Goal: Task Accomplishment & Management: Complete application form

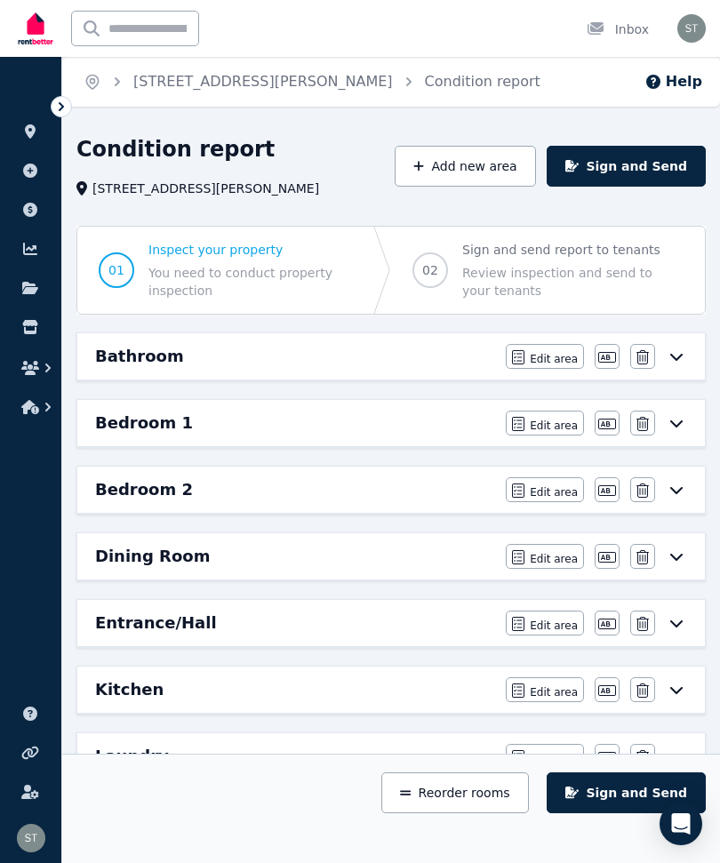
click at [681, 354] on icon at bounding box center [676, 356] width 21 height 14
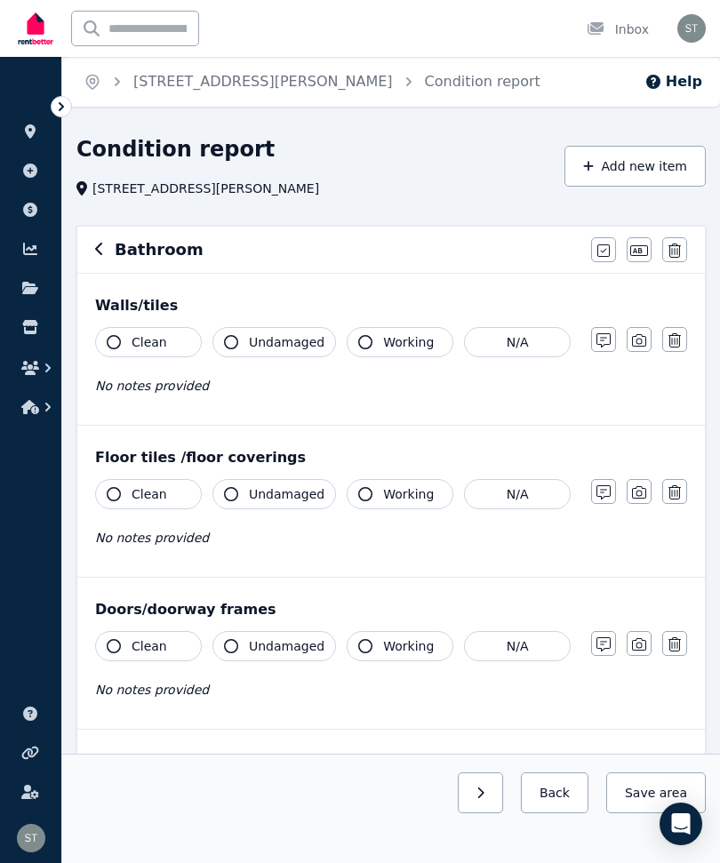
click at [114, 340] on icon "button" at bounding box center [114, 342] width 14 height 14
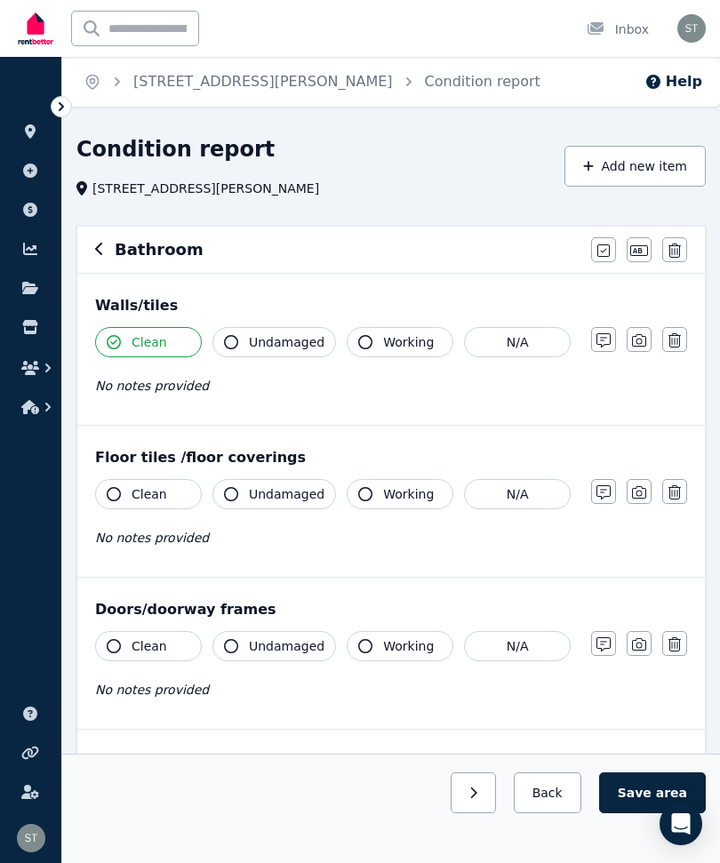
click at [267, 339] on span "Undamaged" at bounding box center [287, 342] width 76 height 18
click at [637, 345] on icon "button" at bounding box center [639, 340] width 14 height 14
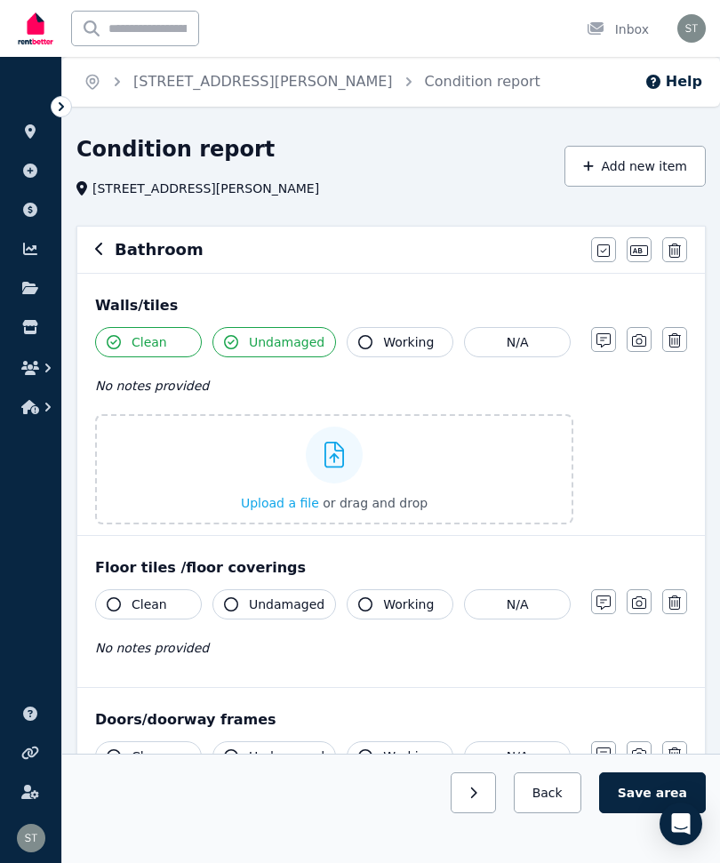
click at [403, 473] on div "Upload a file or drag and drop" at bounding box center [334, 469] width 187 height 107
click at [0, 0] on input "Upload a file or drag and drop" at bounding box center [0, 0] width 0 height 0
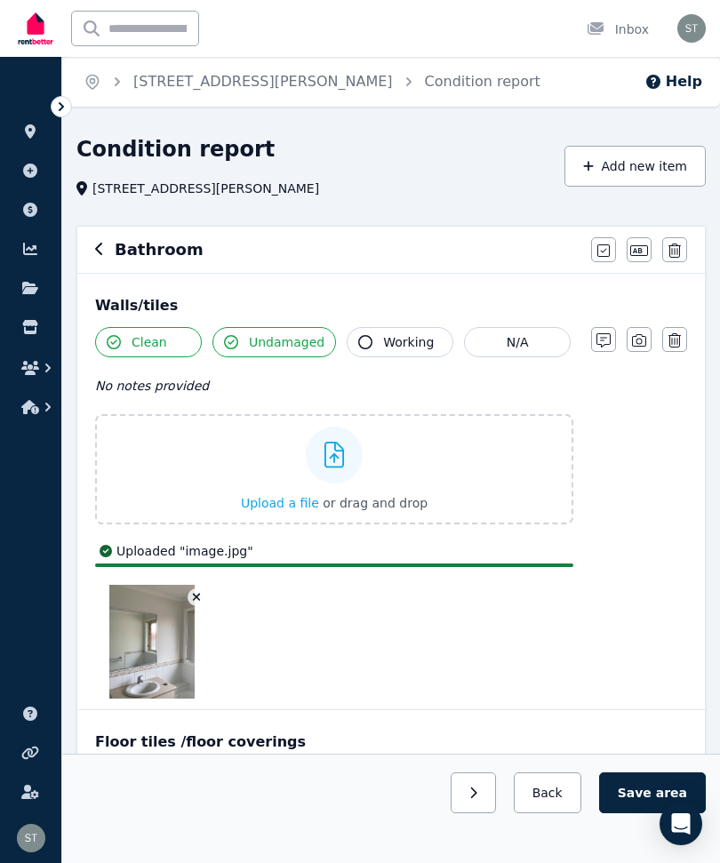
click at [634, 341] on icon "button" at bounding box center [639, 340] width 14 height 14
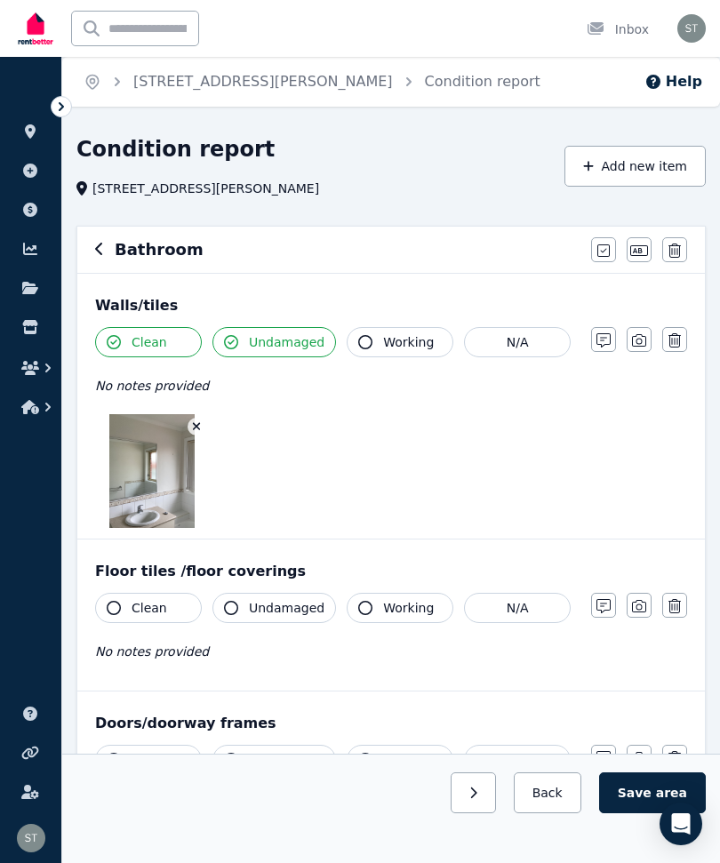
click at [636, 342] on icon "button" at bounding box center [639, 340] width 14 height 12
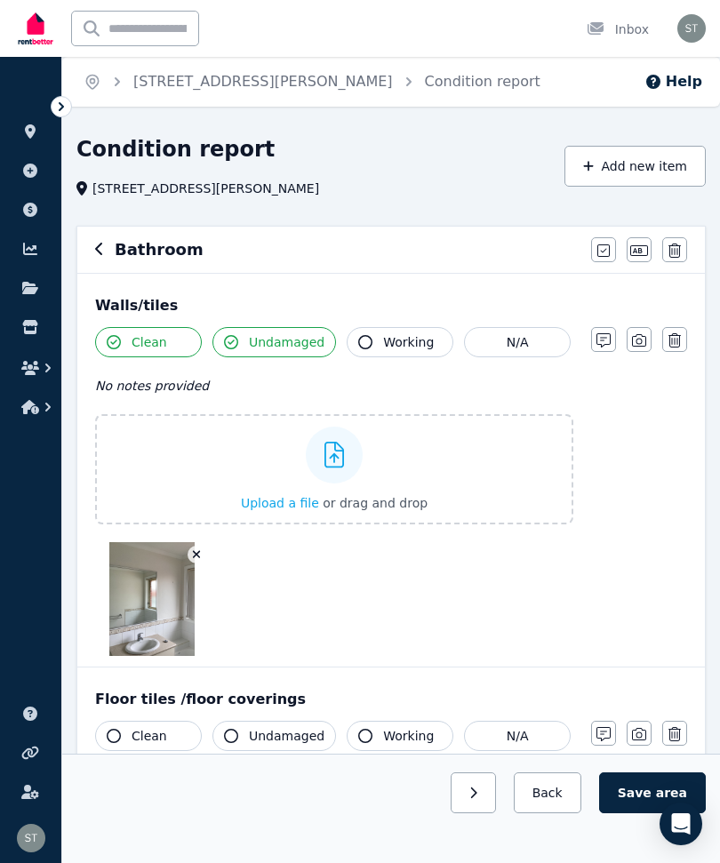
click at [479, 492] on label "Upload a file or drag and drop" at bounding box center [334, 469] width 478 height 110
click at [0, 0] on input "Upload a file or drag and drop" at bounding box center [0, 0] width 0 height 0
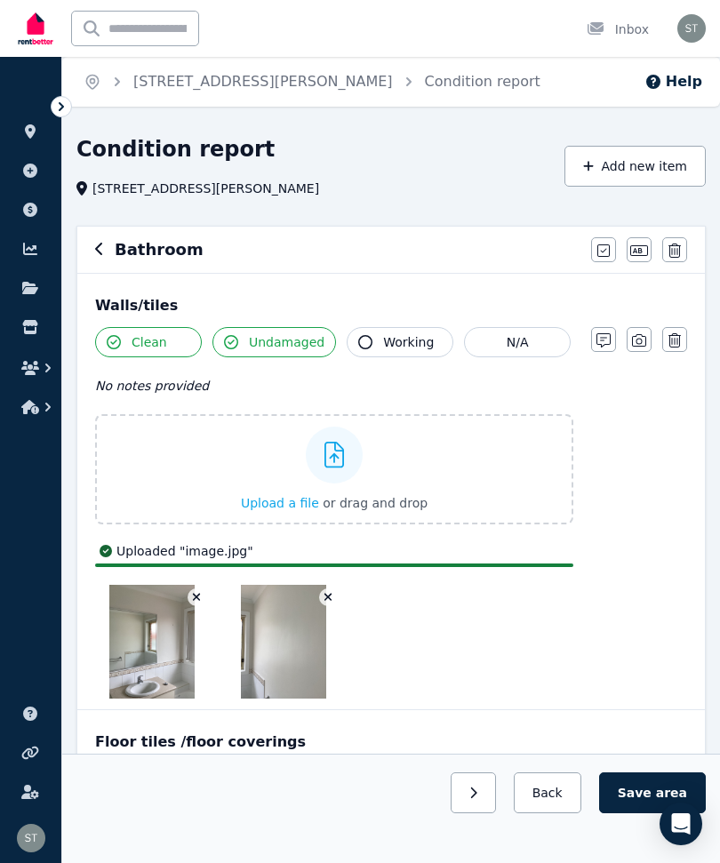
click at [436, 478] on label "Upload a file or drag and drop" at bounding box center [334, 469] width 478 height 110
click at [0, 0] on input "Upload a file or drag and drop" at bounding box center [0, 0] width 0 height 0
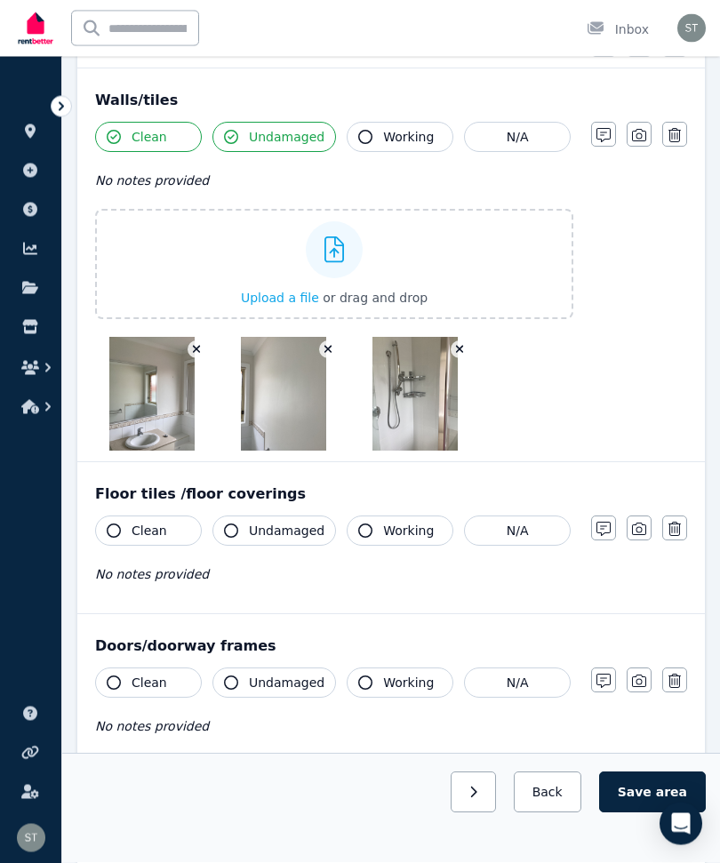
scroll to position [205, 0]
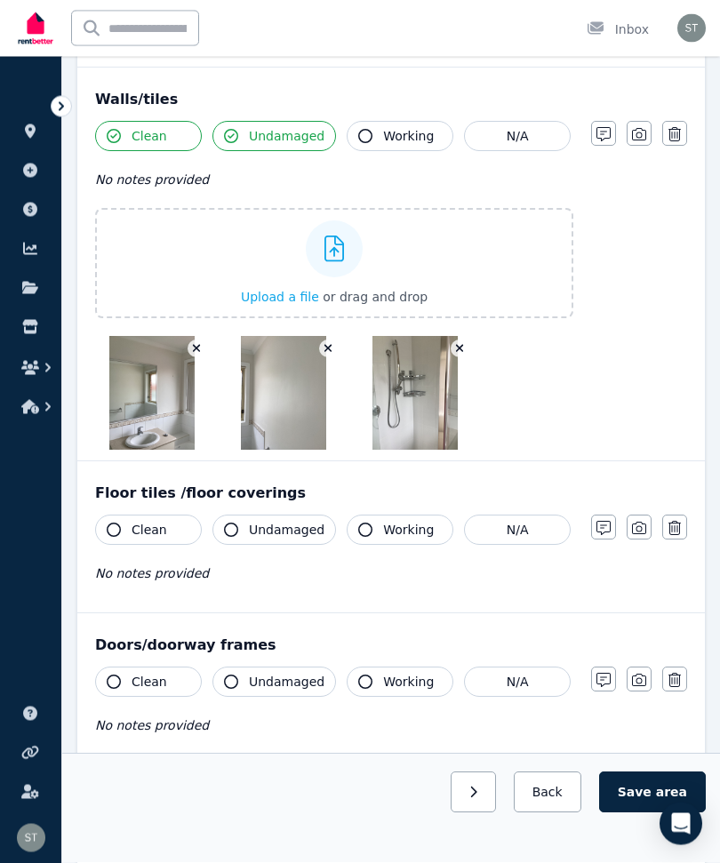
click at [106, 529] on button "Clean" at bounding box center [148, 530] width 107 height 30
click at [244, 527] on button "Undamaged" at bounding box center [274, 530] width 124 height 30
click at [634, 535] on button "button" at bounding box center [639, 527] width 25 height 25
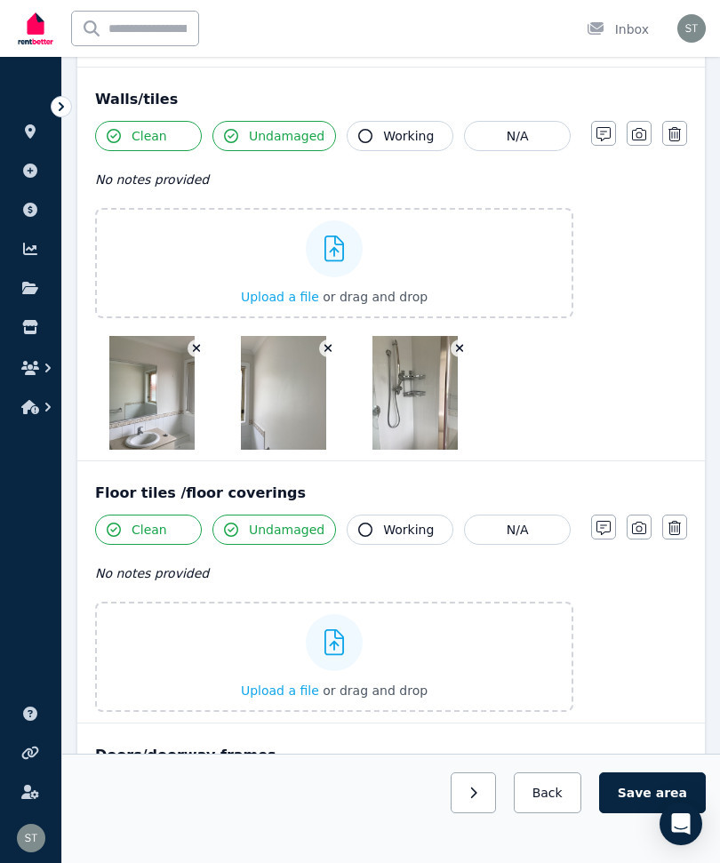
click at [483, 665] on label "Upload a file or drag and drop" at bounding box center [334, 657] width 478 height 110
click at [0, 0] on input "Upload a file or drag and drop" at bounding box center [0, 0] width 0 height 0
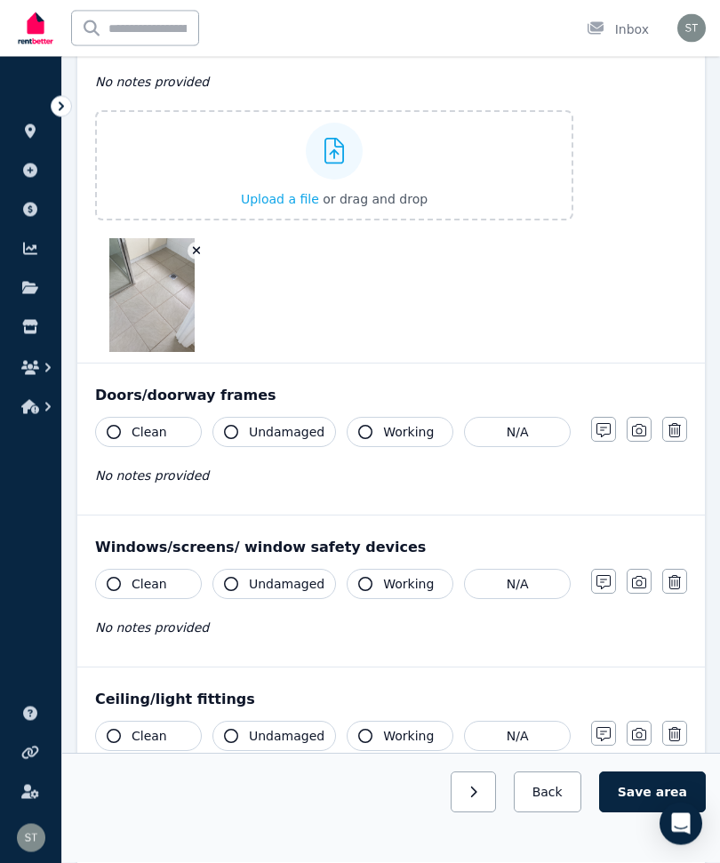
scroll to position [698, 0]
click at [148, 435] on span "Clean" at bounding box center [150, 432] width 36 height 18
click at [295, 431] on span "Undamaged" at bounding box center [287, 432] width 76 height 18
click at [628, 590] on button "button" at bounding box center [639, 581] width 25 height 25
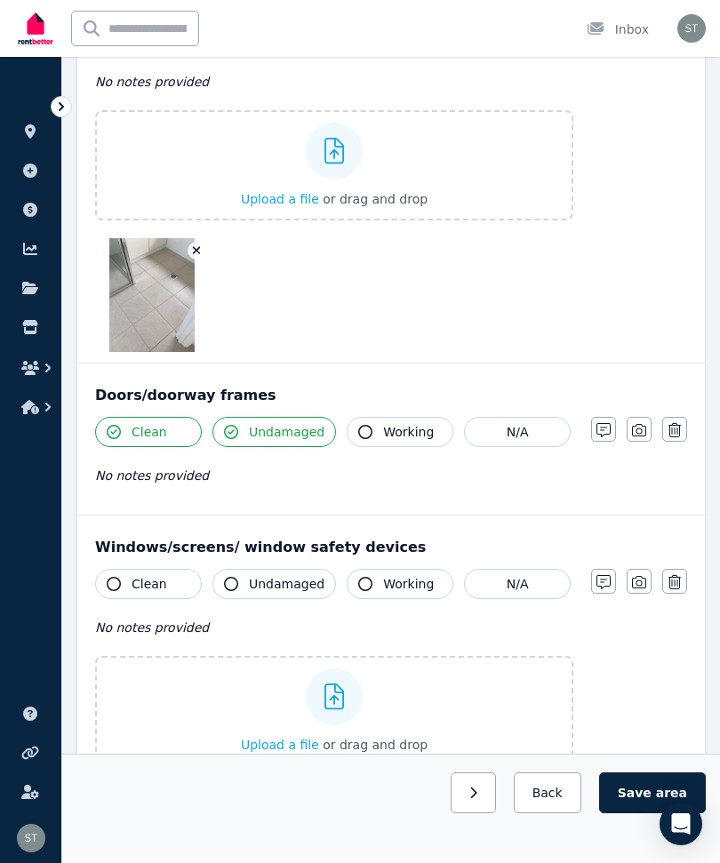
click at [635, 432] on icon "button" at bounding box center [639, 430] width 14 height 14
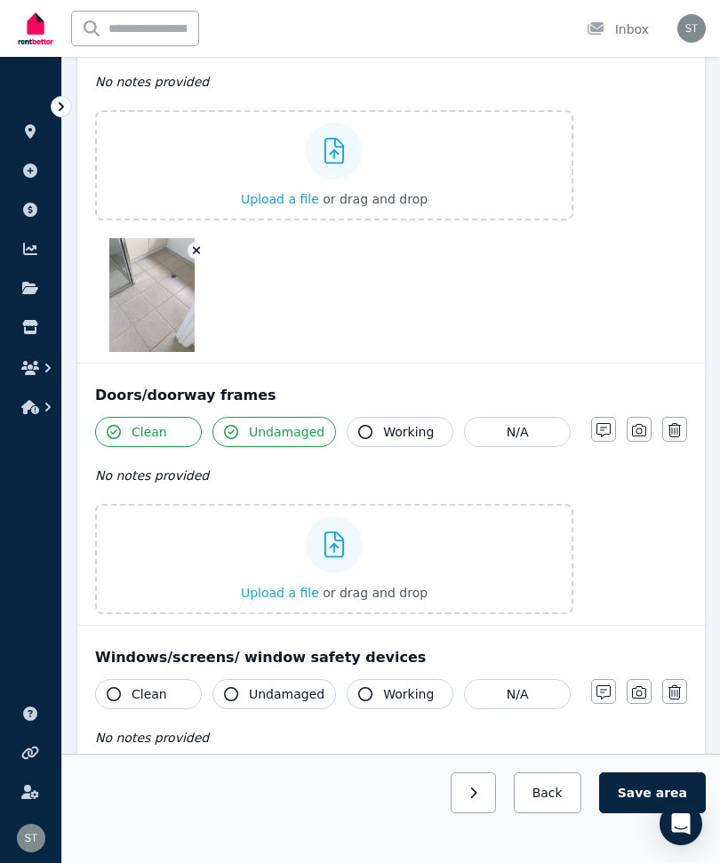
click at [420, 575] on div "Upload a file or drag and drop" at bounding box center [334, 559] width 187 height 107
click at [0, 0] on input "Upload a file or drag and drop" at bounding box center [0, 0] width 0 height 0
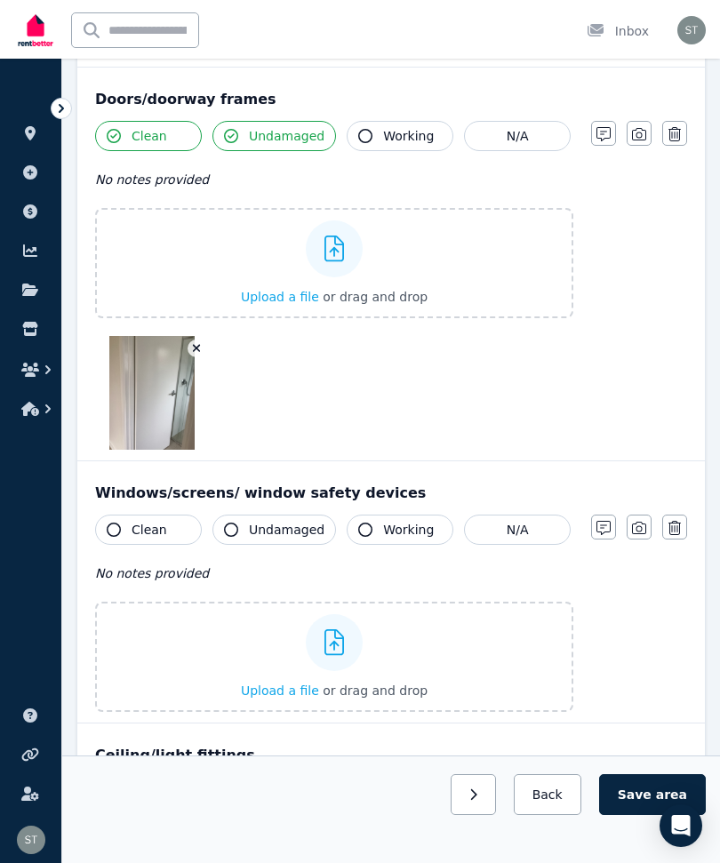
click at [140, 530] on span "Clean" at bounding box center [150, 528] width 36 height 18
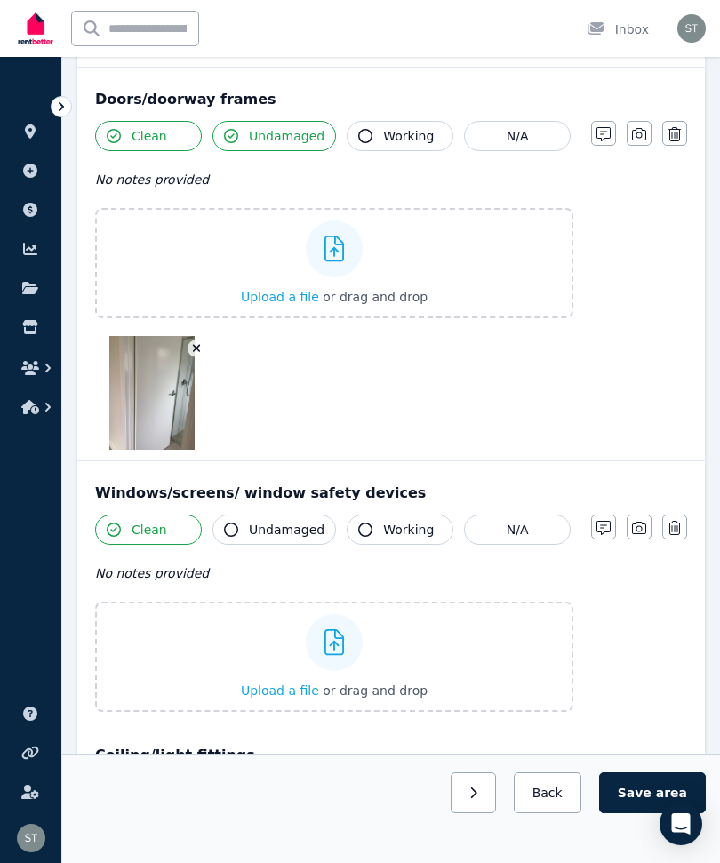
click at [261, 530] on span "Undamaged" at bounding box center [287, 530] width 76 height 18
click at [392, 531] on span "Working" at bounding box center [408, 530] width 51 height 18
click at [636, 529] on icon "button" at bounding box center [639, 528] width 14 height 12
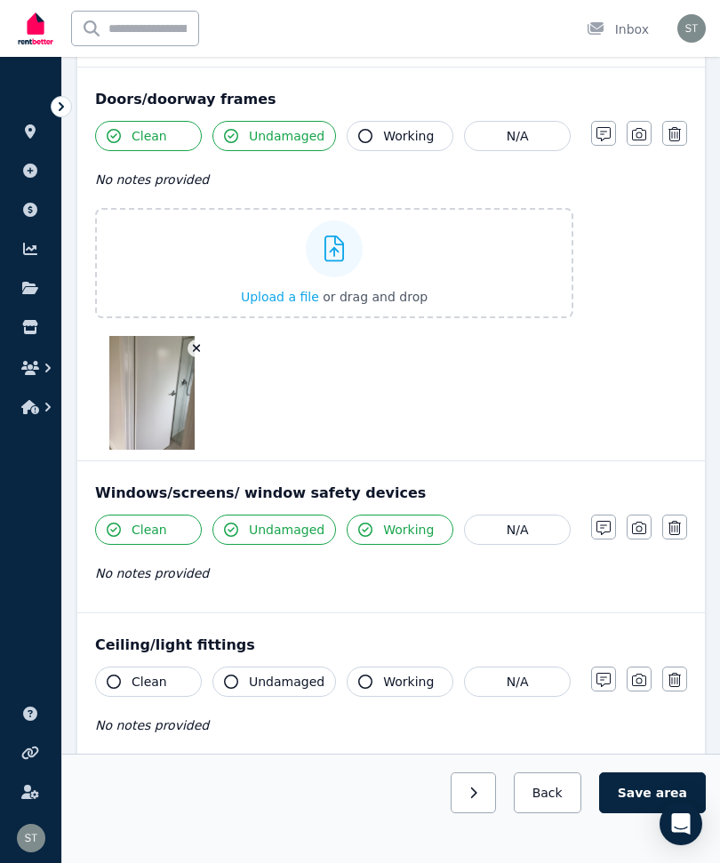
click at [630, 525] on button "button" at bounding box center [639, 527] width 25 height 25
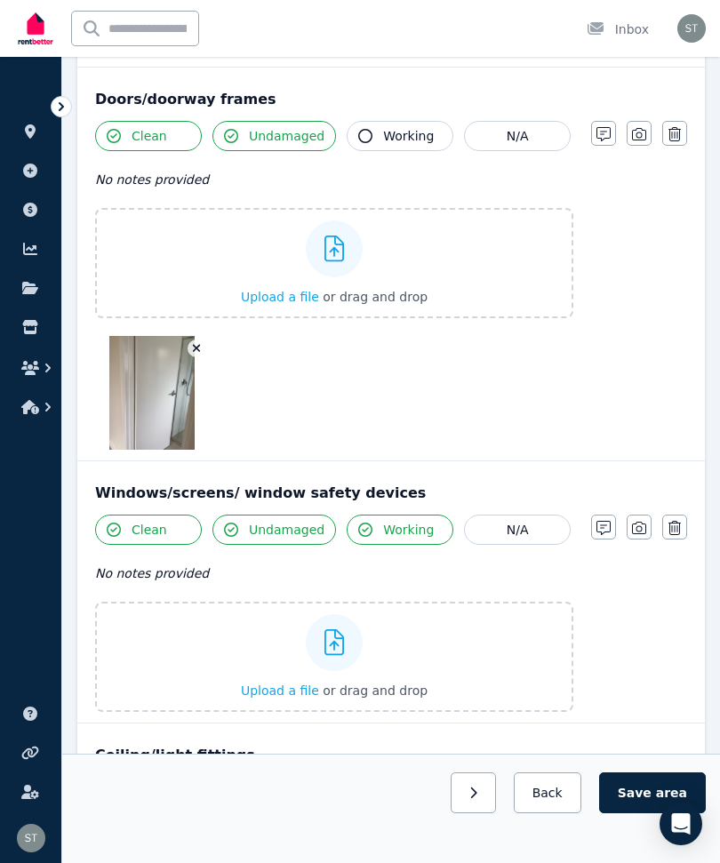
click at [302, 657] on div "Upload a file or drag and drop" at bounding box center [334, 656] width 187 height 107
click at [0, 0] on input "Upload a file or drag and drop" at bounding box center [0, 0] width 0 height 0
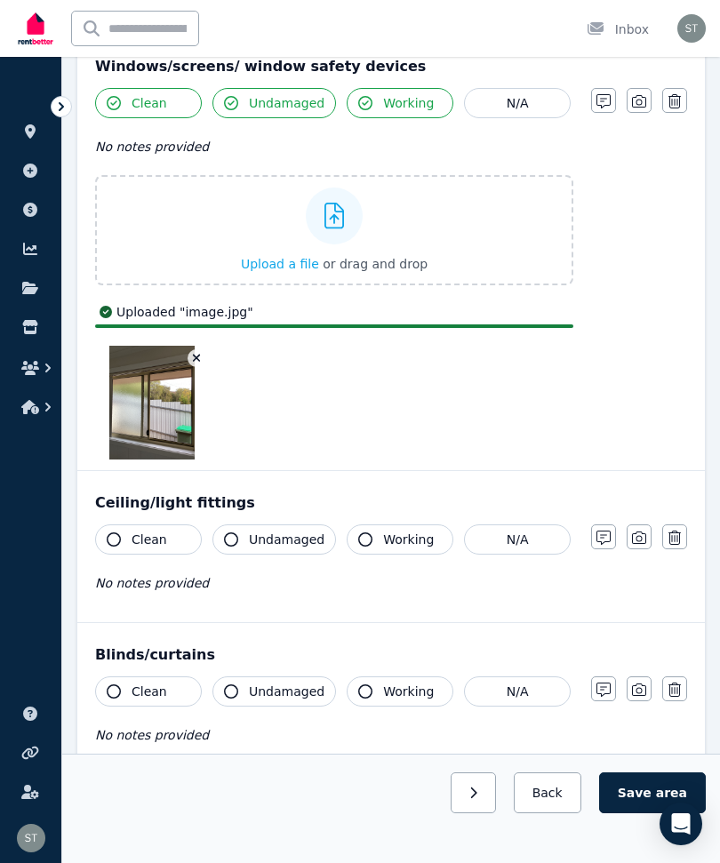
scroll to position [1431, 0]
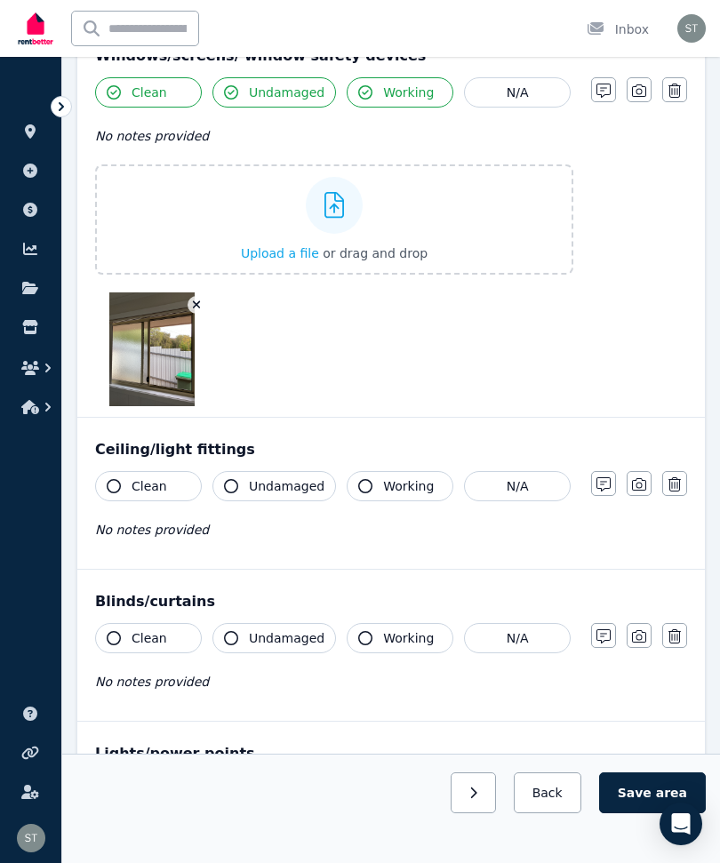
click at [139, 482] on span "Clean" at bounding box center [150, 486] width 36 height 18
click at [273, 485] on span "Undamaged" at bounding box center [287, 486] width 76 height 18
click at [388, 484] on span "Working" at bounding box center [408, 486] width 51 height 18
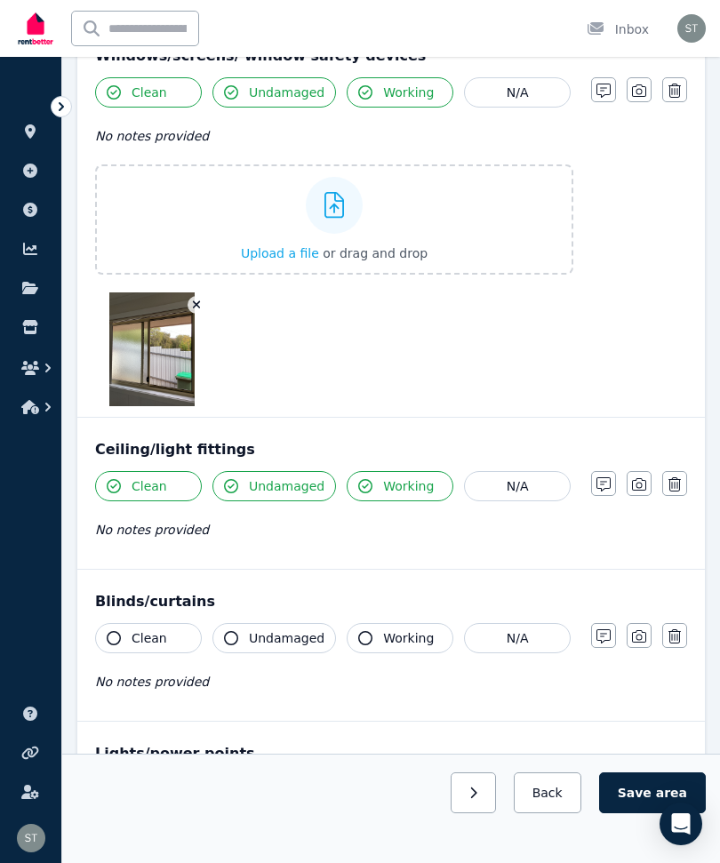
click at [642, 478] on icon "button" at bounding box center [639, 484] width 14 height 14
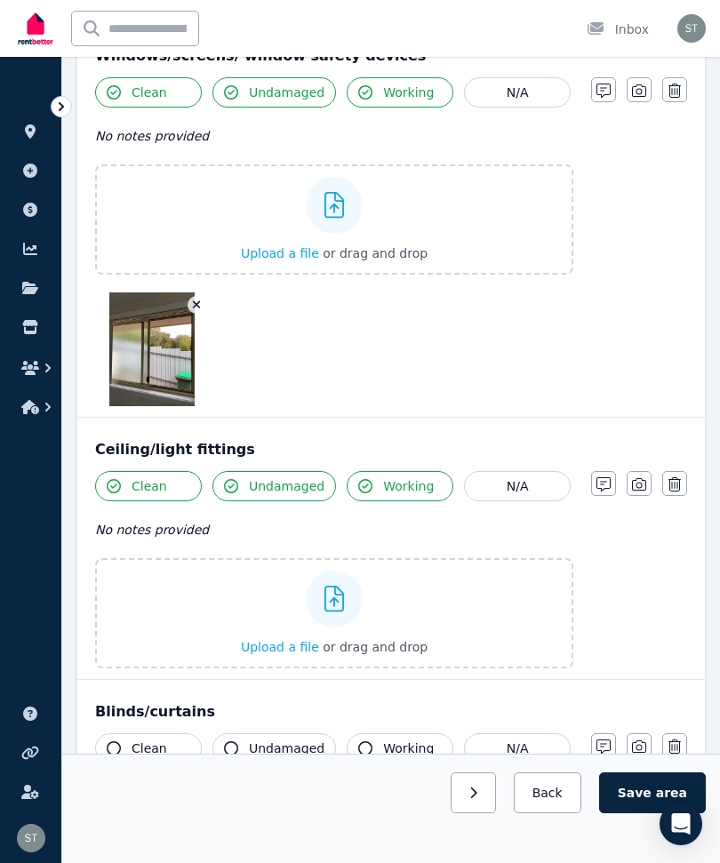
click at [458, 625] on label "Upload a file or drag and drop" at bounding box center [334, 613] width 478 height 110
click at [0, 0] on input "Upload a file or drag and drop" at bounding box center [0, 0] width 0 height 0
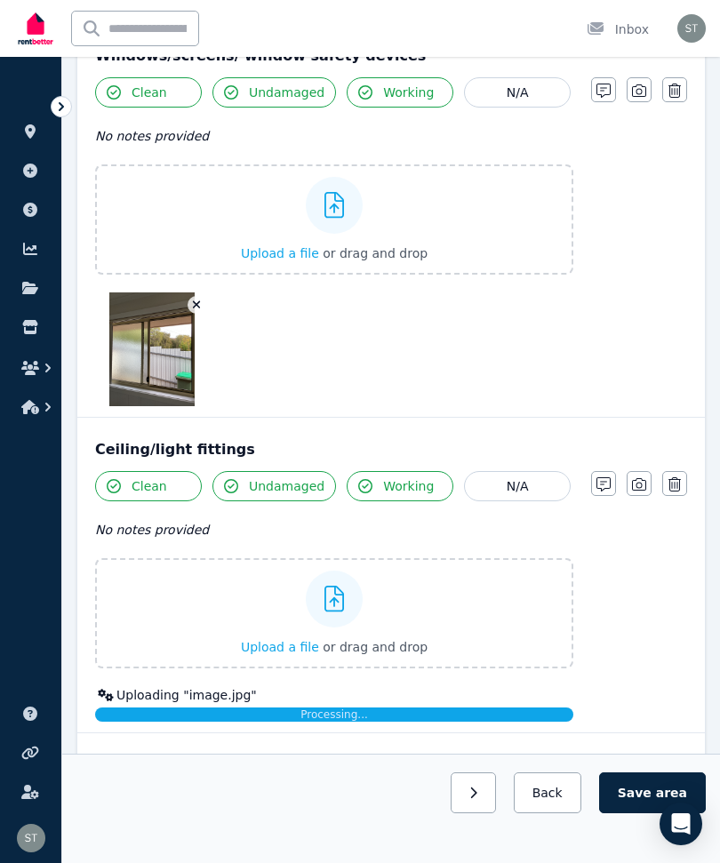
click at [634, 484] on icon "button" at bounding box center [639, 484] width 14 height 14
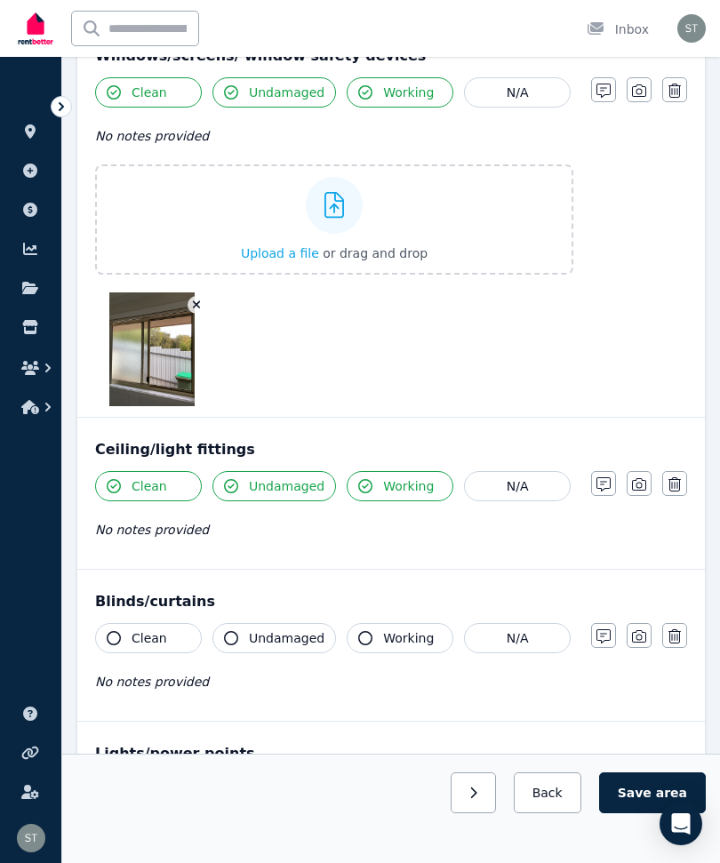
click at [633, 479] on icon "button" at bounding box center [639, 484] width 14 height 14
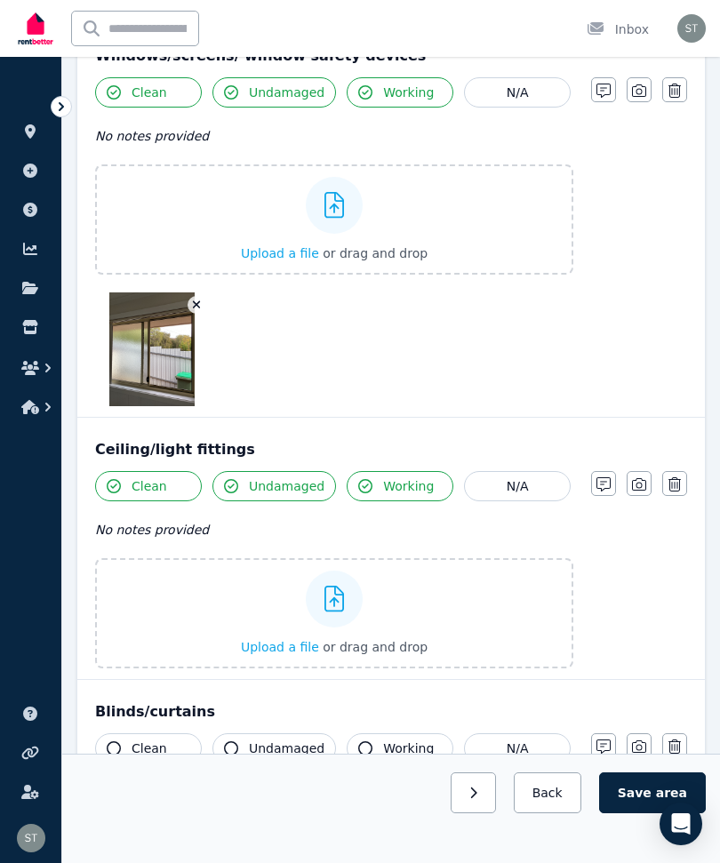
click at [421, 619] on div "Upload a file or drag and drop" at bounding box center [334, 613] width 187 height 107
click at [0, 0] on input "Upload a file or drag and drop" at bounding box center [0, 0] width 0 height 0
click at [97, 748] on button "Clean" at bounding box center [148, 748] width 107 height 30
click at [250, 741] on span "Undamaged" at bounding box center [287, 748] width 76 height 18
click at [374, 751] on button "Working" at bounding box center [400, 748] width 107 height 30
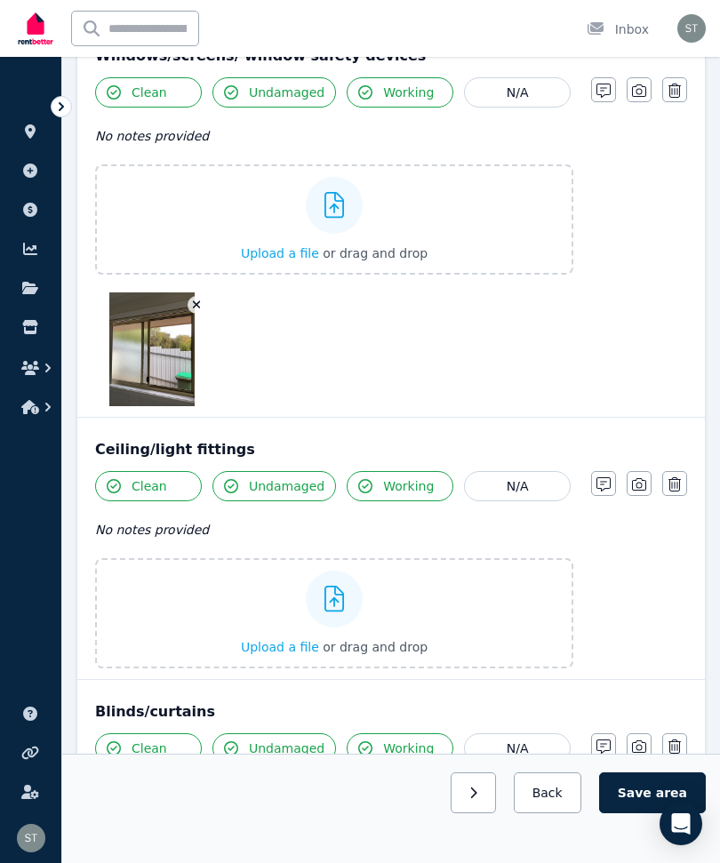
click at [363, 610] on div "Upload a file or drag and drop" at bounding box center [334, 613] width 187 height 107
click at [0, 0] on input "Upload a file or drag and drop" at bounding box center [0, 0] width 0 height 0
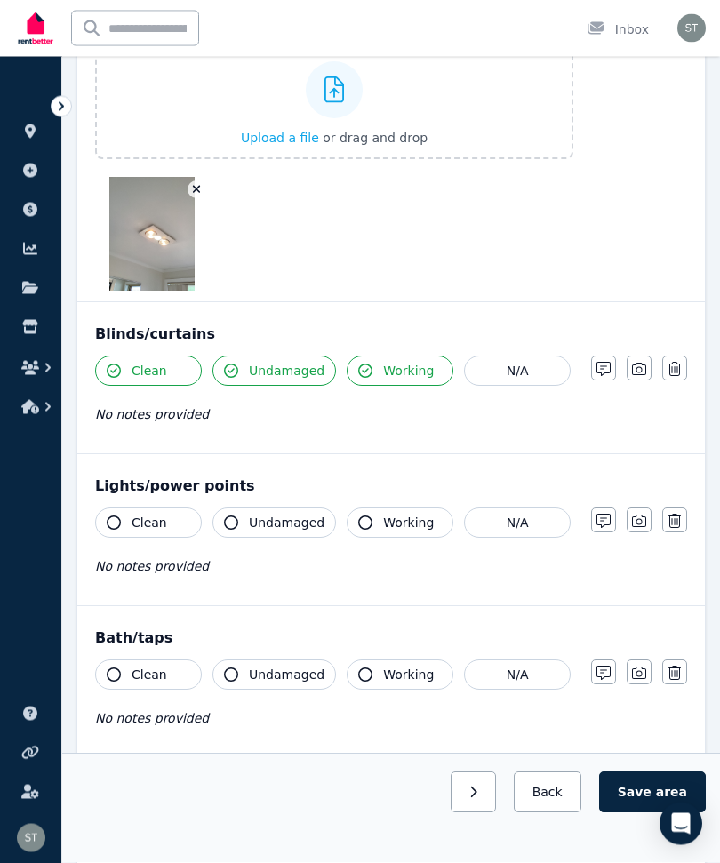
scroll to position [1940, 0]
click at [637, 378] on button "button" at bounding box center [639, 367] width 25 height 25
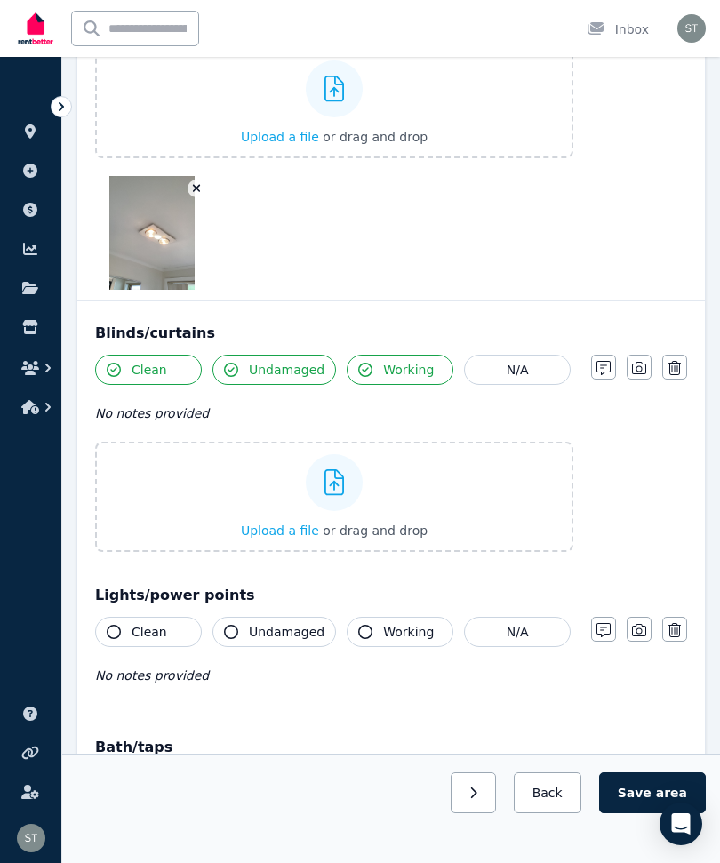
click at [301, 499] on div "Upload a file or drag and drop" at bounding box center [334, 496] width 187 height 107
click at [0, 0] on input "Upload a file or drag and drop" at bounding box center [0, 0] width 0 height 0
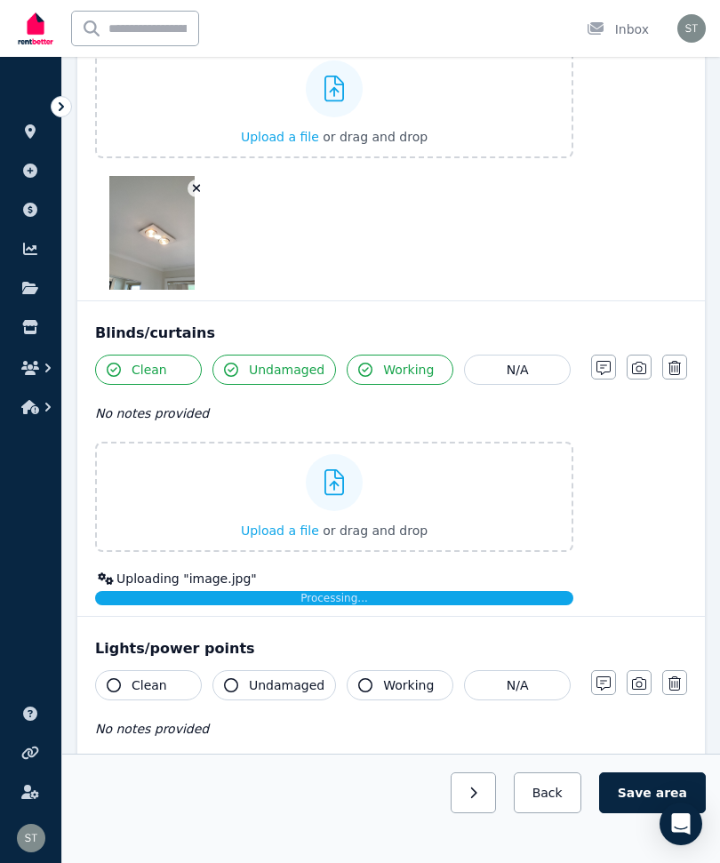
click at [114, 679] on icon "button" at bounding box center [114, 685] width 14 height 14
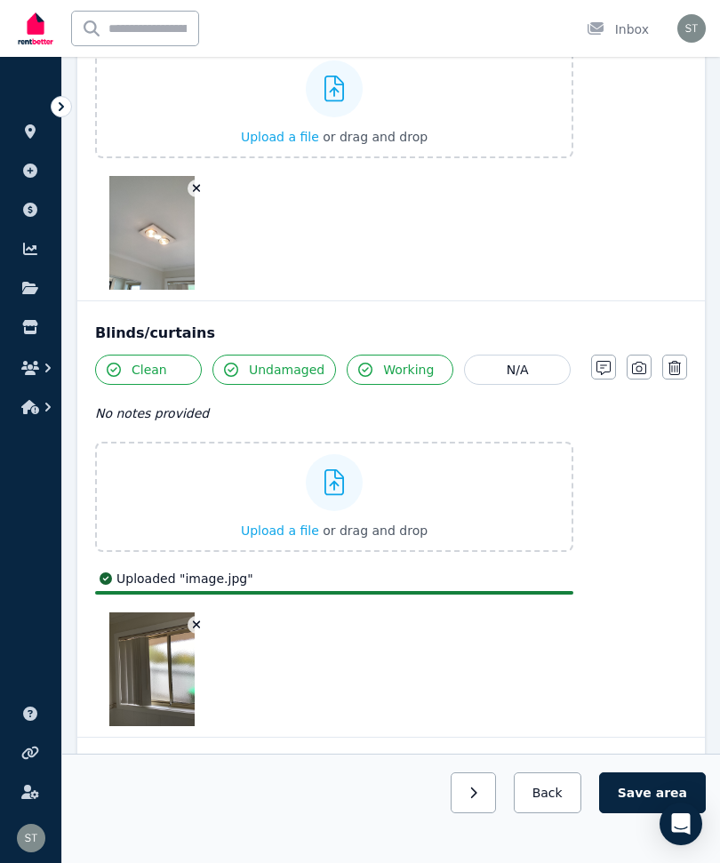
click at [235, 686] on div at bounding box center [334, 669] width 478 height 114
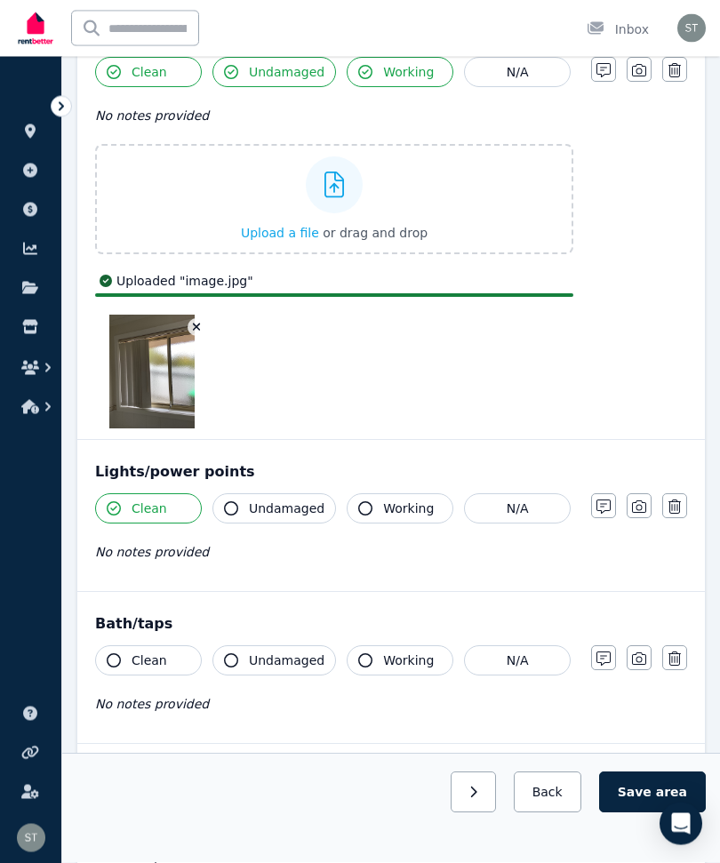
scroll to position [2238, 0]
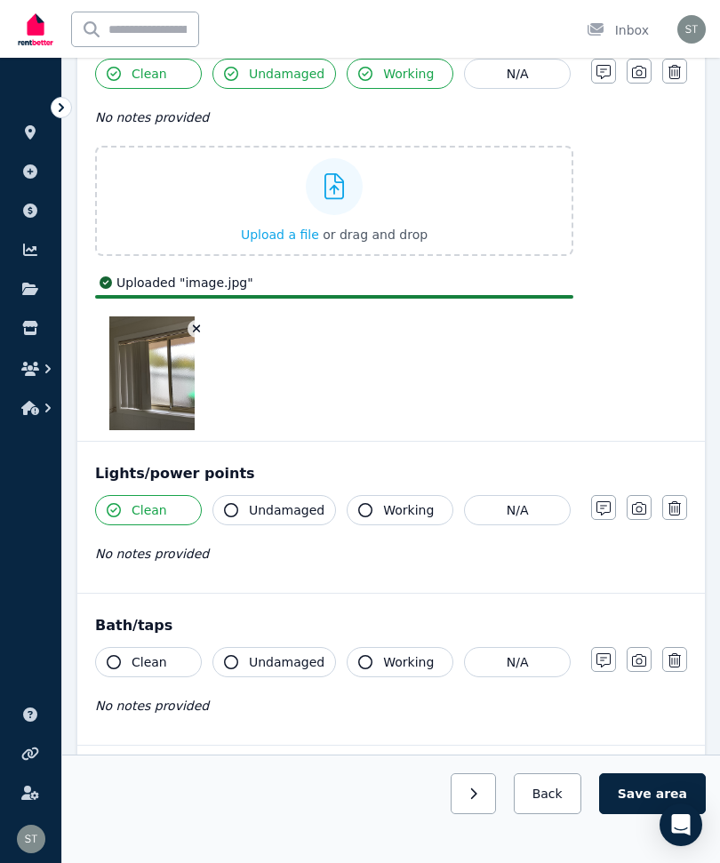
click at [239, 503] on button "Undamaged" at bounding box center [274, 509] width 124 height 30
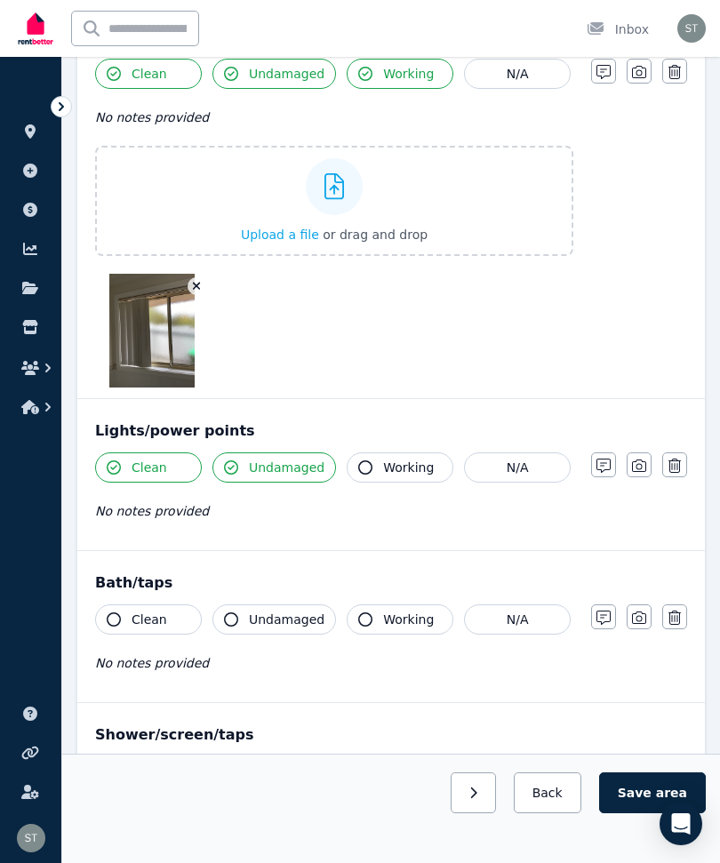
click at [363, 510] on div "No notes provided" at bounding box center [334, 510] width 478 height 21
click at [363, 461] on icon "button" at bounding box center [365, 467] width 14 height 14
click at [118, 617] on icon "button" at bounding box center [114, 619] width 14 height 14
click at [237, 611] on button "Undamaged" at bounding box center [274, 619] width 124 height 30
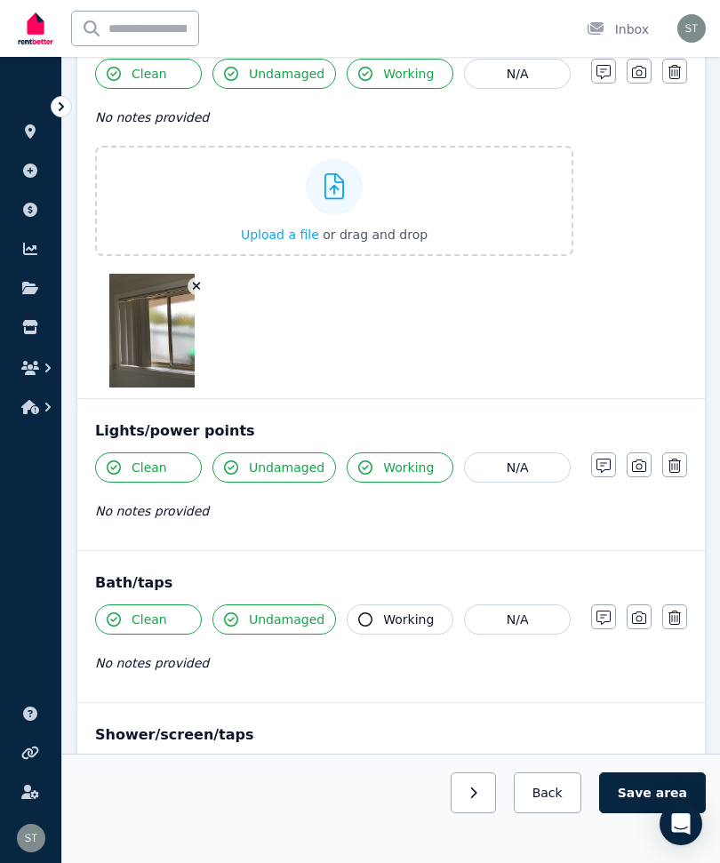
click at [368, 611] on button "Working" at bounding box center [400, 619] width 107 height 30
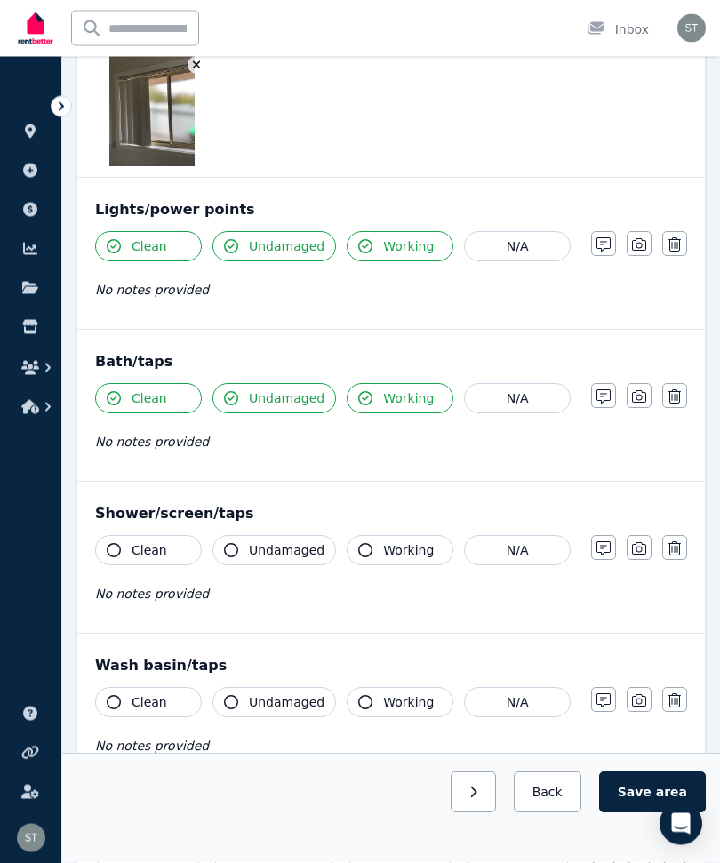
click at [159, 560] on button "Clean" at bounding box center [148, 551] width 107 height 30
click at [255, 557] on span "Undamaged" at bounding box center [287, 550] width 76 height 18
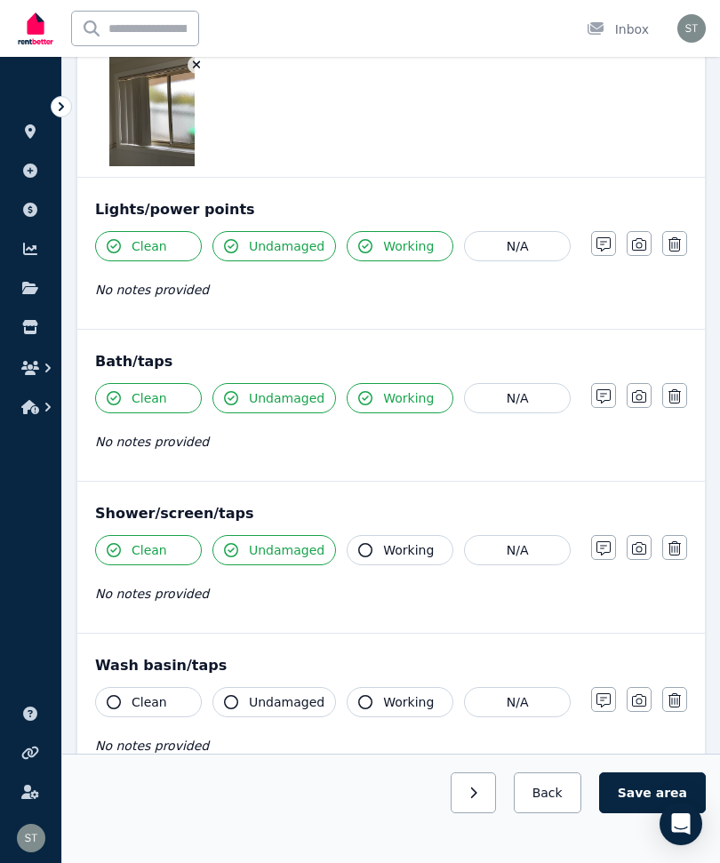
click at [387, 555] on span "Working" at bounding box center [408, 550] width 51 height 18
click at [639, 550] on icon "button" at bounding box center [639, 548] width 14 height 14
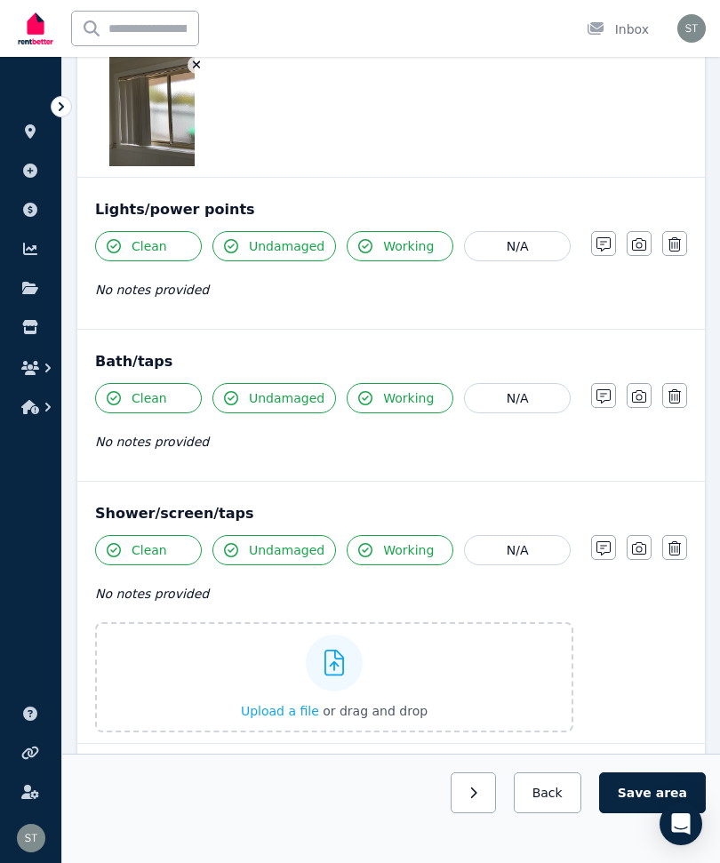
click at [421, 683] on div "Upload a file or drag and drop" at bounding box center [334, 677] width 187 height 107
click at [0, 0] on input "Upload a file or drag and drop" at bounding box center [0, 0] width 0 height 0
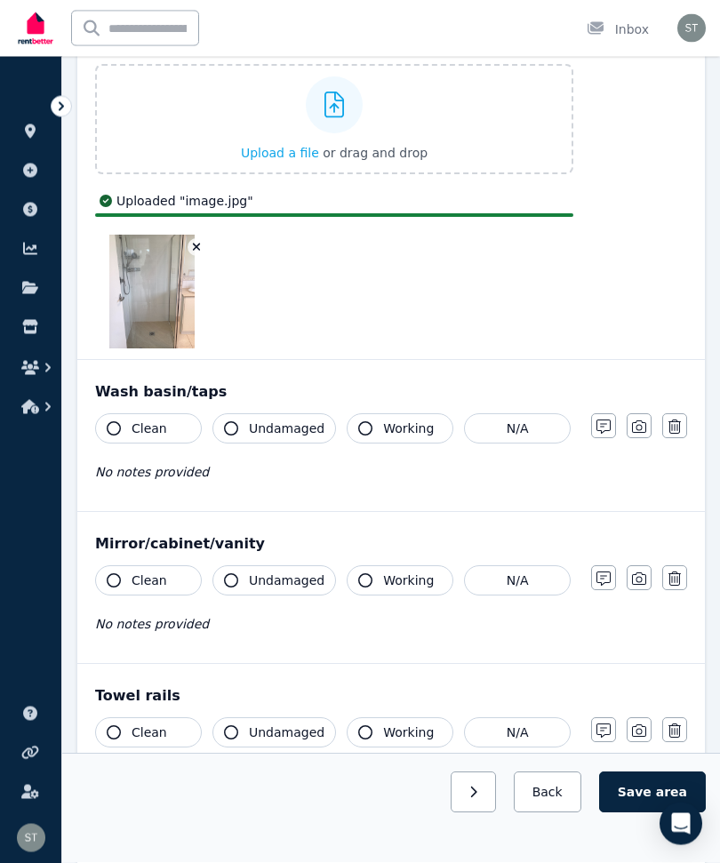
scroll to position [3016, 0]
click at [110, 428] on icon "button" at bounding box center [114, 428] width 14 height 14
click at [244, 419] on button "Undamaged" at bounding box center [274, 428] width 124 height 30
click at [347, 421] on button "Working" at bounding box center [400, 428] width 107 height 30
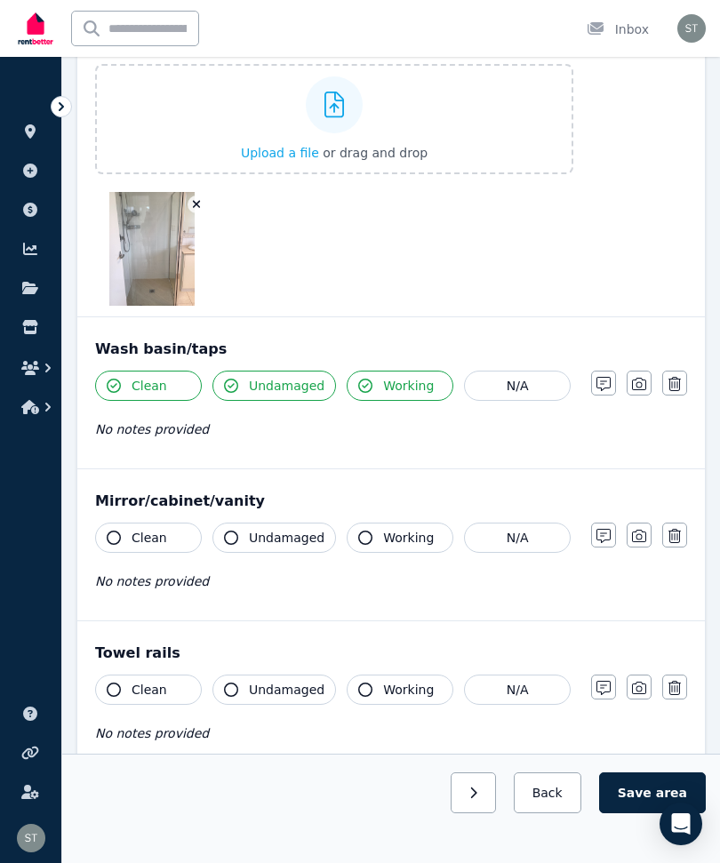
click at [637, 424] on div "Clean Undamaged Working N/A No notes provided Notes Photo Delete" at bounding box center [391, 414] width 592 height 87
click at [641, 383] on icon "button" at bounding box center [639, 384] width 14 height 12
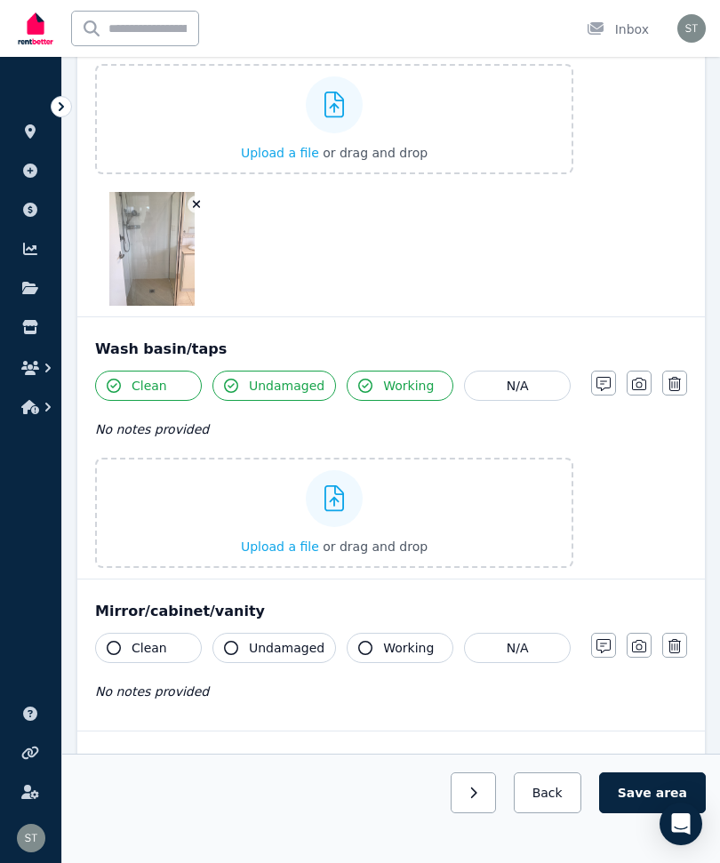
click at [483, 511] on label "Upload a file or drag and drop" at bounding box center [334, 513] width 478 height 110
click at [0, 0] on input "Upload a file or drag and drop" at bounding box center [0, 0] width 0 height 0
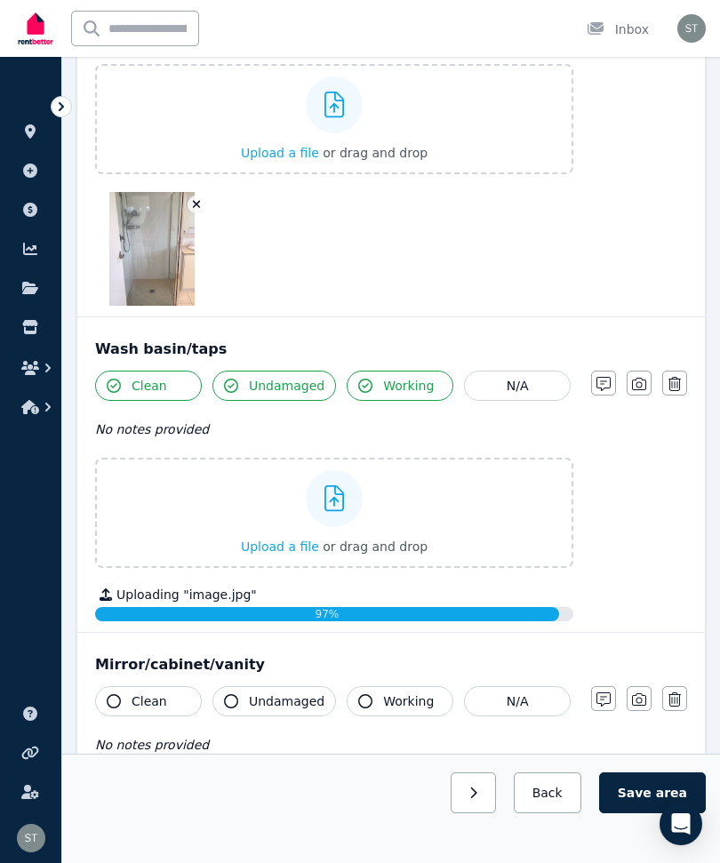
click at [122, 687] on button "Clean" at bounding box center [148, 701] width 107 height 30
click at [270, 704] on span "Undamaged" at bounding box center [287, 701] width 76 height 18
click at [388, 705] on span "Working" at bounding box center [408, 701] width 51 height 18
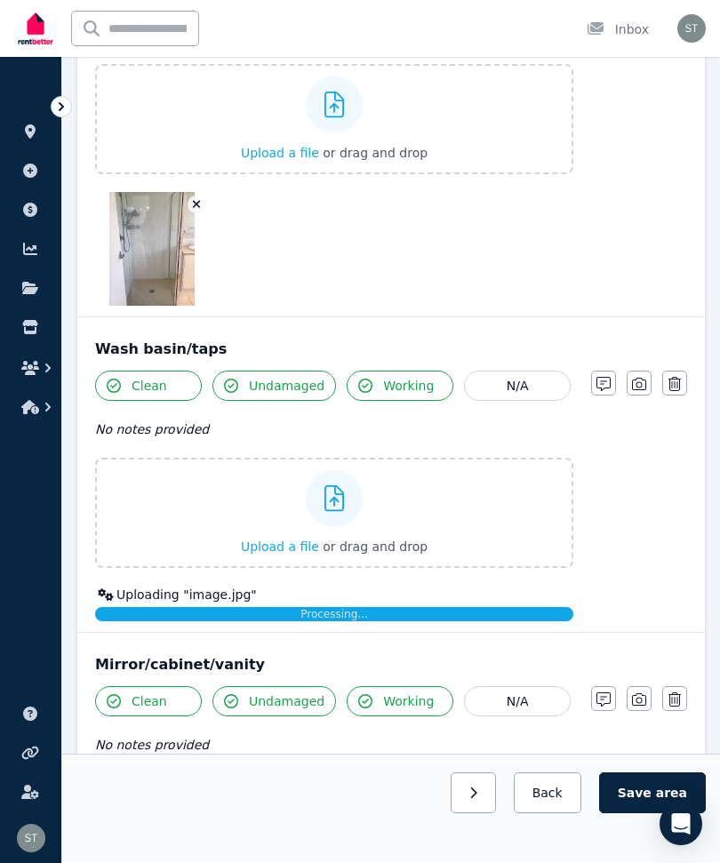
click at [638, 704] on icon "button" at bounding box center [639, 699] width 14 height 14
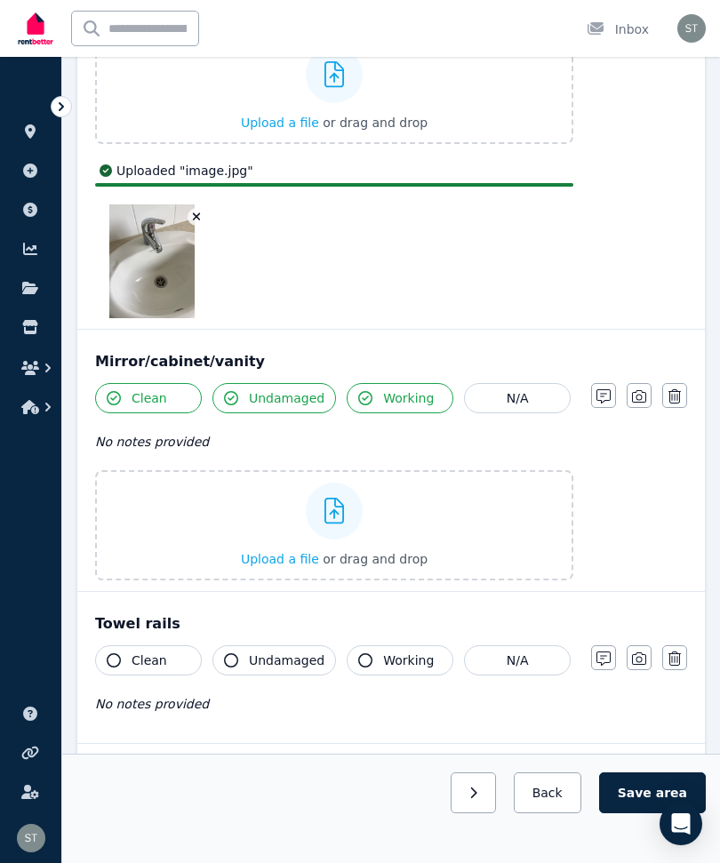
scroll to position [3441, 0]
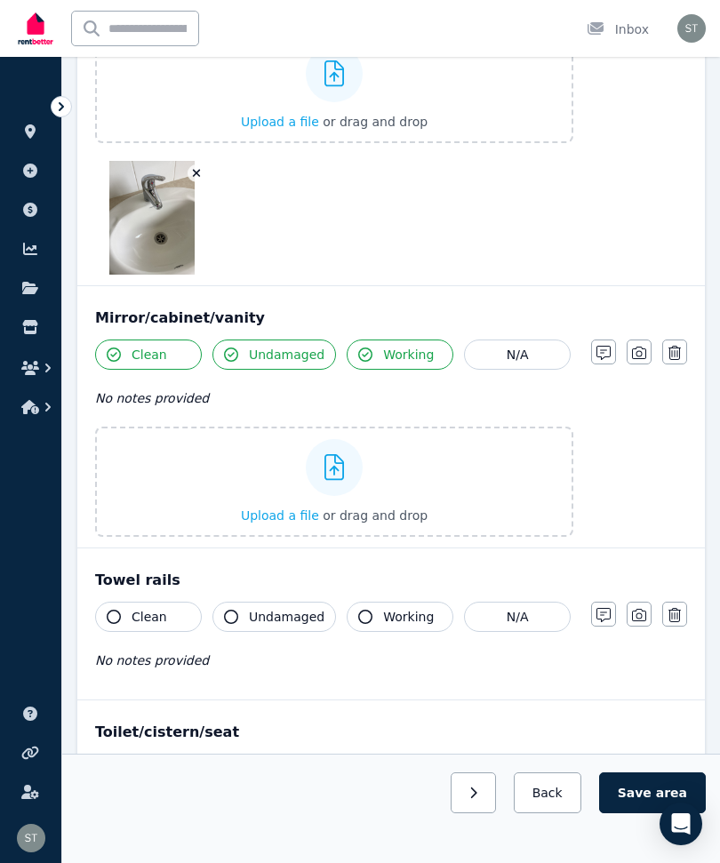
click at [341, 486] on div at bounding box center [334, 467] width 57 height 57
click at [0, 0] on input "Upload a file or drag and drop" at bounding box center [0, 0] width 0 height 0
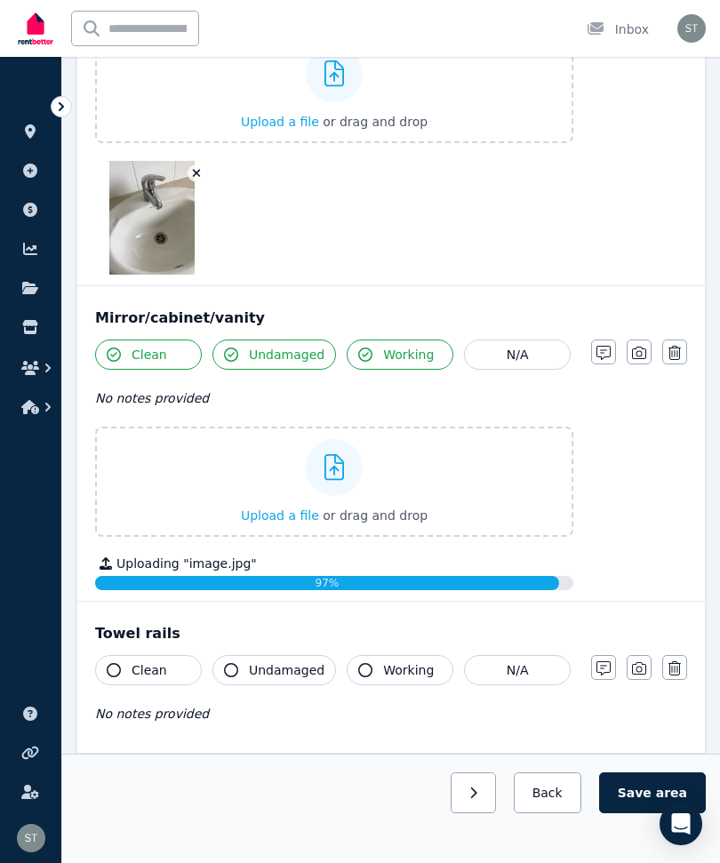
click at [113, 683] on button "Clean" at bounding box center [148, 670] width 107 height 30
click at [251, 659] on button "Undamaged" at bounding box center [274, 670] width 124 height 30
click at [387, 661] on span "Working" at bounding box center [408, 670] width 51 height 18
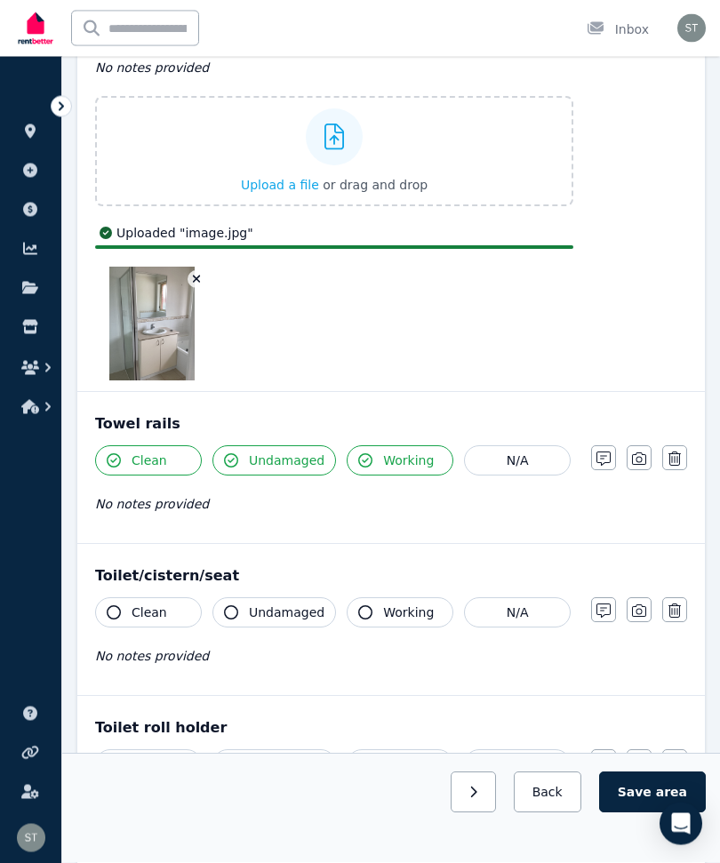
scroll to position [3771, 0]
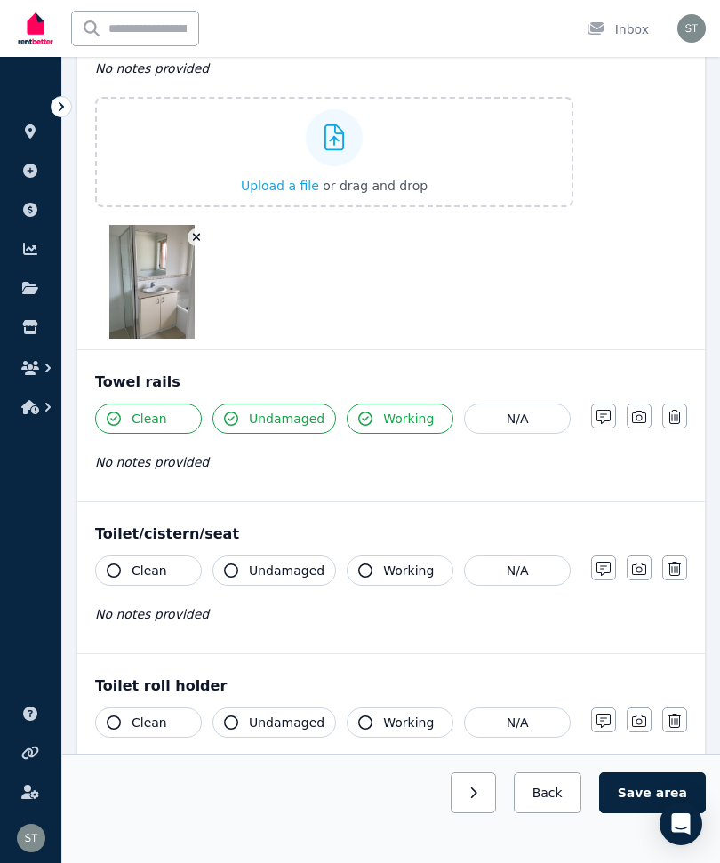
click at [632, 459] on div "Clean Undamaged Working N/A No notes provided Notes Photo Delete" at bounding box center [391, 446] width 592 height 87
click at [639, 411] on icon "button" at bounding box center [639, 417] width 14 height 12
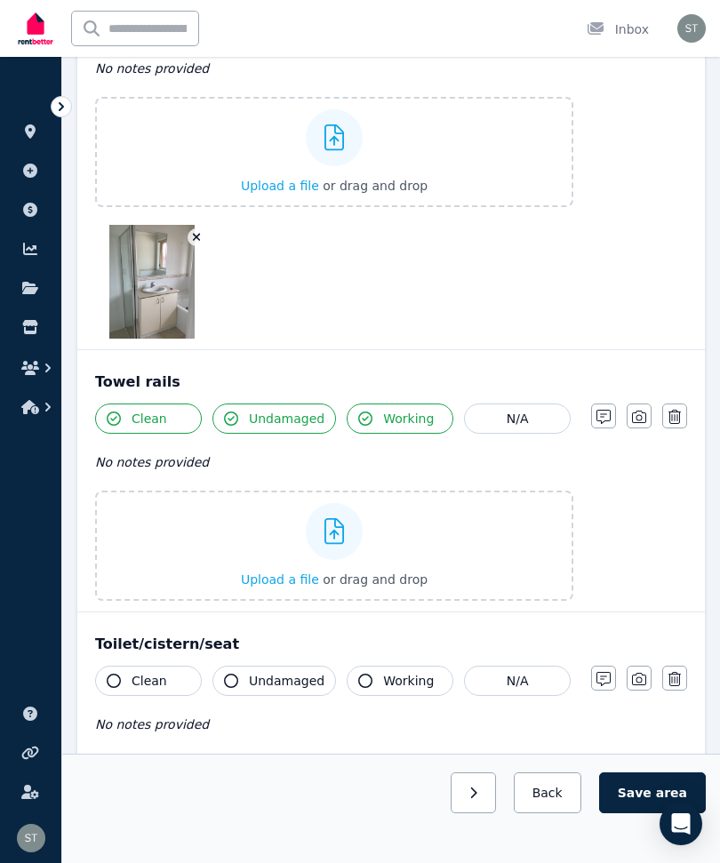
click at [399, 546] on div "Upload a file or drag and drop" at bounding box center [334, 545] width 187 height 107
click at [0, 0] on input "Upload a file or drag and drop" at bounding box center [0, 0] width 0 height 0
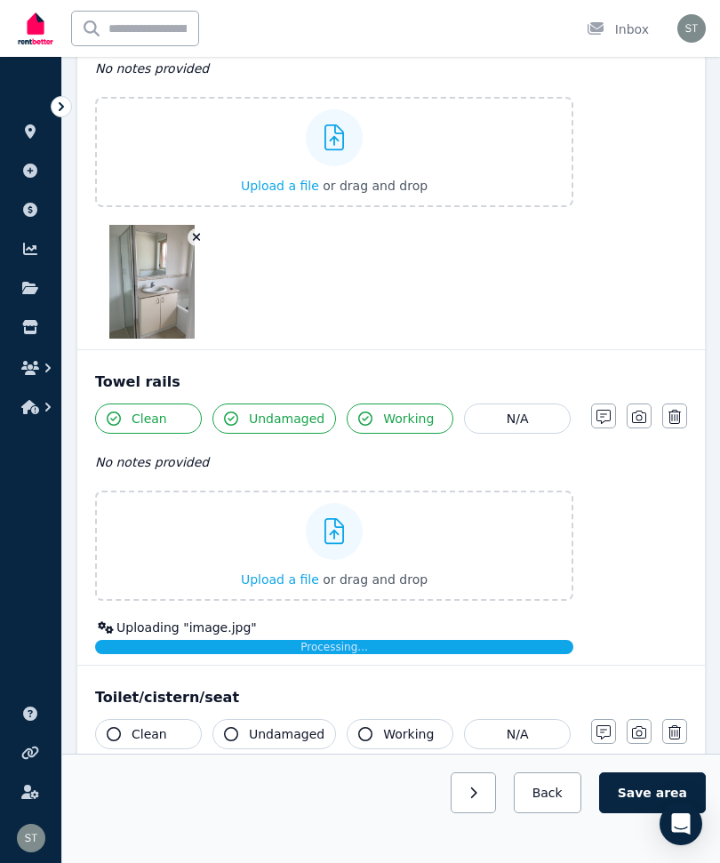
click at [124, 731] on button "Clean" at bounding box center [148, 734] width 107 height 30
click at [272, 732] on span "Undamaged" at bounding box center [287, 734] width 76 height 18
click at [363, 731] on icon "button" at bounding box center [365, 734] width 14 height 14
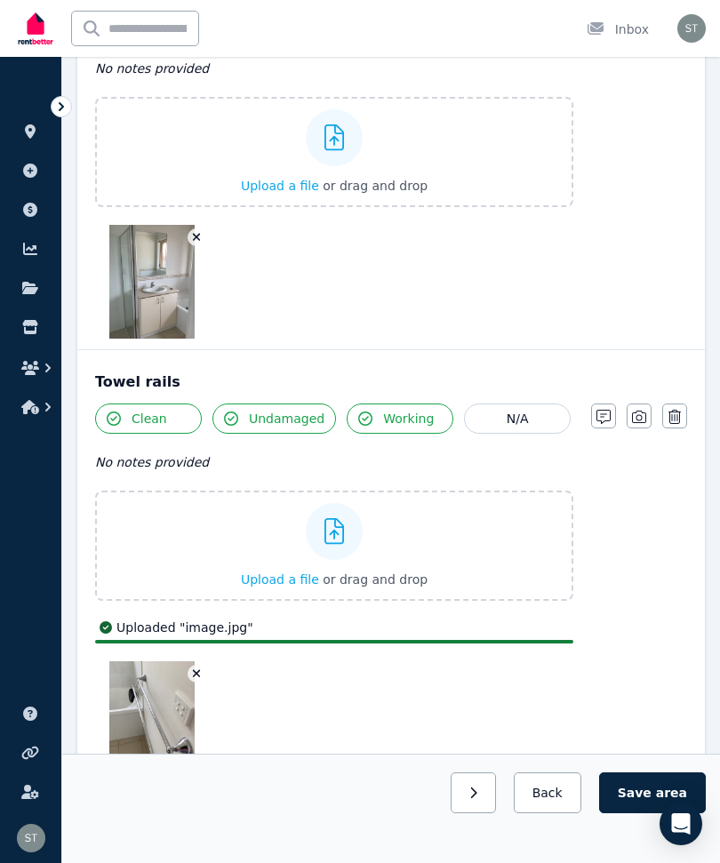
click at [637, 728] on div "Clean Undamaged Working N/A No notes provided Upload a file or drag and drop Up…" at bounding box center [391, 588] width 592 height 371
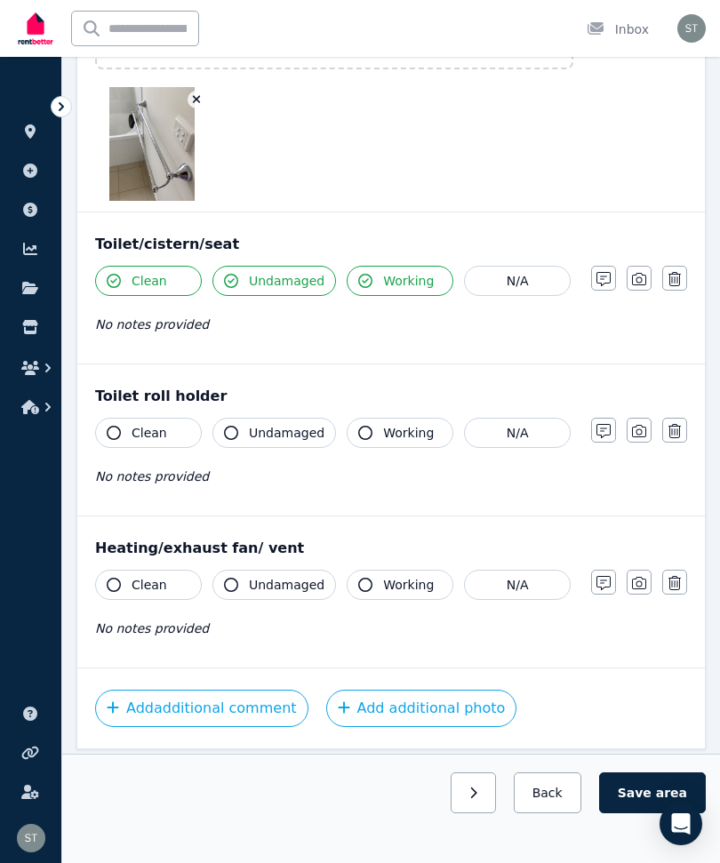
scroll to position [4302, 0]
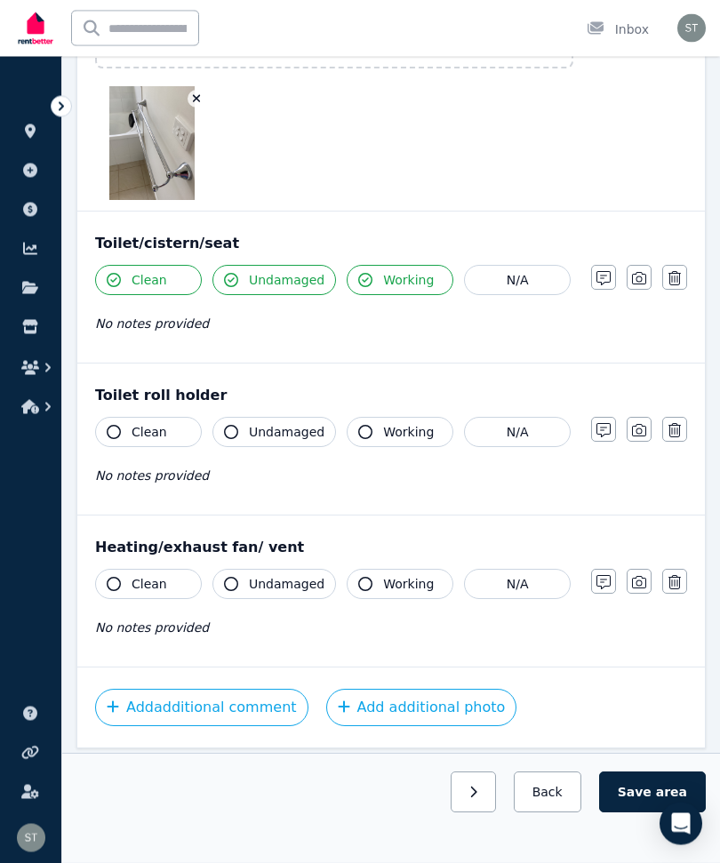
click at [631, 288] on button "button" at bounding box center [639, 278] width 25 height 25
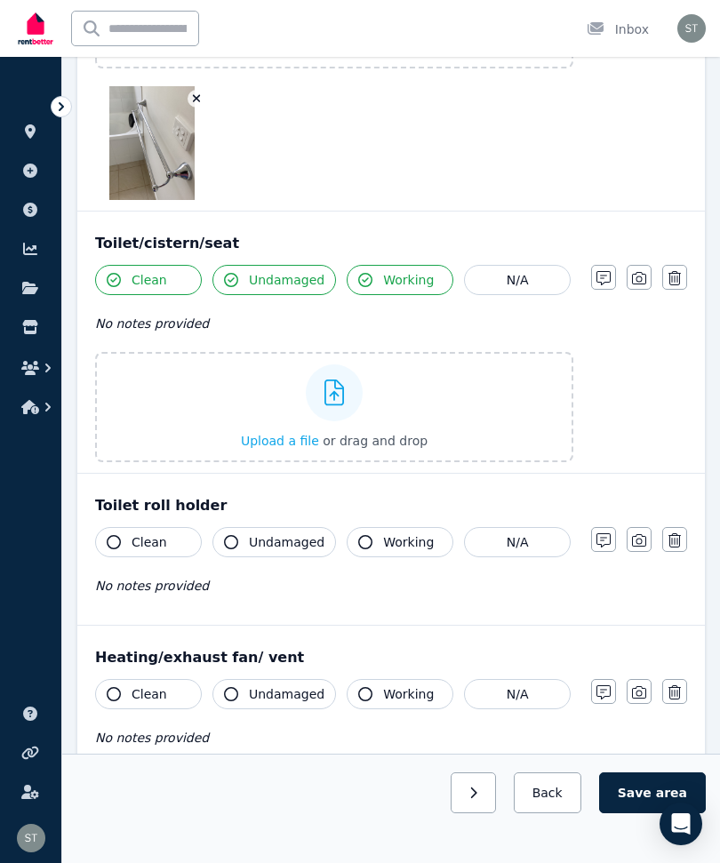
click at [283, 417] on div "Upload a file or drag and drop" at bounding box center [334, 407] width 187 height 107
click at [0, 0] on input "Upload a file or drag and drop" at bounding box center [0, 0] width 0 height 0
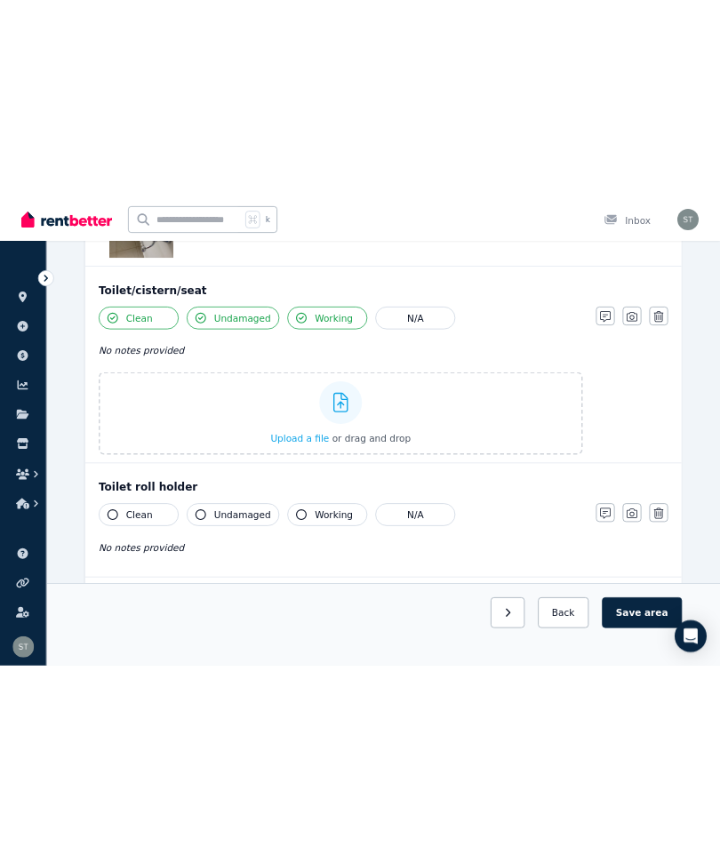
scroll to position [4412, 0]
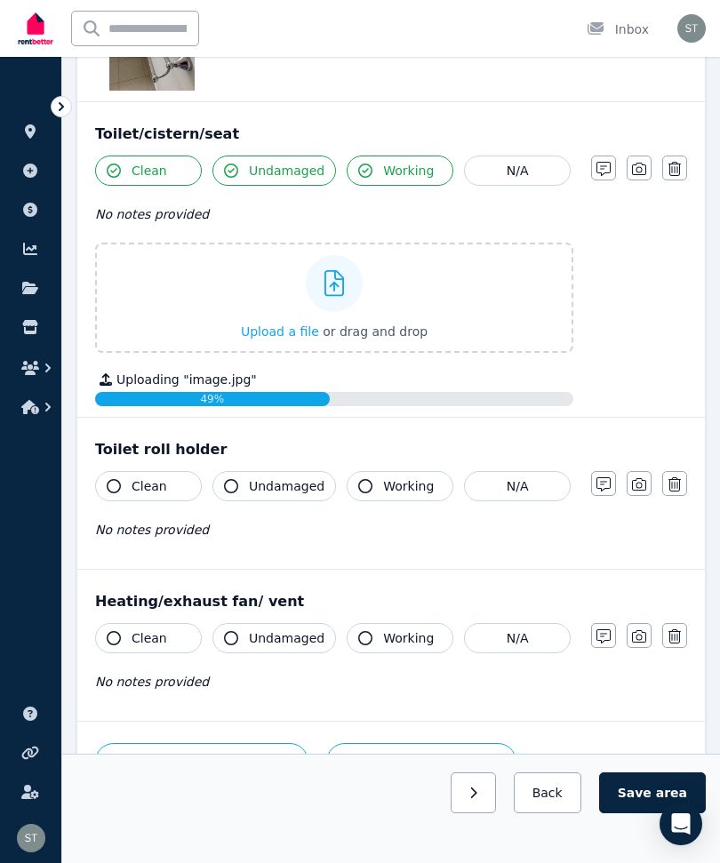
click at [109, 466] on div "Toilet roll holder Clean Undamaged Working N/A No notes provided Notes Photo De…" at bounding box center [390, 493] width 627 height 151
click at [123, 477] on button "Clean" at bounding box center [148, 486] width 107 height 30
click at [274, 491] on span "Undamaged" at bounding box center [287, 486] width 76 height 18
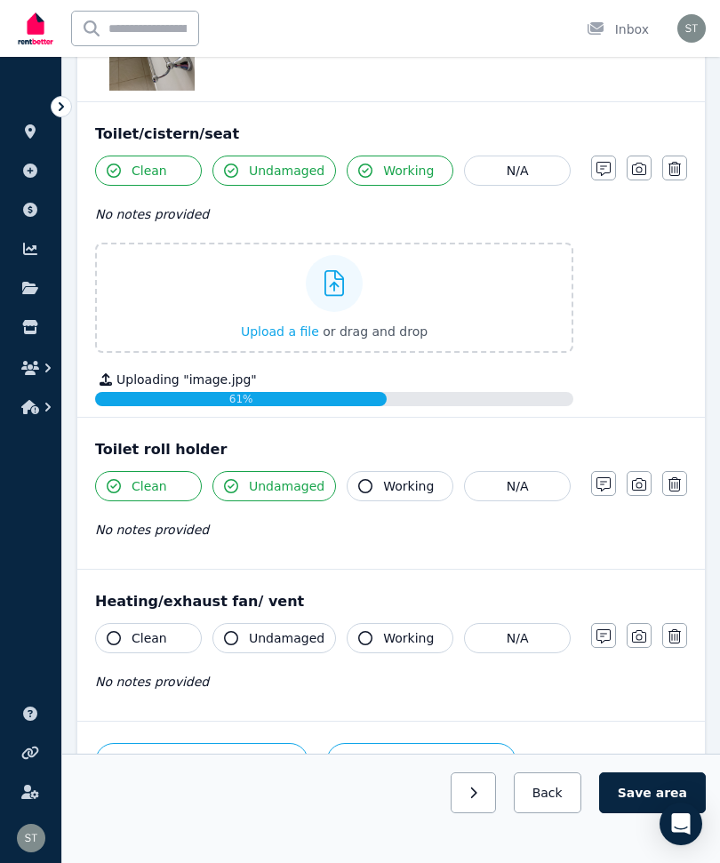
click at [379, 479] on button "Working" at bounding box center [400, 486] width 107 height 30
click at [637, 475] on button "button" at bounding box center [639, 483] width 25 height 25
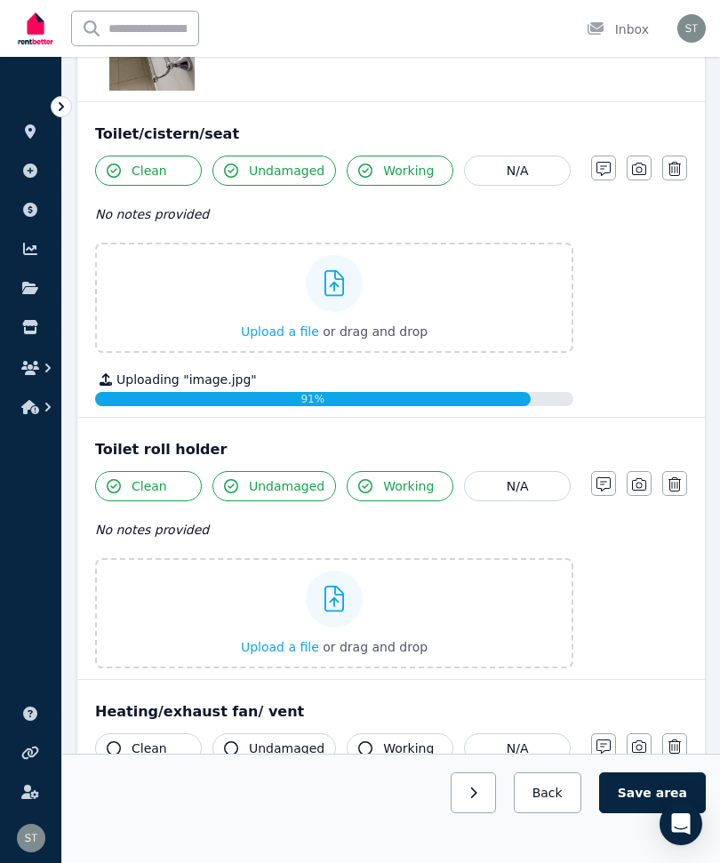
click at [347, 616] on div at bounding box center [334, 599] width 57 height 57
click at [0, 0] on input "Upload a file or drag and drop" at bounding box center [0, 0] width 0 height 0
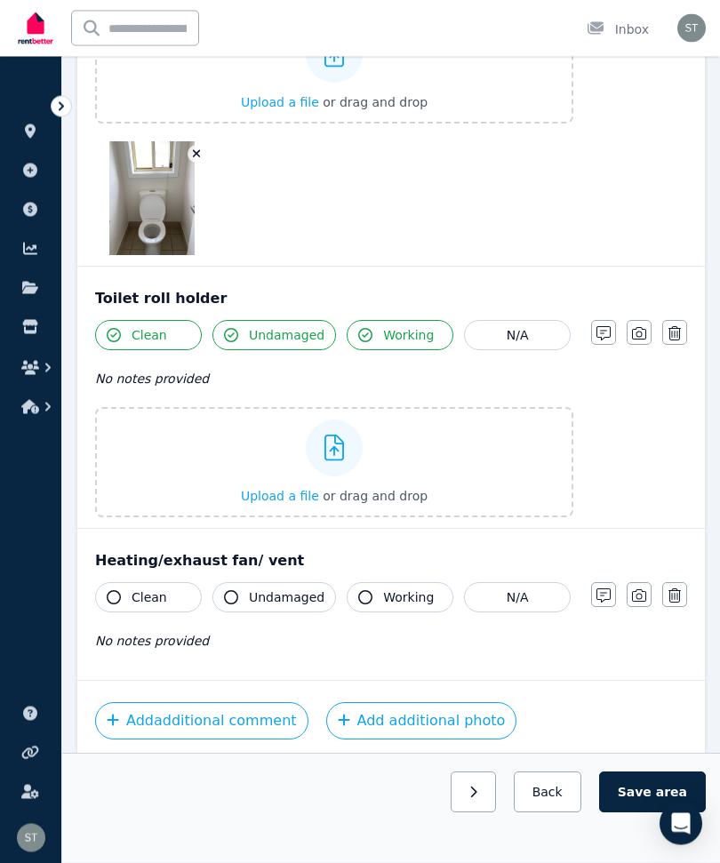
scroll to position [4654, 0]
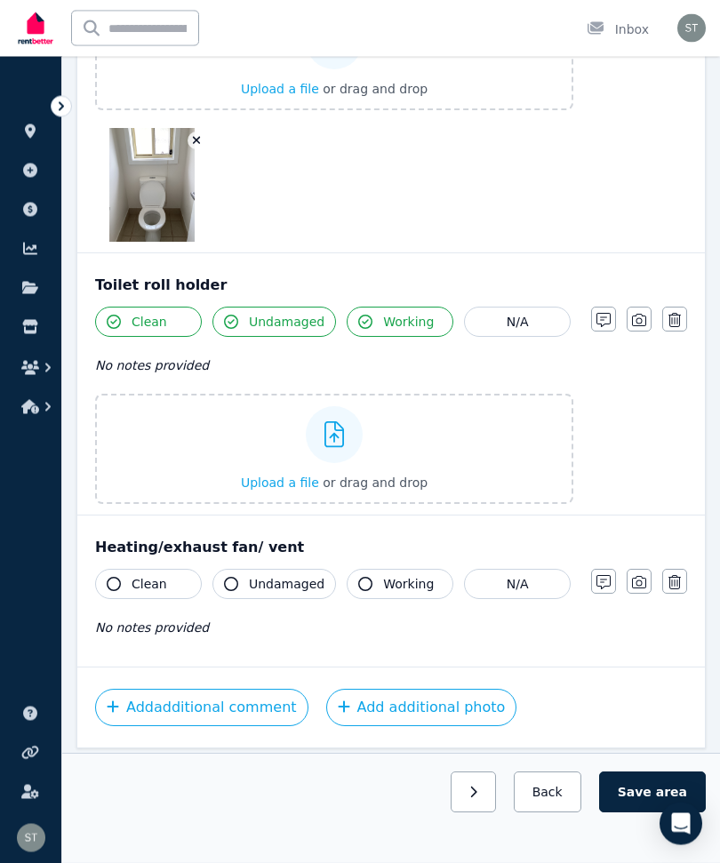
click at [118, 579] on icon "button" at bounding box center [114, 585] width 14 height 14
click at [236, 584] on icon "button" at bounding box center [231, 585] width 14 height 14
click at [370, 582] on button "Working" at bounding box center [400, 585] width 107 height 30
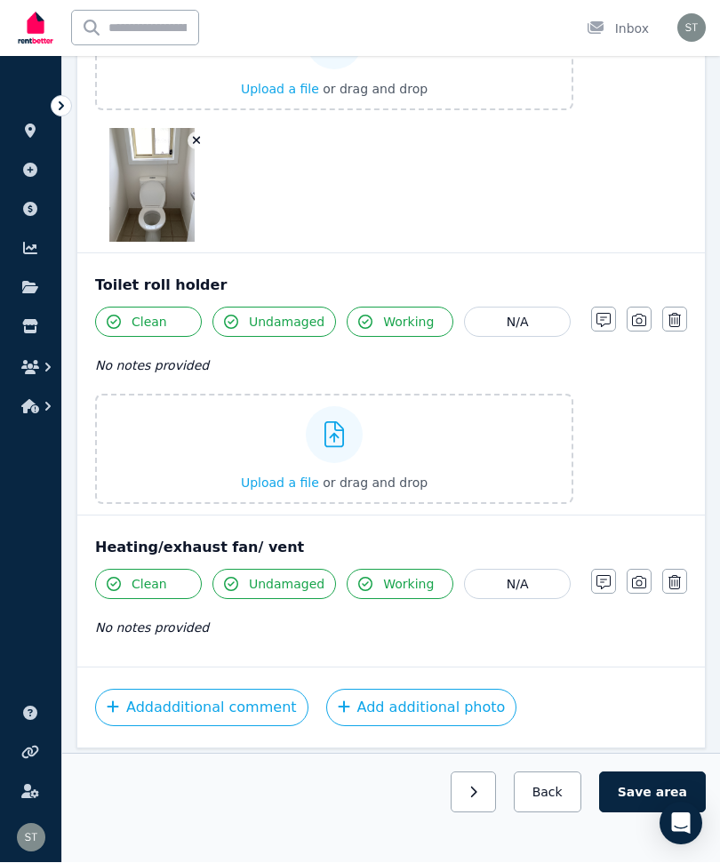
click at [639, 581] on icon "button" at bounding box center [639, 583] width 14 height 14
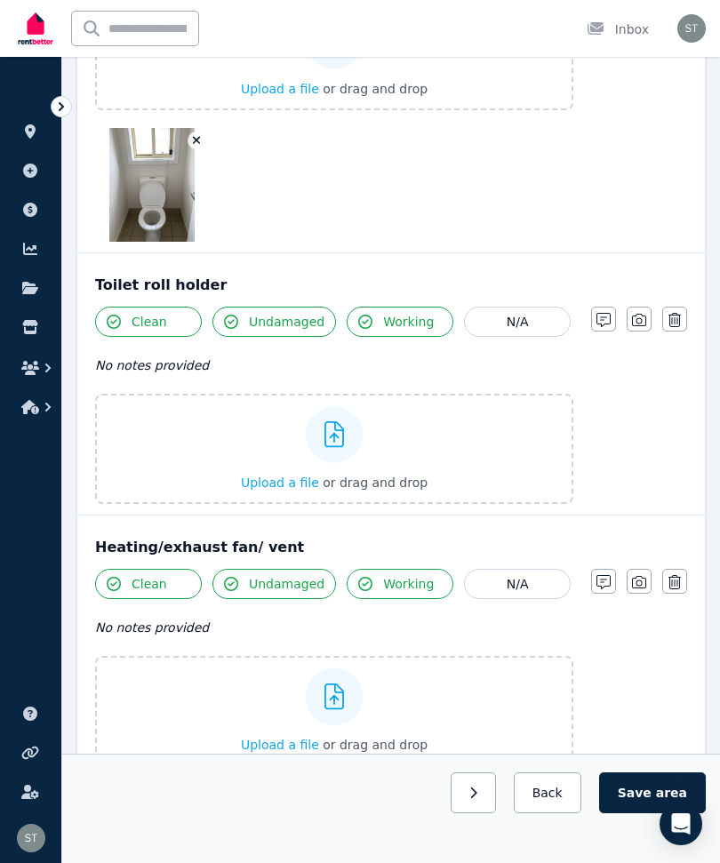
click at [633, 581] on icon "button" at bounding box center [639, 582] width 14 height 12
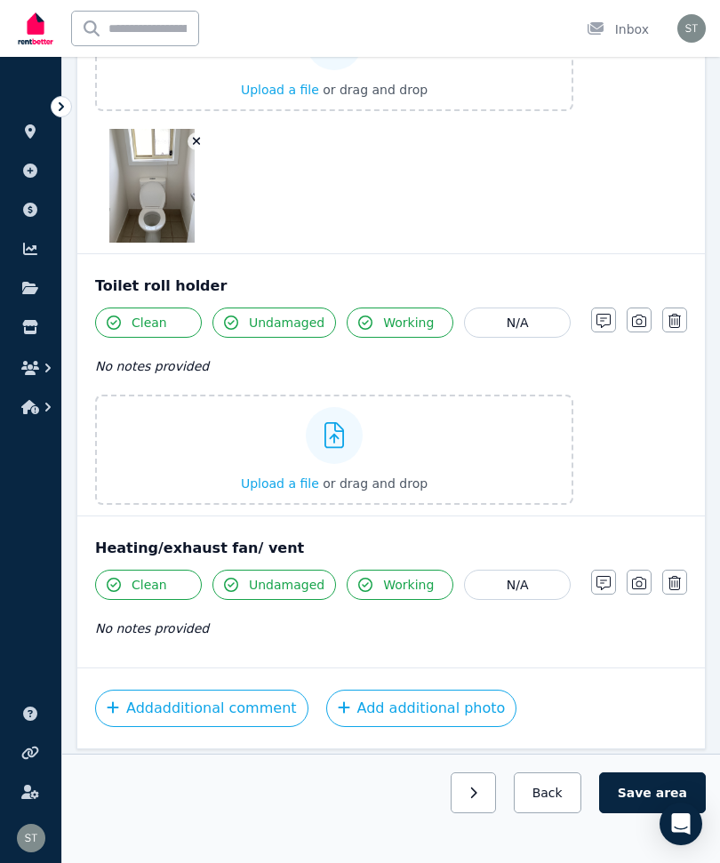
click at [635, 586] on icon "button" at bounding box center [639, 583] width 14 height 14
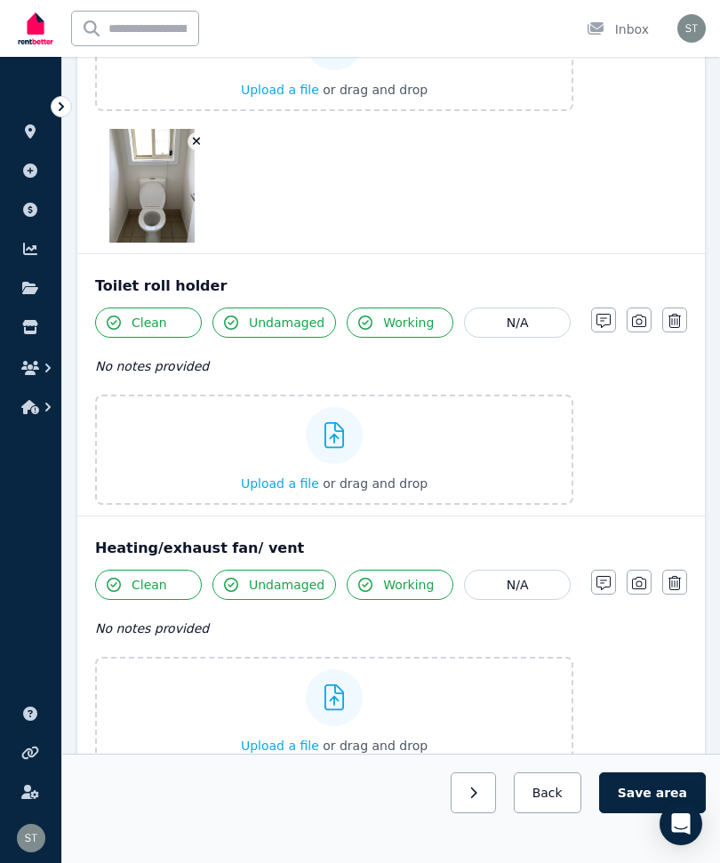
click at [433, 726] on label "Upload a file or drag and drop" at bounding box center [334, 712] width 478 height 110
click at [0, 0] on input "Upload a file or drag and drop" at bounding box center [0, 0] width 0 height 0
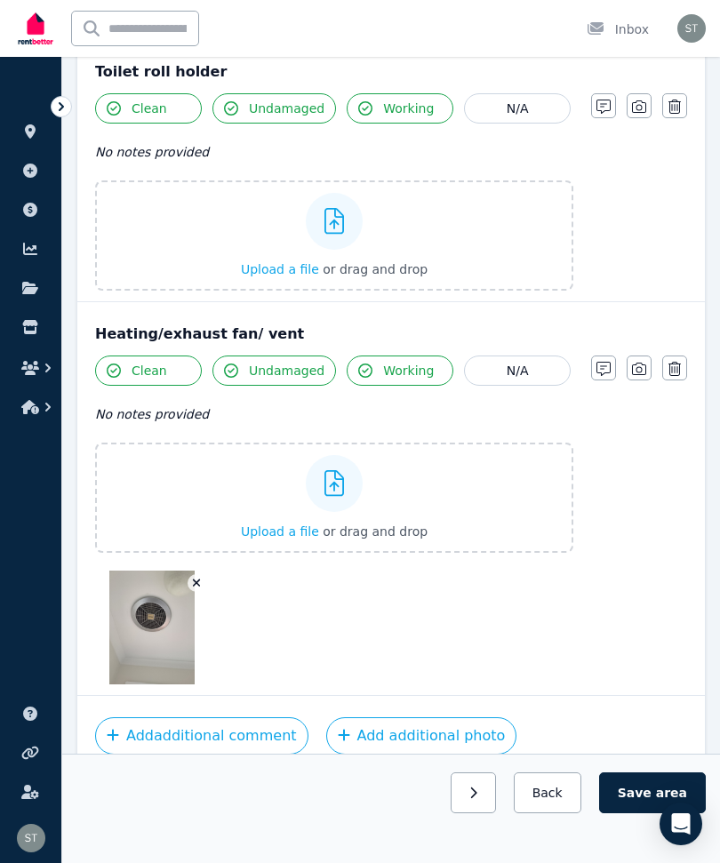
scroll to position [4896, 0]
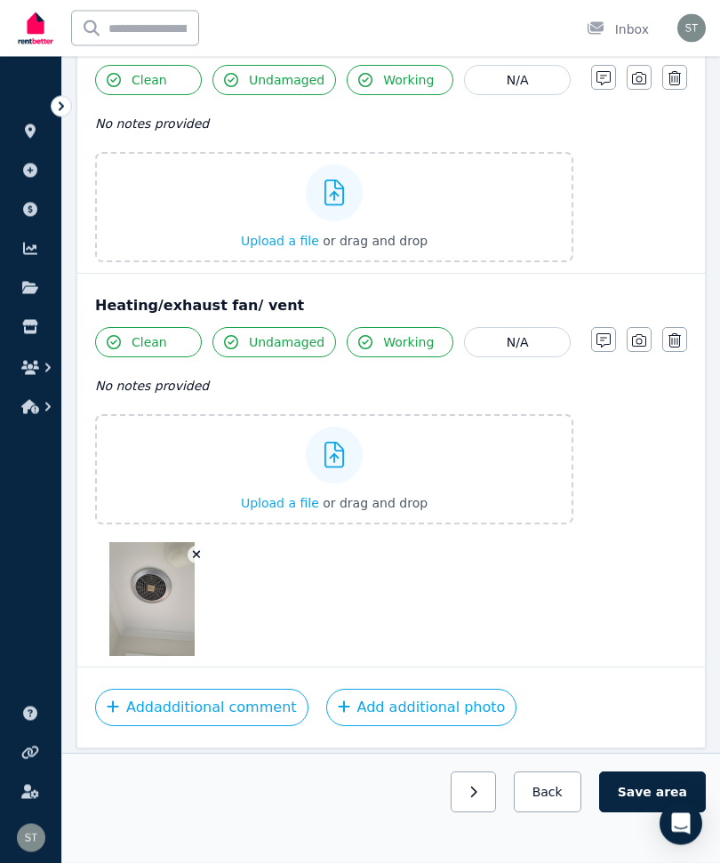
click at [638, 813] on button "Save area" at bounding box center [652, 792] width 107 height 41
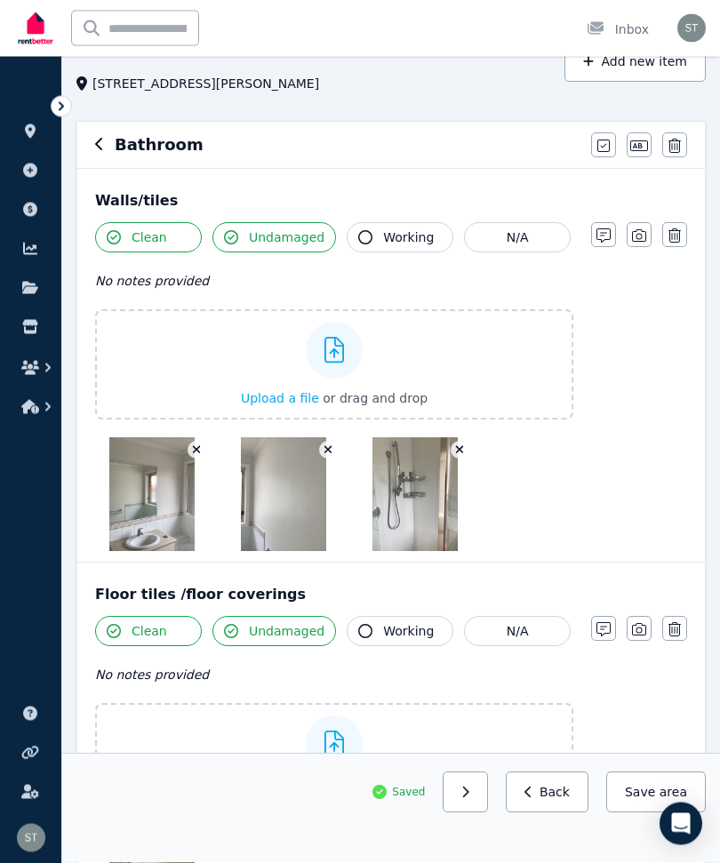
scroll to position [0, 0]
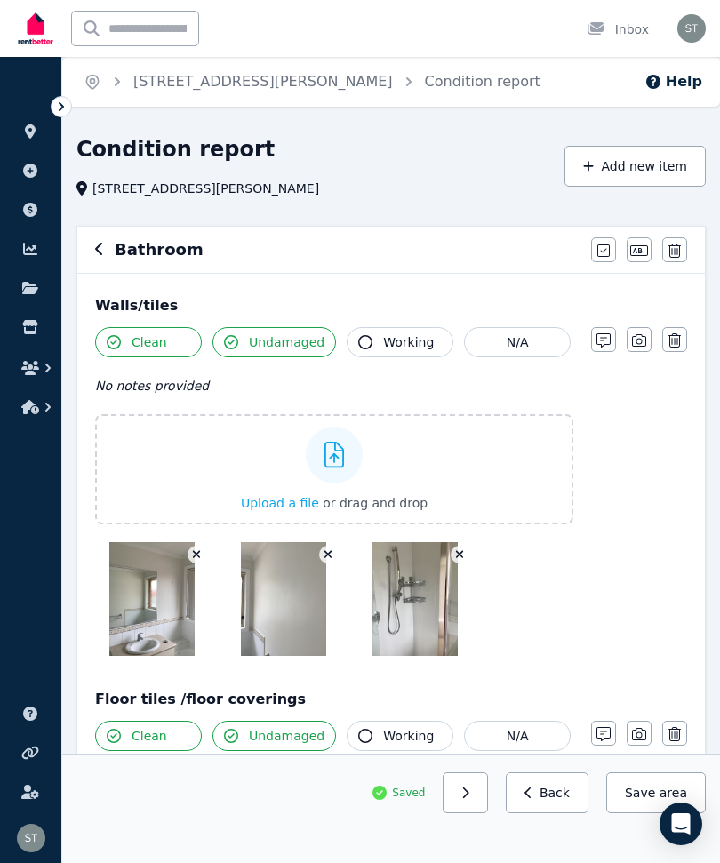
click at [101, 250] on icon "button" at bounding box center [99, 249] width 9 height 14
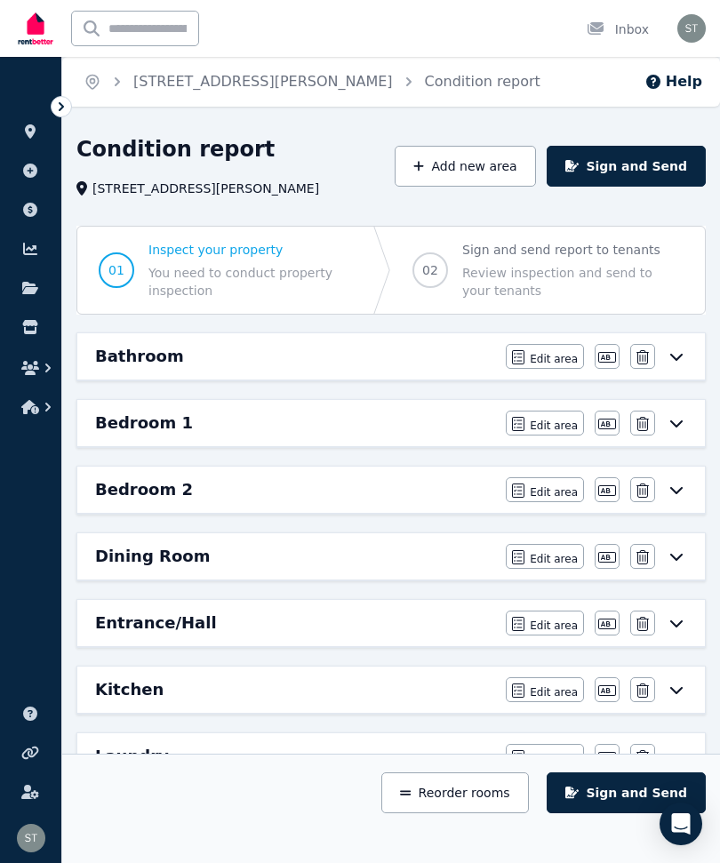
click at [292, 494] on div "Bedroom 2" at bounding box center [295, 489] width 400 height 25
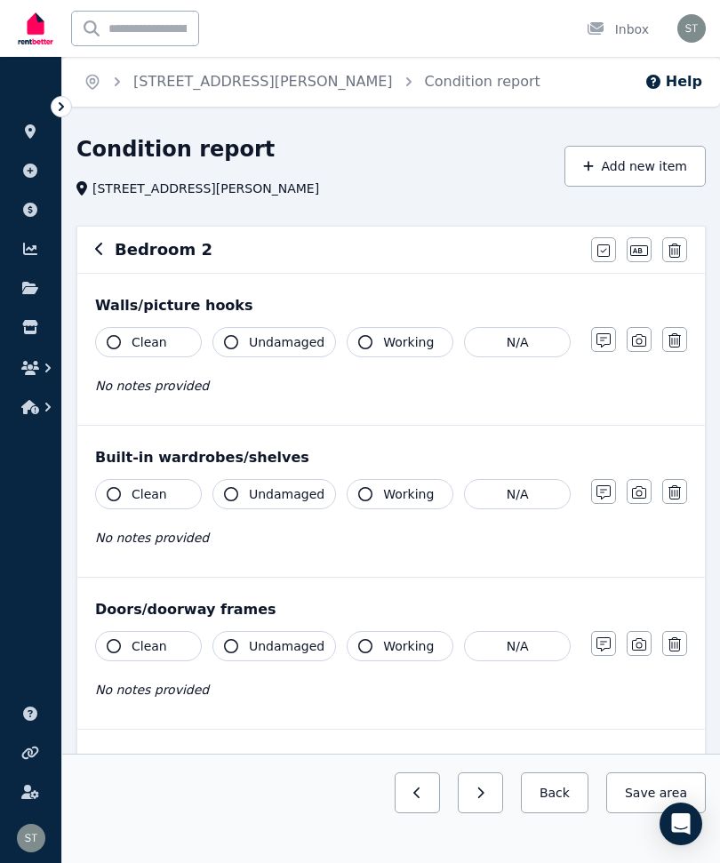
click at [118, 341] on icon "button" at bounding box center [114, 342] width 14 height 14
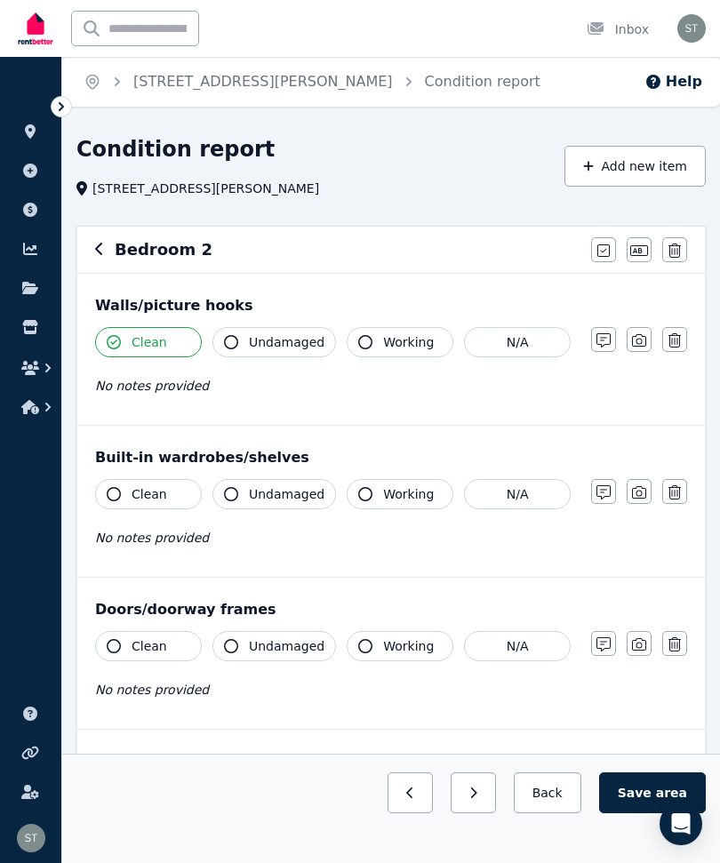
click at [228, 355] on button "Undamaged" at bounding box center [274, 342] width 124 height 30
click at [383, 337] on span "Working" at bounding box center [408, 342] width 51 height 18
click at [112, 490] on icon "button" at bounding box center [114, 494] width 14 height 14
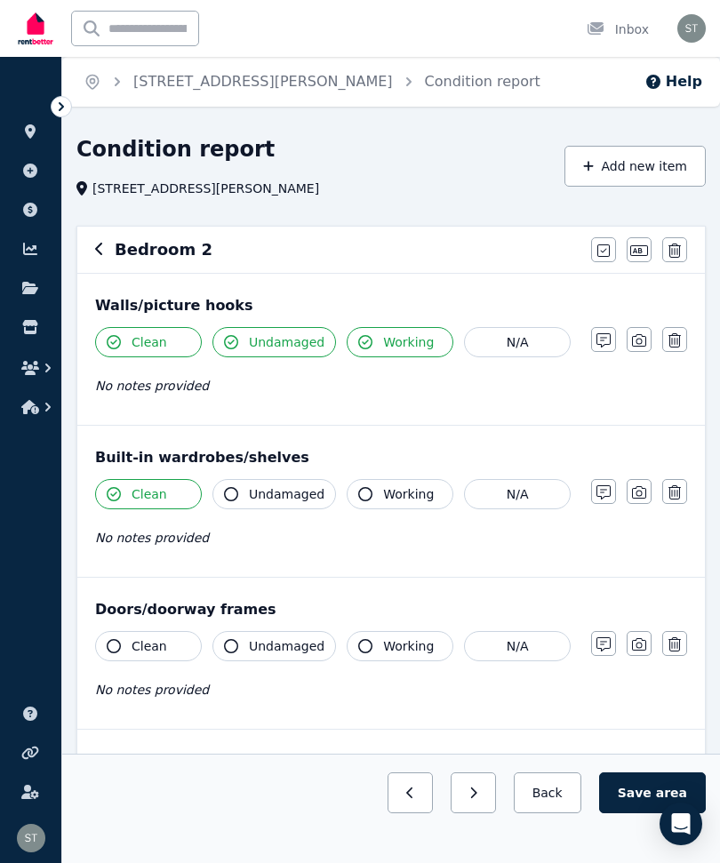
click at [219, 487] on button "Undamaged" at bounding box center [274, 494] width 124 height 30
click at [358, 493] on icon "button" at bounding box center [365, 494] width 14 height 14
click at [108, 642] on icon "button" at bounding box center [114, 646] width 14 height 14
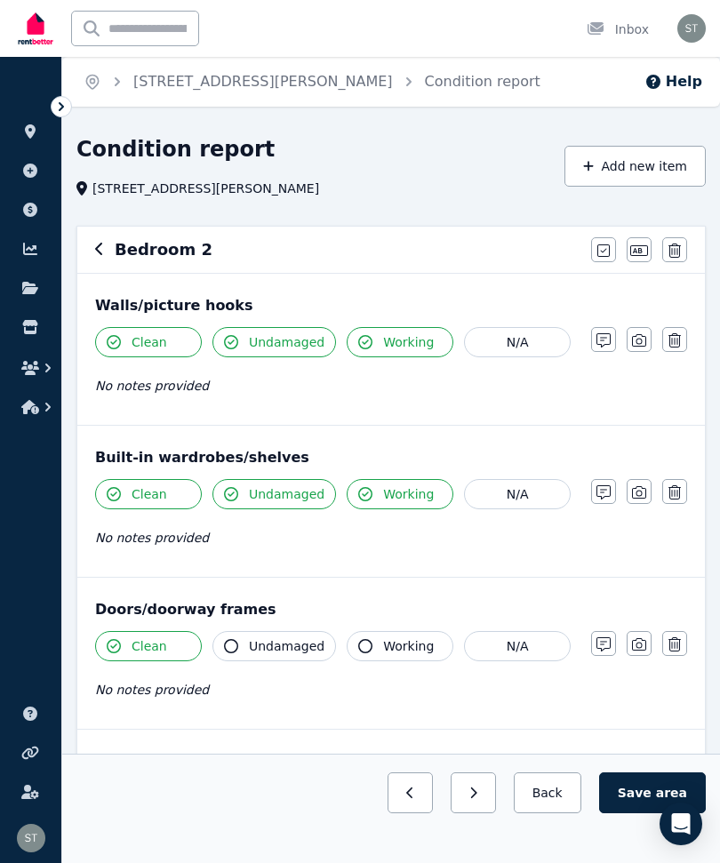
click at [227, 643] on icon "button" at bounding box center [231, 646] width 14 height 14
click at [364, 642] on icon "button" at bounding box center [365, 646] width 14 height 14
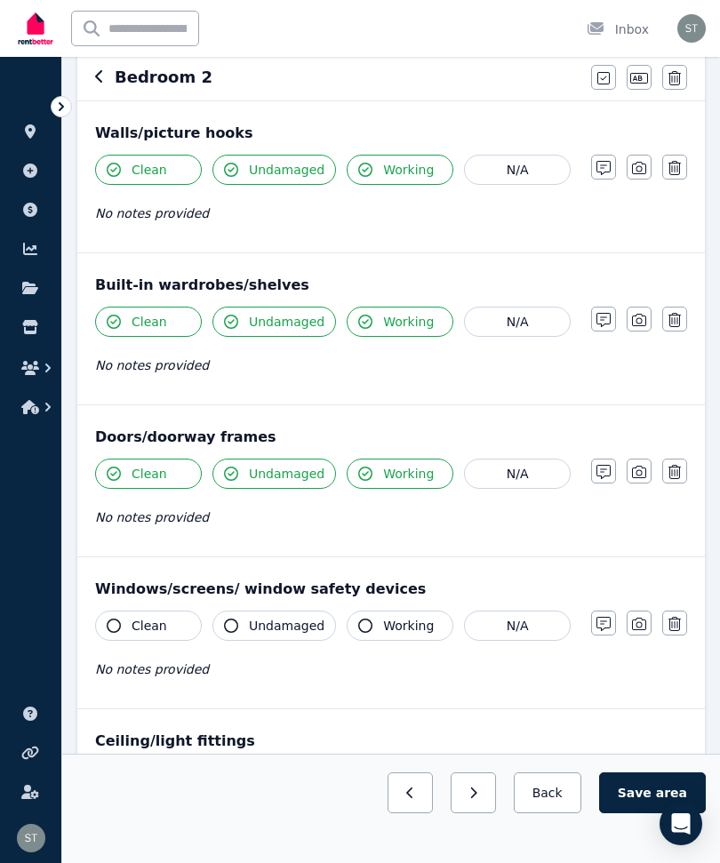
scroll to position [219, 0]
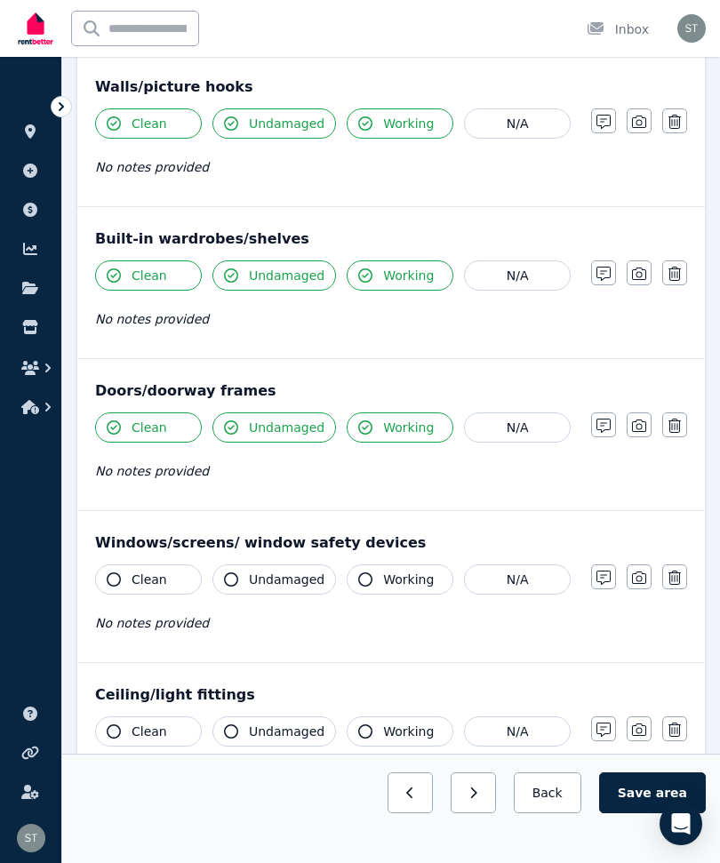
click at [125, 580] on button "Clean" at bounding box center [148, 579] width 107 height 30
click at [228, 578] on icon "button" at bounding box center [231, 579] width 14 height 14
click at [358, 574] on icon "button" at bounding box center [365, 579] width 14 height 14
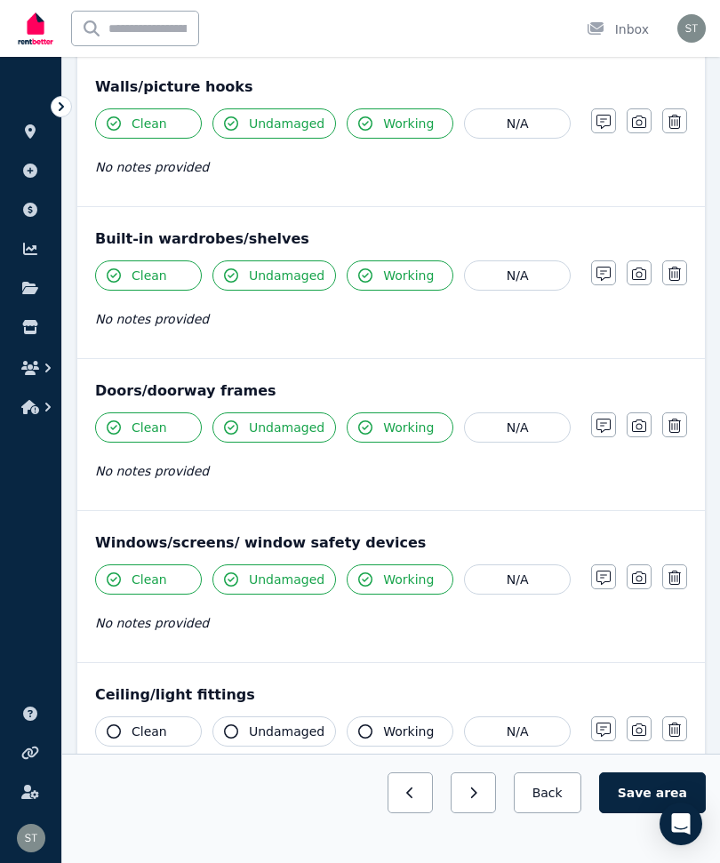
click at [109, 732] on icon "button" at bounding box center [114, 731] width 14 height 14
click at [238, 725] on button "Undamaged" at bounding box center [274, 731] width 124 height 30
click at [370, 724] on button "Working" at bounding box center [400, 731] width 107 height 30
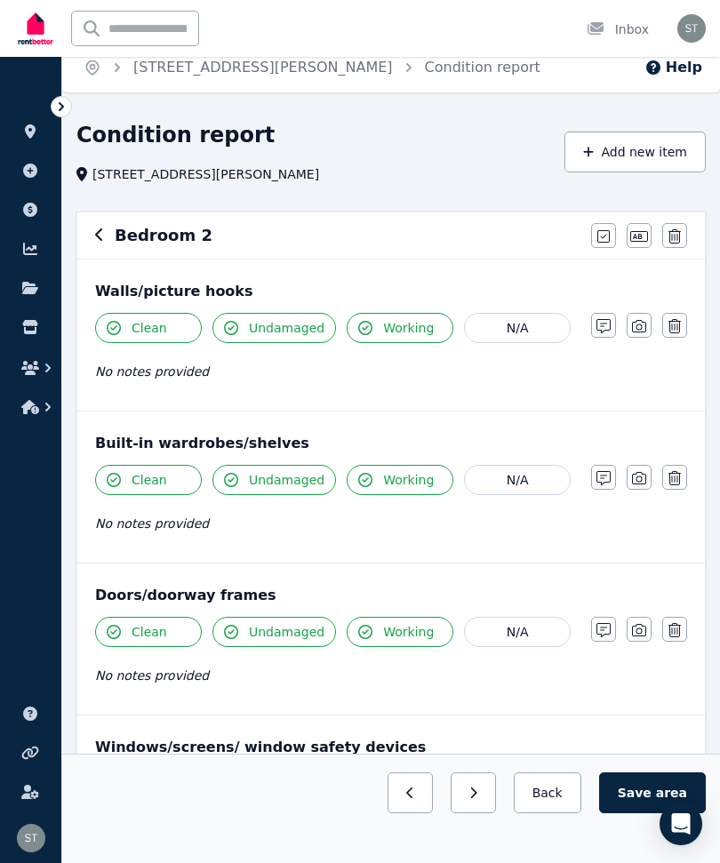
scroll to position [0, 0]
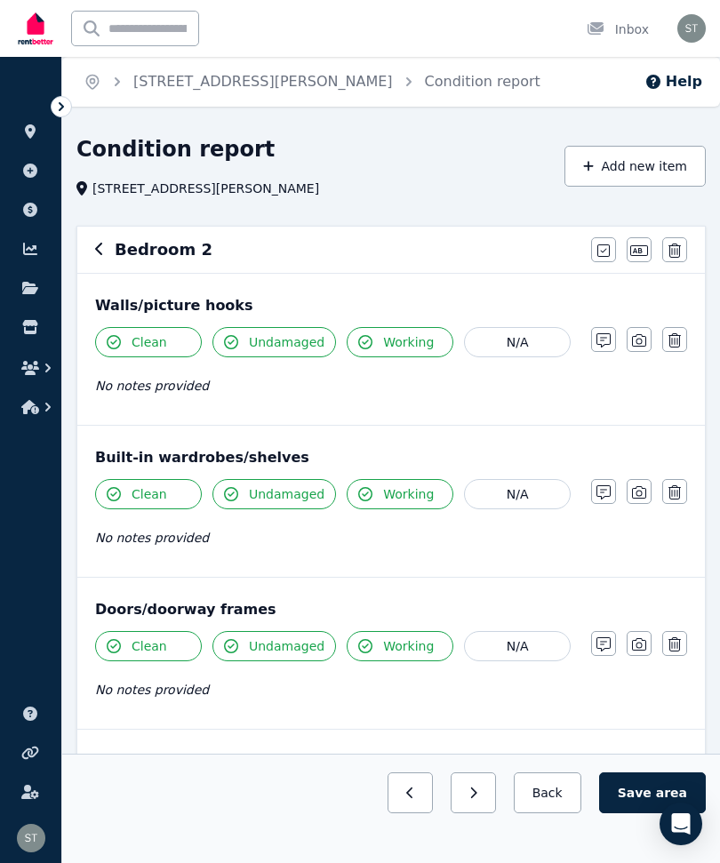
click at [629, 334] on button "button" at bounding box center [639, 339] width 25 height 25
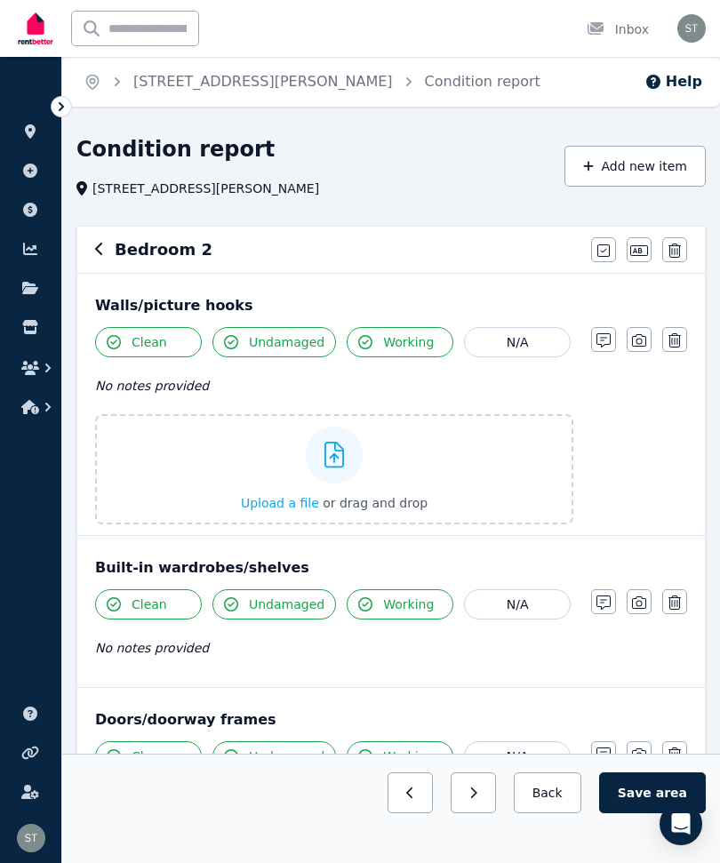
click at [376, 468] on div "Upload a file or drag and drop" at bounding box center [334, 469] width 187 height 107
click at [0, 0] on input "Upload a file or drag and drop" at bounding box center [0, 0] width 0 height 0
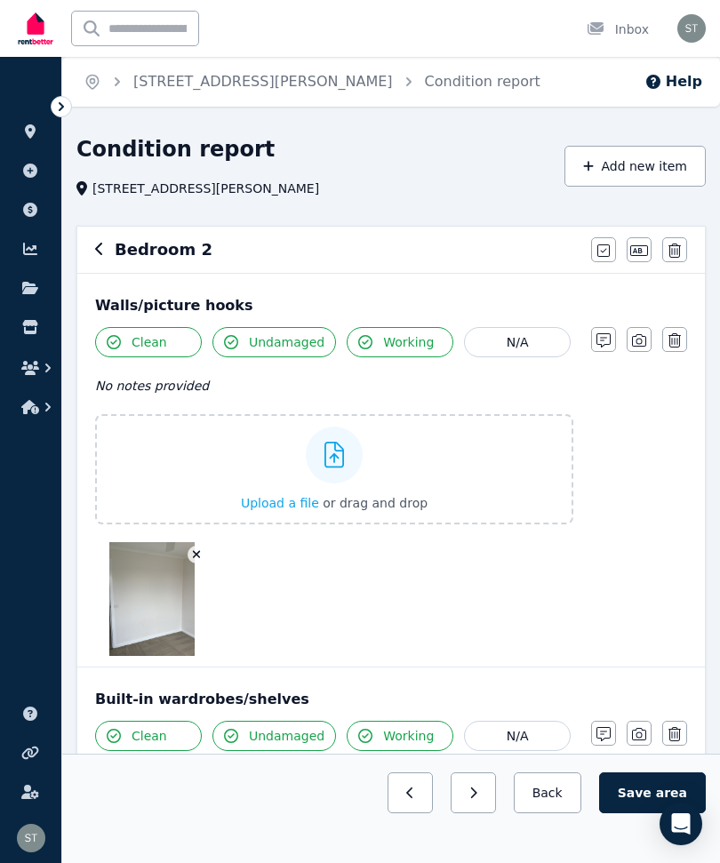
click at [397, 457] on div "Upload a file or drag and drop" at bounding box center [334, 469] width 187 height 107
click at [0, 0] on input "Upload a file or drag and drop" at bounding box center [0, 0] width 0 height 0
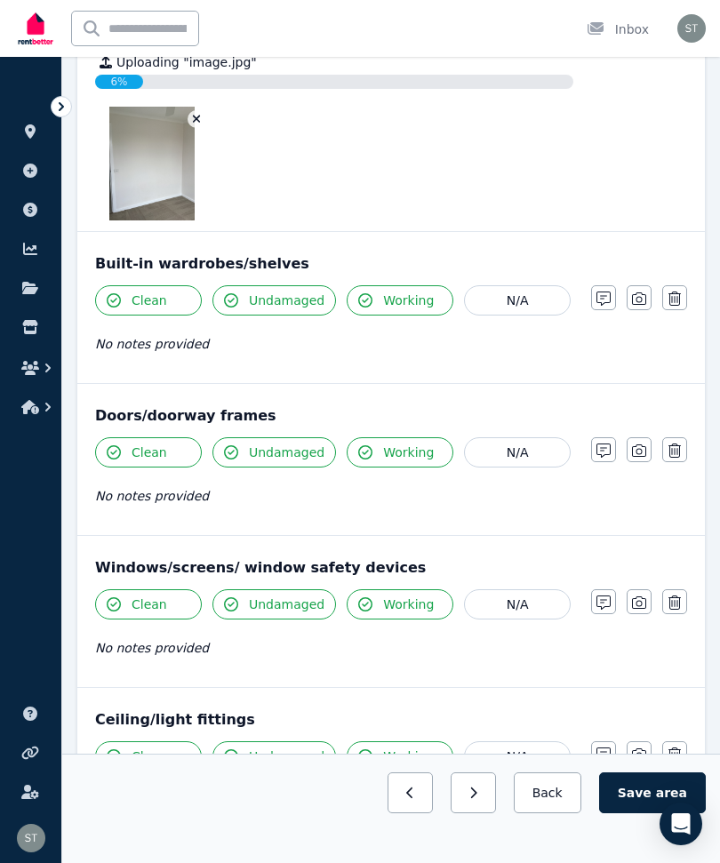
scroll to position [497, 0]
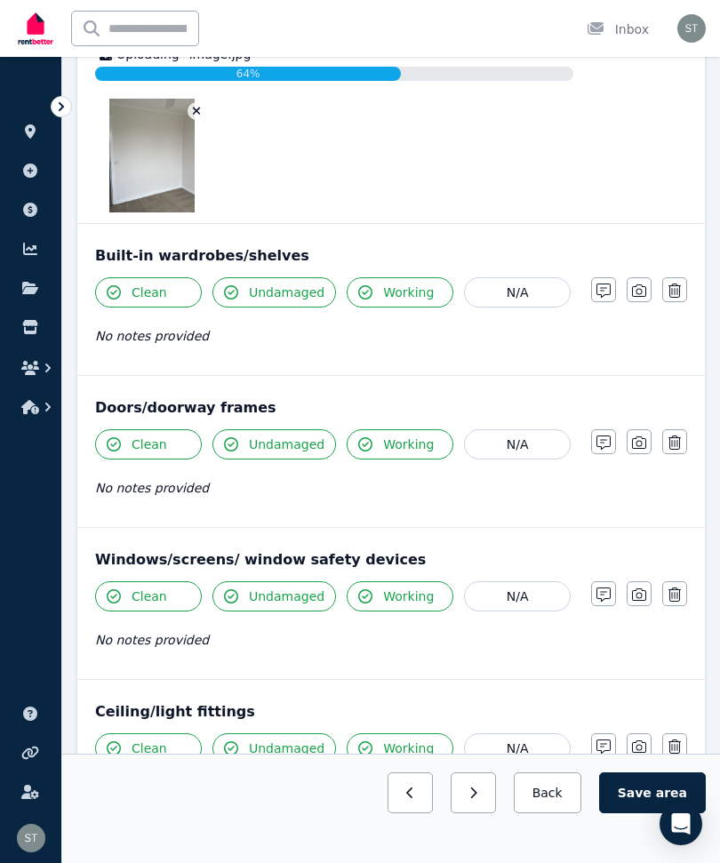
click at [639, 288] on icon "button" at bounding box center [639, 290] width 14 height 14
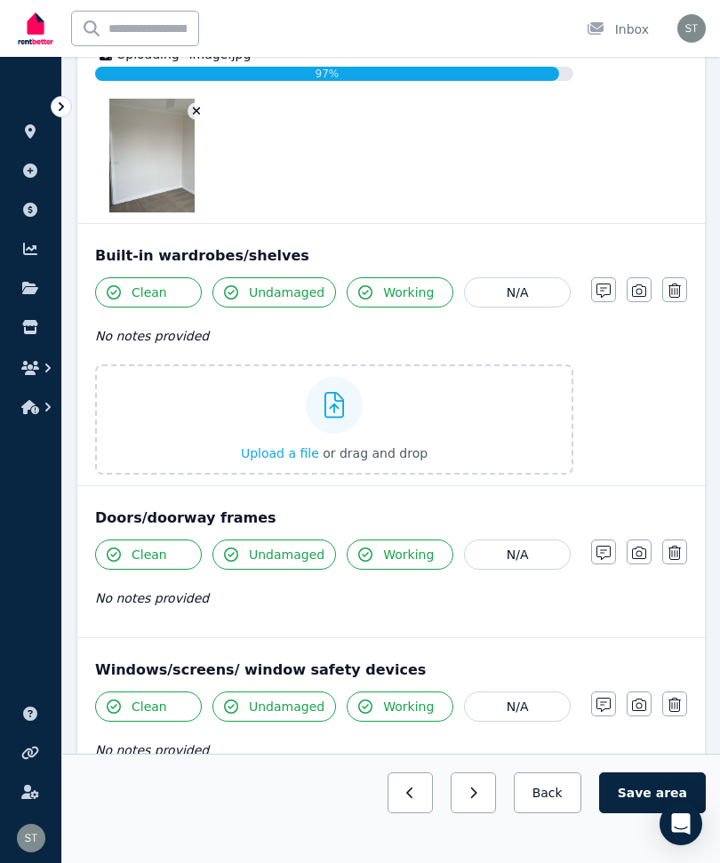
click at [429, 422] on label "Upload a file or drag and drop" at bounding box center [334, 419] width 478 height 110
click at [0, 0] on input "Upload a file or drag and drop" at bounding box center [0, 0] width 0 height 0
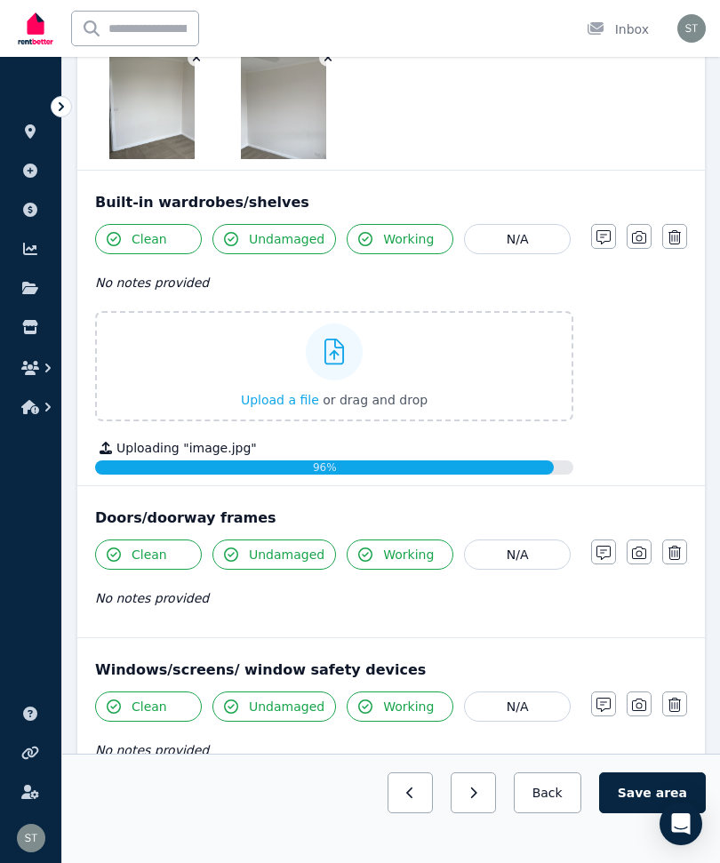
click at [631, 549] on button "button" at bounding box center [639, 551] width 25 height 25
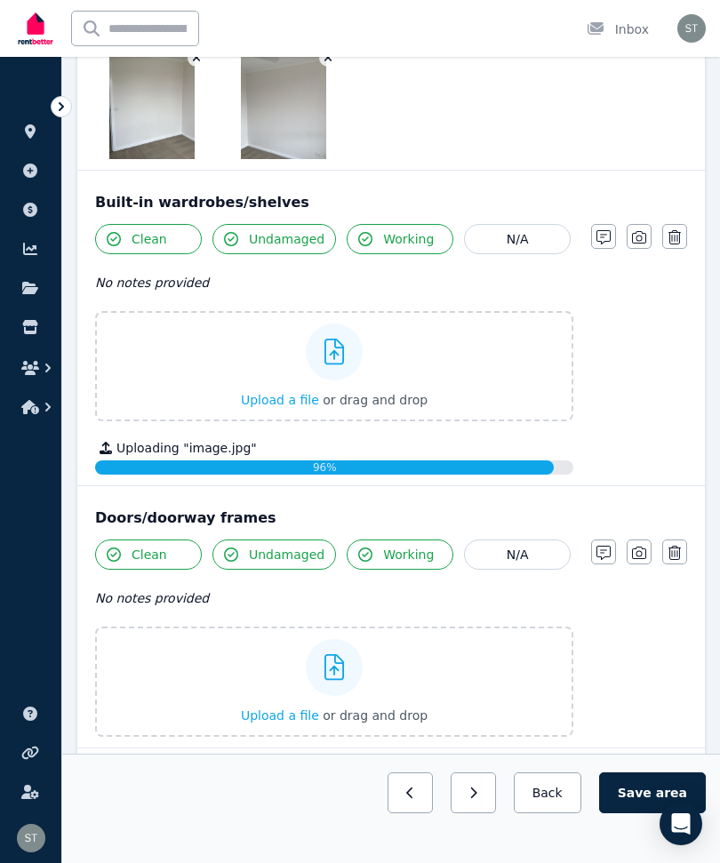
click at [638, 232] on icon "button" at bounding box center [639, 237] width 14 height 12
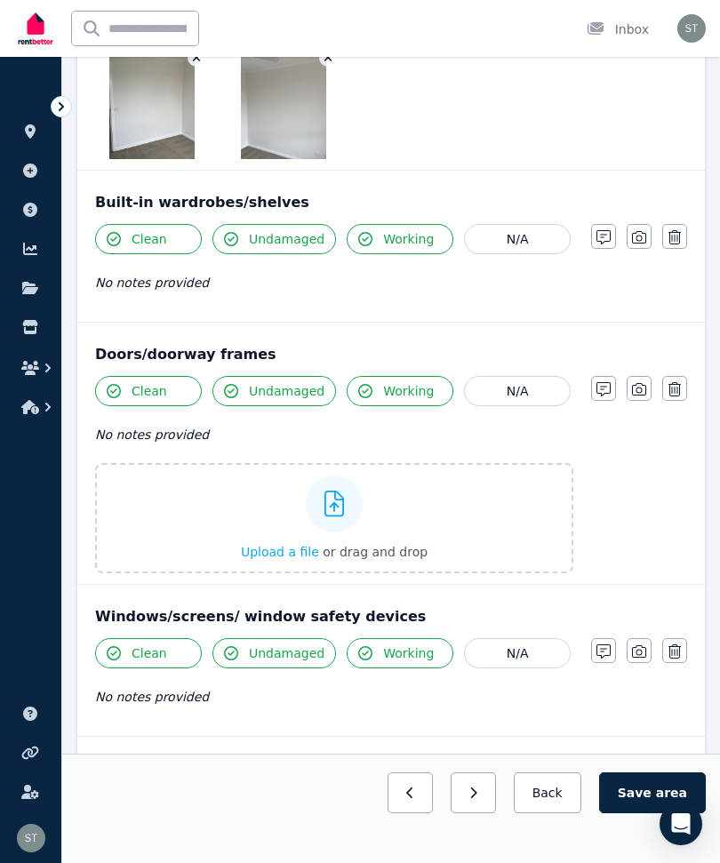
click at [631, 231] on button "button" at bounding box center [639, 236] width 25 height 25
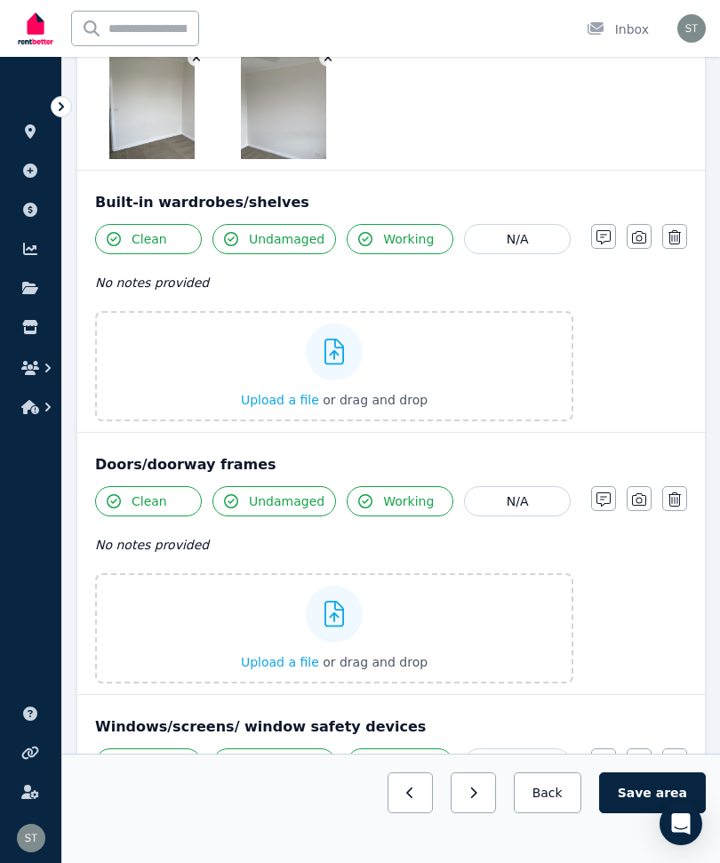
click at [424, 364] on label "Upload a file or drag and drop" at bounding box center [334, 366] width 478 height 110
click at [0, 0] on input "Upload a file or drag and drop" at bounding box center [0, 0] width 0 height 0
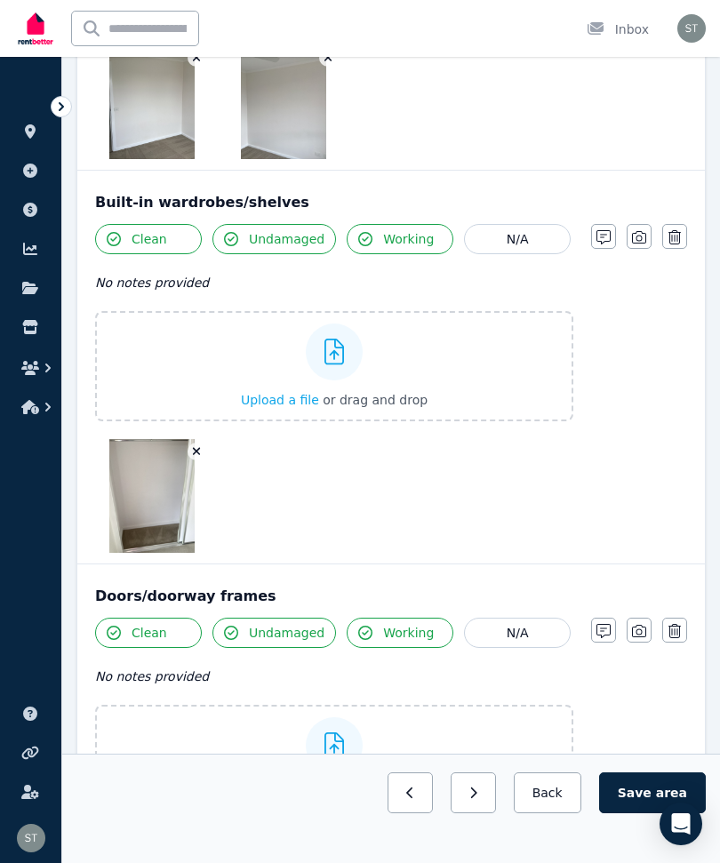
click at [331, 362] on icon at bounding box center [334, 352] width 20 height 27
click at [0, 0] on input "Upload a file or drag and drop" at bounding box center [0, 0] width 0 height 0
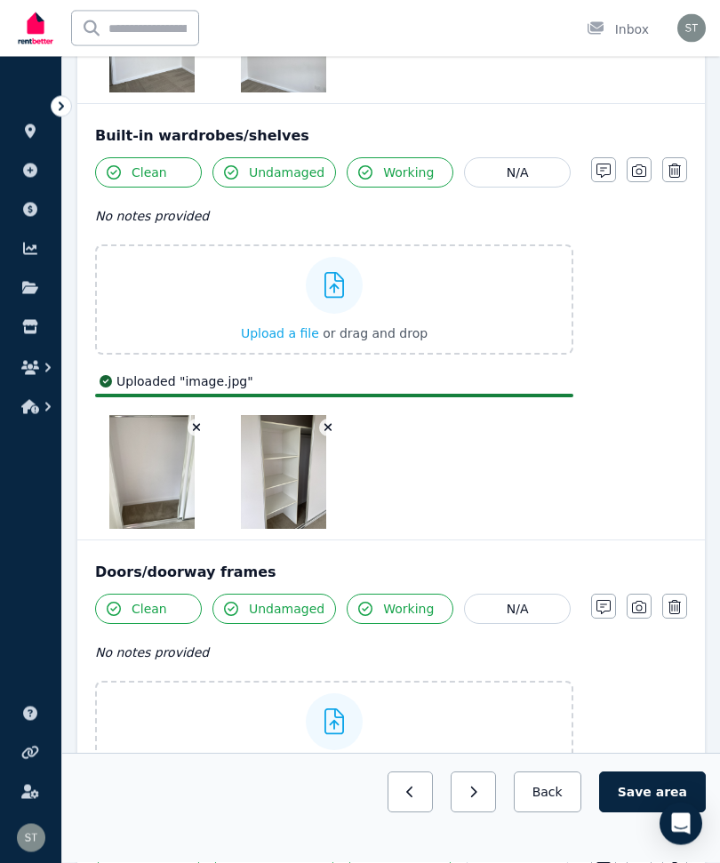
click at [637, 596] on button "button" at bounding box center [639, 607] width 25 height 25
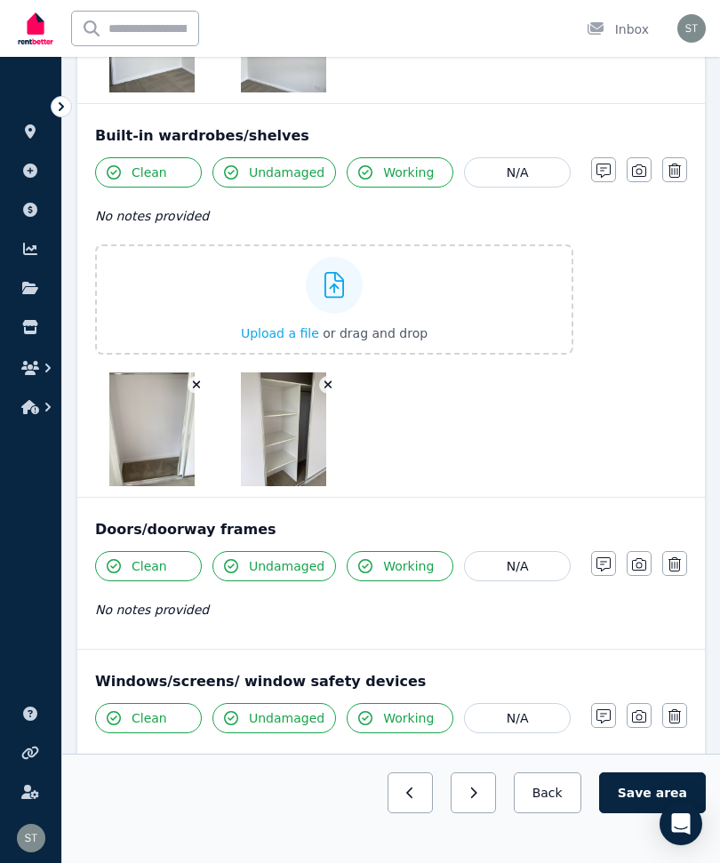
click at [636, 603] on div "Clean Undamaged Working N/A No notes provided Notes Photo Delete" at bounding box center [391, 594] width 592 height 87
click at [636, 560] on icon "button" at bounding box center [639, 564] width 14 height 12
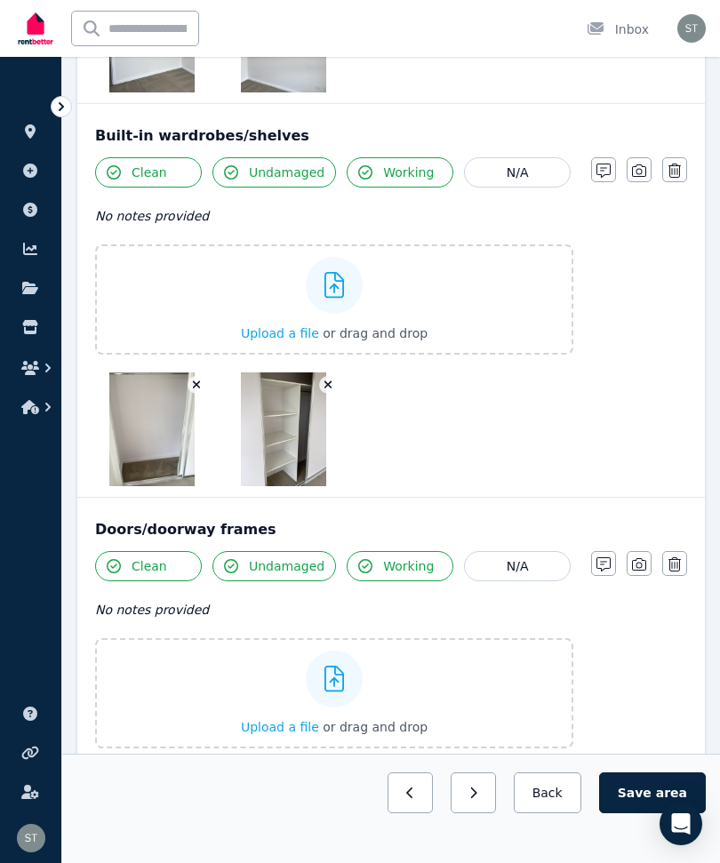
click at [441, 704] on label "Upload a file or drag and drop" at bounding box center [334, 693] width 478 height 110
click at [0, 0] on input "Upload a file or drag and drop" at bounding box center [0, 0] width 0 height 0
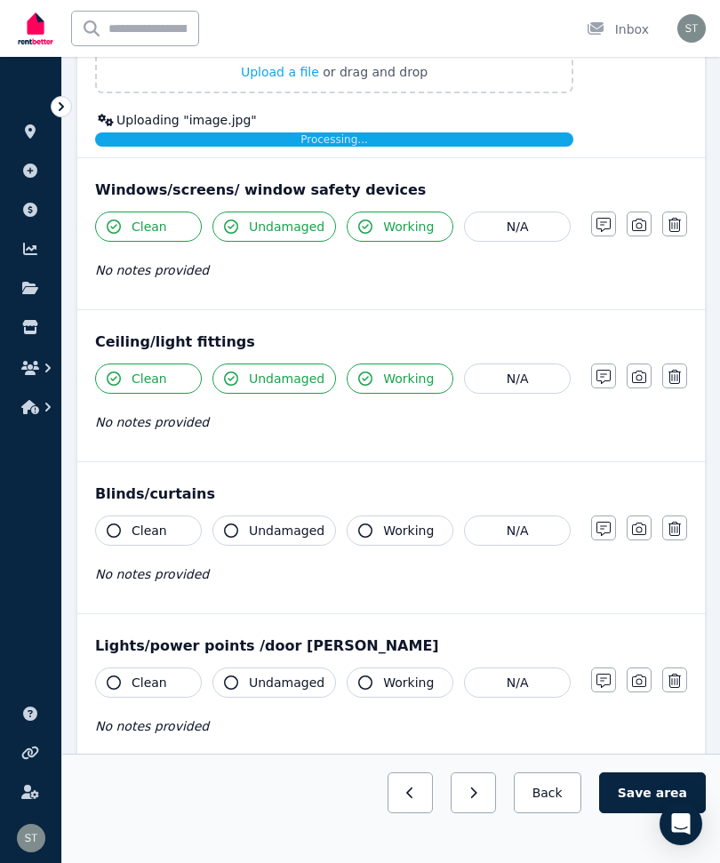
scroll to position [1219, 0]
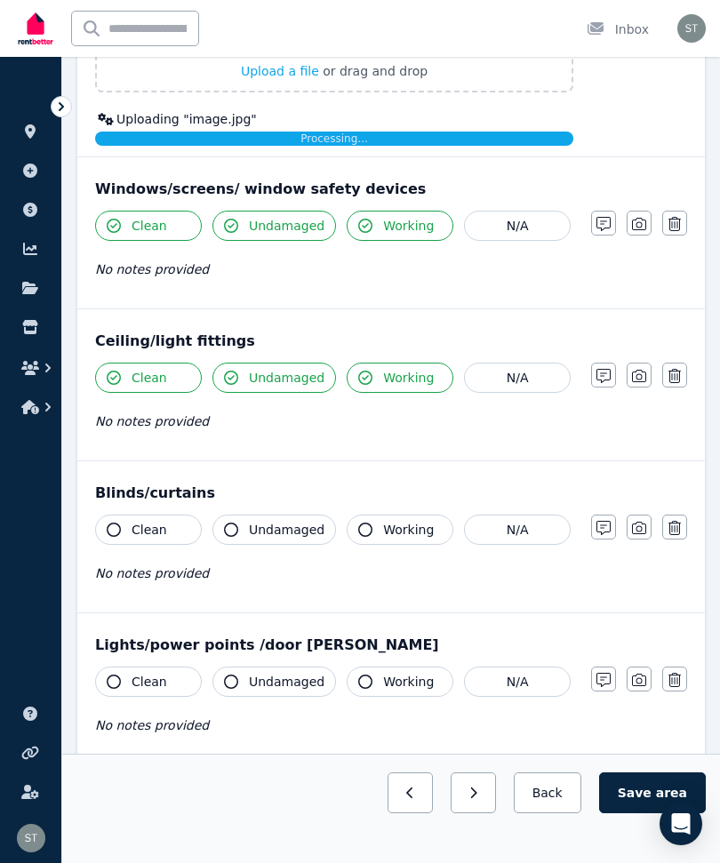
click at [633, 224] on icon "button" at bounding box center [639, 224] width 14 height 12
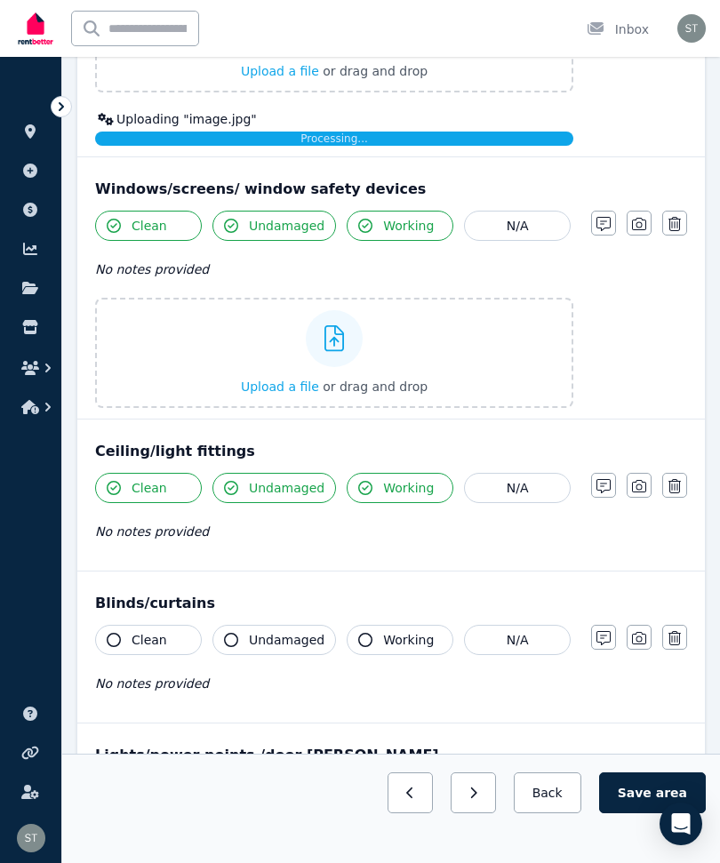
click at [468, 363] on label "Upload a file or drag and drop" at bounding box center [334, 353] width 478 height 110
click at [0, 0] on input "Upload a file or drag and drop" at bounding box center [0, 0] width 0 height 0
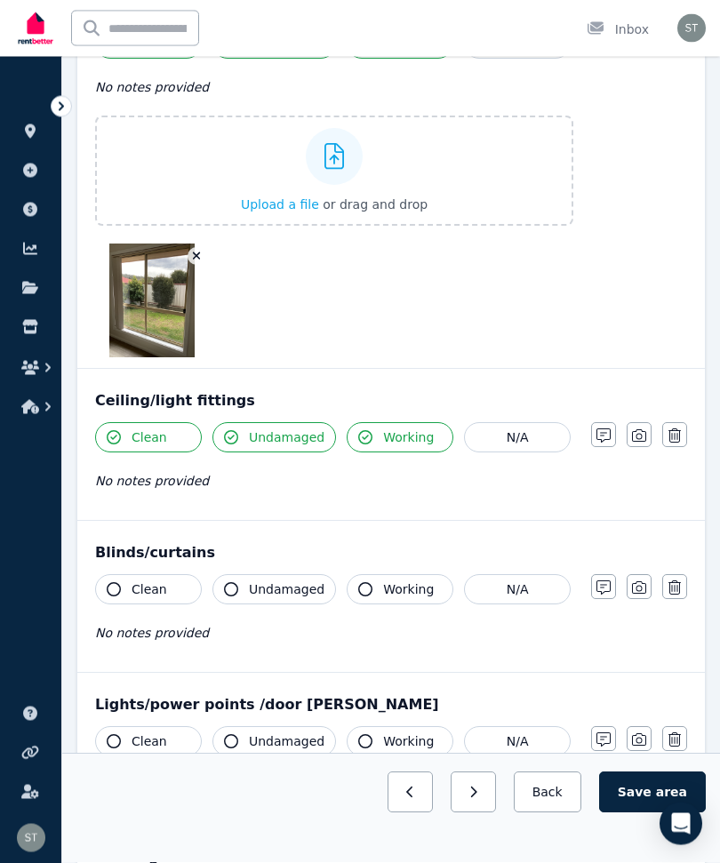
scroll to position [1480, 0]
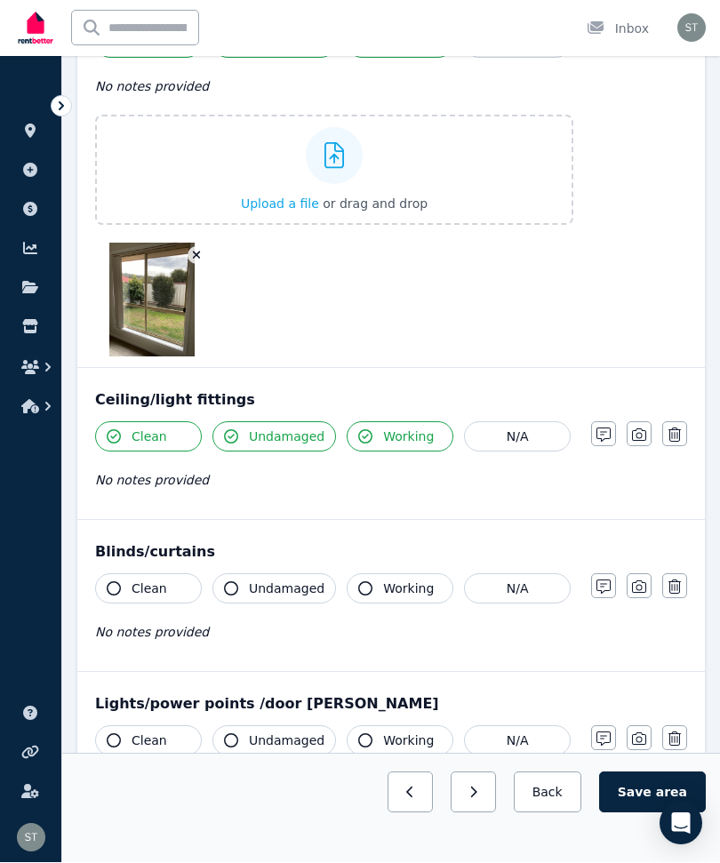
click at [635, 428] on icon "button" at bounding box center [639, 435] width 14 height 14
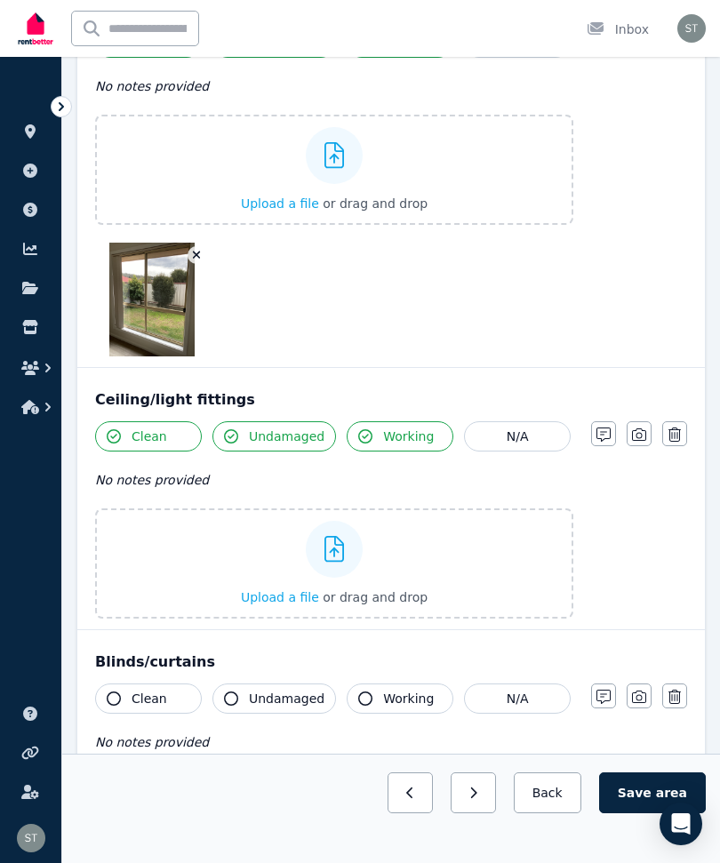
click at [464, 585] on label "Upload a file or drag and drop" at bounding box center [334, 563] width 478 height 110
click at [0, 0] on input "Upload a file or drag and drop" at bounding box center [0, 0] width 0 height 0
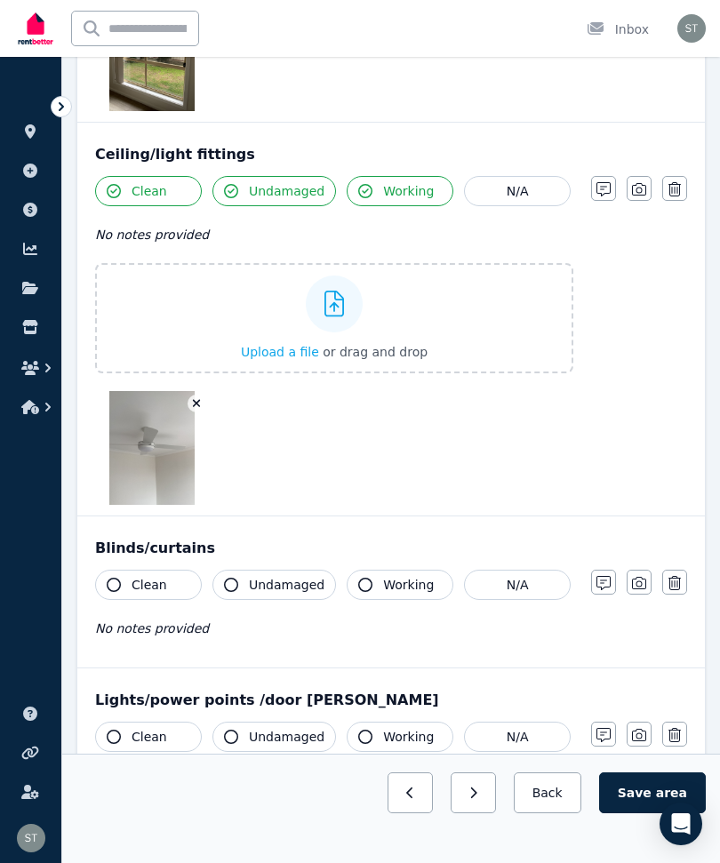
scroll to position [1743, 0]
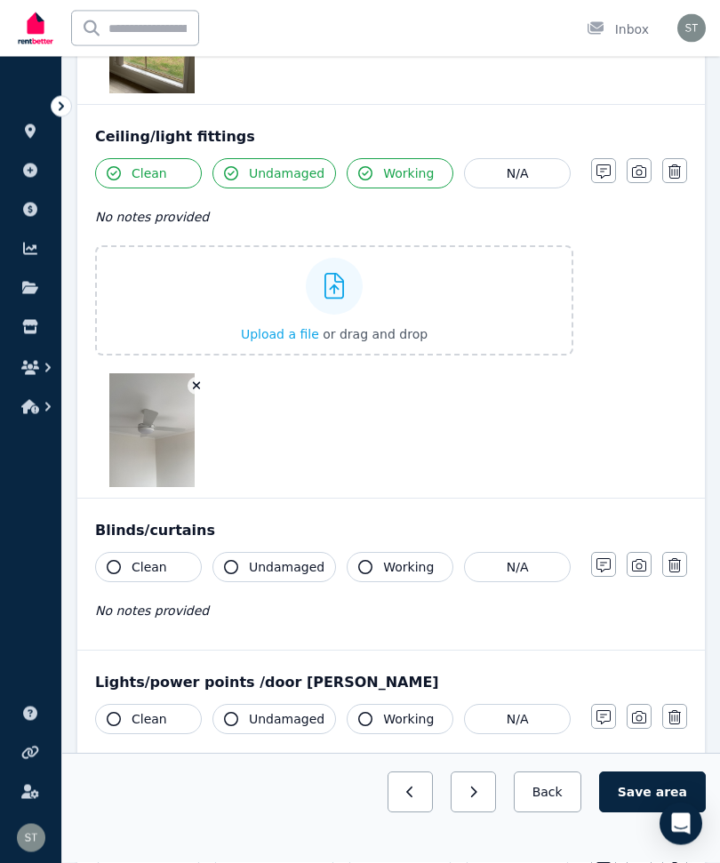
click at [125, 573] on button "Clean" at bounding box center [148, 568] width 107 height 30
click at [257, 569] on span "Undamaged" at bounding box center [287, 567] width 76 height 18
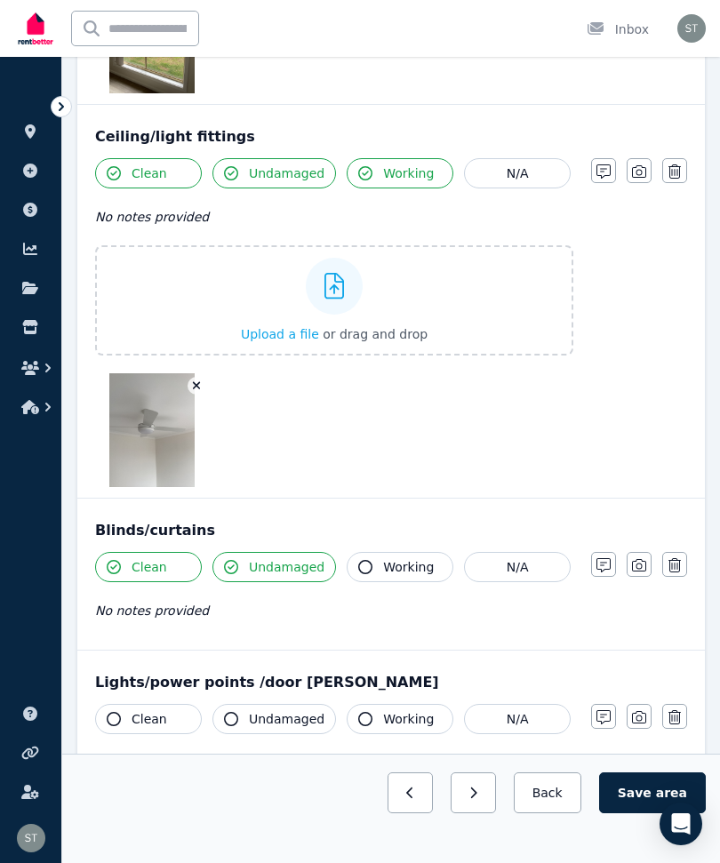
click at [383, 558] on span "Working" at bounding box center [408, 567] width 51 height 18
click at [631, 572] on button "button" at bounding box center [639, 564] width 25 height 25
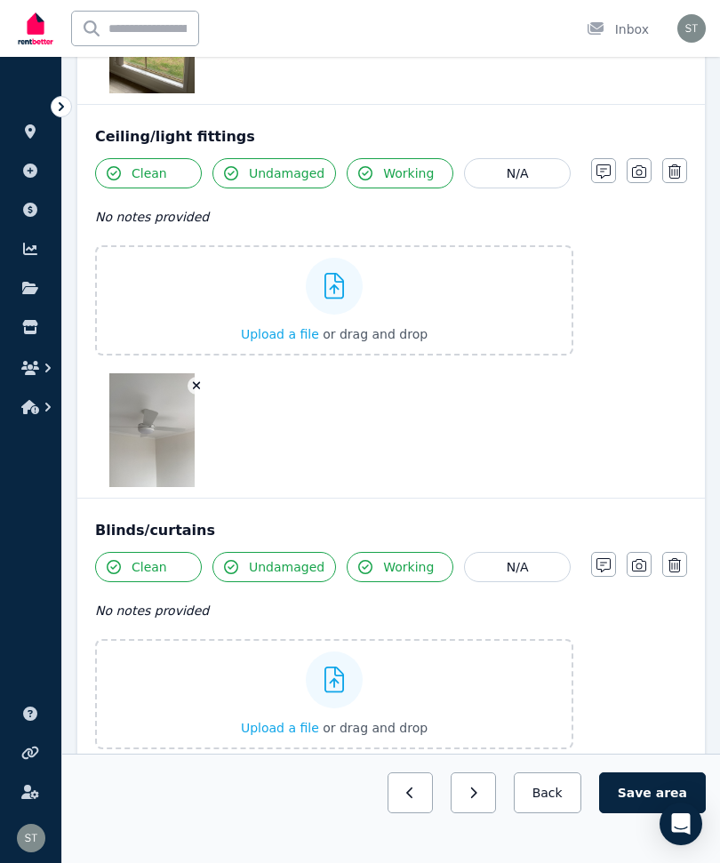
click at [405, 699] on div "Upload a file or drag and drop" at bounding box center [334, 694] width 187 height 107
click at [0, 0] on input "Upload a file or drag and drop" at bounding box center [0, 0] width 0 height 0
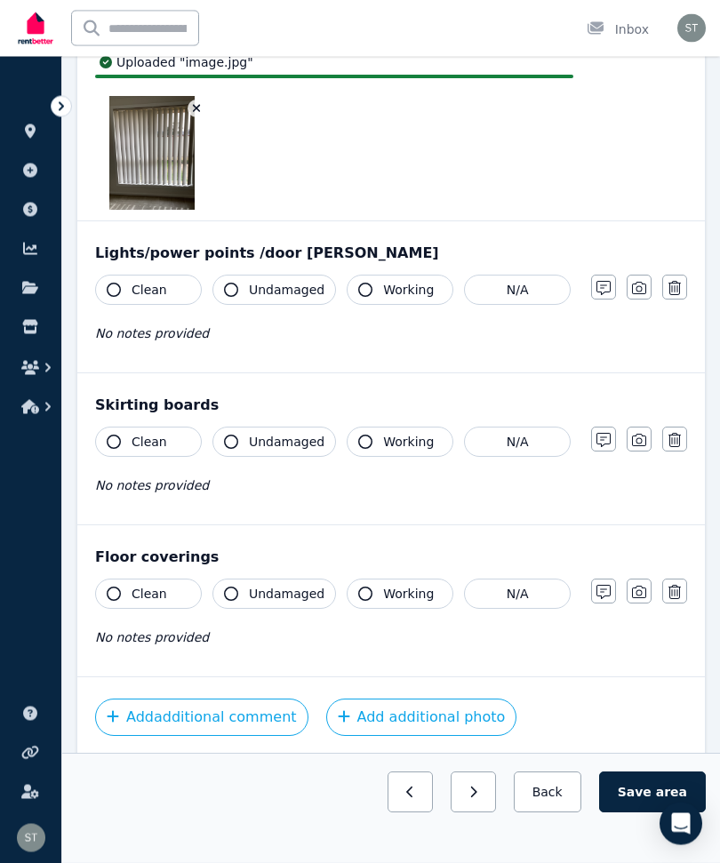
scroll to position [2423, 0]
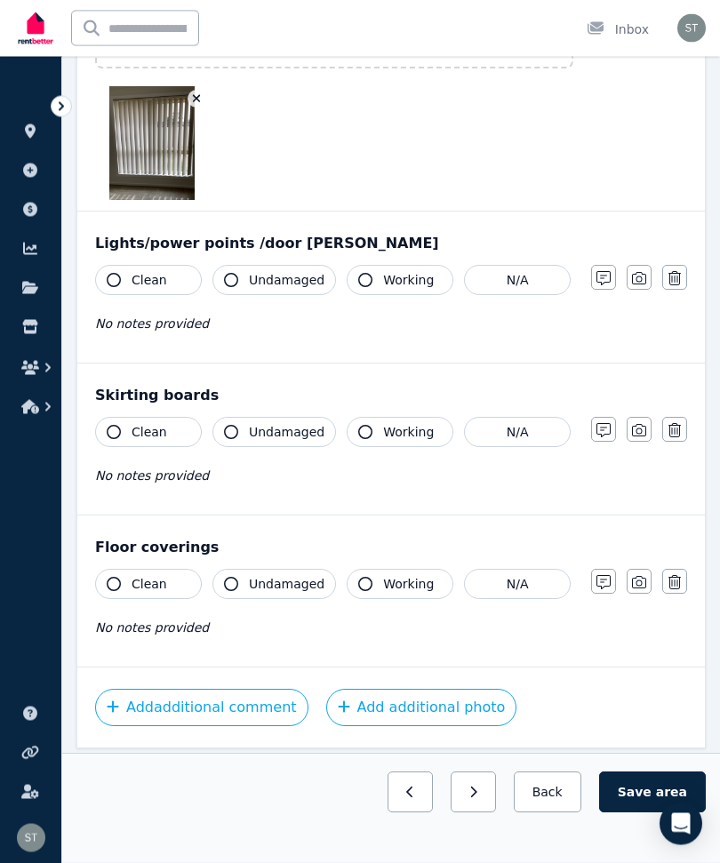
click at [108, 283] on icon "button" at bounding box center [114, 281] width 14 height 14
click at [241, 272] on button "Undamaged" at bounding box center [274, 281] width 124 height 30
click at [356, 267] on button "Working" at bounding box center [400, 281] width 107 height 30
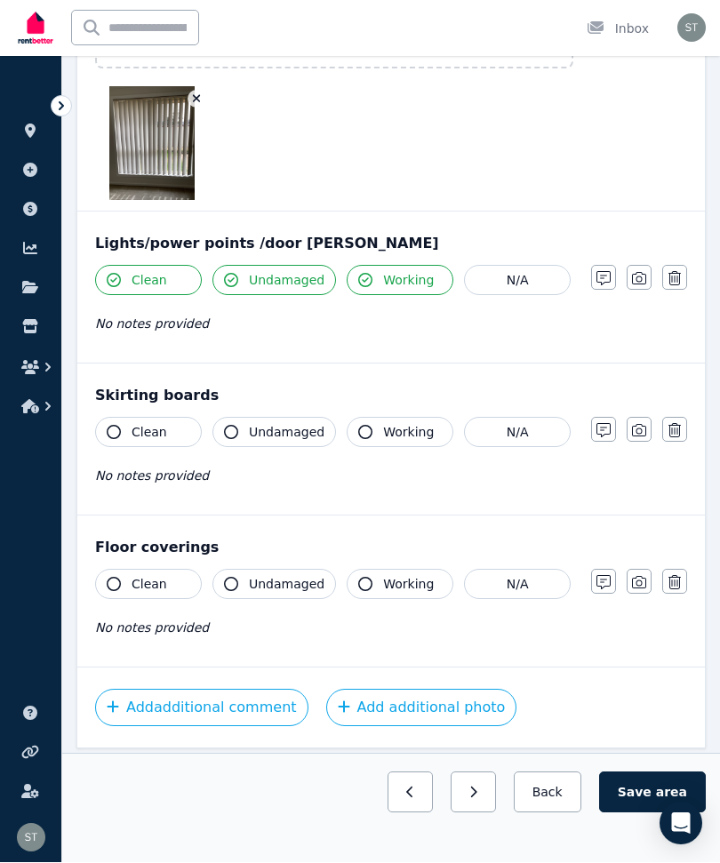
click at [640, 283] on icon "button" at bounding box center [639, 279] width 14 height 14
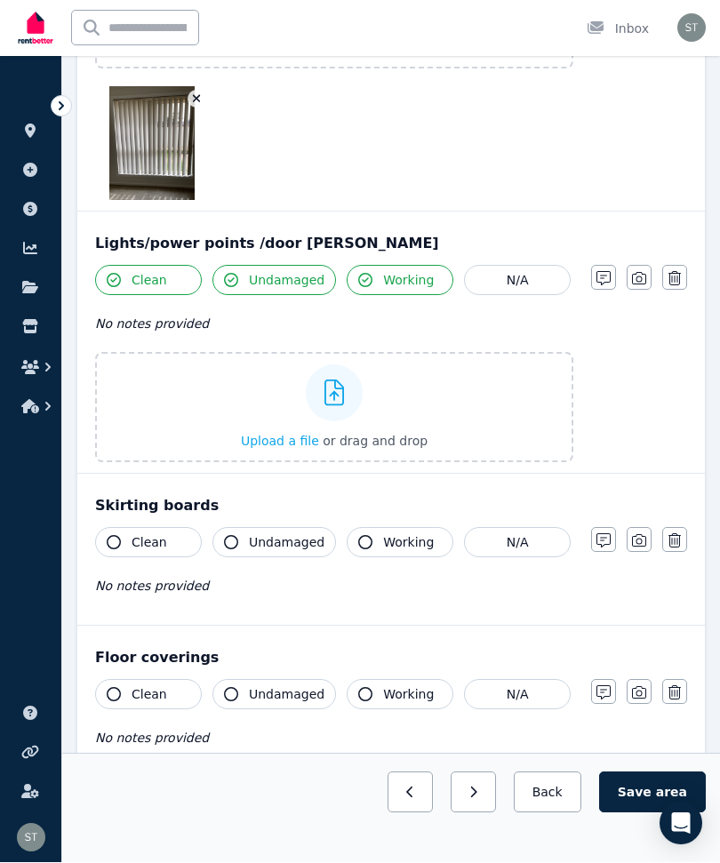
scroll to position [2424, 0]
click at [322, 401] on div at bounding box center [334, 392] width 57 height 57
click at [0, 0] on input "Upload a file or drag and drop" at bounding box center [0, 0] width 0 height 0
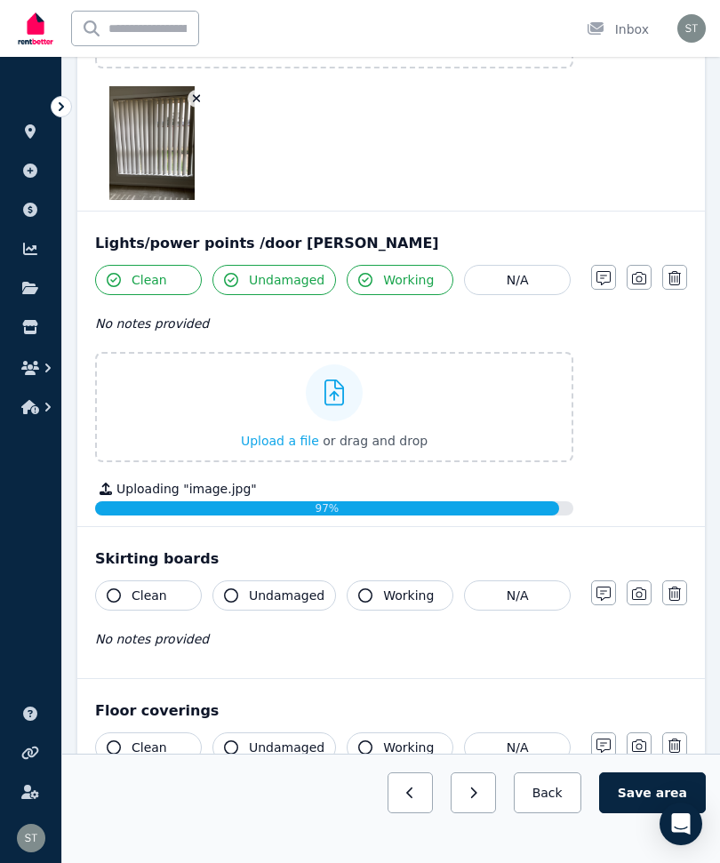
click at [133, 590] on span "Clean" at bounding box center [150, 596] width 36 height 18
click at [267, 594] on span "Undamaged" at bounding box center [287, 596] width 76 height 18
click at [397, 588] on span "Working" at bounding box center [408, 596] width 51 height 18
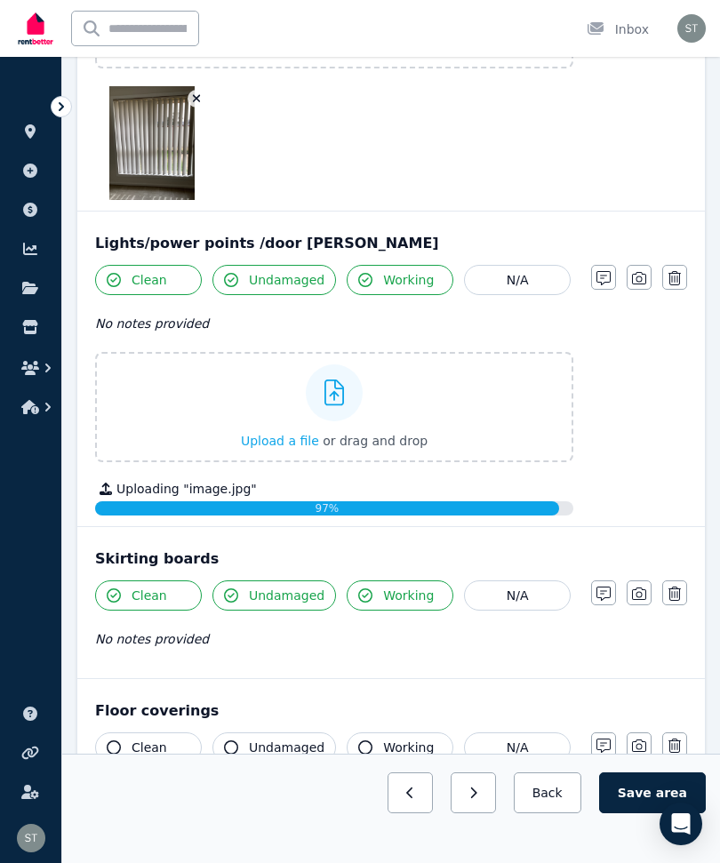
click at [628, 594] on button "button" at bounding box center [639, 592] width 25 height 25
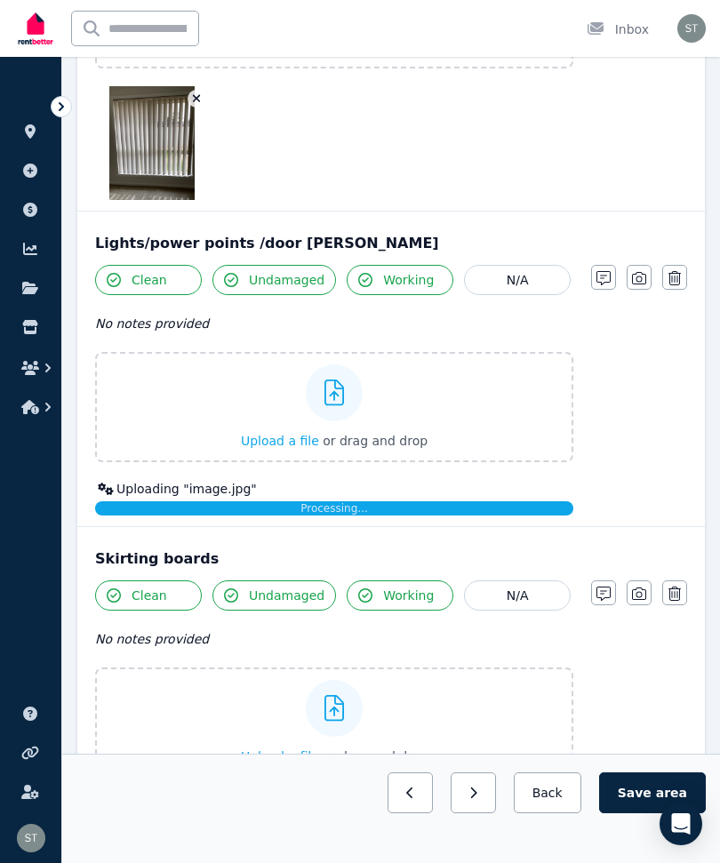
click at [461, 727] on label "Upload a file or drag and drop" at bounding box center [334, 722] width 478 height 110
click at [0, 0] on input "Upload a file or drag and drop" at bounding box center [0, 0] width 0 height 0
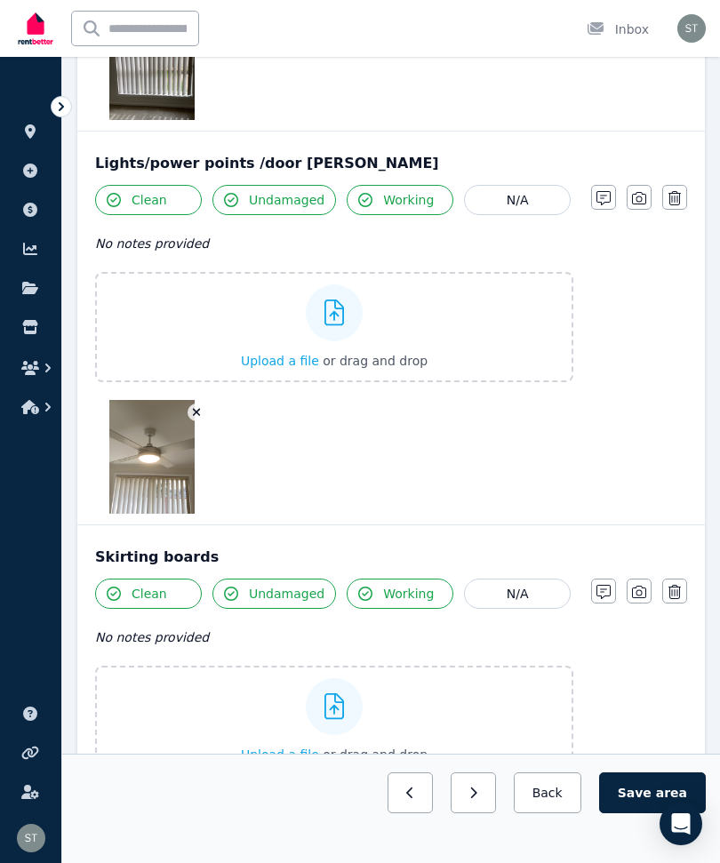
scroll to position [2515, 0]
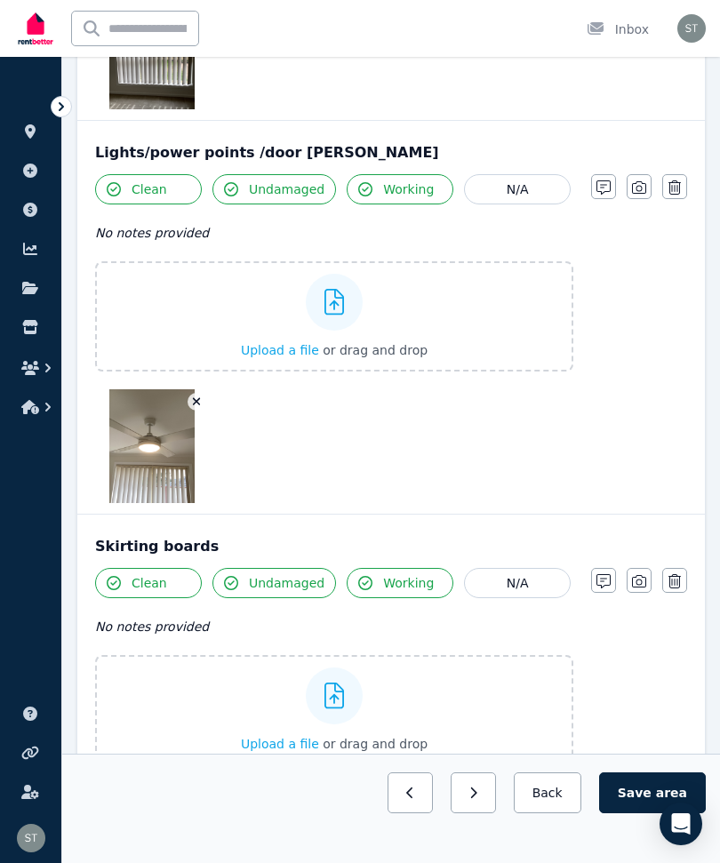
click at [642, 575] on icon "button" at bounding box center [639, 581] width 14 height 14
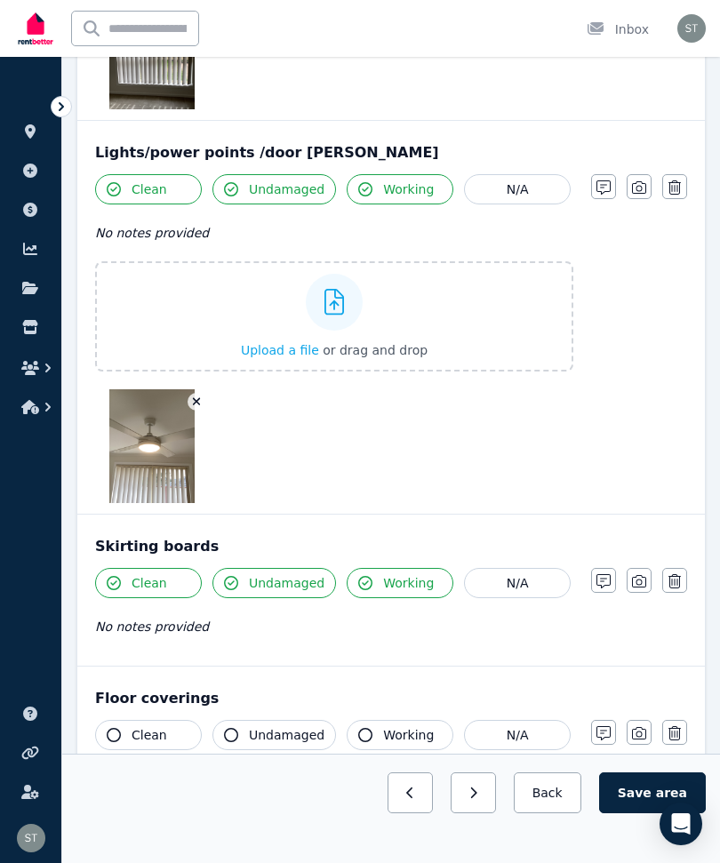
click at [637, 581] on icon "button" at bounding box center [639, 581] width 14 height 14
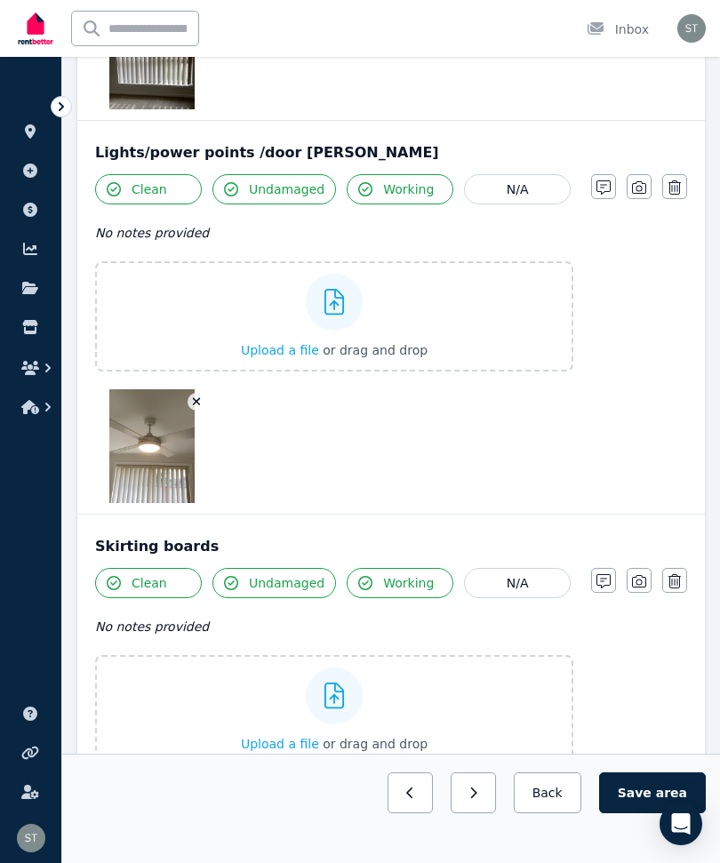
click at [475, 705] on label "Upload a file or drag and drop" at bounding box center [334, 710] width 478 height 110
click at [0, 0] on input "Upload a file or drag and drop" at bounding box center [0, 0] width 0 height 0
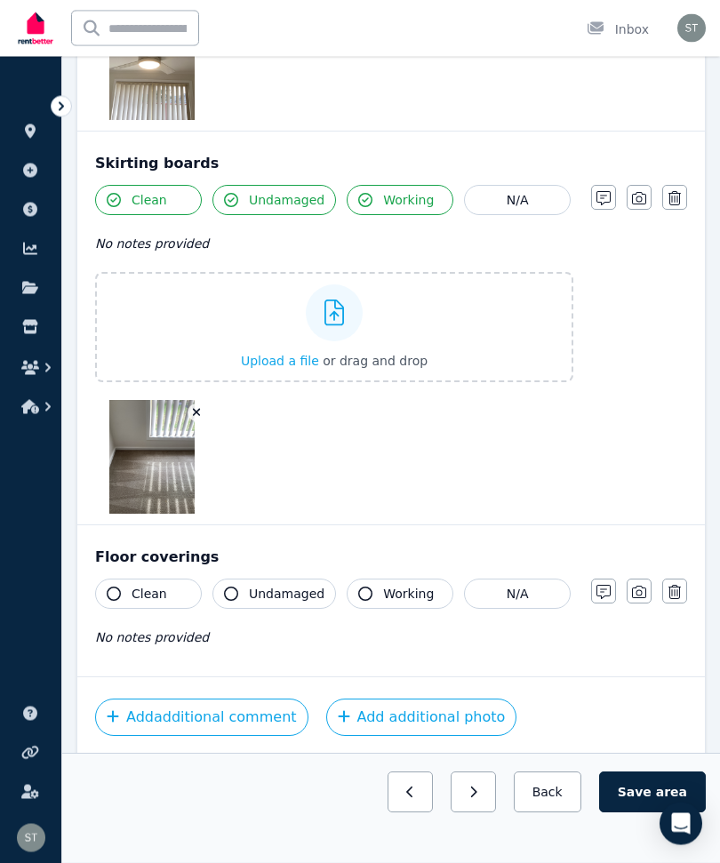
scroll to position [2907, 0]
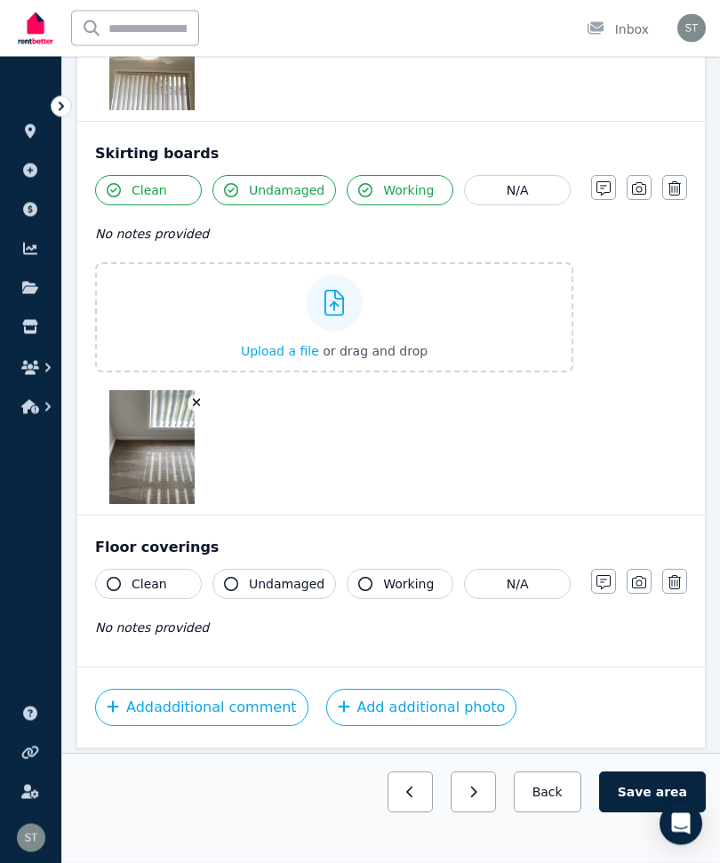
click at [122, 583] on button "Clean" at bounding box center [148, 585] width 107 height 30
click at [271, 579] on span "Undamaged" at bounding box center [287, 585] width 76 height 18
click at [376, 582] on button "Working" at bounding box center [400, 585] width 107 height 30
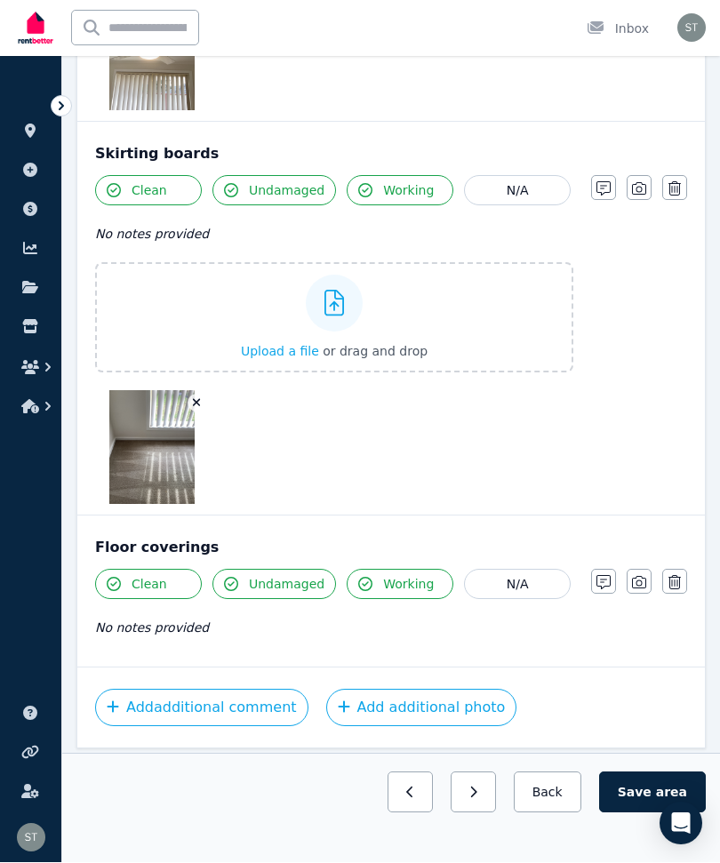
click at [633, 583] on icon "button" at bounding box center [639, 583] width 14 height 12
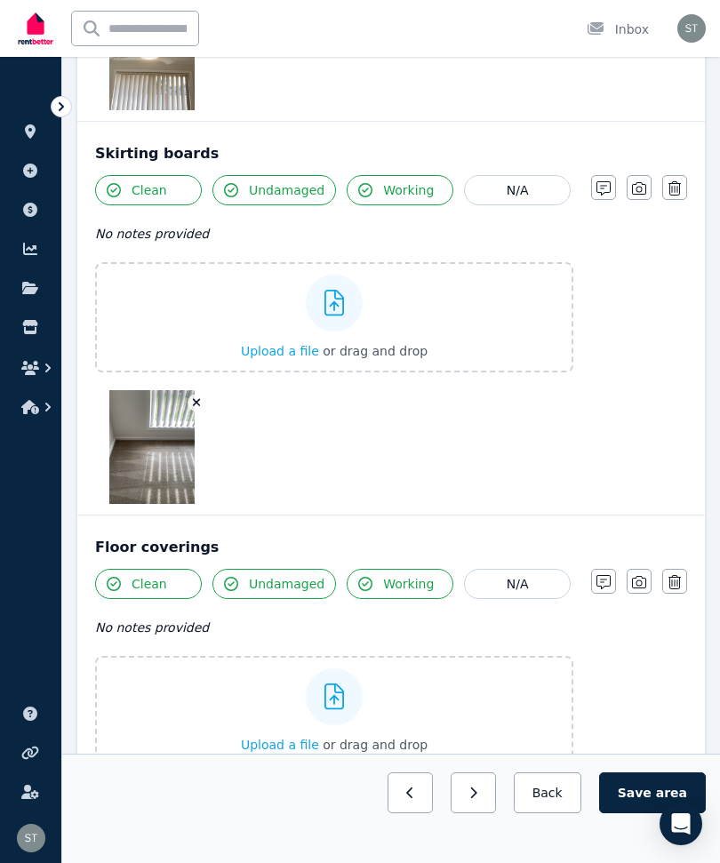
click at [475, 722] on label "Upload a file or drag and drop" at bounding box center [334, 711] width 478 height 110
click at [0, 0] on input "Upload a file or drag and drop" at bounding box center [0, 0] width 0 height 0
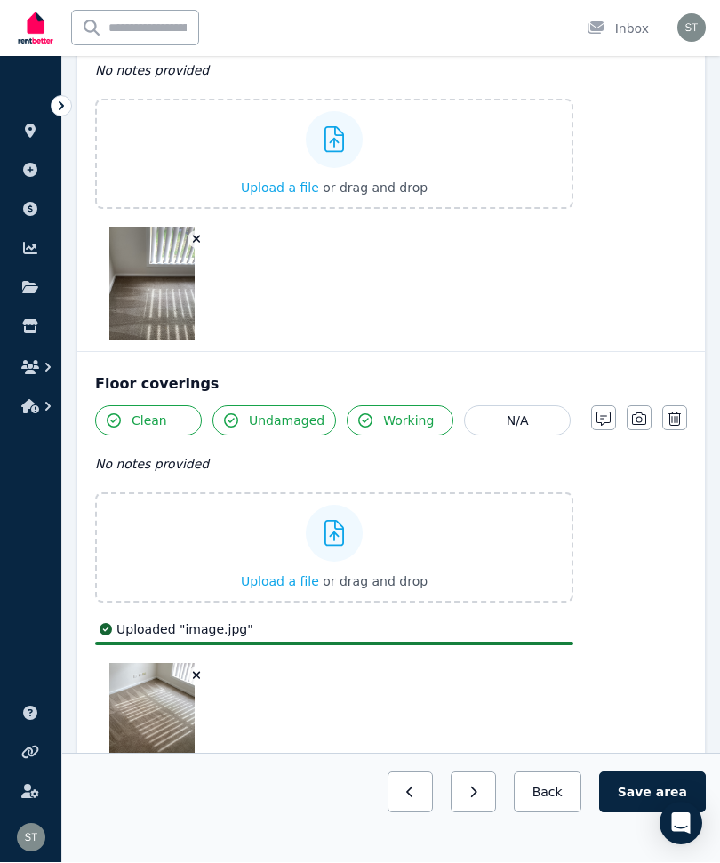
scroll to position [3071, 0]
click at [634, 813] on button "Save area" at bounding box center [652, 792] width 107 height 41
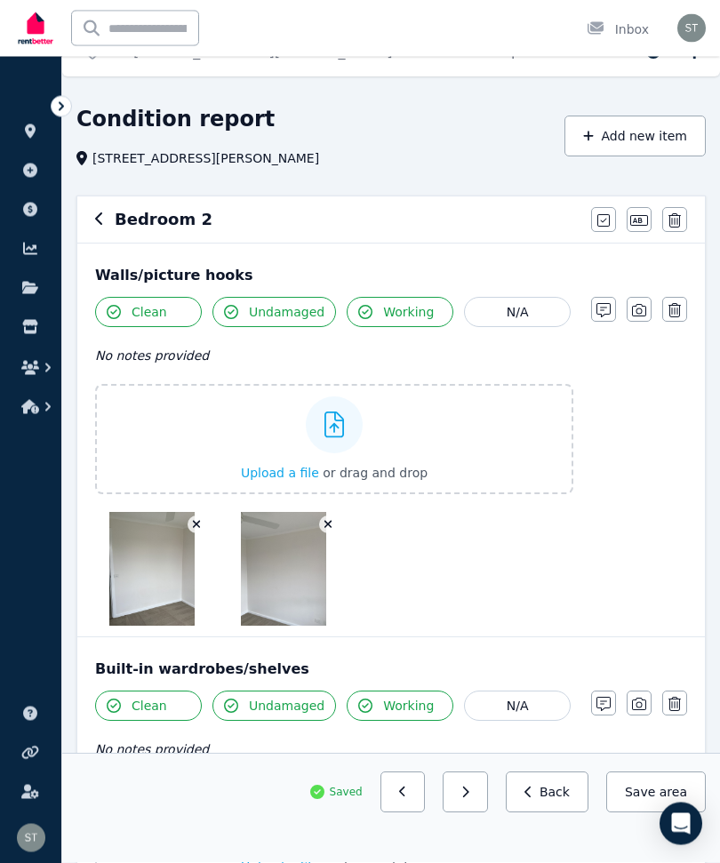
scroll to position [0, 0]
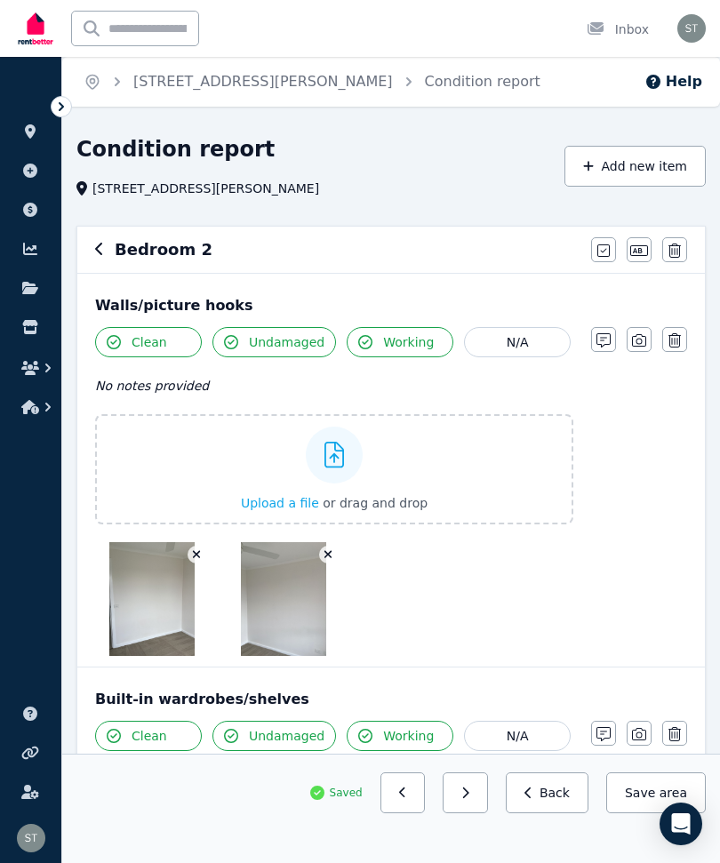
click at [100, 244] on icon "button" at bounding box center [99, 249] width 9 height 14
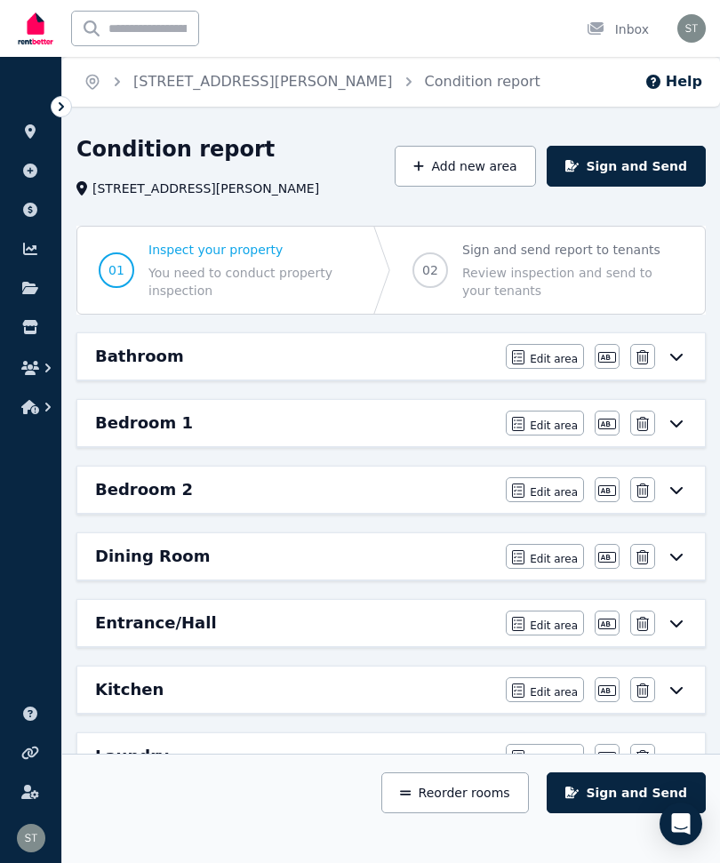
click at [286, 427] on div "Bedroom 1" at bounding box center [295, 423] width 400 height 25
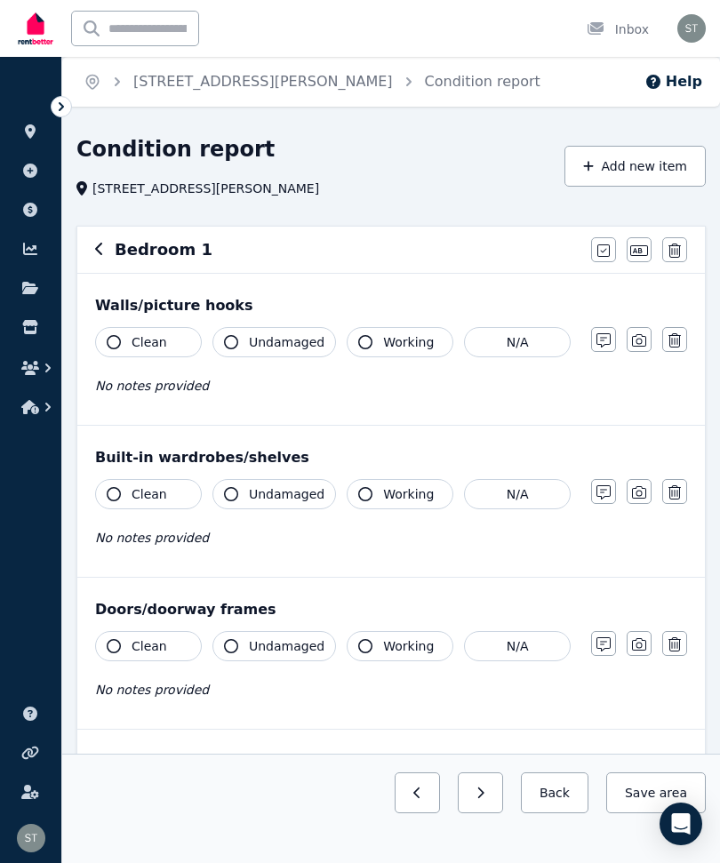
click at [116, 331] on button "Clean" at bounding box center [148, 342] width 107 height 30
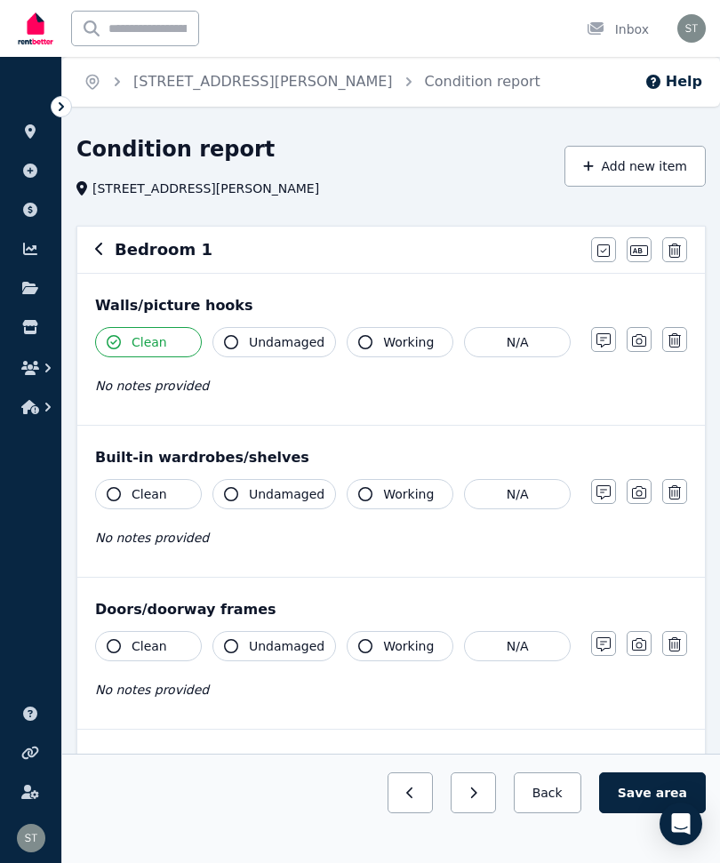
click at [246, 330] on button "Undamaged" at bounding box center [274, 342] width 124 height 30
click at [368, 344] on icon "button" at bounding box center [365, 342] width 14 height 14
click at [638, 339] on icon "button" at bounding box center [639, 340] width 14 height 14
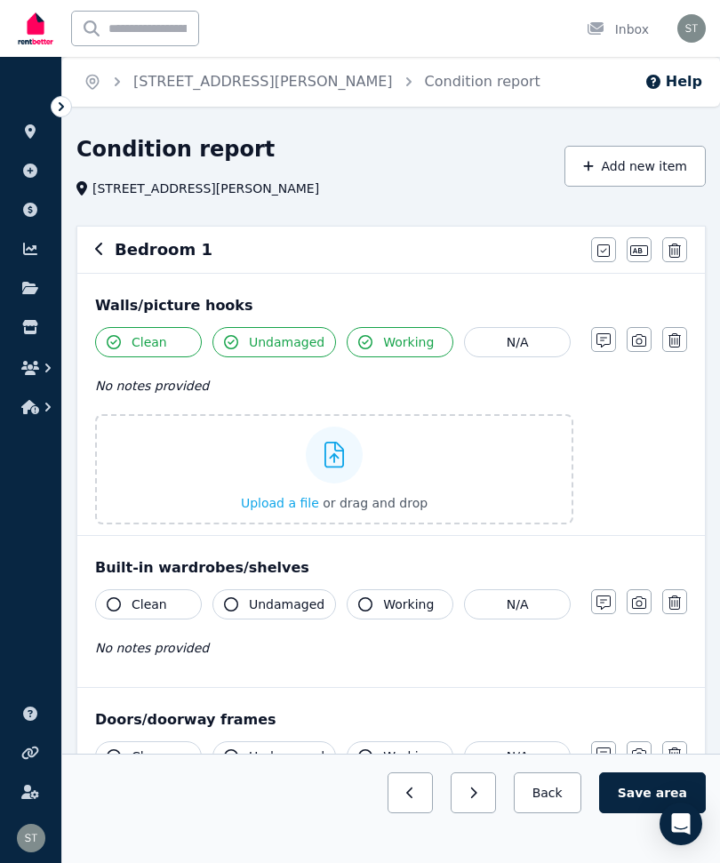
click at [475, 467] on label "Upload a file or drag and drop" at bounding box center [334, 469] width 478 height 110
click at [0, 0] on input "Upload a file or drag and drop" at bounding box center [0, 0] width 0 height 0
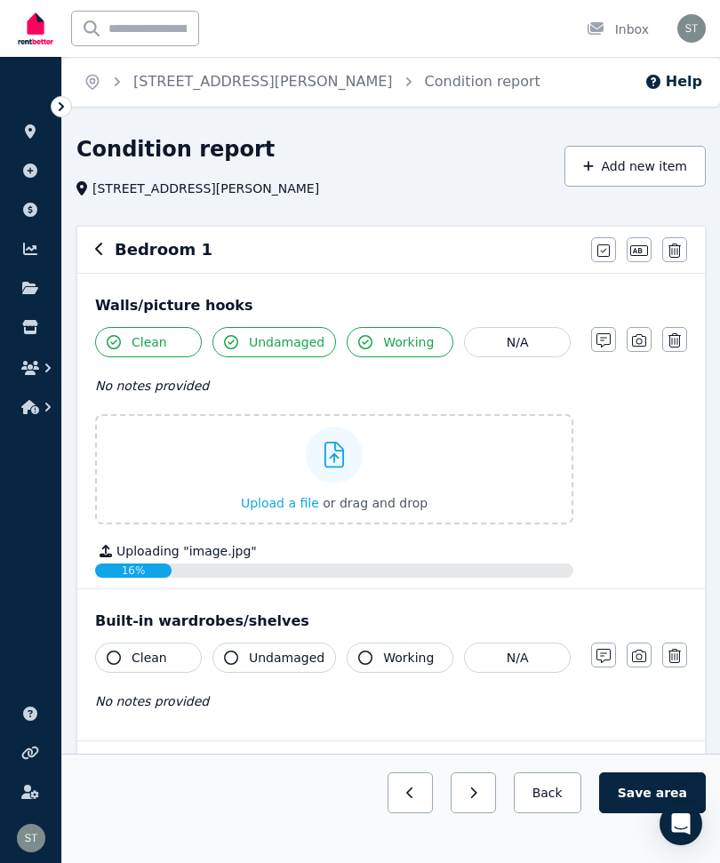
click at [609, 344] on icon "button" at bounding box center [603, 340] width 14 height 14
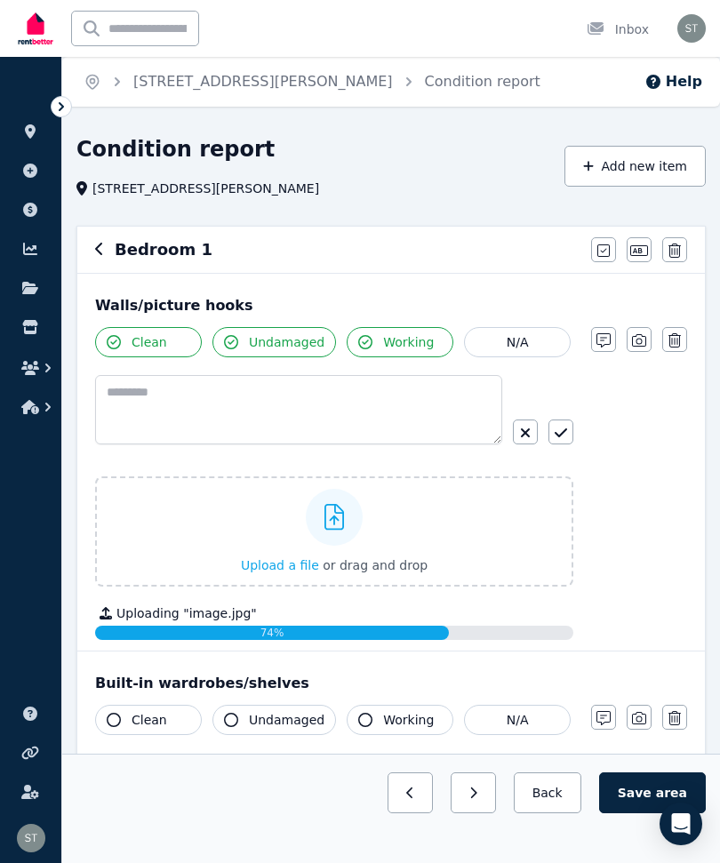
click at [635, 341] on icon "button" at bounding box center [639, 340] width 14 height 14
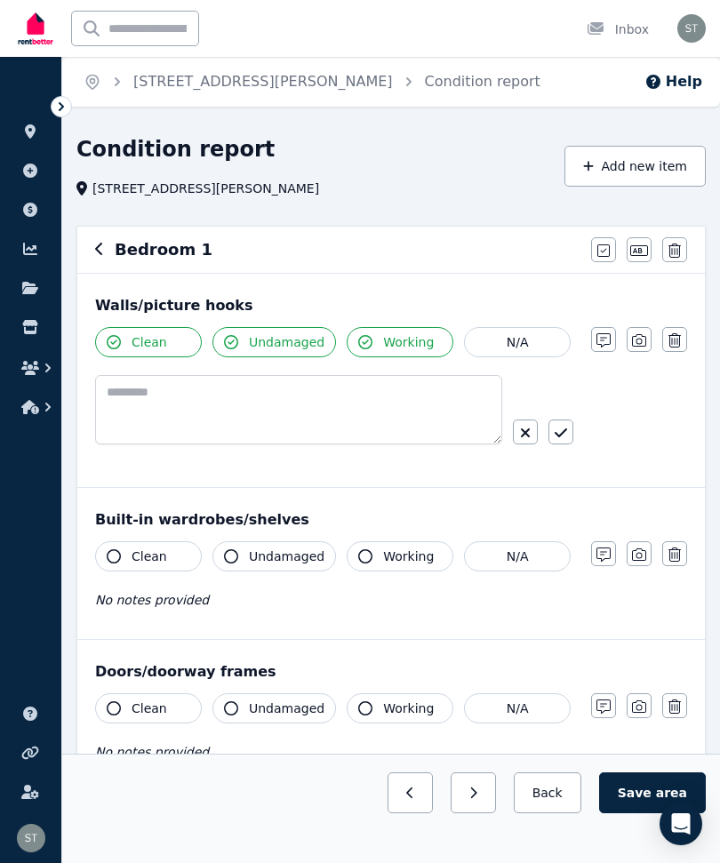
click at [636, 340] on icon "button" at bounding box center [639, 340] width 14 height 12
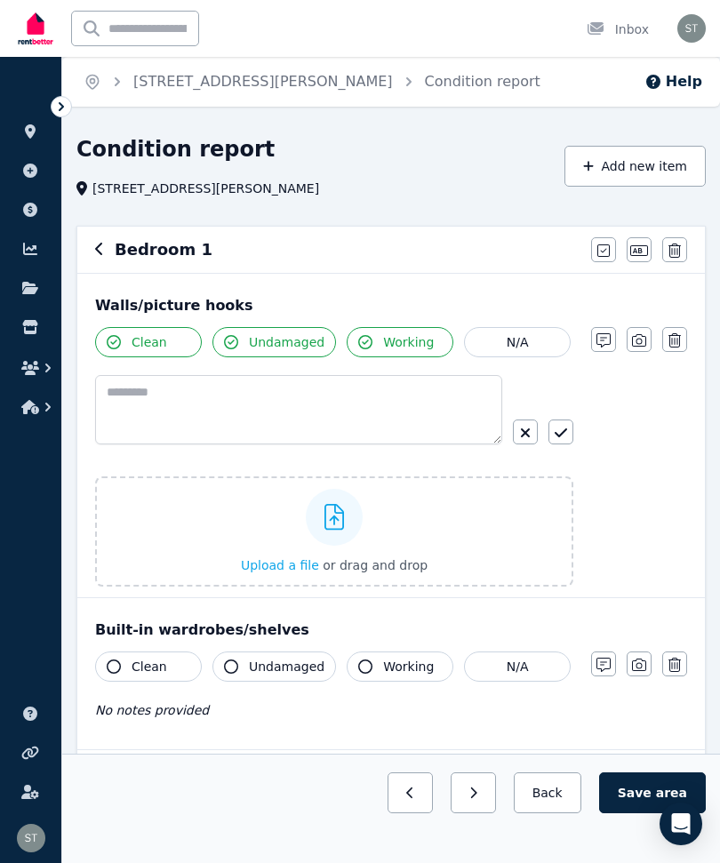
click at [459, 533] on label "Upload a file or drag and drop" at bounding box center [334, 531] width 478 height 110
click at [0, 0] on input "Upload a file or drag and drop" at bounding box center [0, 0] width 0 height 0
click at [522, 433] on icon "button" at bounding box center [525, 433] width 11 height 14
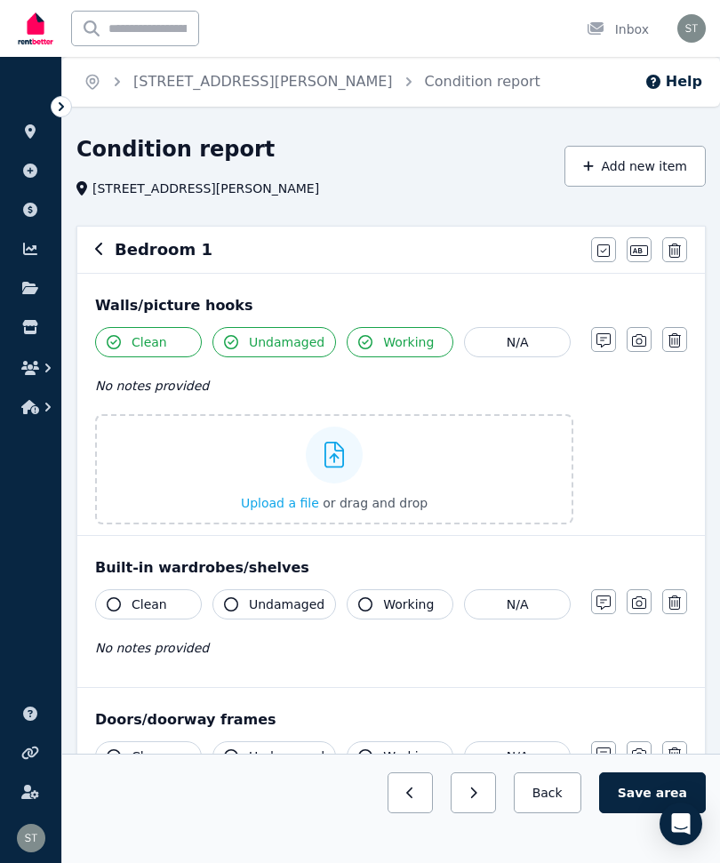
click at [464, 479] on label "Upload a file or drag and drop" at bounding box center [334, 469] width 478 height 110
click at [0, 0] on input "Upload a file or drag and drop" at bounding box center [0, 0] width 0 height 0
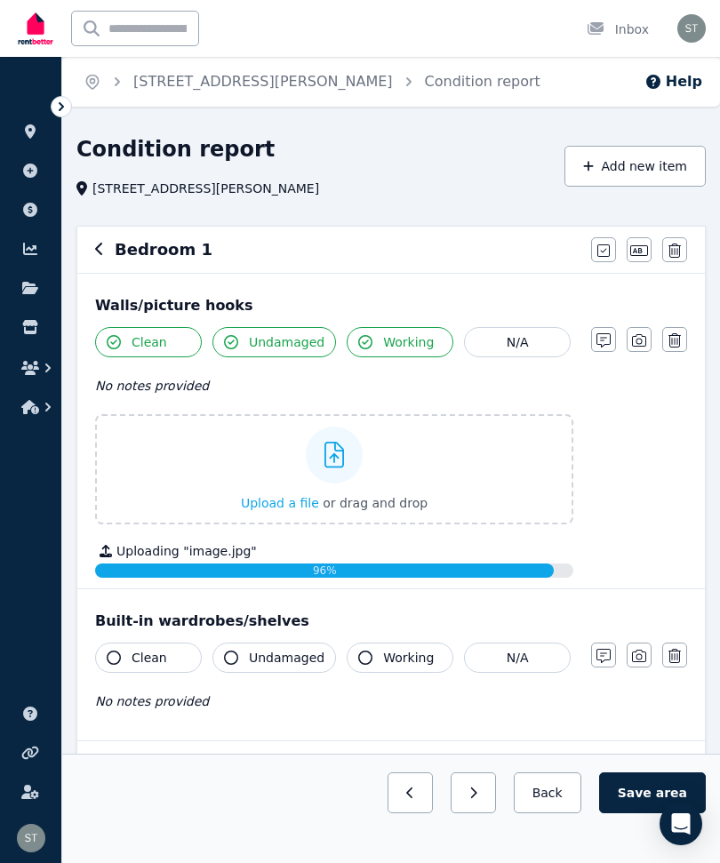
click at [635, 338] on icon "button" at bounding box center [639, 340] width 14 height 14
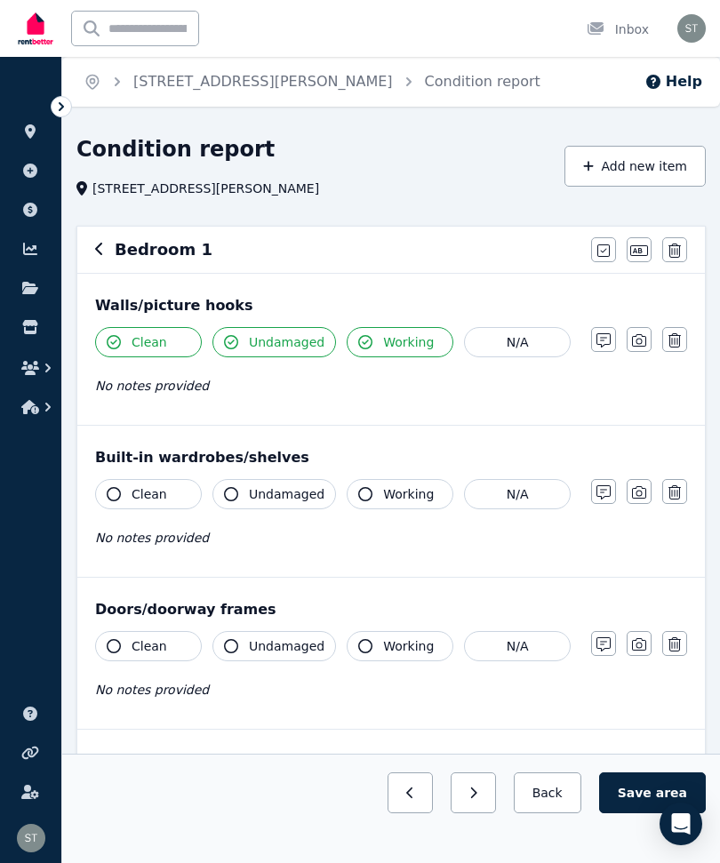
click at [637, 340] on icon "button" at bounding box center [639, 340] width 14 height 14
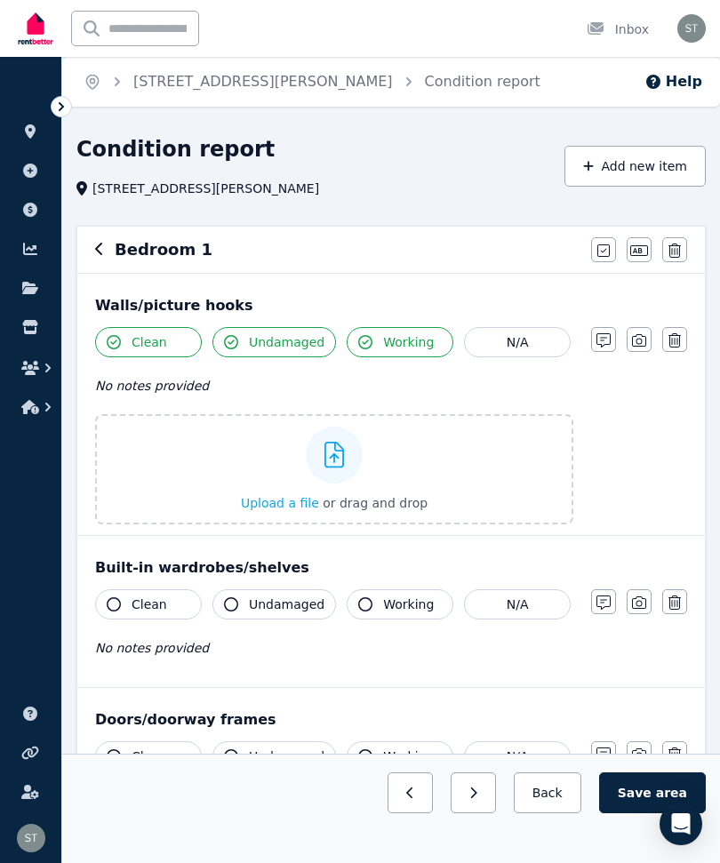
click at [473, 482] on label "Upload a file or drag and drop" at bounding box center [334, 469] width 478 height 110
click at [0, 0] on input "Upload a file or drag and drop" at bounding box center [0, 0] width 0 height 0
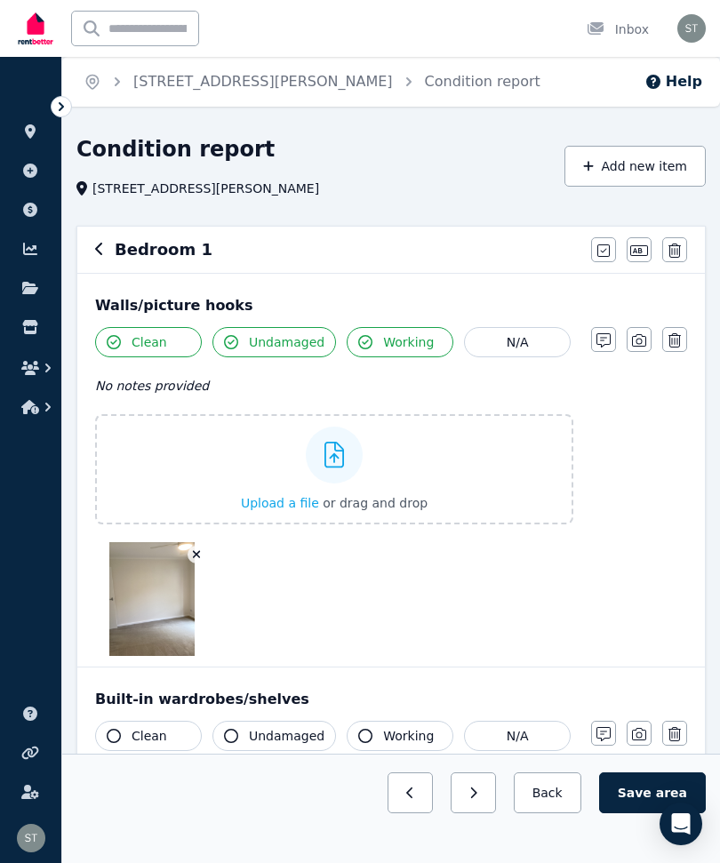
click at [392, 468] on div "Upload a file or drag and drop" at bounding box center [334, 469] width 187 height 107
click at [0, 0] on input "Upload a file or drag and drop" at bounding box center [0, 0] width 0 height 0
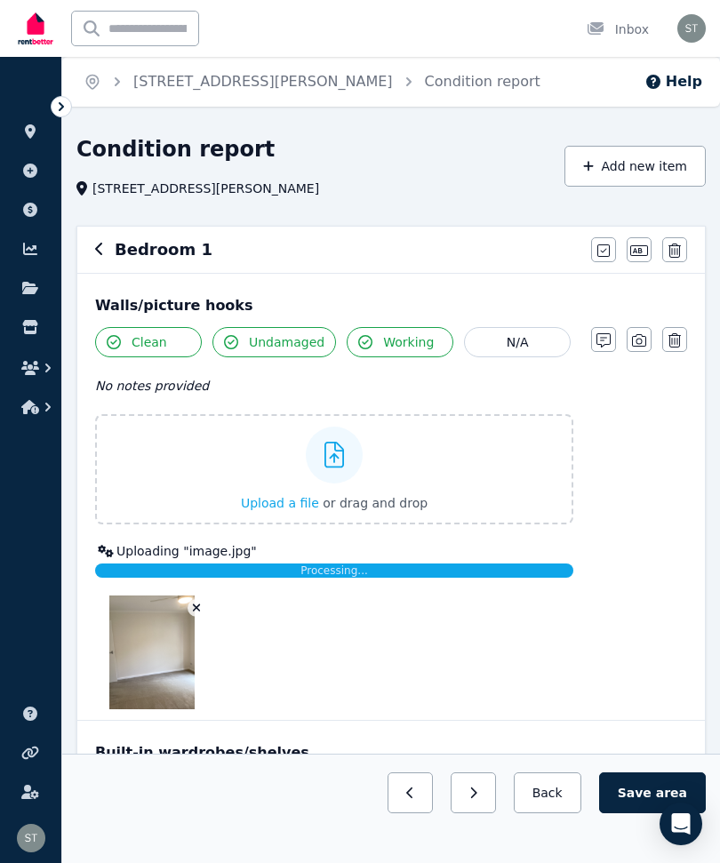
click at [635, 340] on icon "button" at bounding box center [639, 340] width 14 height 14
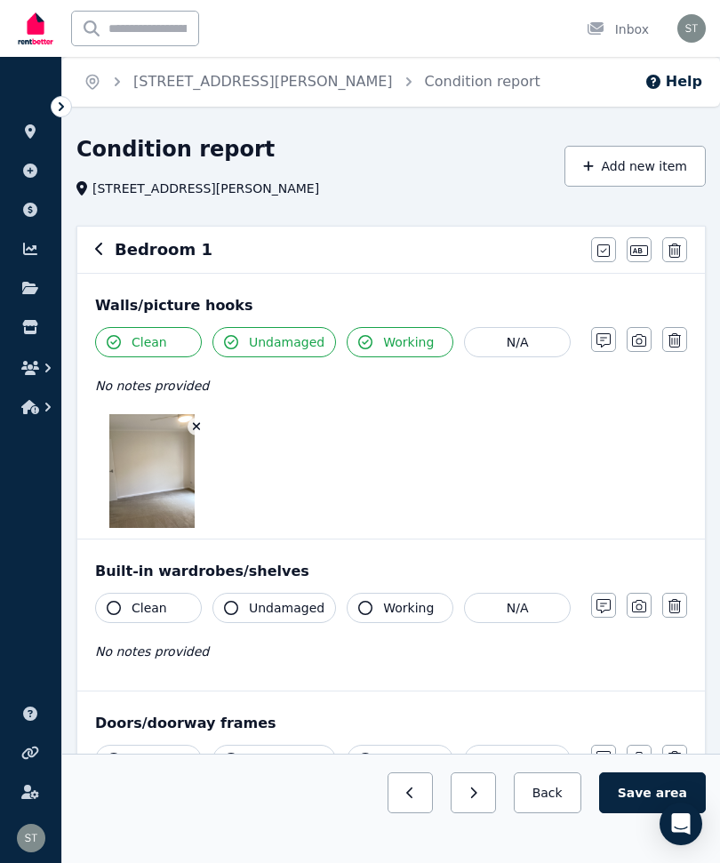
click at [637, 343] on icon "button" at bounding box center [639, 340] width 14 height 12
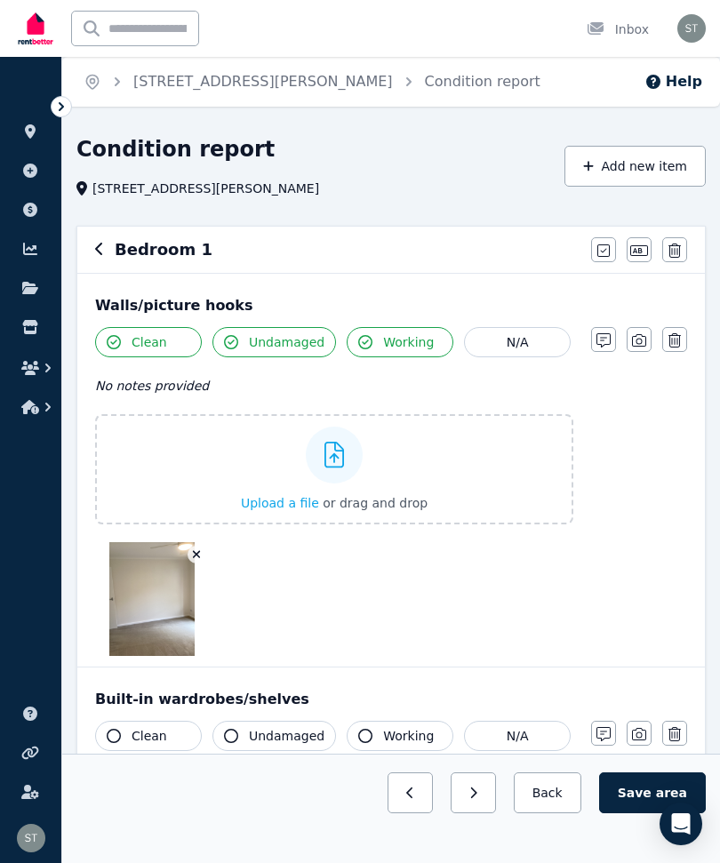
click at [485, 467] on label "Upload a file or drag and drop" at bounding box center [334, 469] width 478 height 110
click at [0, 0] on input "Upload a file or drag and drop" at bounding box center [0, 0] width 0 height 0
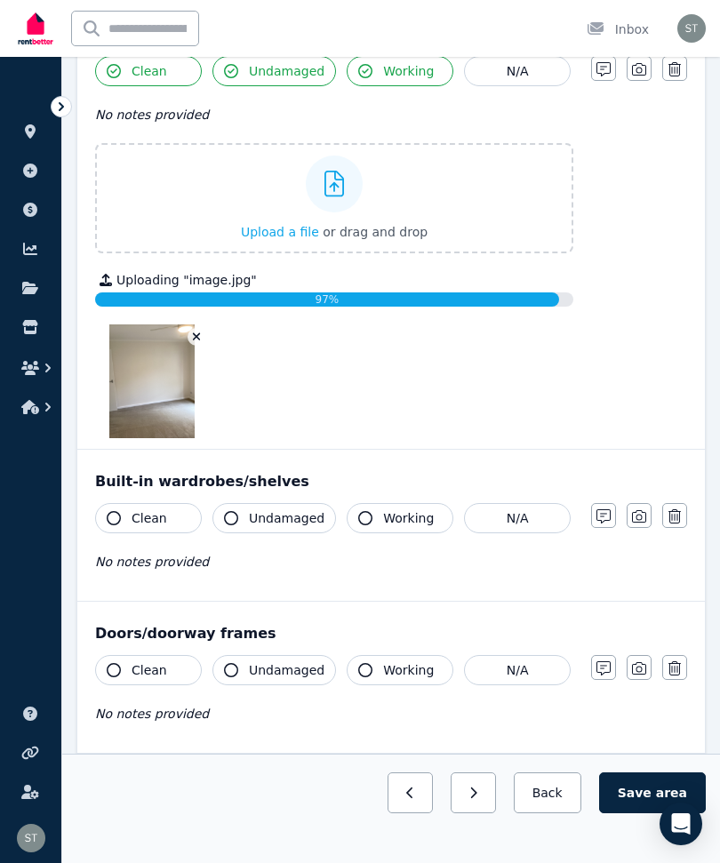
scroll to position [272, 0]
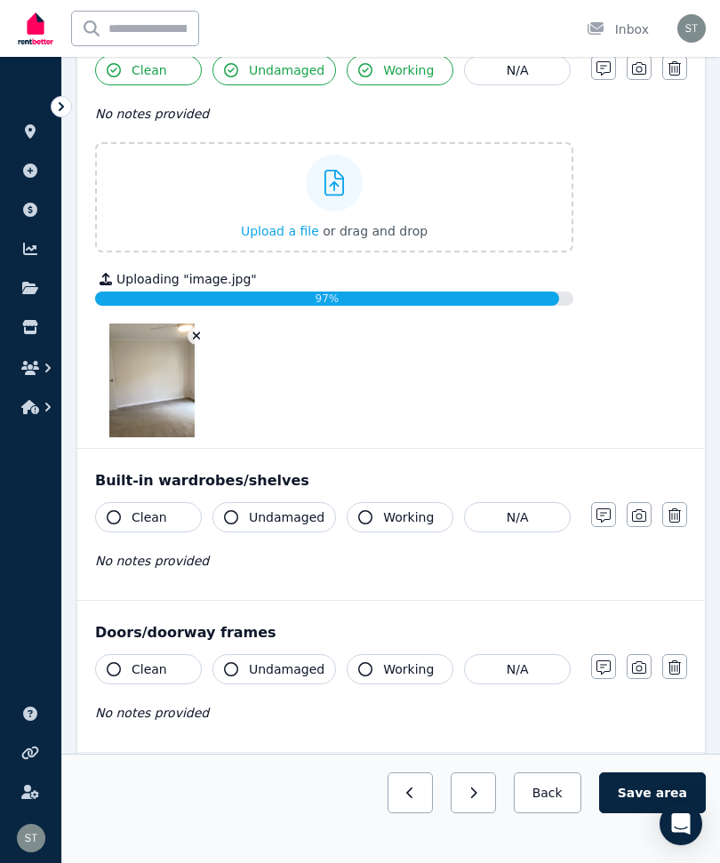
click at [118, 523] on icon "button" at bounding box center [114, 517] width 14 height 14
click at [243, 523] on button "Undamaged" at bounding box center [274, 517] width 124 height 30
click at [364, 513] on icon "button" at bounding box center [365, 517] width 14 height 14
click at [631, 512] on button "button" at bounding box center [639, 514] width 25 height 25
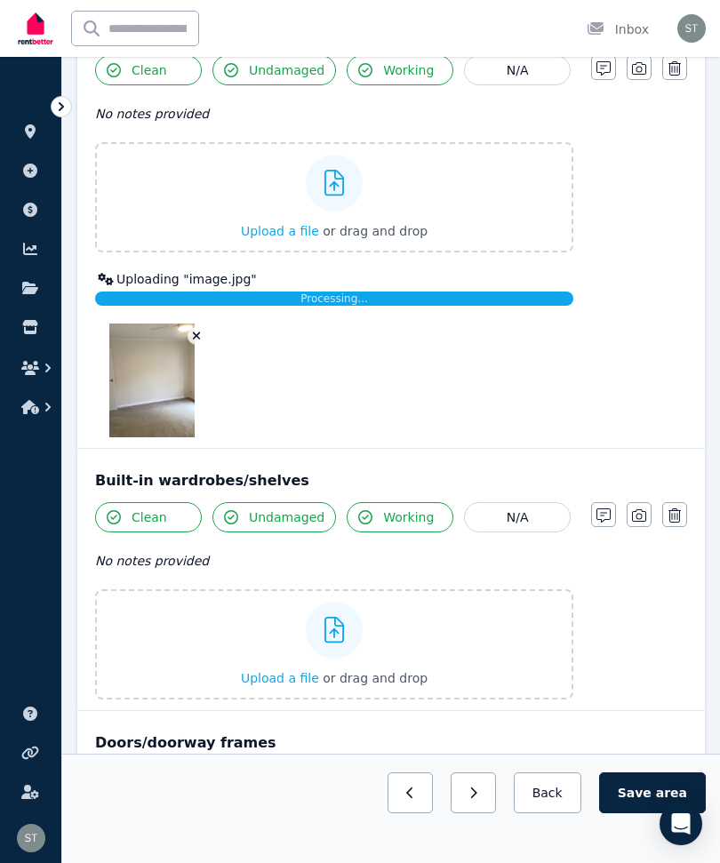
click at [218, 642] on label "Upload a file or drag and drop" at bounding box center [334, 644] width 478 height 110
click at [0, 0] on input "Upload a file or drag and drop" at bounding box center [0, 0] width 0 height 0
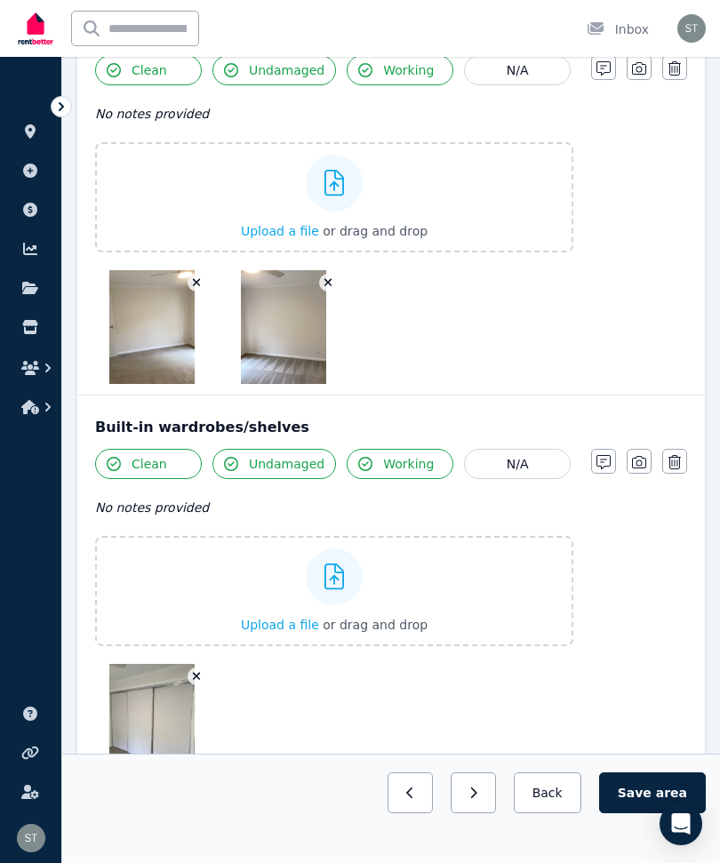
click at [639, 460] on icon "button" at bounding box center [639, 462] width 14 height 12
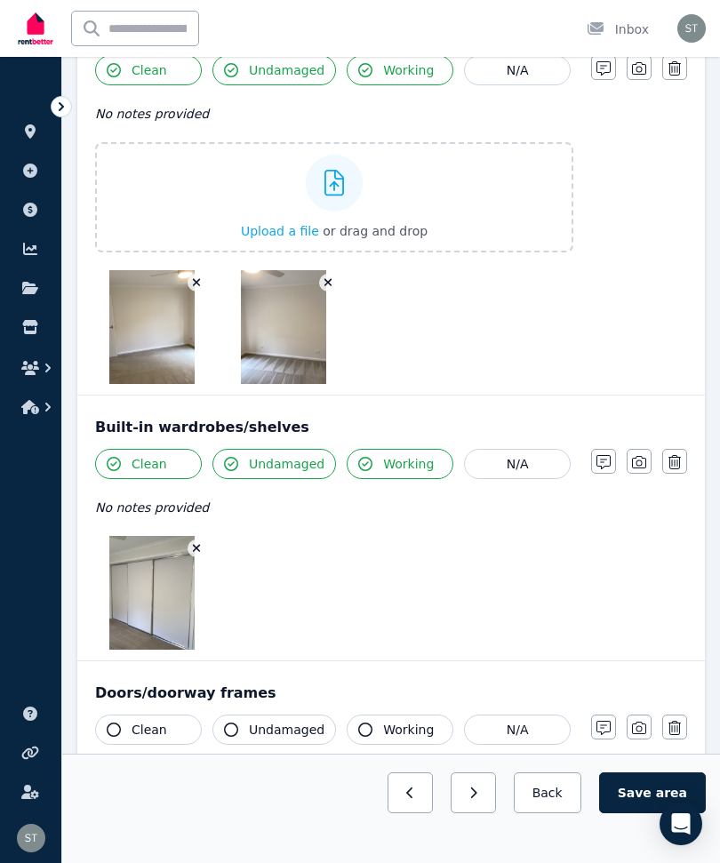
click at [633, 458] on icon "button" at bounding box center [639, 462] width 14 height 14
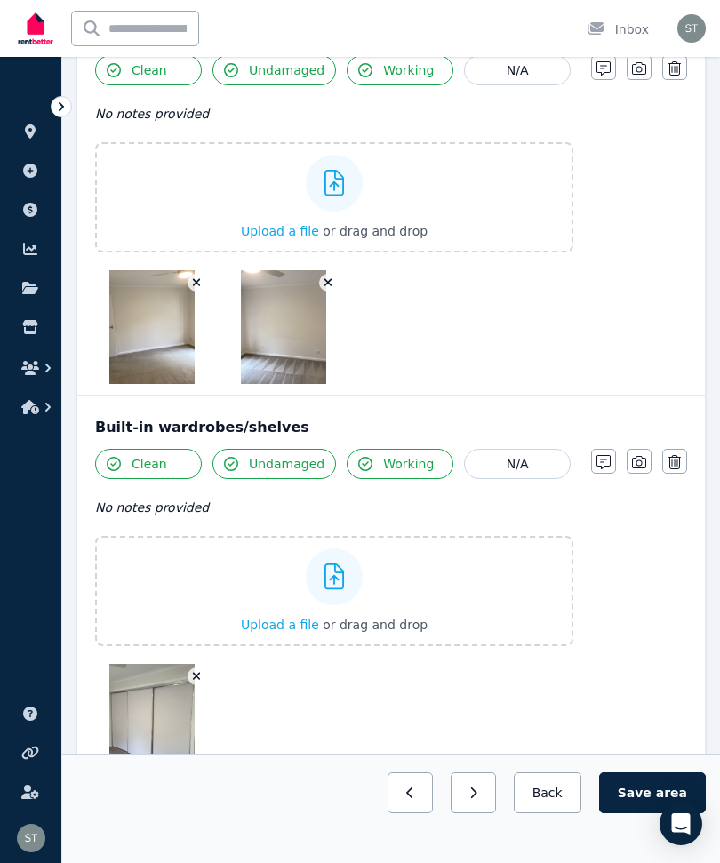
click at [469, 602] on label "Upload a file or drag and drop" at bounding box center [334, 591] width 478 height 110
click at [0, 0] on input "Upload a file or drag and drop" at bounding box center [0, 0] width 0 height 0
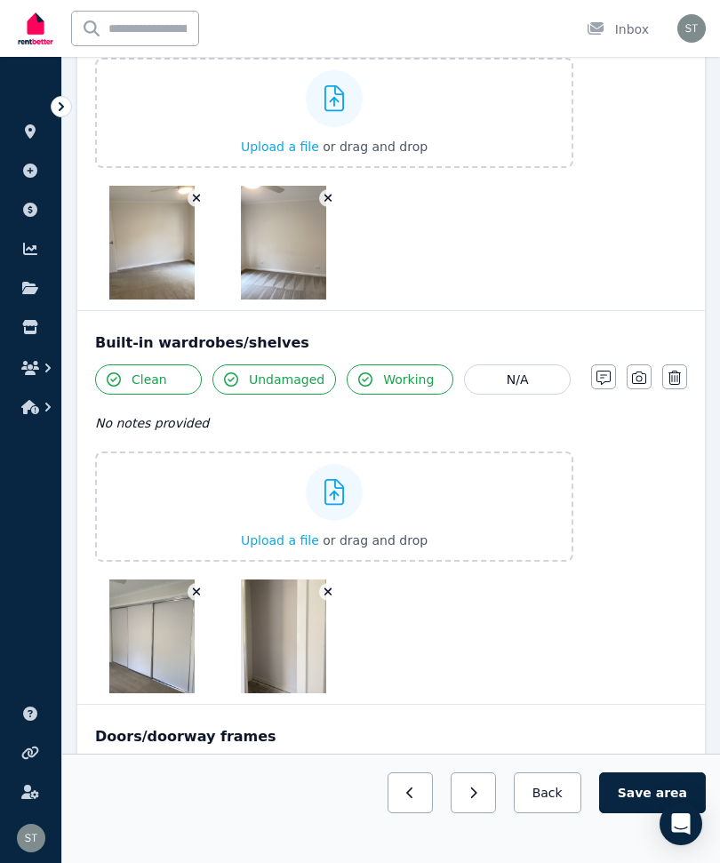
scroll to position [354, 0]
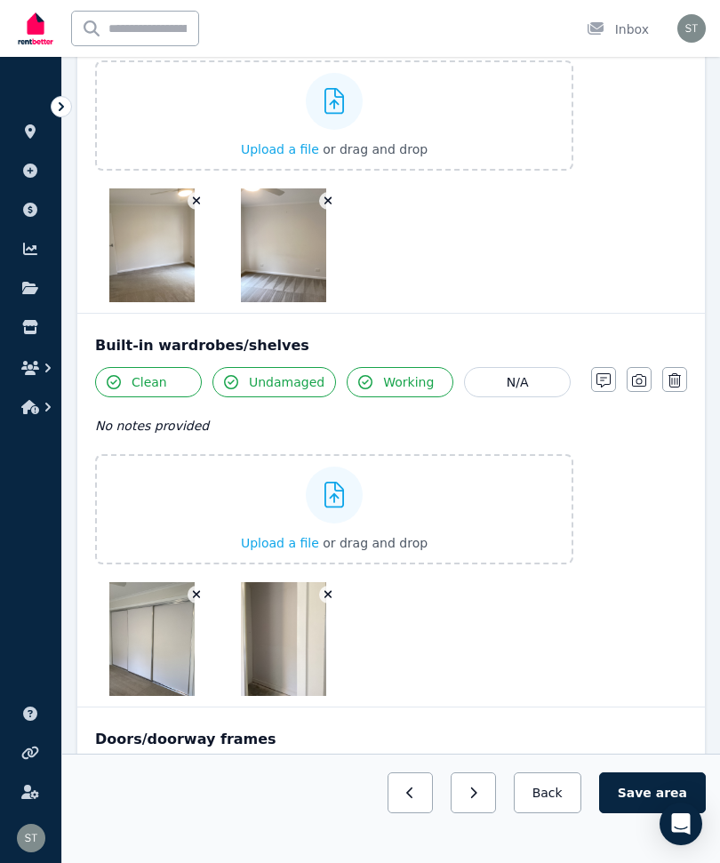
click at [636, 379] on icon "button" at bounding box center [639, 380] width 14 height 14
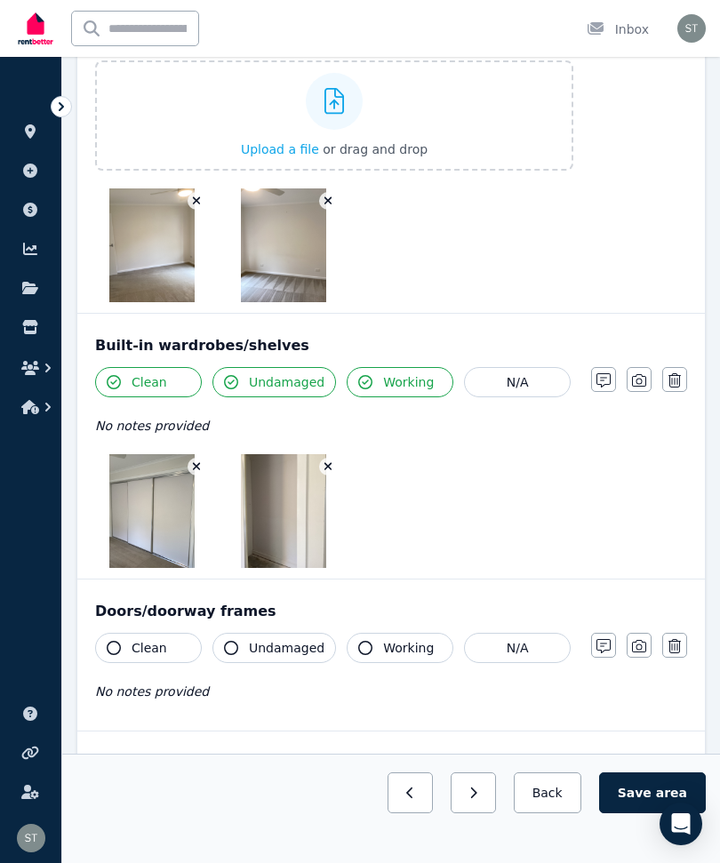
click at [634, 380] on icon "button" at bounding box center [639, 380] width 14 height 14
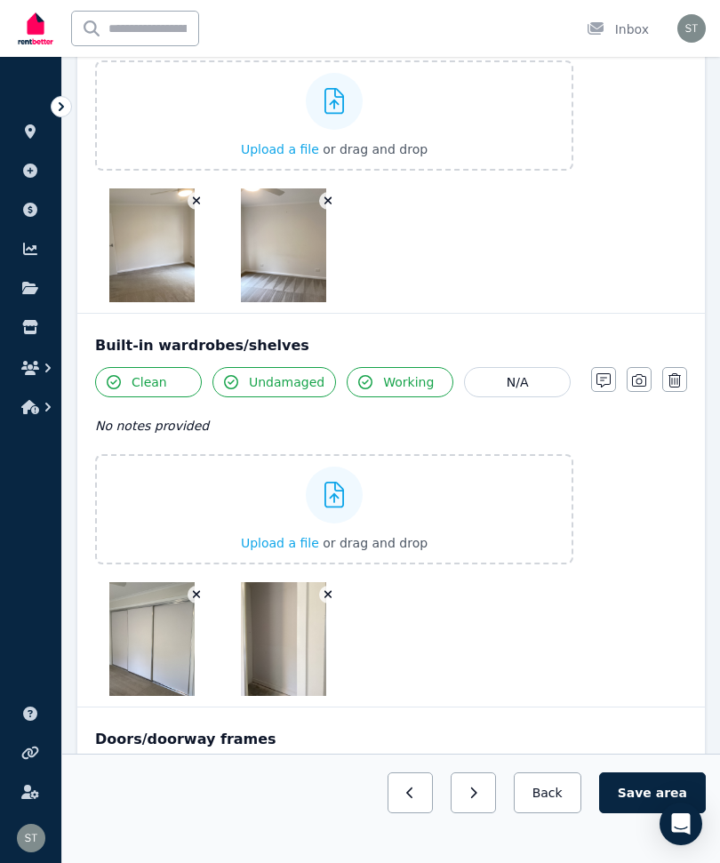
click at [221, 512] on label "Upload a file or drag and drop" at bounding box center [334, 509] width 478 height 110
click at [0, 0] on input "Upload a file or drag and drop" at bounding box center [0, 0] width 0 height 0
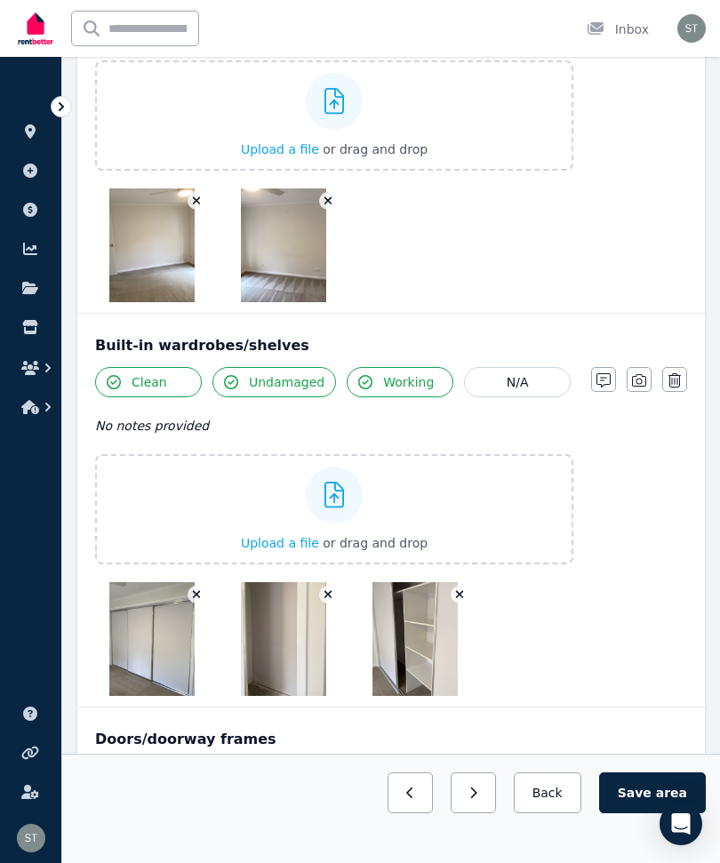
click at [637, 378] on icon "button" at bounding box center [639, 380] width 14 height 14
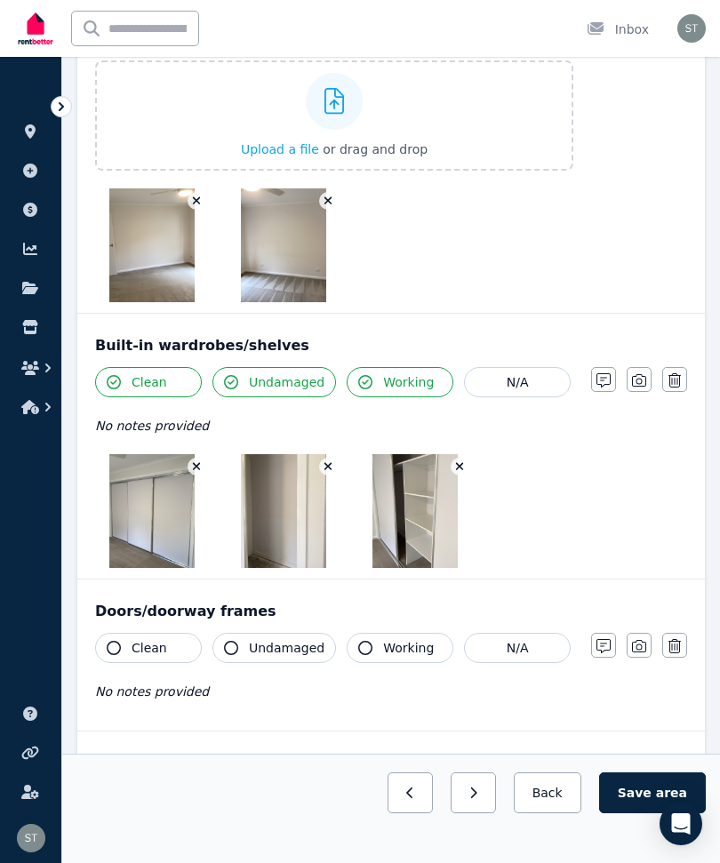
click at [640, 380] on icon "button" at bounding box center [639, 380] width 14 height 14
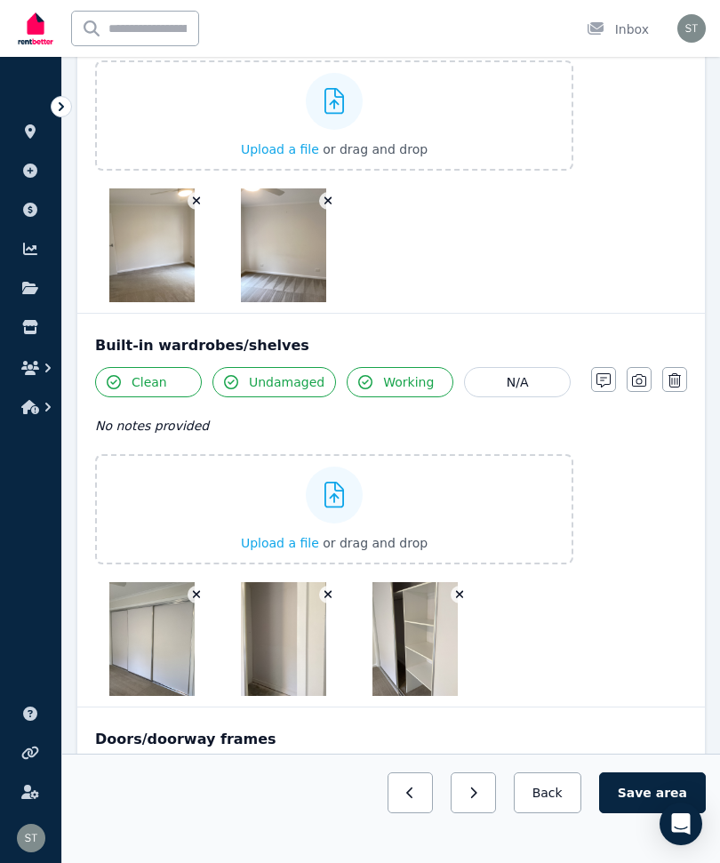
click at [467, 519] on label "Upload a file or drag and drop" at bounding box center [334, 509] width 478 height 110
click at [0, 0] on input "Upload a file or drag and drop" at bounding box center [0, 0] width 0 height 0
click at [410, 514] on div "Upload a file or drag and drop" at bounding box center [334, 509] width 187 height 107
click at [0, 0] on input "Upload a file or drag and drop" at bounding box center [0, 0] width 0 height 0
click at [281, 515] on div "Upload a file or drag and drop" at bounding box center [334, 509] width 187 height 107
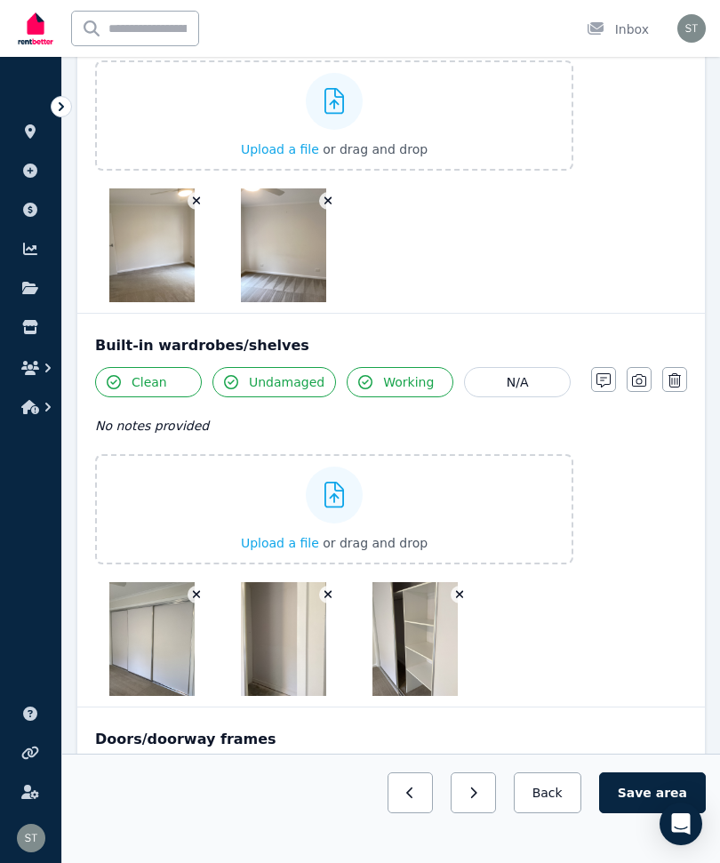
click at [0, 0] on input "Upload a file or drag and drop" at bounding box center [0, 0] width 0 height 0
click at [379, 109] on div "Upload a file or drag and drop" at bounding box center [334, 115] width 187 height 107
click at [0, 0] on input "Upload a file or drag and drop" at bounding box center [0, 0] width 0 height 0
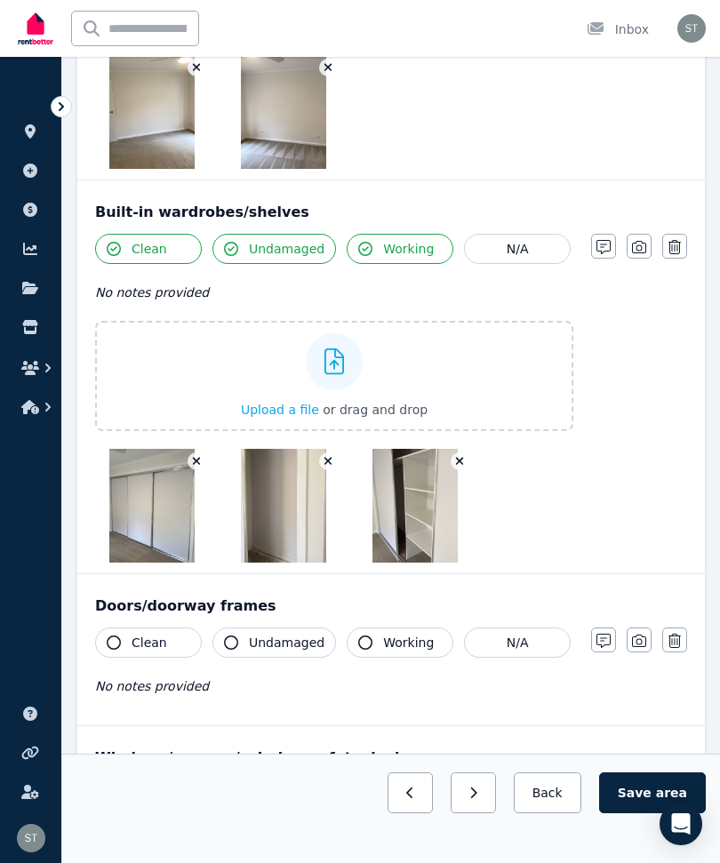
scroll to position [486, 0]
click at [631, 399] on div "Clean Undamaged Working N/A No notes provided Upload a file or drag and drop No…" at bounding box center [391, 399] width 592 height 329
click at [345, 388] on div at bounding box center [334, 362] width 57 height 57
click at [0, 0] on input "Upload a file or drag and drop" at bounding box center [0, 0] width 0 height 0
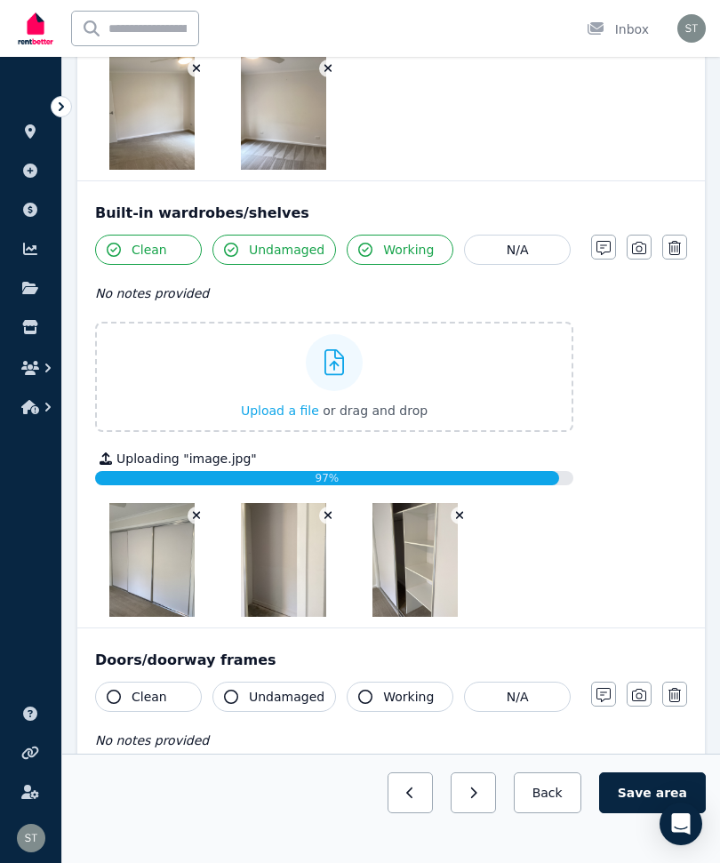
click at [133, 693] on span "Clean" at bounding box center [150, 697] width 36 height 18
click at [267, 694] on span "Undamaged" at bounding box center [287, 697] width 76 height 18
click at [402, 689] on span "Working" at bounding box center [408, 697] width 51 height 18
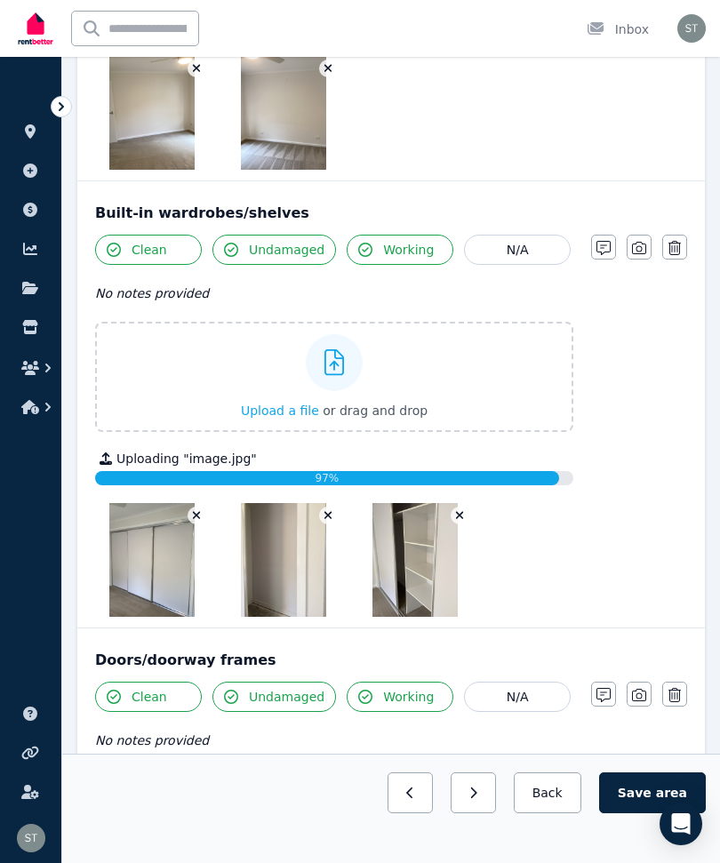
click at [635, 689] on icon "button" at bounding box center [639, 695] width 14 height 14
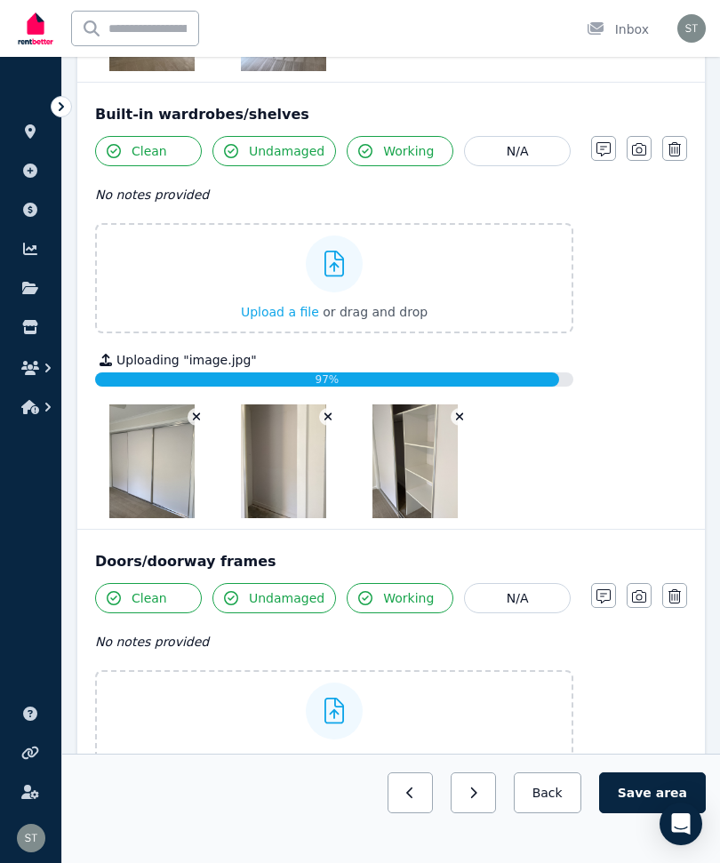
scroll to position [600, 0]
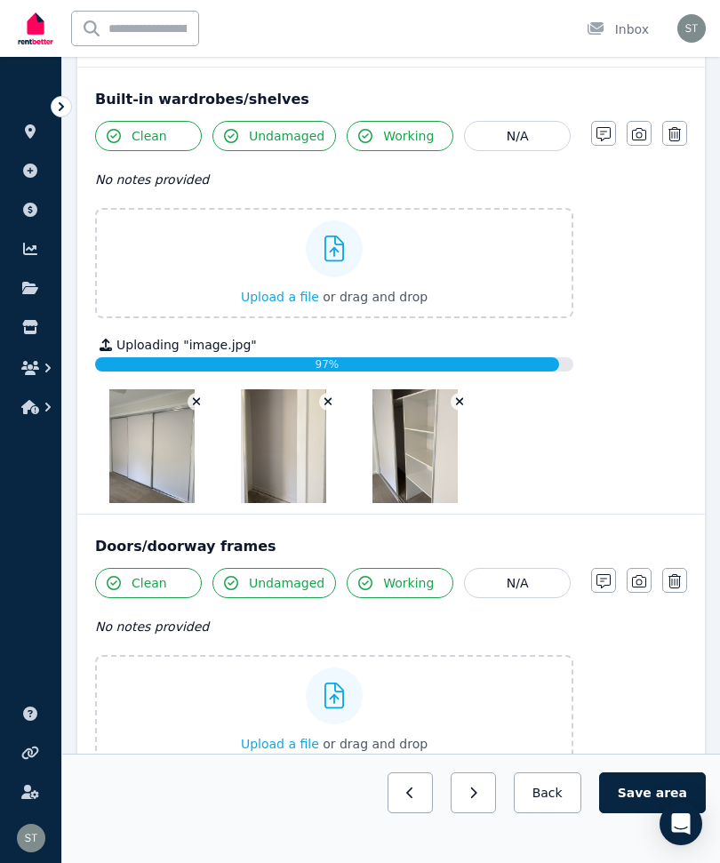
click at [210, 711] on label "Upload a file or drag and drop" at bounding box center [334, 710] width 478 height 110
click at [0, 0] on input "Upload a file or drag and drop" at bounding box center [0, 0] width 0 height 0
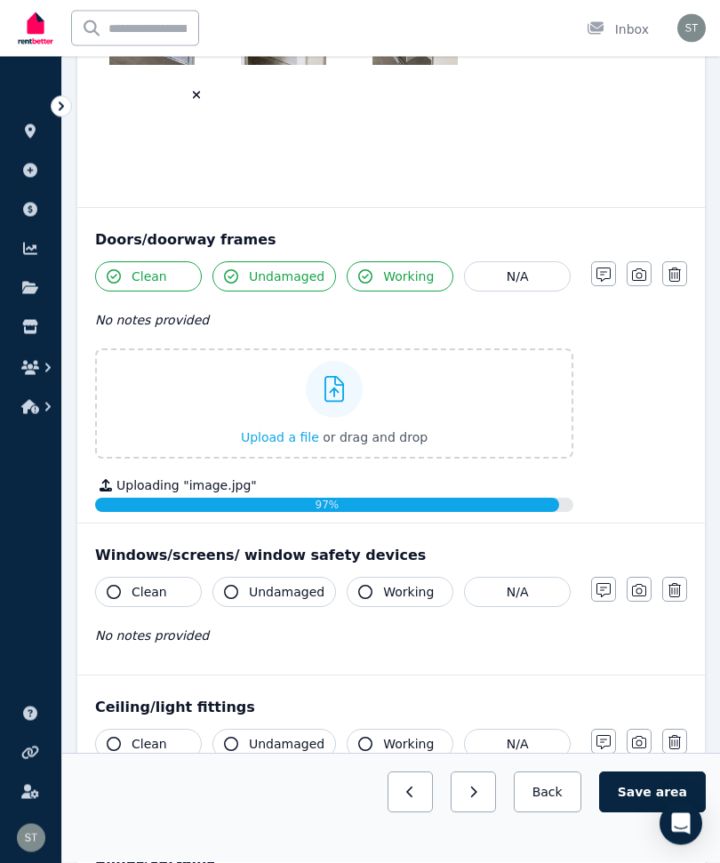
scroll to position [986, 0]
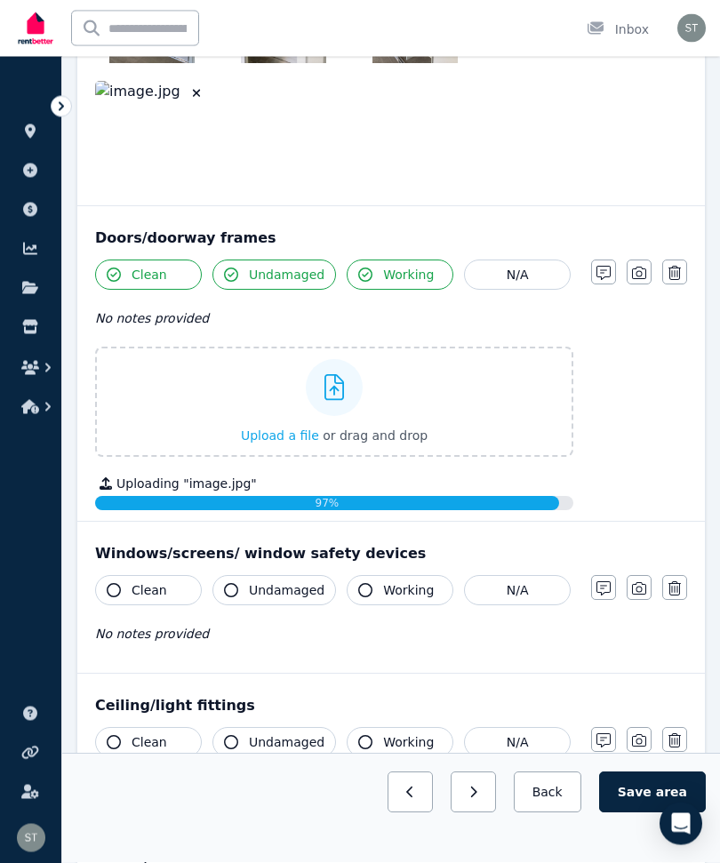
click at [637, 270] on icon "button" at bounding box center [639, 274] width 14 height 14
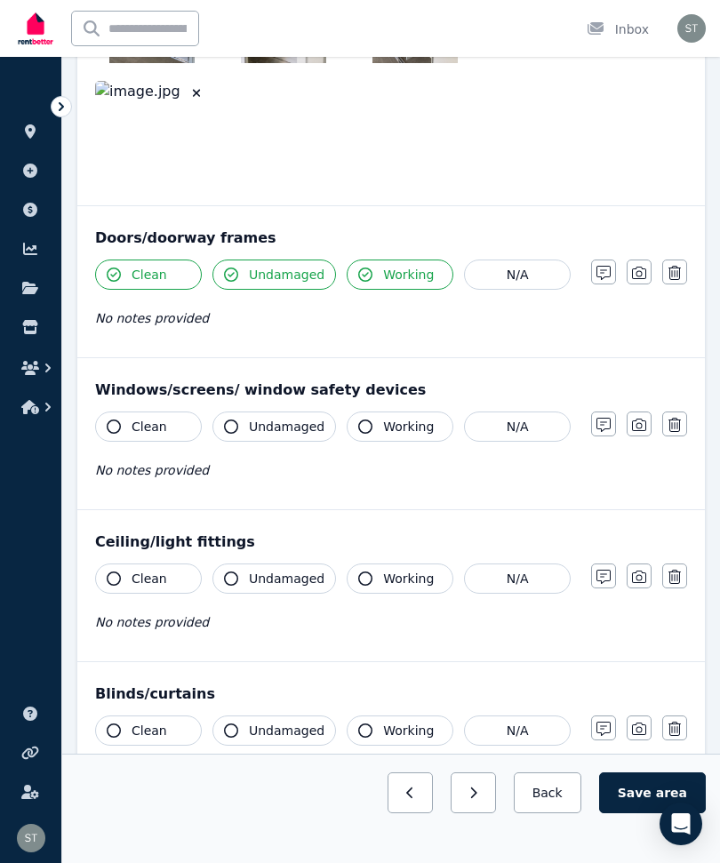
click at [633, 272] on icon "button" at bounding box center [639, 273] width 14 height 12
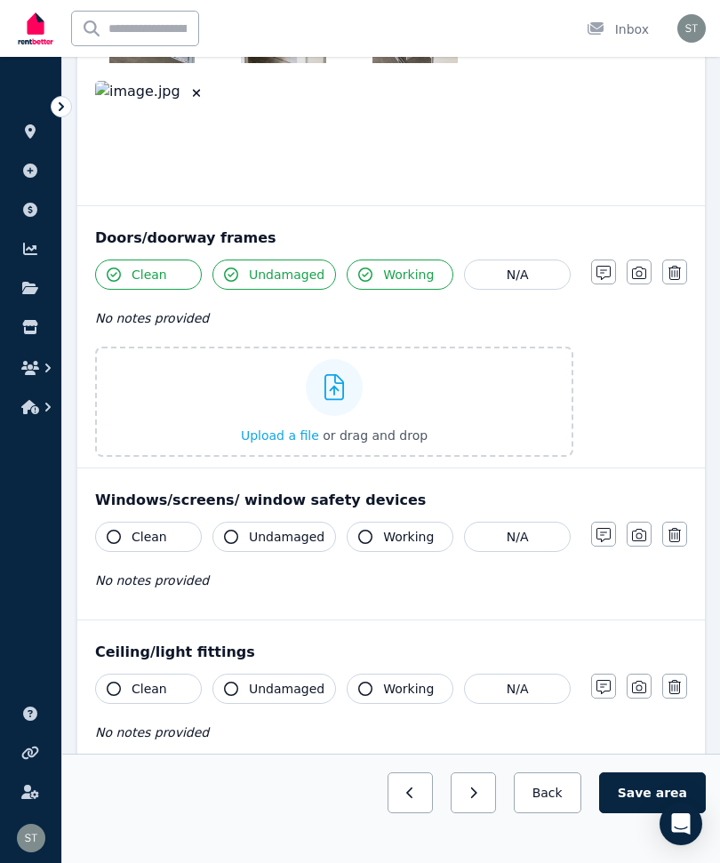
click at [458, 408] on label "Upload a file or drag and drop" at bounding box center [334, 402] width 478 height 110
click at [0, 0] on input "Upload a file or drag and drop" at bounding box center [0, 0] width 0 height 0
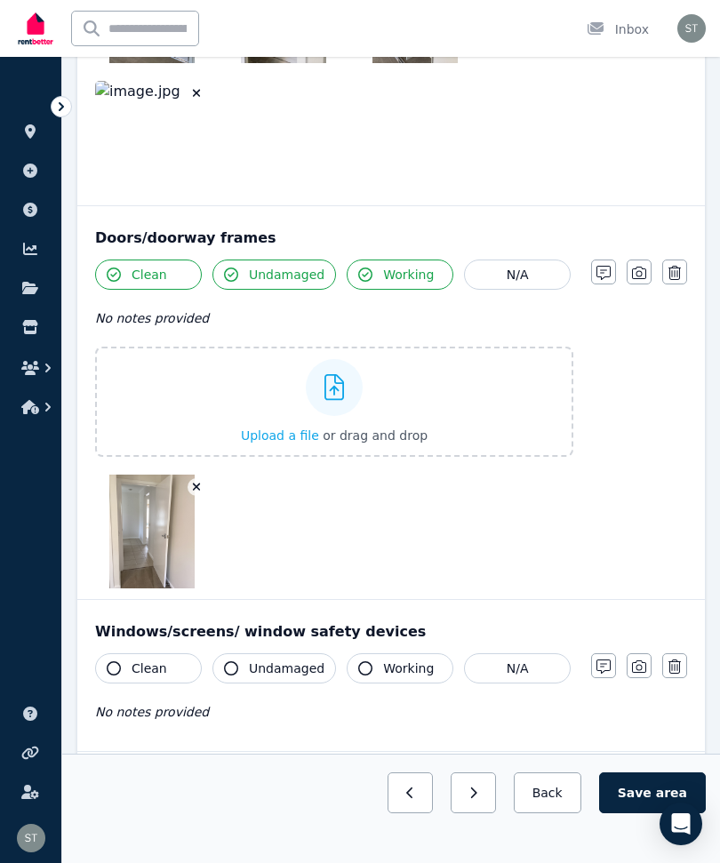
click at [141, 680] on button "Clean" at bounding box center [148, 668] width 107 height 30
click at [263, 664] on span "Undamaged" at bounding box center [287, 668] width 76 height 18
click at [411, 659] on button "Working" at bounding box center [400, 668] width 107 height 30
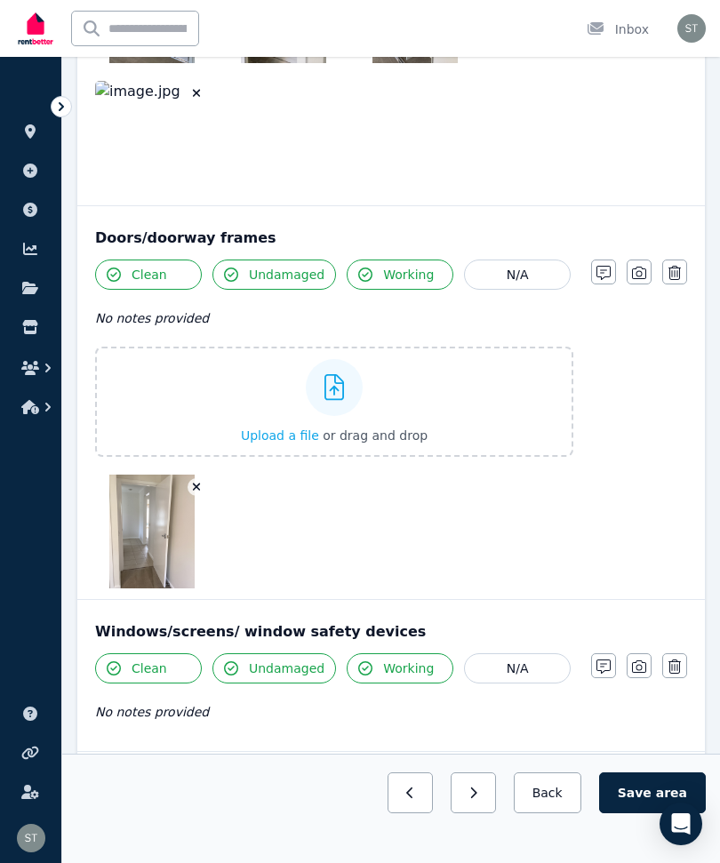
click at [642, 662] on icon "button" at bounding box center [639, 666] width 14 height 12
click at [165, 778] on label "Upload a file or drag and drop" at bounding box center [334, 795] width 478 height 110
click at [0, 0] on input "Upload a file or drag and drop" at bounding box center [0, 0] width 0 height 0
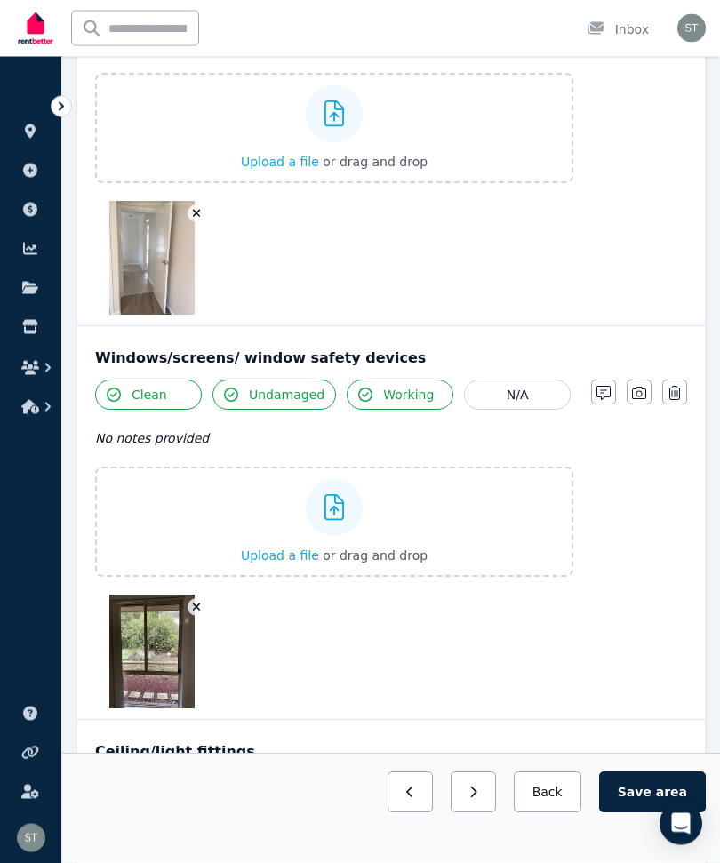
scroll to position [1262, 0]
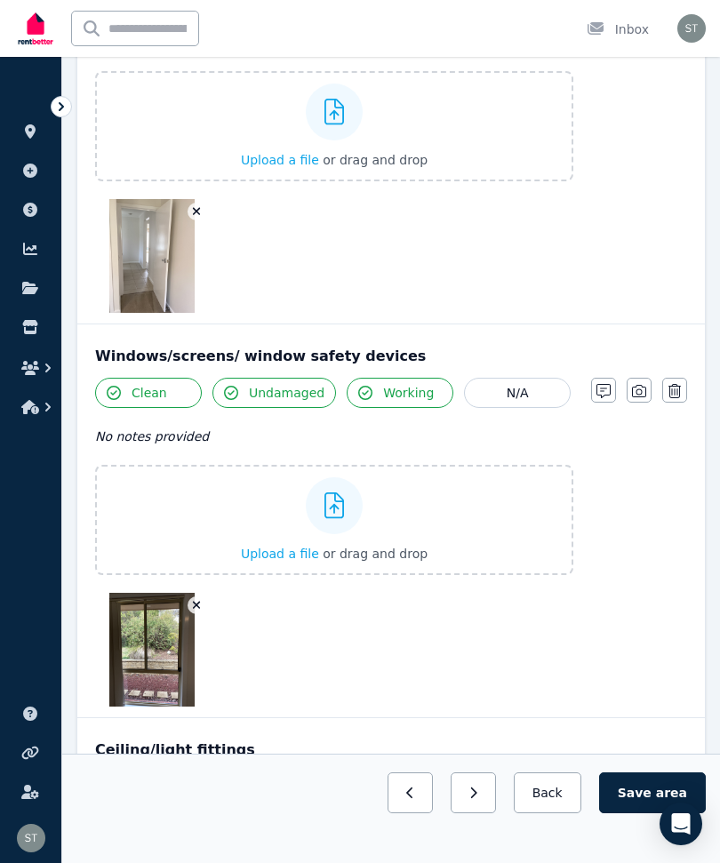
click at [633, 388] on icon "button" at bounding box center [639, 391] width 14 height 12
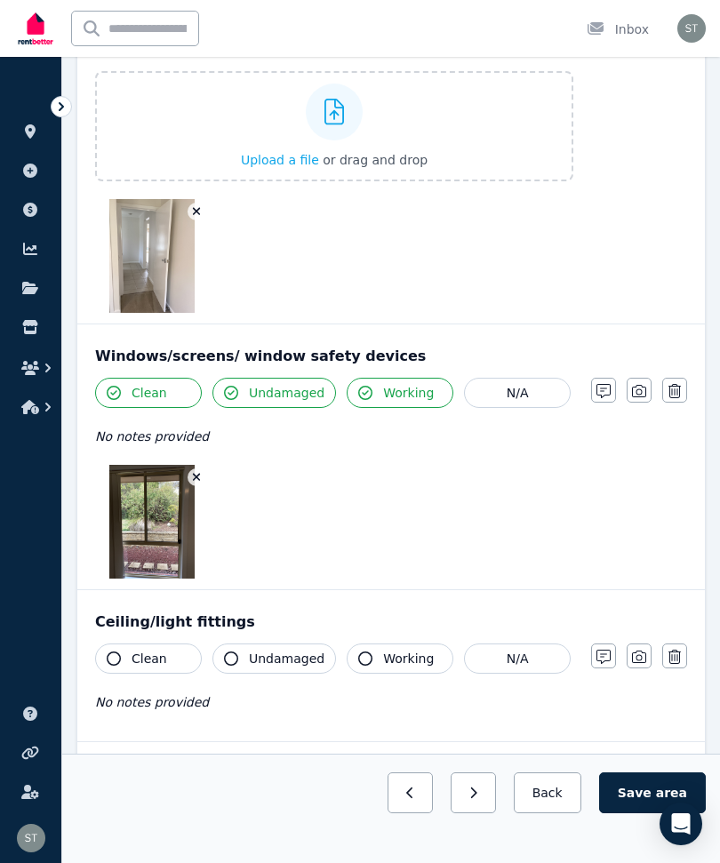
click at [113, 657] on icon "button" at bounding box center [114, 658] width 14 height 14
click at [241, 659] on button "Undamaged" at bounding box center [274, 658] width 124 height 30
click at [363, 654] on icon "button" at bounding box center [365, 658] width 14 height 14
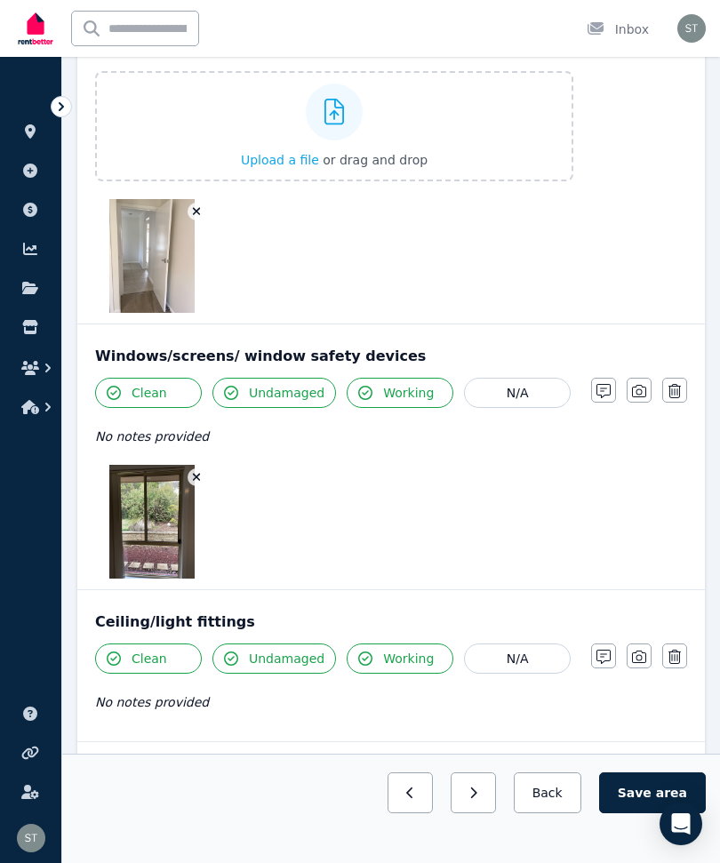
click at [633, 658] on icon "button" at bounding box center [639, 657] width 14 height 12
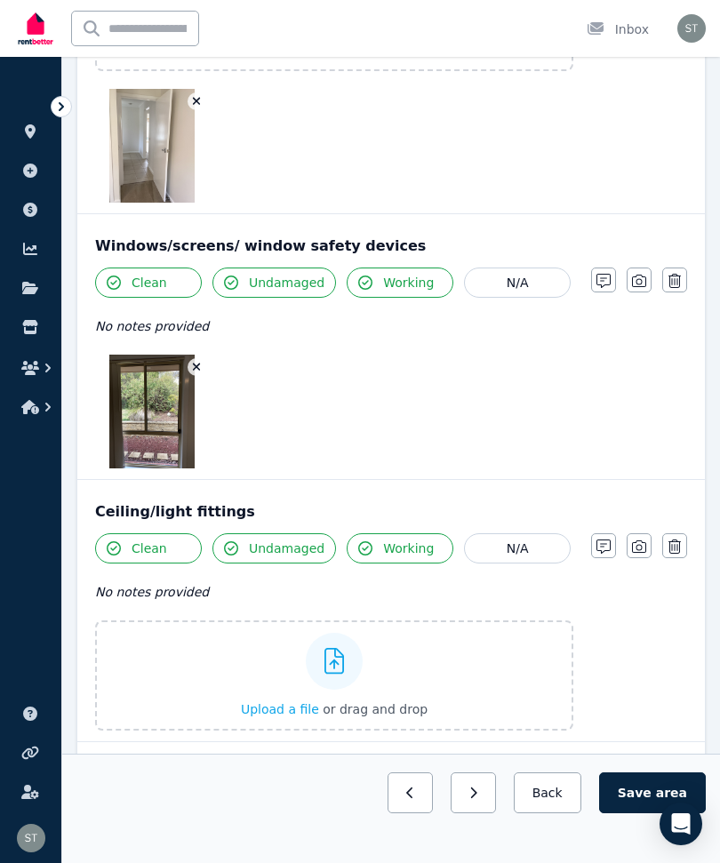
scroll to position [1373, 0]
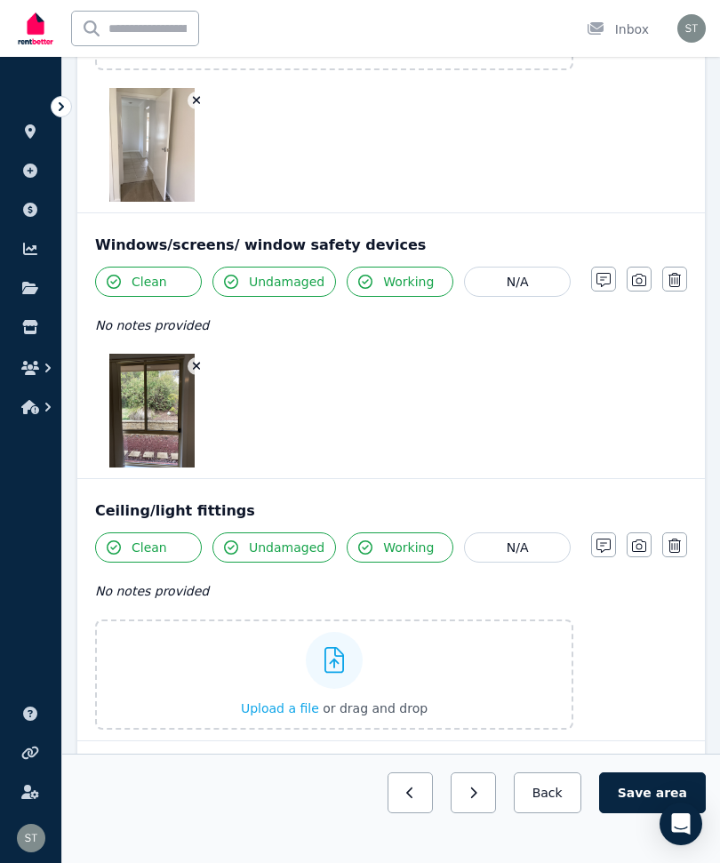
click at [237, 678] on label "Upload a file or drag and drop" at bounding box center [334, 674] width 478 height 110
click at [0, 0] on input "Upload a file or drag and drop" at bounding box center [0, 0] width 0 height 0
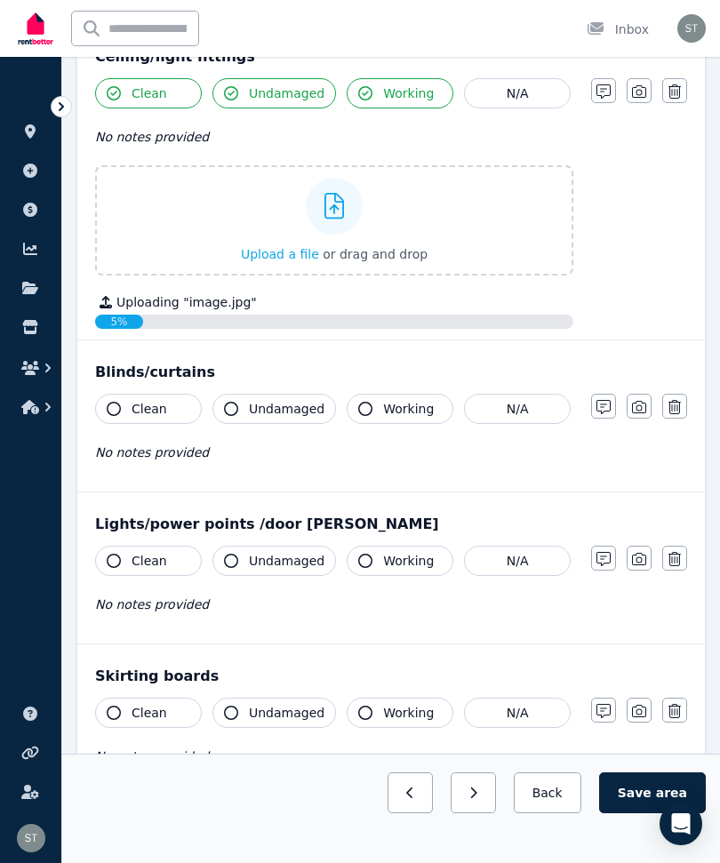
scroll to position [1829, 0]
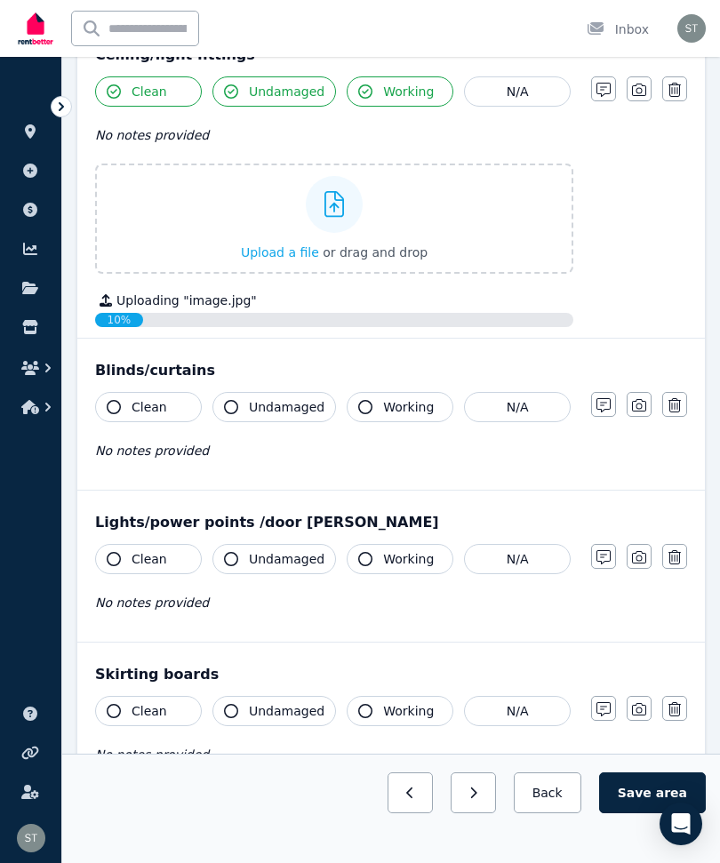
click at [109, 406] on icon "button" at bounding box center [114, 407] width 14 height 14
click at [237, 404] on icon "button" at bounding box center [231, 407] width 14 height 14
click at [373, 397] on button "Working" at bounding box center [400, 407] width 107 height 30
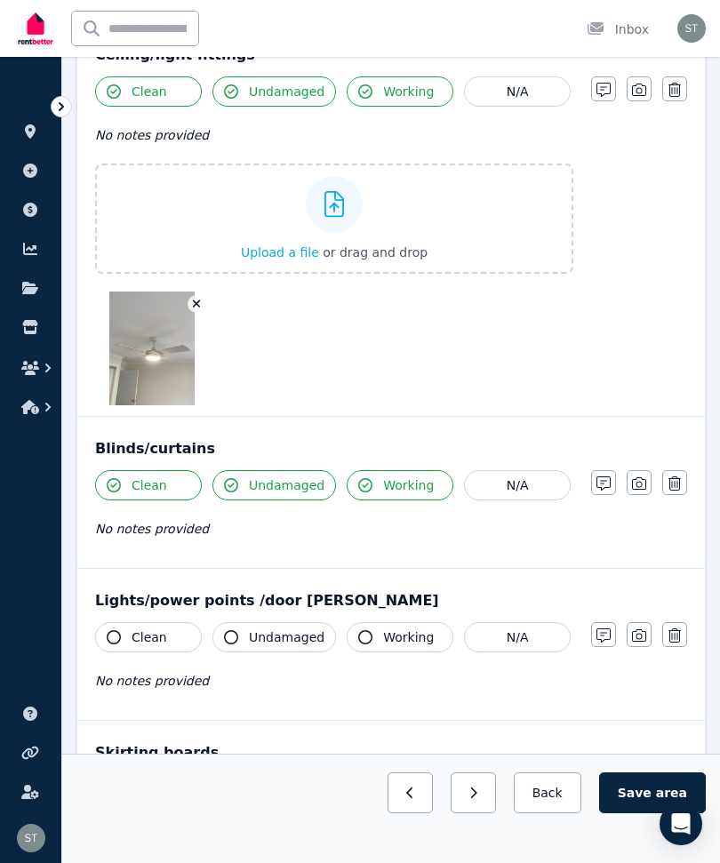
click at [634, 525] on div "Clean Undamaged Working N/A No notes provided Notes Photo Delete" at bounding box center [391, 513] width 592 height 87
click at [631, 472] on button "button" at bounding box center [639, 482] width 25 height 25
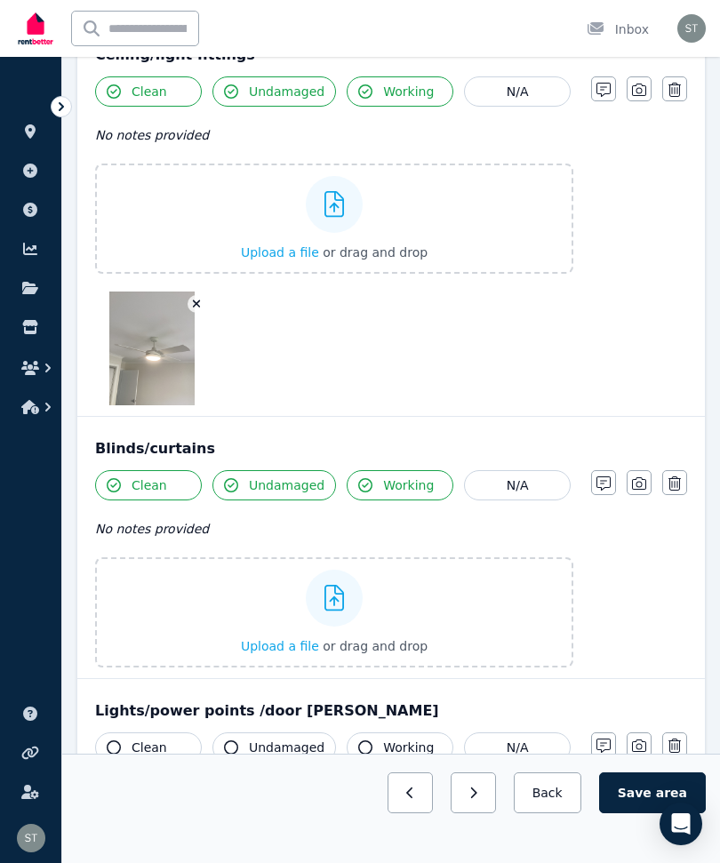
click at [242, 621] on label "Upload a file or drag and drop" at bounding box center [334, 612] width 478 height 110
click at [0, 0] on input "Upload a file or drag and drop" at bounding box center [0, 0] width 0 height 0
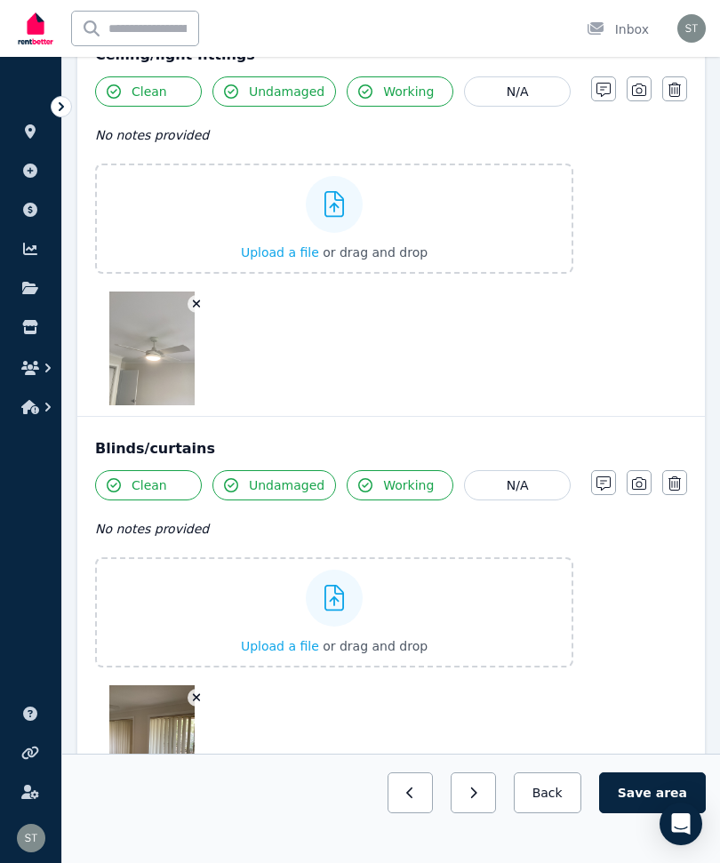
click at [633, 813] on button "Save area" at bounding box center [652, 792] width 107 height 41
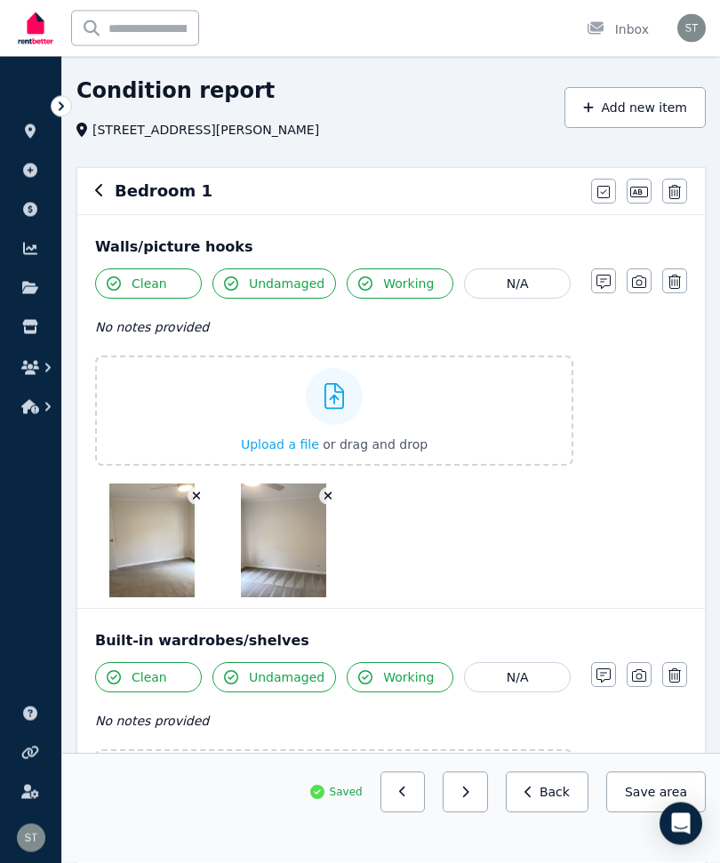
scroll to position [0, 0]
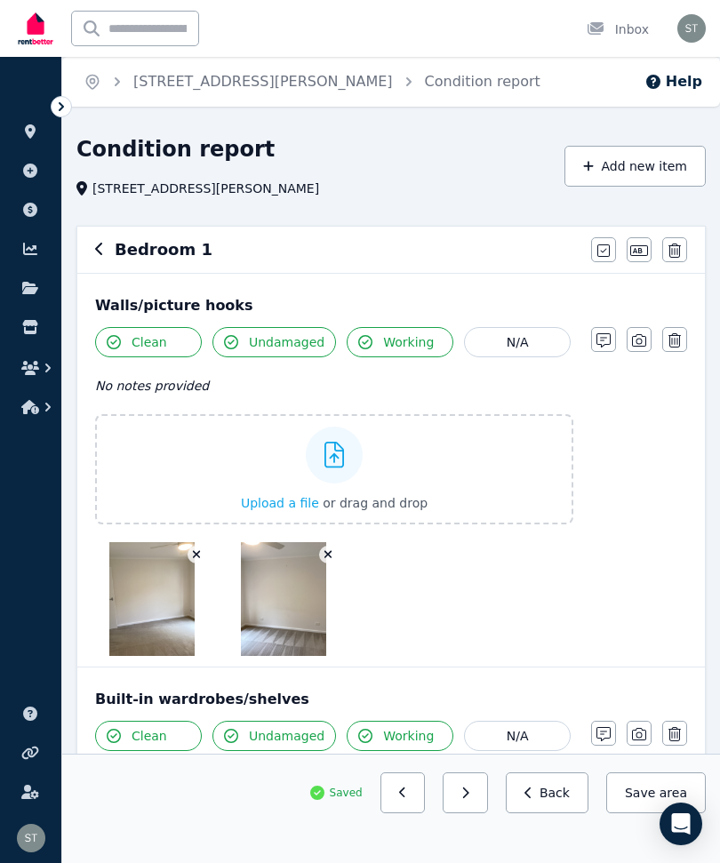
click at [638, 343] on icon "button" at bounding box center [639, 340] width 14 height 14
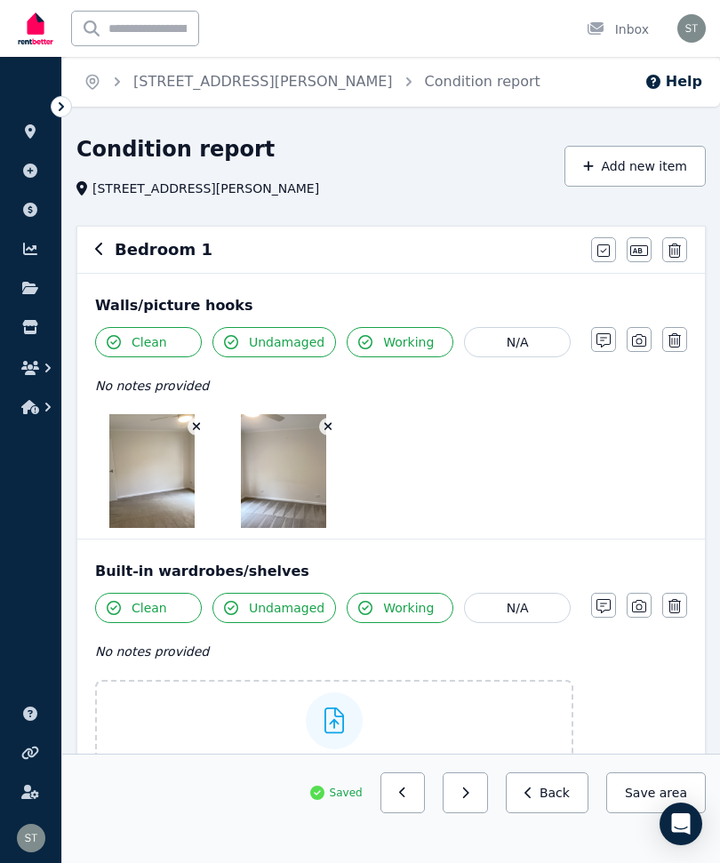
click at [640, 346] on icon "button" at bounding box center [639, 340] width 14 height 12
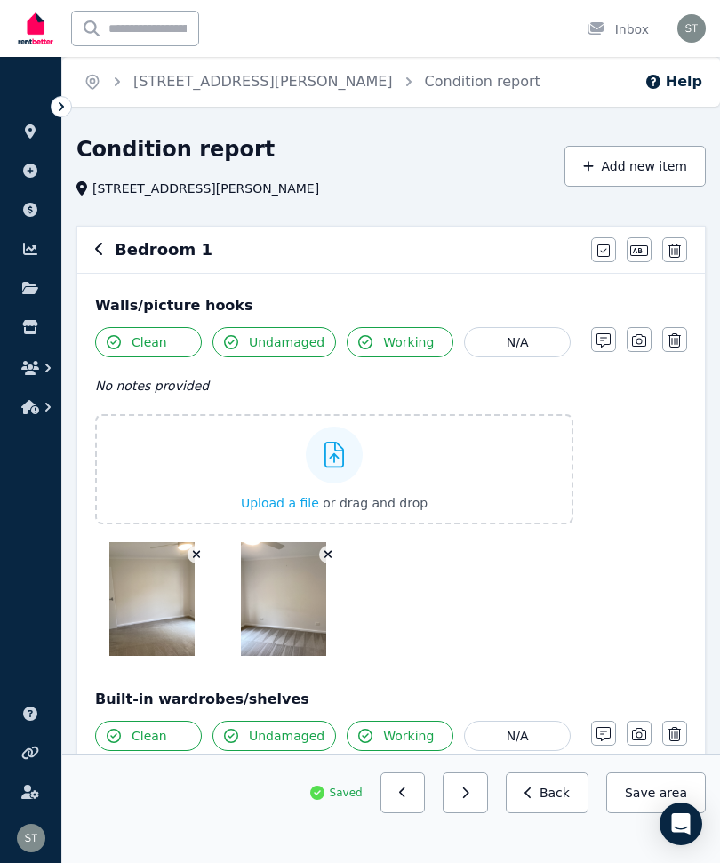
click at [318, 481] on div "Upload a file or drag and drop" at bounding box center [334, 469] width 187 height 107
click at [0, 0] on input "Upload a file or drag and drop" at bounding box center [0, 0] width 0 height 0
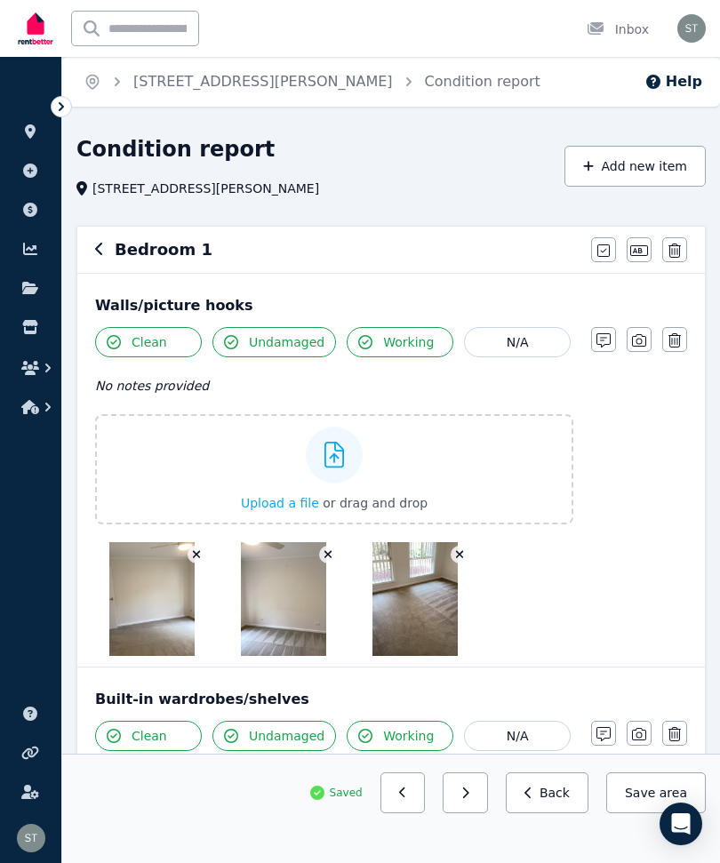
click at [636, 796] on button "Save area" at bounding box center [656, 792] width 100 height 41
click at [101, 248] on icon "button" at bounding box center [99, 249] width 9 height 14
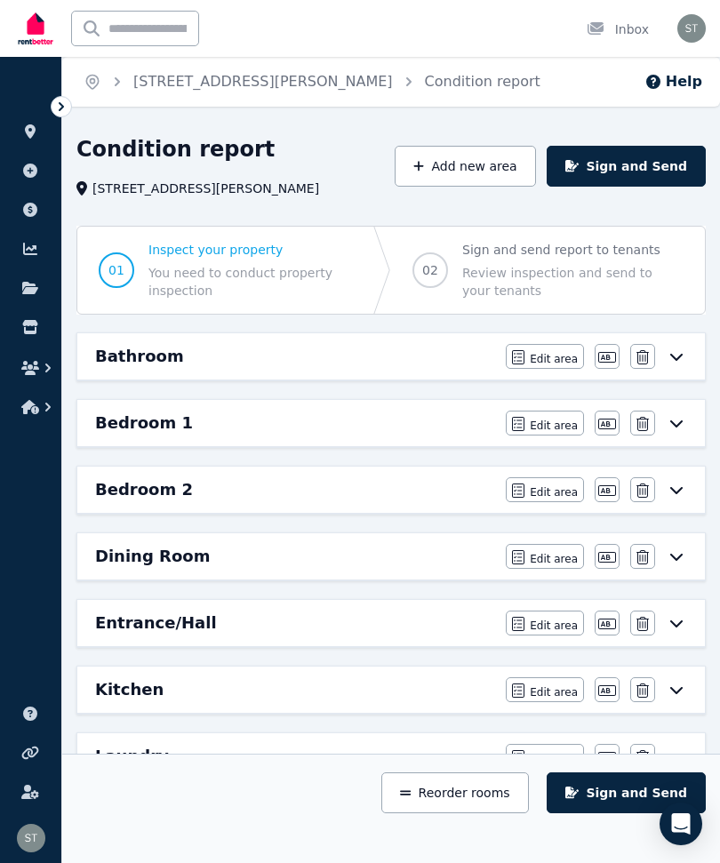
click at [155, 618] on h6 "Entrance/Hall" at bounding box center [156, 623] width 122 height 25
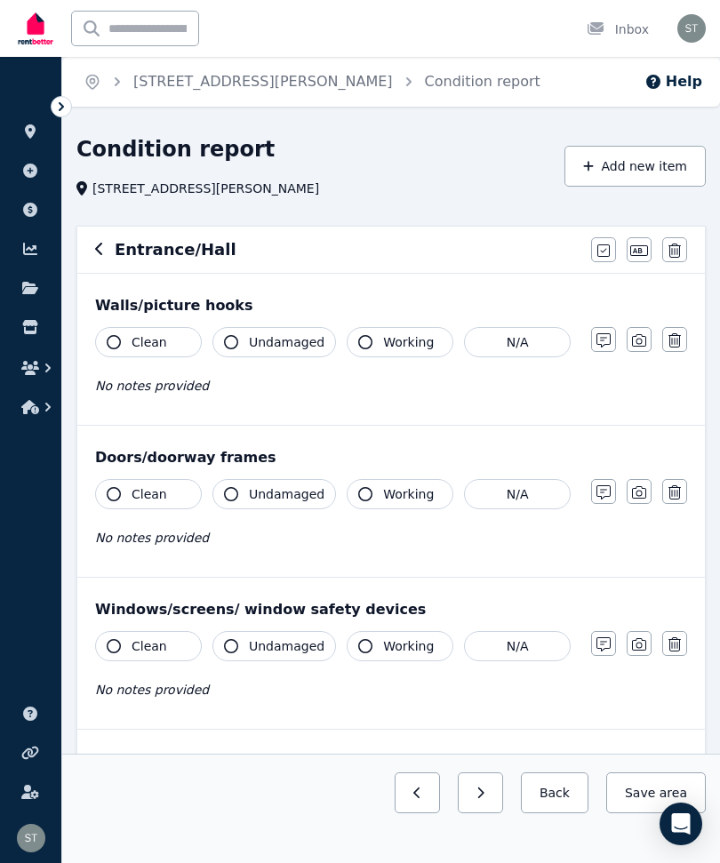
click at [112, 342] on icon "button" at bounding box center [114, 342] width 14 height 14
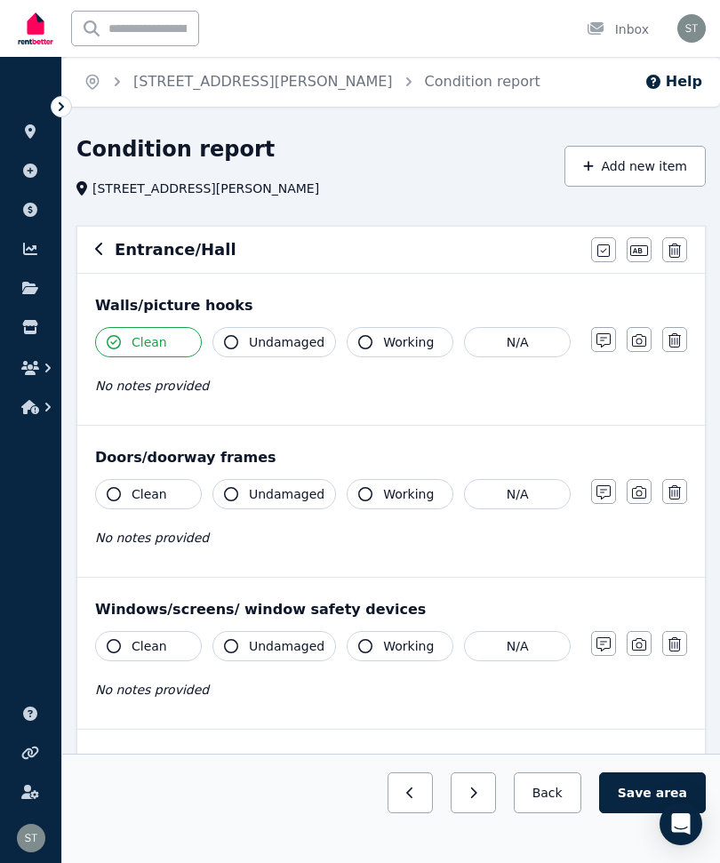
click at [237, 342] on icon "button" at bounding box center [231, 342] width 14 height 14
click at [376, 335] on button "Working" at bounding box center [400, 342] width 107 height 30
click at [642, 347] on button "button" at bounding box center [639, 339] width 25 height 25
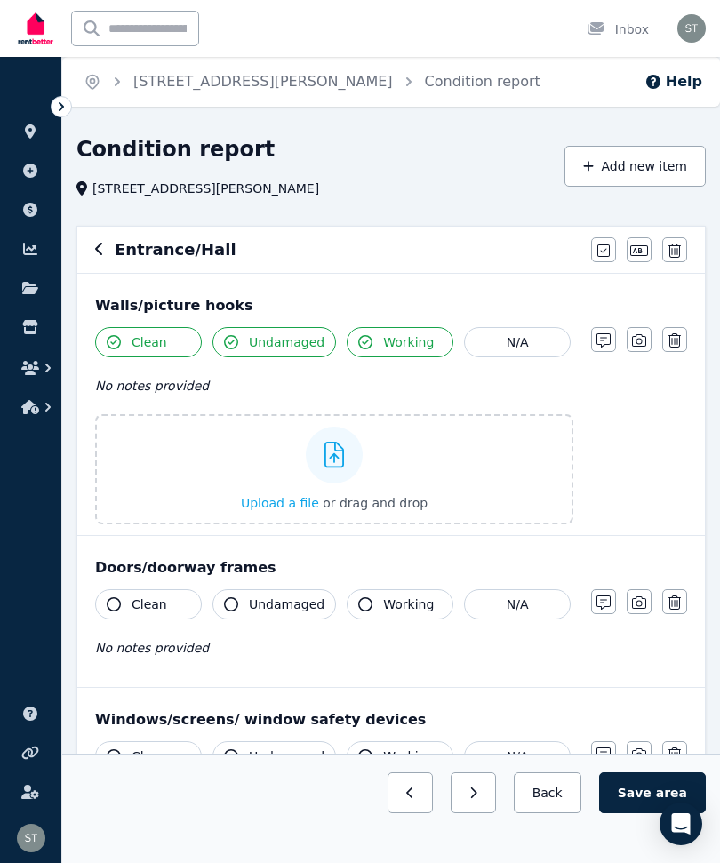
click at [633, 336] on icon "button" at bounding box center [639, 340] width 14 height 14
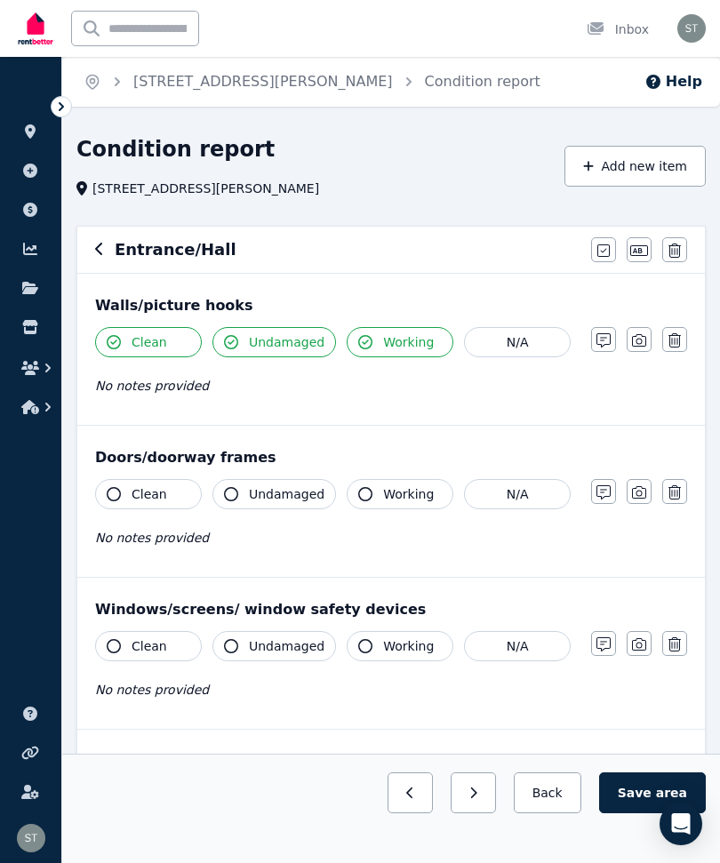
click at [637, 336] on icon "button" at bounding box center [639, 340] width 14 height 14
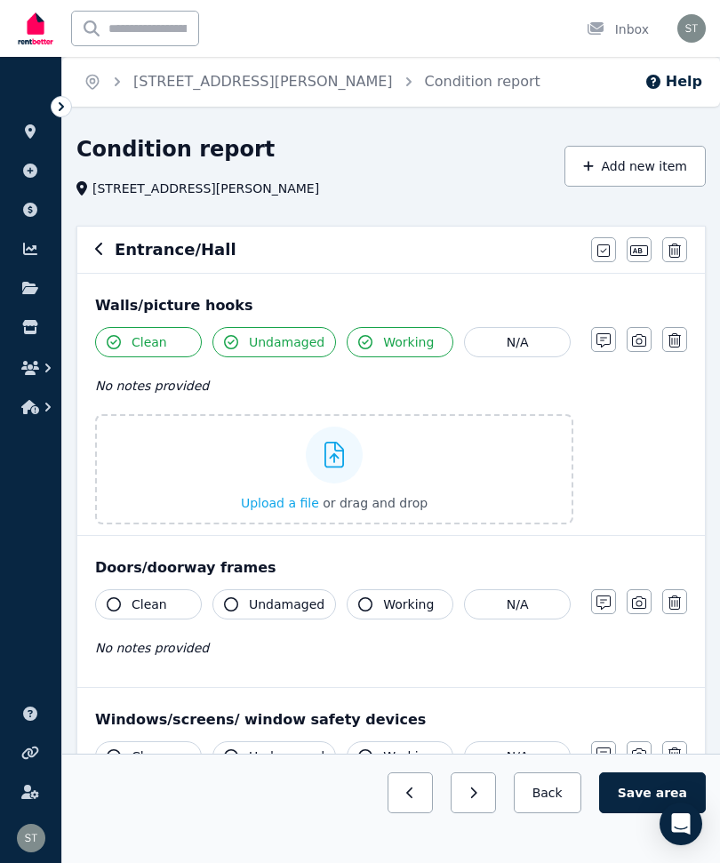
click at [467, 476] on label "Upload a file or drag and drop" at bounding box center [334, 469] width 478 height 110
click at [0, 0] on input "Upload a file or drag and drop" at bounding box center [0, 0] width 0 height 0
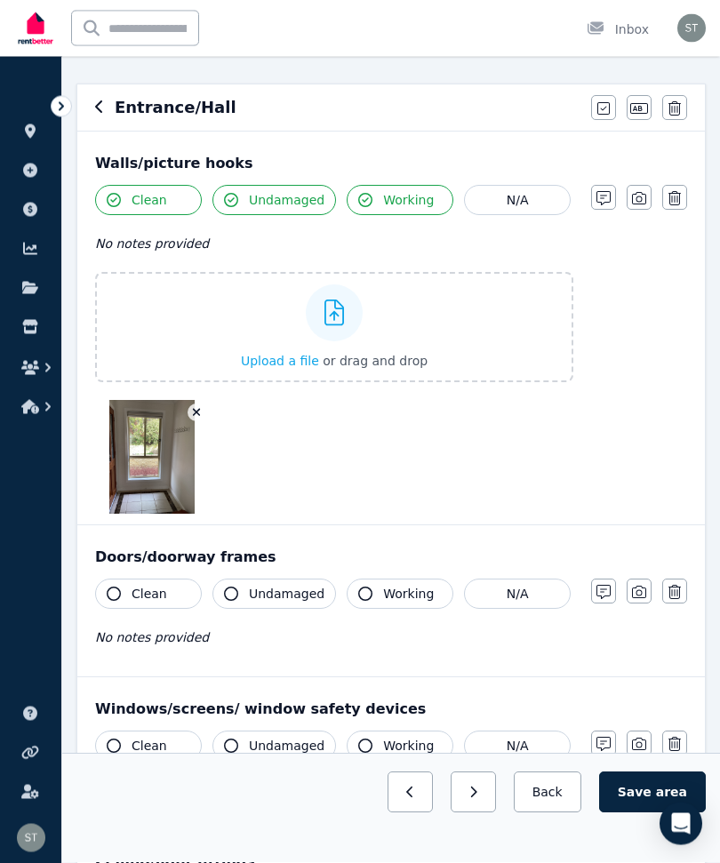
scroll to position [148, 0]
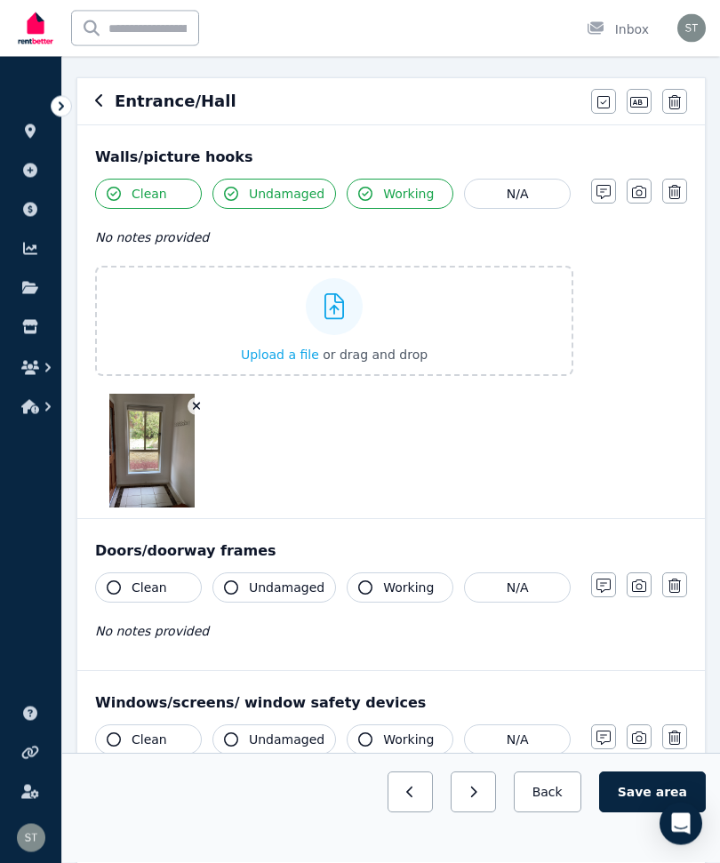
click at [125, 584] on button "Clean" at bounding box center [148, 588] width 107 height 30
click at [260, 594] on span "Undamaged" at bounding box center [287, 588] width 76 height 18
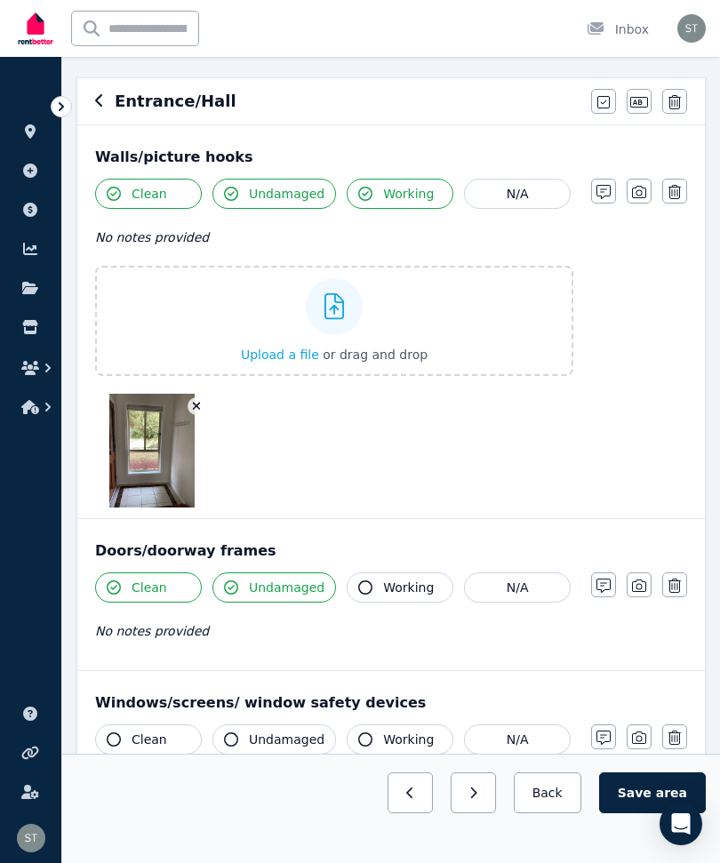
click at [387, 591] on span "Working" at bounding box center [408, 588] width 51 height 18
click at [633, 587] on icon "button" at bounding box center [639, 585] width 14 height 12
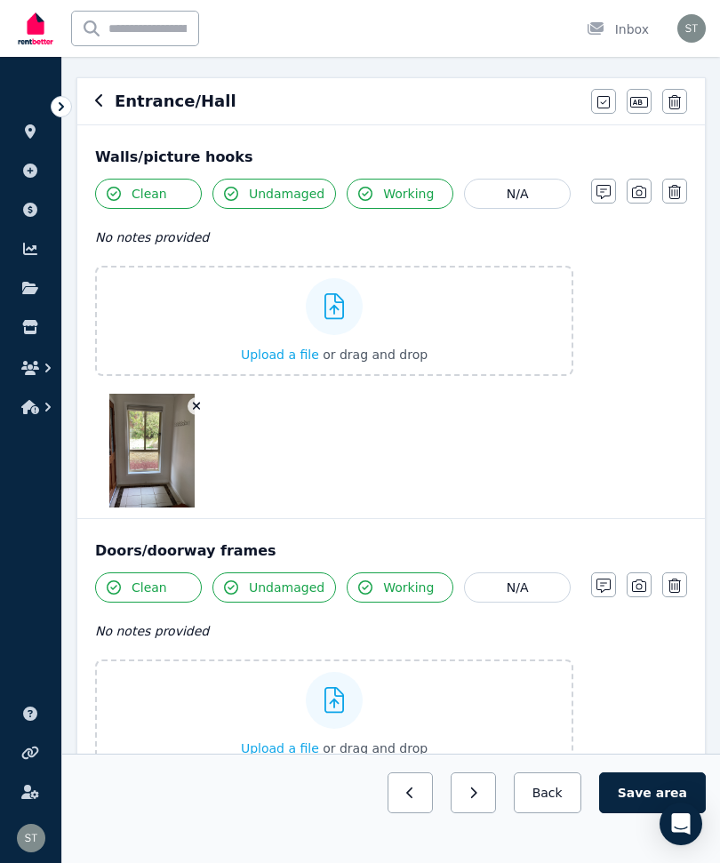
click at [474, 708] on label "Upload a file or drag and drop" at bounding box center [334, 714] width 478 height 110
click at [0, 0] on input "Upload a file or drag and drop" at bounding box center [0, 0] width 0 height 0
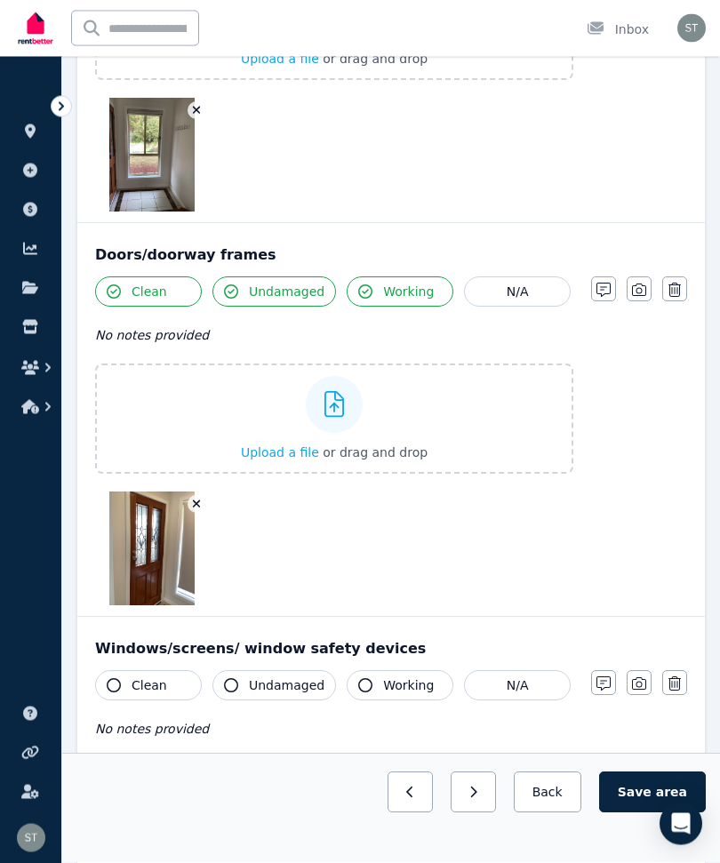
scroll to position [445, 0]
click at [121, 684] on button "Clean" at bounding box center [148, 684] width 107 height 30
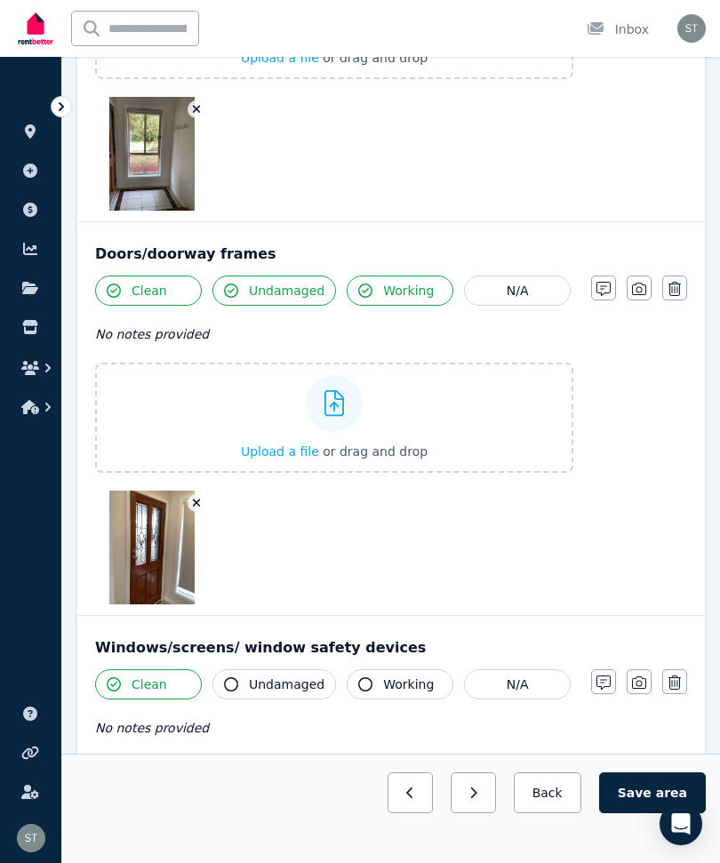
click at [263, 679] on span "Undamaged" at bounding box center [287, 684] width 76 height 18
click at [390, 669] on button "Working" at bounding box center [400, 684] width 107 height 30
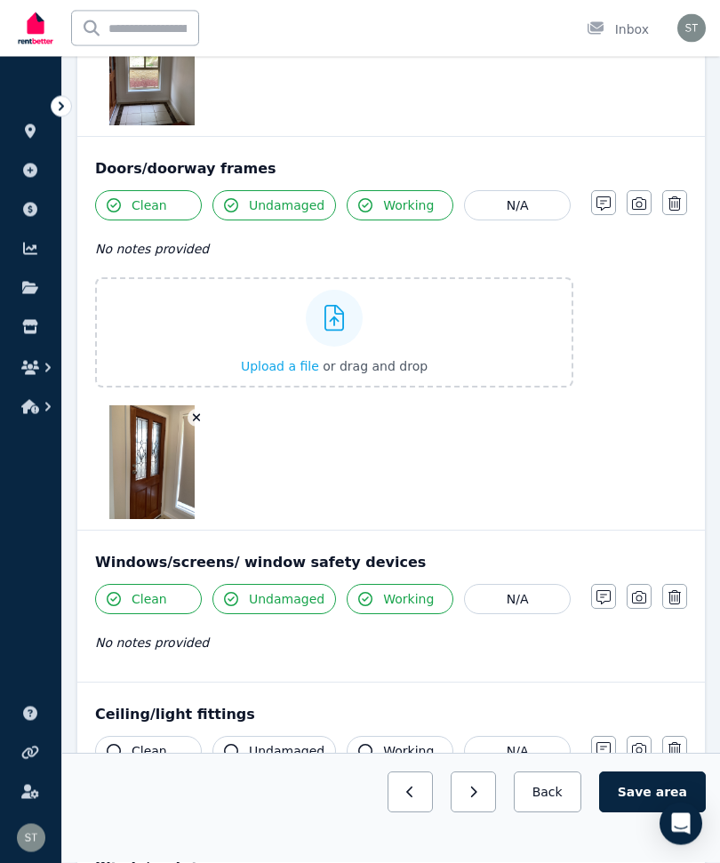
scroll to position [532, 0]
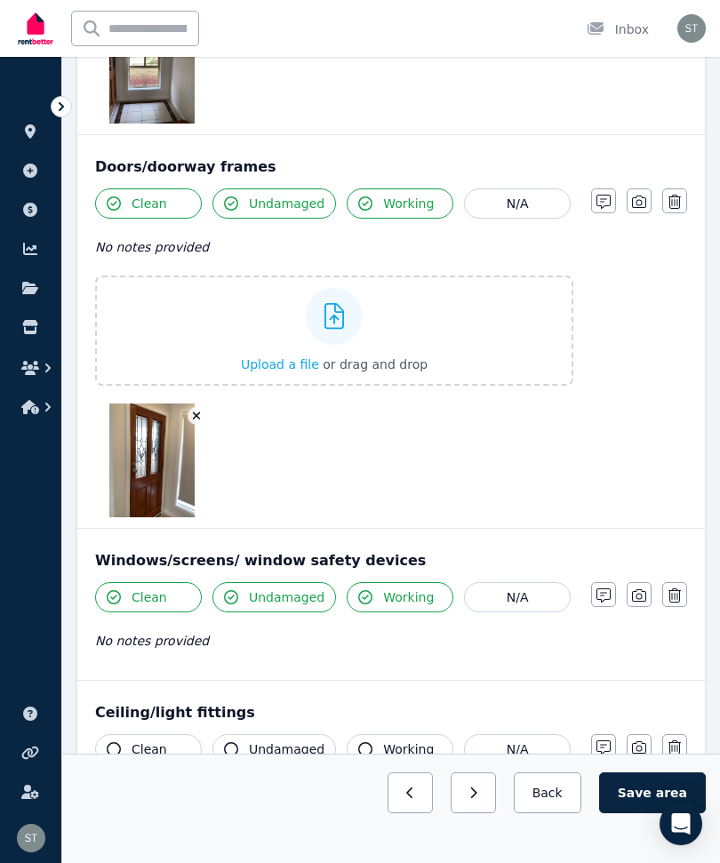
click at [638, 592] on icon "button" at bounding box center [639, 595] width 14 height 14
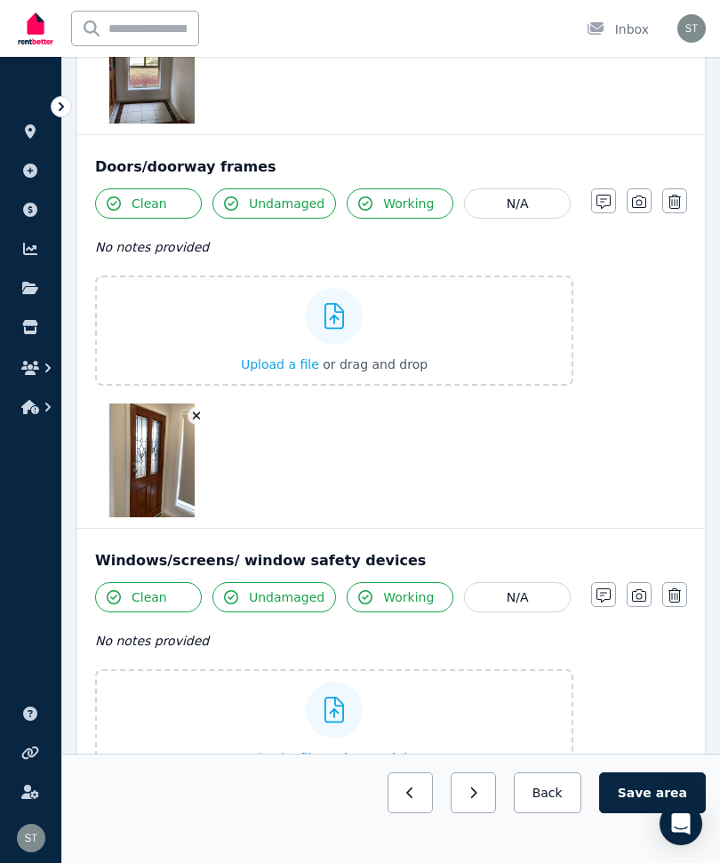
click at [220, 723] on label "Upload a file or drag and drop" at bounding box center [334, 724] width 478 height 110
click at [0, 0] on input "Upload a file or drag and drop" at bounding box center [0, 0] width 0 height 0
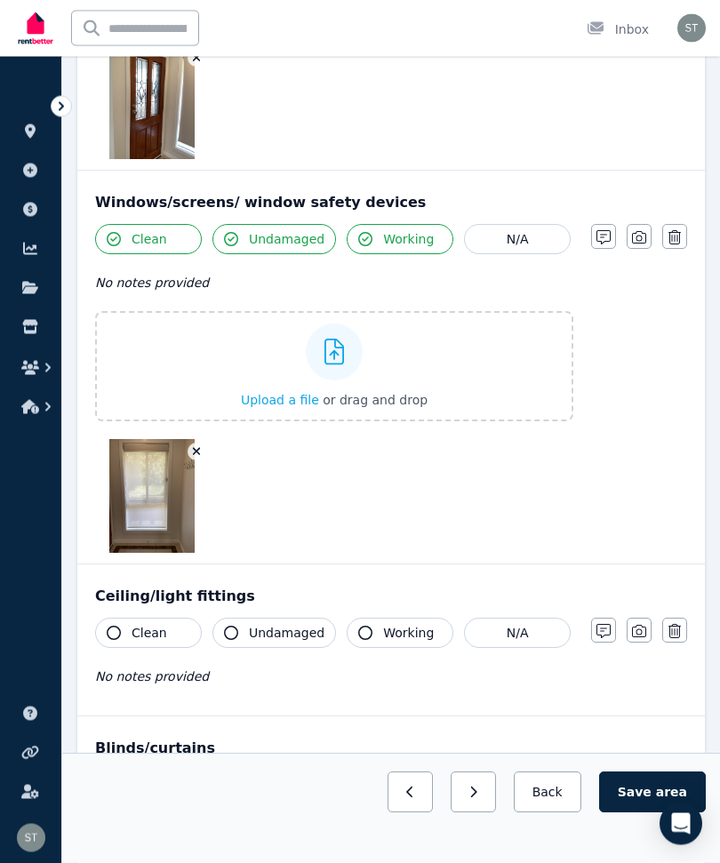
scroll to position [890, 0]
click at [449, 383] on label "Upload a file or drag and drop" at bounding box center [334, 366] width 478 height 110
click at [0, 0] on input "Upload a file or drag and drop" at bounding box center [0, 0] width 0 height 0
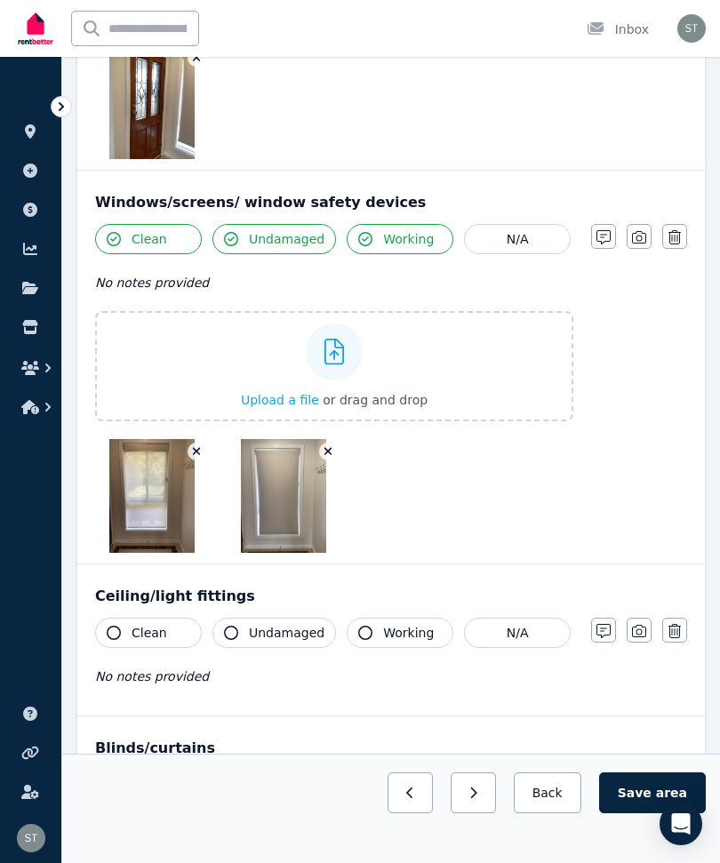
click at [137, 622] on button "Clean" at bounding box center [148, 633] width 107 height 30
click at [251, 637] on span "Undamaged" at bounding box center [287, 633] width 76 height 18
click at [391, 637] on span "Working" at bounding box center [408, 633] width 51 height 18
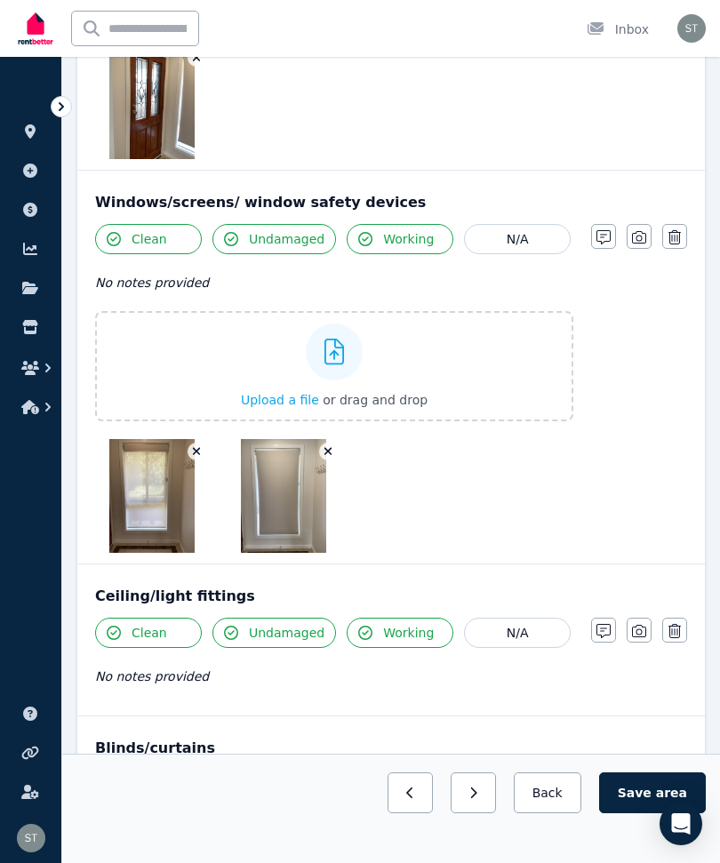
click at [634, 630] on icon "button" at bounding box center [639, 631] width 14 height 14
click at [639, 624] on icon "button" at bounding box center [639, 631] width 14 height 14
click at [639, 629] on icon "button" at bounding box center [639, 631] width 14 height 12
click at [208, 759] on label "Upload a file or drag and drop" at bounding box center [334, 760] width 478 height 110
click at [0, 0] on input "Upload a file or drag and drop" at bounding box center [0, 0] width 0 height 0
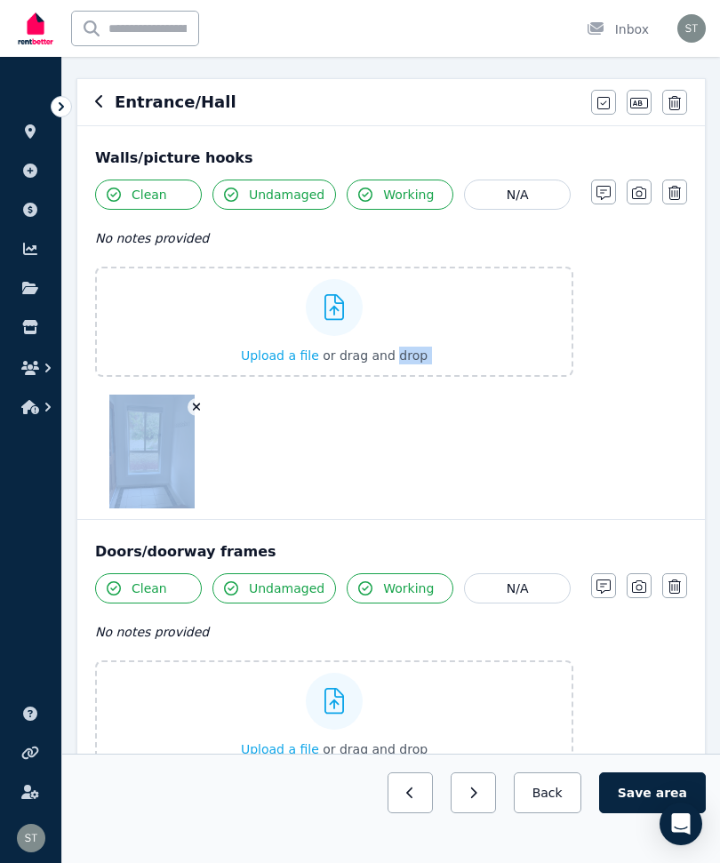
scroll to position [147, 0]
click at [280, 439] on div at bounding box center [334, 452] width 478 height 114
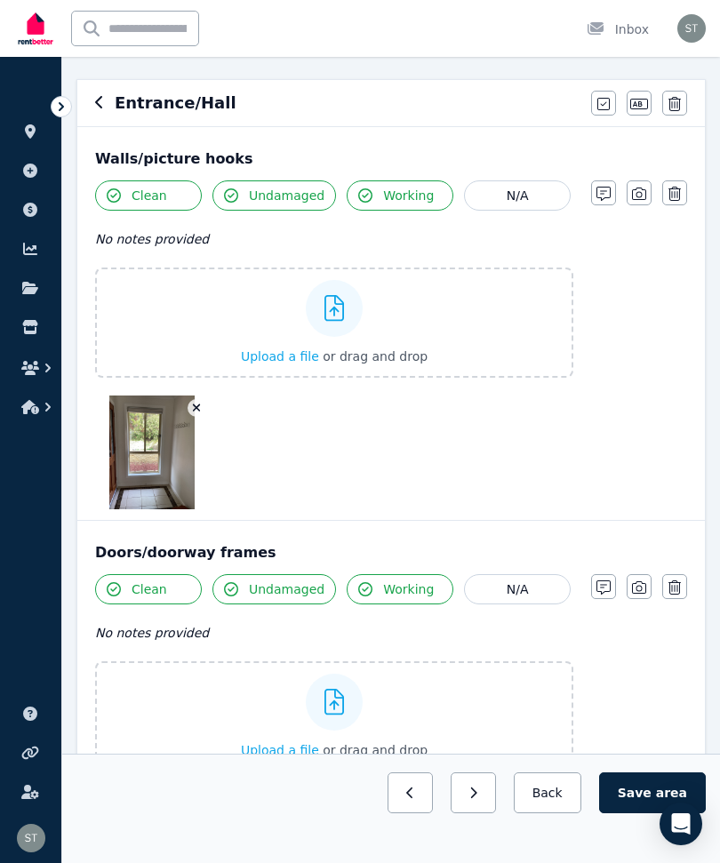
click at [189, 404] on button "button" at bounding box center [197, 408] width 18 height 18
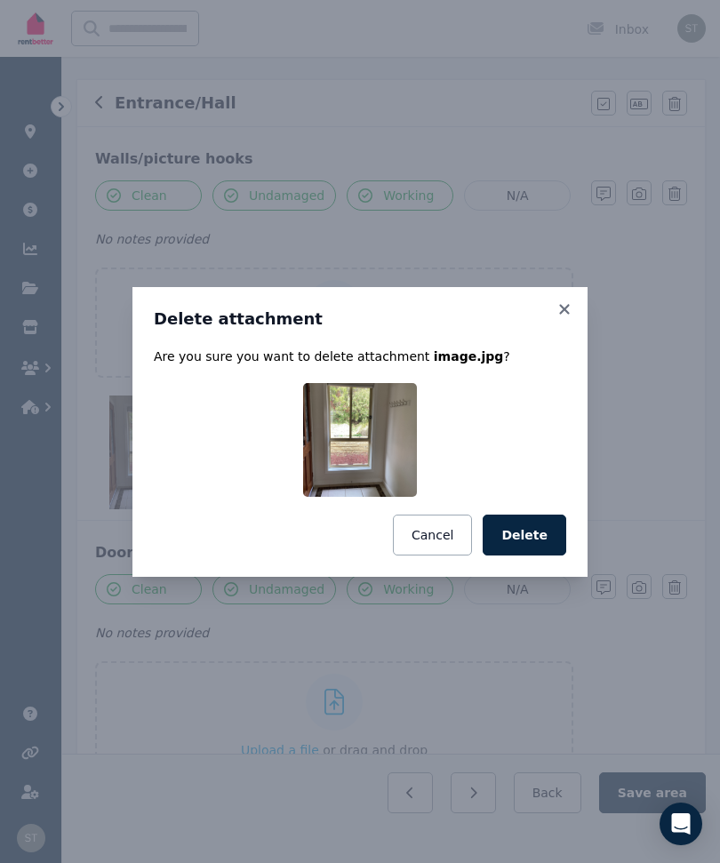
click at [539, 555] on button "Delete" at bounding box center [525, 535] width 84 height 41
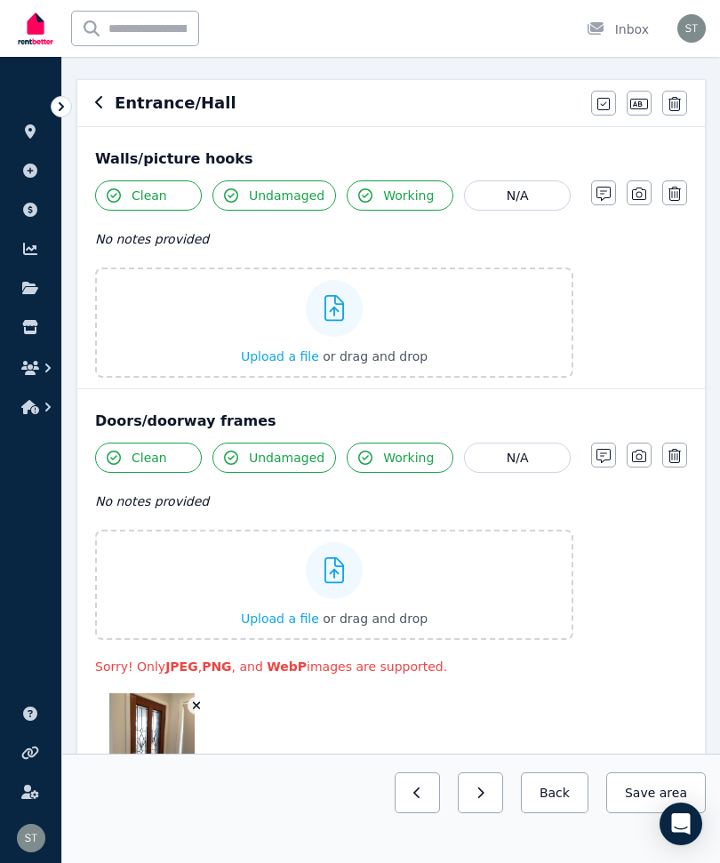
click at [563, 355] on label "Upload a file or drag and drop" at bounding box center [334, 322] width 478 height 110
click at [0, 0] on input "Upload a file or drag and drop" at bounding box center [0, 0] width 0 height 0
click at [473, 324] on label "Upload a file or drag and drop" at bounding box center [334, 322] width 478 height 110
click at [0, 0] on input "Upload a file or drag and drop" at bounding box center [0, 0] width 0 height 0
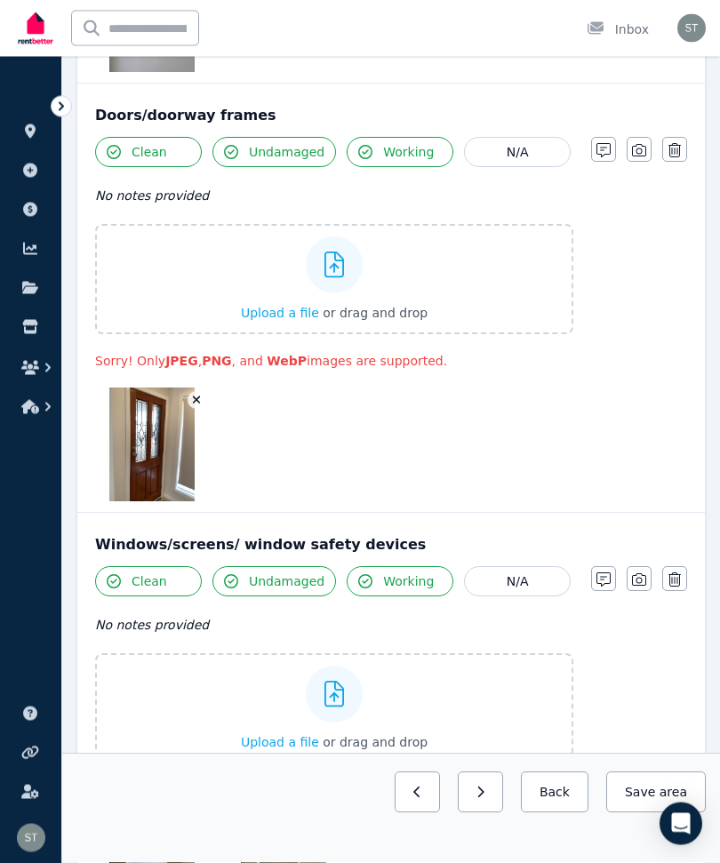
scroll to position [627, 0]
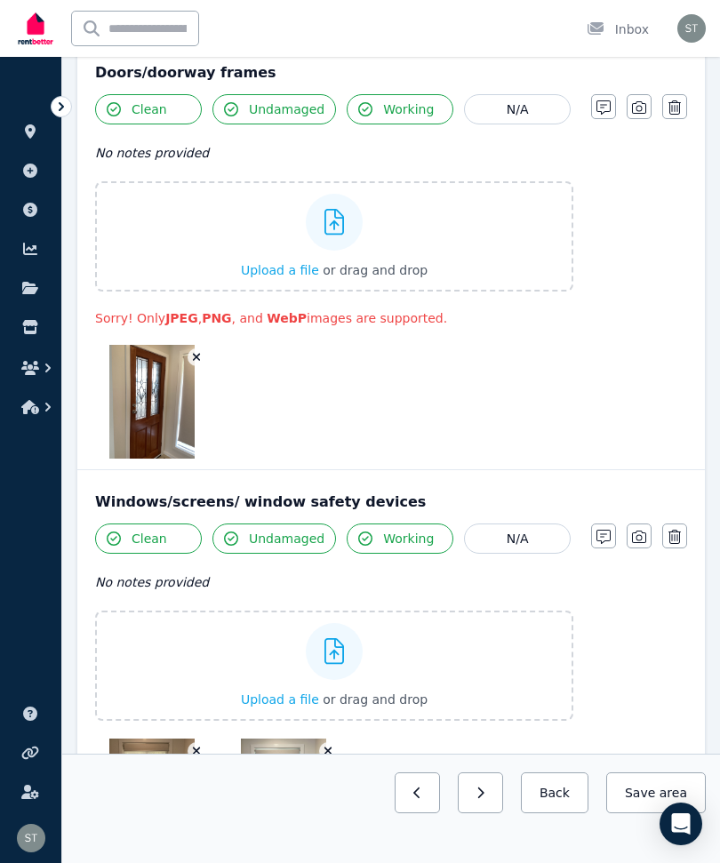
click at [191, 364] on button "button" at bounding box center [197, 357] width 18 height 18
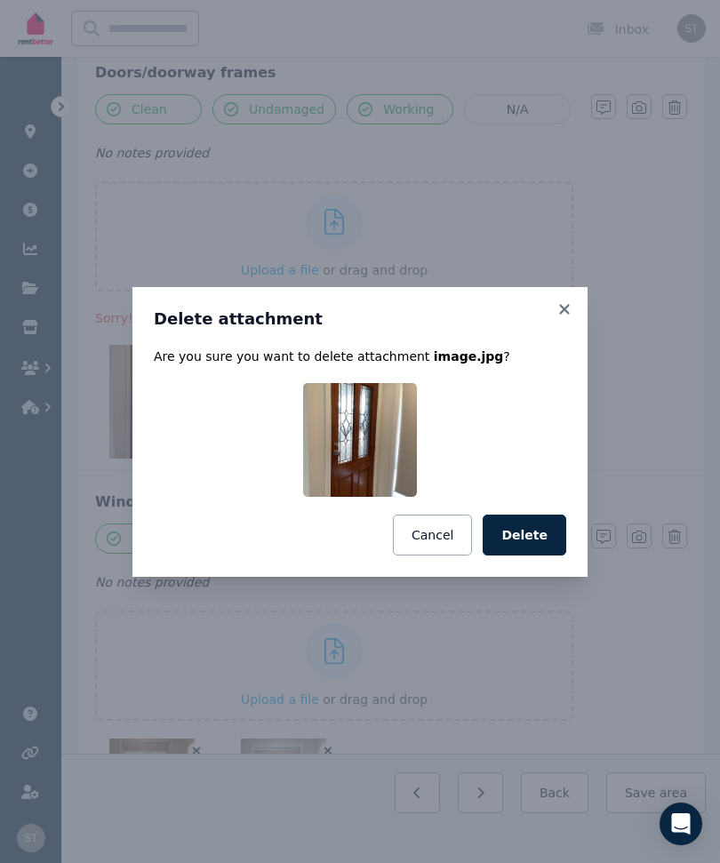
click at [522, 555] on button "Delete" at bounding box center [525, 535] width 84 height 41
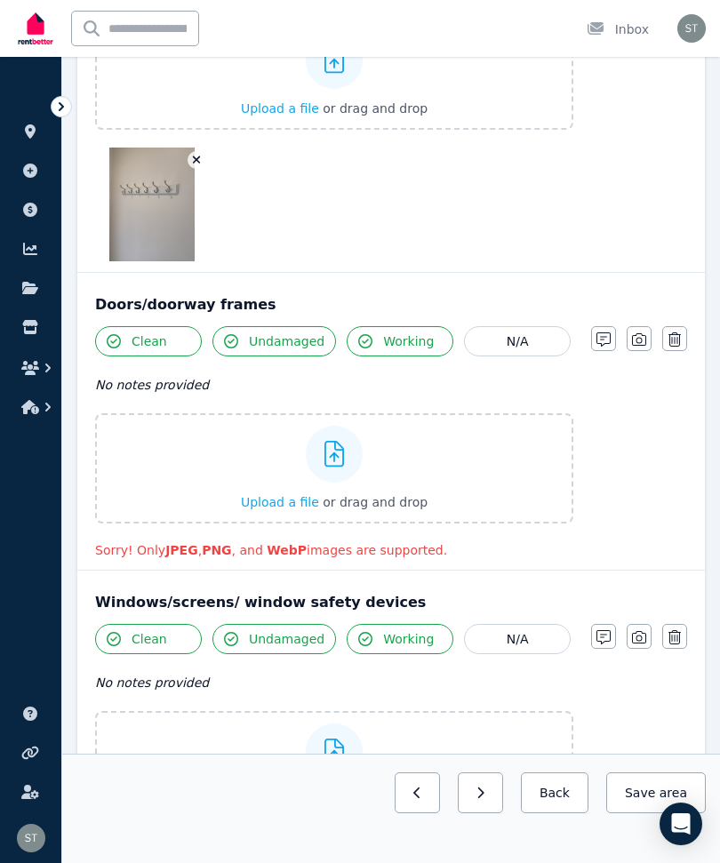
scroll to position [398, 0]
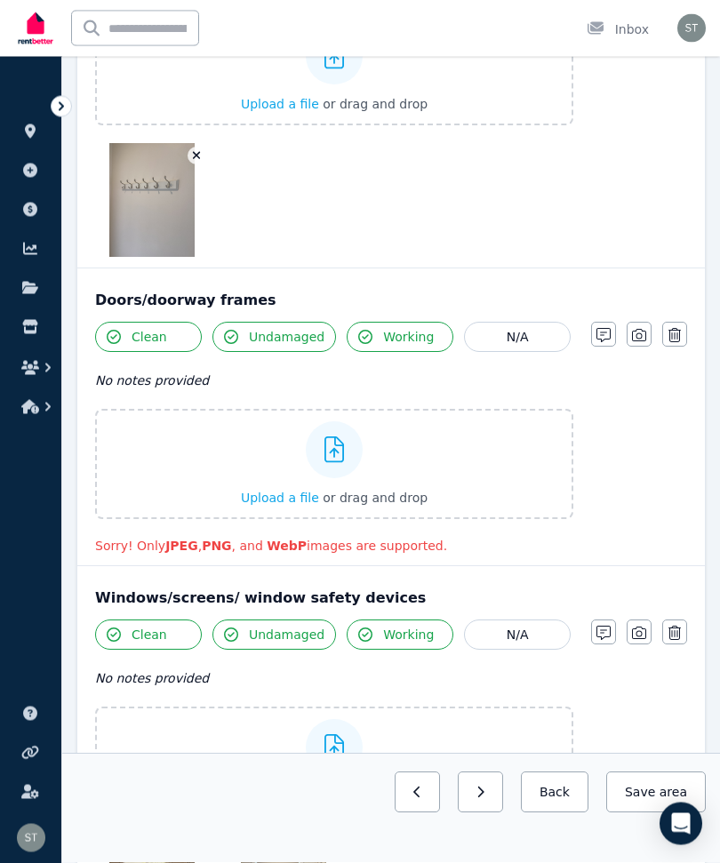
click at [255, 464] on div "Upload a file or drag and drop" at bounding box center [334, 464] width 187 height 107
click at [0, 0] on input "Upload a file or drag and drop" at bounding box center [0, 0] width 0 height 0
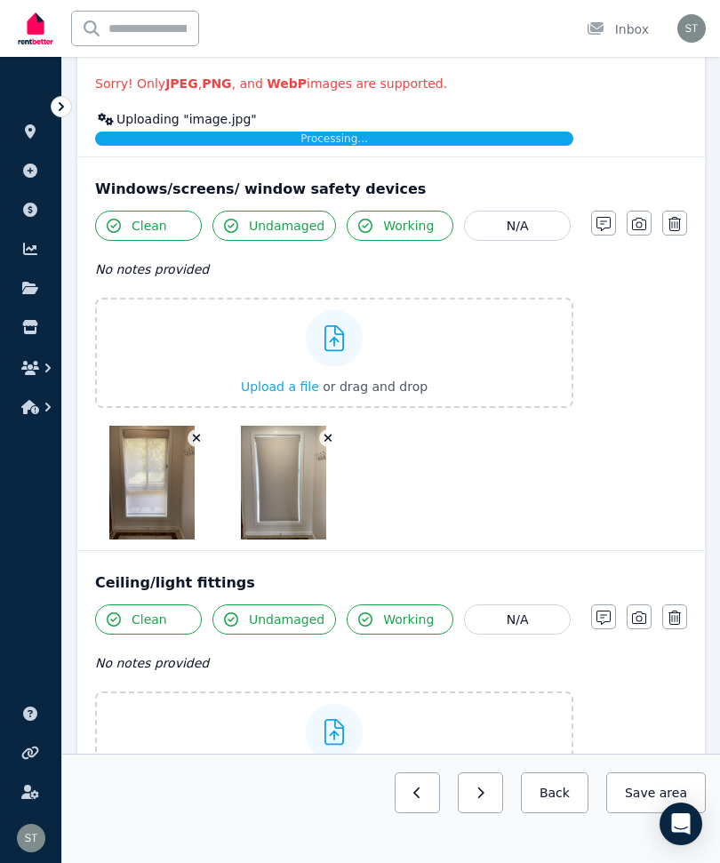
scroll to position [865, 0]
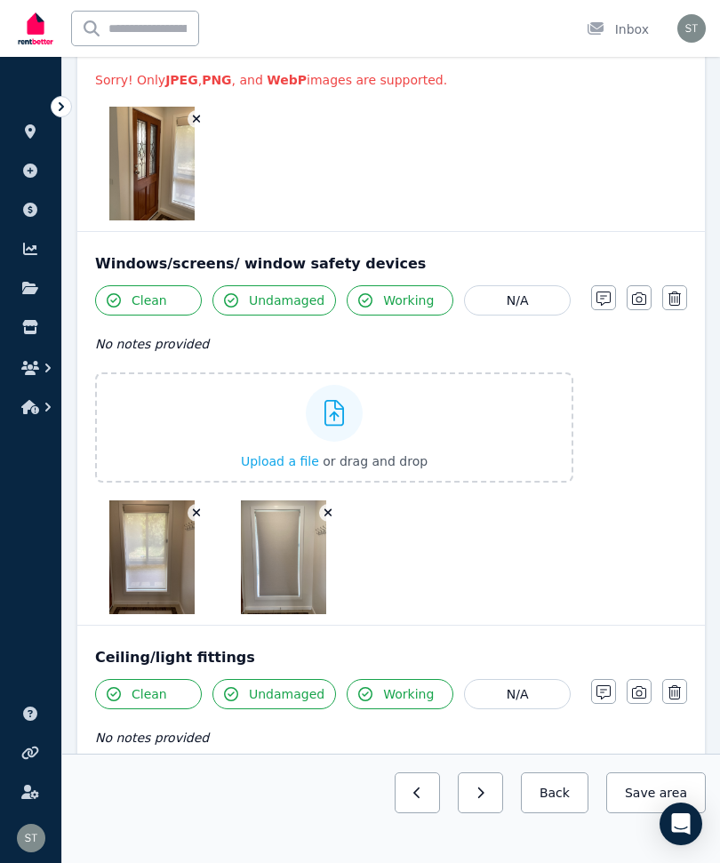
click at [637, 304] on icon "button" at bounding box center [639, 298] width 14 height 12
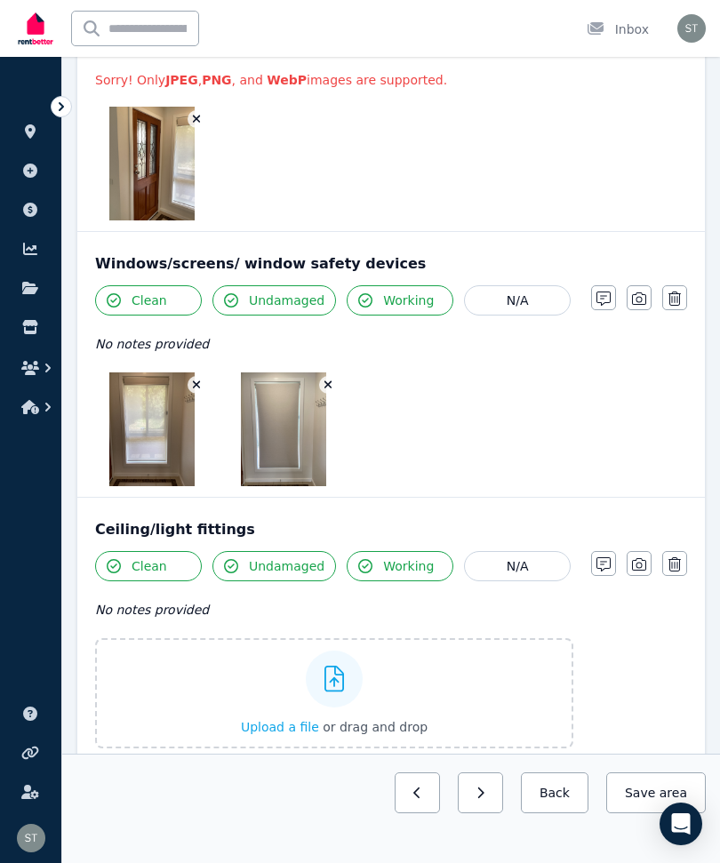
click at [631, 298] on button "button" at bounding box center [639, 297] width 25 height 25
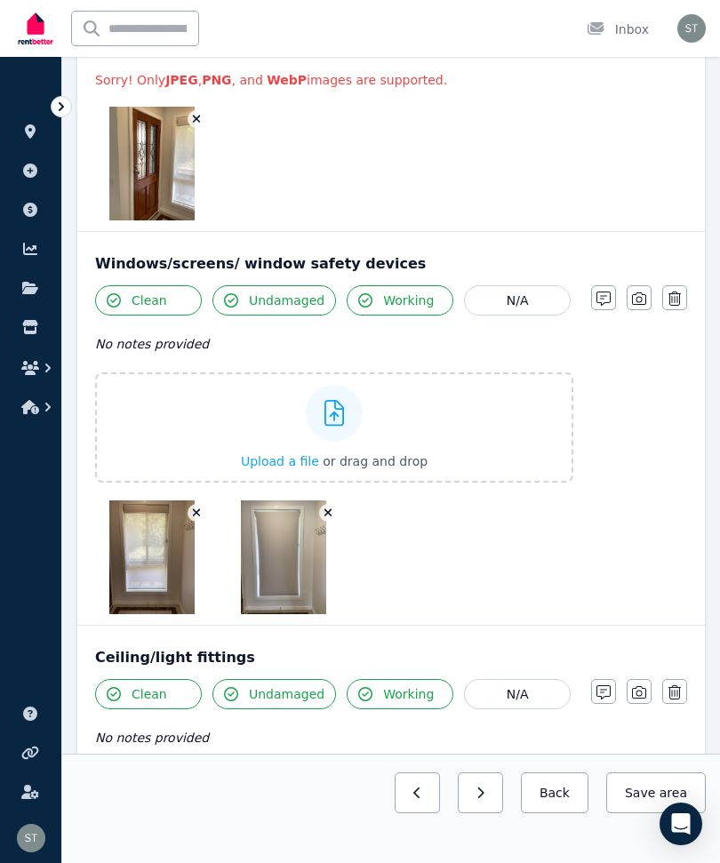
click at [198, 427] on label "Upload a file or drag and drop" at bounding box center [334, 427] width 478 height 110
click at [0, 0] on input "Upload a file or drag and drop" at bounding box center [0, 0] width 0 height 0
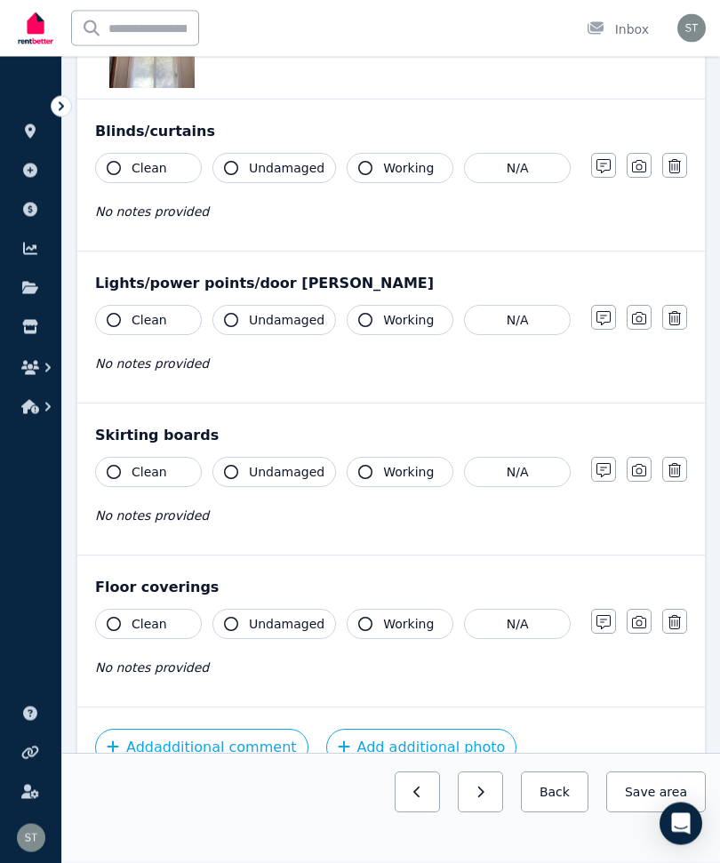
scroll to position [1824, 0]
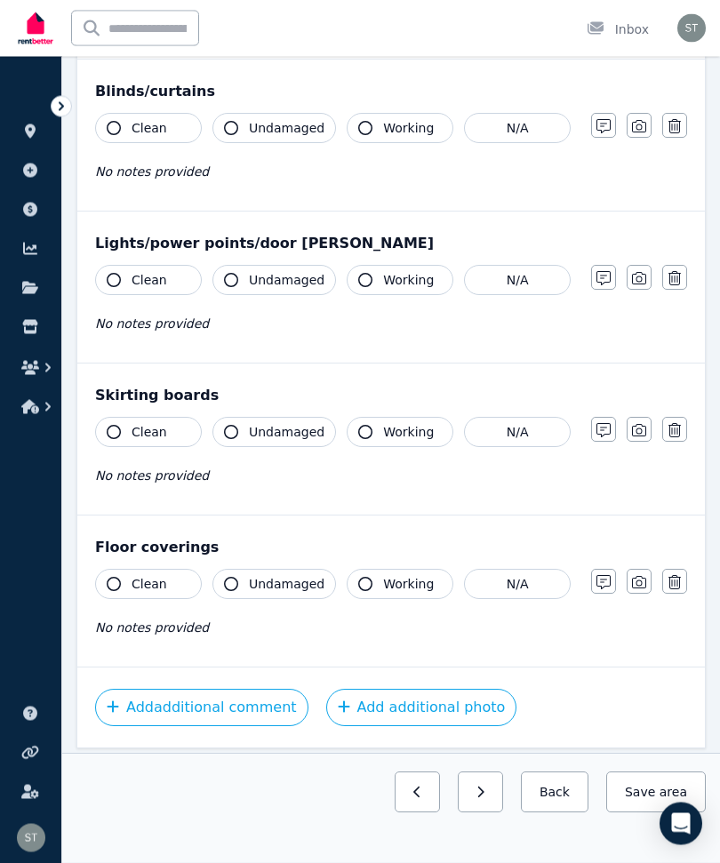
click at [144, 280] on span "Clean" at bounding box center [150, 281] width 36 height 18
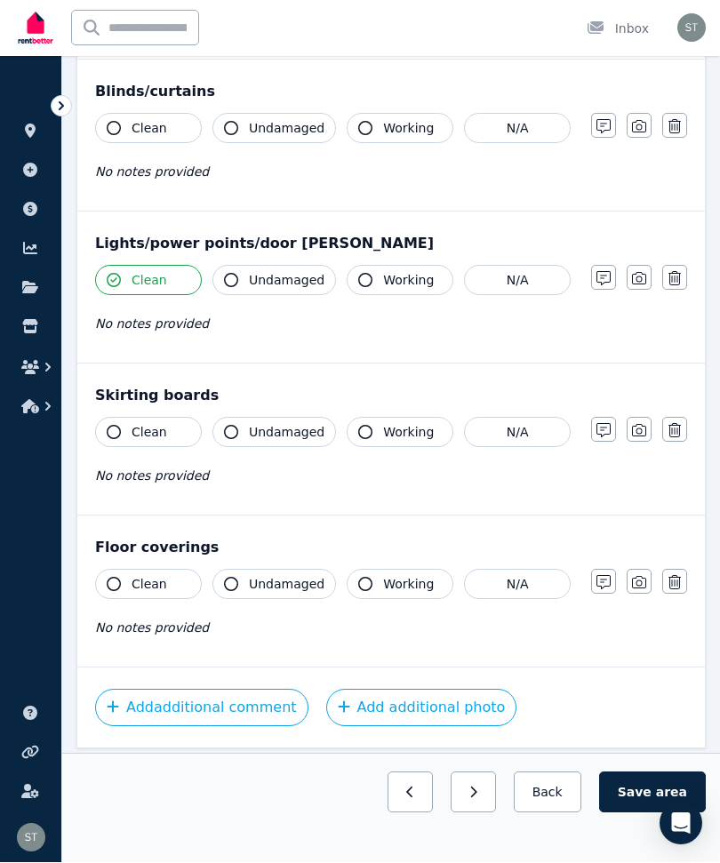
click at [272, 288] on span "Undamaged" at bounding box center [287, 281] width 76 height 18
click at [395, 275] on span "Working" at bounding box center [408, 281] width 51 height 18
click at [124, 430] on button "Clean" at bounding box center [148, 433] width 107 height 30
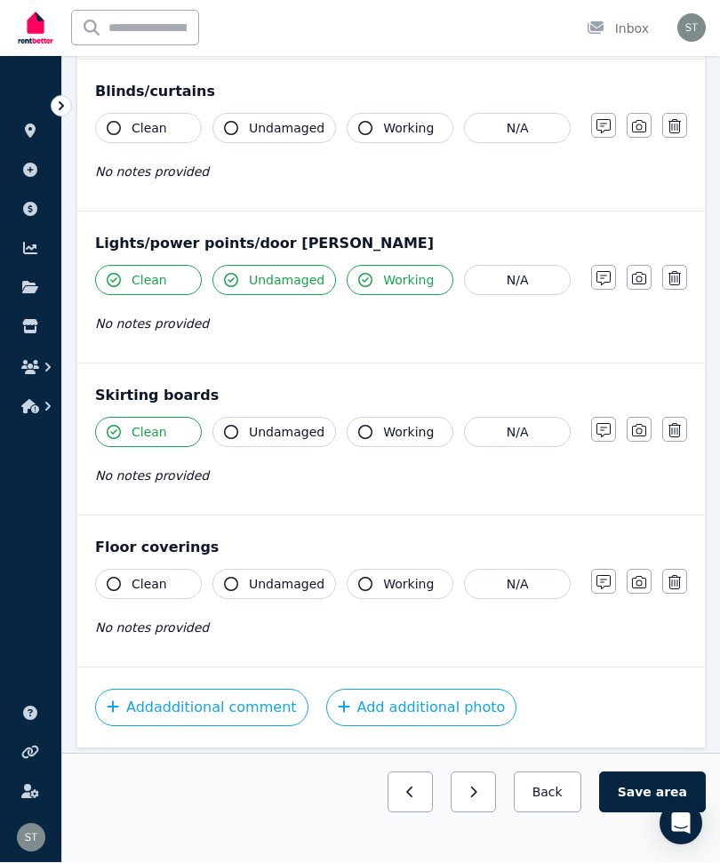
click at [258, 429] on span "Undamaged" at bounding box center [287, 433] width 76 height 18
click at [397, 433] on span "Working" at bounding box center [408, 433] width 51 height 18
click at [641, 425] on icon "button" at bounding box center [639, 431] width 14 height 12
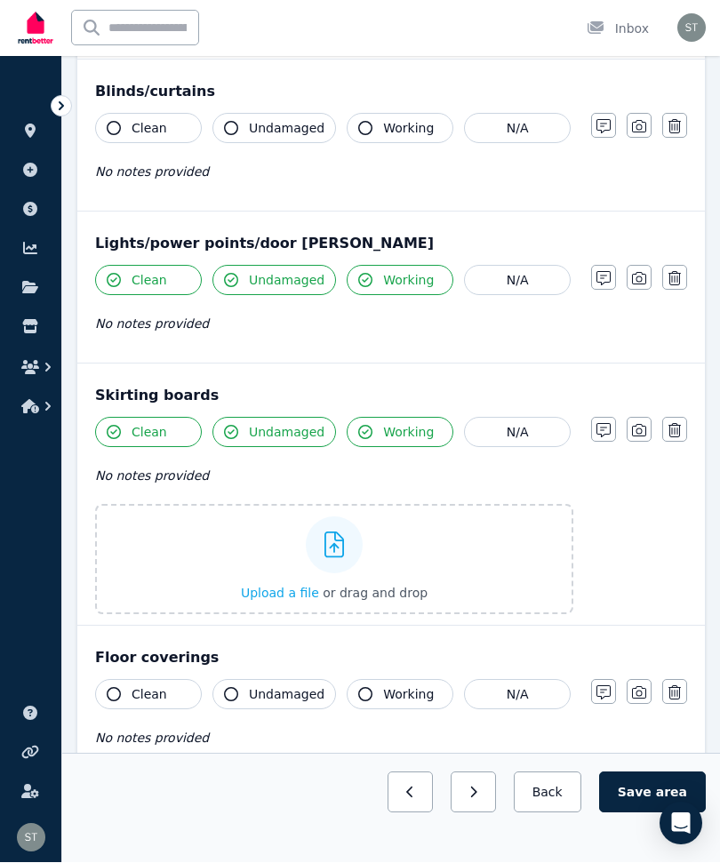
scroll to position [1824, 0]
click at [435, 570] on label "Upload a file or drag and drop" at bounding box center [334, 559] width 478 height 110
click at [0, 0] on input "Upload a file or drag and drop" at bounding box center [0, 0] width 0 height 0
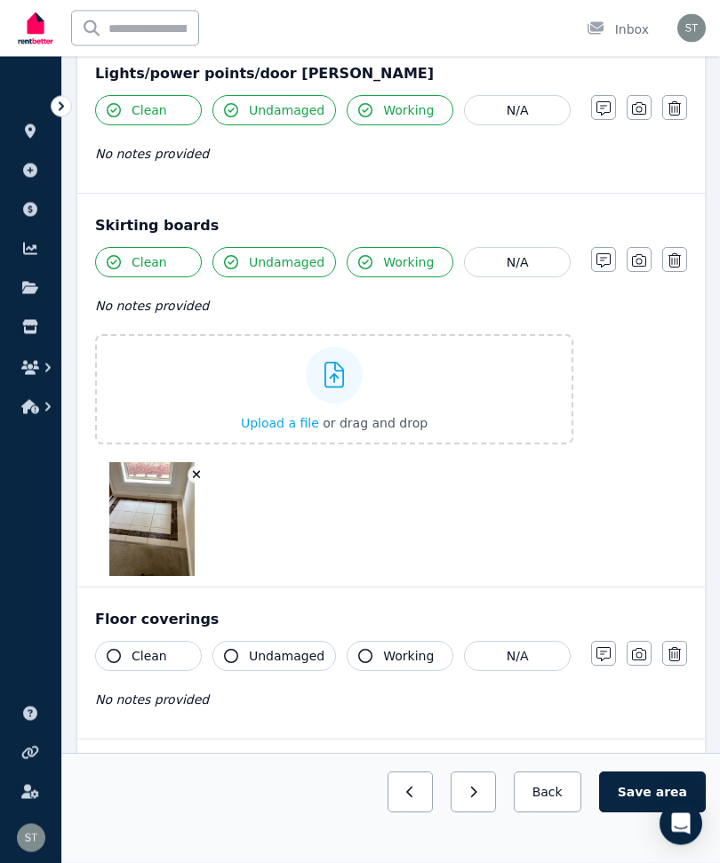
scroll to position [2065, 0]
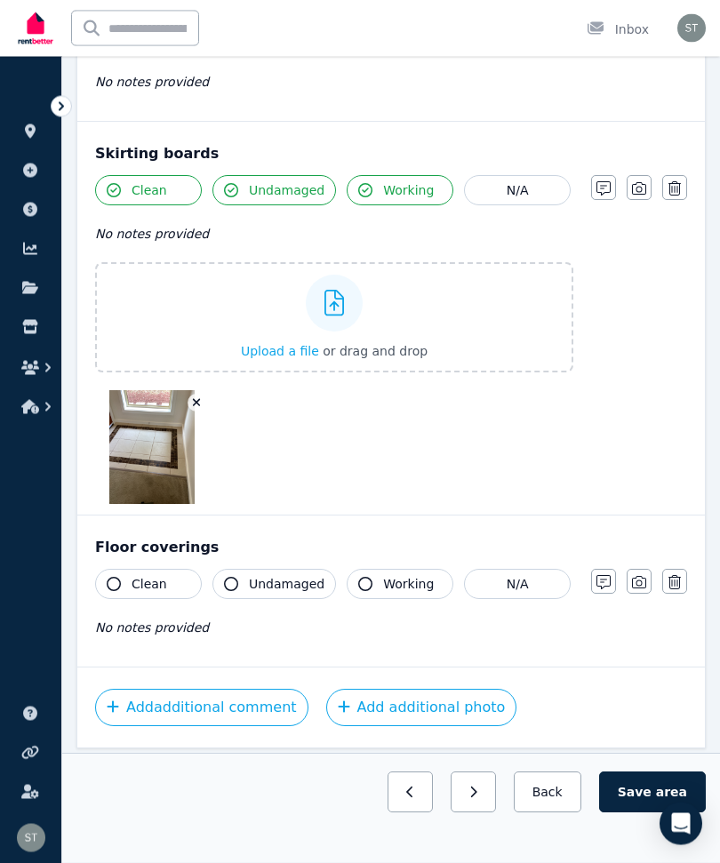
click at [111, 580] on icon "button" at bounding box center [114, 585] width 14 height 14
click at [244, 579] on button "Undamaged" at bounding box center [274, 585] width 124 height 30
click at [371, 587] on button "Working" at bounding box center [400, 585] width 107 height 30
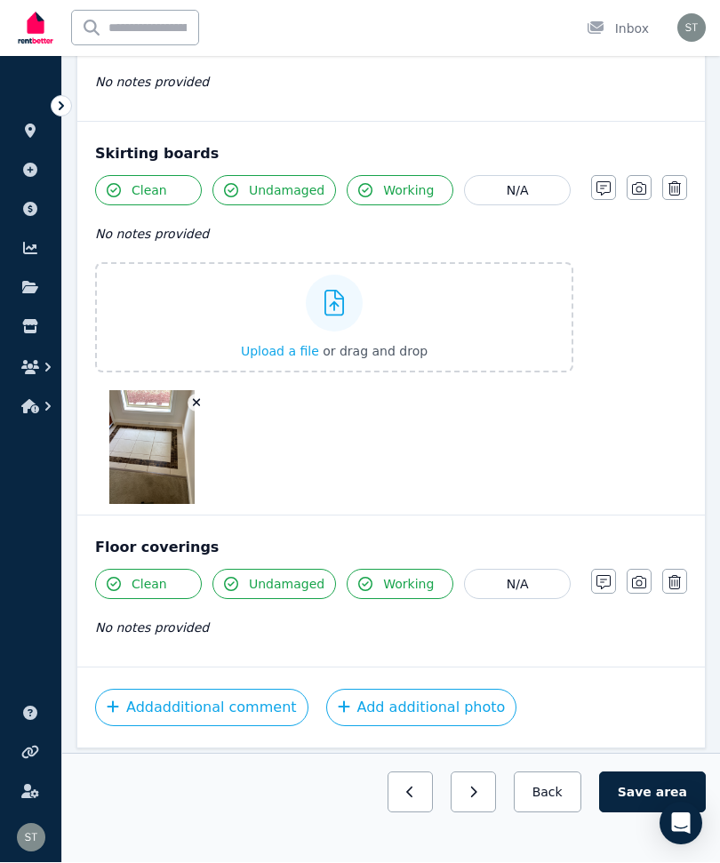
click at [645, 813] on button "Save area" at bounding box center [652, 792] width 107 height 41
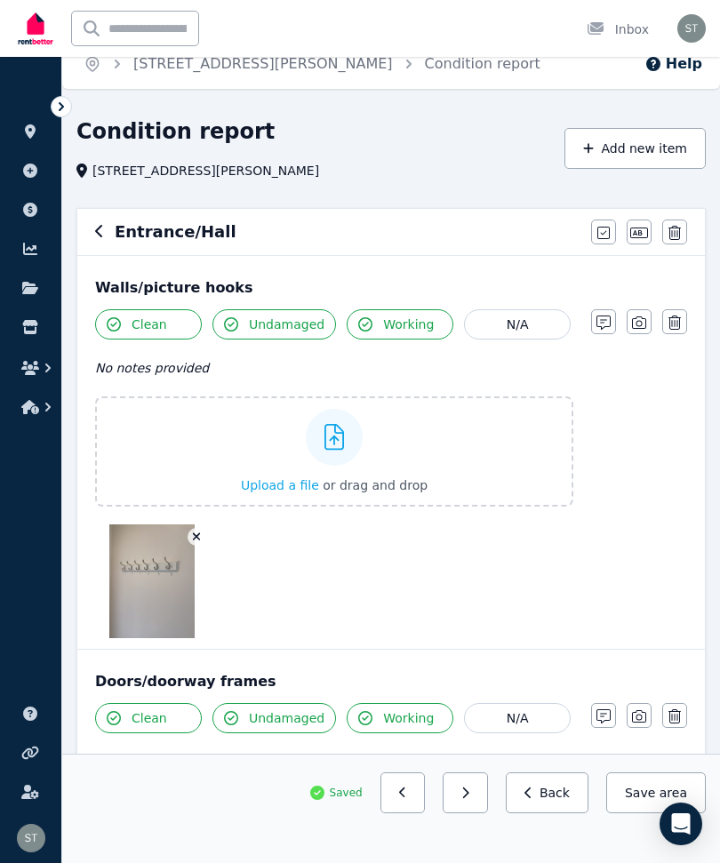
scroll to position [0, 0]
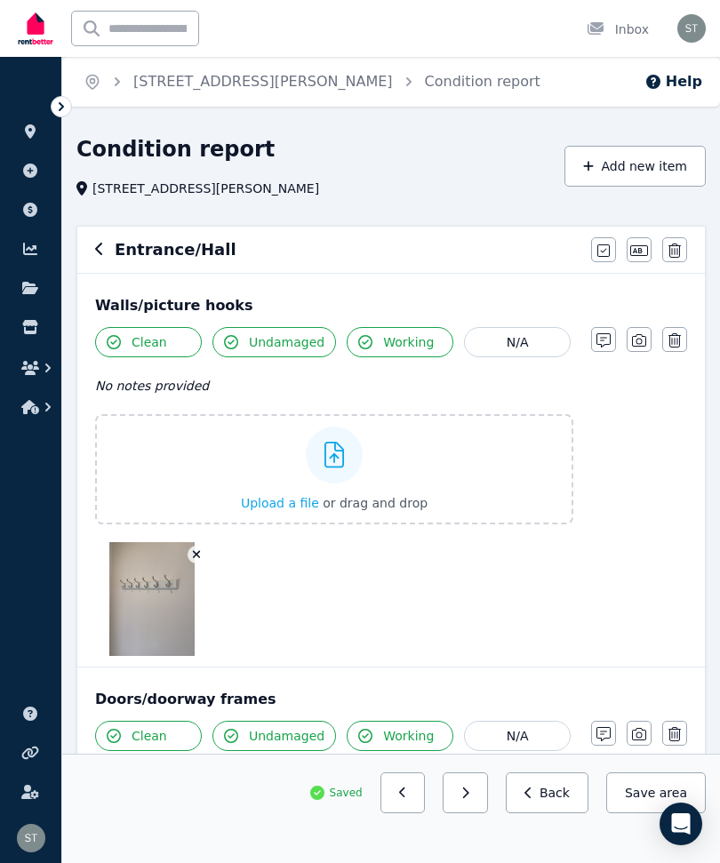
click at [99, 249] on icon "button" at bounding box center [99, 249] width 9 height 14
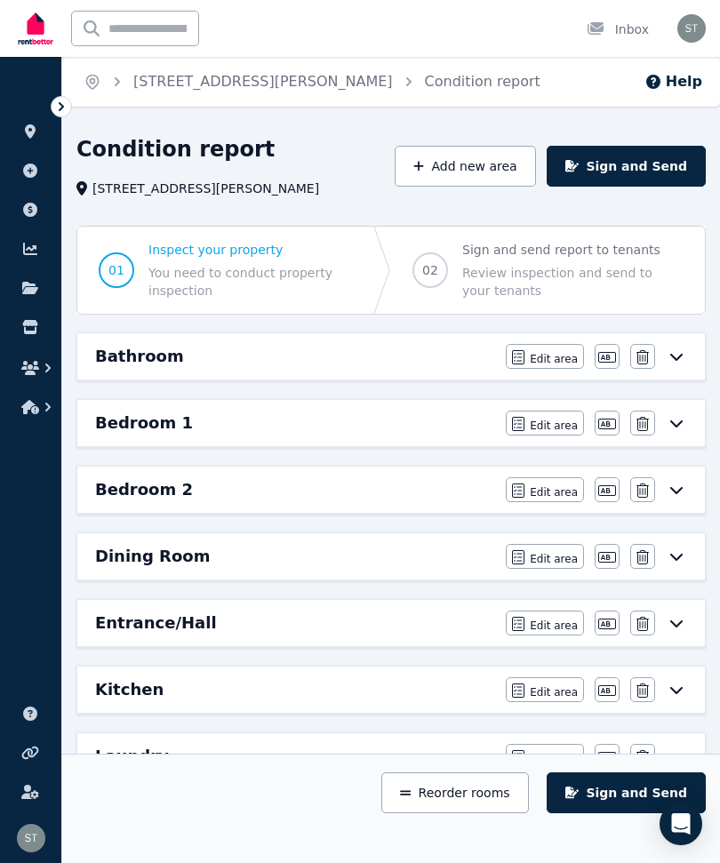
click at [178, 618] on h6 "Entrance/Hall" at bounding box center [156, 623] width 122 height 25
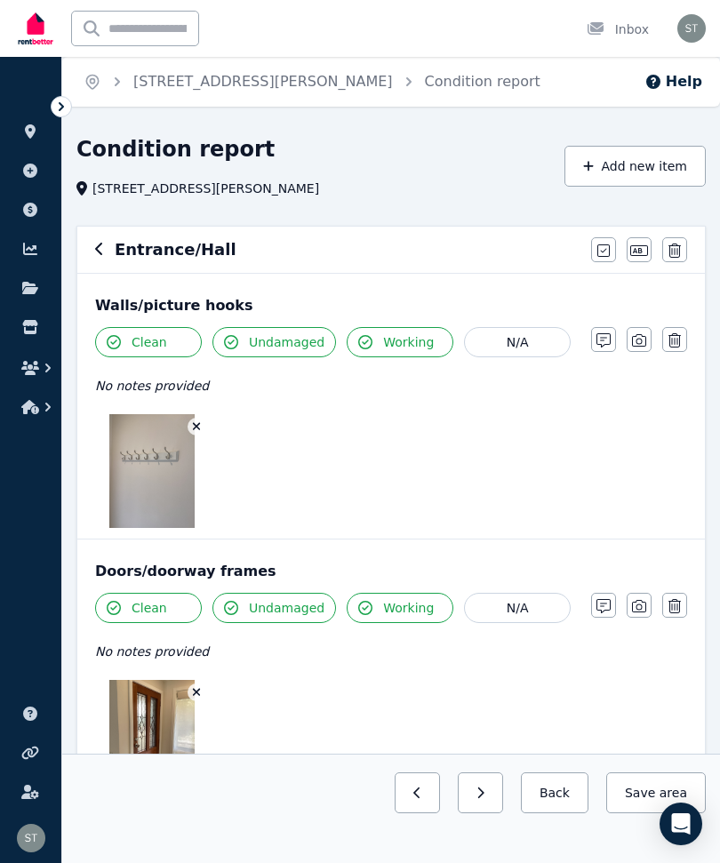
click at [96, 248] on icon "button" at bounding box center [99, 249] width 9 height 14
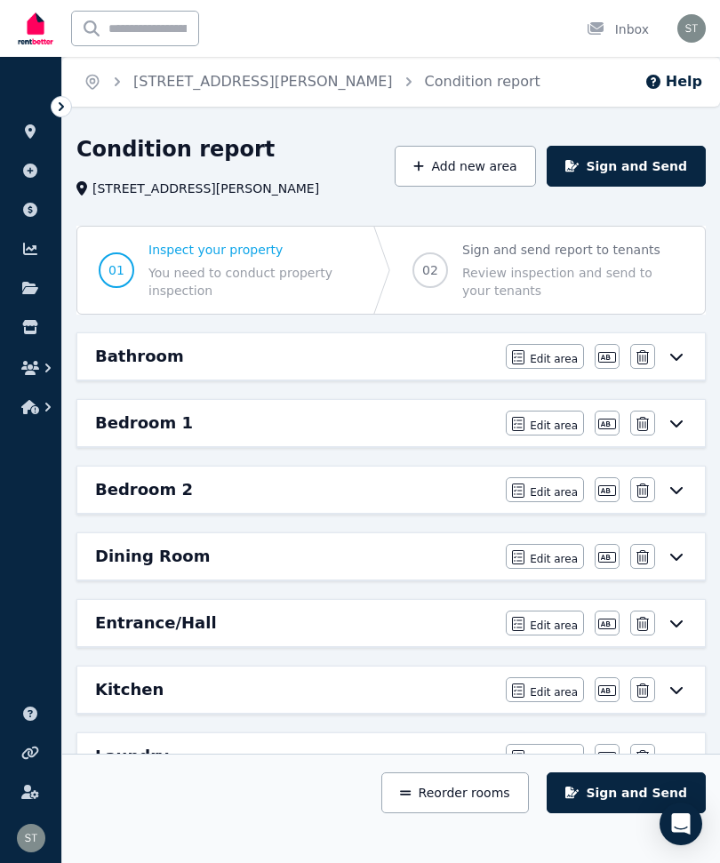
click at [159, 553] on h6 "Dining Room" at bounding box center [152, 556] width 115 height 25
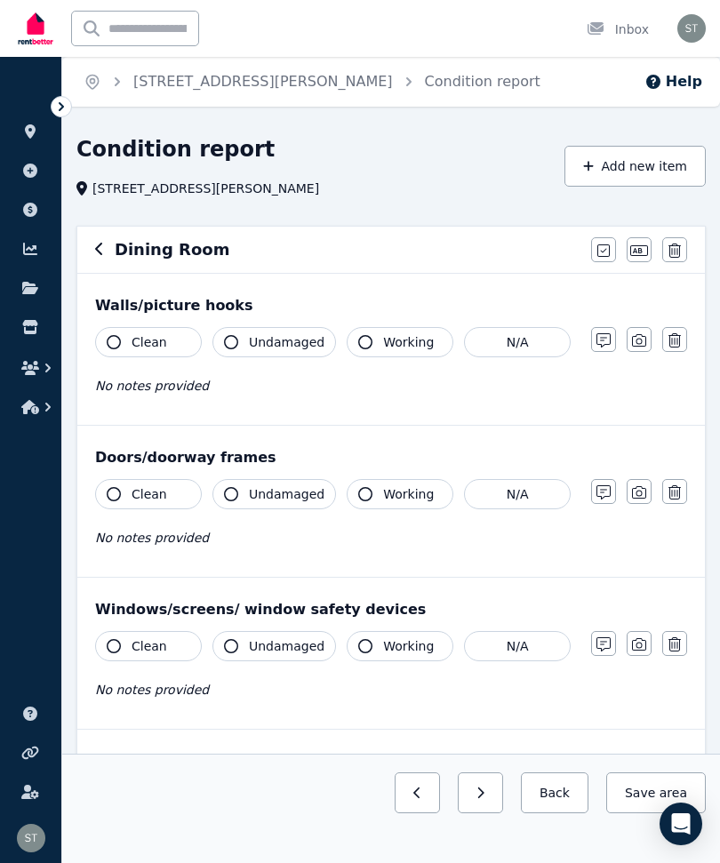
click at [115, 343] on icon "button" at bounding box center [114, 342] width 14 height 14
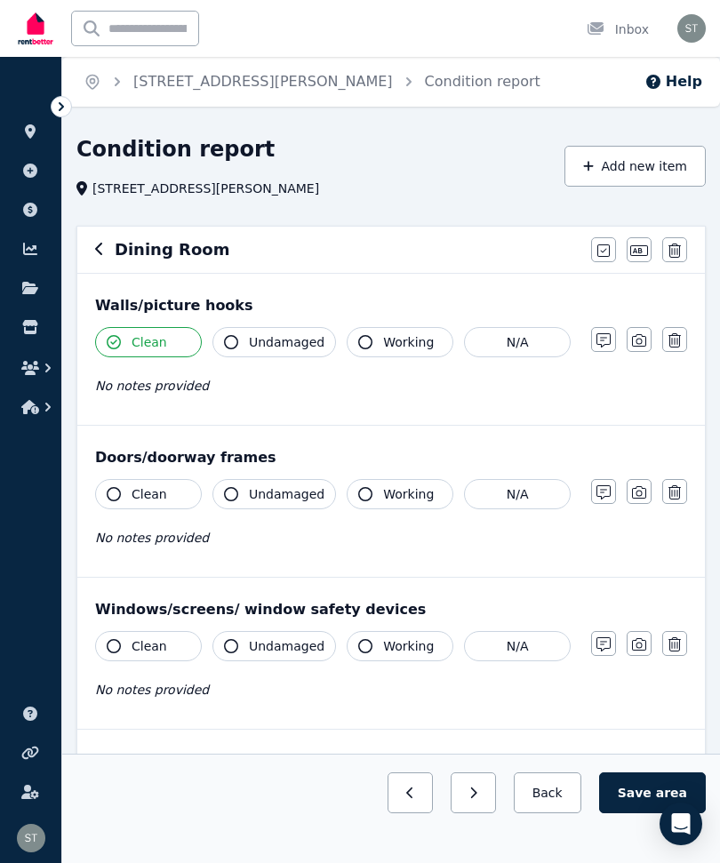
click at [236, 339] on icon "button" at bounding box center [231, 342] width 14 height 14
click at [358, 337] on icon "button" at bounding box center [365, 342] width 14 height 14
click at [643, 339] on icon "button" at bounding box center [639, 340] width 14 height 14
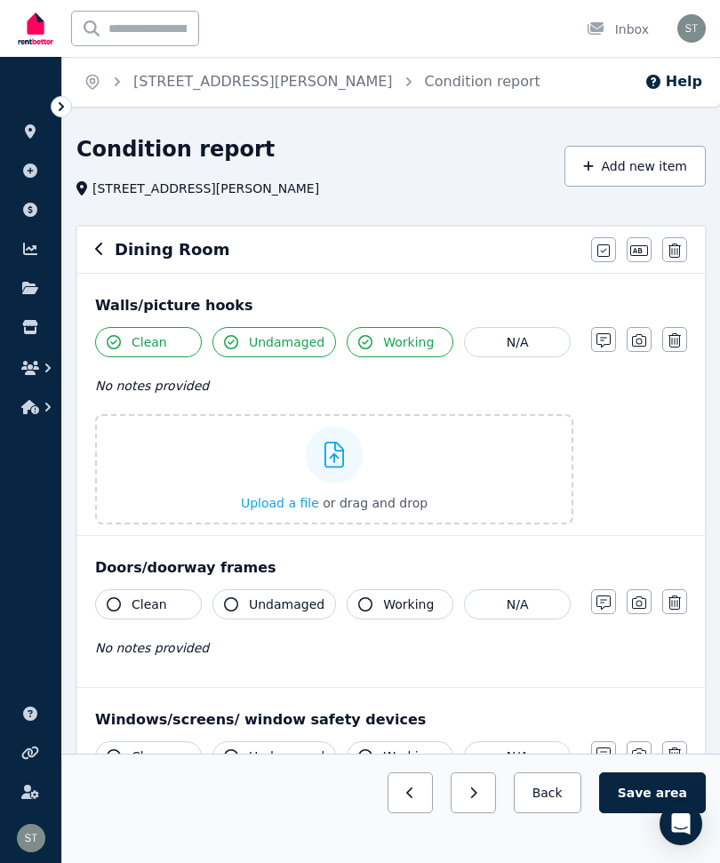
click at [644, 334] on icon "button" at bounding box center [639, 340] width 14 height 14
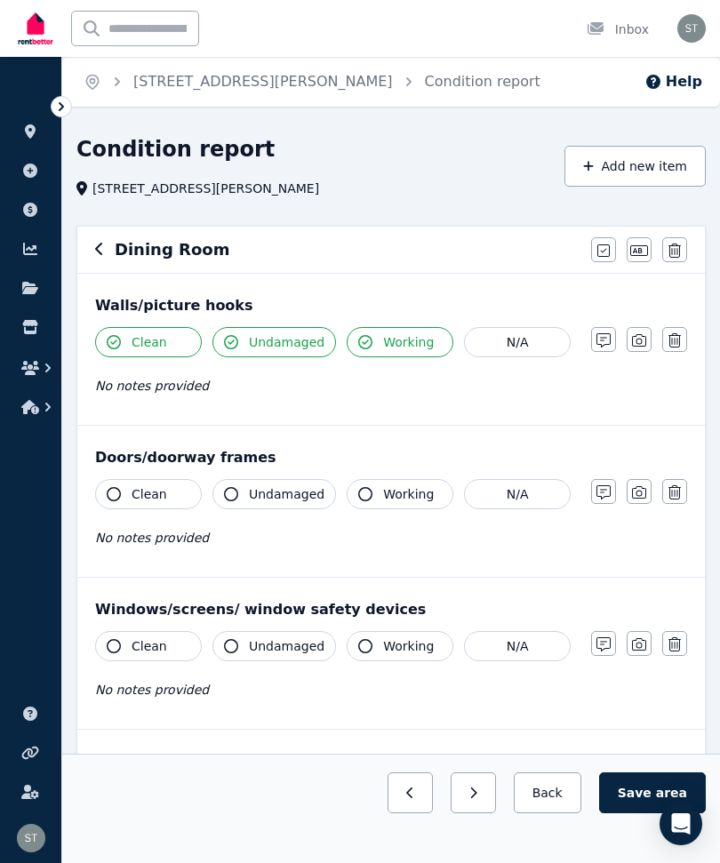
click at [639, 339] on icon "button" at bounding box center [639, 340] width 14 height 12
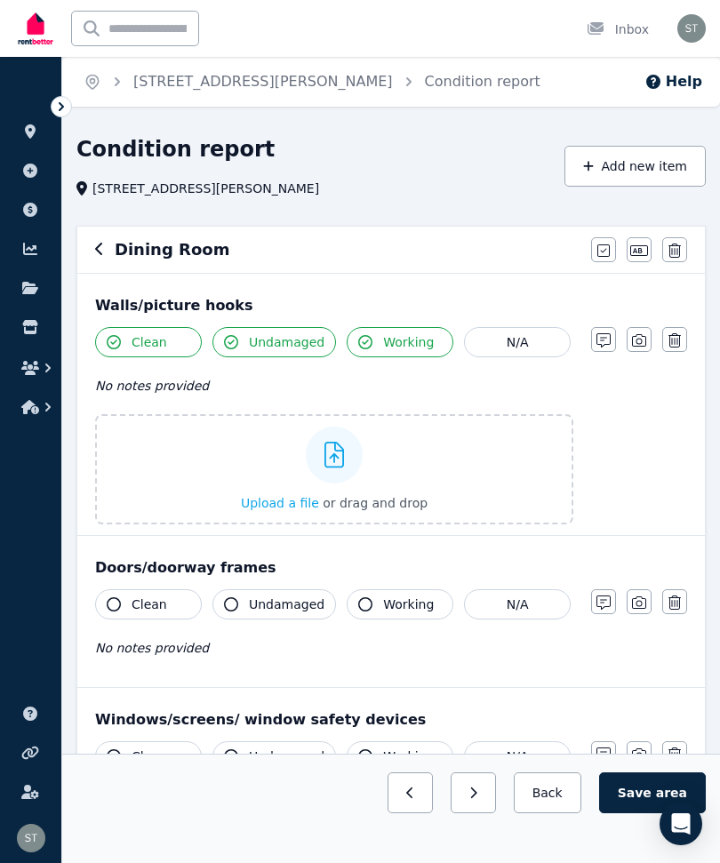
click at [248, 475] on div "Upload a file or drag and drop" at bounding box center [334, 469] width 187 height 107
click at [0, 0] on input "Upload a file or drag and drop" at bounding box center [0, 0] width 0 height 0
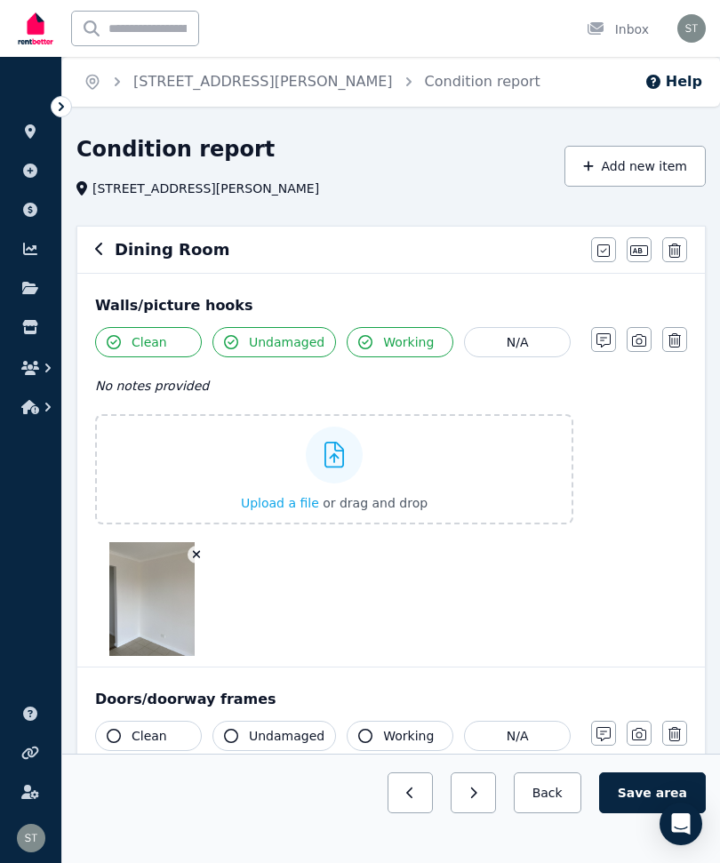
click at [337, 468] on div at bounding box center [334, 455] width 57 height 57
click at [0, 0] on input "Upload a file or drag and drop" at bounding box center [0, 0] width 0 height 0
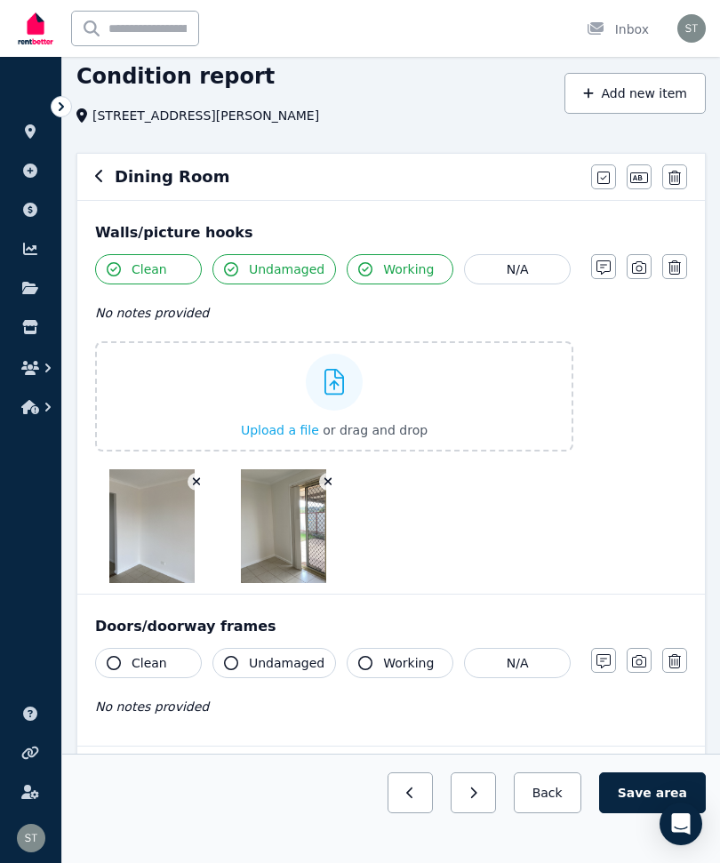
scroll to position [76, 0]
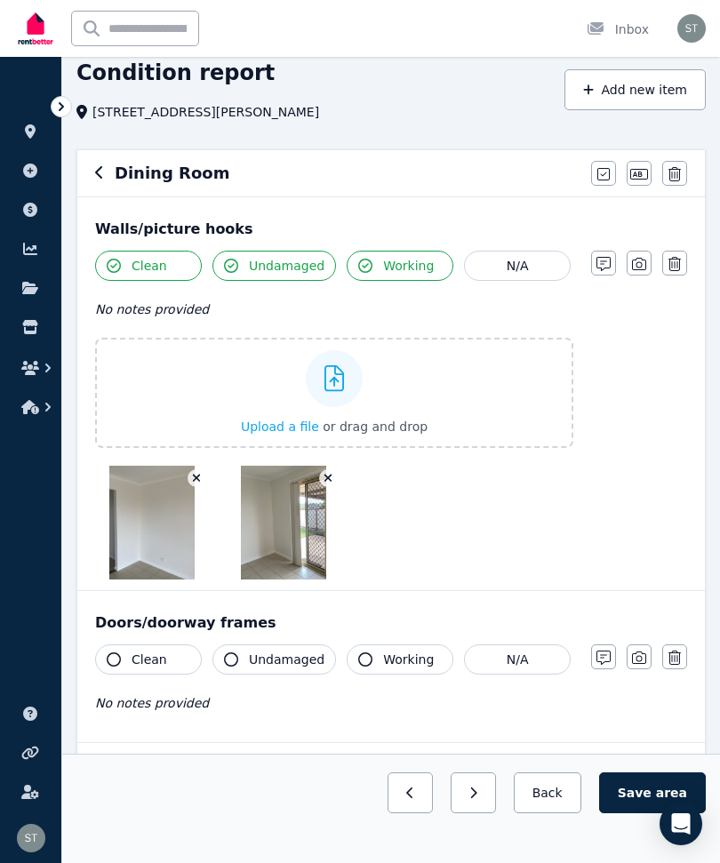
click at [114, 659] on icon "button" at bounding box center [114, 659] width 14 height 14
click at [247, 657] on button "Undamaged" at bounding box center [274, 659] width 124 height 30
click at [376, 657] on button "Working" at bounding box center [400, 659] width 107 height 30
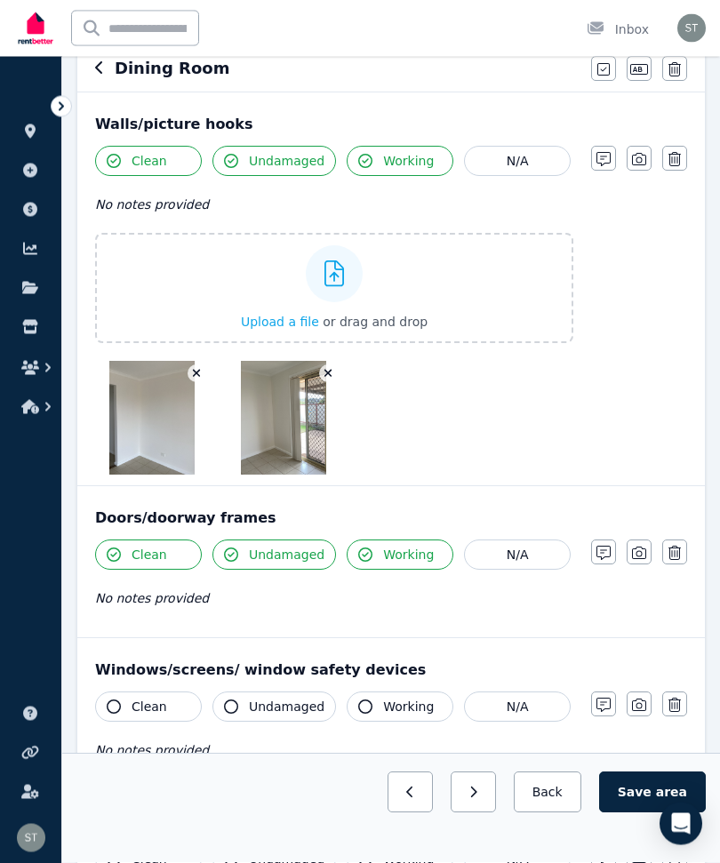
scroll to position [185, 0]
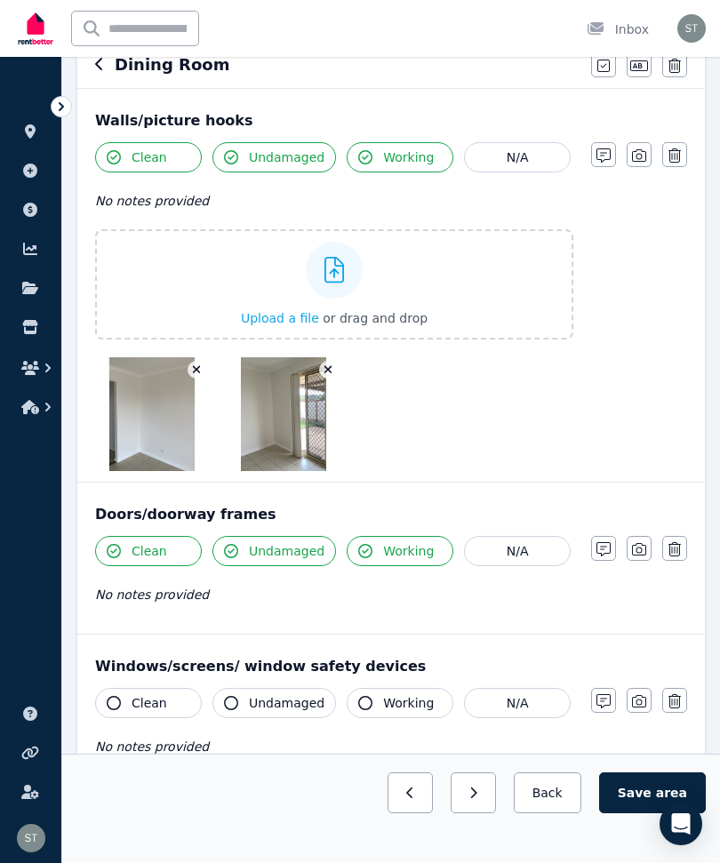
click at [127, 710] on button "Clean" at bounding box center [148, 703] width 107 height 30
click at [265, 697] on span "Undamaged" at bounding box center [287, 703] width 76 height 18
click at [389, 703] on span "Working" at bounding box center [408, 703] width 51 height 18
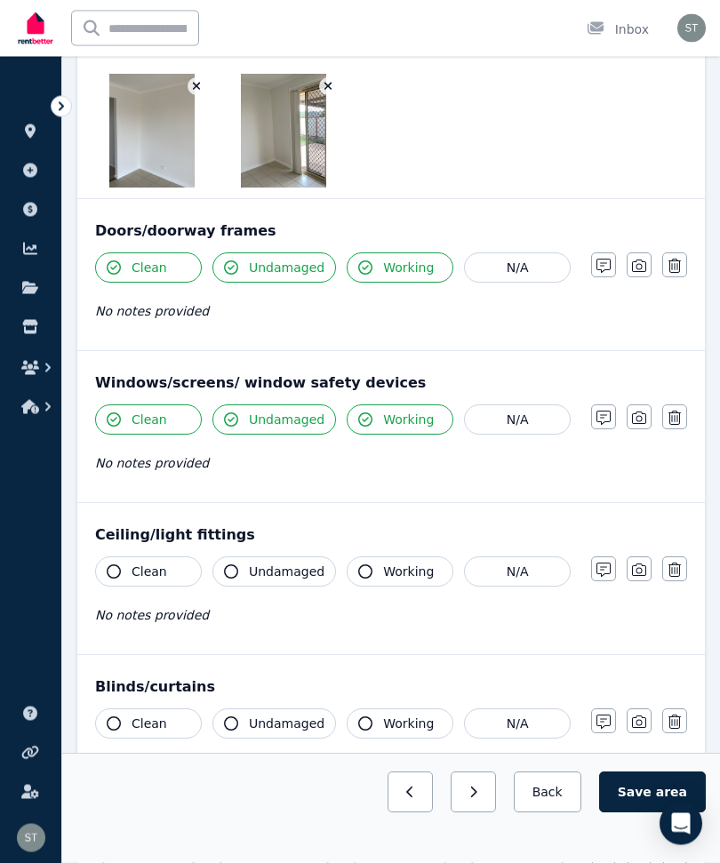
scroll to position [497, 0]
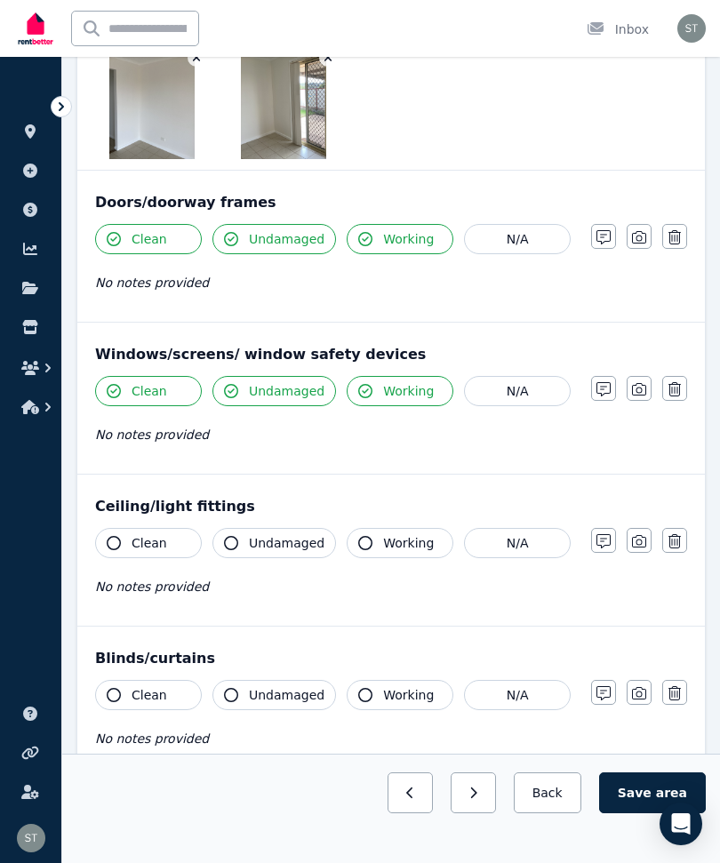
click at [116, 549] on icon "button" at bounding box center [114, 543] width 14 height 14
click at [234, 546] on icon "button" at bounding box center [231, 543] width 14 height 14
click at [374, 543] on button "Working" at bounding box center [400, 543] width 107 height 30
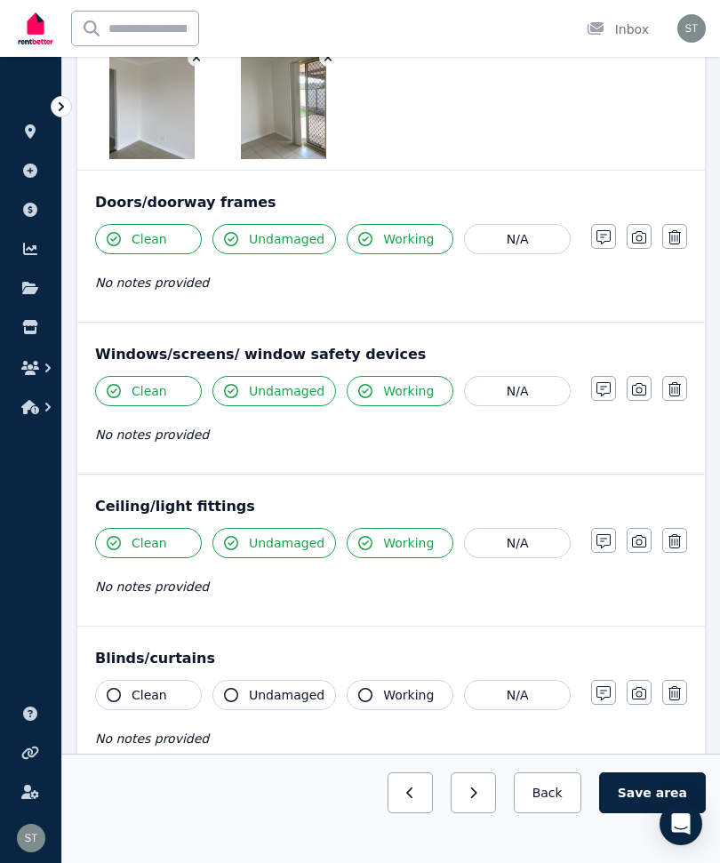
click at [640, 540] on icon "button" at bounding box center [639, 541] width 14 height 14
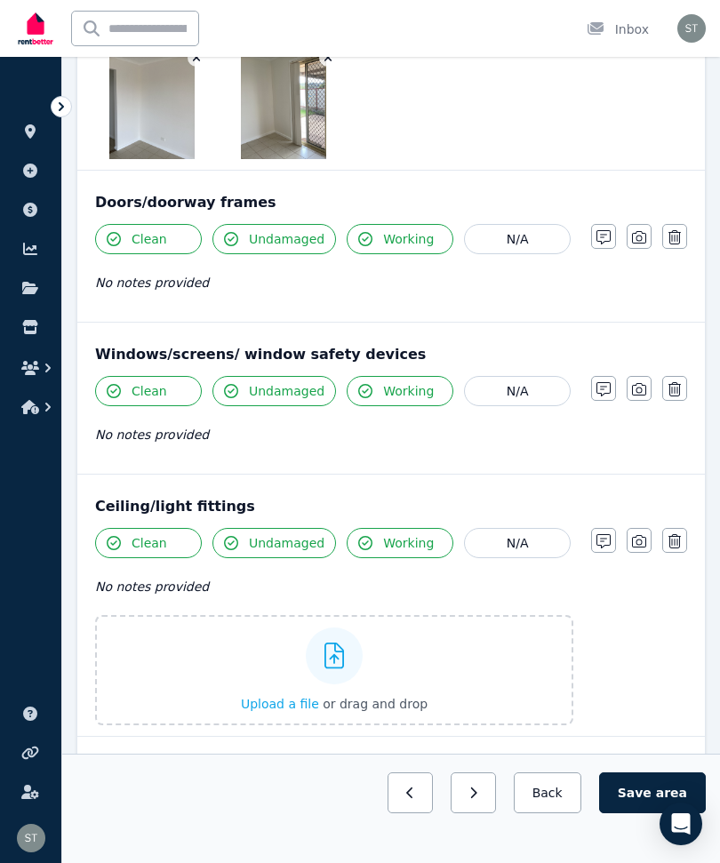
click at [227, 662] on label "Upload a file or drag and drop" at bounding box center [334, 670] width 478 height 110
click at [0, 0] on input "Upload a file or drag and drop" at bounding box center [0, 0] width 0 height 0
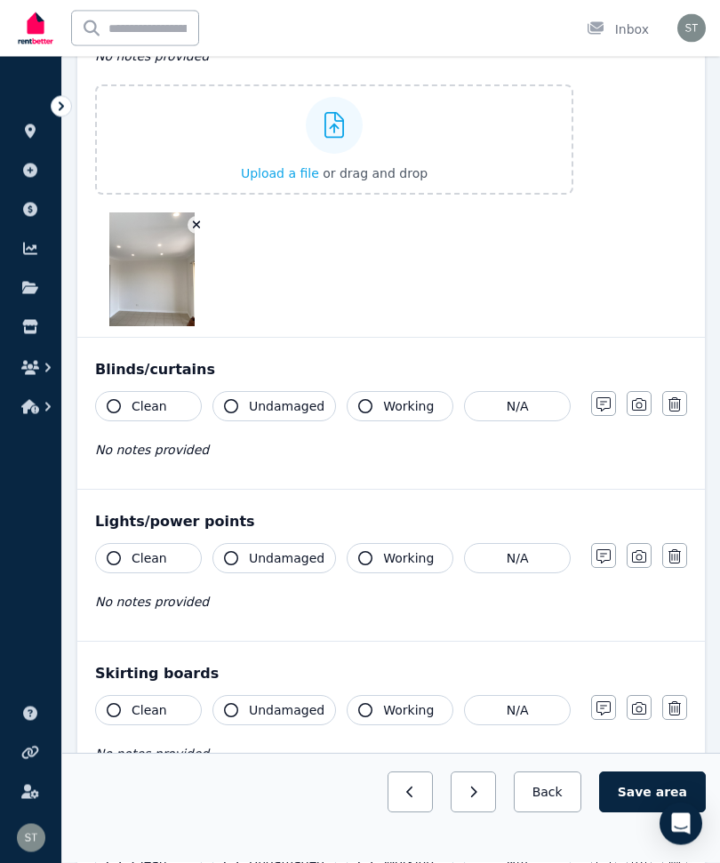
click at [111, 408] on icon "button" at bounding box center [114, 407] width 14 height 14
click at [240, 402] on button "Undamaged" at bounding box center [274, 406] width 124 height 30
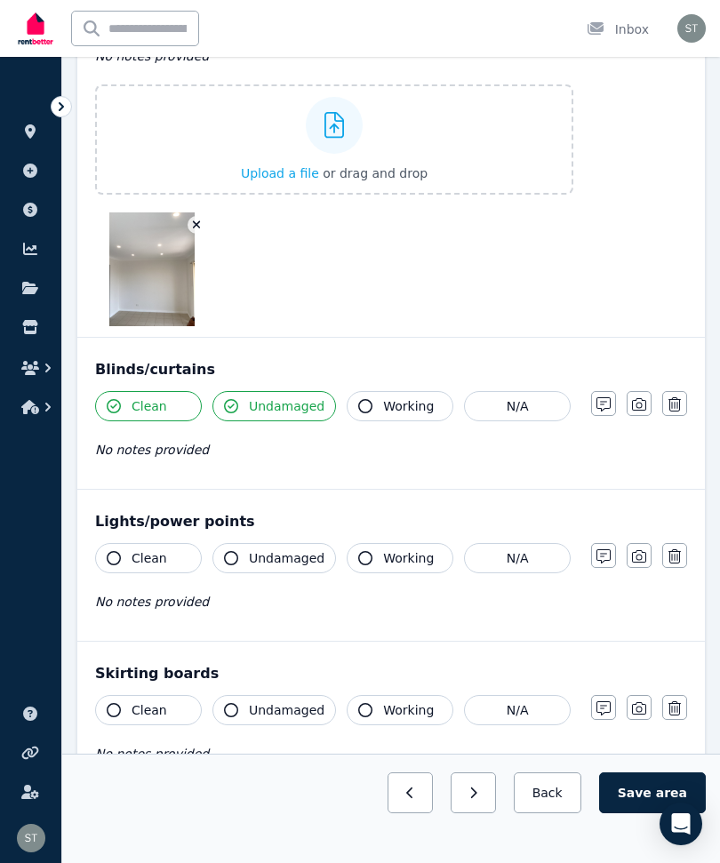
click at [368, 399] on icon "button" at bounding box center [365, 406] width 14 height 14
click at [106, 558] on button "Clean" at bounding box center [148, 558] width 107 height 30
click at [231, 554] on icon "button" at bounding box center [231, 558] width 14 height 14
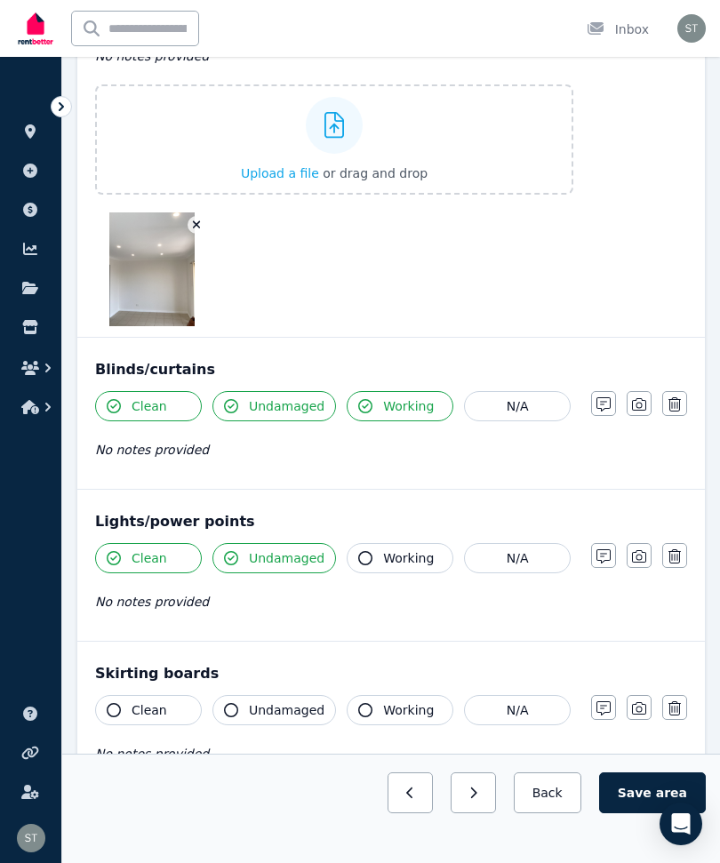
click at [364, 551] on icon "button" at bounding box center [365, 558] width 14 height 14
click at [114, 714] on icon "button" at bounding box center [114, 710] width 14 height 14
click at [232, 706] on icon "button" at bounding box center [231, 710] width 14 height 14
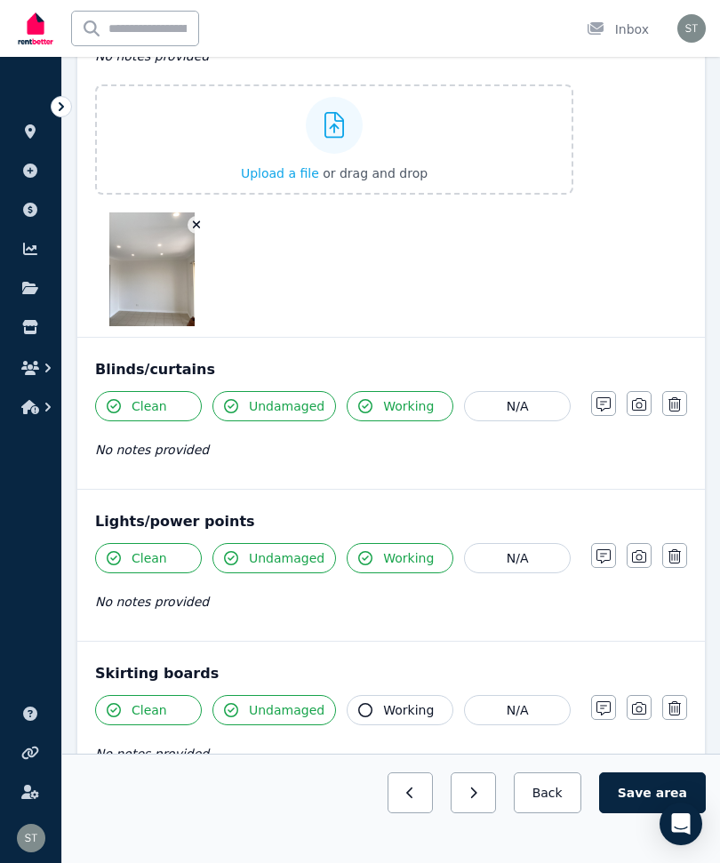
click at [383, 714] on span "Working" at bounding box center [408, 710] width 51 height 18
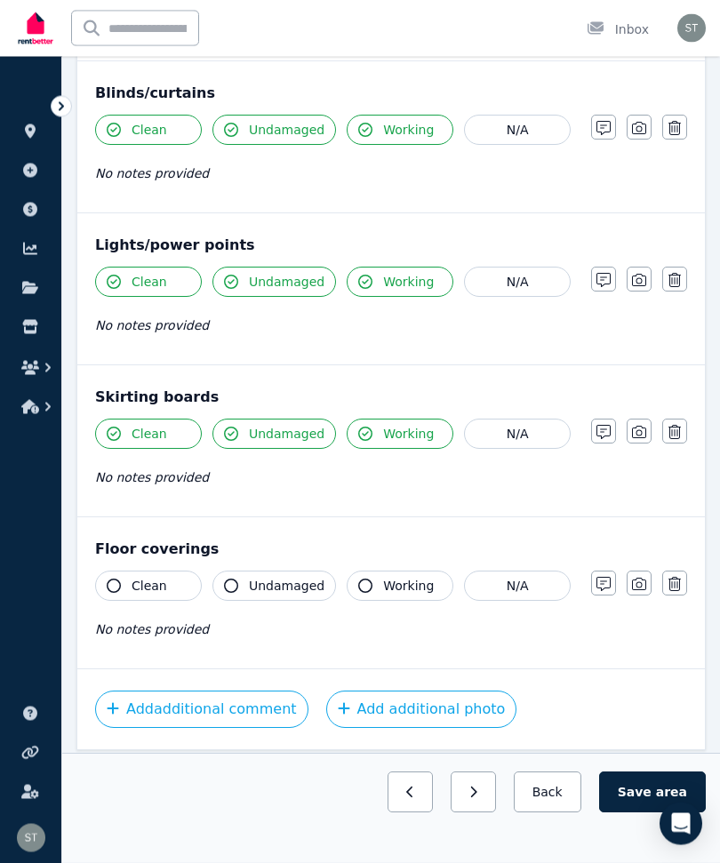
scroll to position [1305, 0]
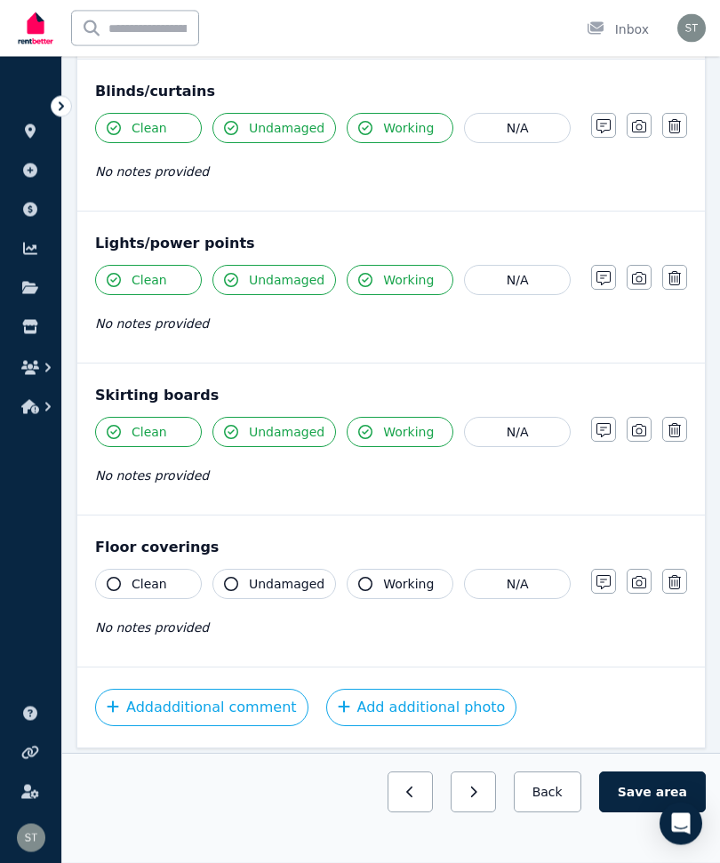
click at [112, 585] on icon "button" at bounding box center [114, 585] width 14 height 14
click at [245, 572] on button "Undamaged" at bounding box center [274, 585] width 124 height 30
click at [373, 584] on button "Working" at bounding box center [400, 585] width 107 height 30
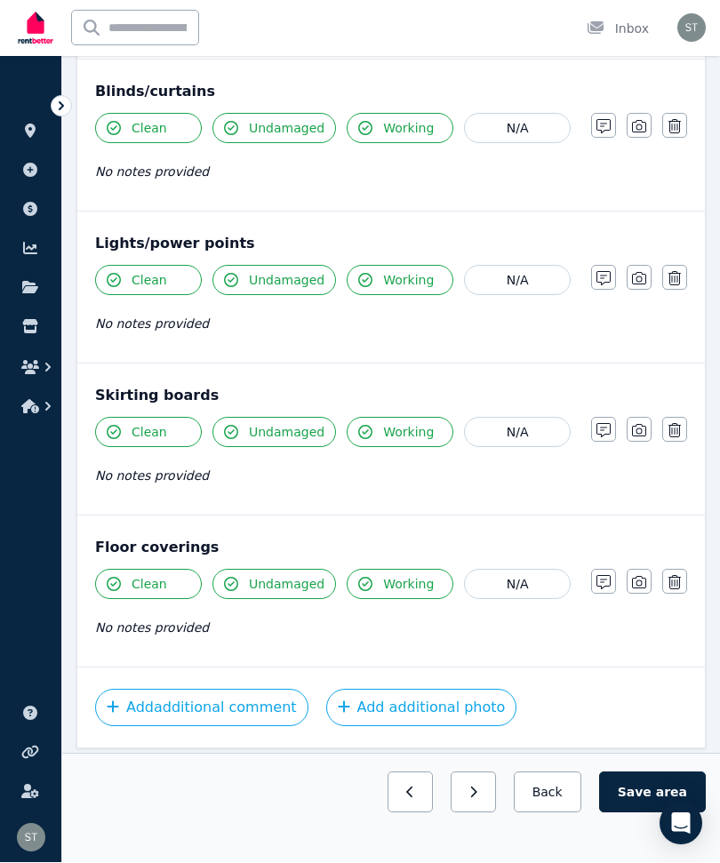
click at [639, 574] on button "button" at bounding box center [639, 582] width 25 height 25
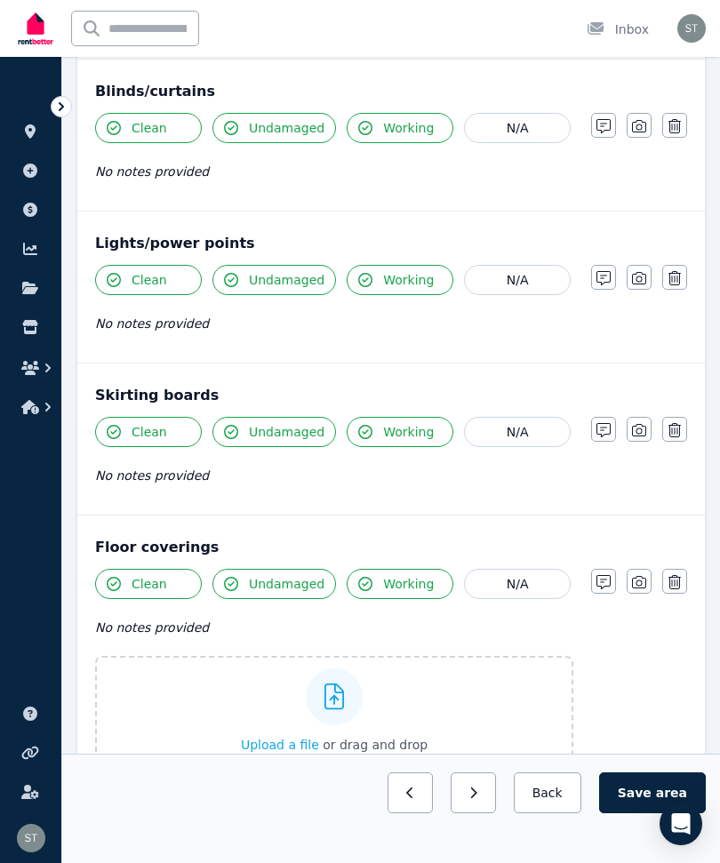
click at [239, 702] on label "Upload a file or drag and drop" at bounding box center [334, 711] width 478 height 110
click at [0, 0] on input "Upload a file or drag and drop" at bounding box center [0, 0] width 0 height 0
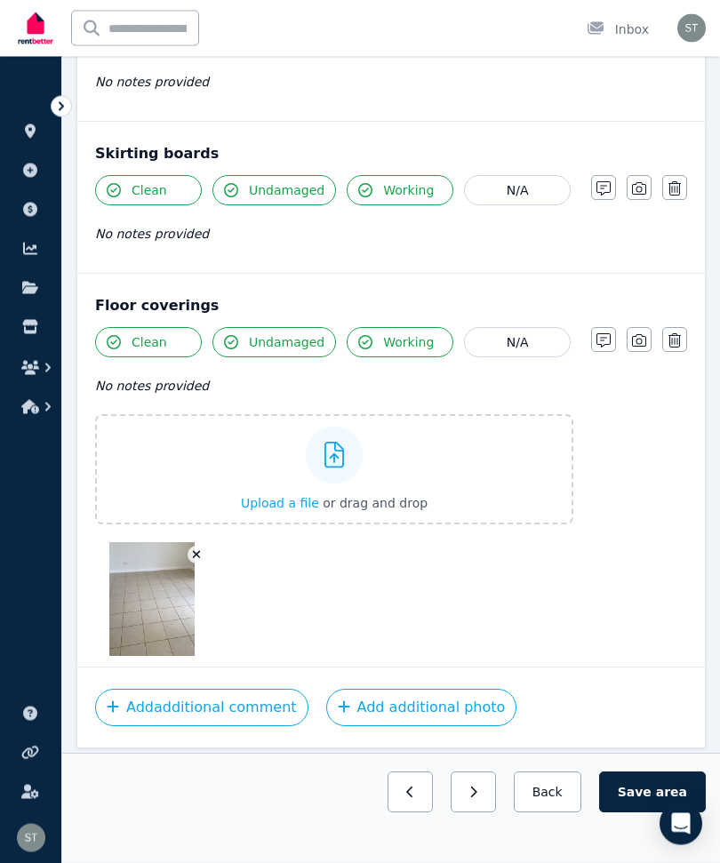
scroll to position [1546, 0]
click at [641, 813] on button "Save area" at bounding box center [652, 792] width 107 height 41
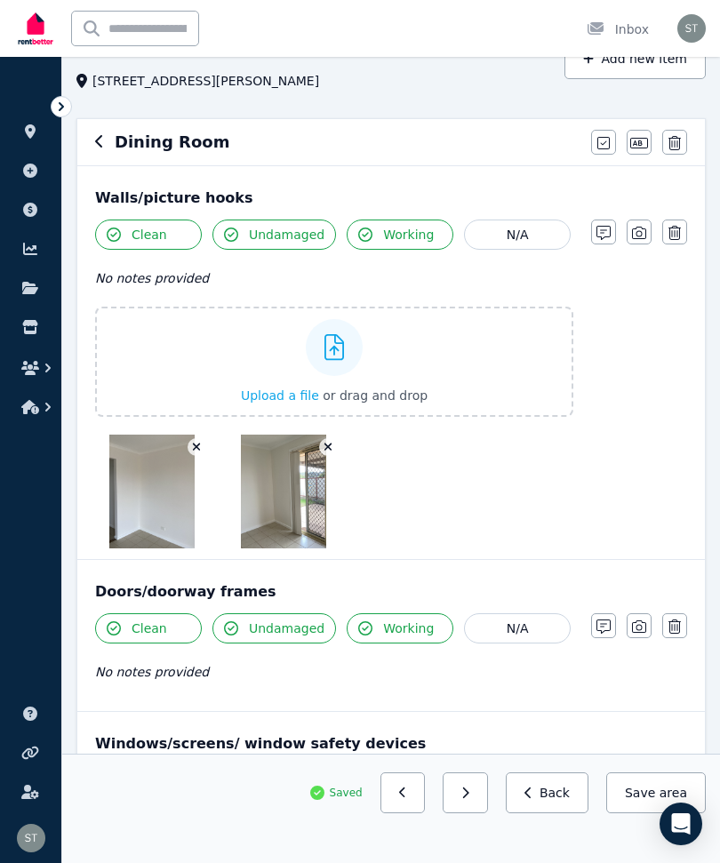
scroll to position [0, 0]
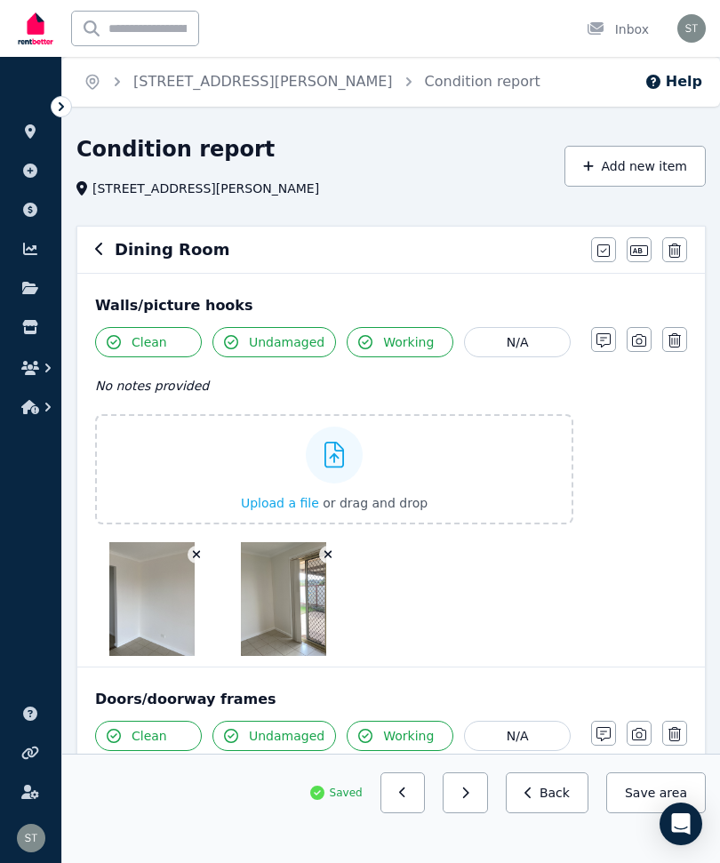
click at [1, 443] on ul "ORGANISE Properties Add property Payments Finance report Documents Marketplace …" at bounding box center [30, 469] width 61 height 788
click at [102, 248] on icon "button" at bounding box center [99, 249] width 9 height 14
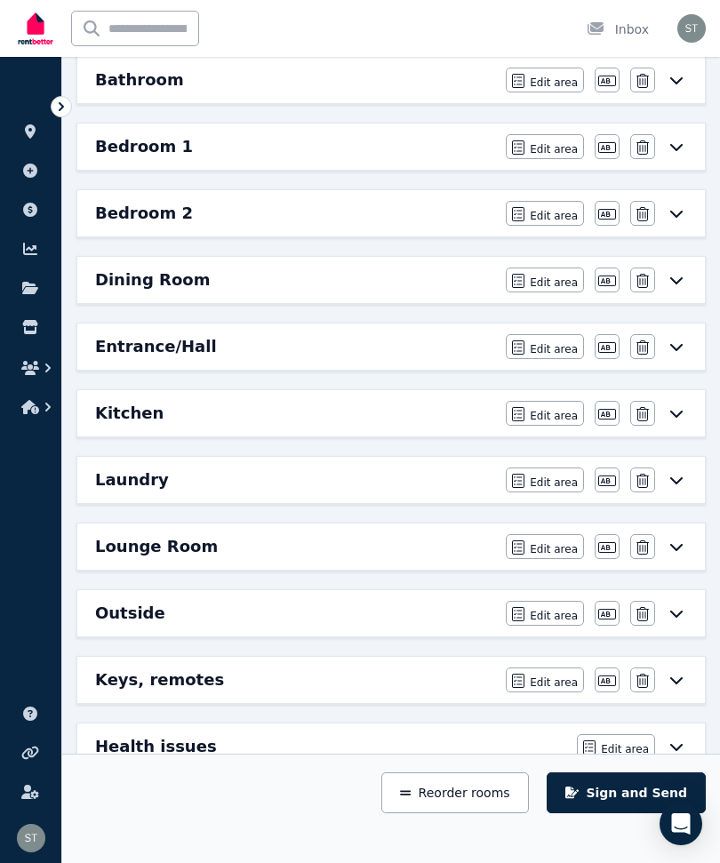
scroll to position [292, 0]
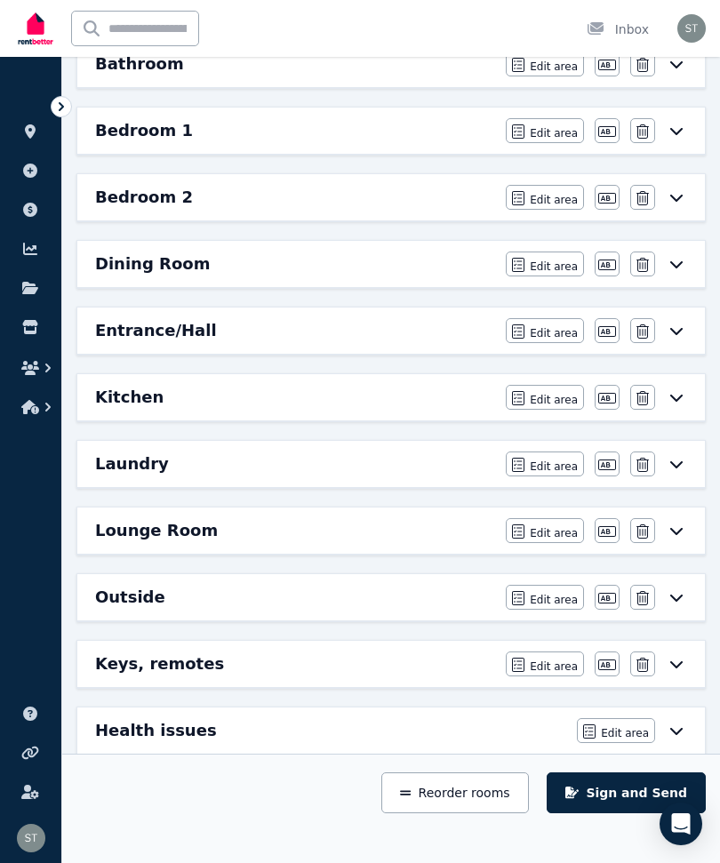
click at [222, 399] on div "Kitchen" at bounding box center [295, 397] width 400 height 25
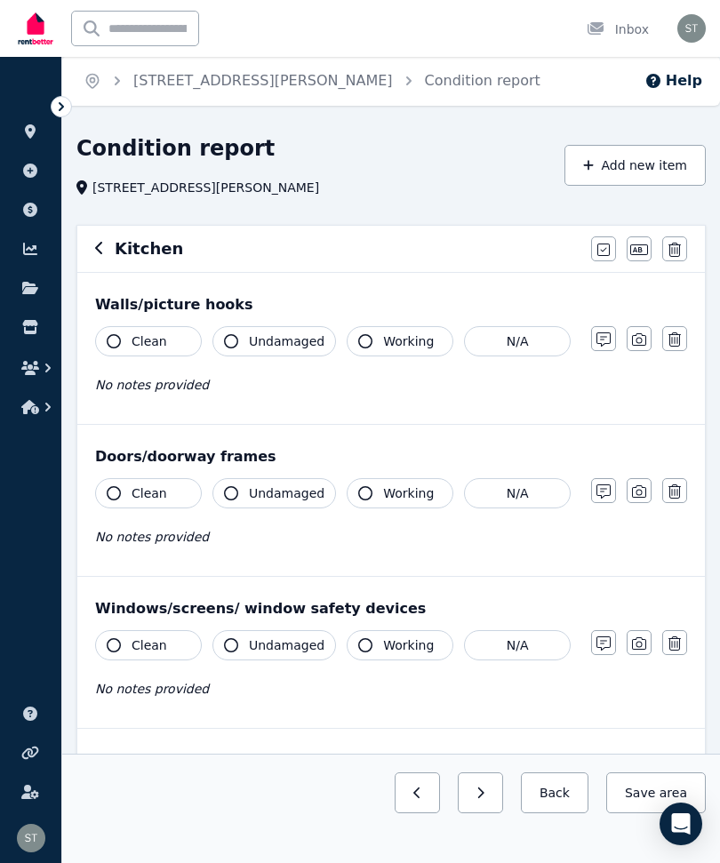
scroll to position [0, 0]
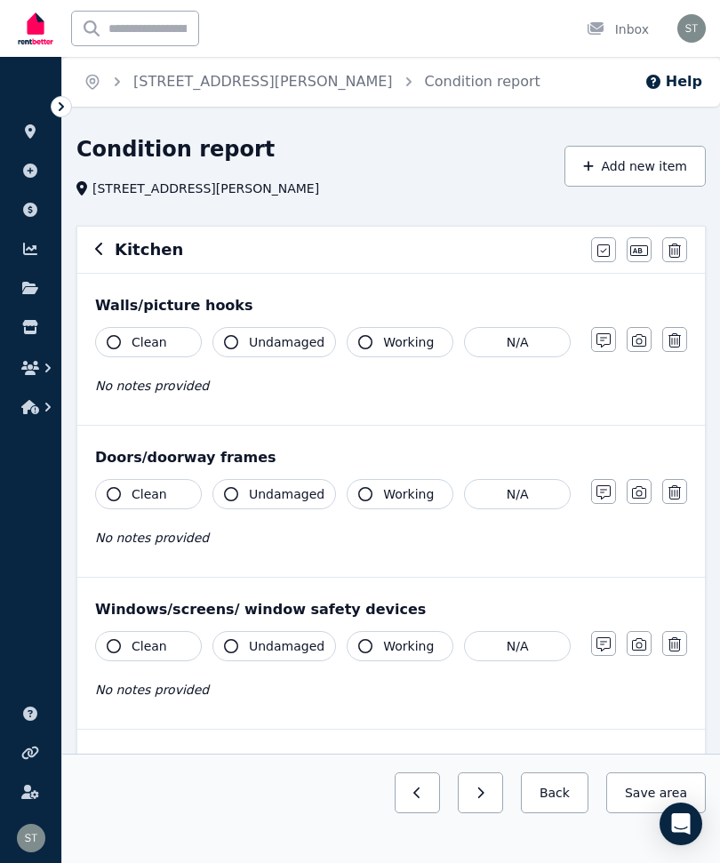
click at [100, 254] on icon "button" at bounding box center [98, 249] width 7 height 12
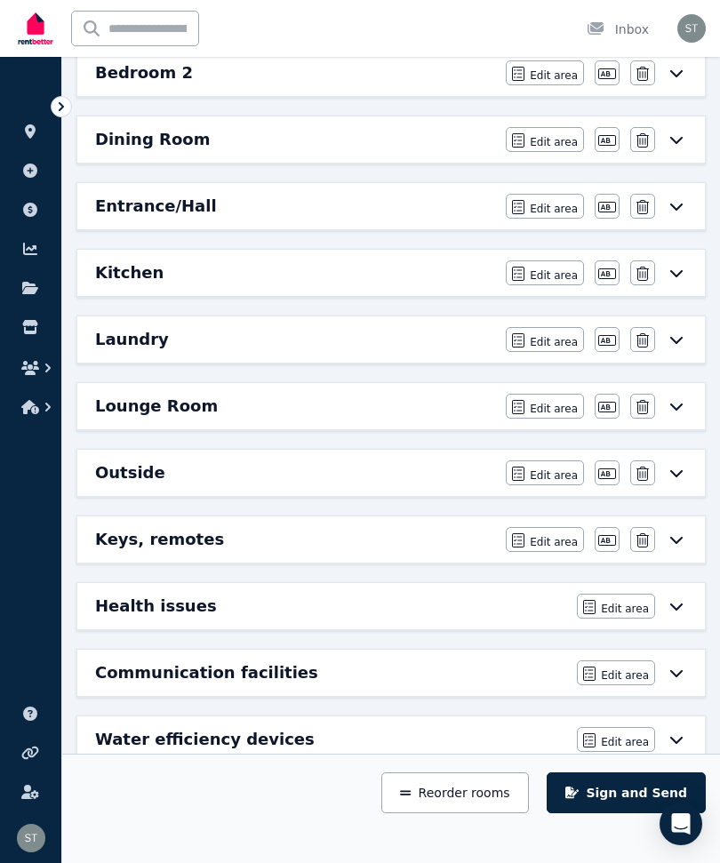
scroll to position [467, 0]
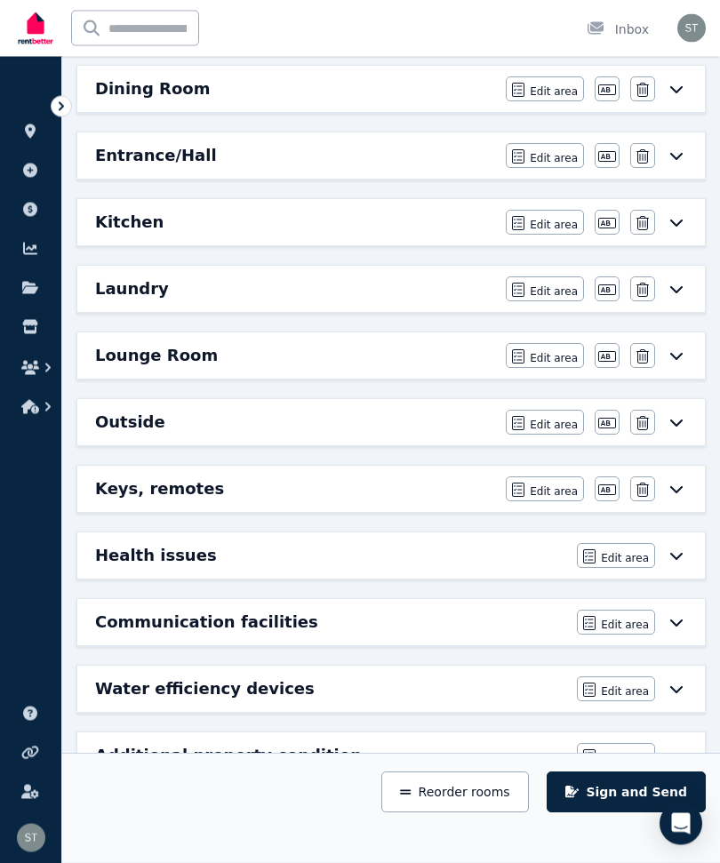
click at [677, 419] on icon at bounding box center [676, 423] width 21 height 14
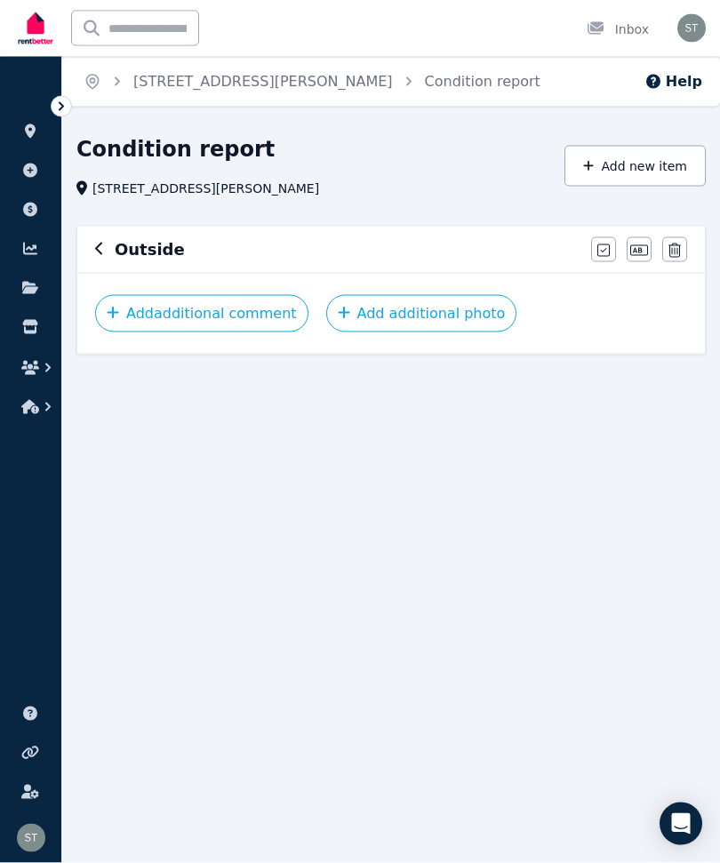
scroll to position [0, 0]
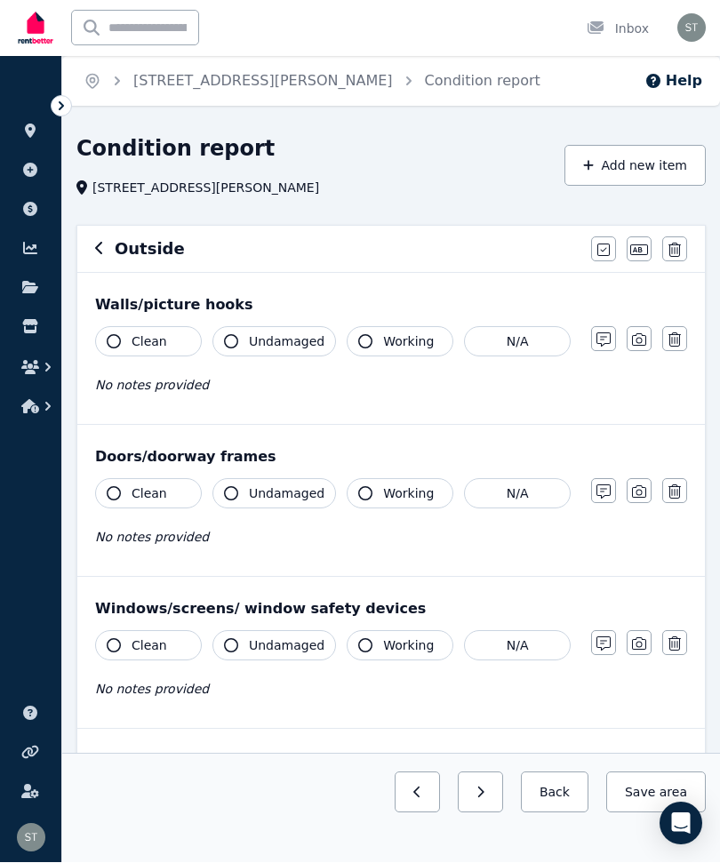
click at [683, 328] on button "button" at bounding box center [674, 339] width 25 height 25
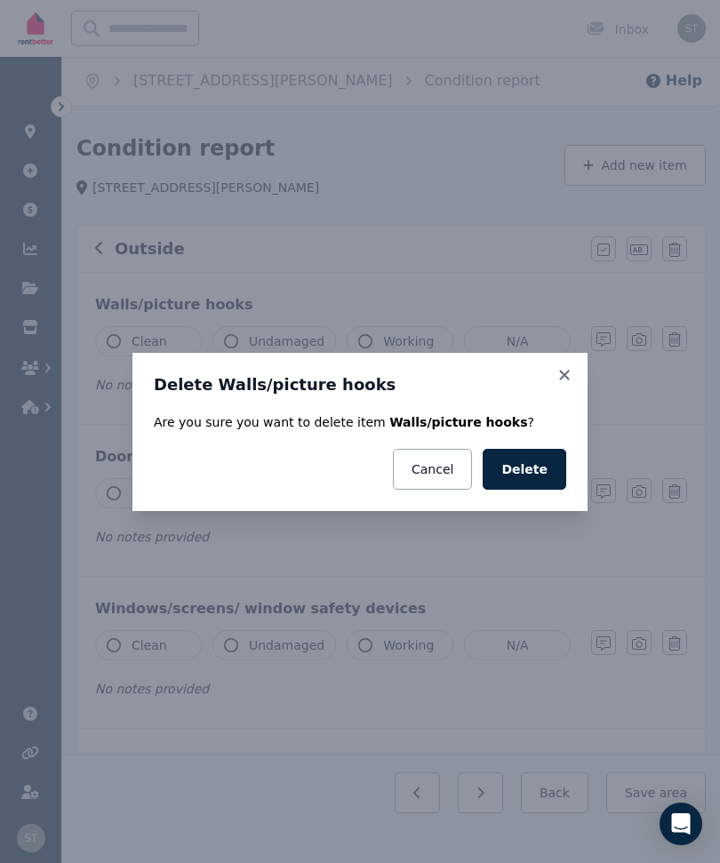
click at [526, 468] on button "Delete" at bounding box center [525, 469] width 84 height 41
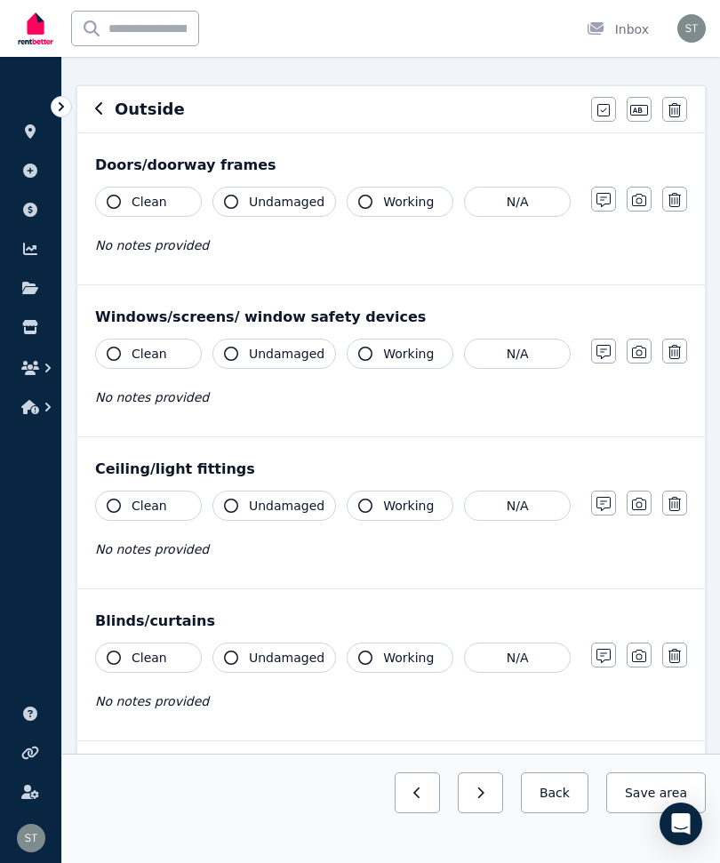
scroll to position [135, 0]
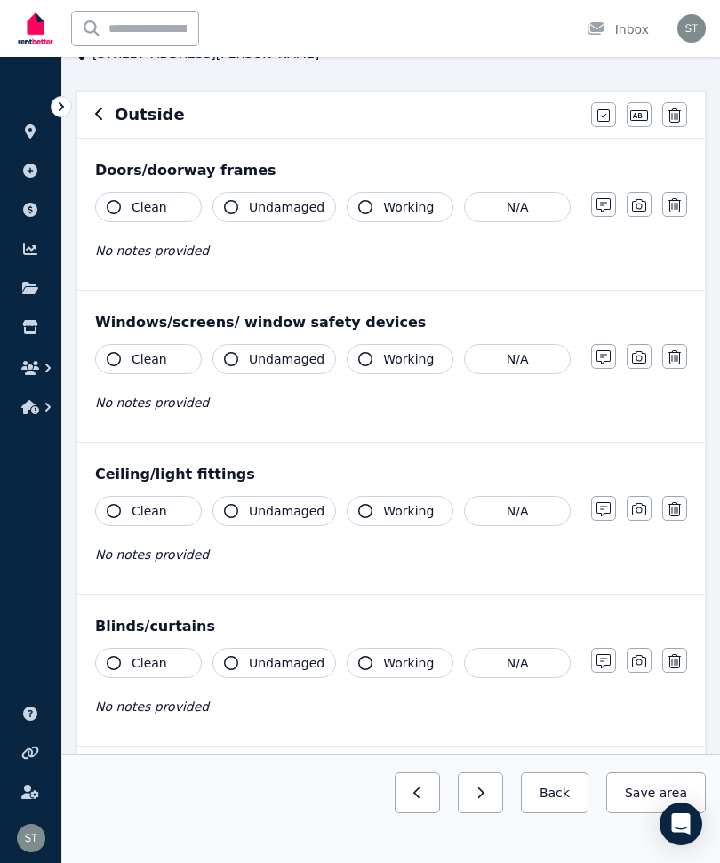
click at [671, 200] on icon "button" at bounding box center [674, 205] width 12 height 14
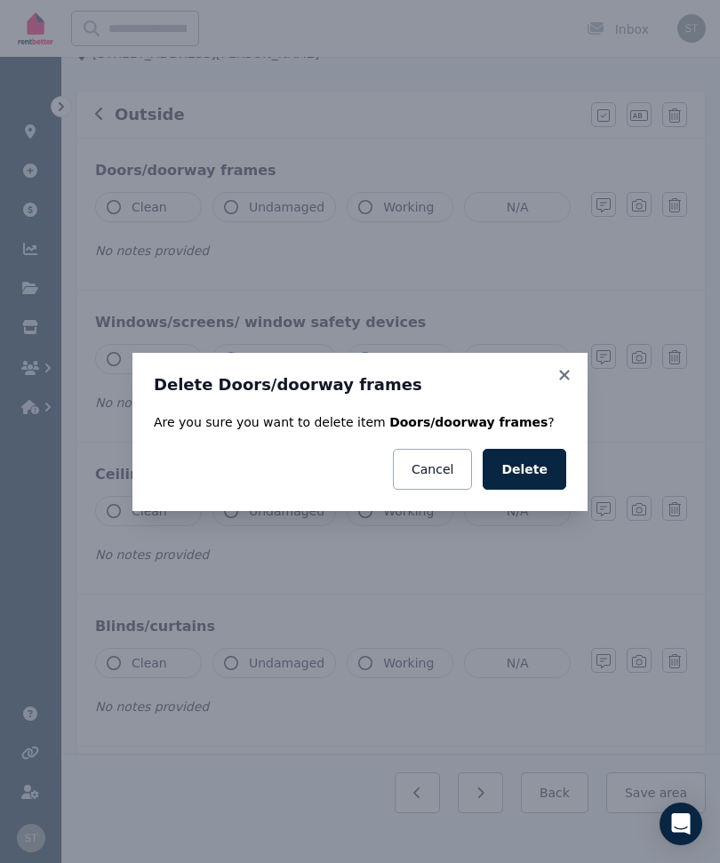
click at [536, 490] on button "Delete" at bounding box center [525, 469] width 84 height 41
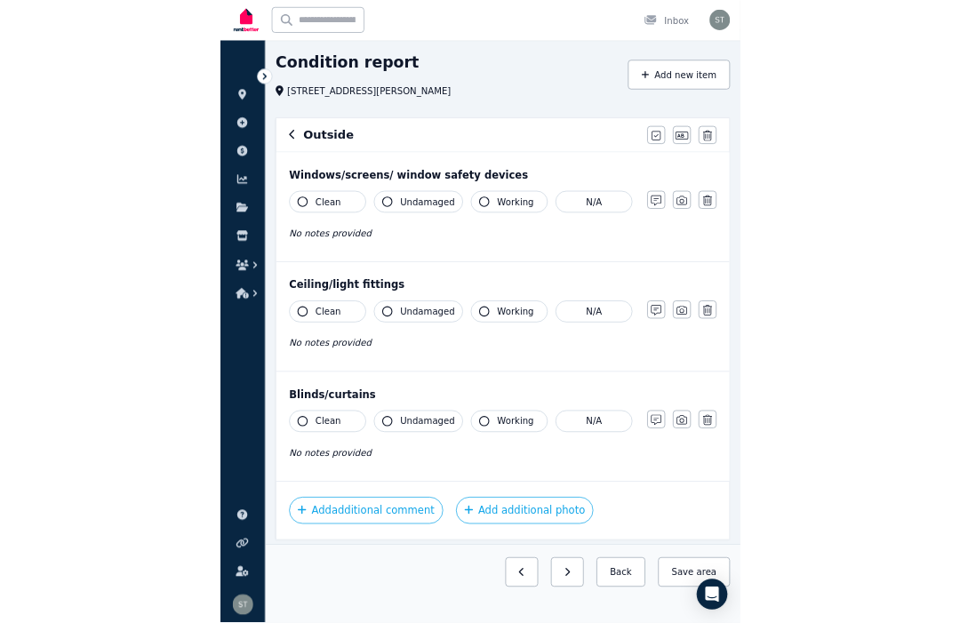
scroll to position [301, 0]
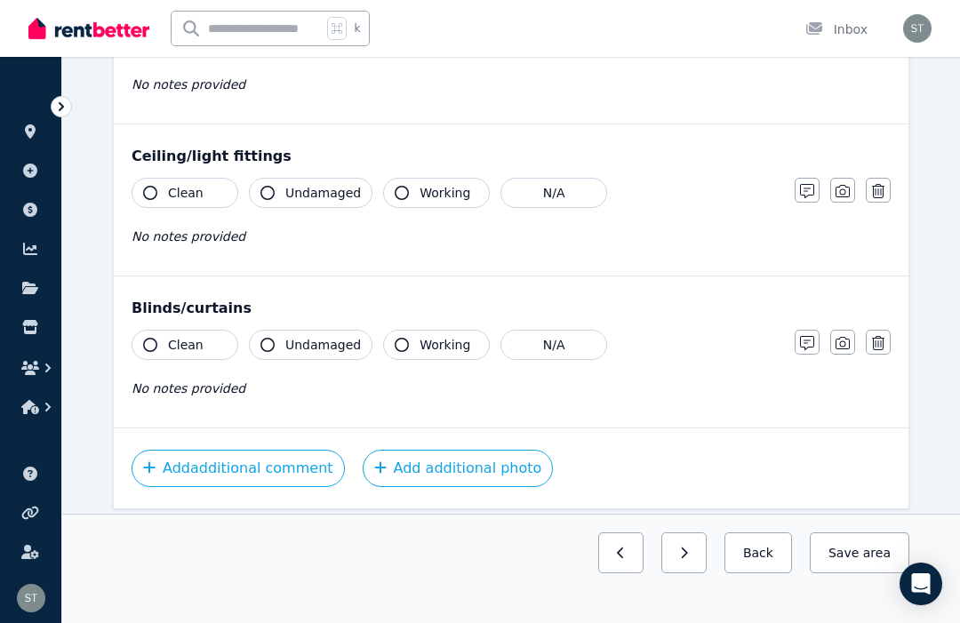
click at [719, 212] on div "Clean Undamaged Working N/A No notes provided Notes Photo Delete" at bounding box center [511, 221] width 759 height 87
click at [719, 188] on icon "button" at bounding box center [878, 191] width 12 height 14
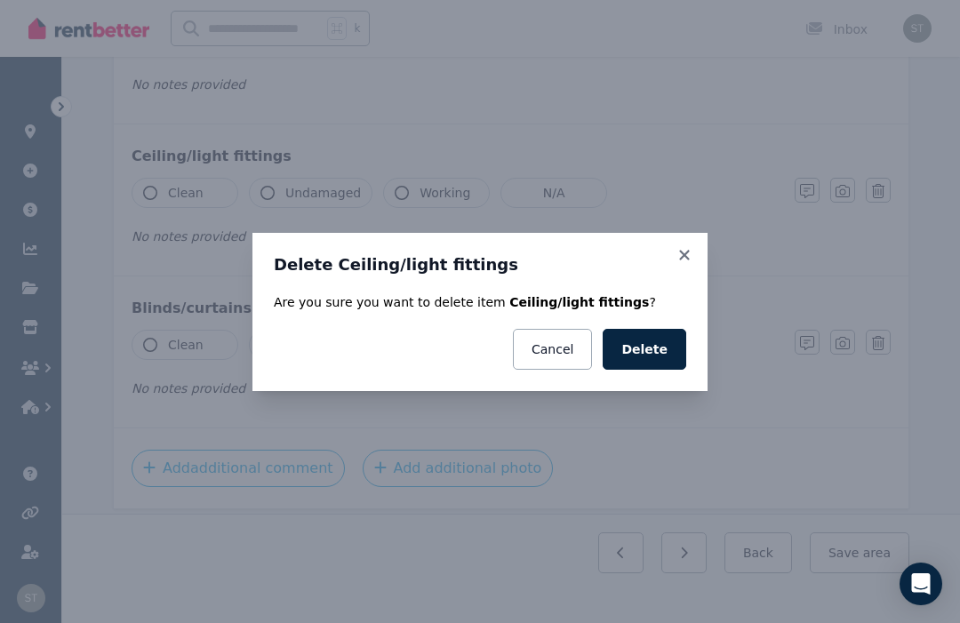
click at [617, 370] on button "Delete" at bounding box center [645, 349] width 84 height 41
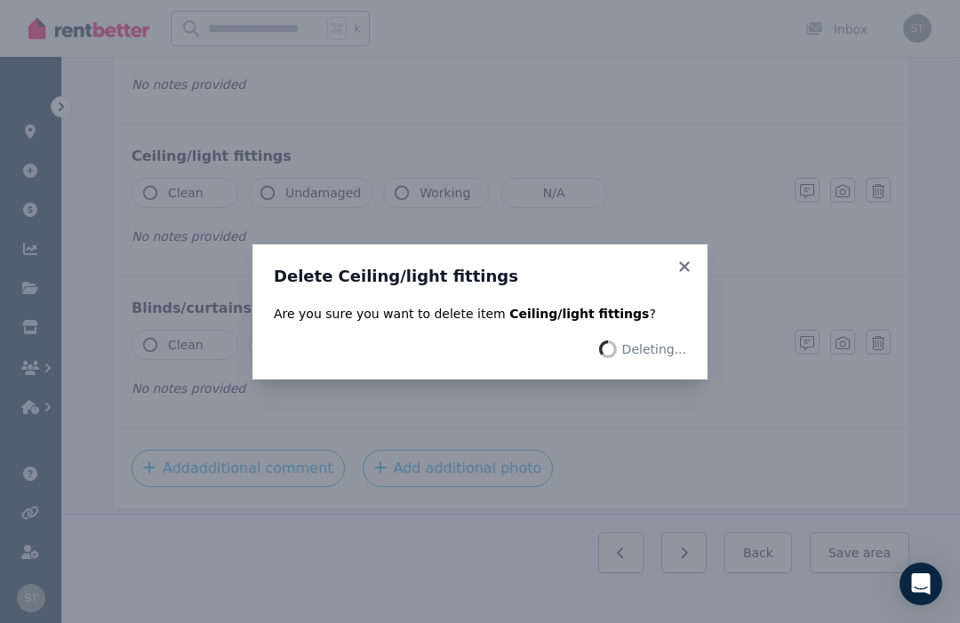
scroll to position [149, 0]
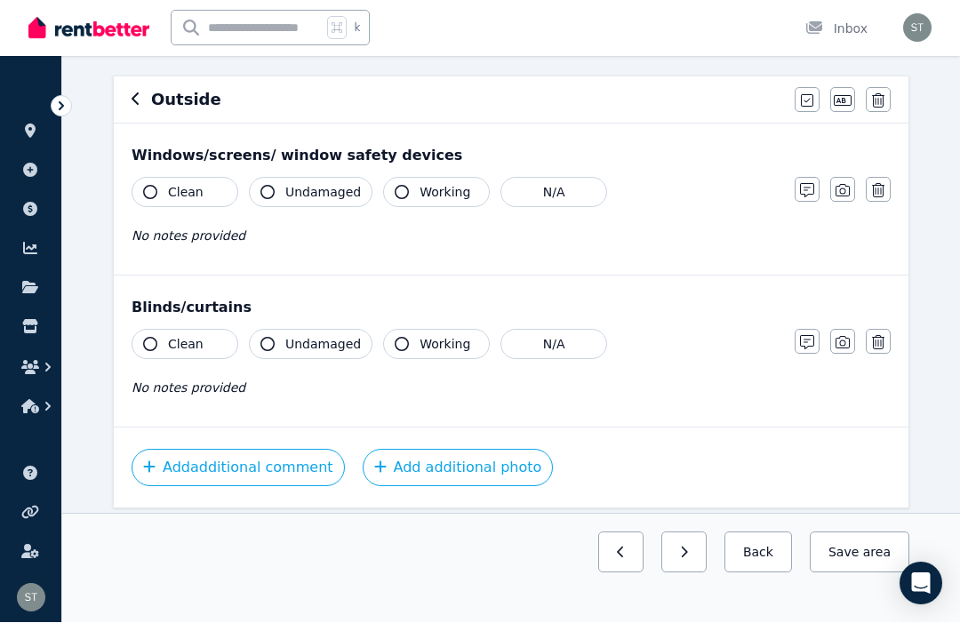
click at [719, 194] on button "button" at bounding box center [878, 190] width 25 height 25
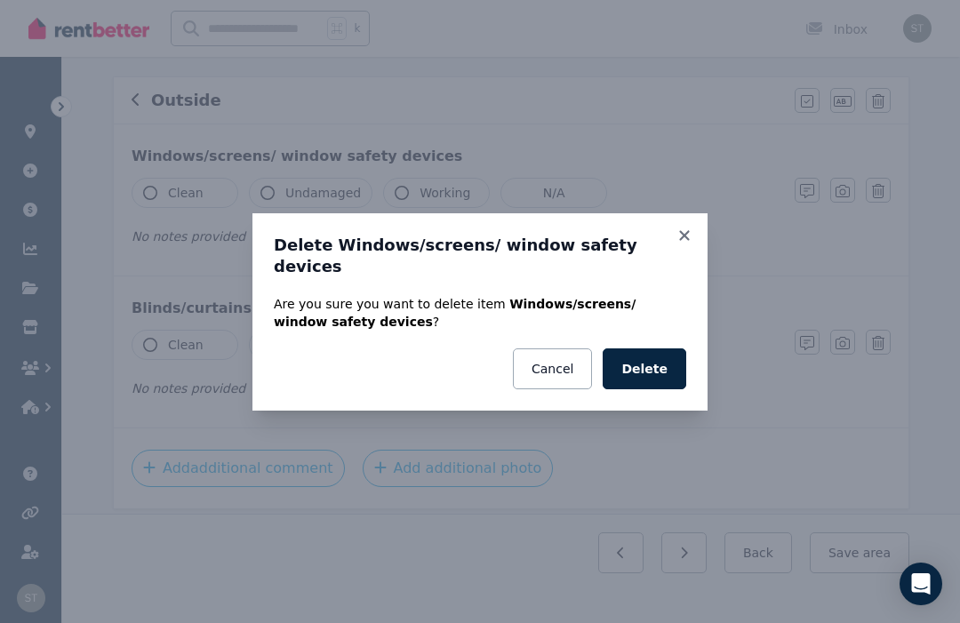
click at [649, 387] on button "Delete" at bounding box center [645, 368] width 84 height 41
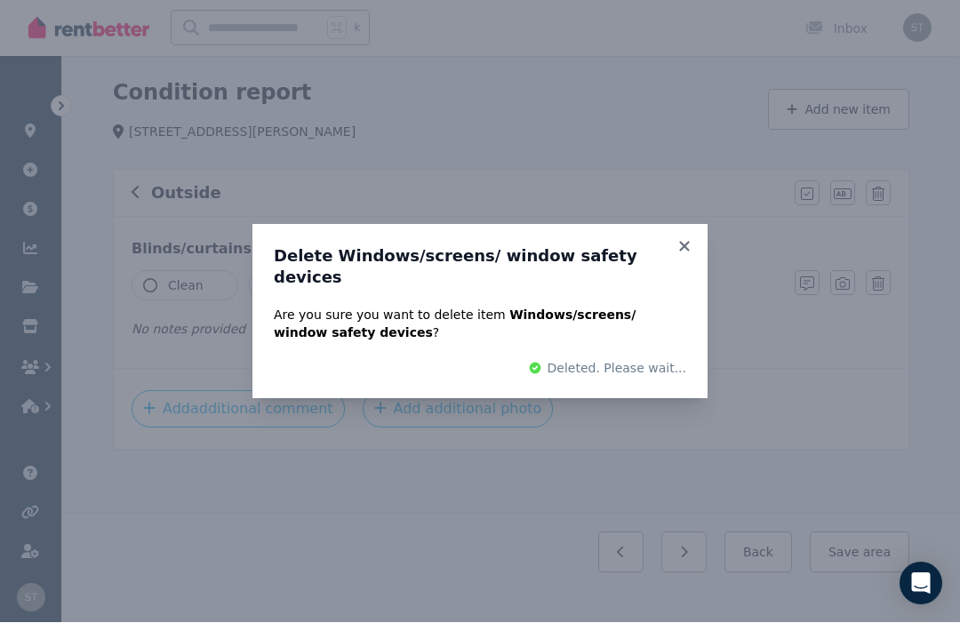
scroll to position [57, 0]
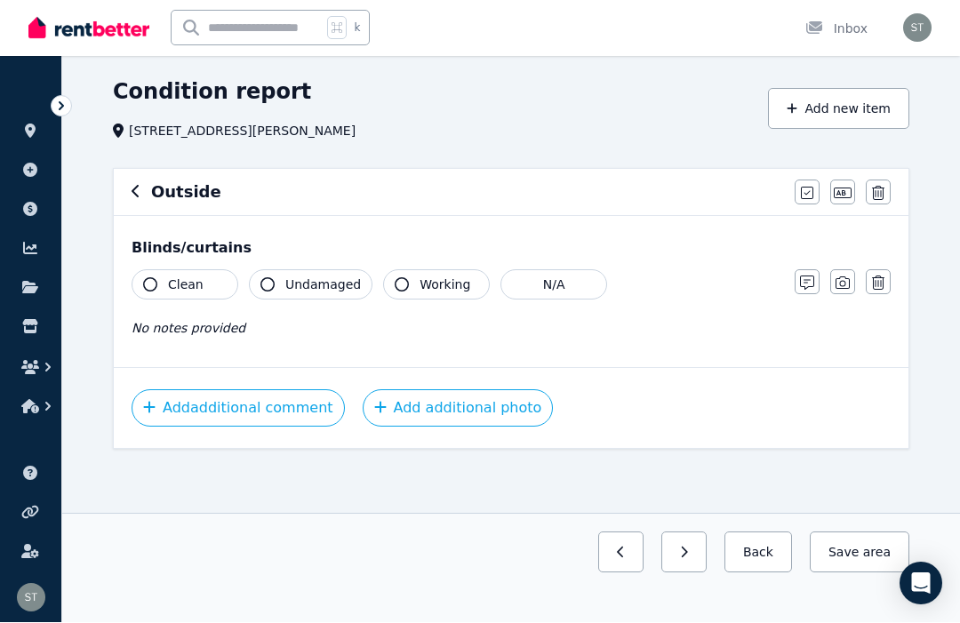
click at [719, 283] on icon "button" at bounding box center [878, 283] width 12 height 14
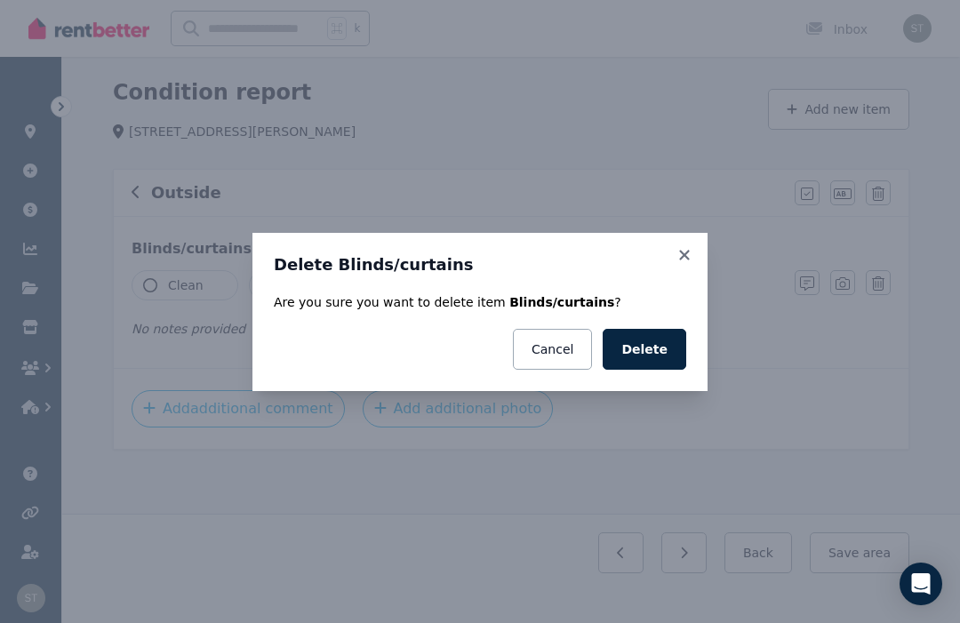
click at [651, 344] on button "Delete" at bounding box center [645, 349] width 84 height 41
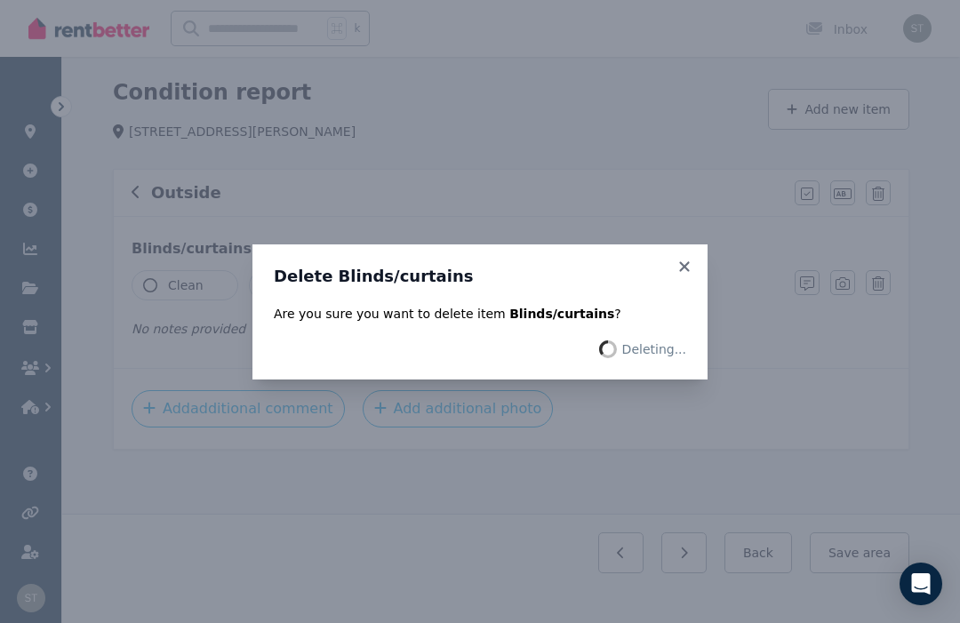
scroll to position [0, 0]
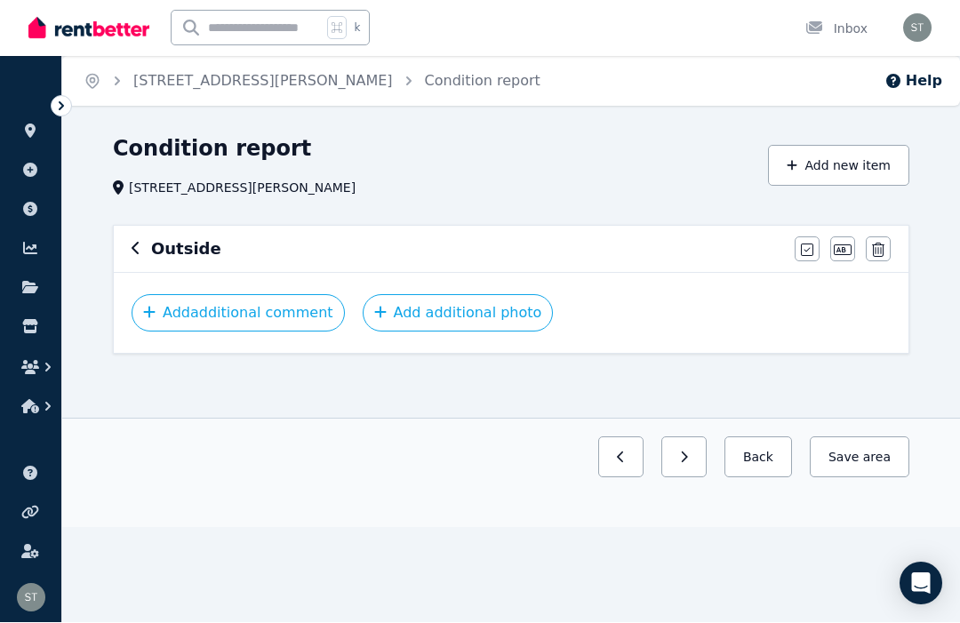
click at [446, 309] on button "Add additional photo" at bounding box center [458, 313] width 191 height 37
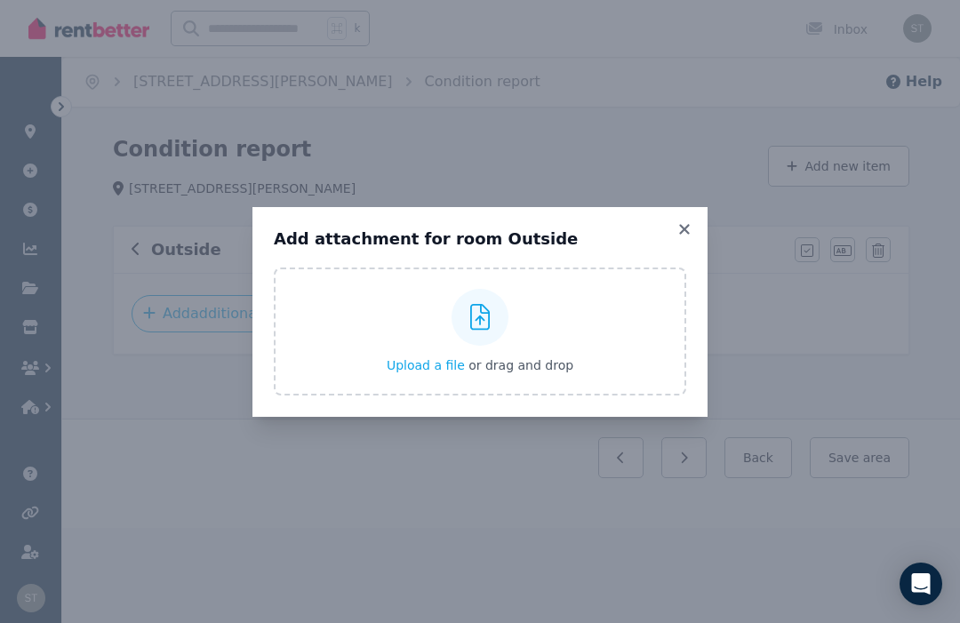
click at [475, 333] on div at bounding box center [479, 317] width 57 height 57
click at [0, 0] on input "Upload a file or drag and drop" at bounding box center [0, 0] width 0 height 0
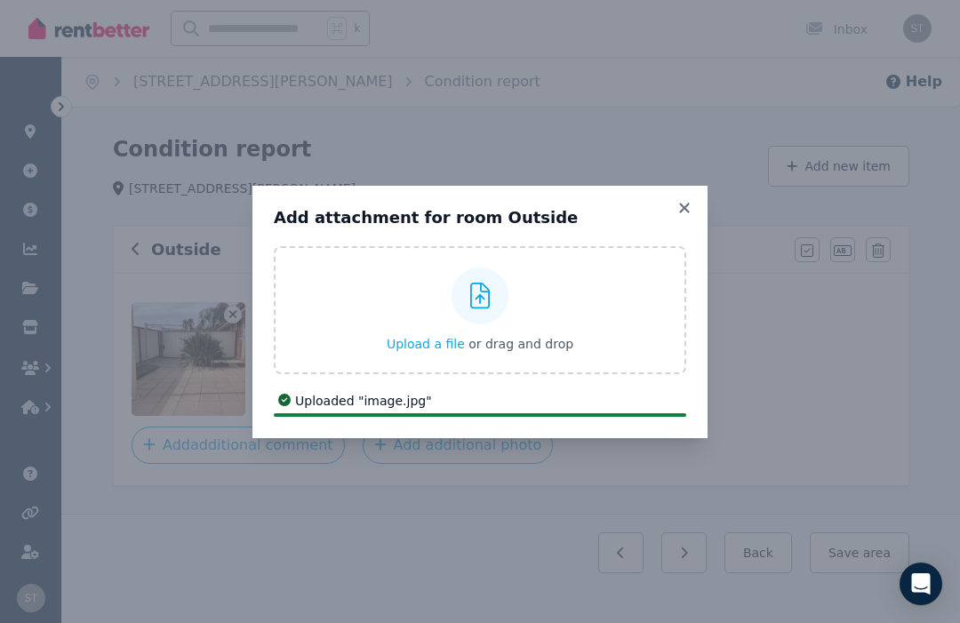
click at [678, 203] on icon at bounding box center [684, 208] width 18 height 16
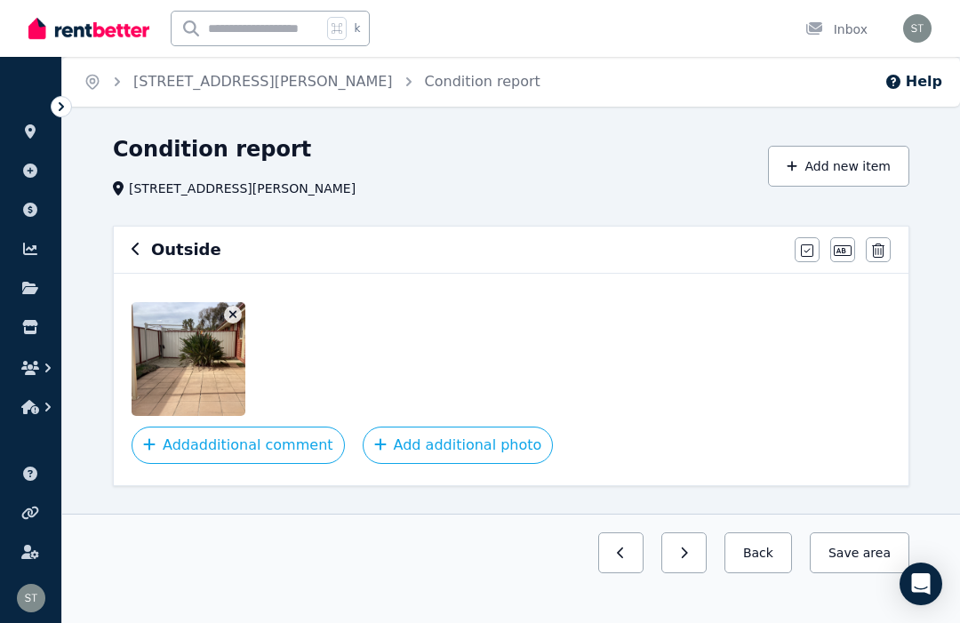
click at [419, 440] on button "Add additional photo" at bounding box center [458, 445] width 191 height 37
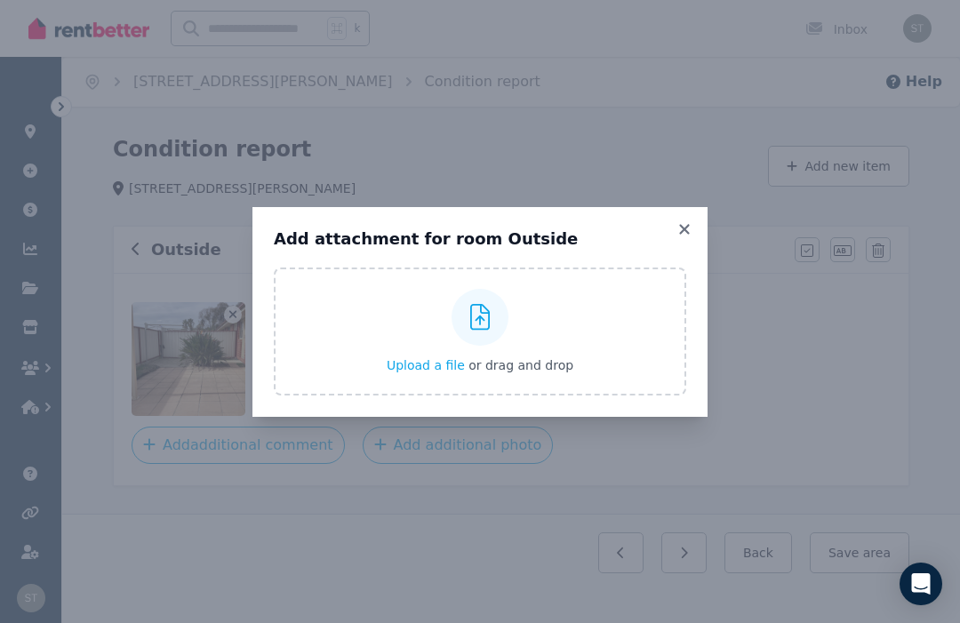
click at [514, 339] on div "Upload a file or drag and drop" at bounding box center [480, 331] width 187 height 107
click at [0, 0] on input "Upload a file or drag and drop" at bounding box center [0, 0] width 0 height 0
click at [676, 230] on icon at bounding box center [684, 229] width 18 height 16
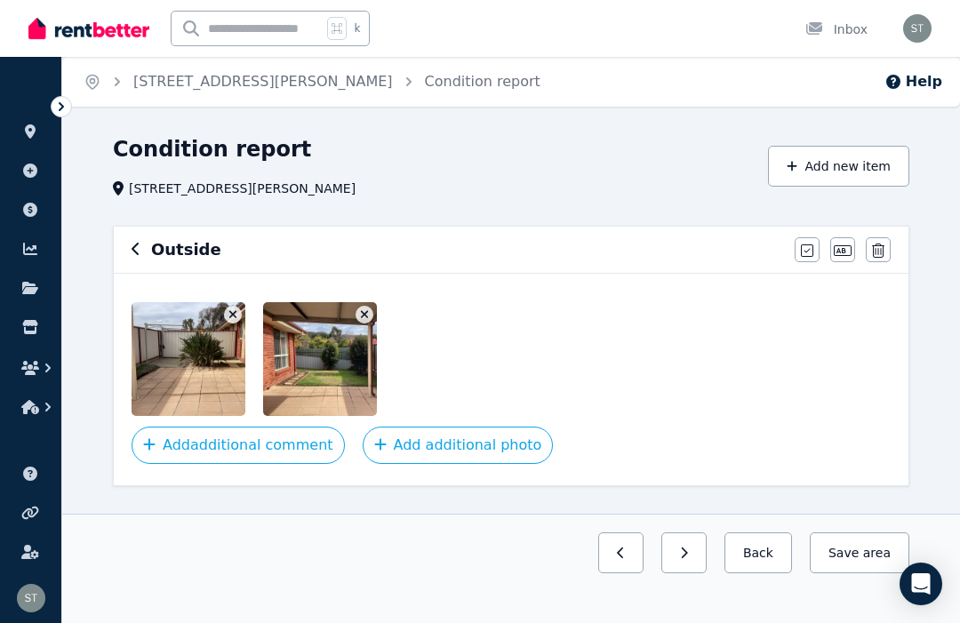
click at [439, 444] on button "Add additional photo" at bounding box center [458, 445] width 191 height 37
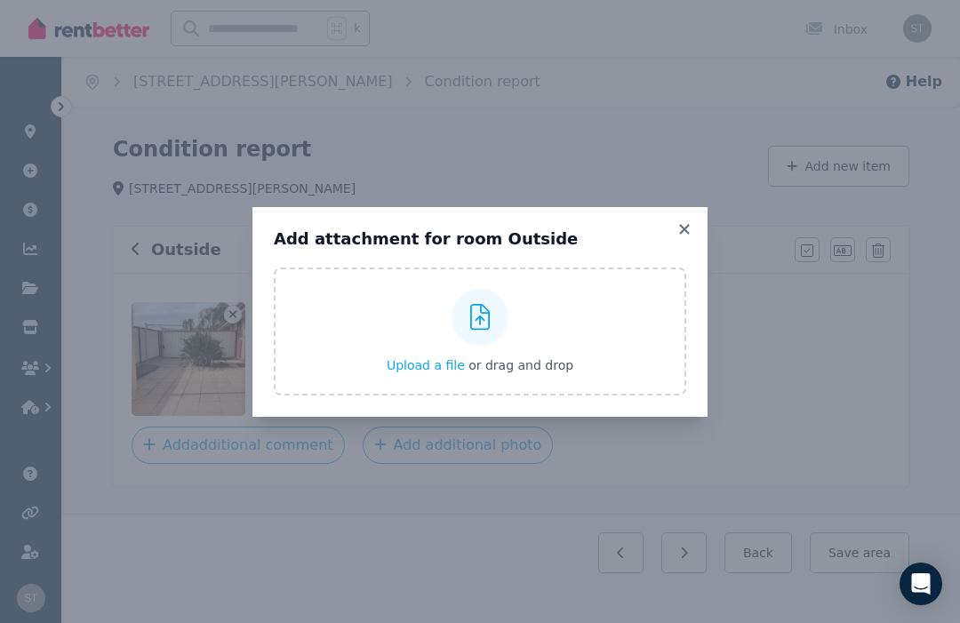
click at [496, 311] on div at bounding box center [479, 317] width 57 height 57
click at [0, 0] on input "Upload a file or drag and drop" at bounding box center [0, 0] width 0 height 0
click at [682, 234] on icon at bounding box center [684, 229] width 18 height 16
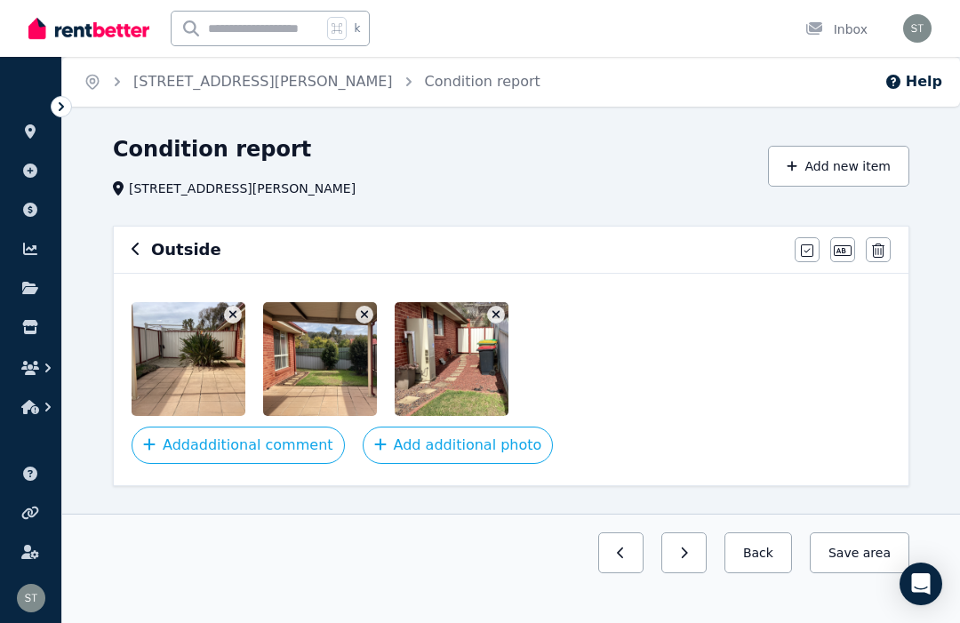
click at [425, 444] on button "Add additional photo" at bounding box center [458, 445] width 191 height 37
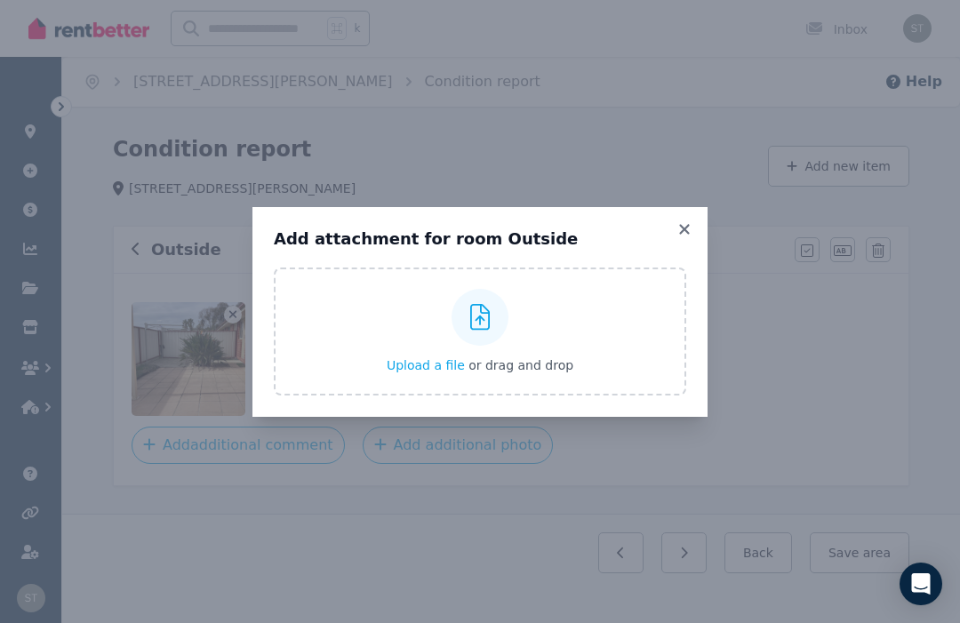
click at [504, 339] on div "Upload a file or drag and drop" at bounding box center [480, 331] width 187 height 107
click at [0, 0] on input "Upload a file or drag and drop" at bounding box center [0, 0] width 0 height 0
click at [603, 328] on label "Upload a file or drag and drop" at bounding box center [480, 331] width 412 height 128
click at [0, 0] on input "Upload a file or drag and drop" at bounding box center [0, 0] width 0 height 0
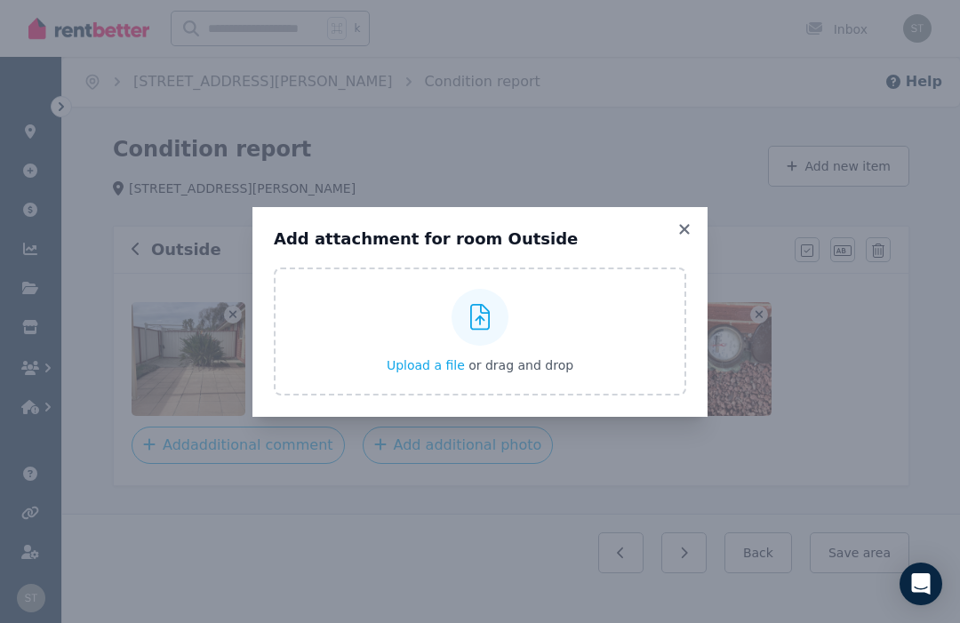
click at [381, 328] on label "Upload a file or drag and drop" at bounding box center [480, 331] width 412 height 128
click at [0, 0] on input "Upload a file or drag and drop" at bounding box center [0, 0] width 0 height 0
click at [684, 223] on icon at bounding box center [684, 229] width 18 height 16
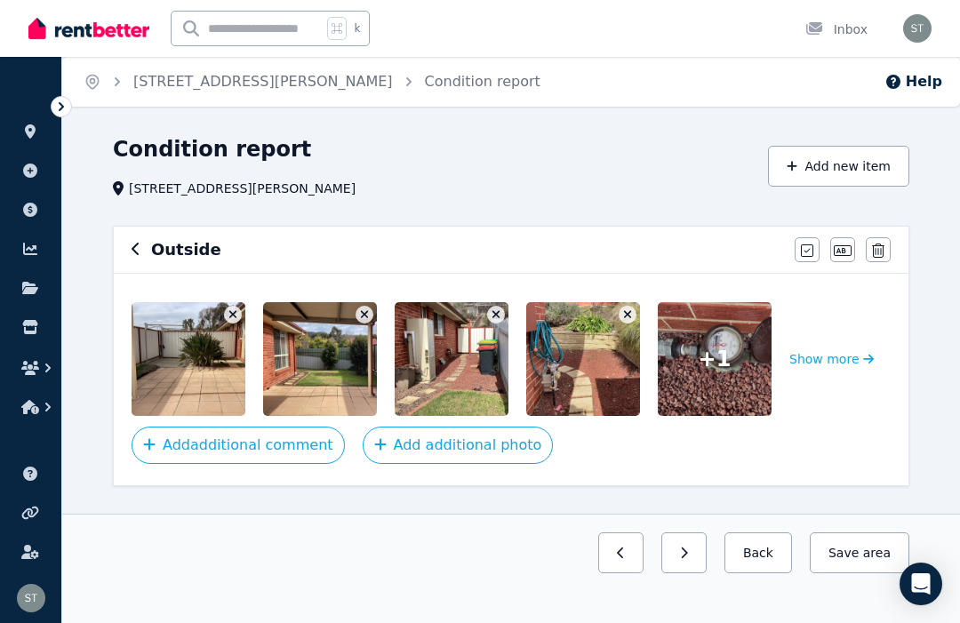
click at [435, 442] on button "Add additional photo" at bounding box center [458, 445] width 191 height 37
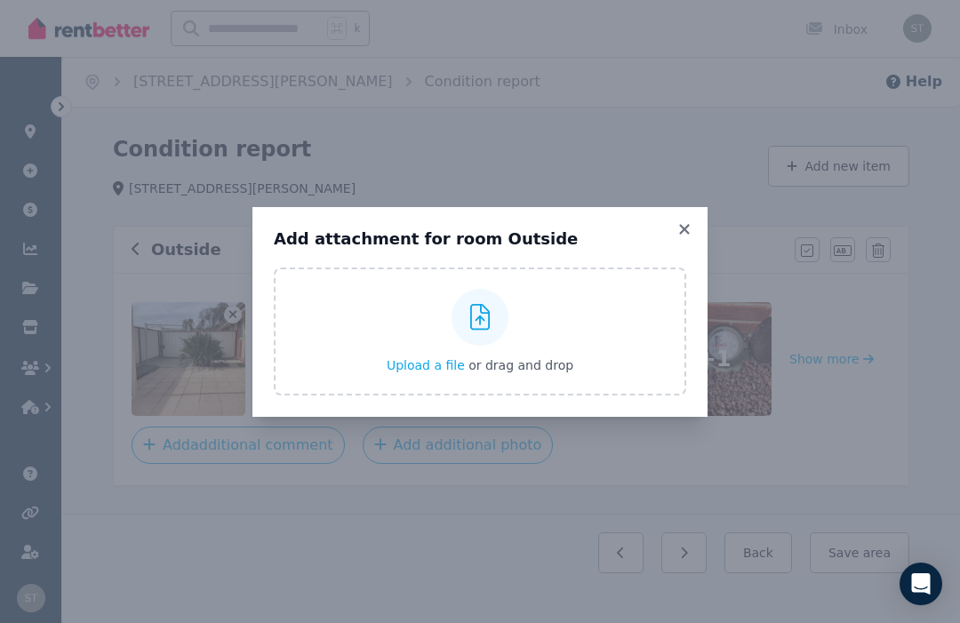
click at [591, 327] on label "Upload a file or drag and drop" at bounding box center [480, 331] width 412 height 128
click at [0, 0] on input "Upload a file or drag and drop" at bounding box center [0, 0] width 0 height 0
click at [688, 214] on div "Add attachment for room Outside Upload a file or drag and drop Uploaded " image…" at bounding box center [479, 312] width 455 height 210
click at [678, 230] on icon at bounding box center [684, 229] width 18 height 16
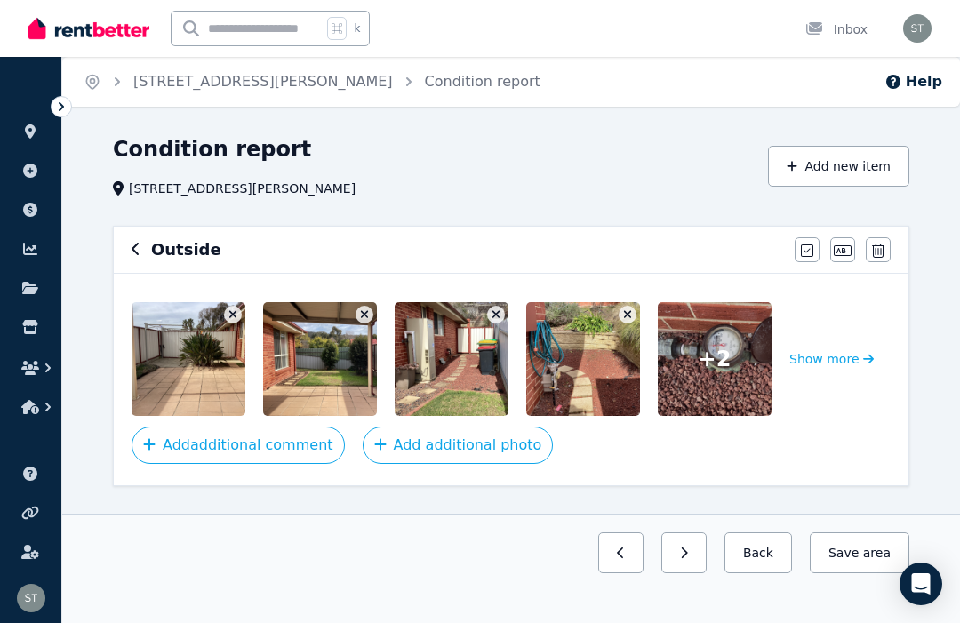
click at [137, 241] on button "button" at bounding box center [136, 249] width 9 height 21
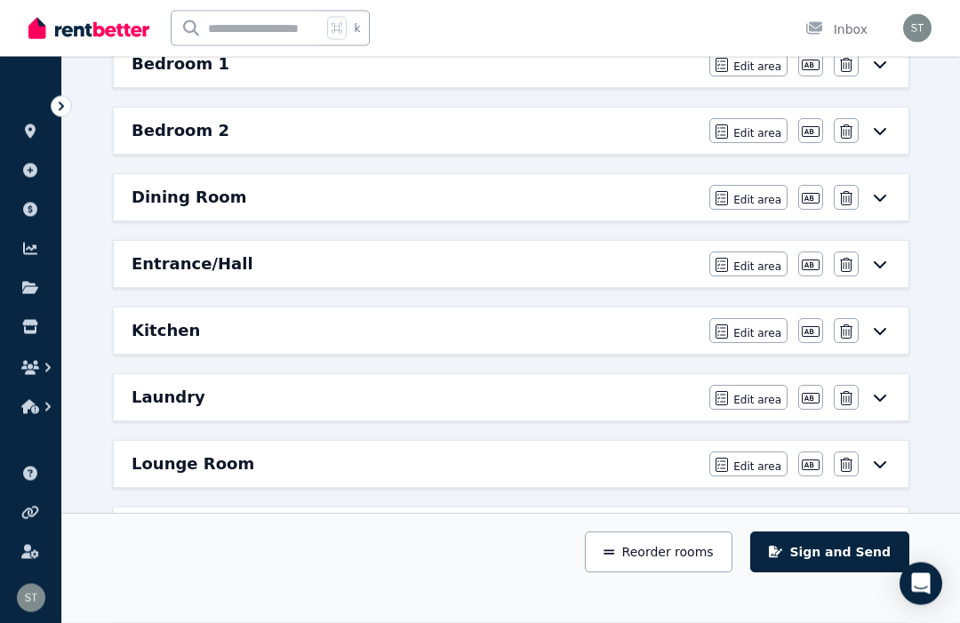
scroll to position [359, 0]
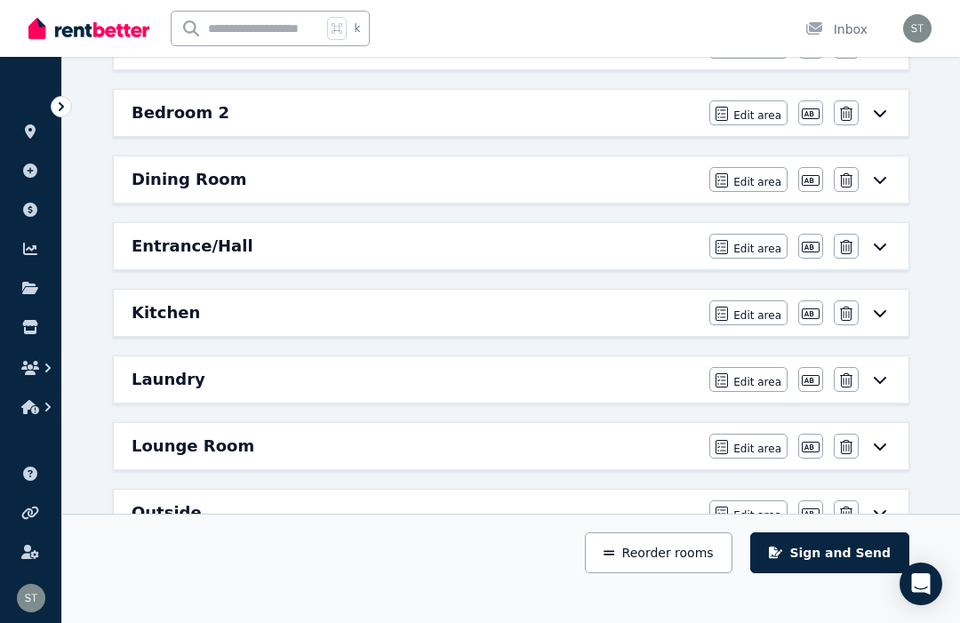
click at [433, 305] on div "Kitchen" at bounding box center [415, 312] width 567 height 25
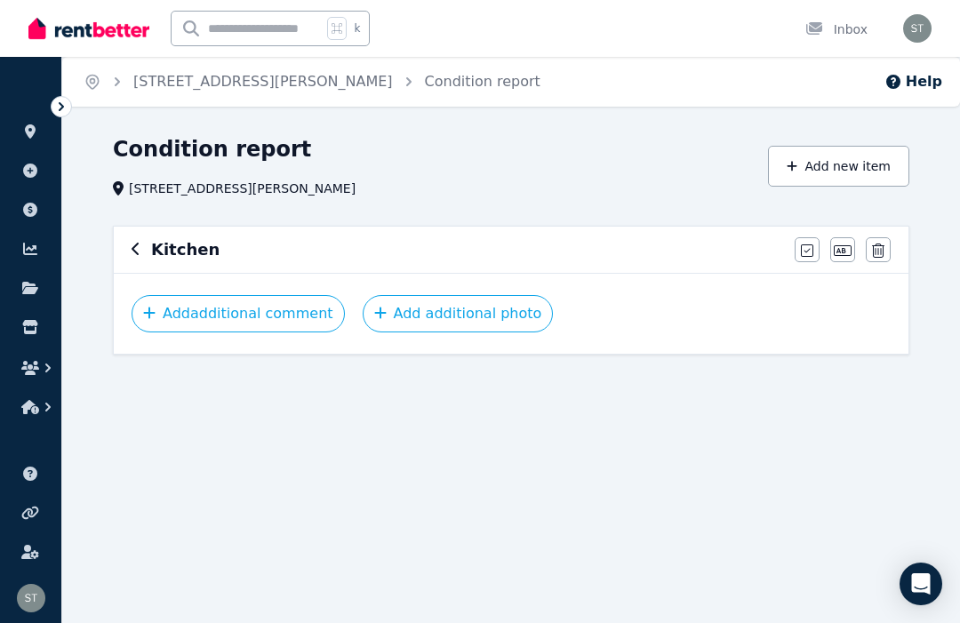
scroll to position [1, 0]
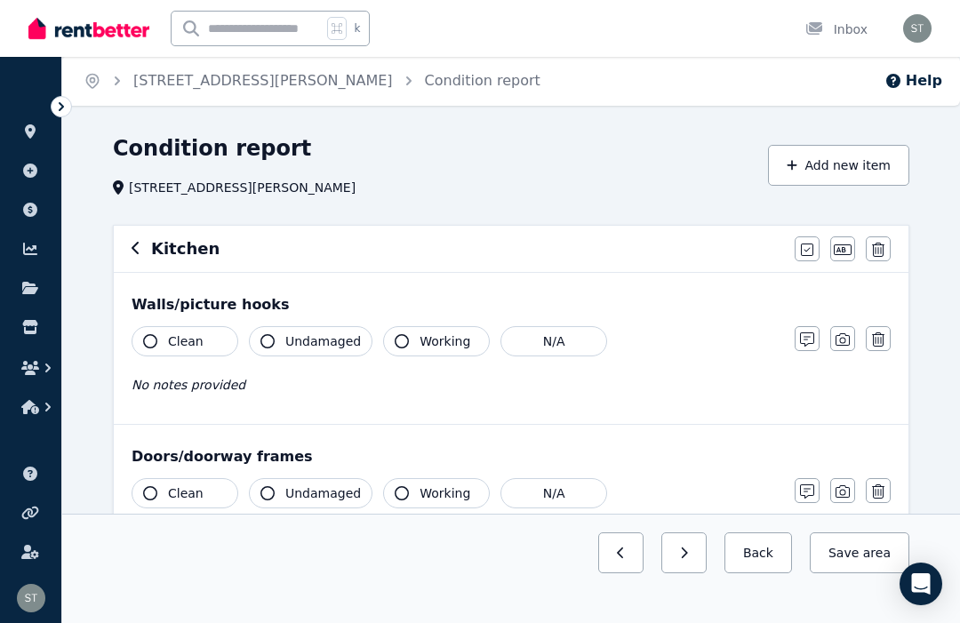
click at [142, 337] on button "Clean" at bounding box center [185, 341] width 107 height 30
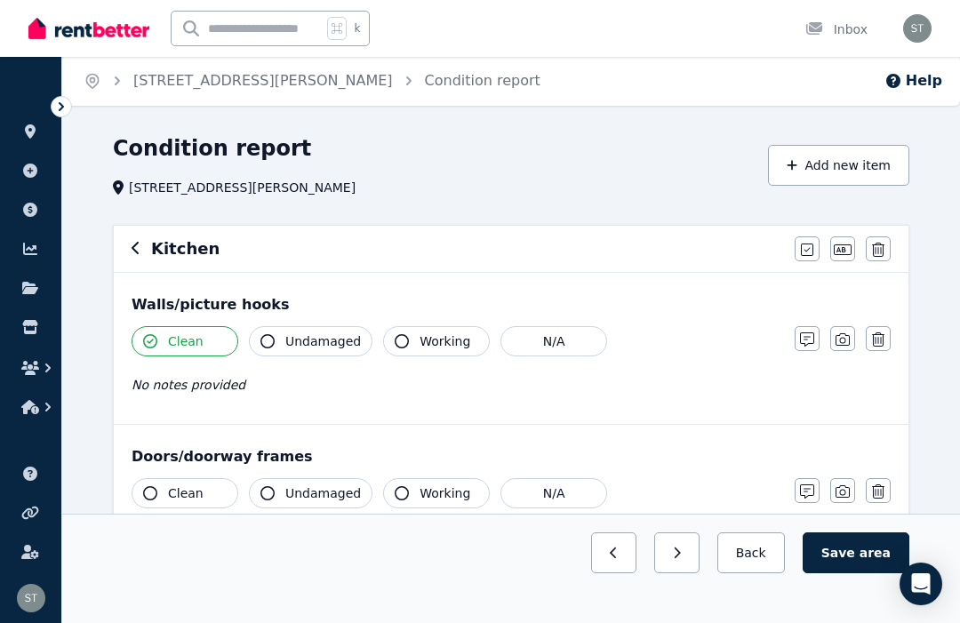
click at [281, 332] on button "Undamaged" at bounding box center [311, 341] width 124 height 30
click at [401, 331] on button "Working" at bounding box center [436, 341] width 107 height 30
click at [719, 337] on icon "button" at bounding box center [842, 339] width 14 height 14
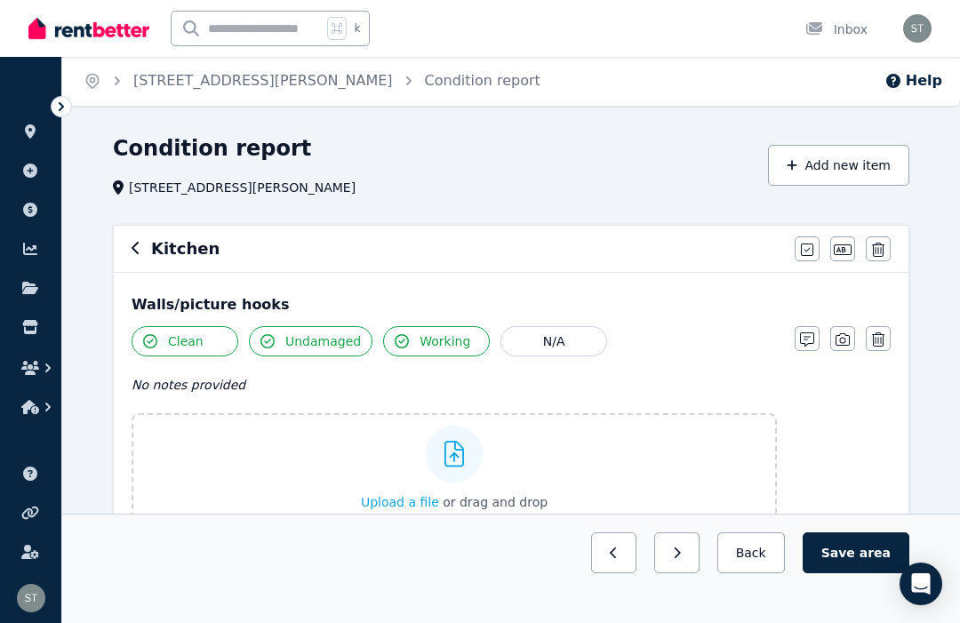
click at [718, 460] on label "Upload a file or drag and drop" at bounding box center [454, 468] width 645 height 110
click at [0, 0] on input "Upload a file or drag and drop" at bounding box center [0, 0] width 0 height 0
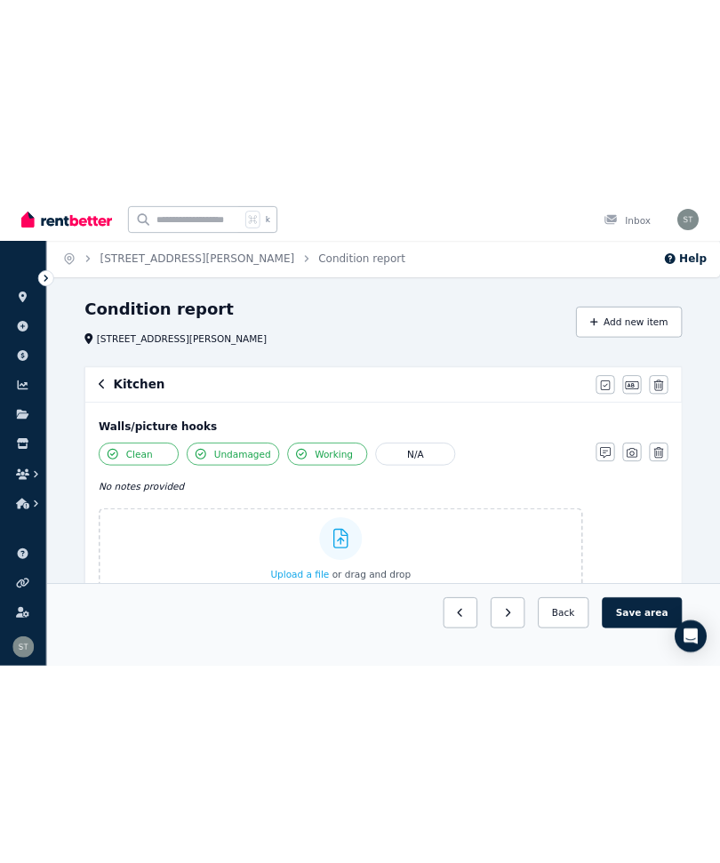
scroll to position [0, 0]
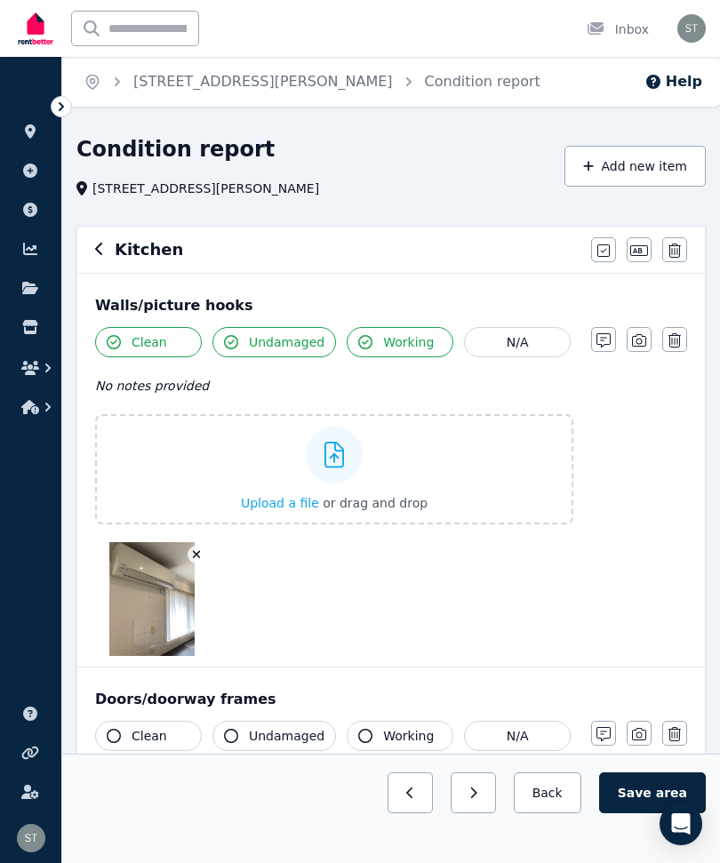
click at [438, 479] on label "Upload a file or drag and drop" at bounding box center [334, 469] width 478 height 110
click at [0, 0] on input "Upload a file or drag and drop" at bounding box center [0, 0] width 0 height 0
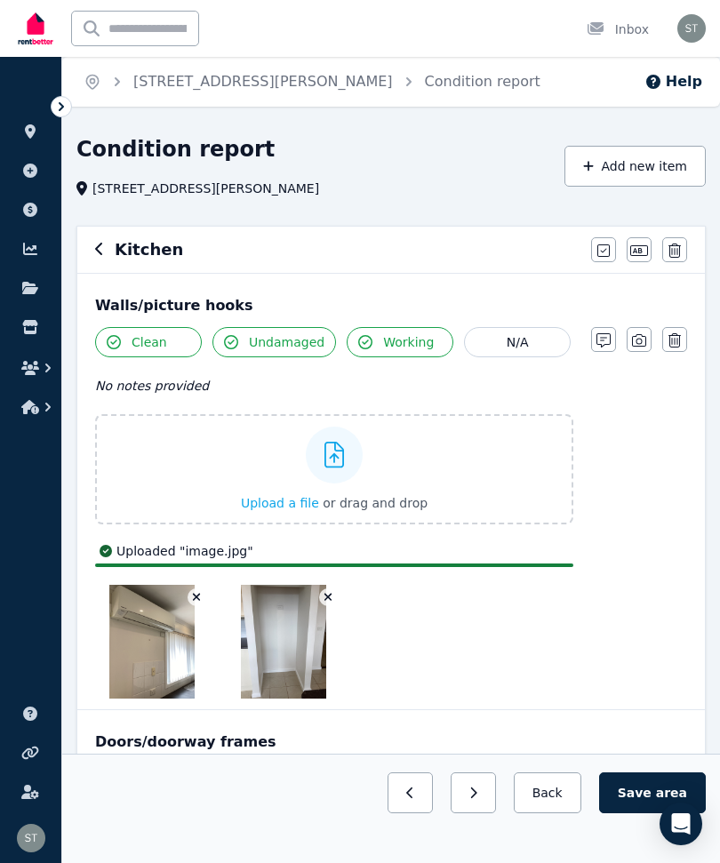
click at [484, 455] on label "Upload a file or drag and drop" at bounding box center [334, 469] width 478 height 110
click at [0, 0] on input "Upload a file or drag and drop" at bounding box center [0, 0] width 0 height 0
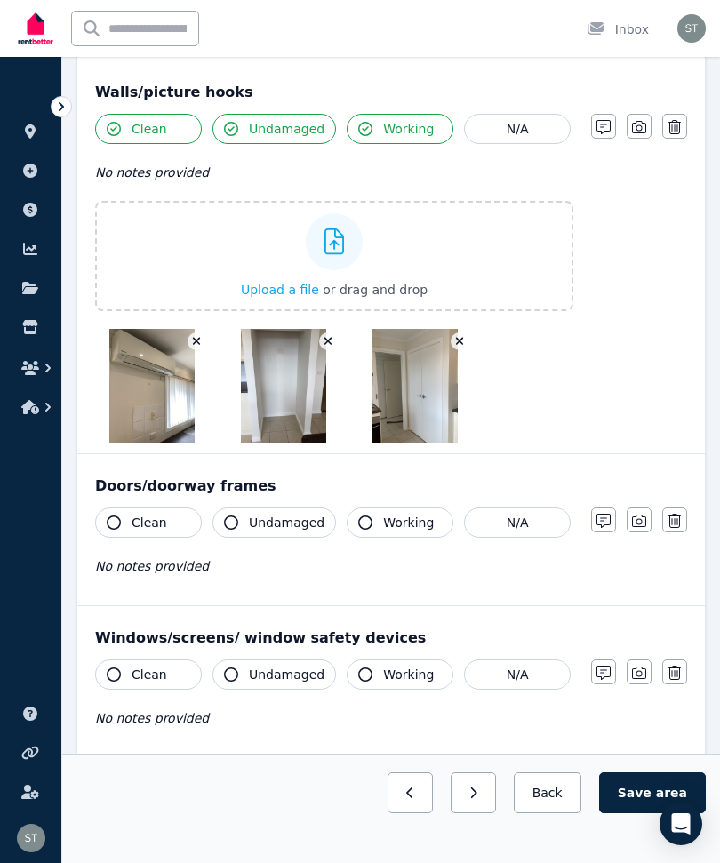
scroll to position [195, 0]
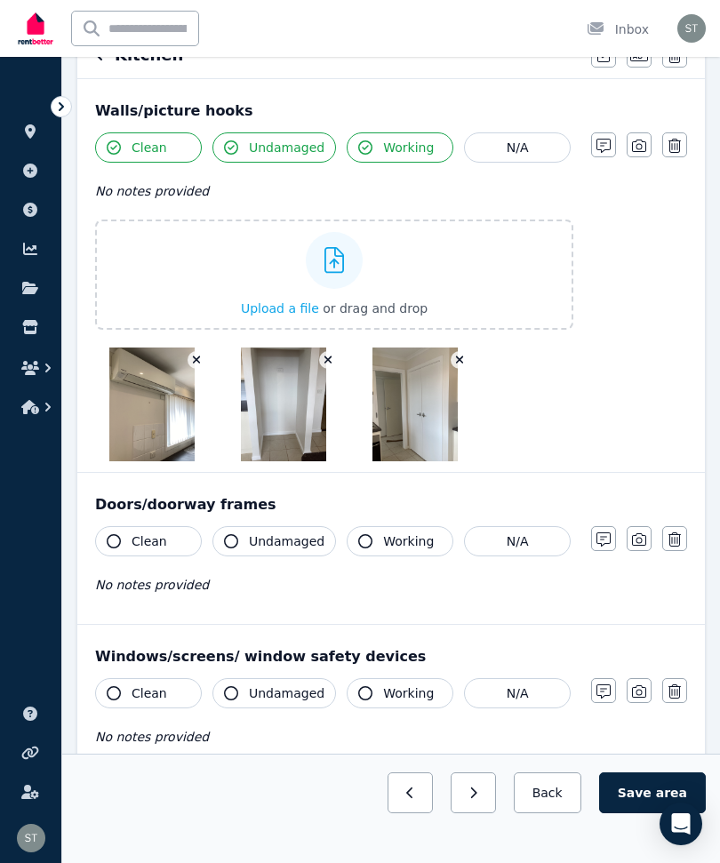
click at [110, 548] on button "Clean" at bounding box center [148, 541] width 107 height 30
click at [224, 543] on icon "button" at bounding box center [231, 541] width 14 height 14
click at [358, 541] on icon "button" at bounding box center [365, 541] width 14 height 14
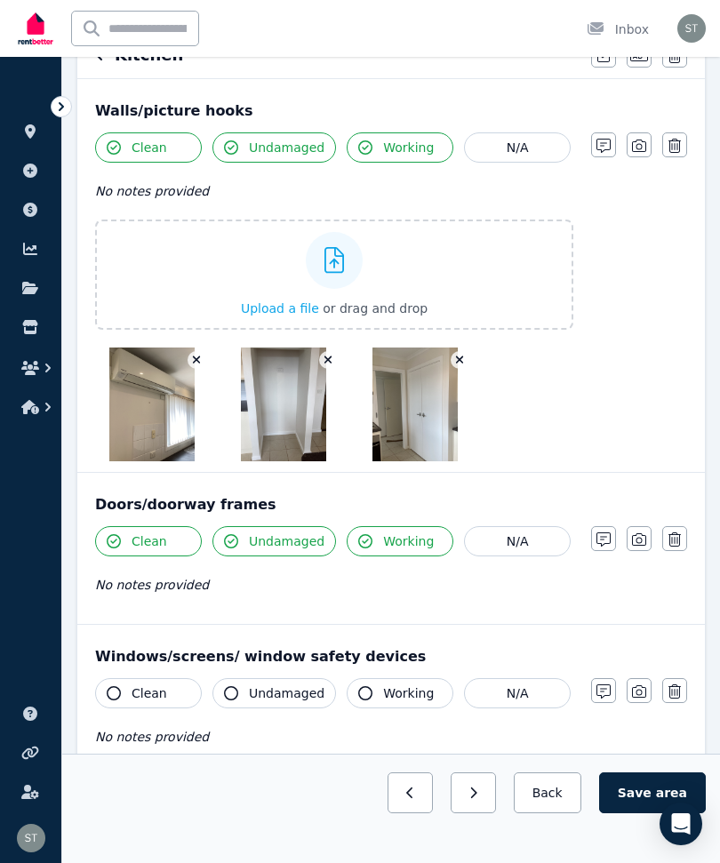
click at [110, 689] on icon "button" at bounding box center [114, 693] width 14 height 14
click at [236, 689] on icon "button" at bounding box center [231, 693] width 14 height 14
click at [362, 683] on button "Working" at bounding box center [400, 693] width 107 height 30
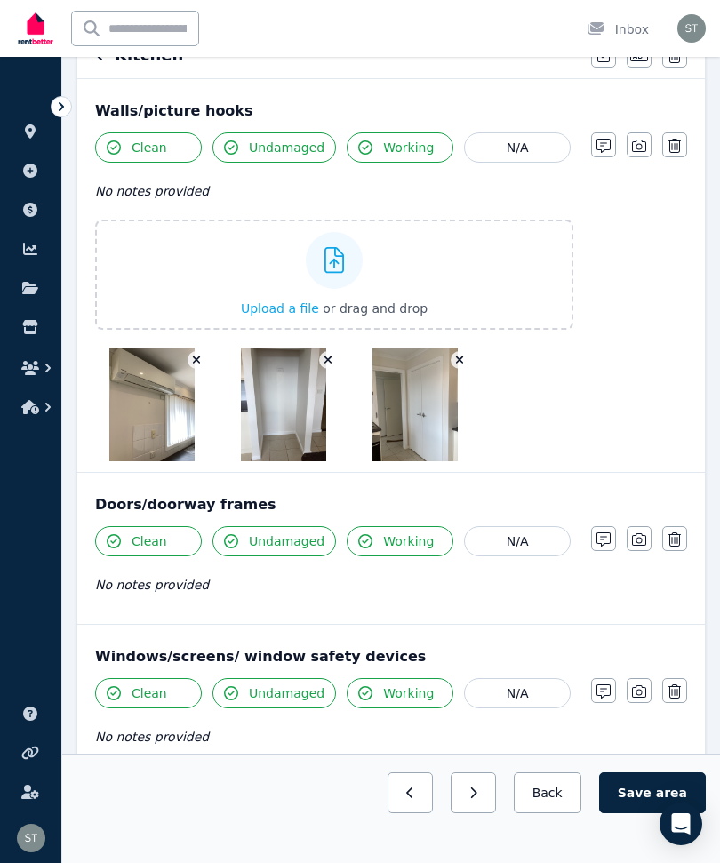
click at [635, 686] on icon "button" at bounding box center [639, 691] width 14 height 14
click at [635, 687] on icon "button" at bounding box center [639, 691] width 14 height 12
click at [637, 690] on icon "button" at bounding box center [639, 691] width 14 height 14
click at [444, 780] on label "Upload a file or drag and drop" at bounding box center [334, 820] width 478 height 110
click at [0, 0] on input "Upload a file or drag and drop" at bounding box center [0, 0] width 0 height 0
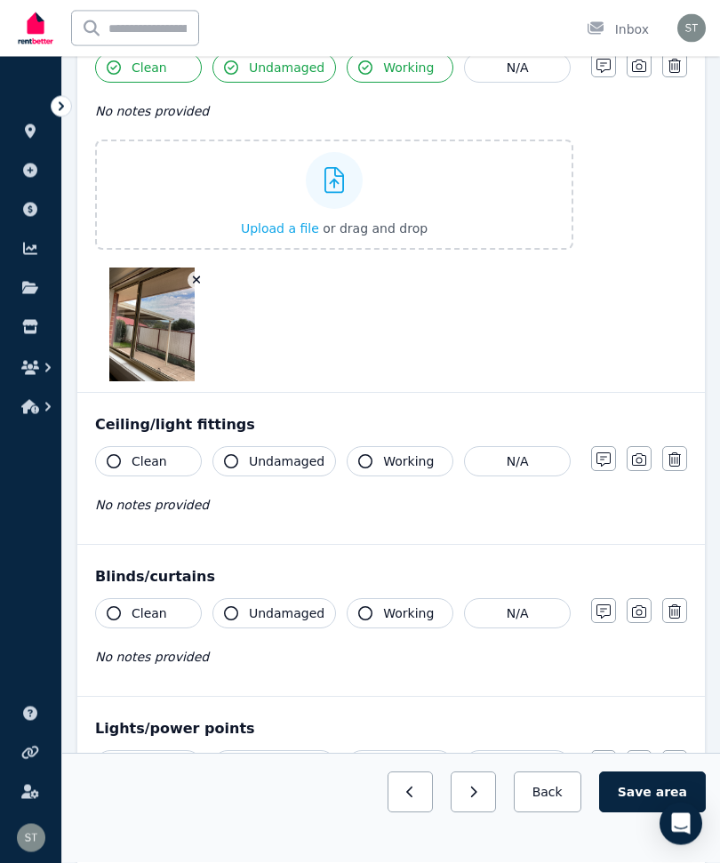
scroll to position [834, 0]
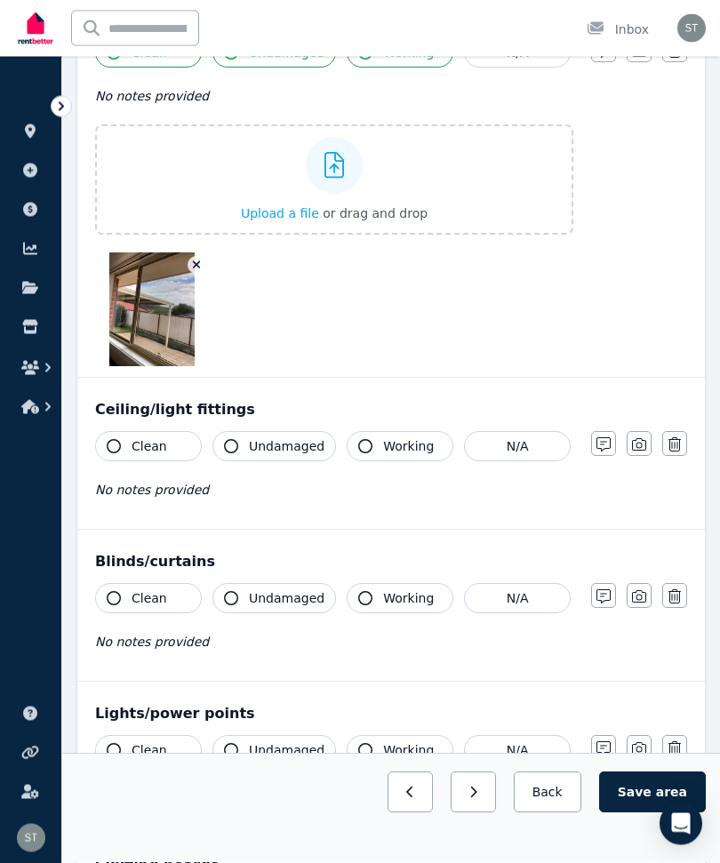
click at [124, 447] on button "Clean" at bounding box center [148, 447] width 107 height 30
click at [237, 446] on icon "button" at bounding box center [231, 446] width 14 height 14
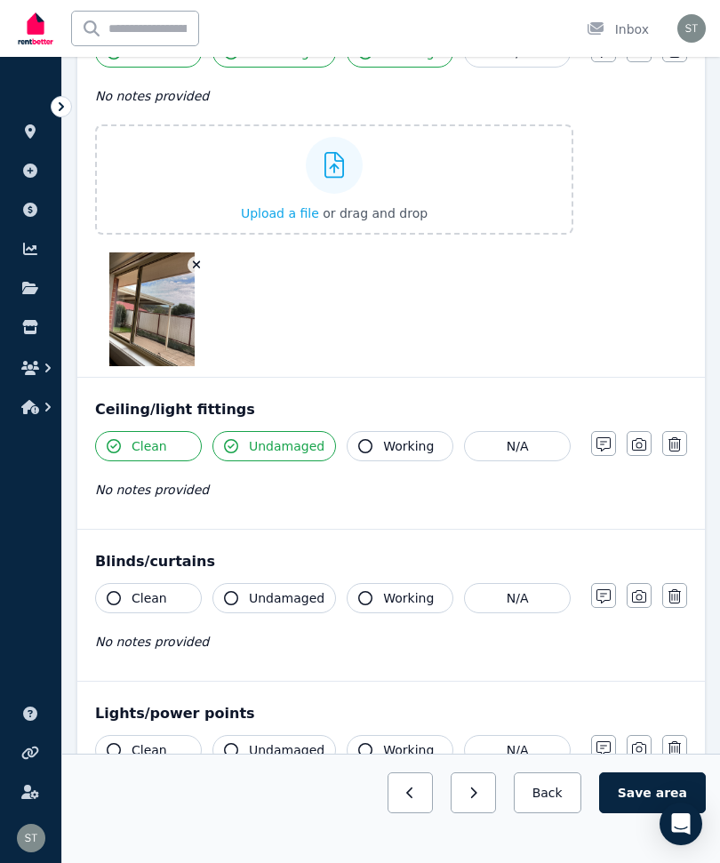
click at [347, 438] on button "Working" at bounding box center [400, 446] width 107 height 30
click at [112, 596] on icon "button" at bounding box center [114, 598] width 14 height 14
click at [224, 592] on icon "button" at bounding box center [231, 598] width 14 height 14
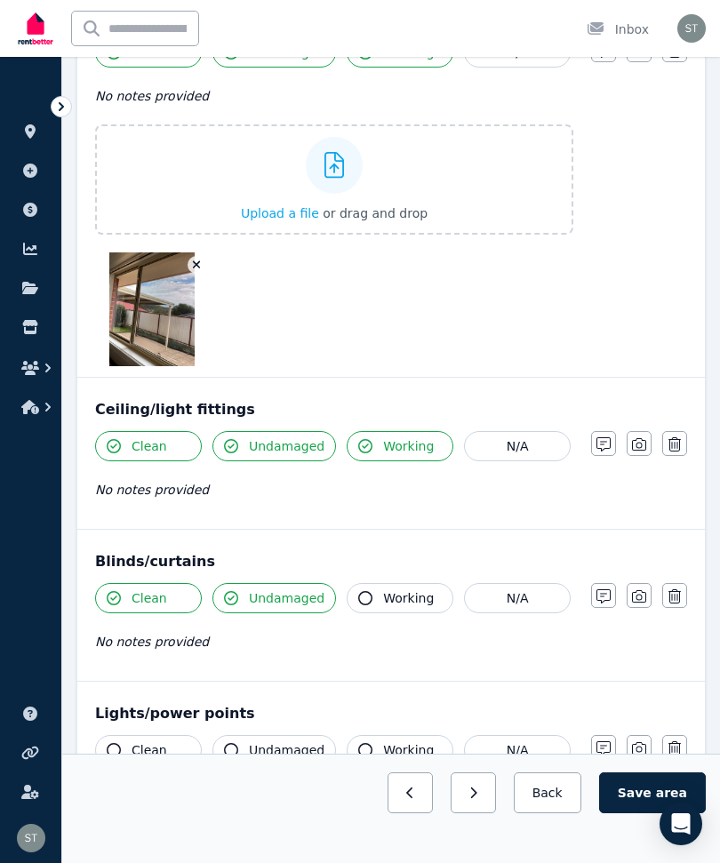
click at [372, 595] on button "Working" at bounding box center [400, 598] width 107 height 30
click at [113, 742] on button "Clean" at bounding box center [148, 750] width 107 height 30
click at [239, 743] on button "Undamaged" at bounding box center [274, 750] width 124 height 30
click at [370, 747] on button "Working" at bounding box center [400, 750] width 107 height 30
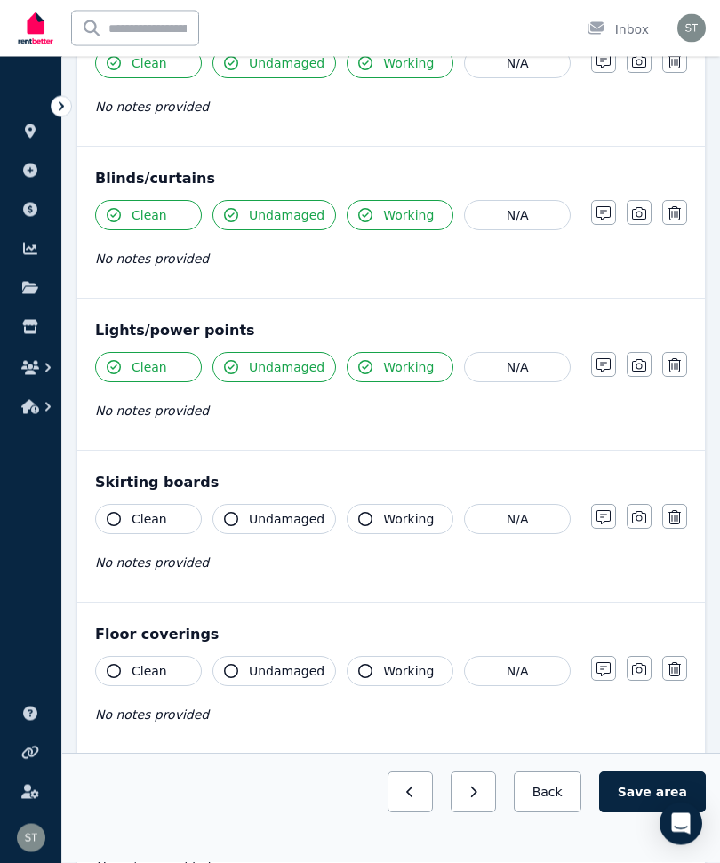
click at [122, 516] on button "Clean" at bounding box center [148, 520] width 107 height 30
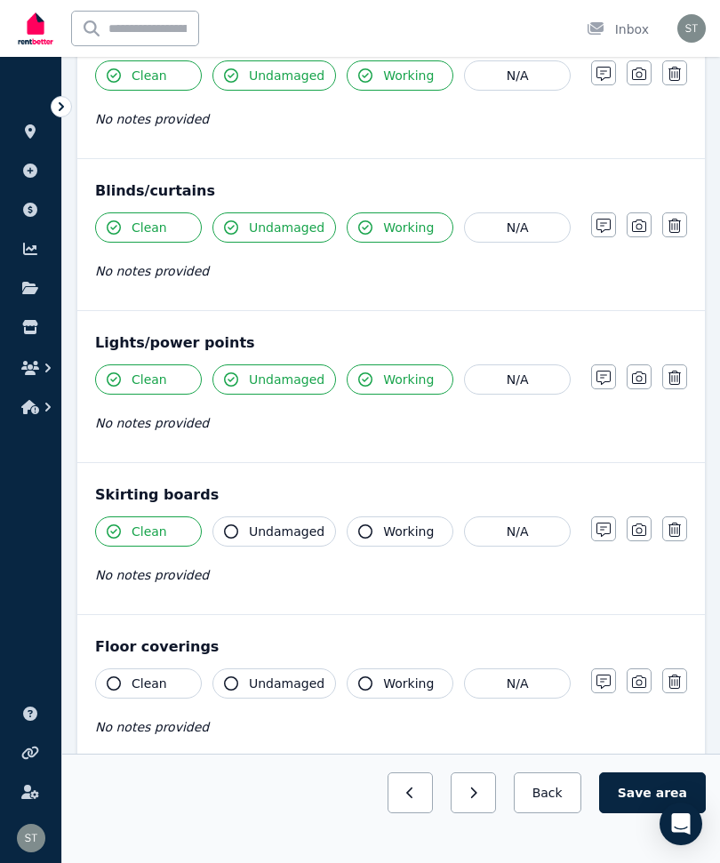
scroll to position [1189, 0]
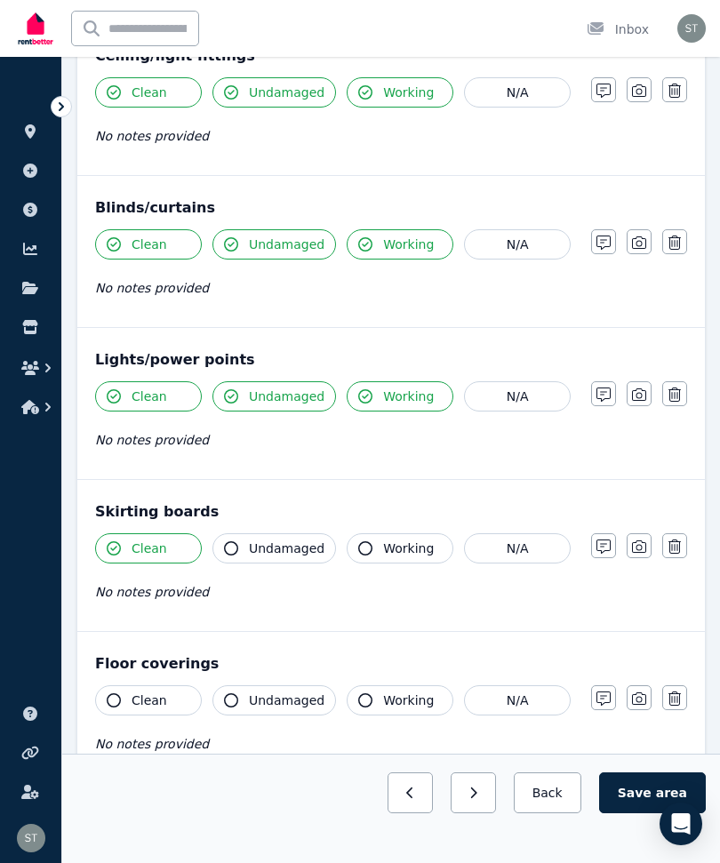
click at [240, 554] on button "Undamaged" at bounding box center [274, 548] width 124 height 30
click at [371, 542] on button "Working" at bounding box center [400, 548] width 107 height 30
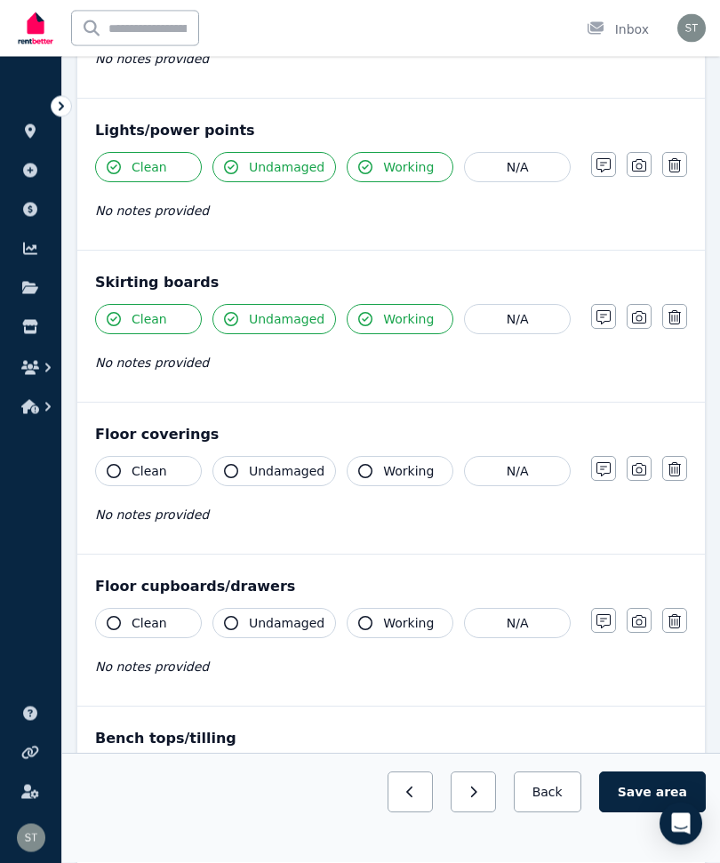
scroll to position [1418, 0]
click at [108, 465] on icon "button" at bounding box center [114, 471] width 14 height 14
click at [249, 470] on span "Undamaged" at bounding box center [287, 471] width 76 height 18
click at [358, 468] on icon "button" at bounding box center [365, 471] width 14 height 14
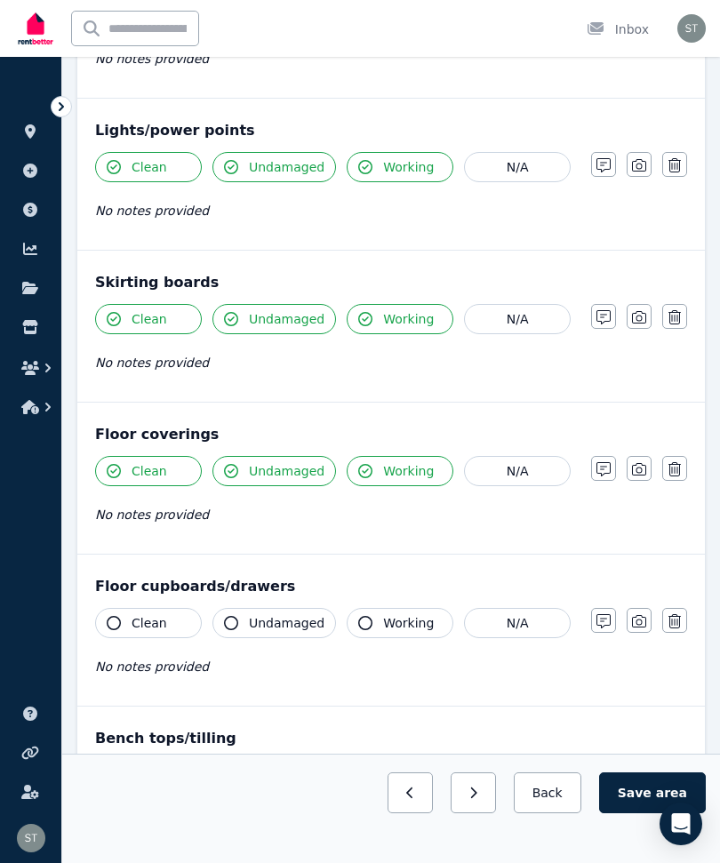
click at [110, 618] on icon "button" at bounding box center [114, 623] width 14 height 14
click at [230, 627] on icon "button" at bounding box center [231, 623] width 14 height 14
click at [368, 622] on icon "button" at bounding box center [365, 623] width 14 height 14
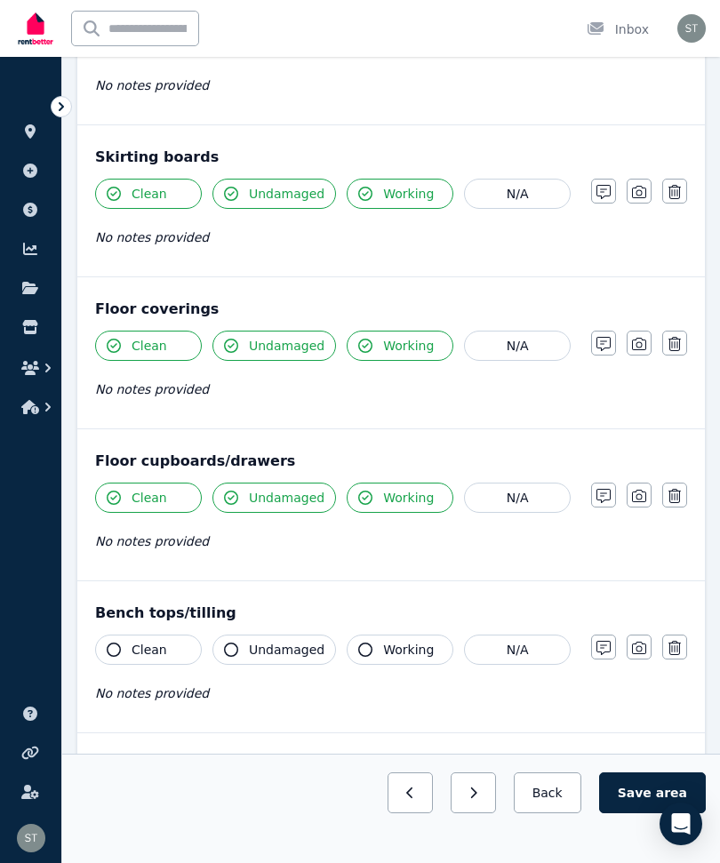
scroll to position [1556, 0]
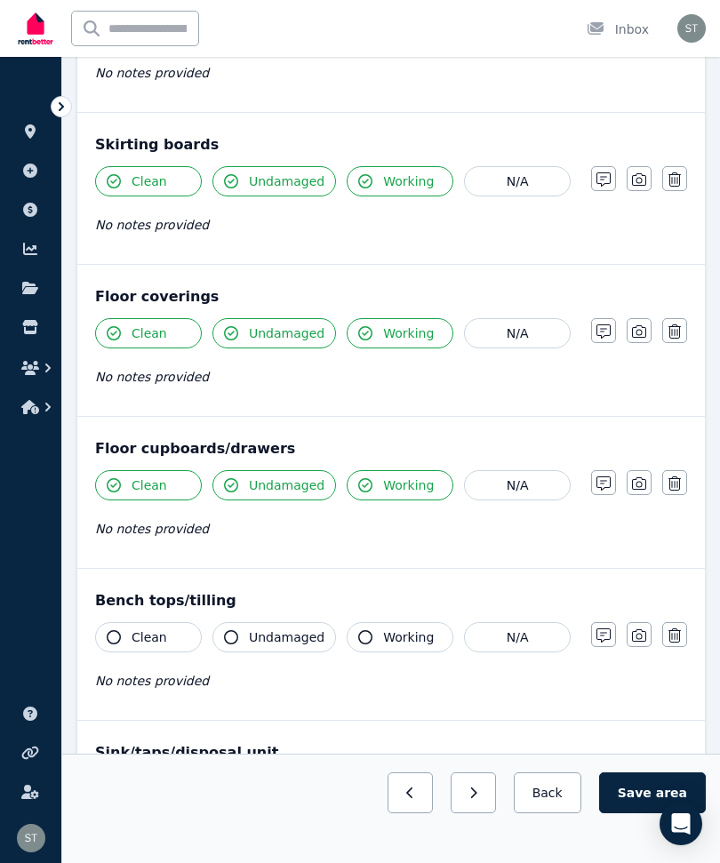
click at [108, 633] on icon "button" at bounding box center [114, 637] width 14 height 14
click at [236, 634] on icon "button" at bounding box center [231, 637] width 14 height 14
click at [371, 641] on button "Working" at bounding box center [400, 637] width 107 height 30
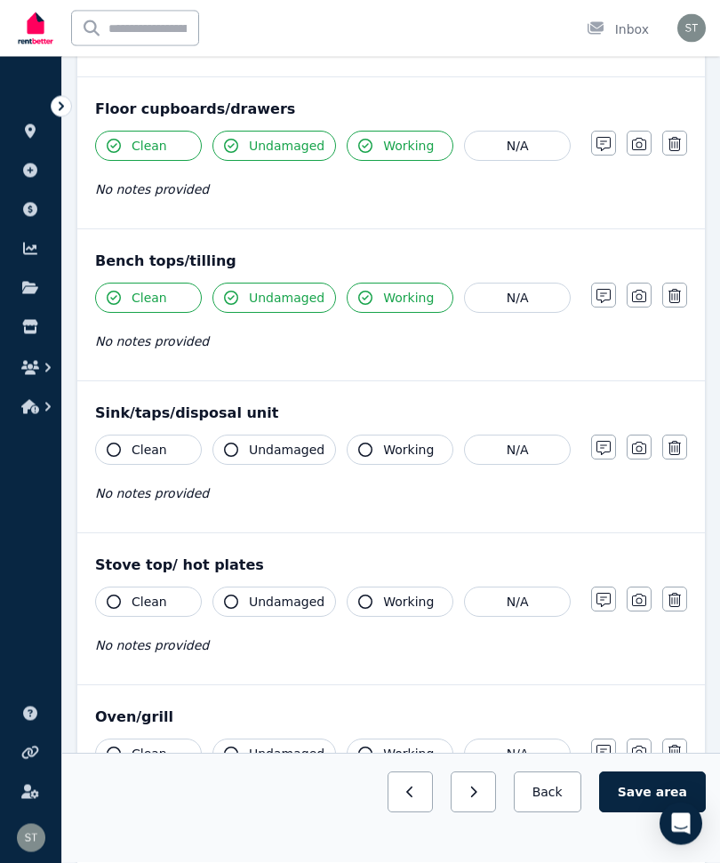
click at [105, 450] on button "Clean" at bounding box center [148, 450] width 107 height 30
click at [243, 451] on button "Undamaged" at bounding box center [274, 450] width 124 height 30
click at [363, 435] on button "Working" at bounding box center [400, 450] width 107 height 30
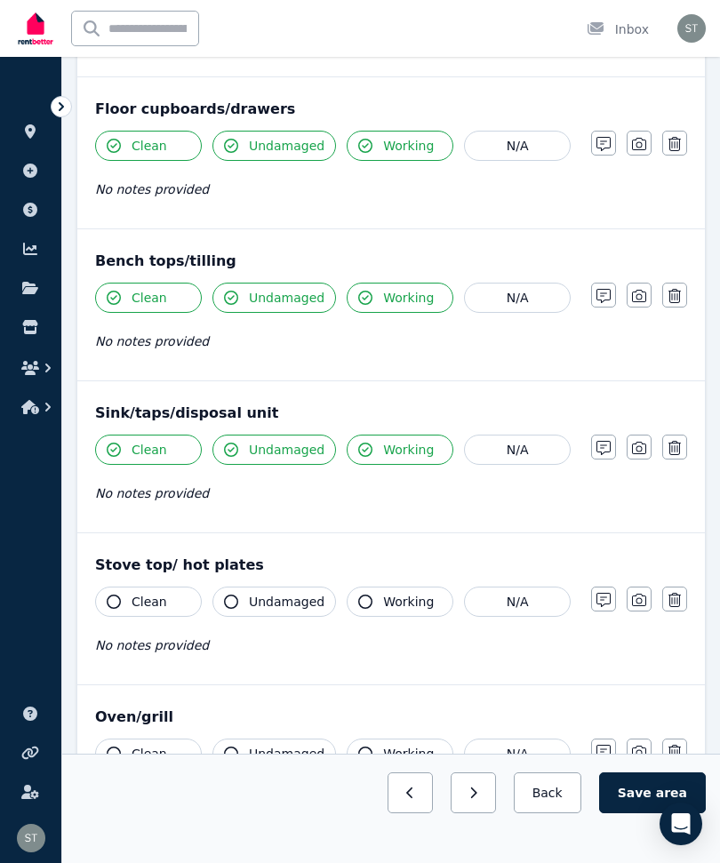
click at [108, 601] on icon "button" at bounding box center [114, 602] width 14 height 14
click at [238, 603] on button "Undamaged" at bounding box center [274, 602] width 124 height 30
click at [367, 595] on icon "button" at bounding box center [365, 602] width 14 height 14
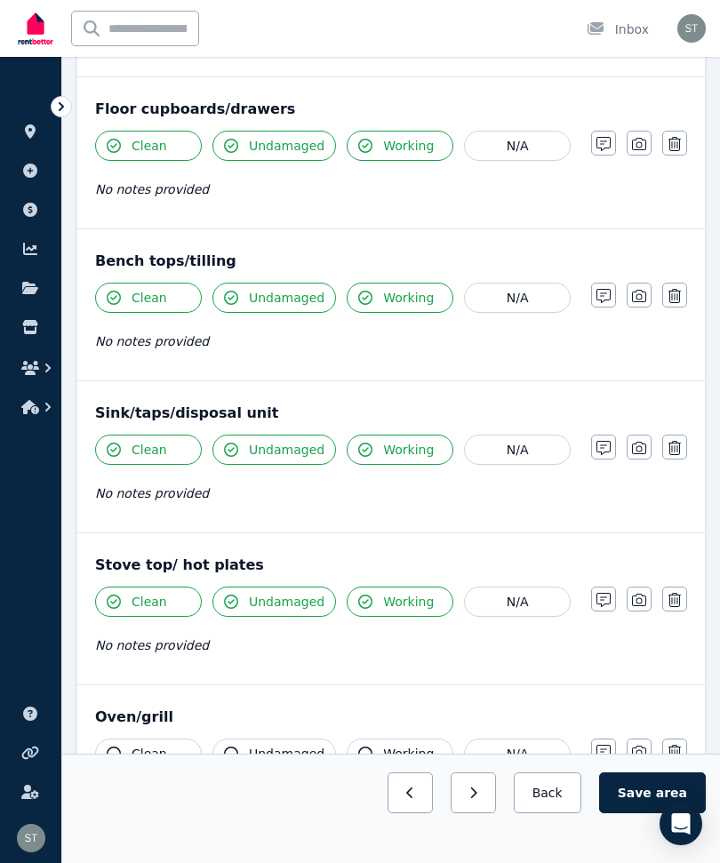
click at [642, 596] on icon "button" at bounding box center [639, 600] width 14 height 14
click at [487, 730] on label "Upload a file or drag and drop" at bounding box center [334, 729] width 478 height 110
click at [0, 0] on input "Upload a file or drag and drop" at bounding box center [0, 0] width 0 height 0
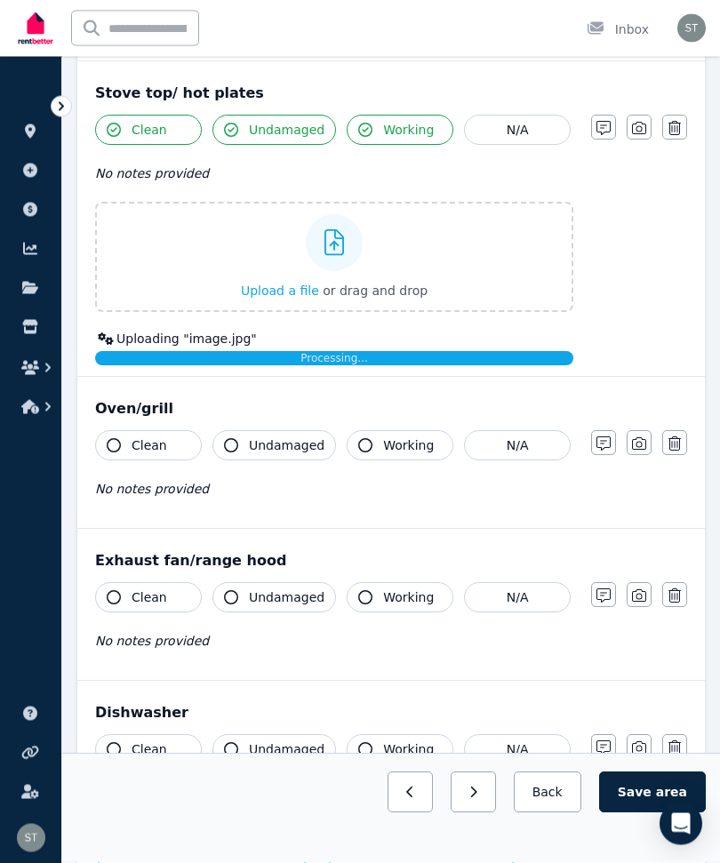
scroll to position [2370, 0]
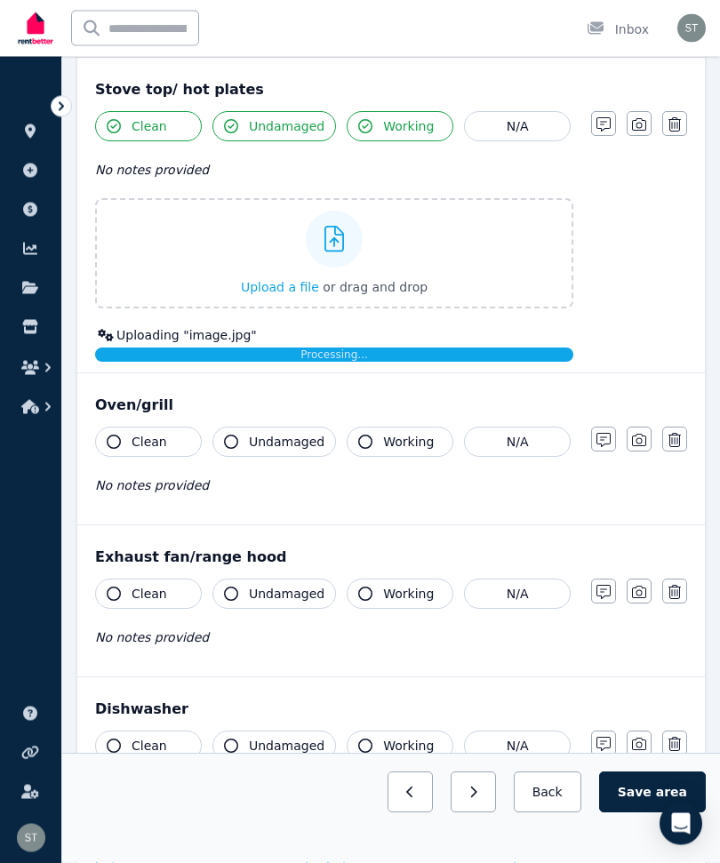
click at [100, 444] on button "Clean" at bounding box center [148, 442] width 107 height 30
click at [234, 451] on button "Undamaged" at bounding box center [274, 442] width 124 height 30
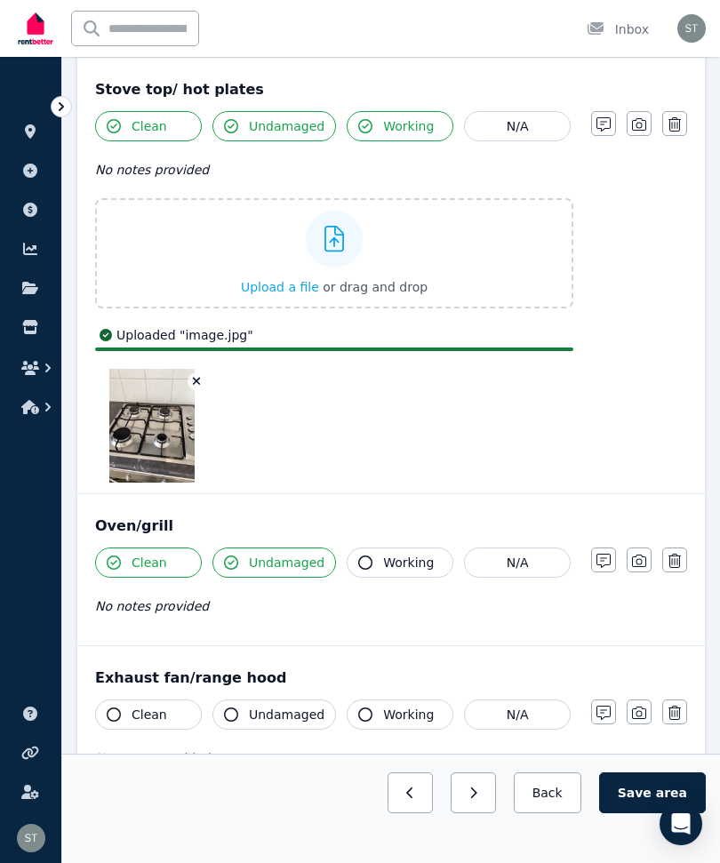
click at [372, 443] on div at bounding box center [334, 426] width 478 height 114
click at [367, 560] on icon "button" at bounding box center [365, 562] width 14 height 14
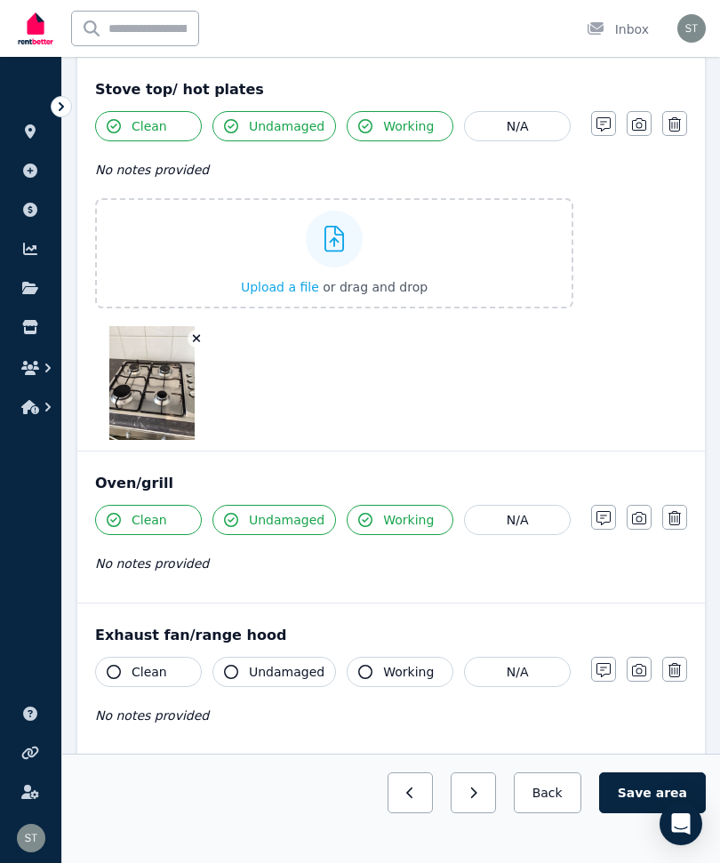
click at [635, 562] on div "Clean Undamaged Working N/A No notes provided Notes Photo Delete" at bounding box center [391, 548] width 592 height 87
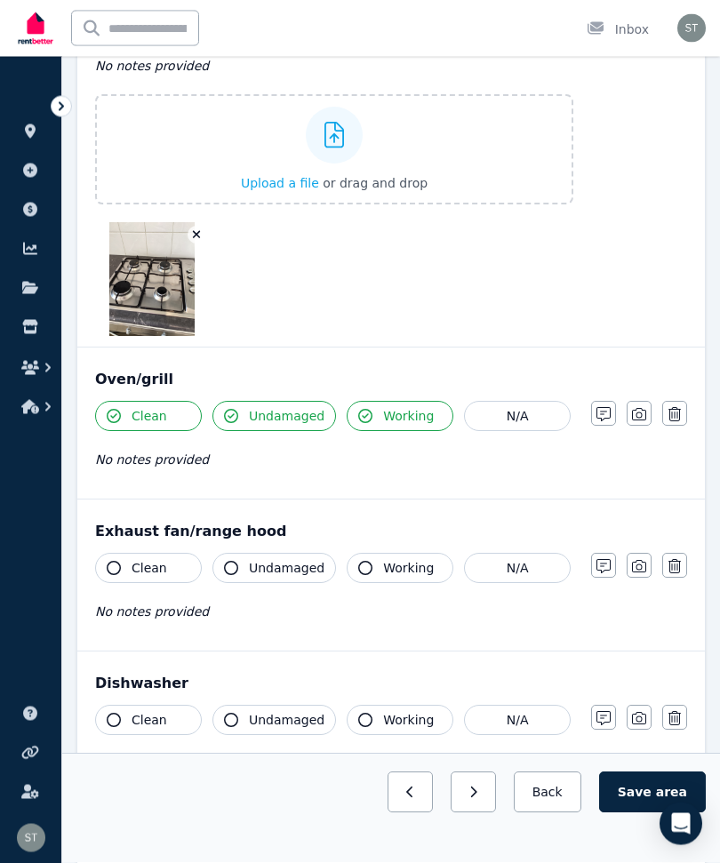
scroll to position [2475, 0]
click at [635, 411] on icon "button" at bounding box center [639, 414] width 14 height 14
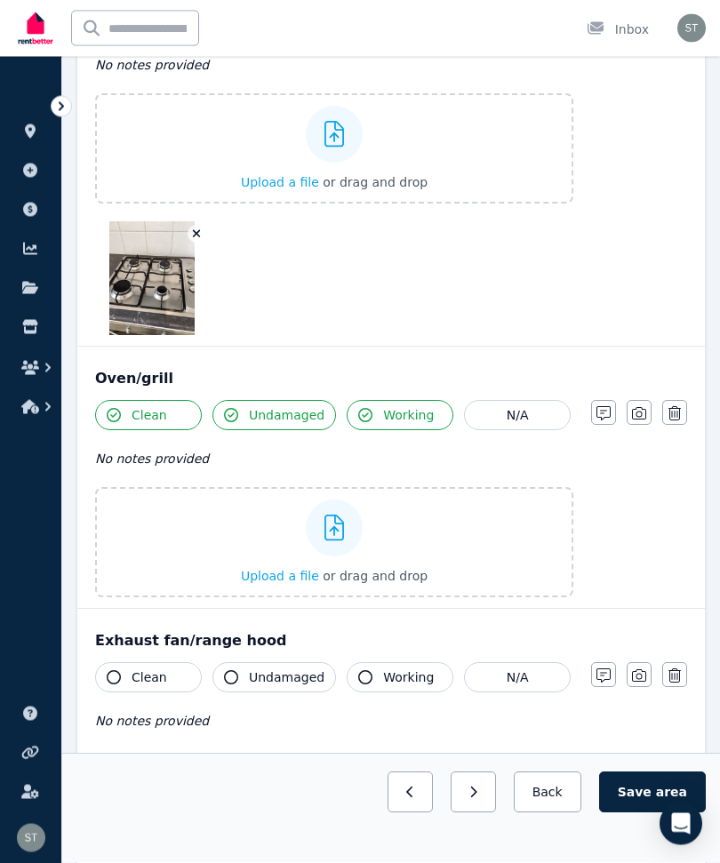
scroll to position [2476, 0]
click at [287, 545] on div "Upload a file or drag and drop" at bounding box center [334, 542] width 187 height 107
click at [0, 0] on input "Upload a file or drag and drop" at bounding box center [0, 0] width 0 height 0
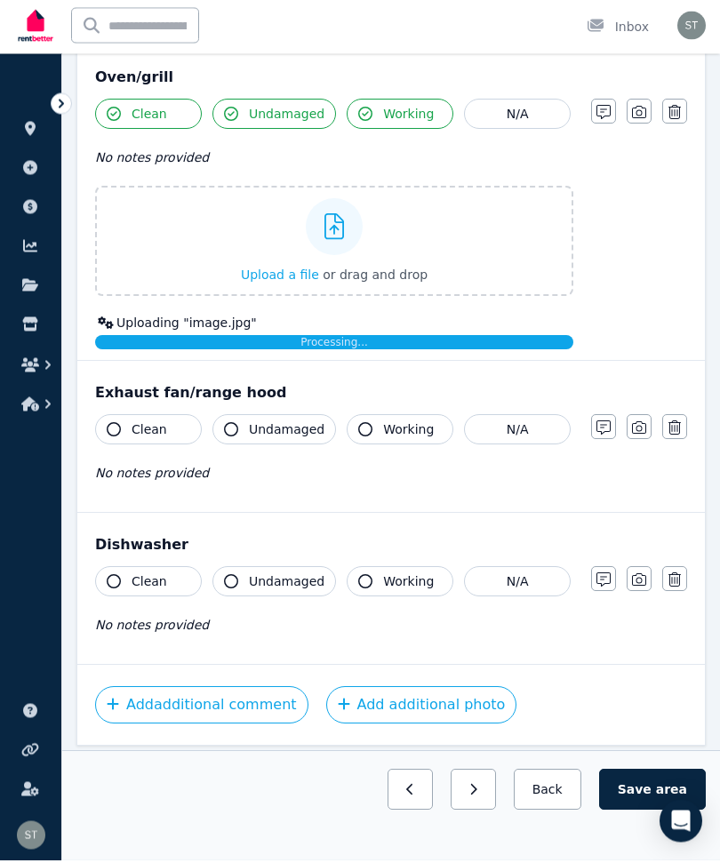
scroll to position [2774, 0]
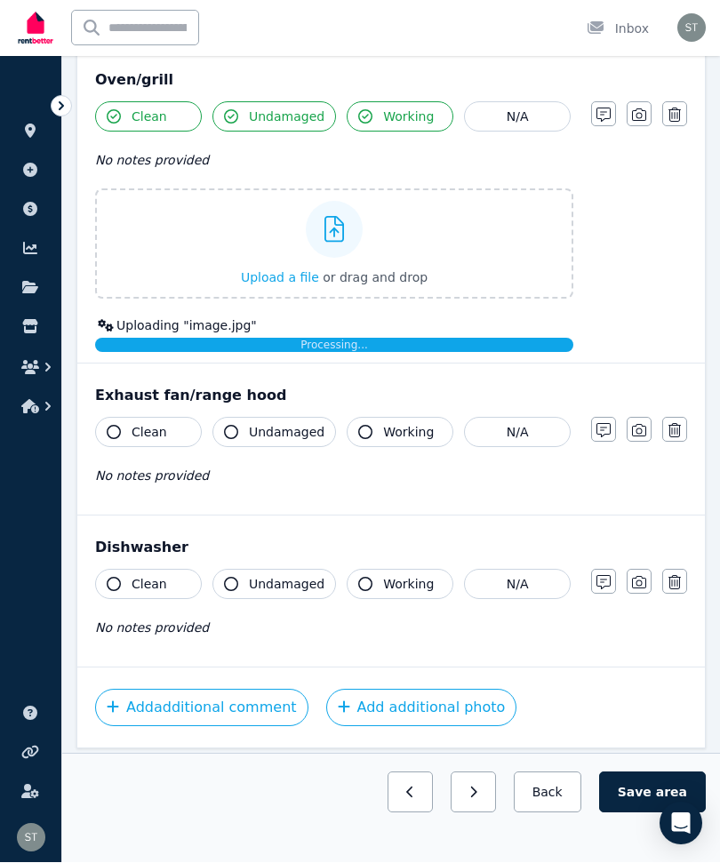
click at [105, 435] on button "Clean" at bounding box center [148, 433] width 107 height 30
click at [229, 434] on icon "button" at bounding box center [231, 433] width 14 height 14
click at [353, 427] on button "Working" at bounding box center [400, 433] width 107 height 30
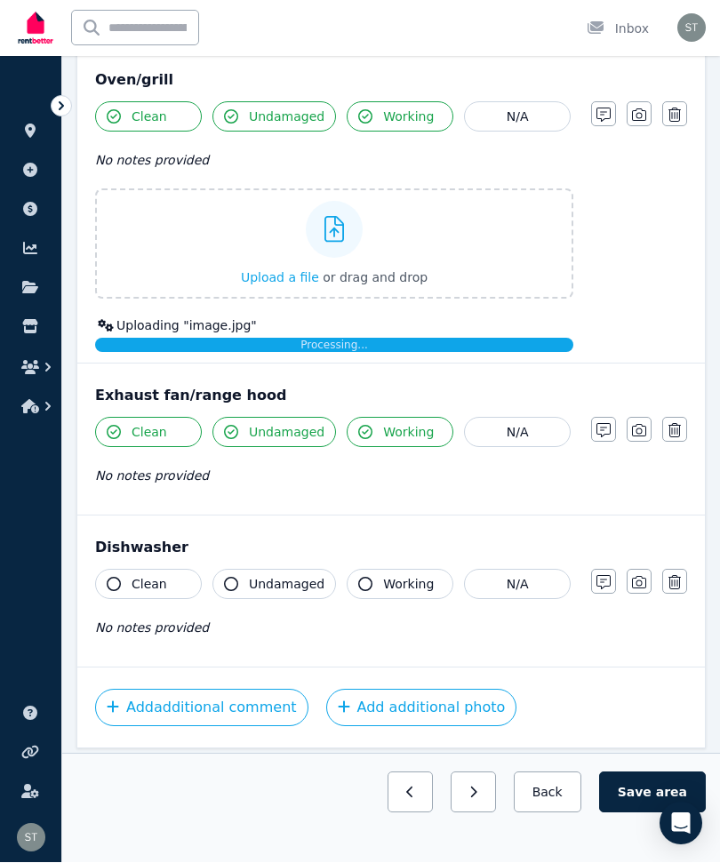
scroll to position [2774, 0]
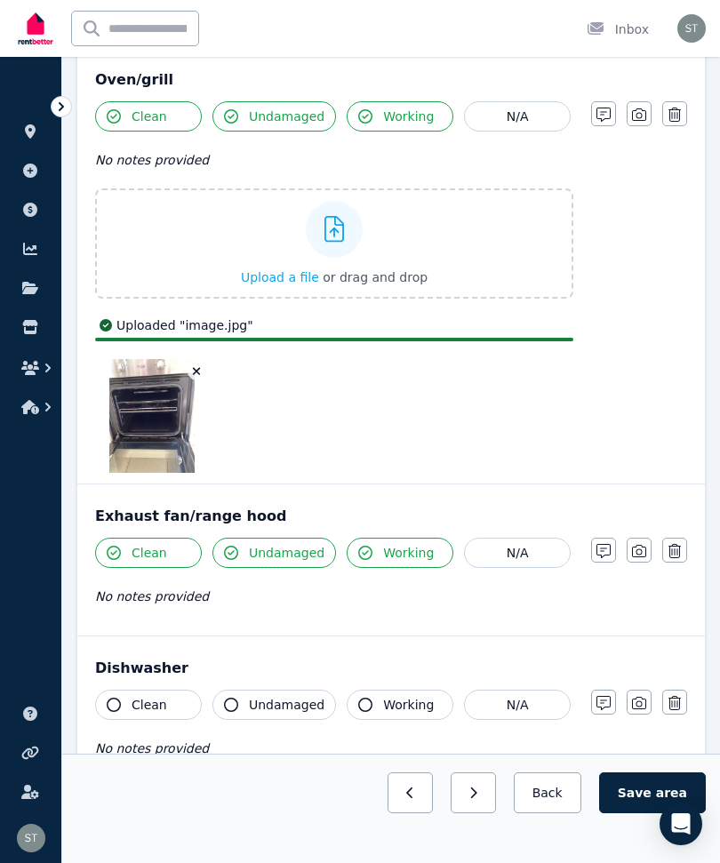
click at [108, 587] on div "No notes provided" at bounding box center [334, 596] width 478 height 21
click at [105, 713] on button "Clean" at bounding box center [148, 705] width 107 height 30
click at [247, 708] on button "Undamaged" at bounding box center [274, 705] width 124 height 30
click at [358, 705] on icon "button" at bounding box center [365, 705] width 14 height 14
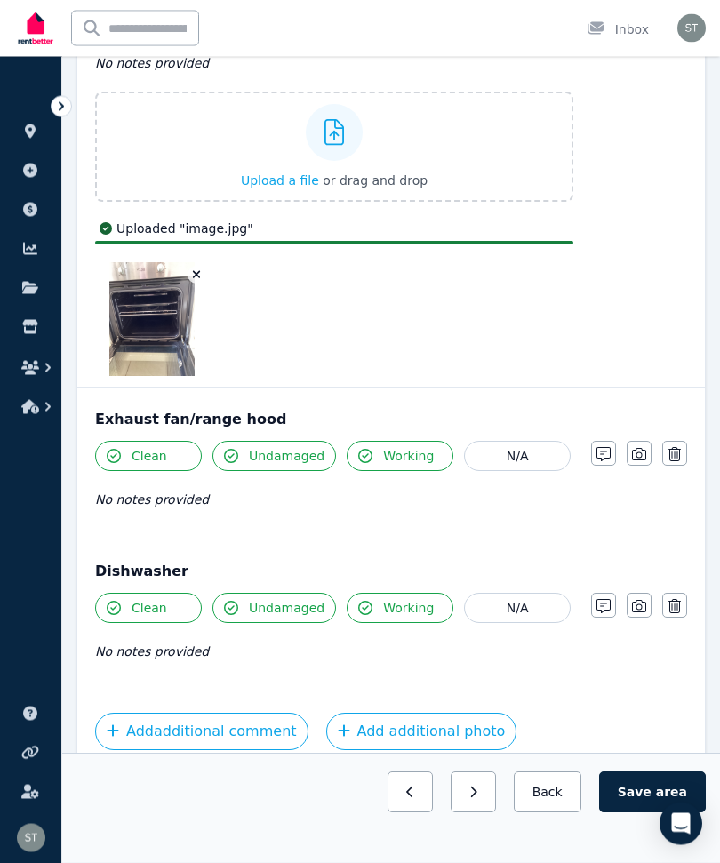
scroll to position [2894, 0]
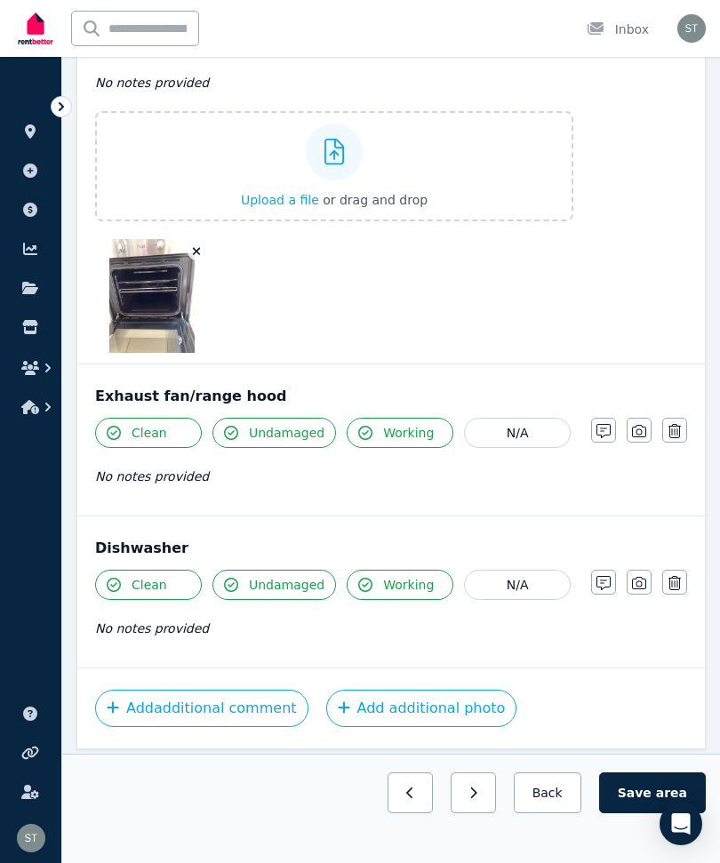
click at [650, 813] on button "Save area" at bounding box center [652, 792] width 107 height 41
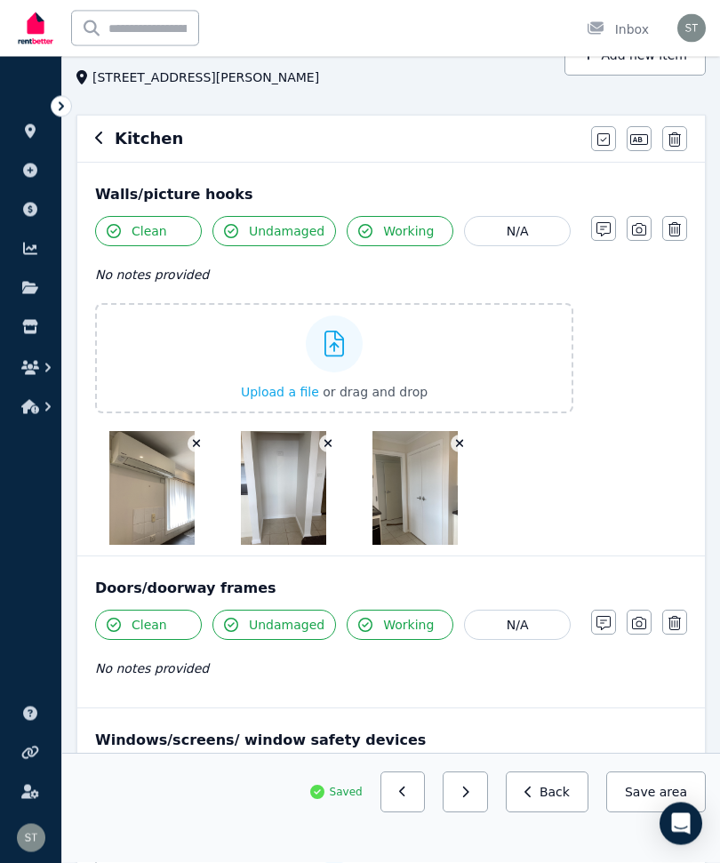
scroll to position [0, 0]
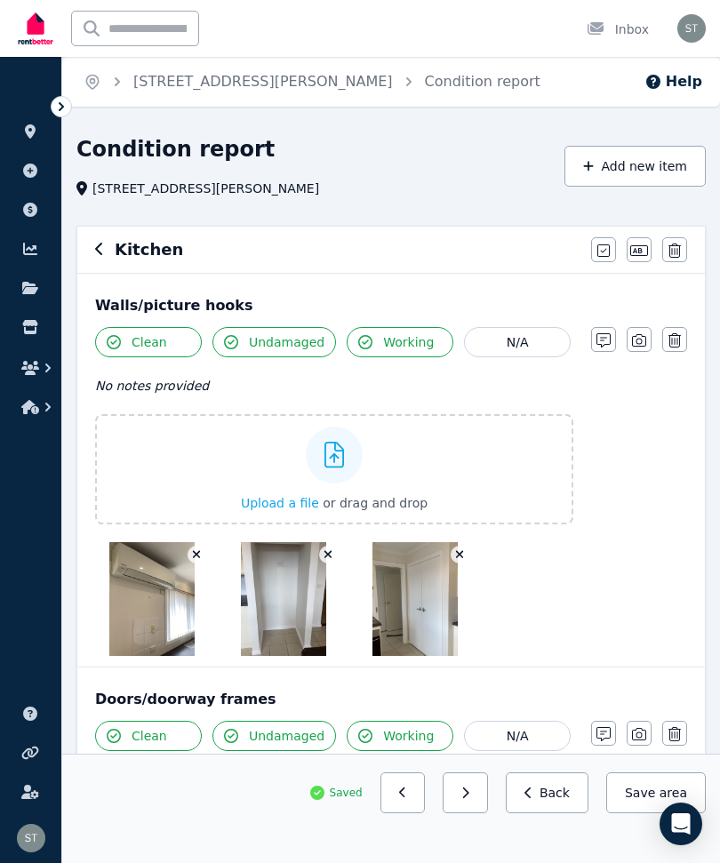
click at [100, 250] on icon "button" at bounding box center [99, 249] width 9 height 14
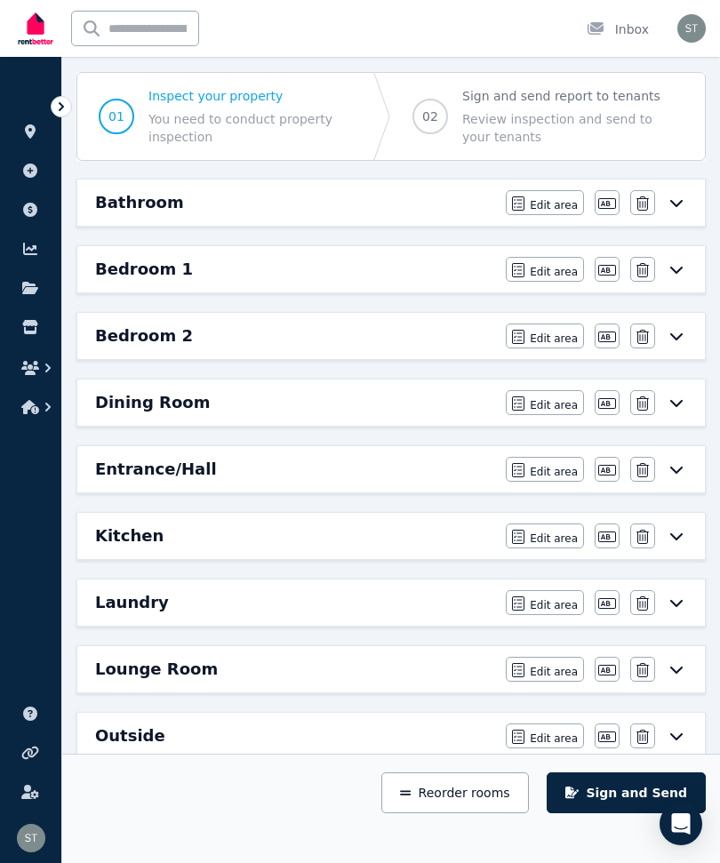
scroll to position [153, 0]
click at [148, 673] on h6 "Lounge Room" at bounding box center [156, 670] width 123 height 25
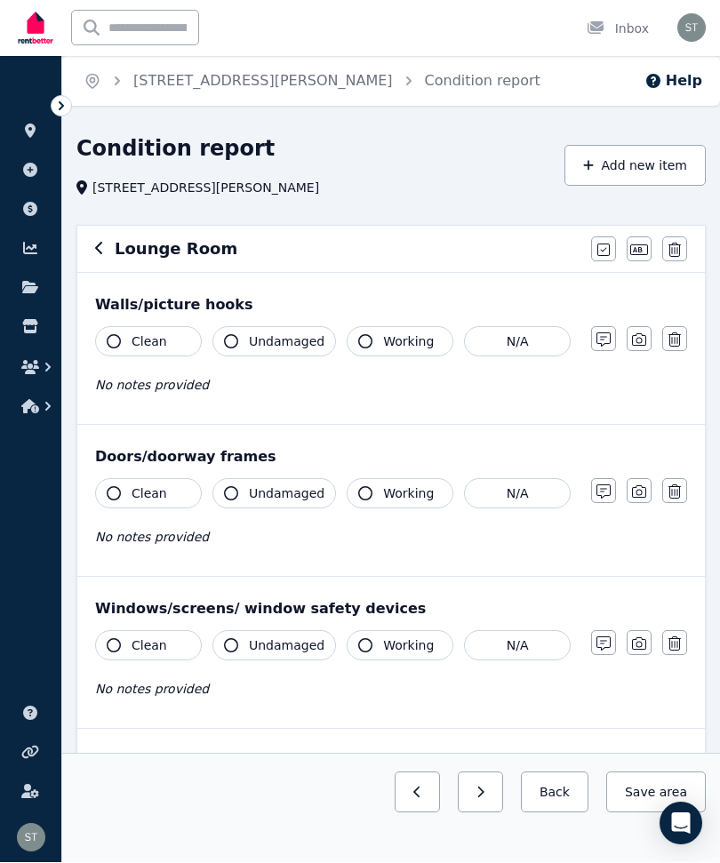
scroll to position [1, 0]
click at [109, 341] on icon "button" at bounding box center [114, 341] width 14 height 14
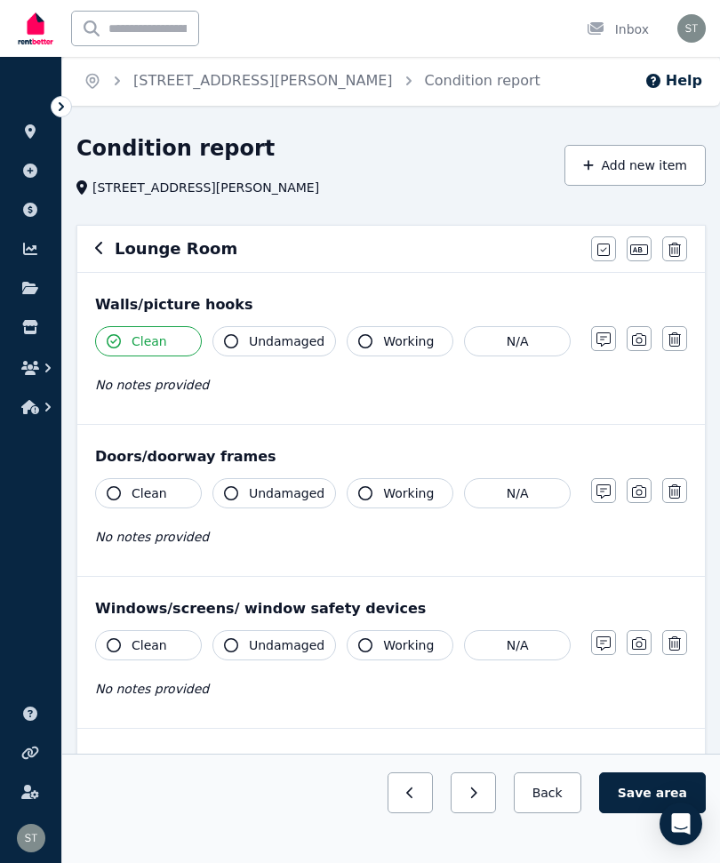
click at [249, 347] on span "Undamaged" at bounding box center [287, 341] width 76 height 18
click at [373, 335] on button "Working" at bounding box center [400, 341] width 107 height 30
click at [108, 489] on icon "button" at bounding box center [114, 493] width 14 height 14
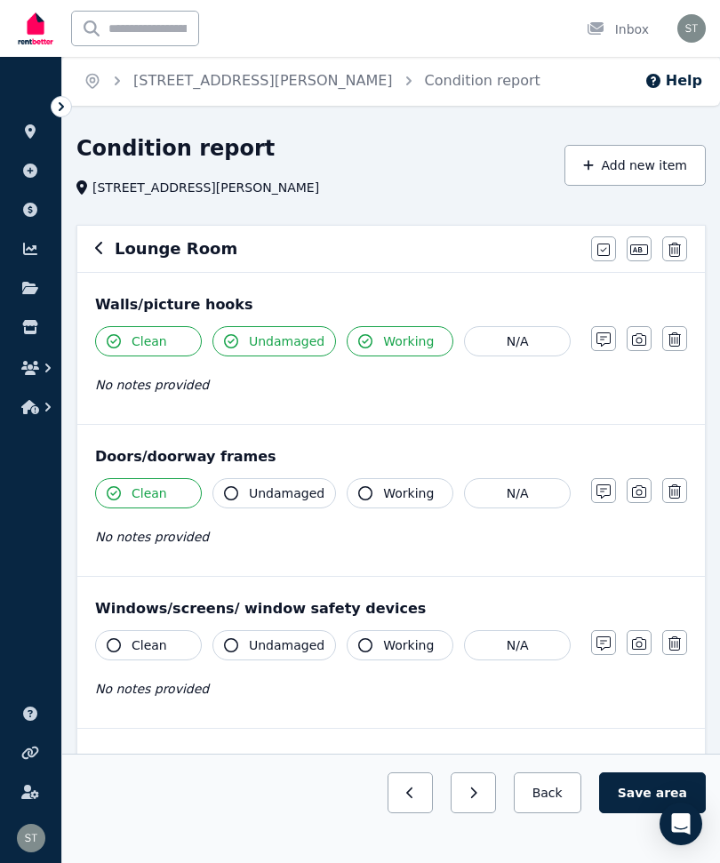
click at [227, 487] on icon "button" at bounding box center [231, 493] width 14 height 14
click at [364, 491] on icon "button" at bounding box center [365, 493] width 14 height 14
click at [106, 643] on button "Clean" at bounding box center [148, 645] width 107 height 30
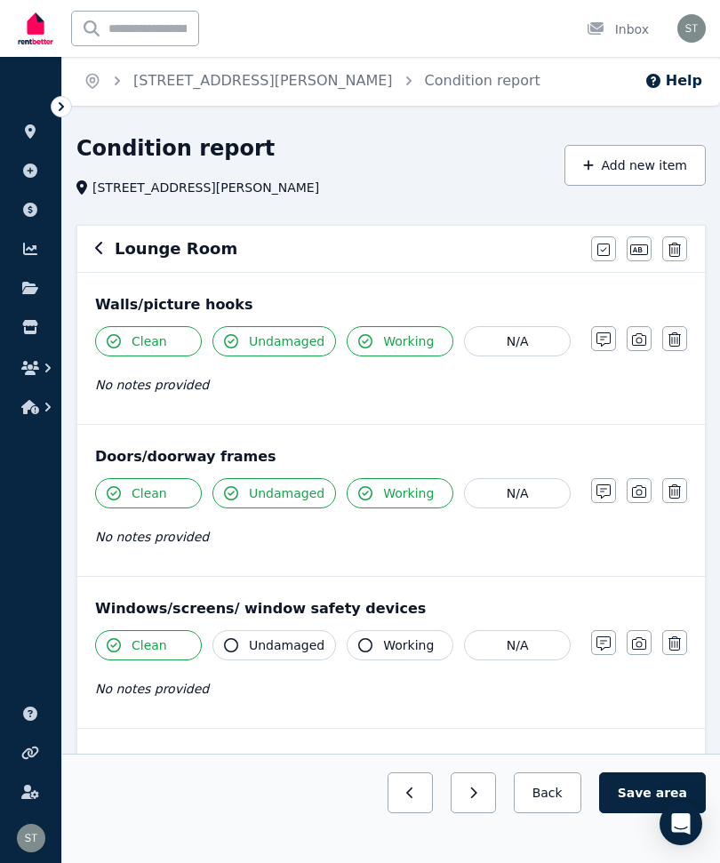
click at [228, 643] on icon "button" at bounding box center [231, 645] width 14 height 14
click at [353, 640] on button "Working" at bounding box center [400, 645] width 107 height 30
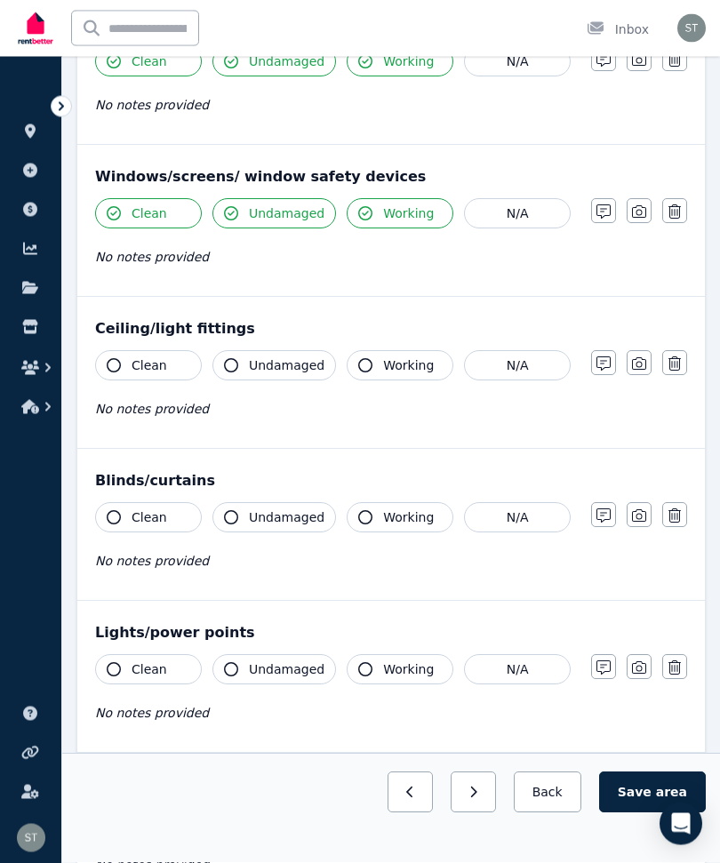
scroll to position [433, 0]
click at [112, 370] on icon "button" at bounding box center [114, 365] width 14 height 14
click at [248, 371] on button "Undamaged" at bounding box center [274, 365] width 124 height 30
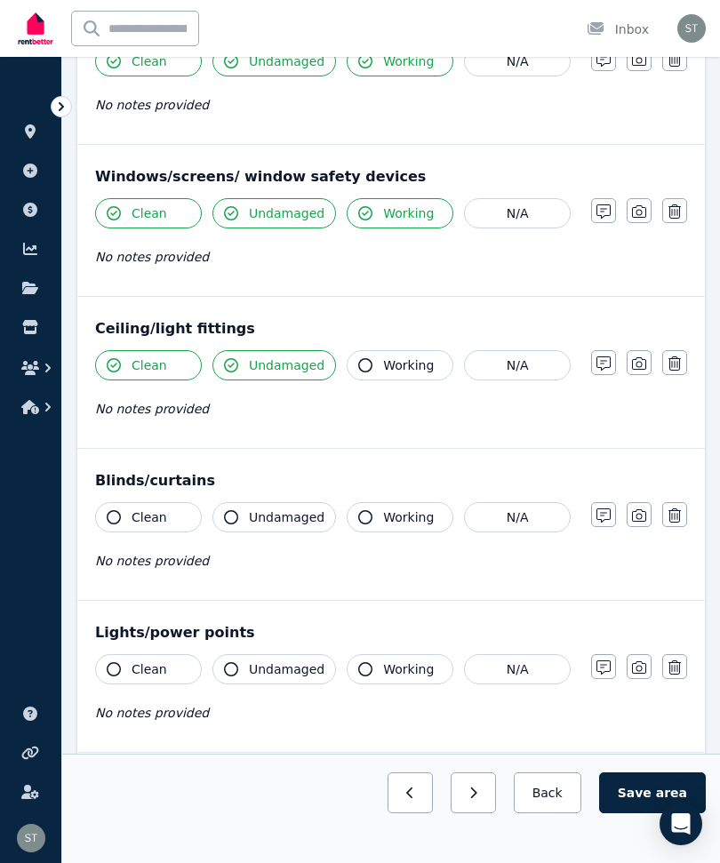
click at [383, 362] on span "Working" at bounding box center [408, 365] width 51 height 18
click at [105, 517] on button "Clean" at bounding box center [148, 517] width 107 height 30
click at [243, 524] on button "Undamaged" at bounding box center [274, 517] width 124 height 30
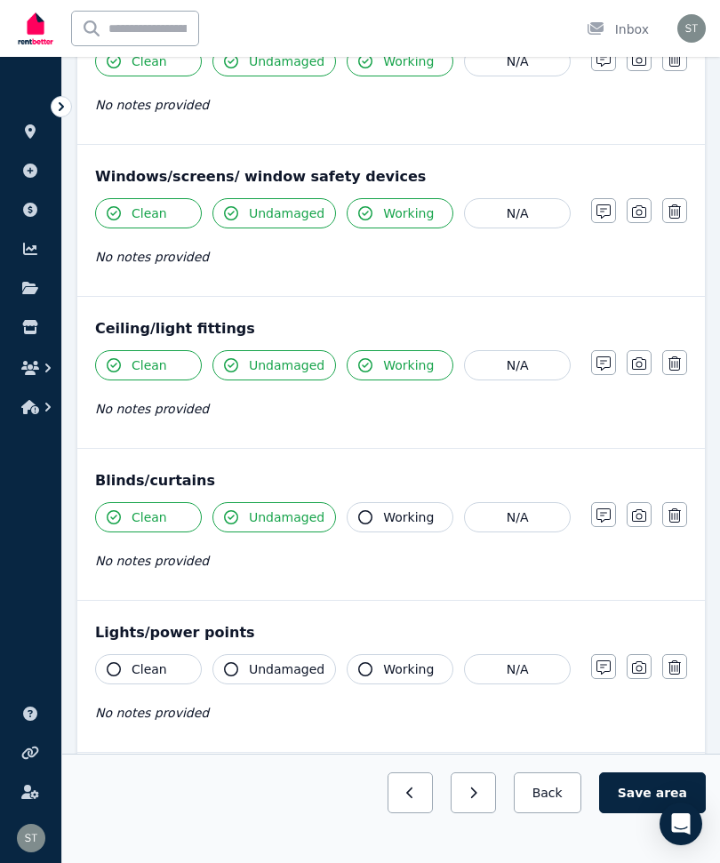
click at [363, 519] on icon "button" at bounding box center [365, 517] width 14 height 14
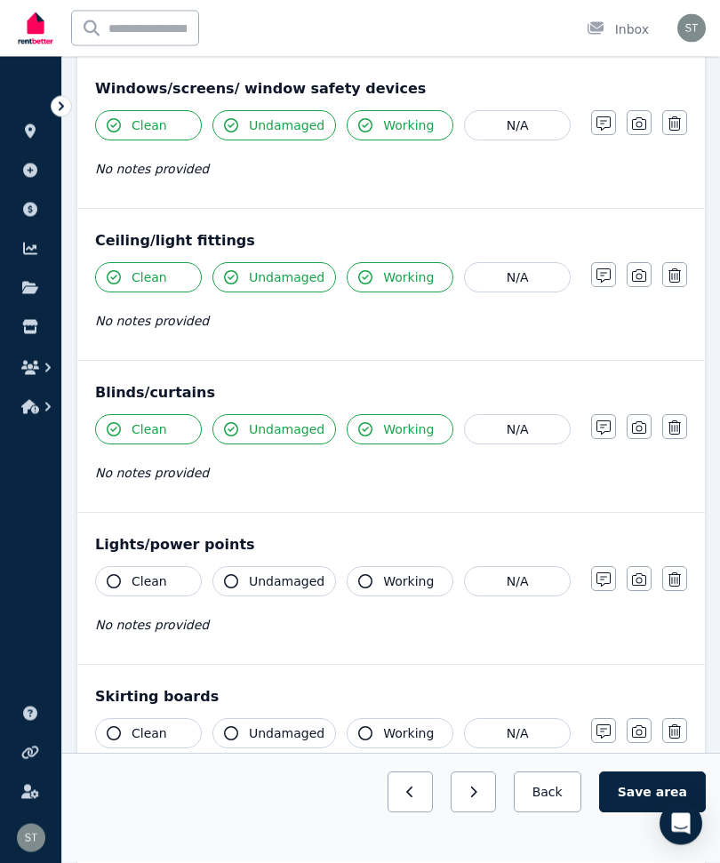
scroll to position [524, 0]
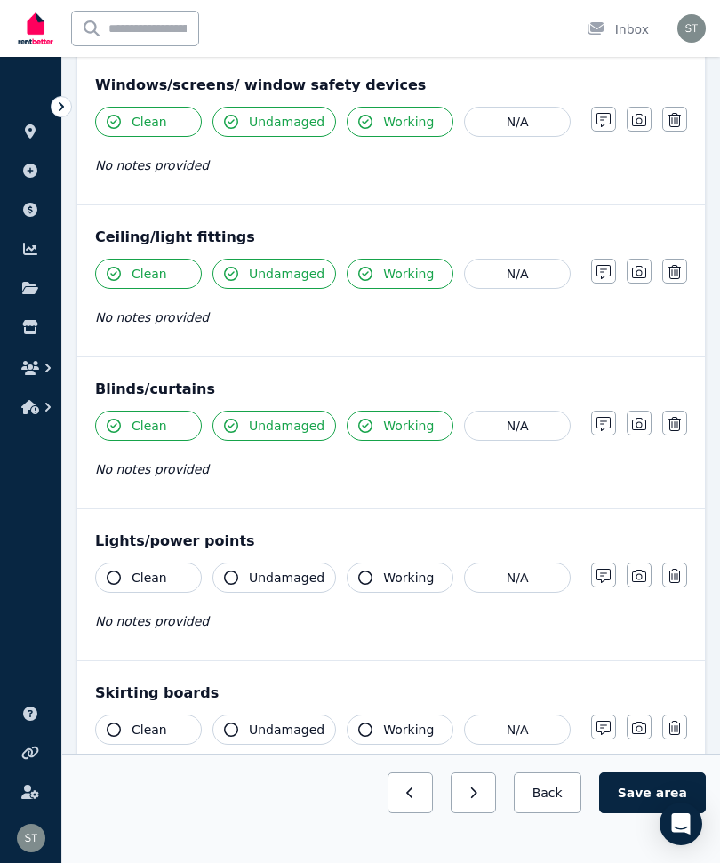
click at [106, 575] on button "Clean" at bounding box center [148, 578] width 107 height 30
click at [233, 579] on icon "button" at bounding box center [231, 578] width 14 height 14
click at [364, 572] on icon "button" at bounding box center [365, 578] width 14 height 14
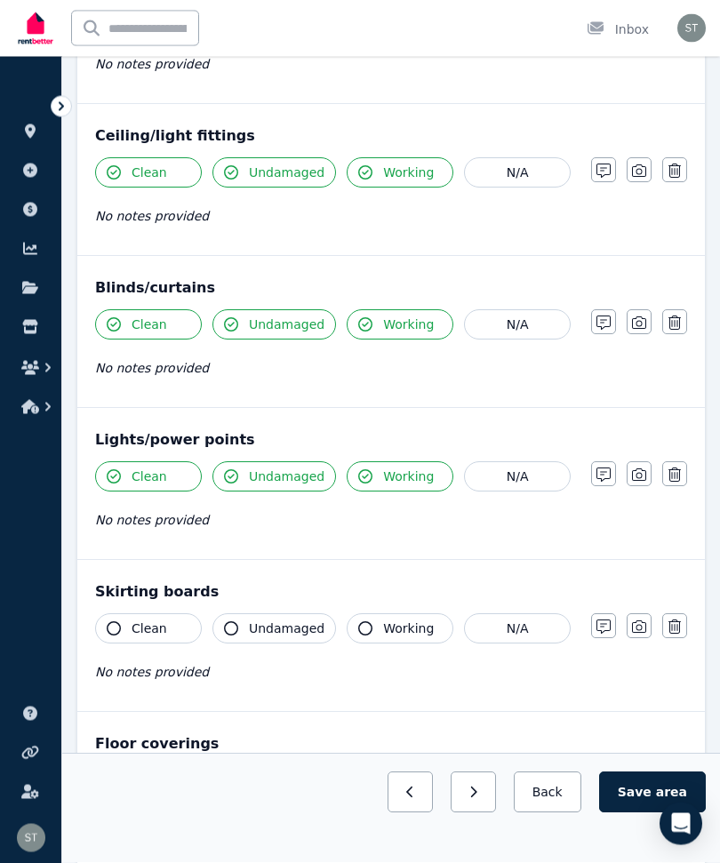
click at [105, 626] on button "Clean" at bounding box center [148, 629] width 107 height 30
click at [244, 637] on button "Undamaged" at bounding box center [274, 628] width 124 height 30
click at [358, 628] on icon "button" at bounding box center [365, 628] width 14 height 14
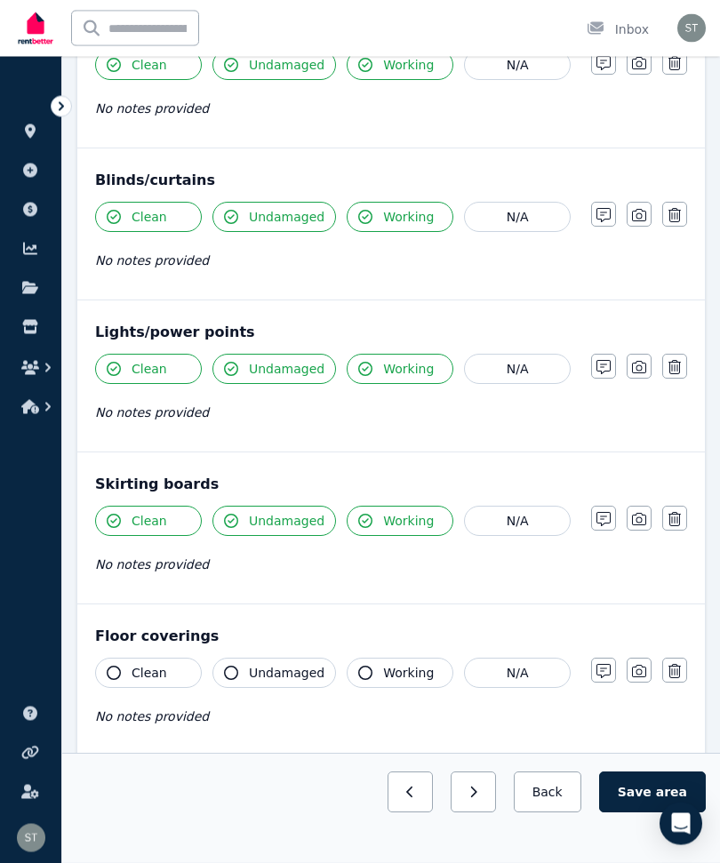
scroll to position [738, 0]
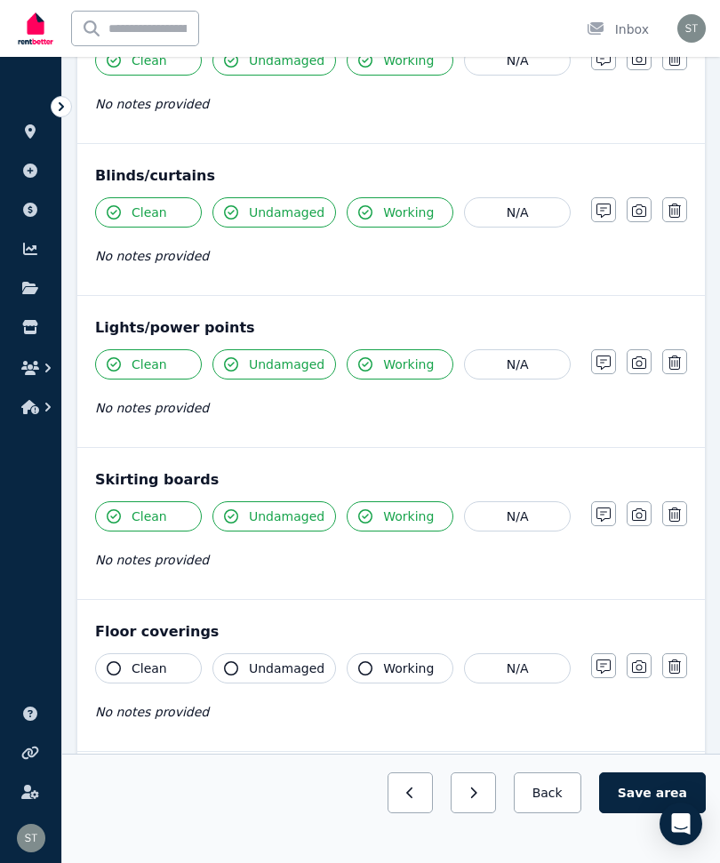
click at [105, 660] on button "Clean" at bounding box center [148, 668] width 107 height 30
click at [227, 669] on icon "button" at bounding box center [231, 668] width 14 height 14
click at [374, 669] on button "Working" at bounding box center [400, 668] width 107 height 30
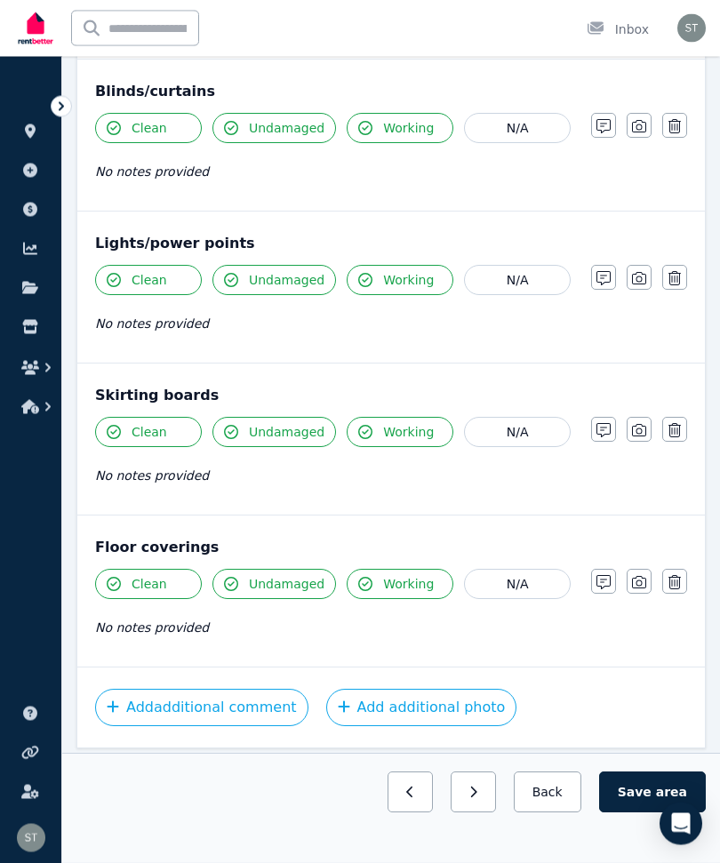
scroll to position [821, 0]
click at [636, 579] on icon "button" at bounding box center [639, 583] width 14 height 14
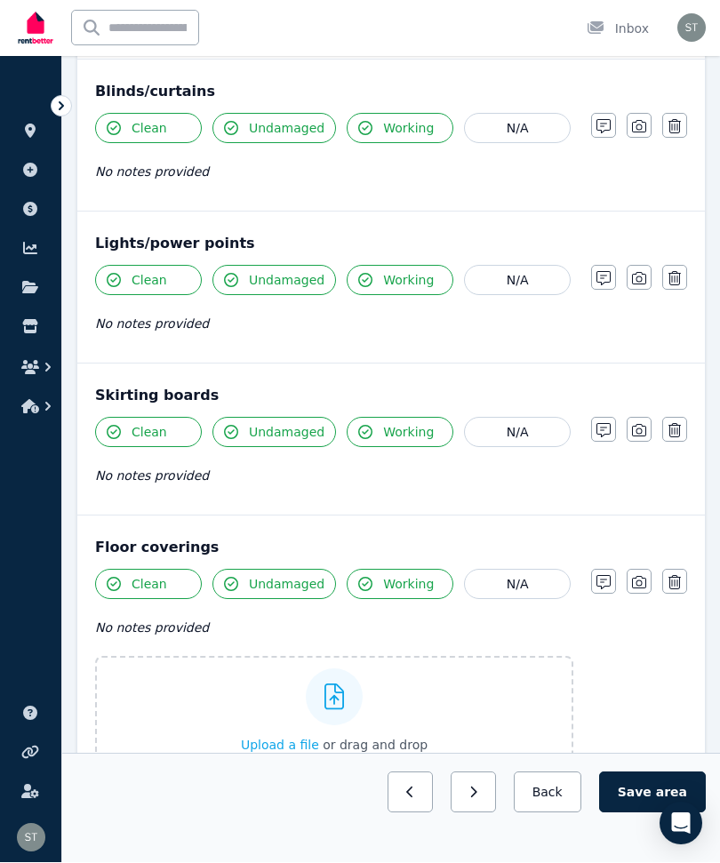
scroll to position [822, 0]
click at [275, 722] on div "Upload a file or drag and drop" at bounding box center [334, 711] width 187 height 107
click at [0, 0] on input "Upload a file or drag and drop" at bounding box center [0, 0] width 0 height 0
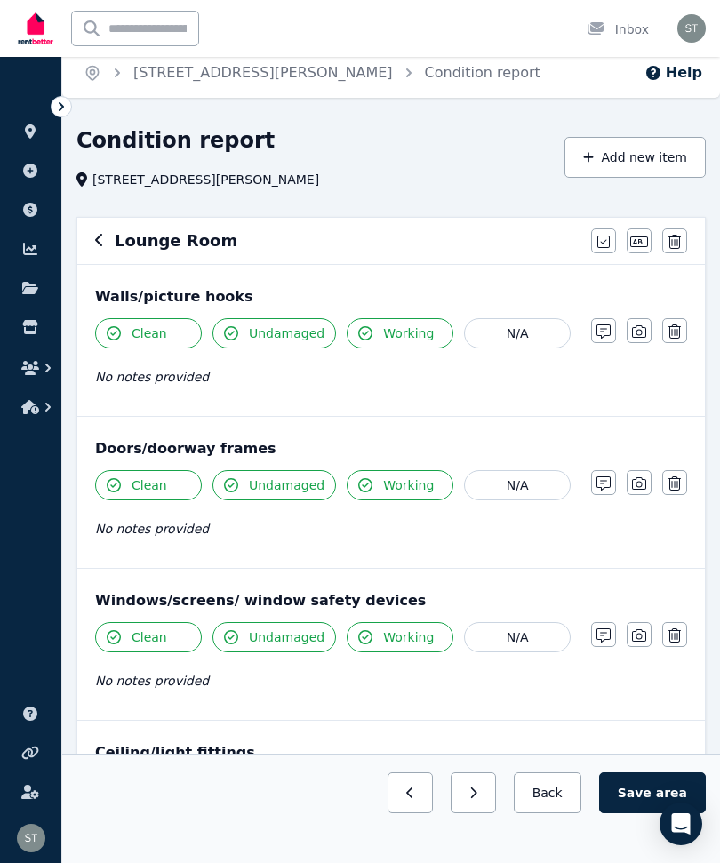
scroll to position [0, 0]
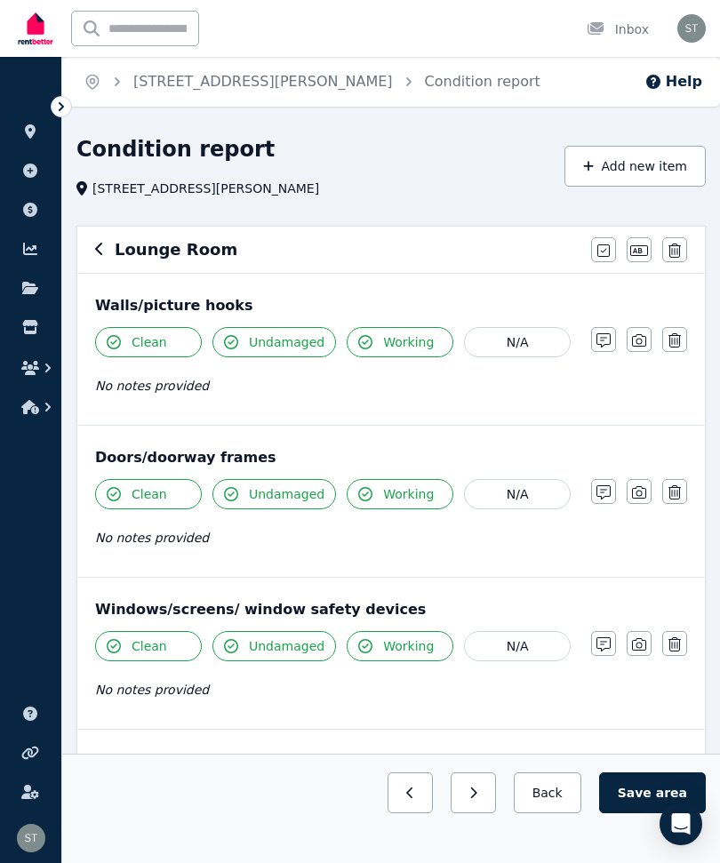
click at [639, 343] on icon "button" at bounding box center [639, 340] width 14 height 14
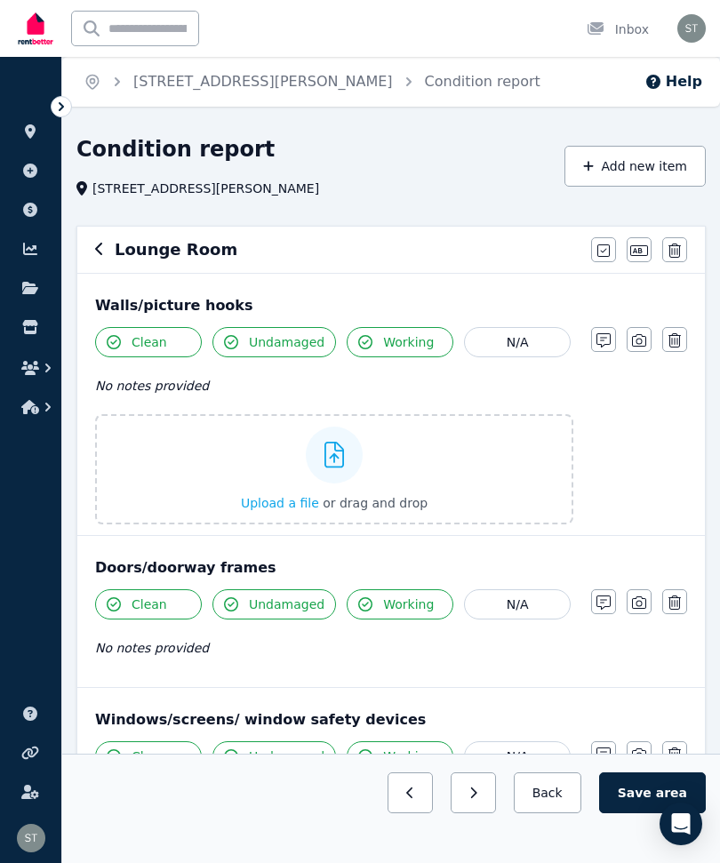
click at [469, 483] on label "Upload a file or drag and drop" at bounding box center [334, 469] width 478 height 110
click at [0, 0] on input "Upload a file or drag and drop" at bounding box center [0, 0] width 0 height 0
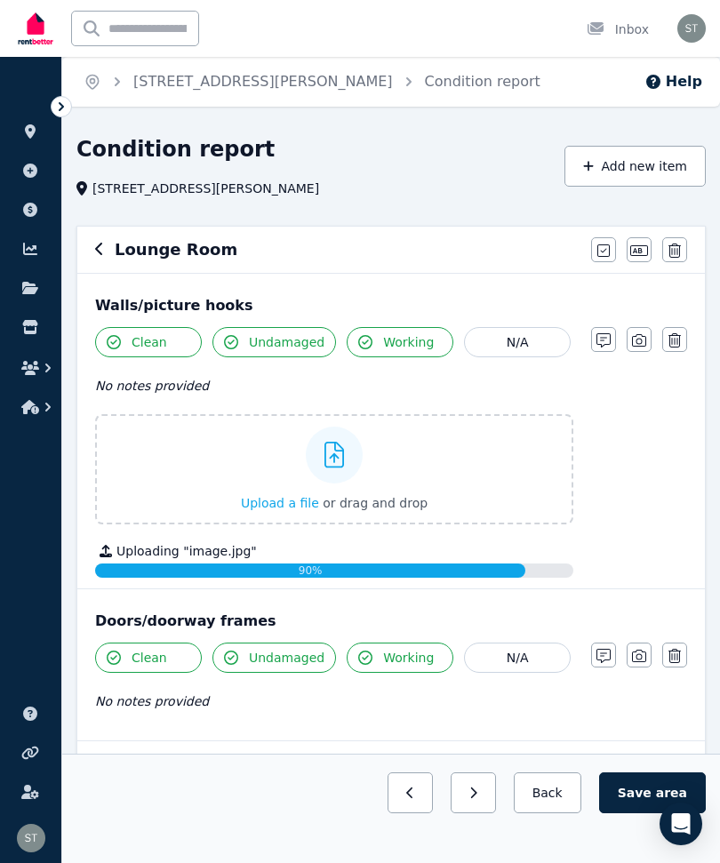
click at [636, 338] on icon "button" at bounding box center [639, 340] width 14 height 14
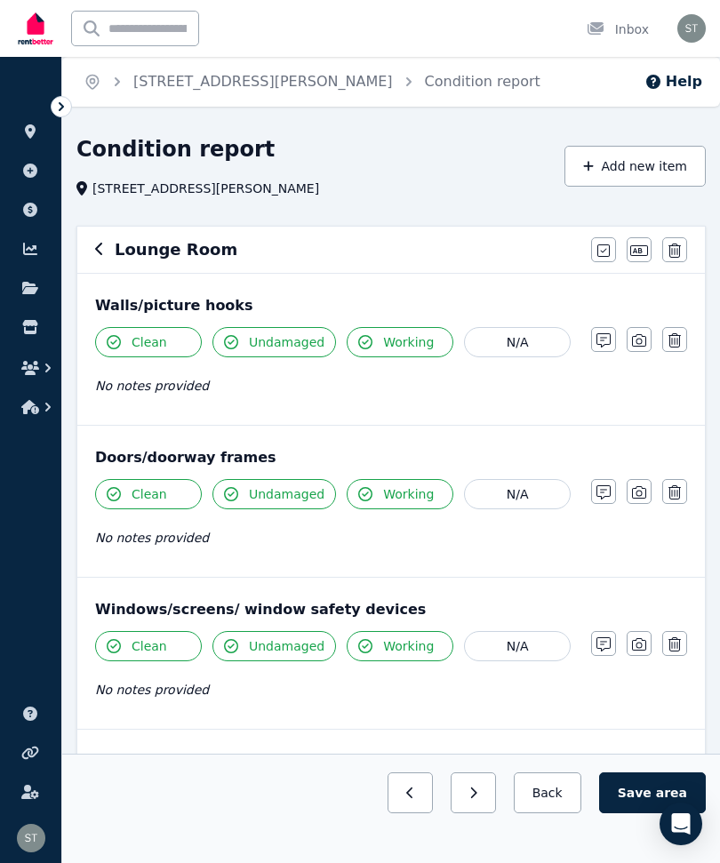
click at [633, 340] on icon "button" at bounding box center [639, 340] width 14 height 12
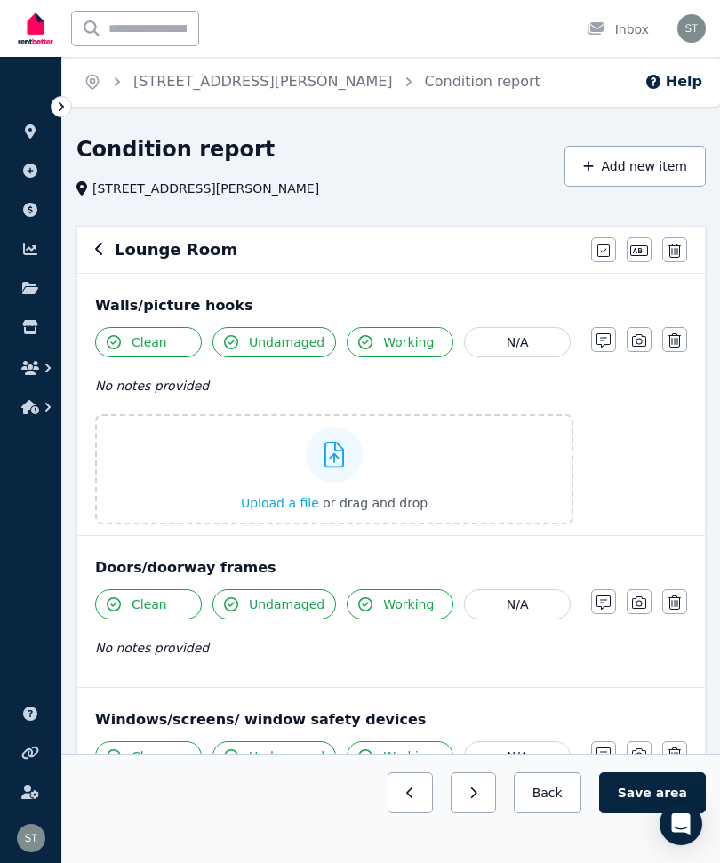
click at [486, 481] on label "Upload a file or drag and drop" at bounding box center [334, 469] width 478 height 110
click at [0, 0] on input "Upload a file or drag and drop" at bounding box center [0, 0] width 0 height 0
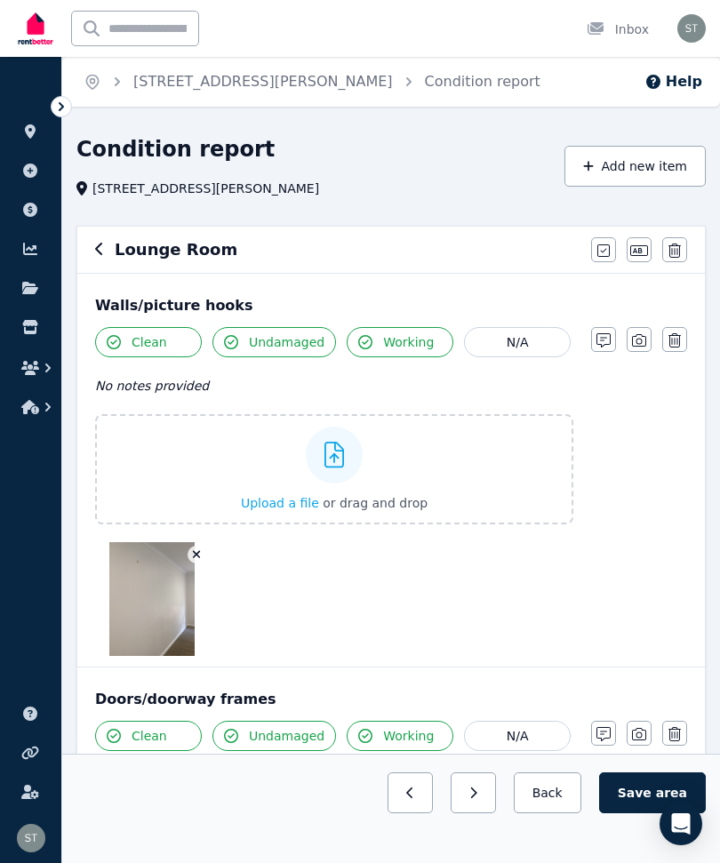
click at [643, 339] on icon "button" at bounding box center [639, 340] width 14 height 14
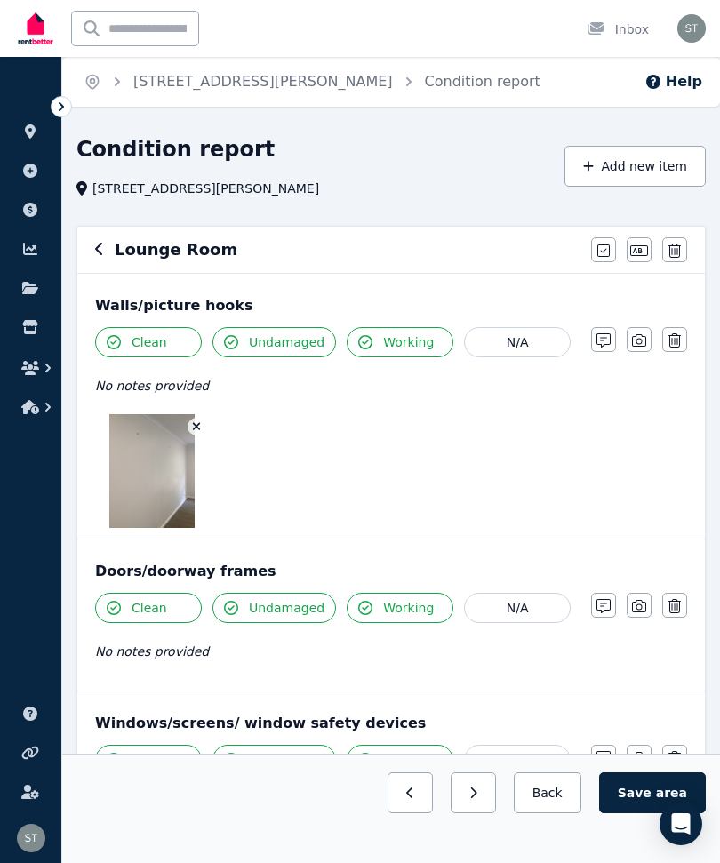
click at [633, 342] on icon "button" at bounding box center [639, 340] width 14 height 12
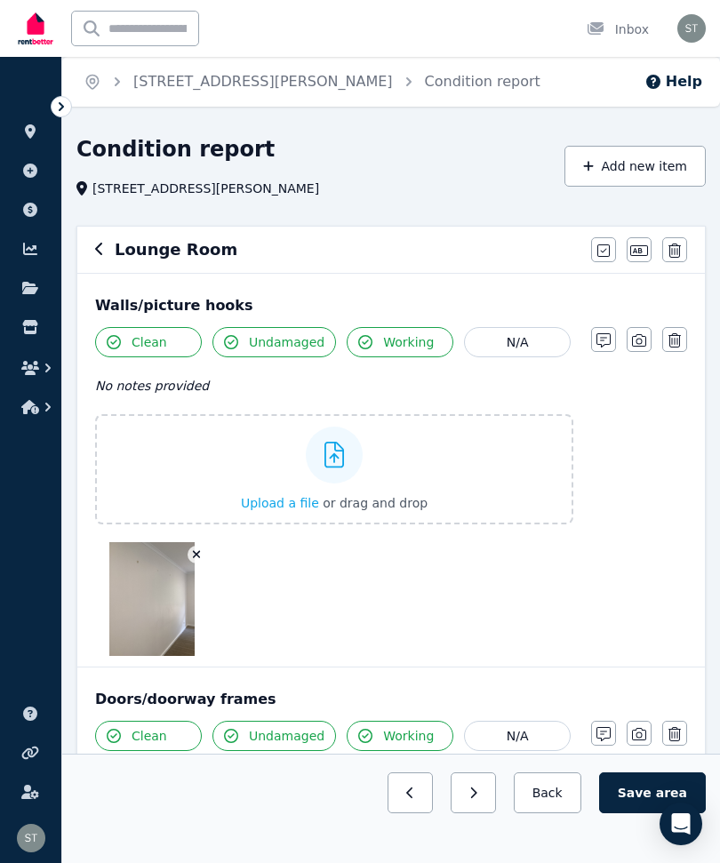
click at [261, 494] on button "Upload a file or drag and drop" at bounding box center [334, 503] width 187 height 18
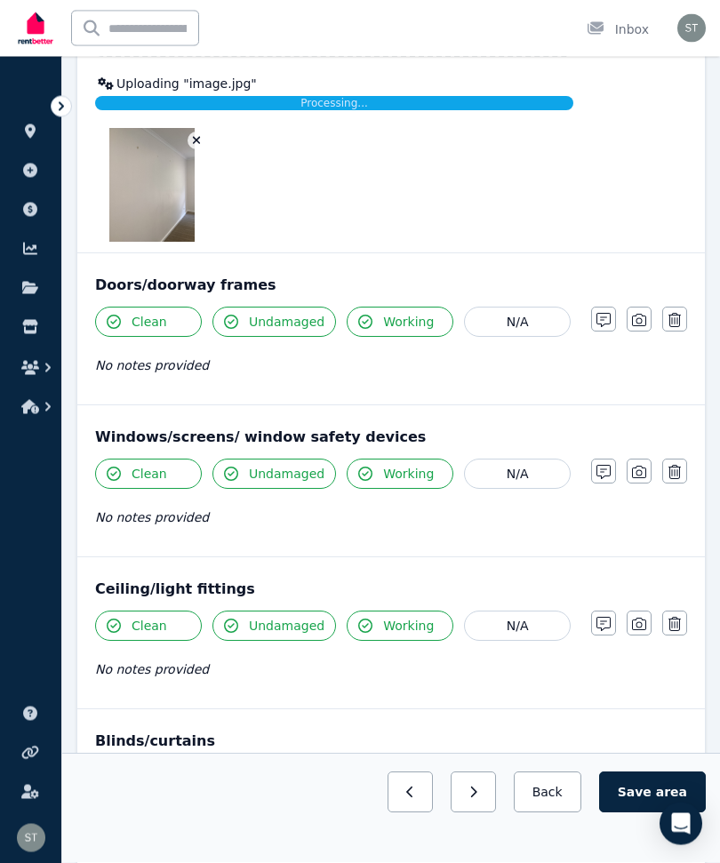
scroll to position [472, 0]
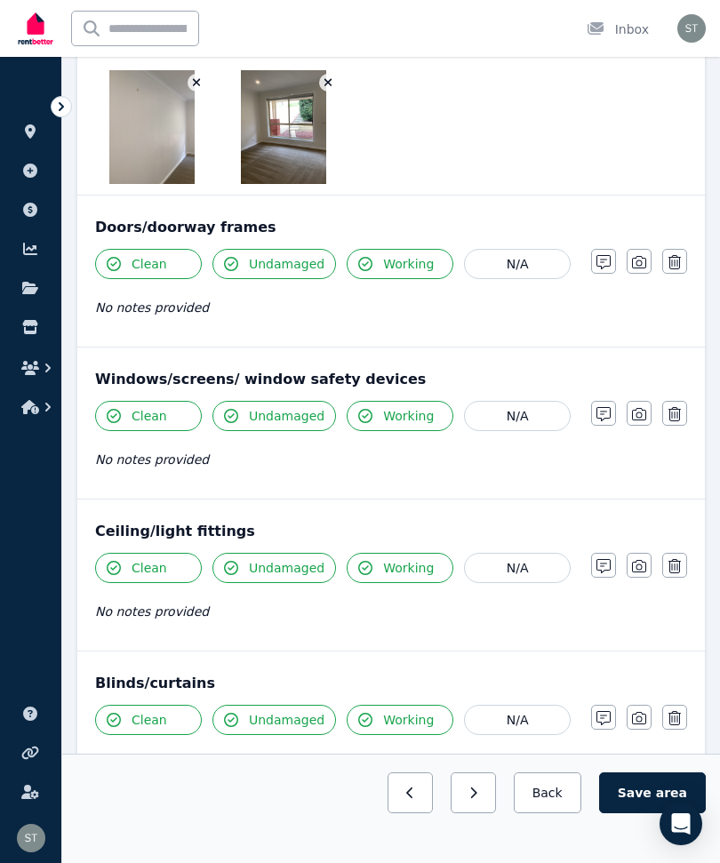
click at [641, 719] on icon "button" at bounding box center [639, 718] width 14 height 14
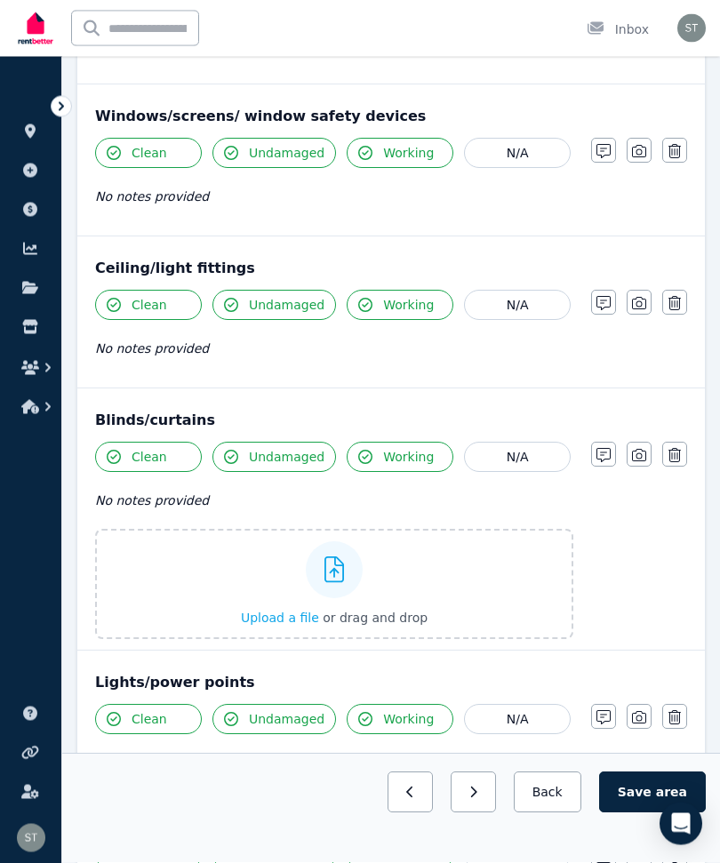
scroll to position [778, 0]
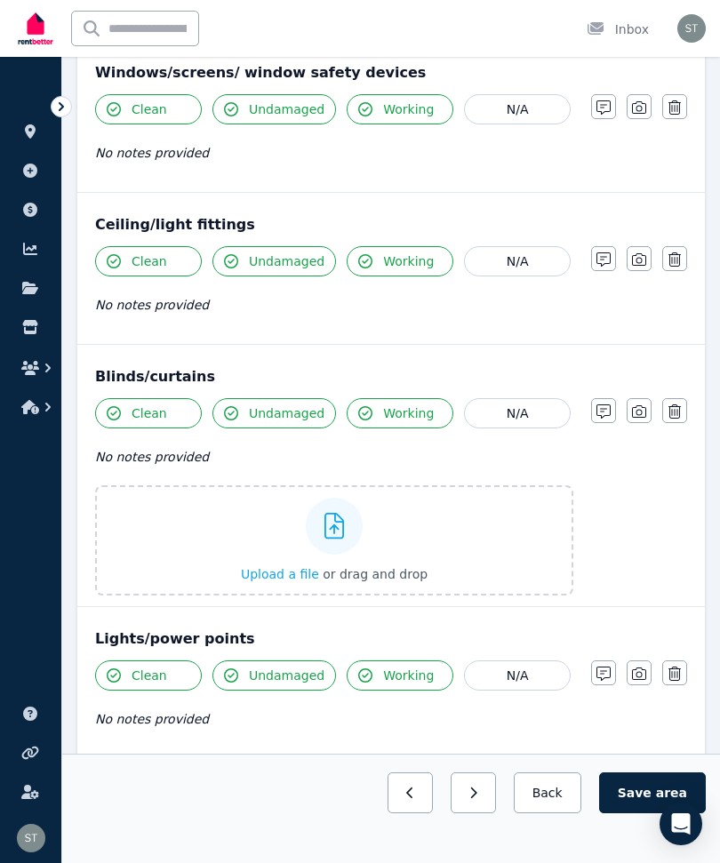
click at [271, 539] on div "Upload a file or drag and drop" at bounding box center [334, 540] width 187 height 107
click at [0, 0] on input "Upload a file or drag and drop" at bounding box center [0, 0] width 0 height 0
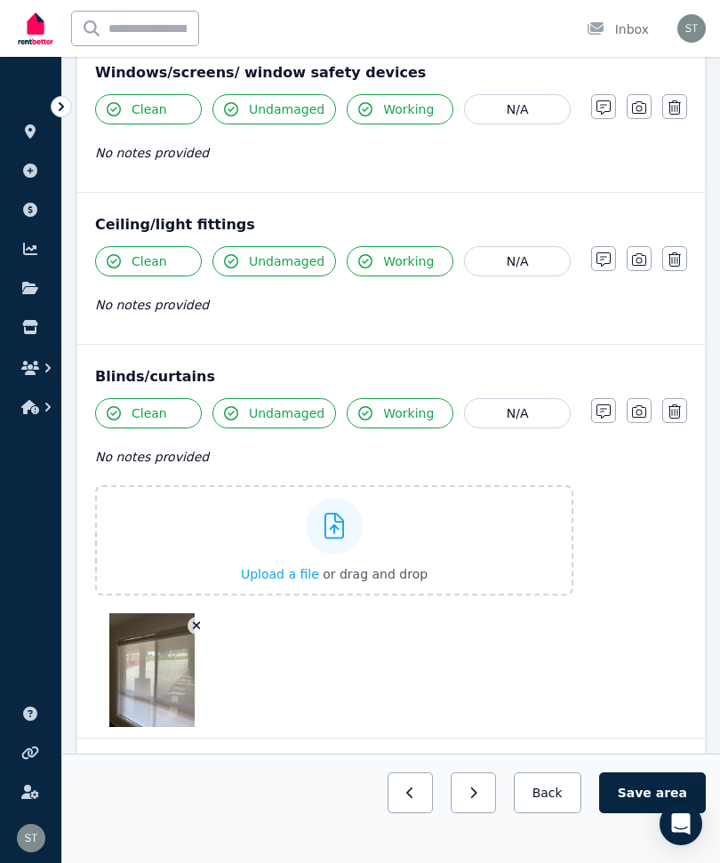
click at [436, 538] on label "Upload a file or drag and drop" at bounding box center [334, 540] width 478 height 110
click at [0, 0] on input "Upload a file or drag and drop" at bounding box center [0, 0] width 0 height 0
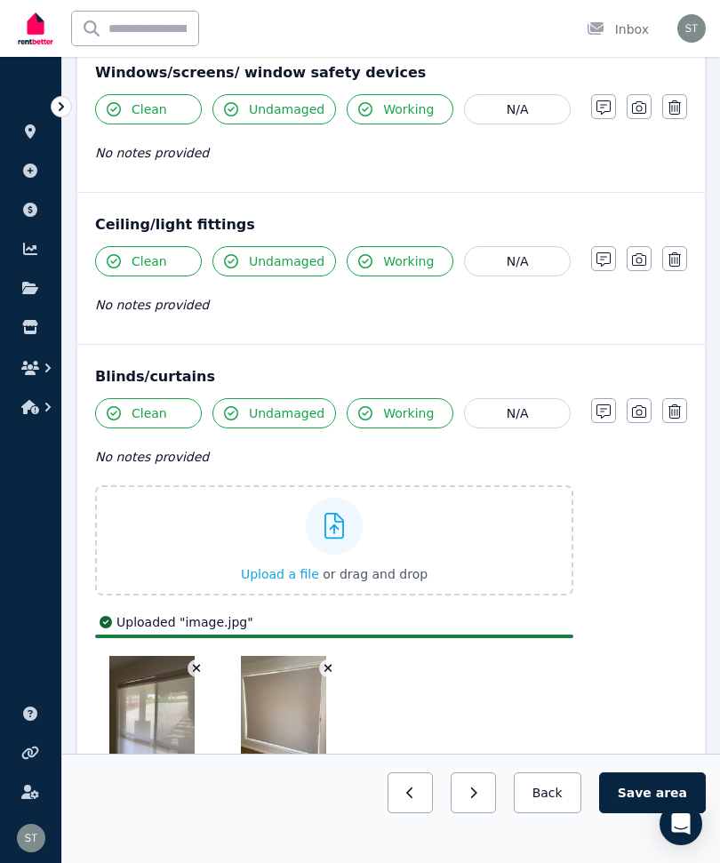
click at [644, 813] on button "Save area" at bounding box center [652, 792] width 107 height 41
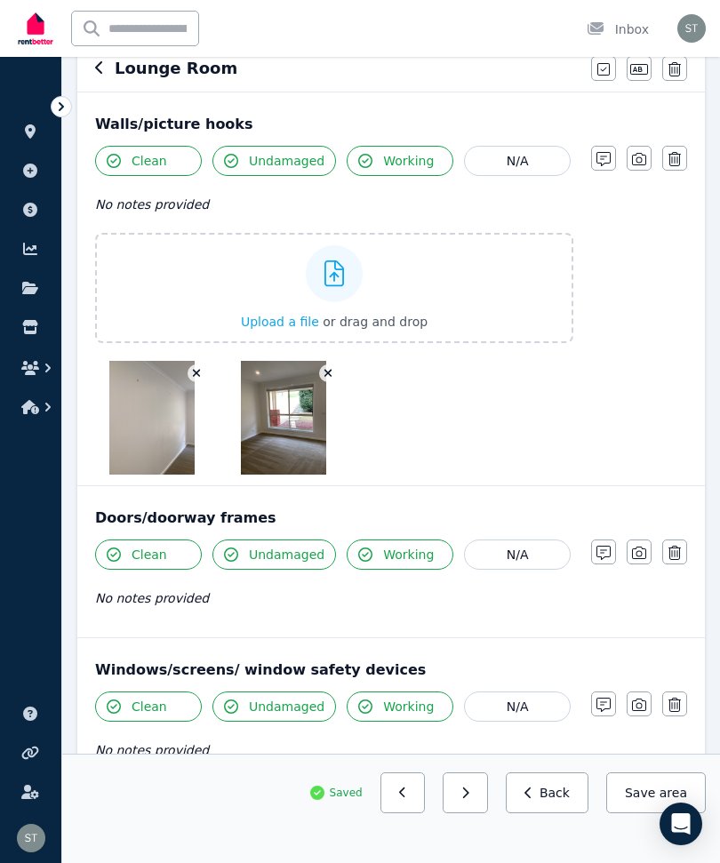
scroll to position [0, 0]
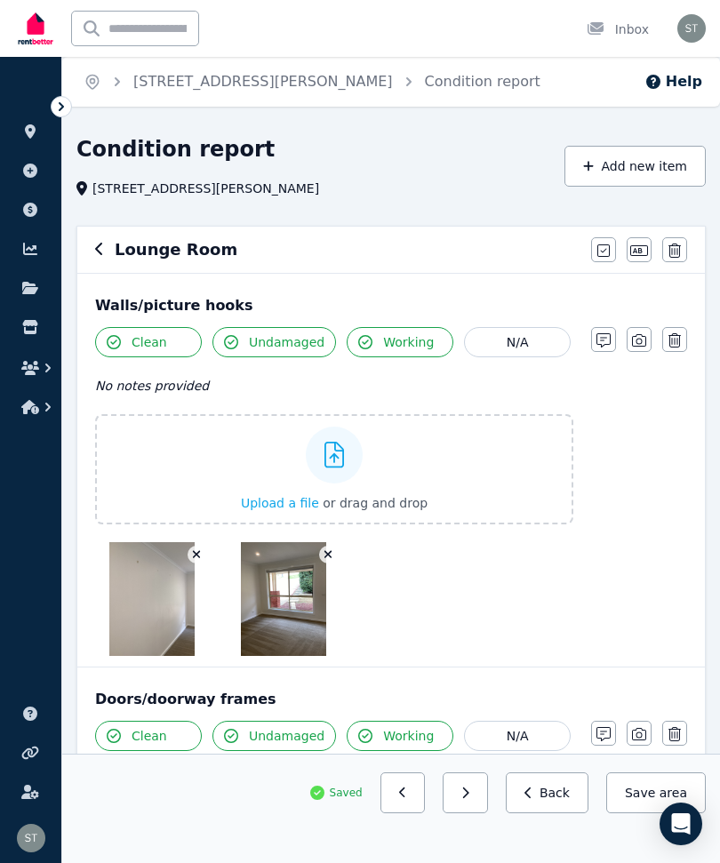
click at [100, 248] on icon "button" at bounding box center [99, 249] width 9 height 14
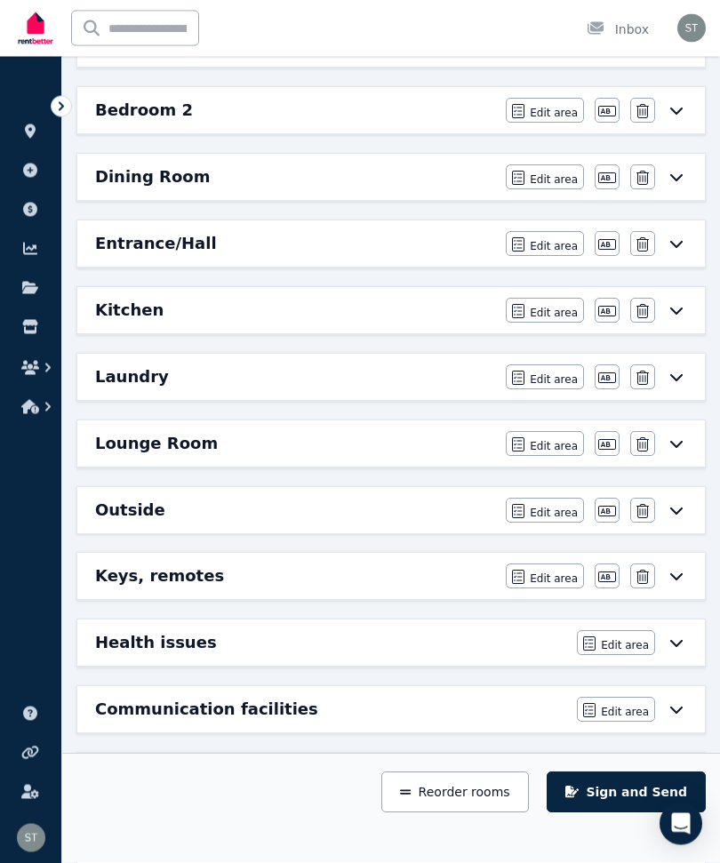
scroll to position [407, 0]
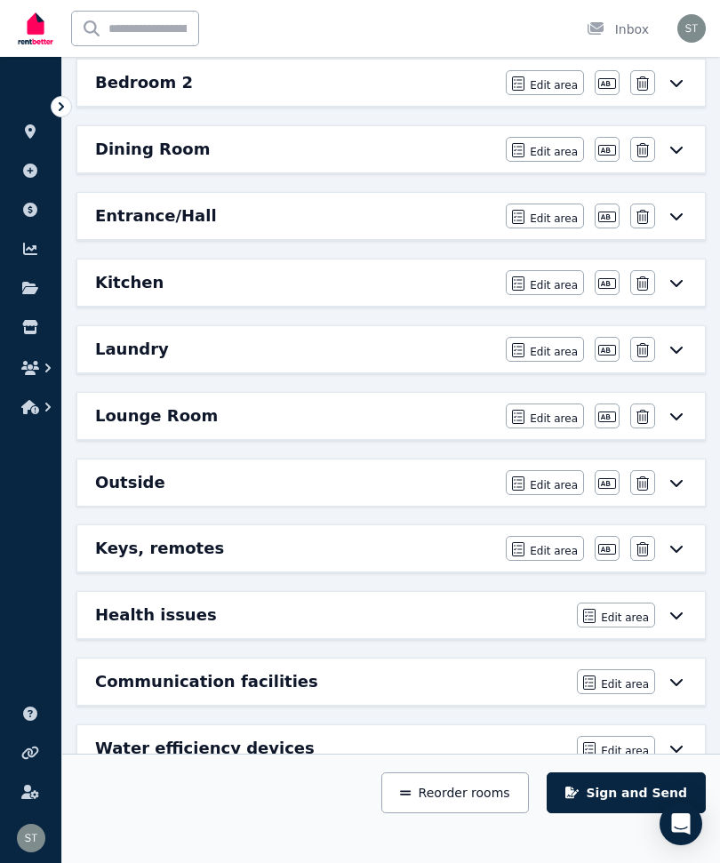
click at [677, 350] on icon at bounding box center [676, 349] width 21 height 14
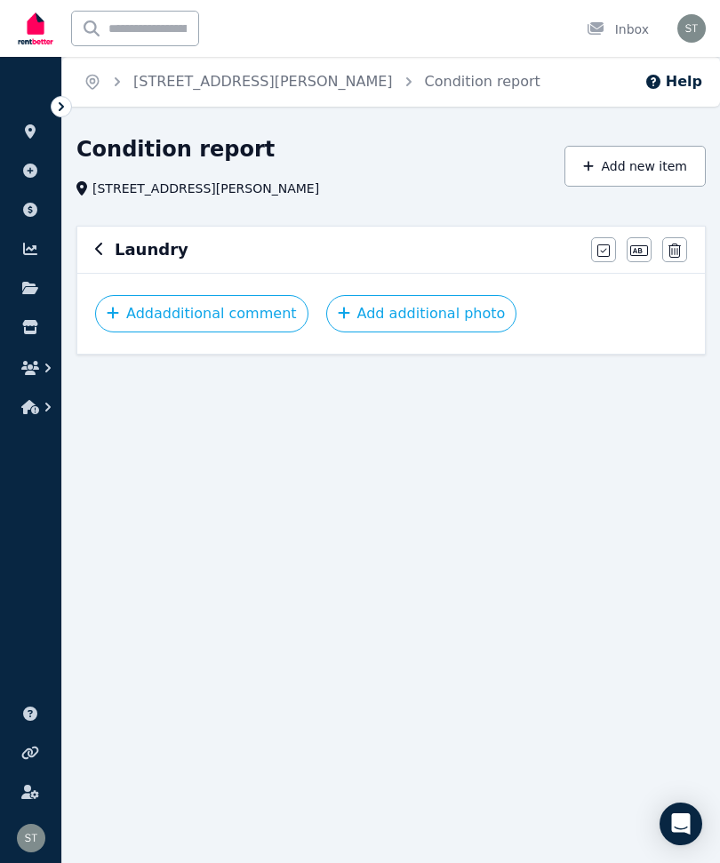
scroll to position [0, 0]
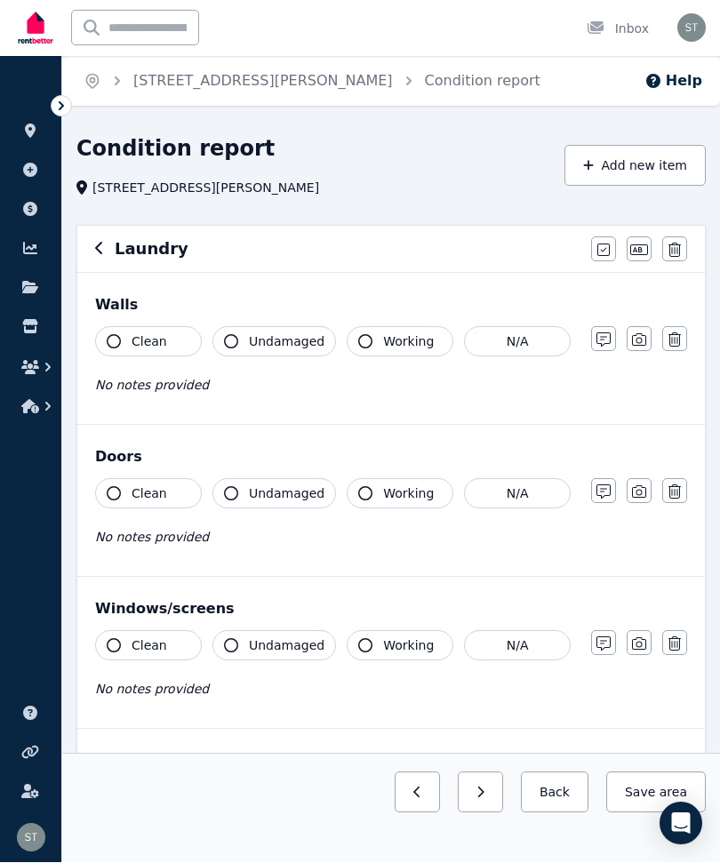
click at [109, 346] on icon "button" at bounding box center [114, 342] width 14 height 14
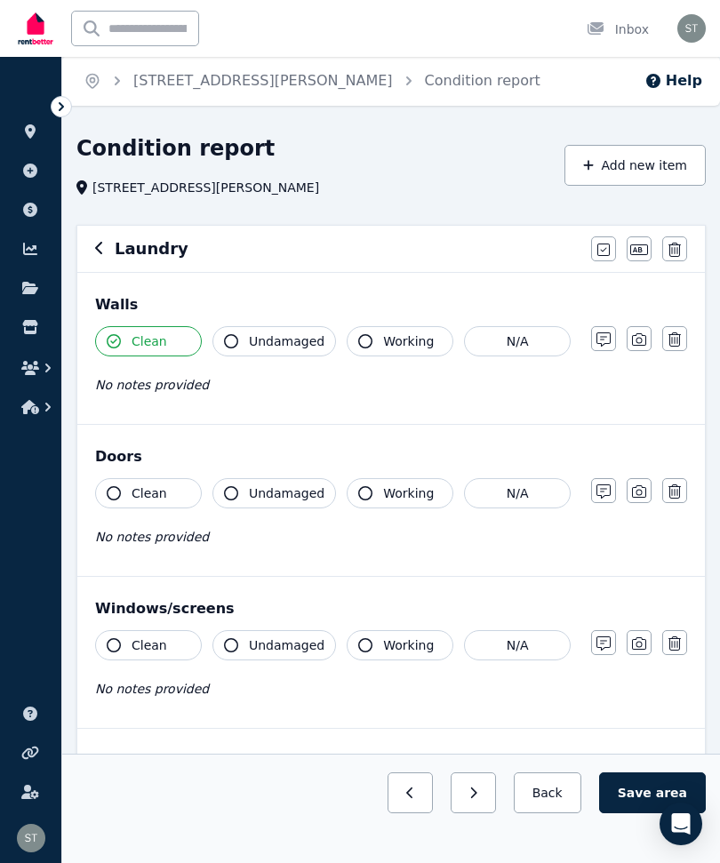
click at [243, 344] on button "Undamaged" at bounding box center [274, 341] width 124 height 30
click at [371, 332] on button "Working" at bounding box center [400, 341] width 107 height 30
click at [111, 488] on icon "button" at bounding box center [114, 493] width 14 height 14
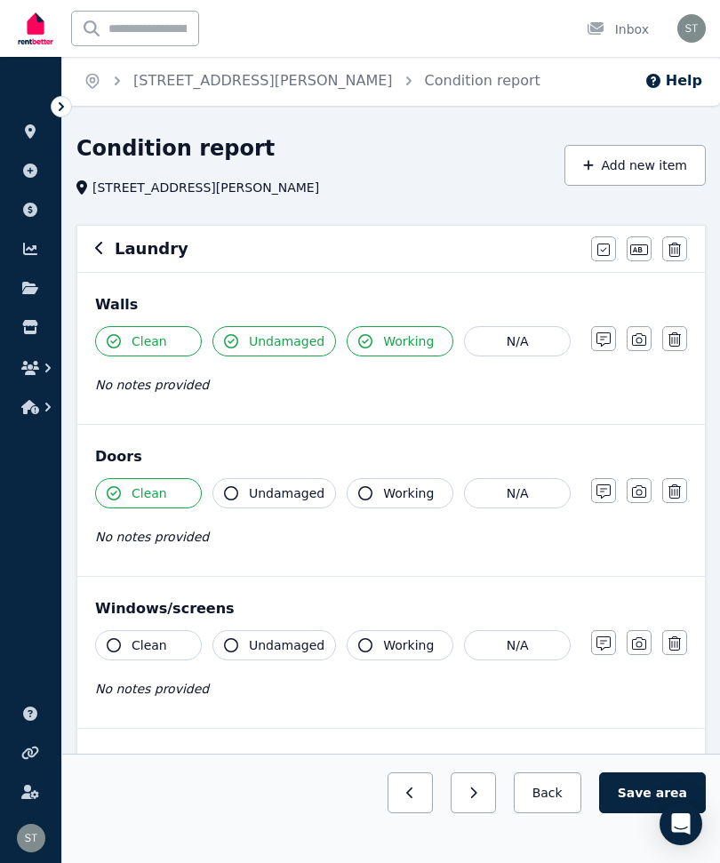
click at [239, 481] on button "Undamaged" at bounding box center [274, 493] width 124 height 30
click at [369, 481] on button "Working" at bounding box center [400, 493] width 107 height 30
click at [114, 642] on icon "button" at bounding box center [114, 645] width 14 height 14
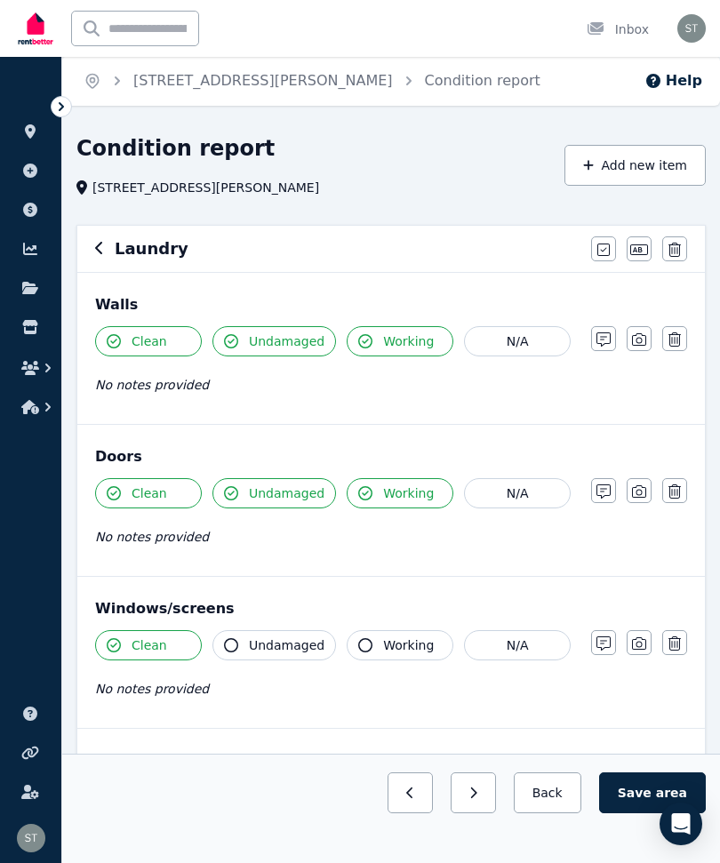
click at [231, 643] on icon "button" at bounding box center [231, 645] width 14 height 14
click at [349, 645] on button "Working" at bounding box center [400, 645] width 107 height 30
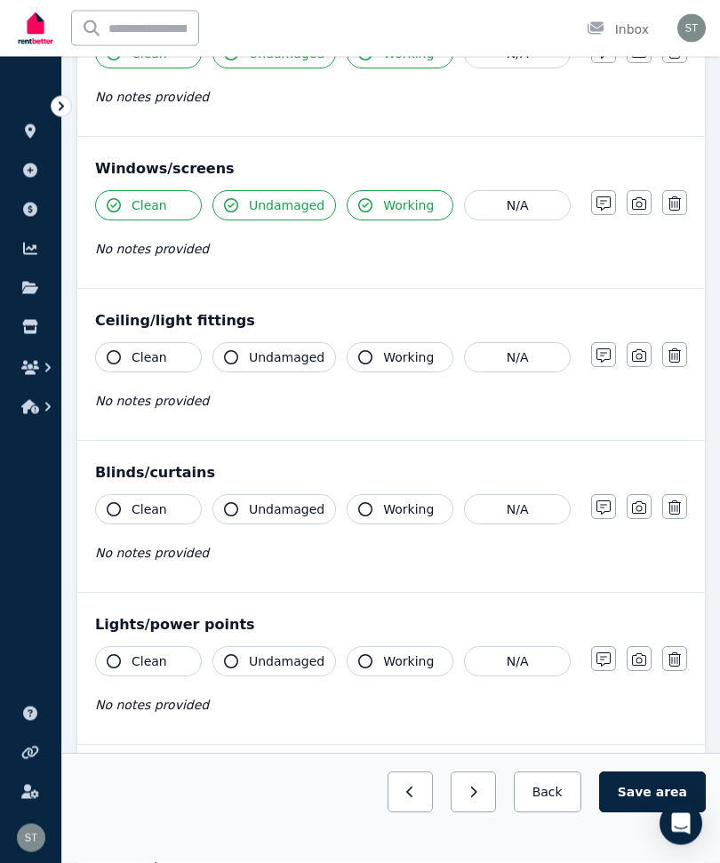
scroll to position [449, 0]
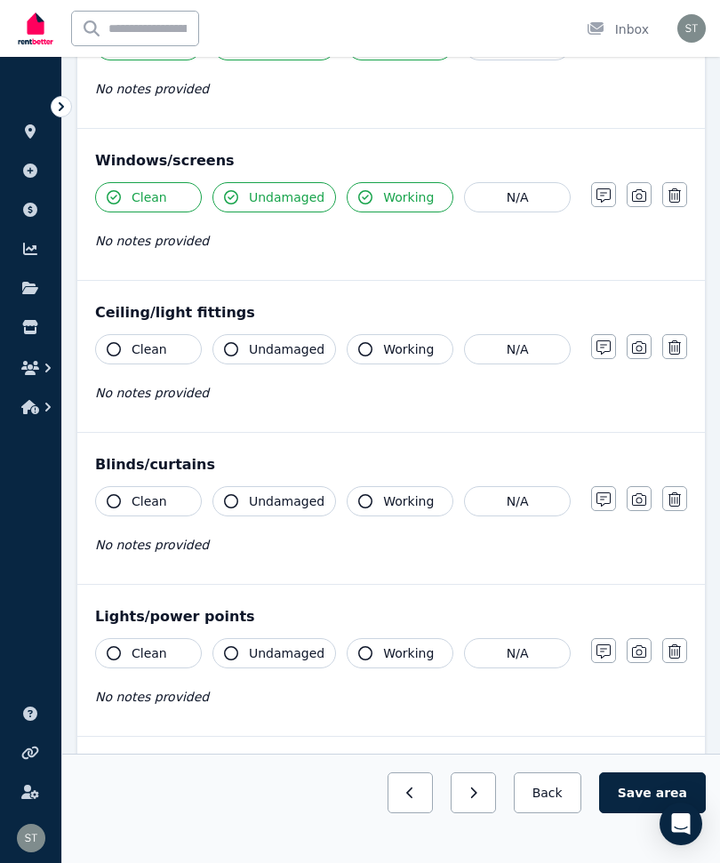
click at [126, 344] on button "Clean" at bounding box center [148, 349] width 107 height 30
click at [240, 351] on button "Undamaged" at bounding box center [274, 349] width 124 height 30
click at [362, 346] on icon "button" at bounding box center [365, 349] width 14 height 14
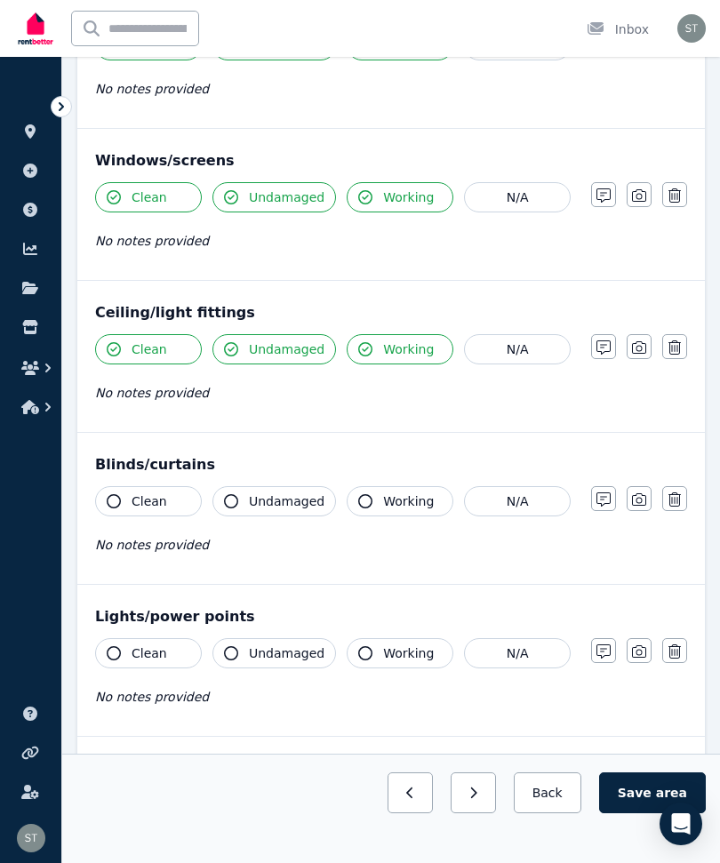
click at [116, 490] on button "Clean" at bounding box center [148, 501] width 107 height 30
click at [218, 501] on button "Undamaged" at bounding box center [274, 501] width 124 height 30
click at [383, 503] on span "Working" at bounding box center [408, 501] width 51 height 18
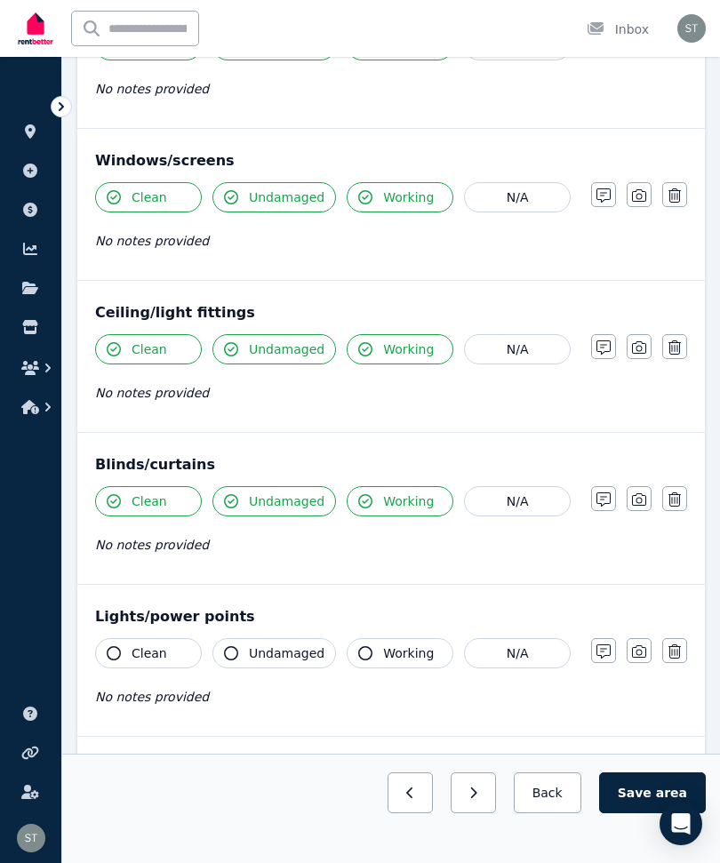
click at [105, 648] on button "Clean" at bounding box center [148, 653] width 107 height 30
click at [222, 640] on button "Undamaged" at bounding box center [274, 653] width 124 height 30
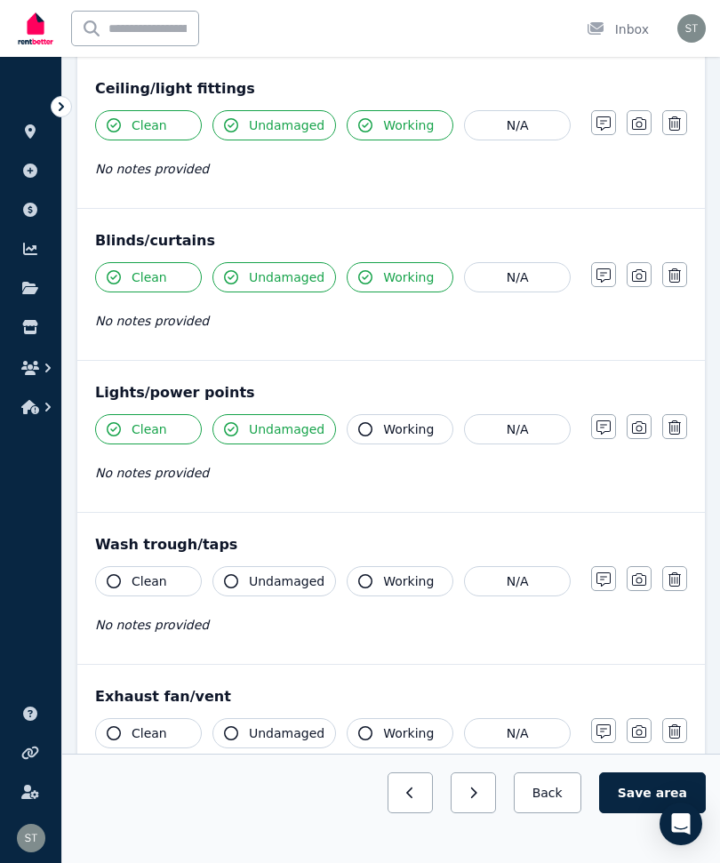
scroll to position [686, 0]
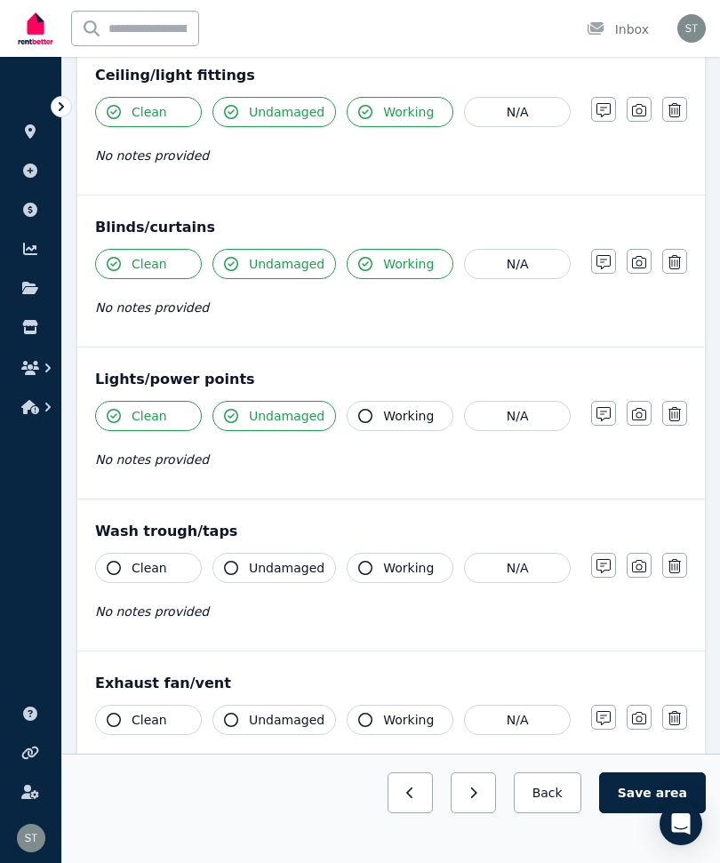
click at [102, 570] on button "Clean" at bounding box center [148, 568] width 107 height 30
click at [220, 564] on button "Undamaged" at bounding box center [274, 568] width 124 height 30
click at [347, 567] on button "Working" at bounding box center [400, 568] width 107 height 30
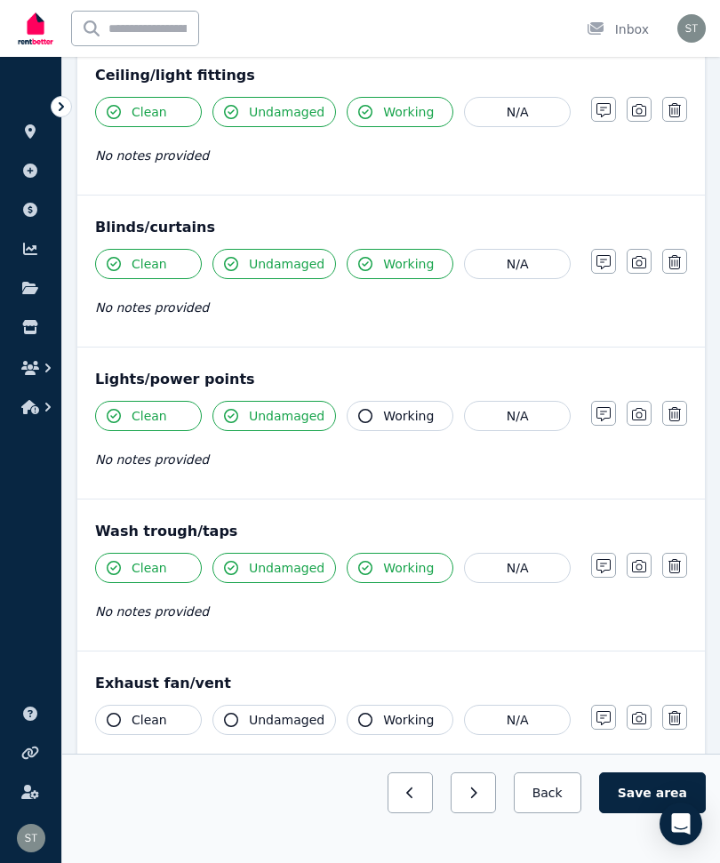
click at [117, 723] on icon "button" at bounding box center [114, 720] width 14 height 14
click at [232, 721] on icon "button" at bounding box center [231, 720] width 14 height 14
click at [358, 718] on icon "button" at bounding box center [365, 720] width 14 height 14
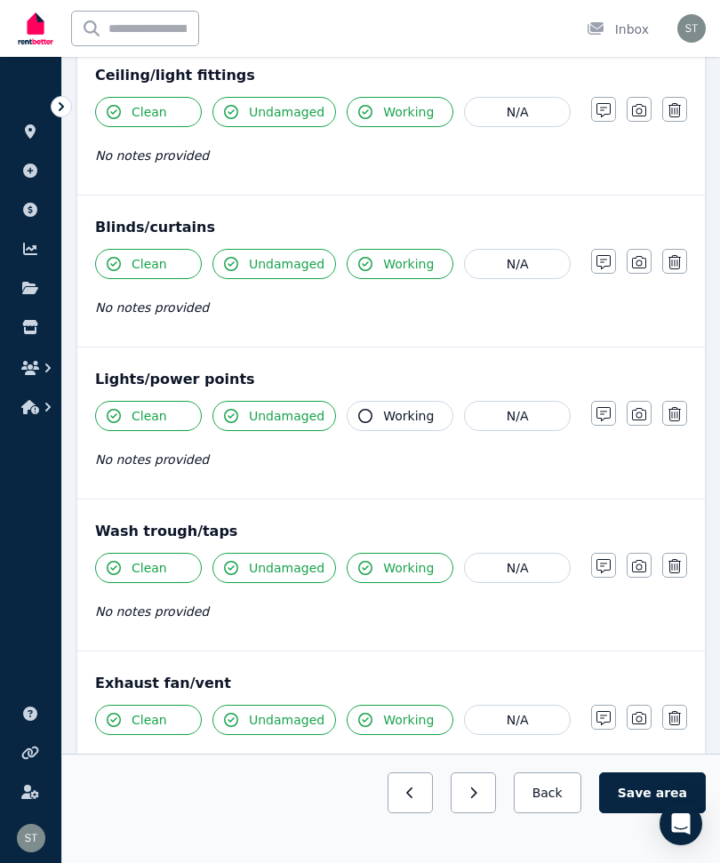
click at [508, 723] on button "N/A" at bounding box center [517, 720] width 107 height 30
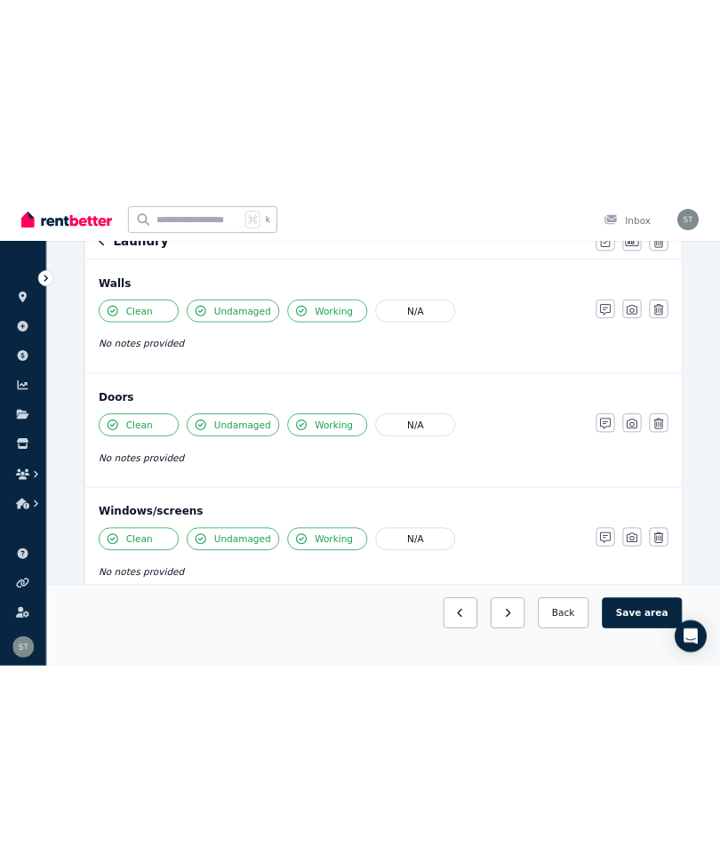
scroll to position [0, 0]
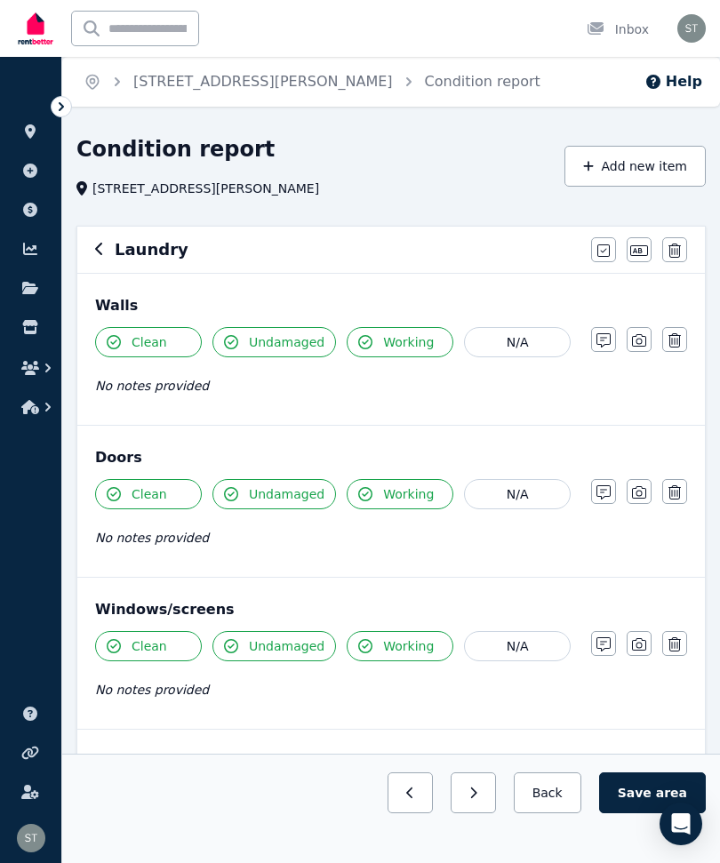
click at [637, 343] on icon "button" at bounding box center [639, 340] width 14 height 12
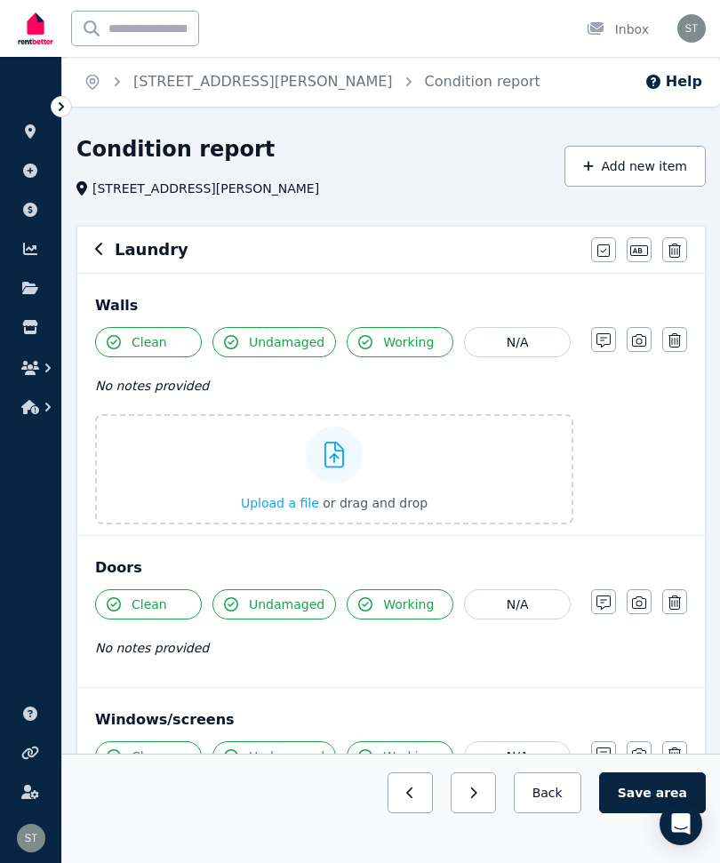
click at [429, 479] on label "Upload a file or drag and drop" at bounding box center [334, 469] width 478 height 110
click at [0, 0] on input "Upload a file or drag and drop" at bounding box center [0, 0] width 0 height 0
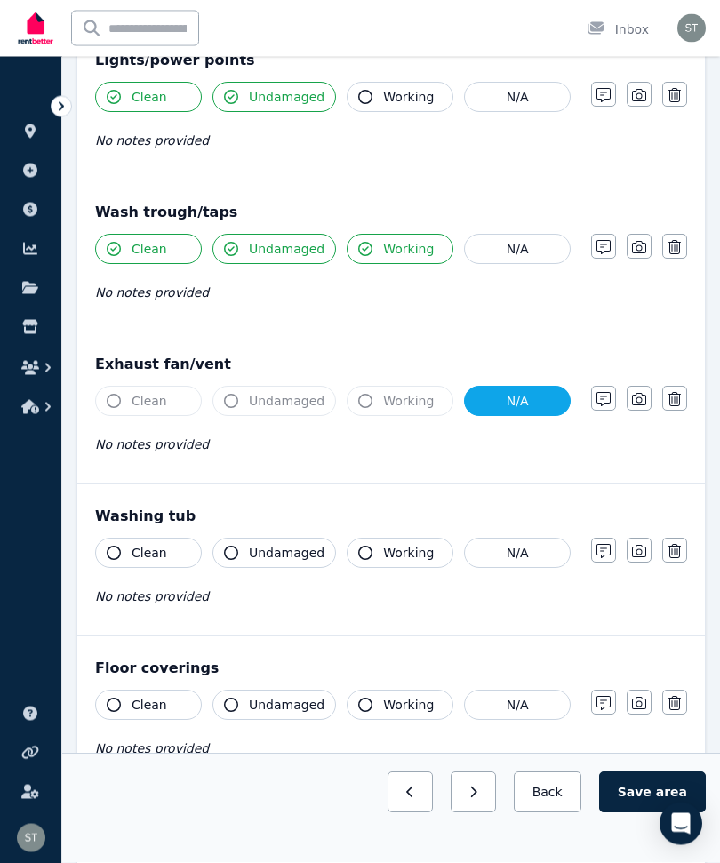
scroll to position [1289, 0]
click at [120, 547] on icon "button" at bounding box center [114, 553] width 14 height 14
click at [251, 555] on span "Undamaged" at bounding box center [287, 553] width 76 height 18
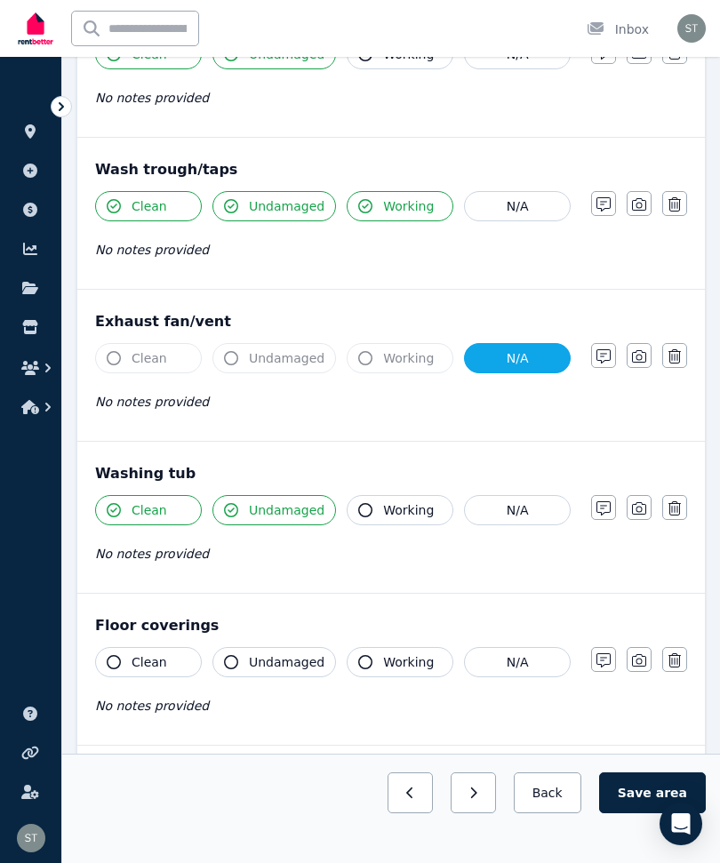
click at [384, 520] on button "Working" at bounding box center [400, 510] width 107 height 30
click at [112, 661] on icon "button" at bounding box center [114, 662] width 14 height 14
click at [252, 662] on span "Undamaged" at bounding box center [287, 662] width 76 height 18
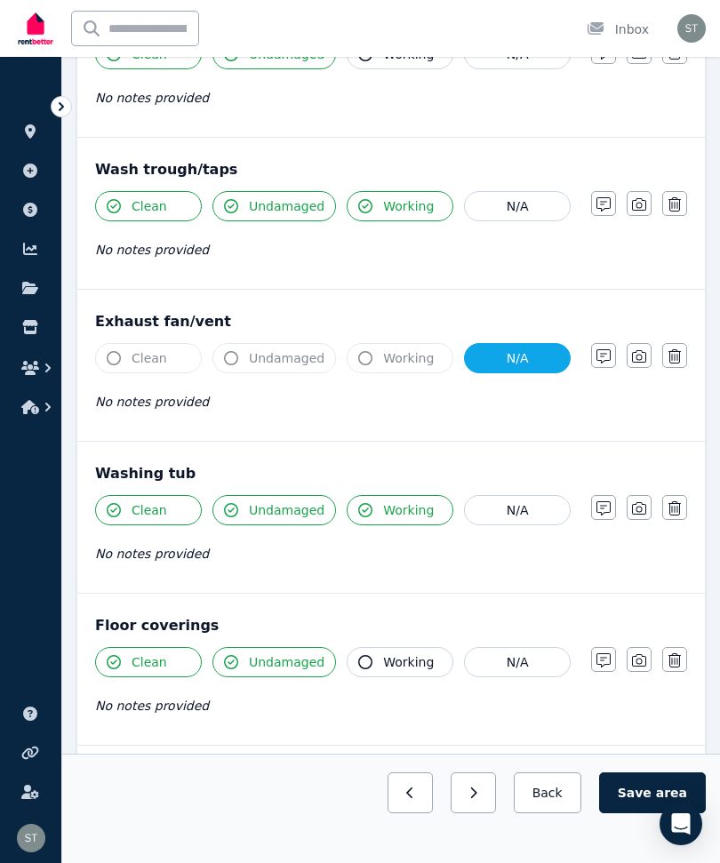
click at [373, 661] on button "Working" at bounding box center [400, 662] width 107 height 30
click at [638, 813] on button "Save area" at bounding box center [652, 792] width 107 height 41
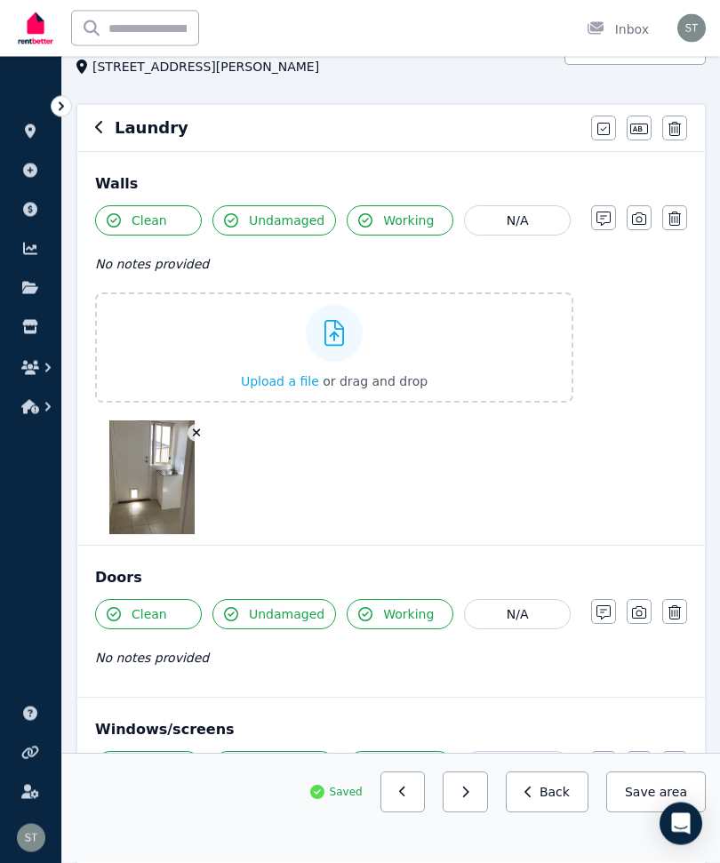
scroll to position [0, 0]
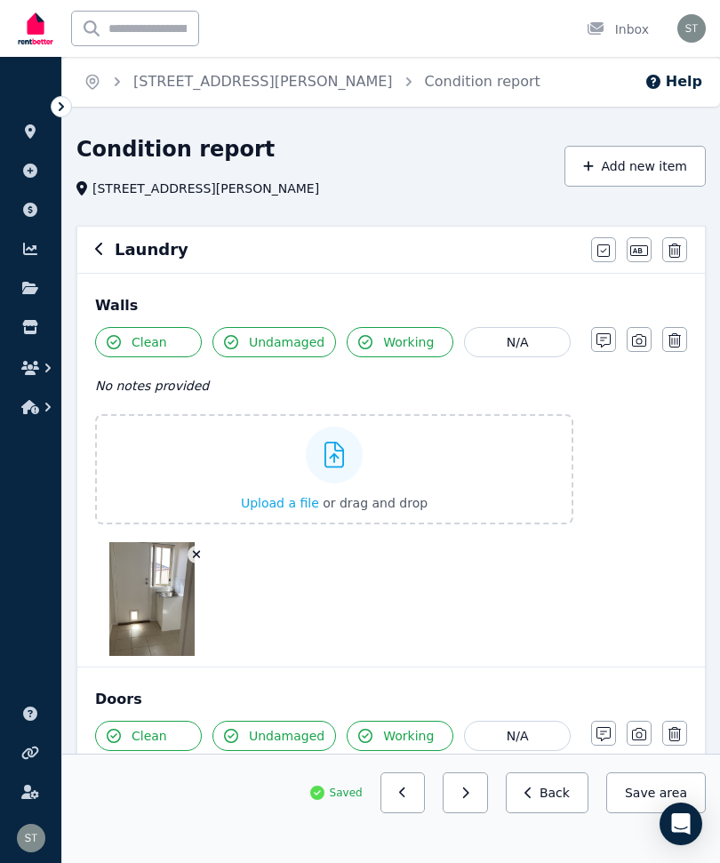
click at [102, 254] on icon "button" at bounding box center [99, 249] width 9 height 14
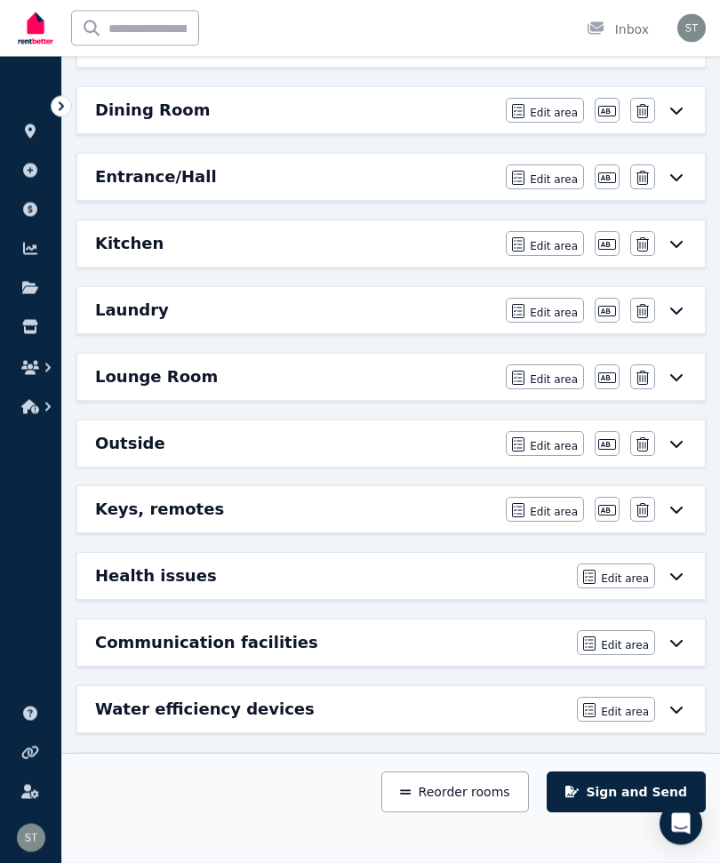
scroll to position [446, 0]
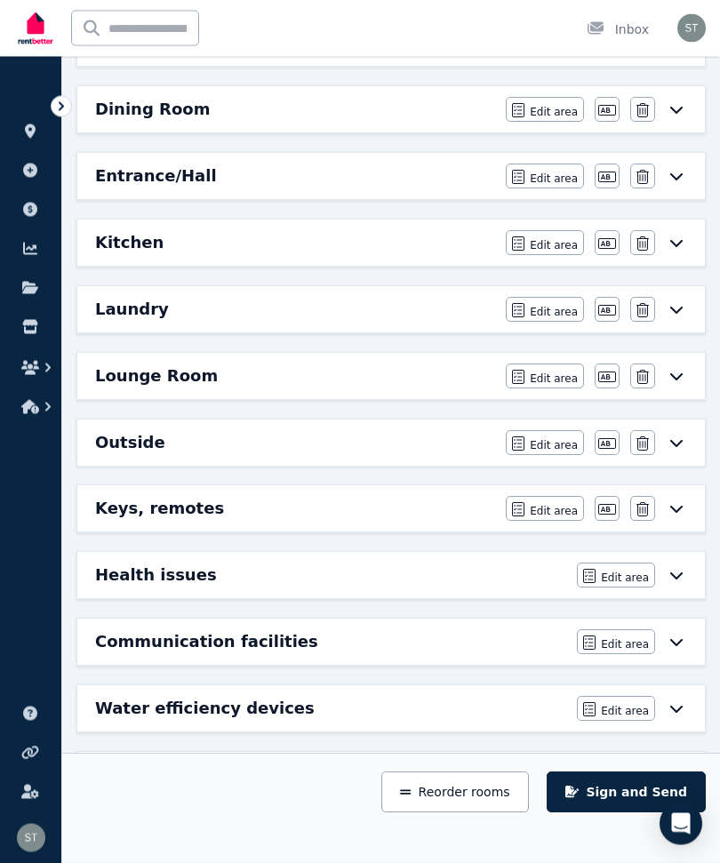
click at [682, 512] on icon at bounding box center [676, 509] width 21 height 14
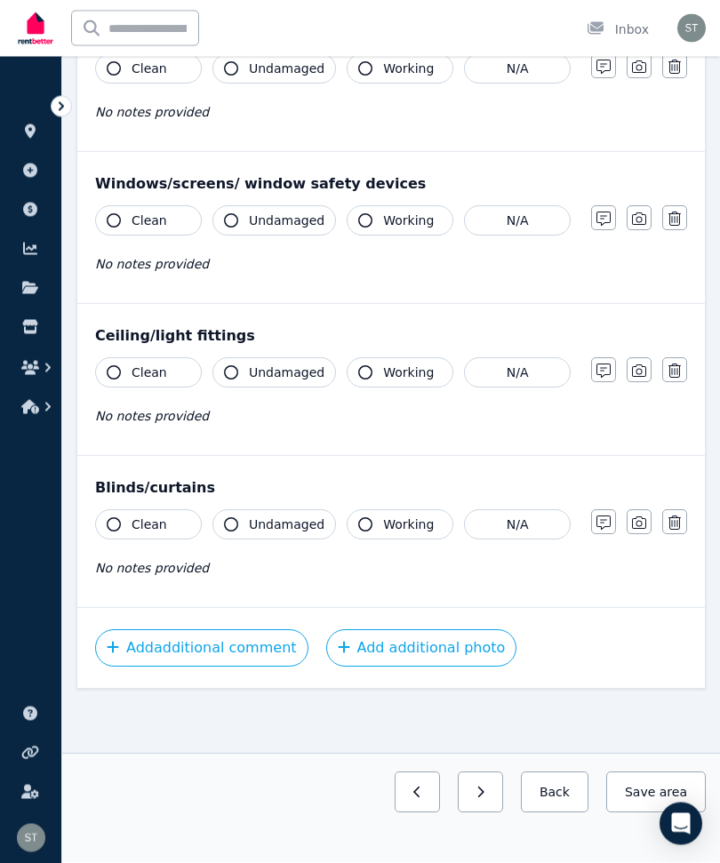
scroll to position [0, 0]
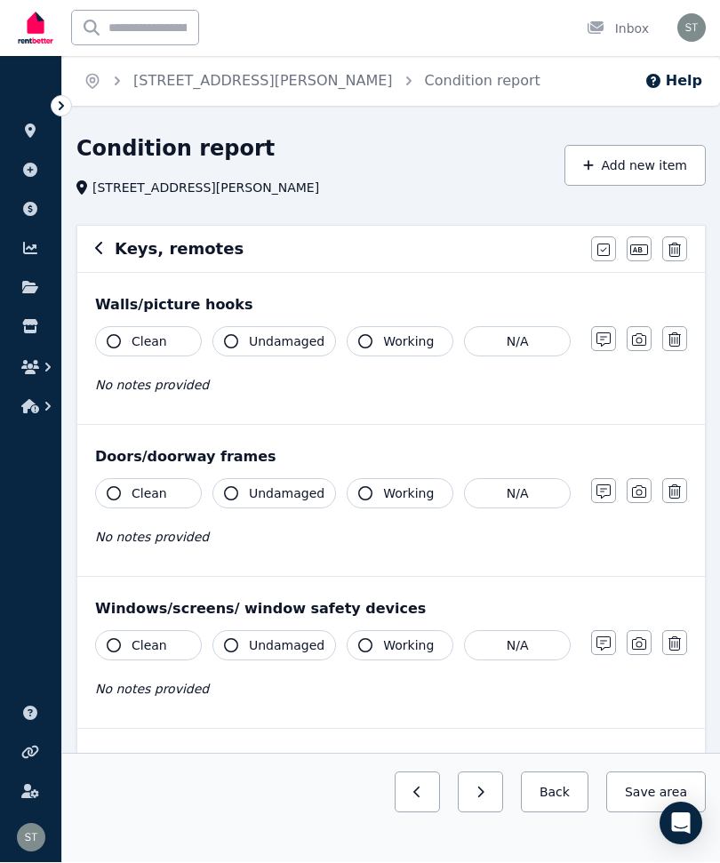
click at [682, 341] on button "button" at bounding box center [674, 339] width 25 height 25
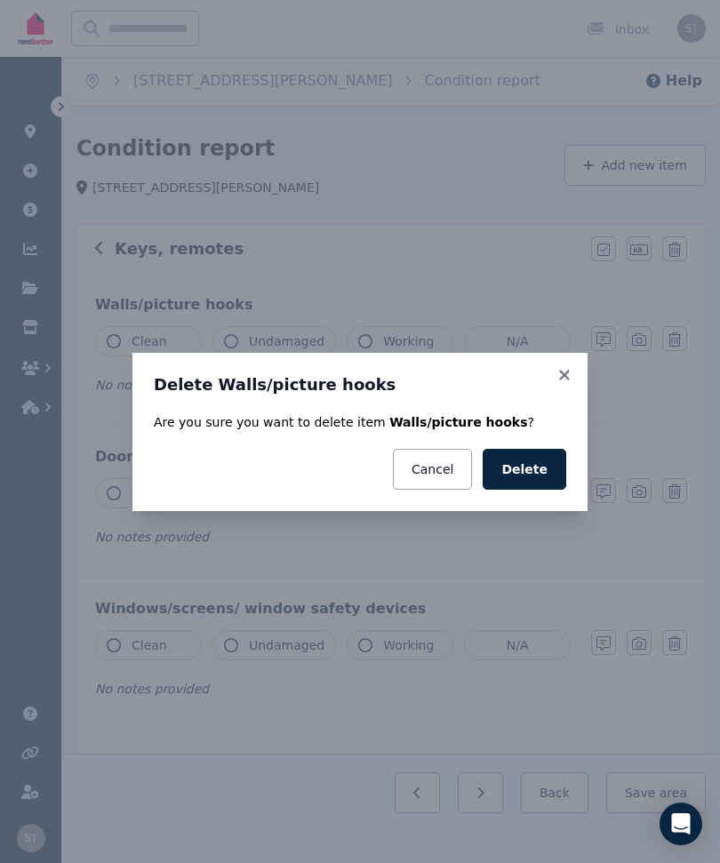
click at [514, 485] on button "Delete" at bounding box center [525, 469] width 84 height 41
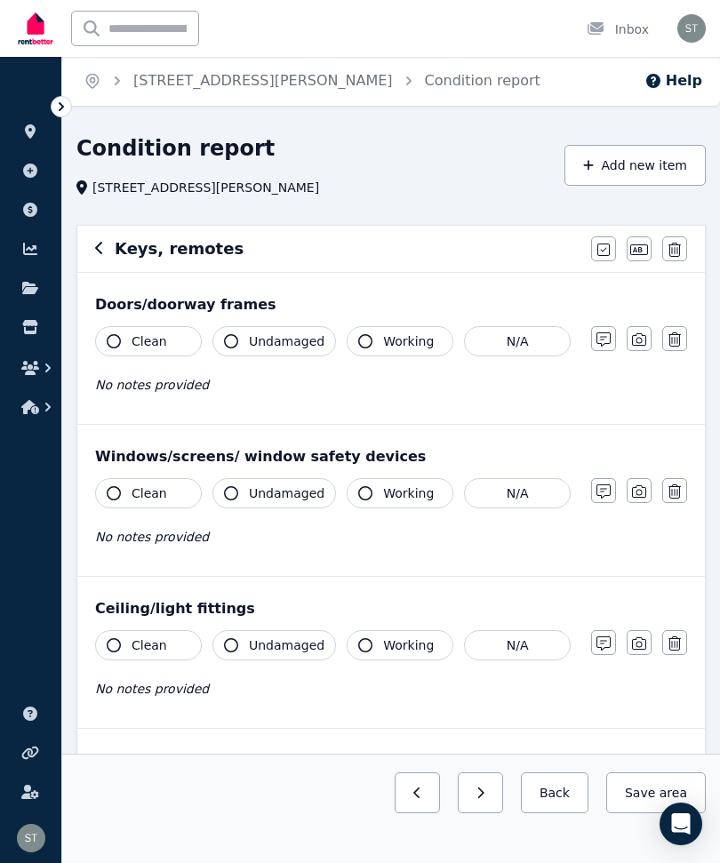
click at [675, 339] on icon "button" at bounding box center [674, 339] width 12 height 14
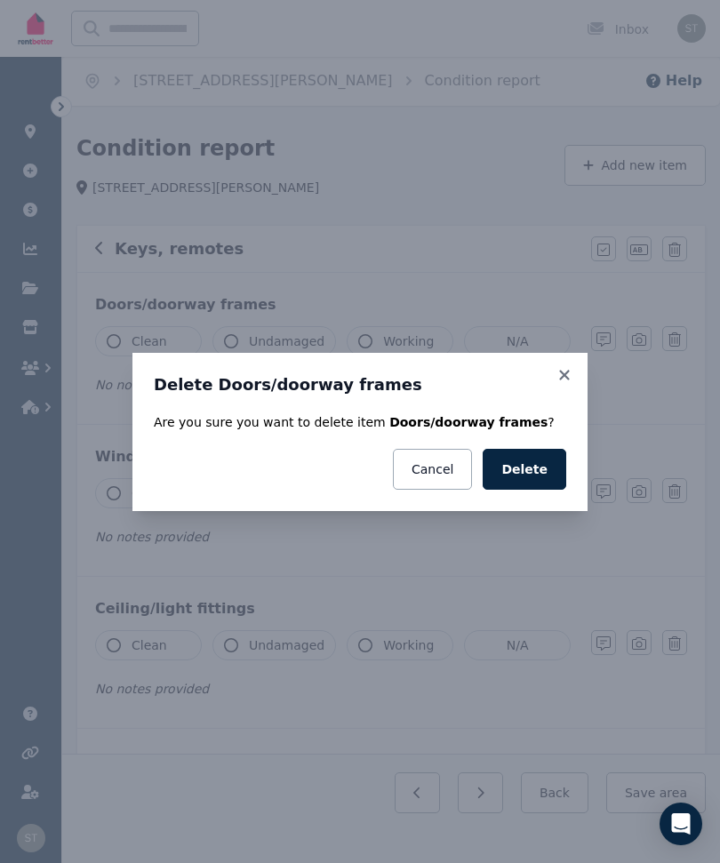
click at [528, 467] on button "Delete" at bounding box center [525, 469] width 84 height 41
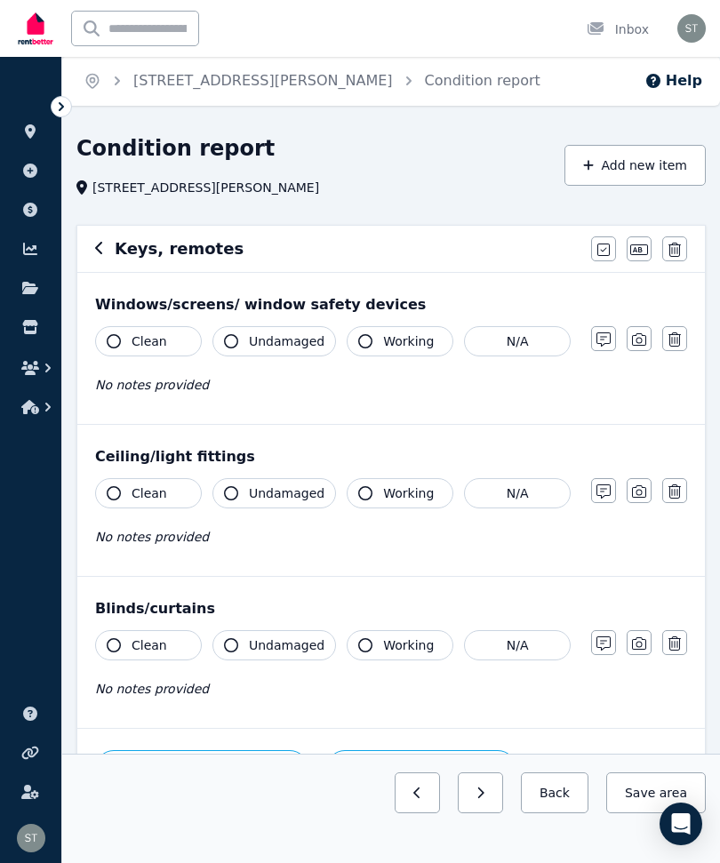
click at [678, 350] on button "button" at bounding box center [674, 338] width 25 height 25
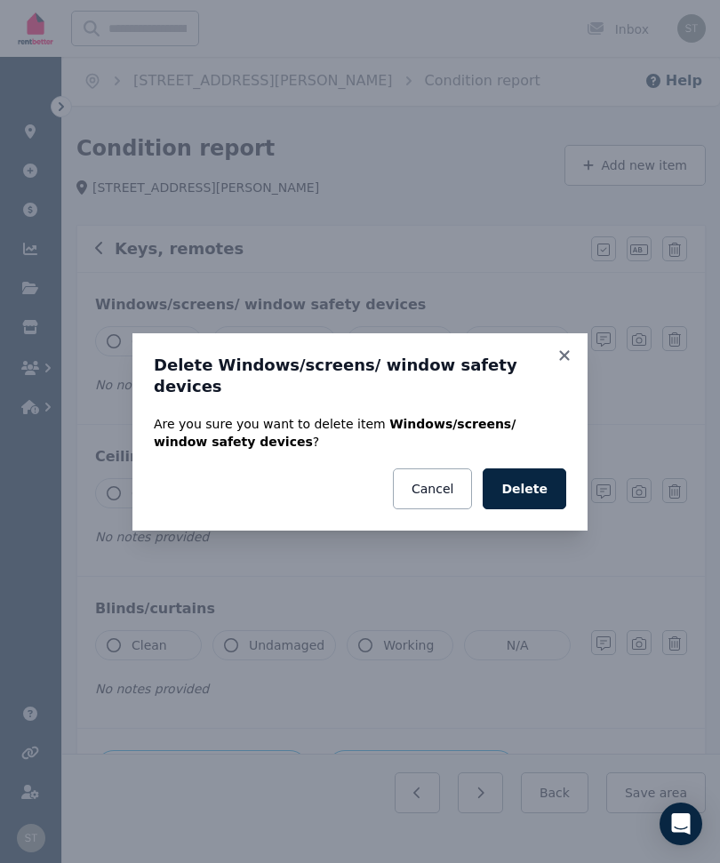
click at [515, 479] on button "Delete" at bounding box center [525, 488] width 84 height 41
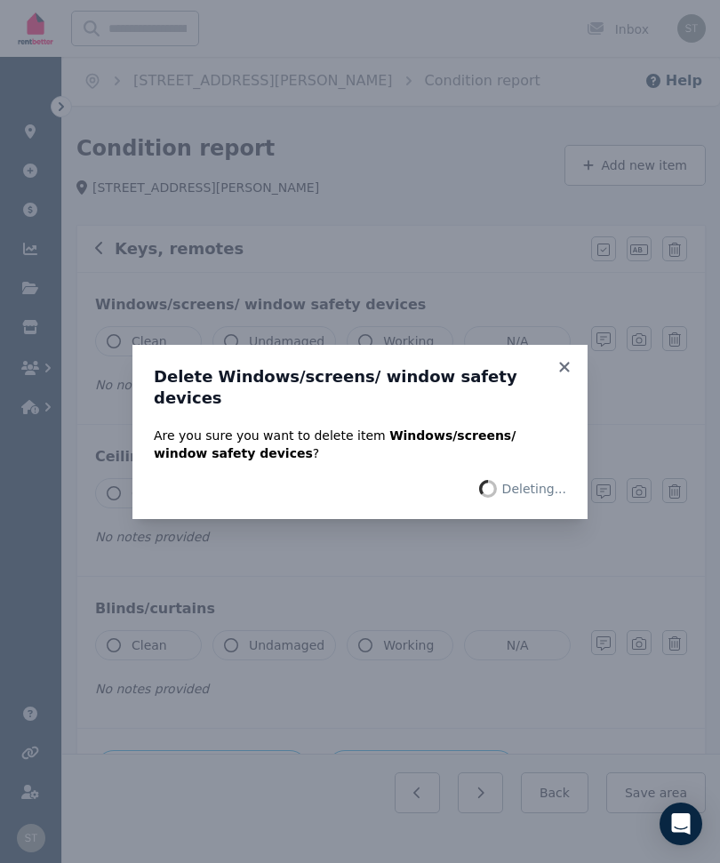
scroll to position [0, 0]
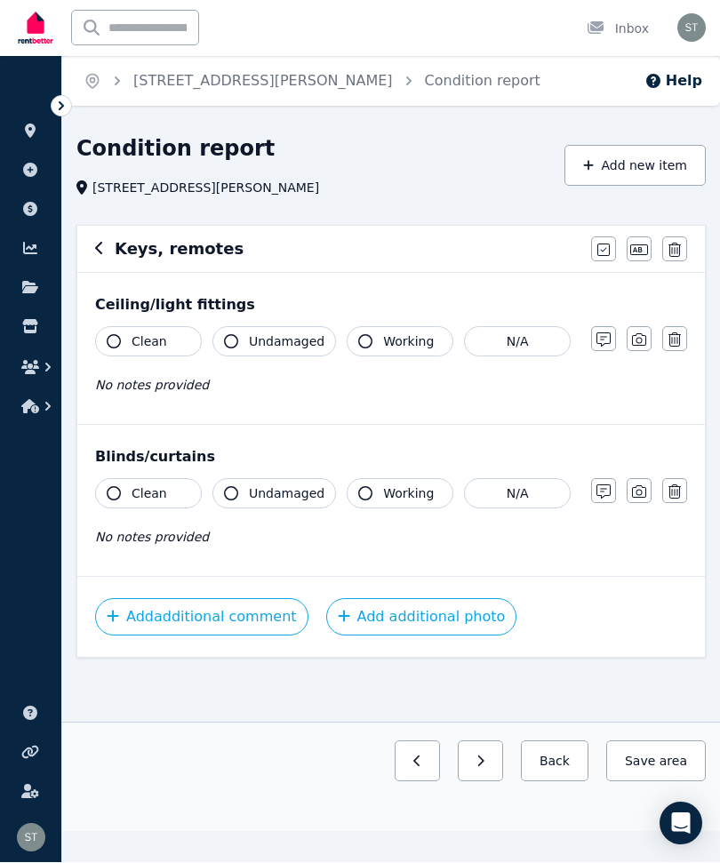
click at [670, 342] on icon "button" at bounding box center [674, 340] width 12 height 14
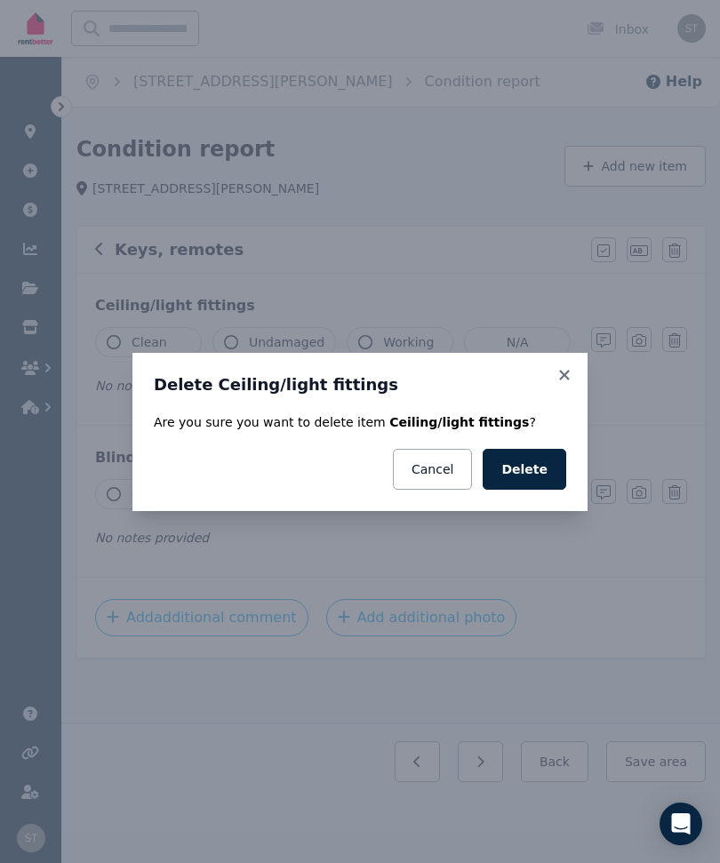
click at [522, 474] on button "Delete" at bounding box center [525, 469] width 84 height 41
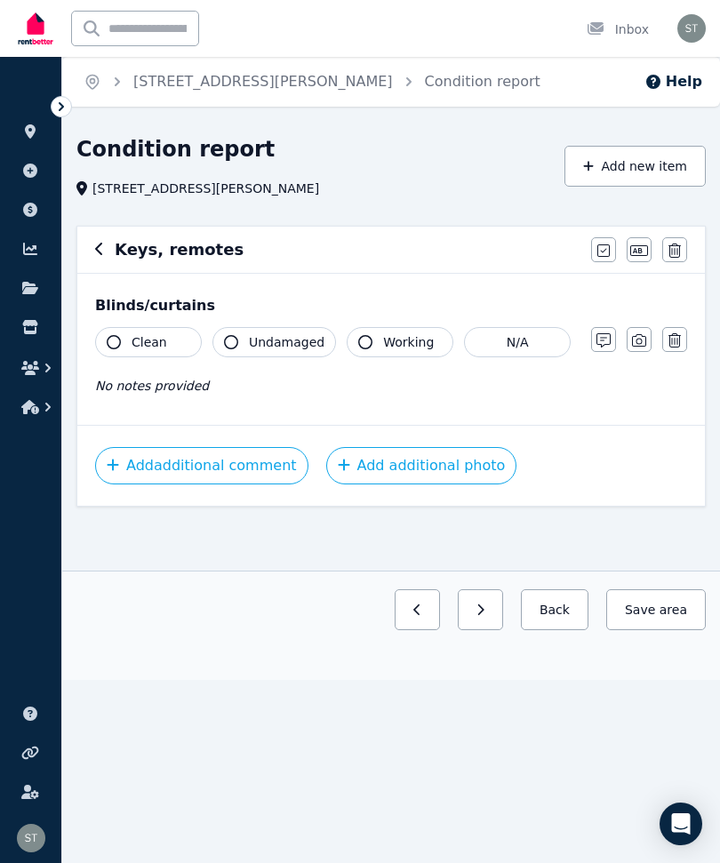
click at [681, 352] on button "button" at bounding box center [674, 339] width 25 height 25
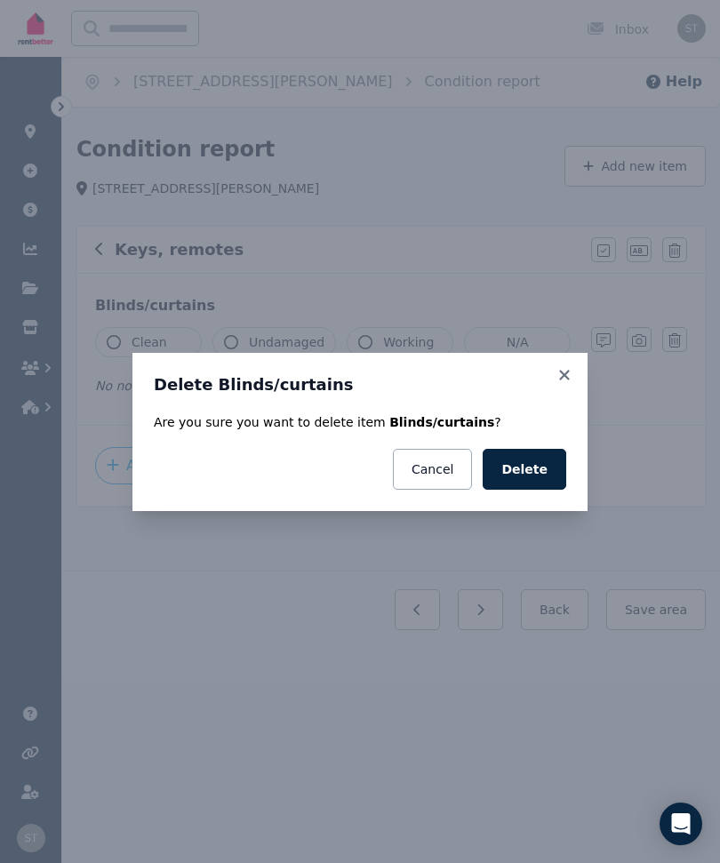
click at [525, 473] on button "Delete" at bounding box center [525, 469] width 84 height 41
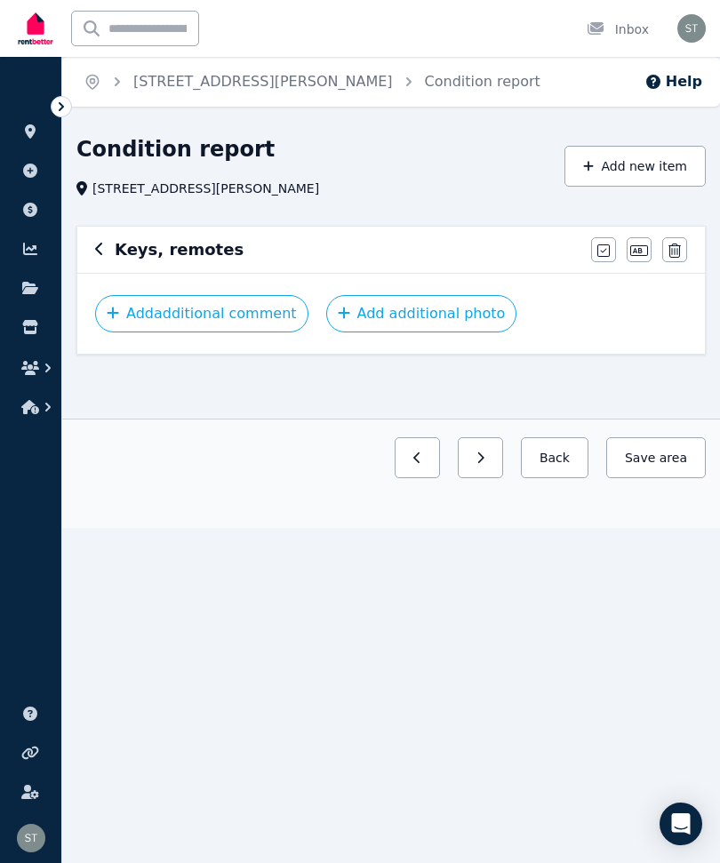
click at [396, 313] on button "Add additional photo" at bounding box center [421, 313] width 191 height 37
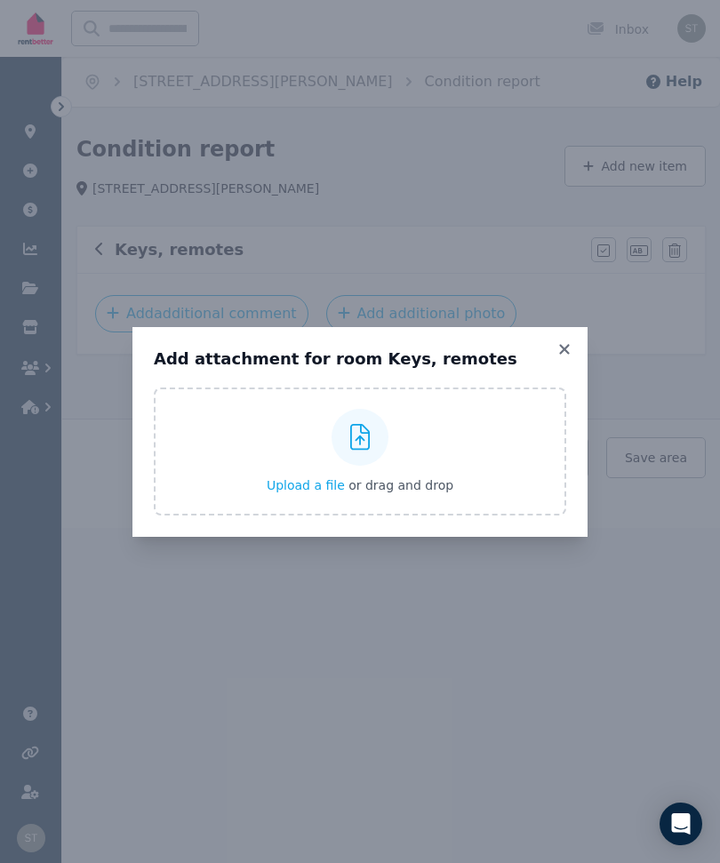
click at [467, 459] on label "Upload a file or drag and drop" at bounding box center [360, 451] width 412 height 128
click at [0, 0] on input "Upload a file or drag and drop" at bounding box center [0, 0] width 0 height 0
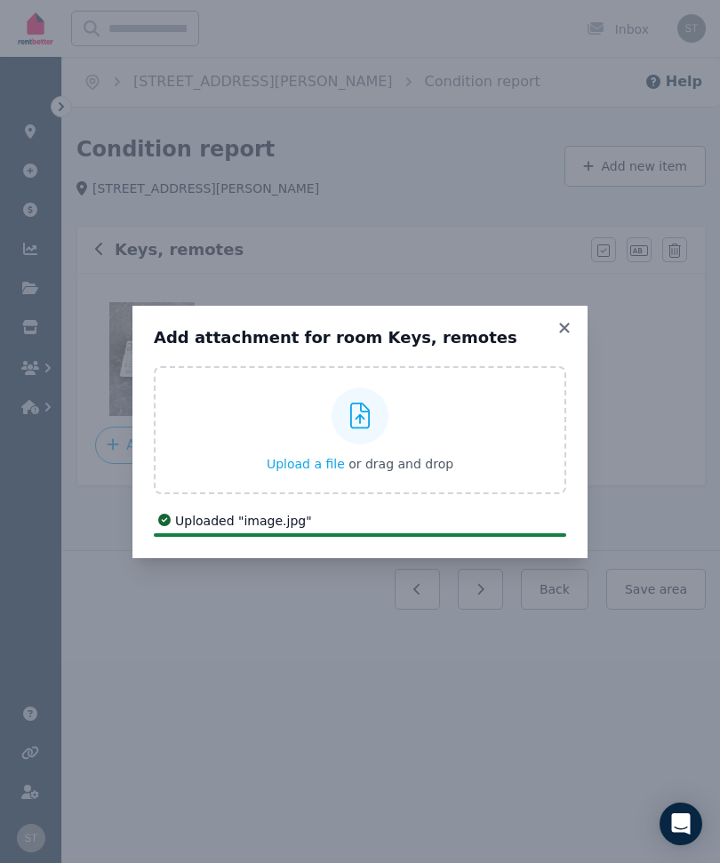
click at [568, 332] on icon at bounding box center [564, 328] width 10 height 10
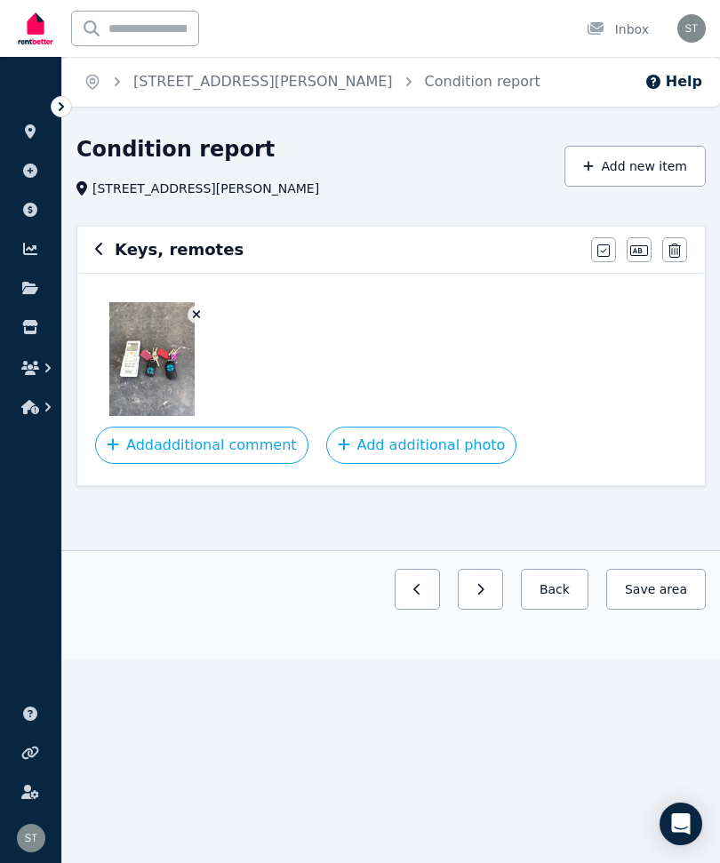
click at [8, 738] on ul "Help centre Refer a friend Account settings" at bounding box center [30, 756] width 61 height 114
click at [97, 252] on icon "button" at bounding box center [99, 249] width 9 height 14
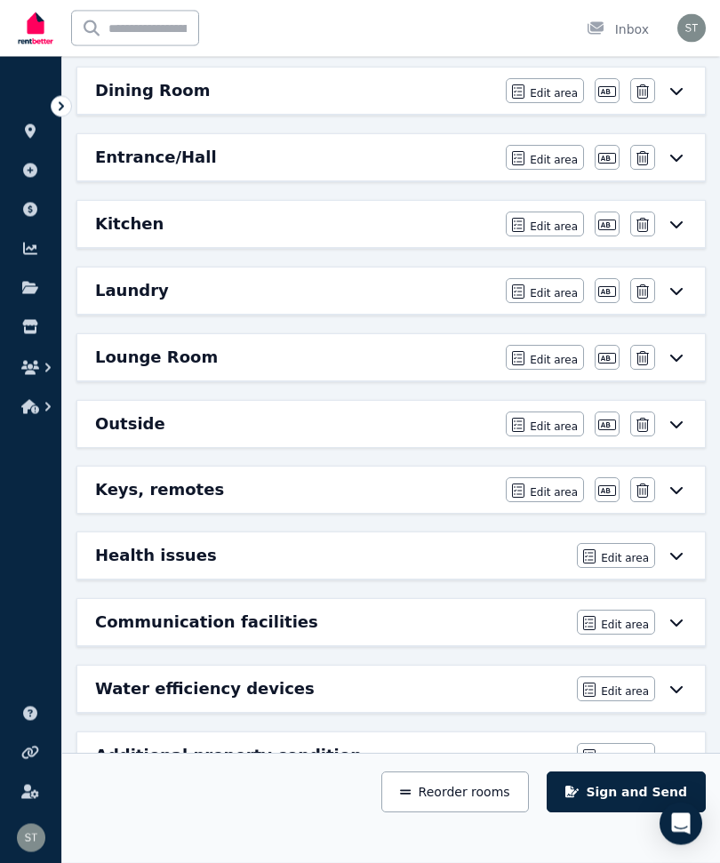
scroll to position [465, 0]
click at [598, 813] on button "Sign and Send" at bounding box center [626, 792] width 159 height 41
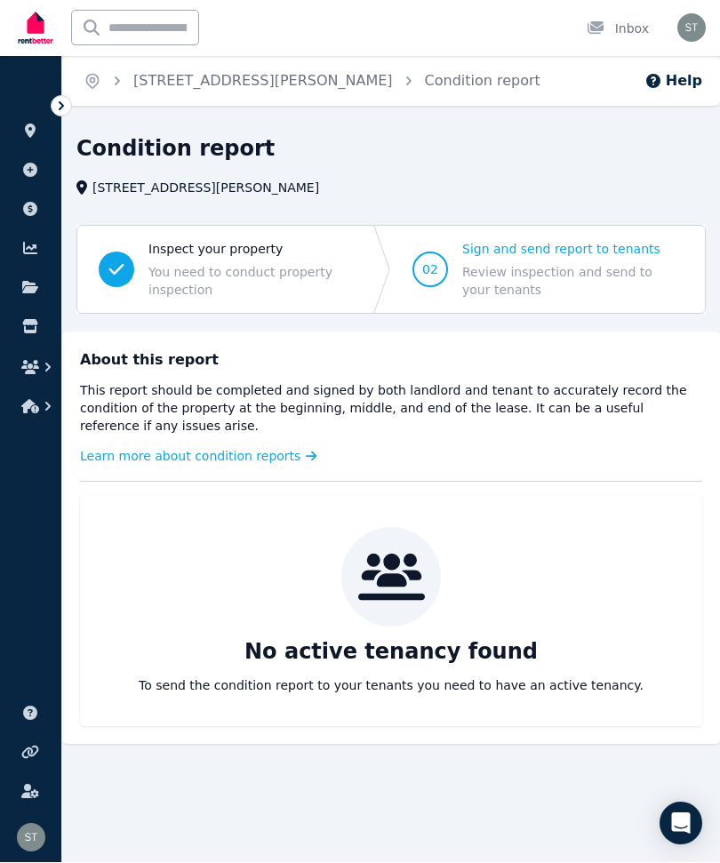
scroll to position [0, 0]
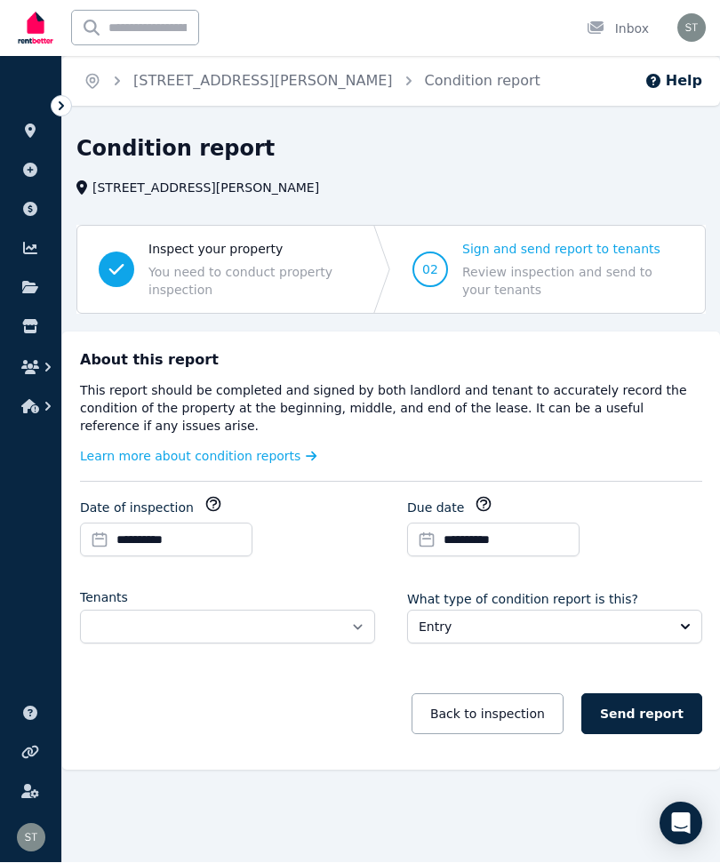
click at [693, 611] on button "Entry" at bounding box center [554, 628] width 295 height 34
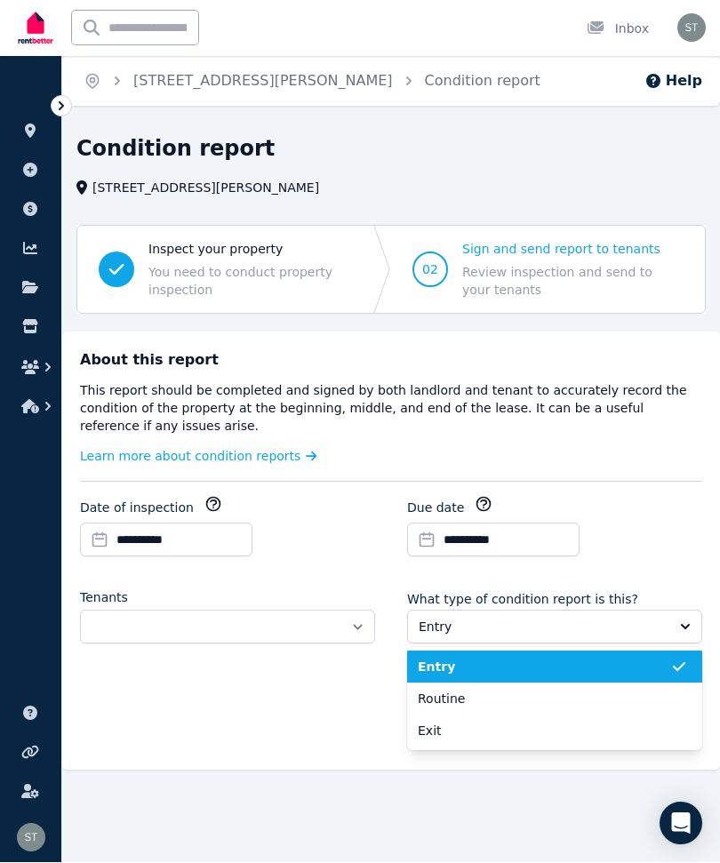
click at [425, 732] on span "Exit" at bounding box center [544, 732] width 252 height 18
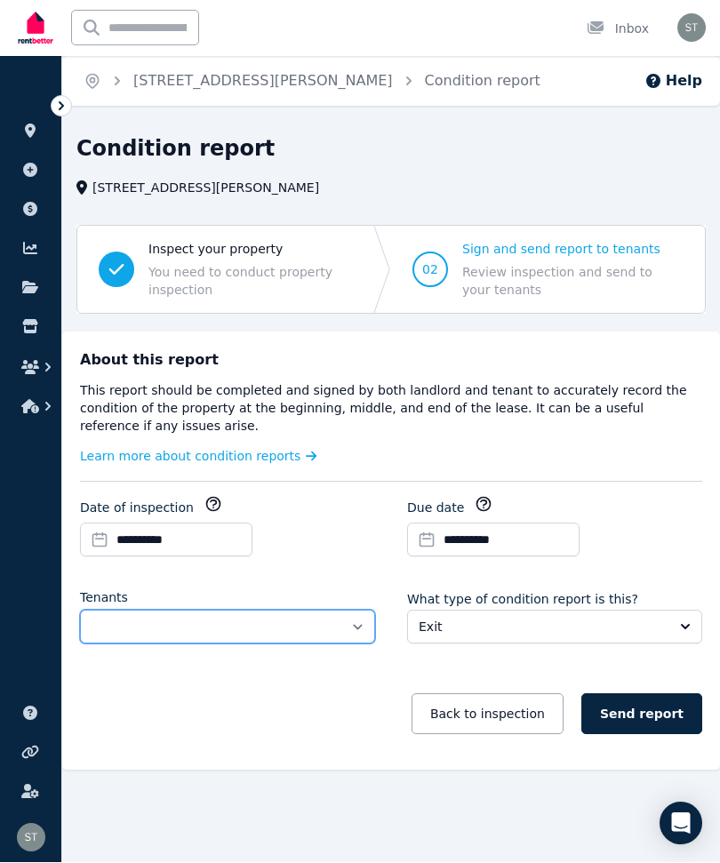
click at [168, 629] on select "**********" at bounding box center [227, 628] width 295 height 34
select select "**********"
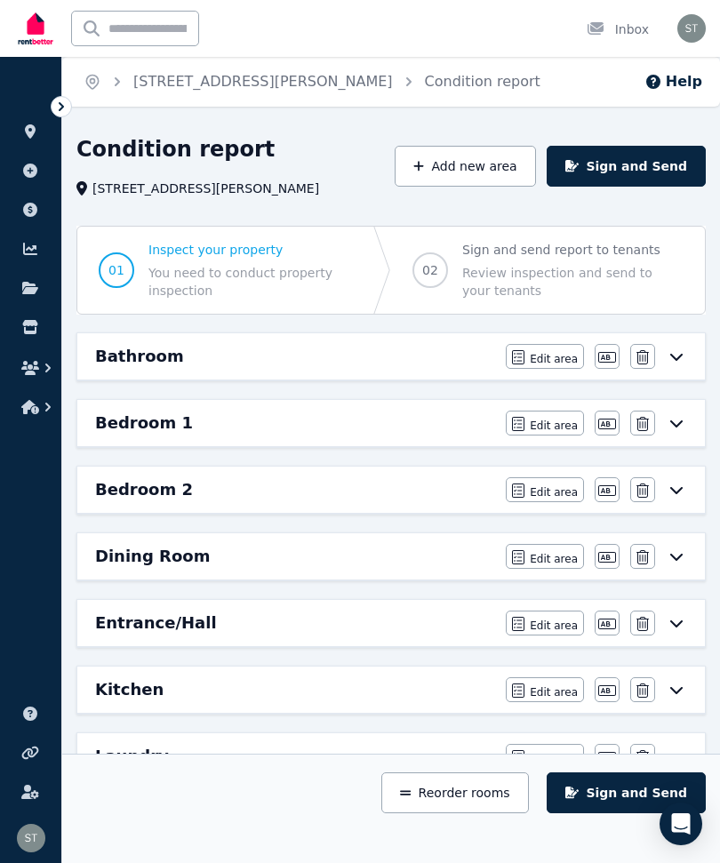
click at [676, 354] on icon at bounding box center [676, 356] width 21 height 14
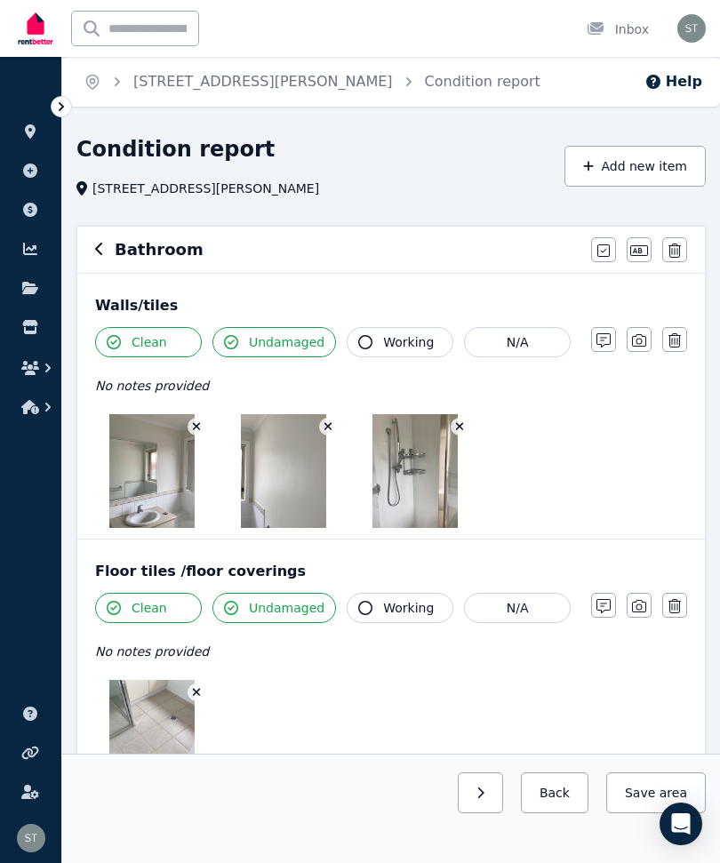
click at [99, 245] on icon "button" at bounding box center [99, 249] width 9 height 14
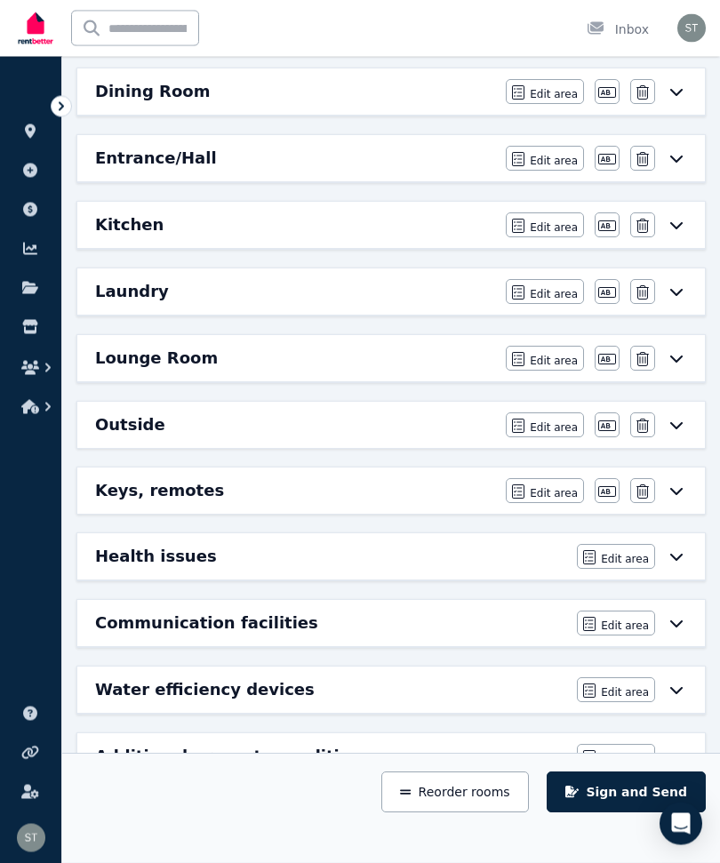
scroll to position [465, 0]
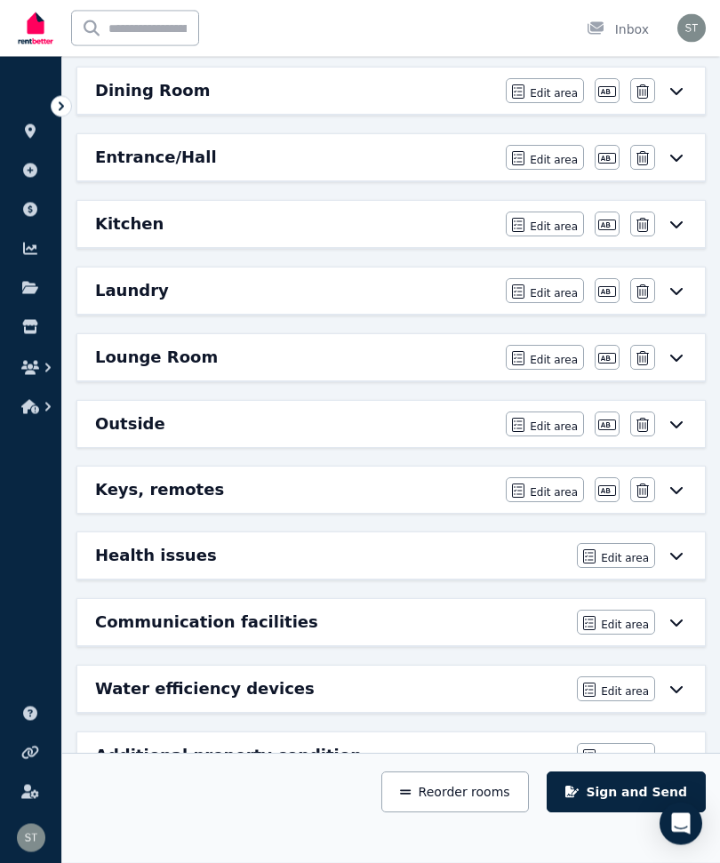
click at [675, 494] on icon at bounding box center [676, 490] width 21 height 14
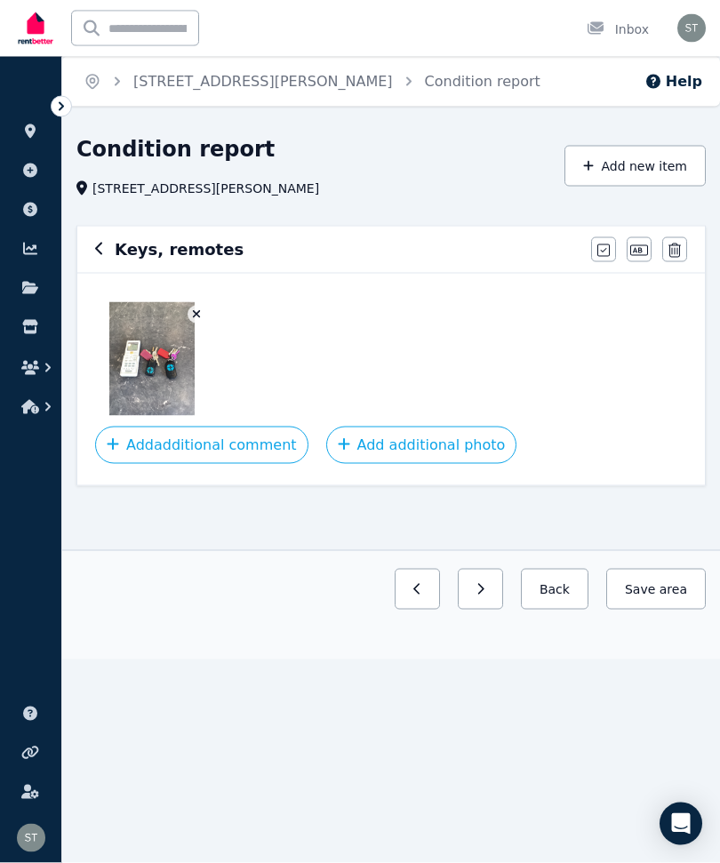
scroll to position [0, 0]
click at [181, 451] on button "Add additional comment" at bounding box center [201, 445] width 213 height 37
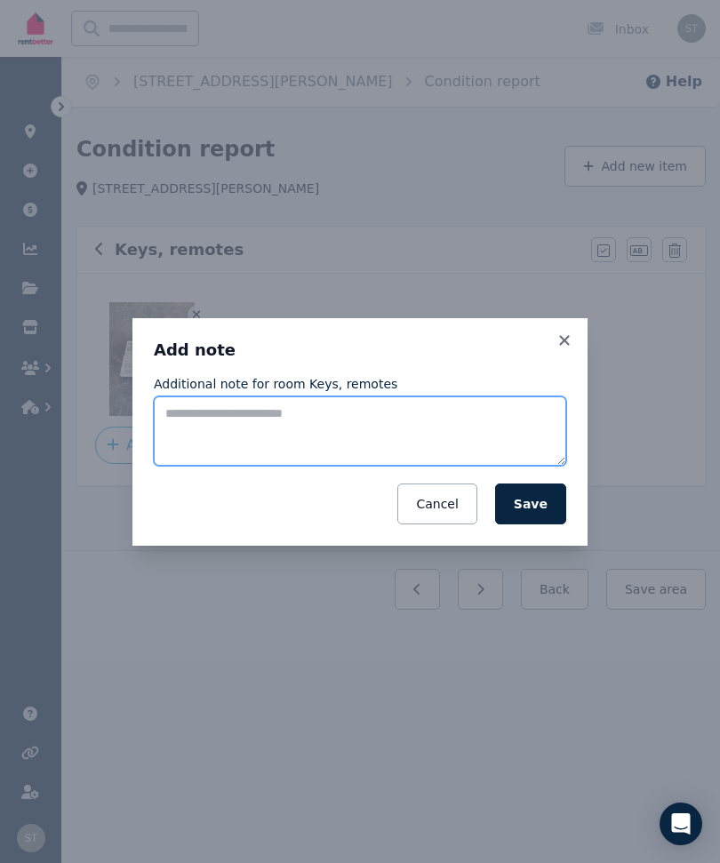
click at [220, 428] on textarea "Additional note for room Keys, remotes" at bounding box center [360, 430] width 412 height 69
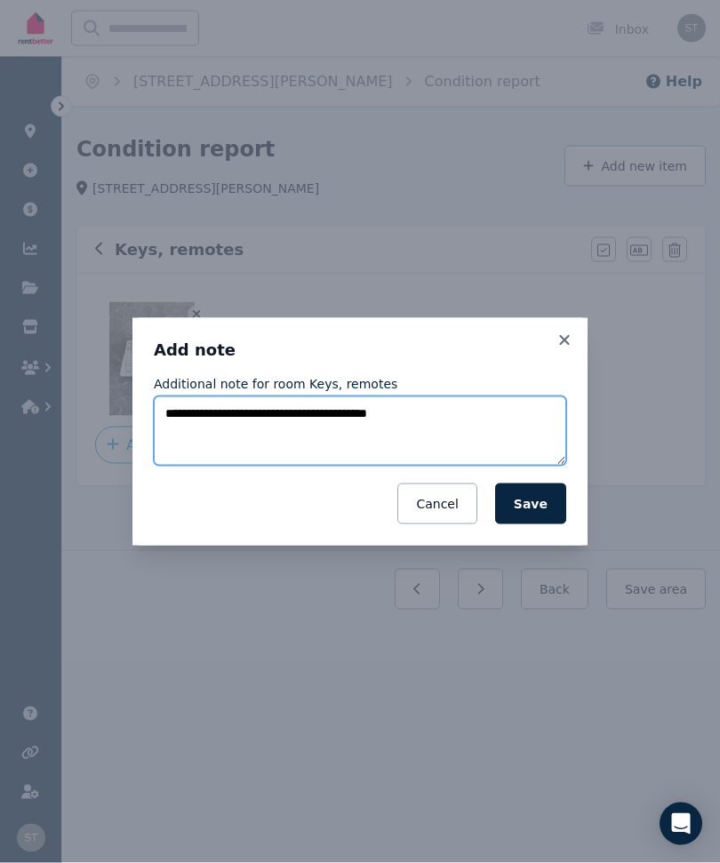
type textarea "**********"
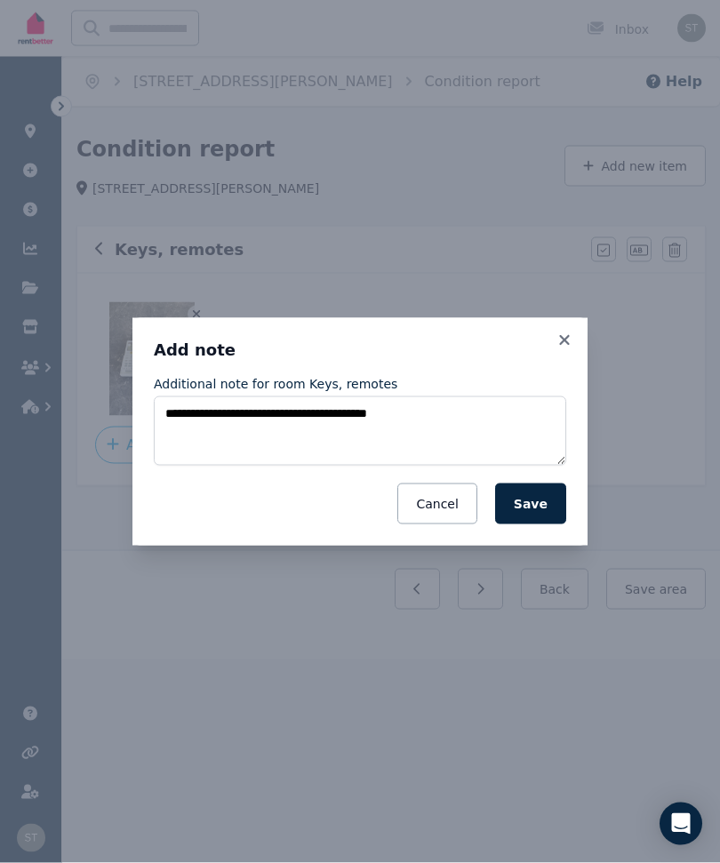
click at [544, 498] on button "Save" at bounding box center [530, 503] width 71 height 41
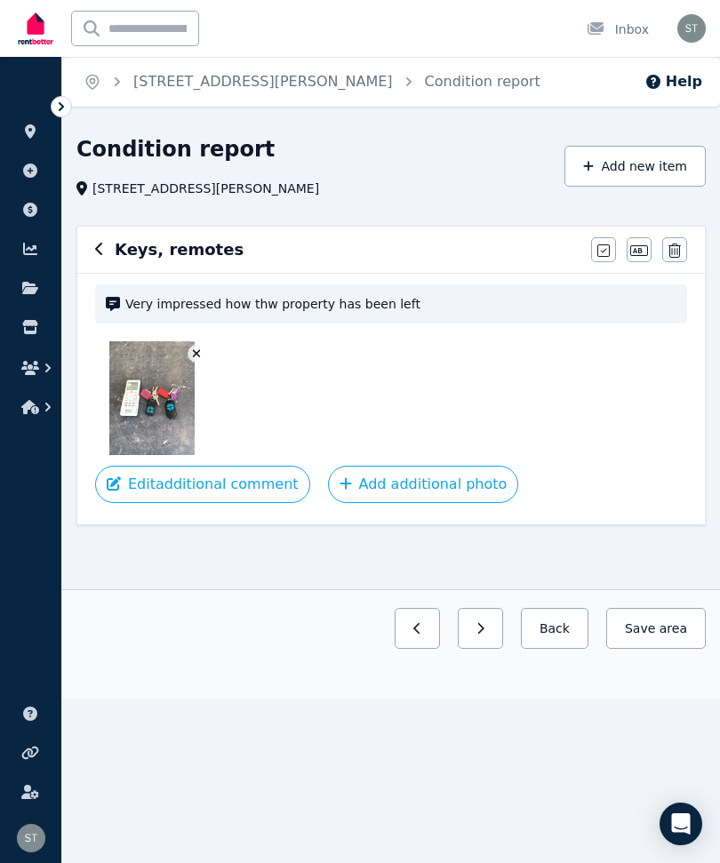
click at [658, 638] on button "Save area" at bounding box center [656, 628] width 100 height 41
click at [25, 135] on icon at bounding box center [30, 131] width 18 height 14
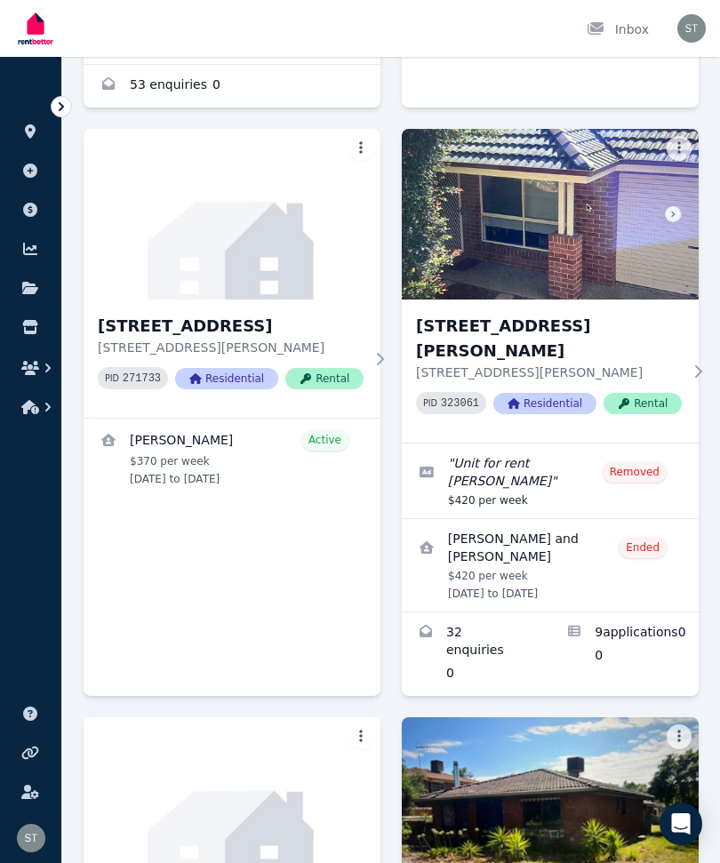
click at [493, 226] on img at bounding box center [550, 214] width 297 height 171
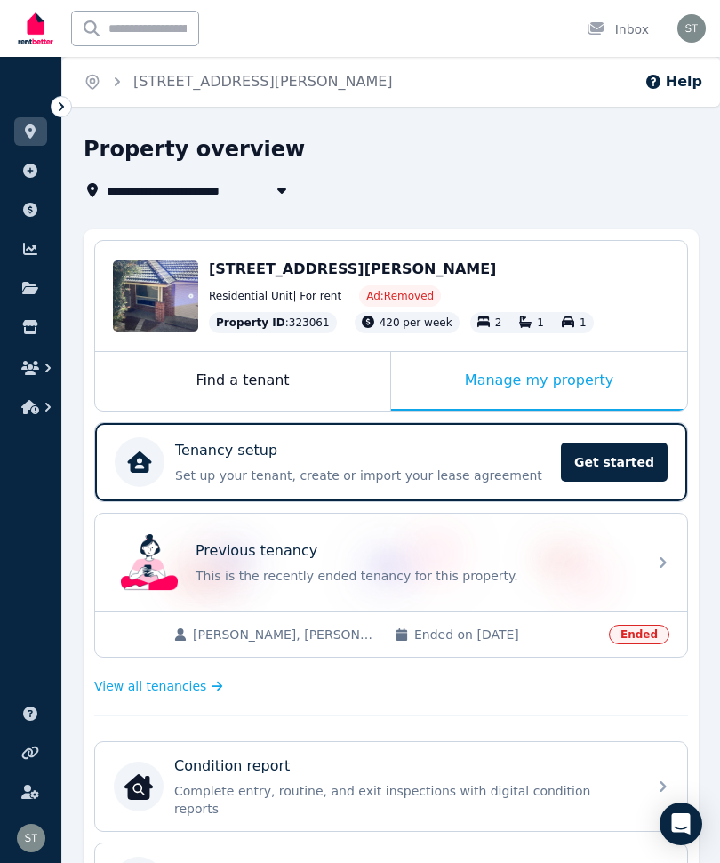
click at [287, 385] on div "Find a tenant" at bounding box center [242, 381] width 295 height 59
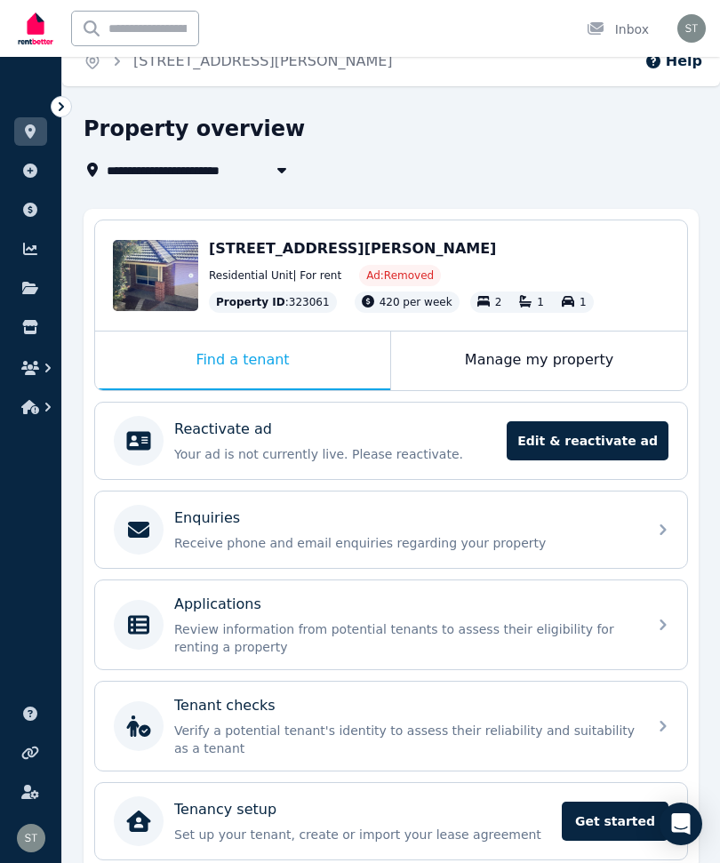
scroll to position [36, 0]
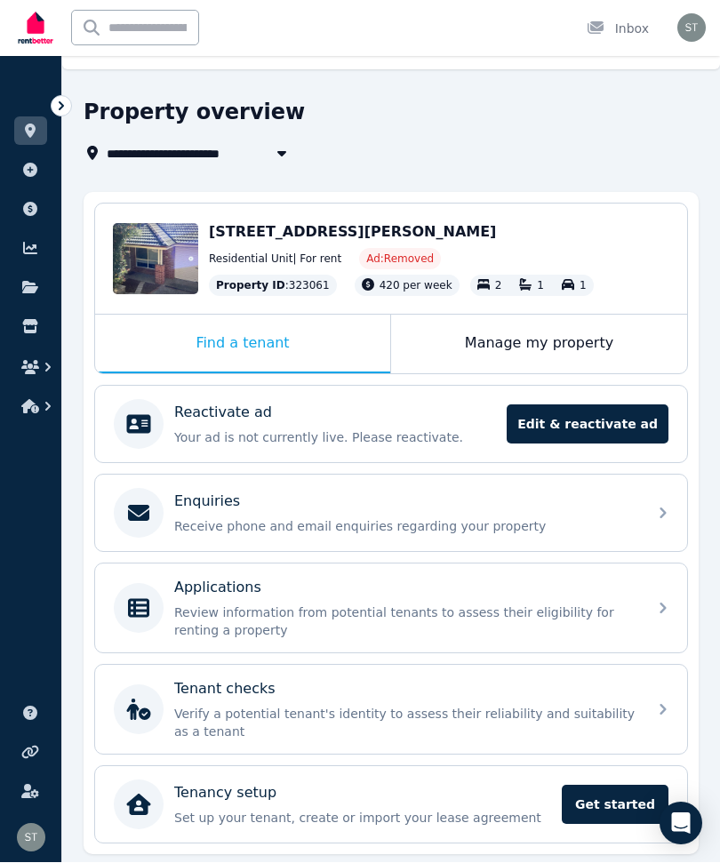
click at [614, 811] on span "Get started" at bounding box center [615, 805] width 107 height 39
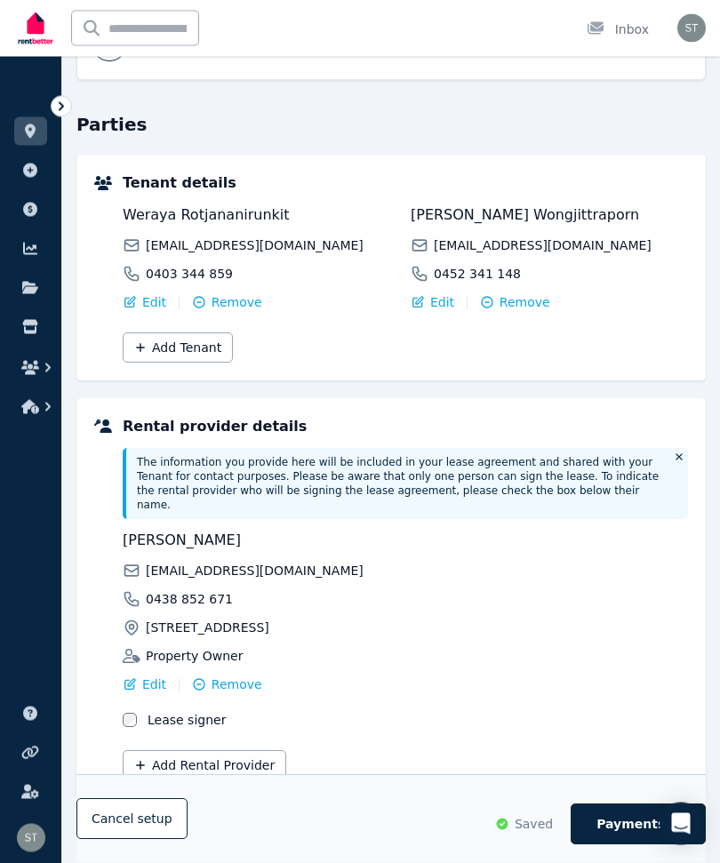
scroll to position [344, 0]
click at [619, 834] on span "Payments" at bounding box center [630, 825] width 68 height 18
select select "**********"
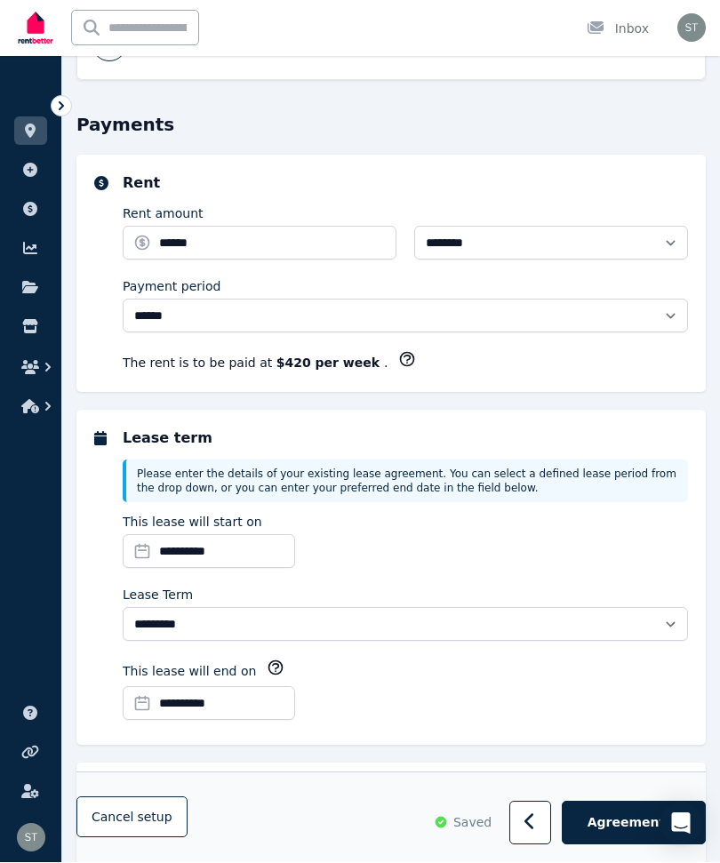
scroll to position [0, 0]
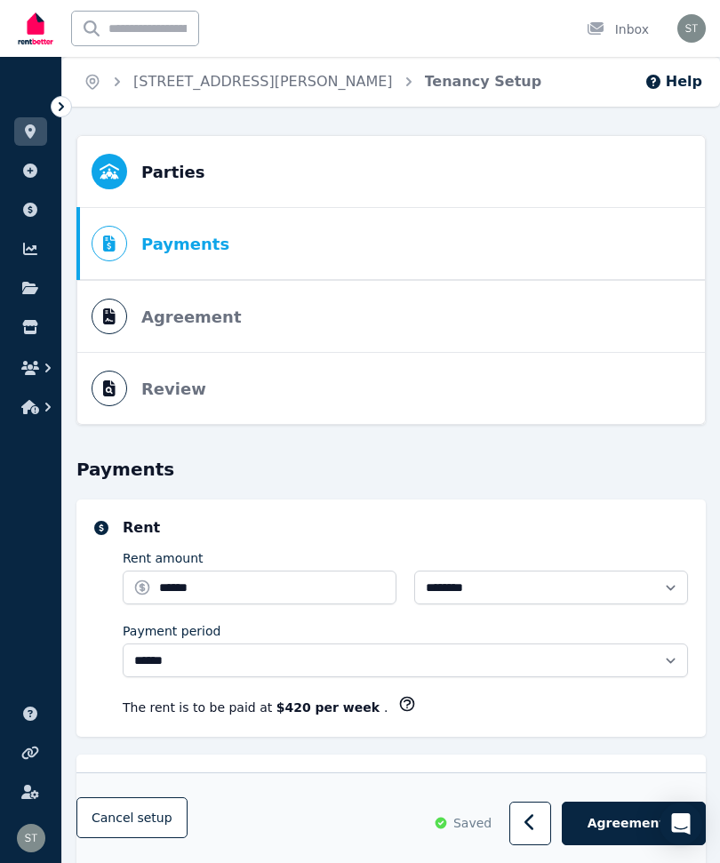
select select "**********"
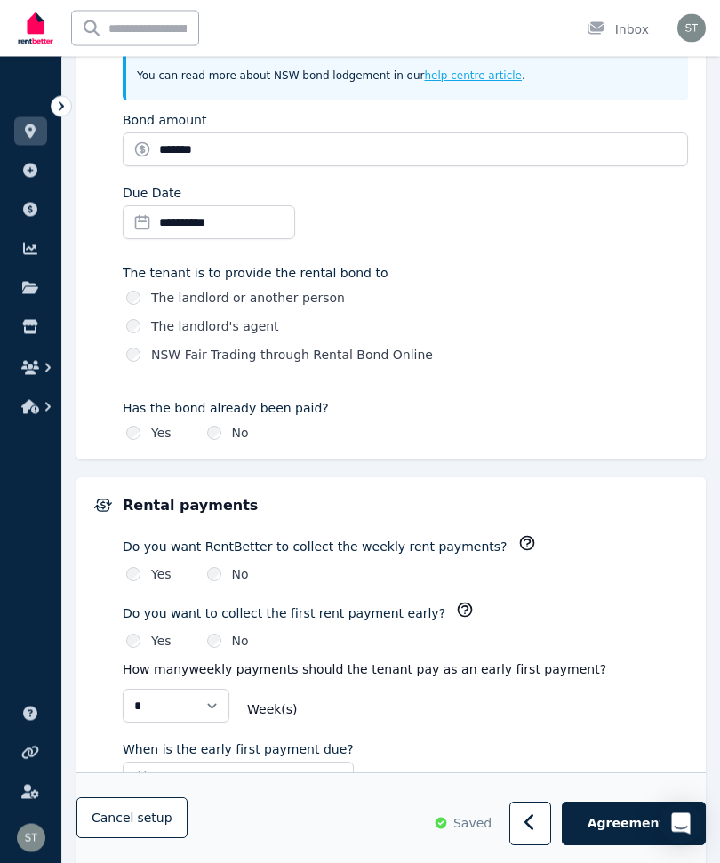
scroll to position [1170, 0]
click at [111, 619] on div "Rental payments Do you want RentBetter to collect the weekly rent payments? Yes…" at bounding box center [391, 861] width 594 height 732
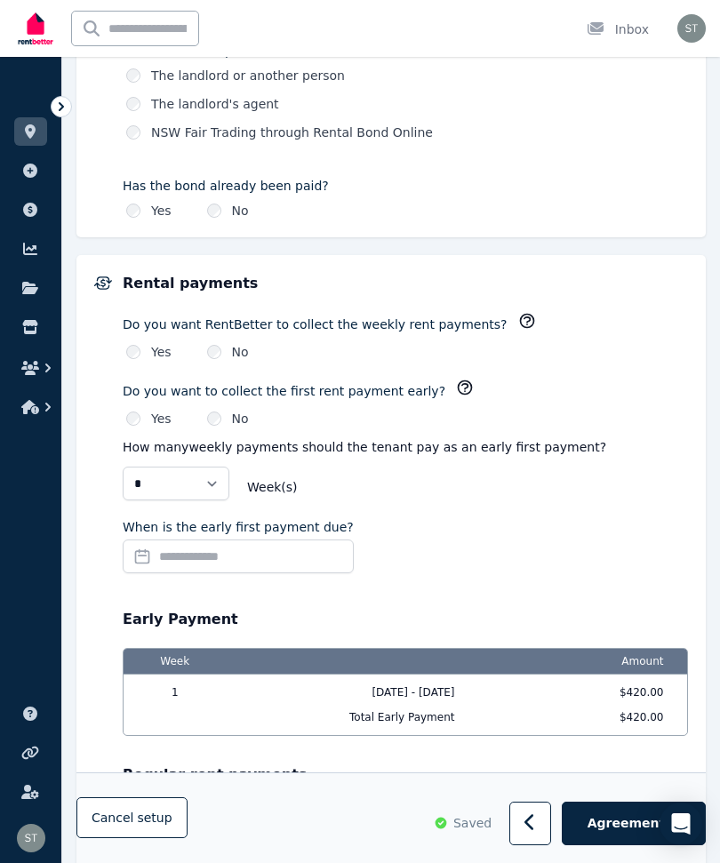
scroll to position [1420, 0]
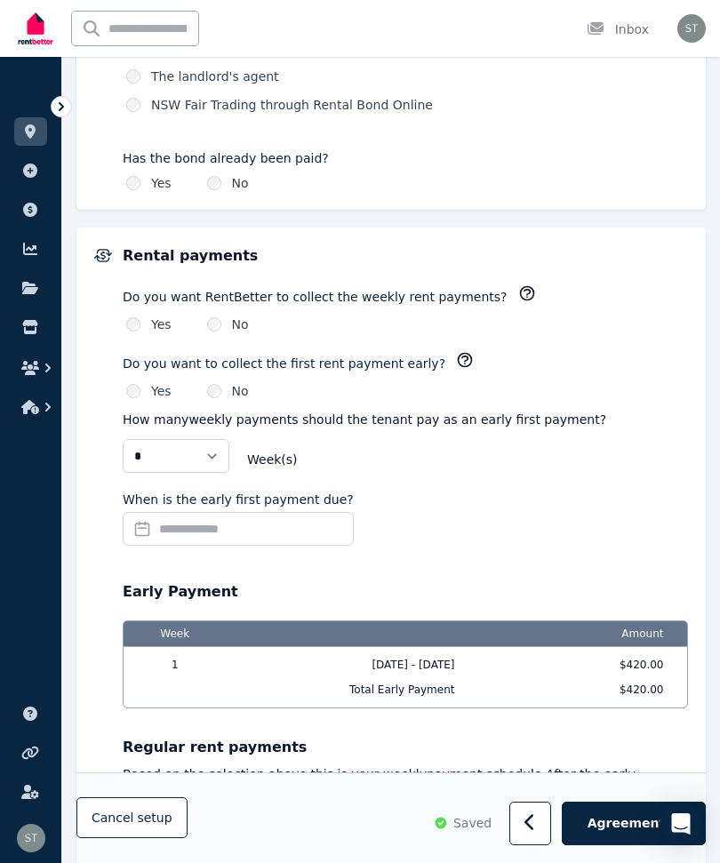
click at [202, 531] on input "When is the early first payment due?" at bounding box center [238, 529] width 231 height 34
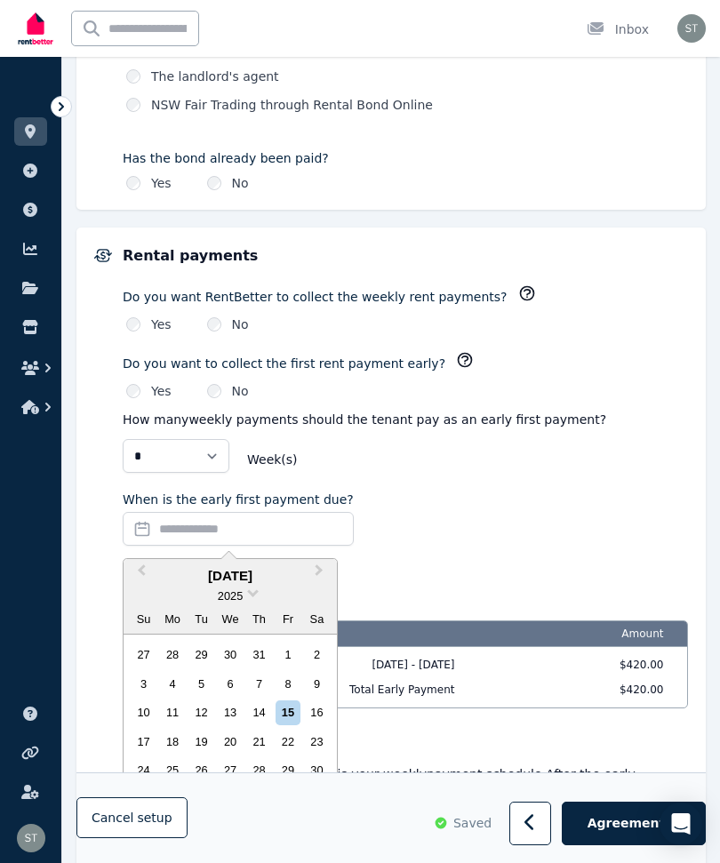
click at [284, 710] on div "15" at bounding box center [287, 712] width 24 height 24
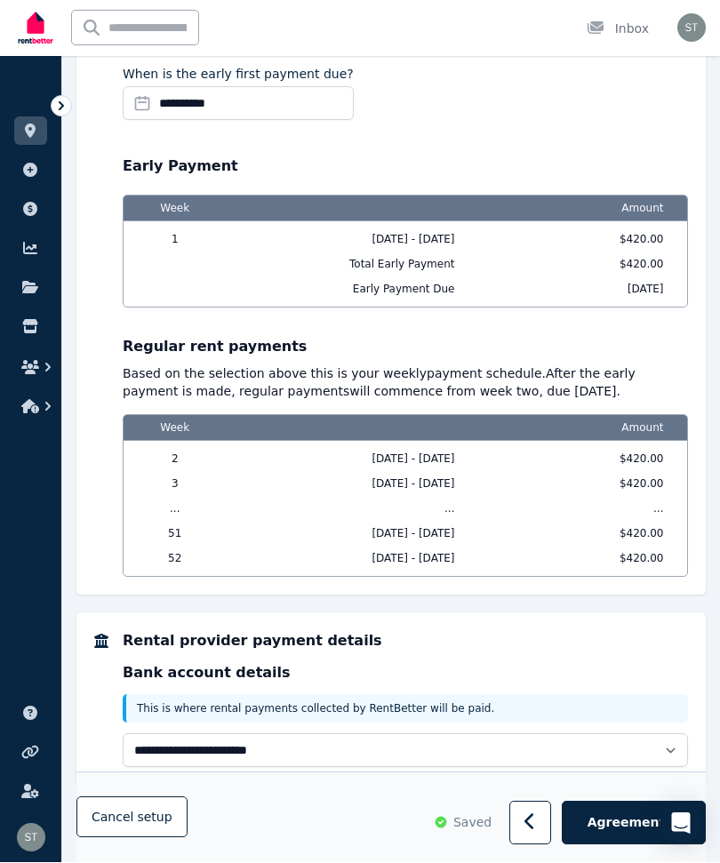
scroll to position [1845, 0]
click at [618, 833] on span "Agreement" at bounding box center [626, 824] width 78 height 18
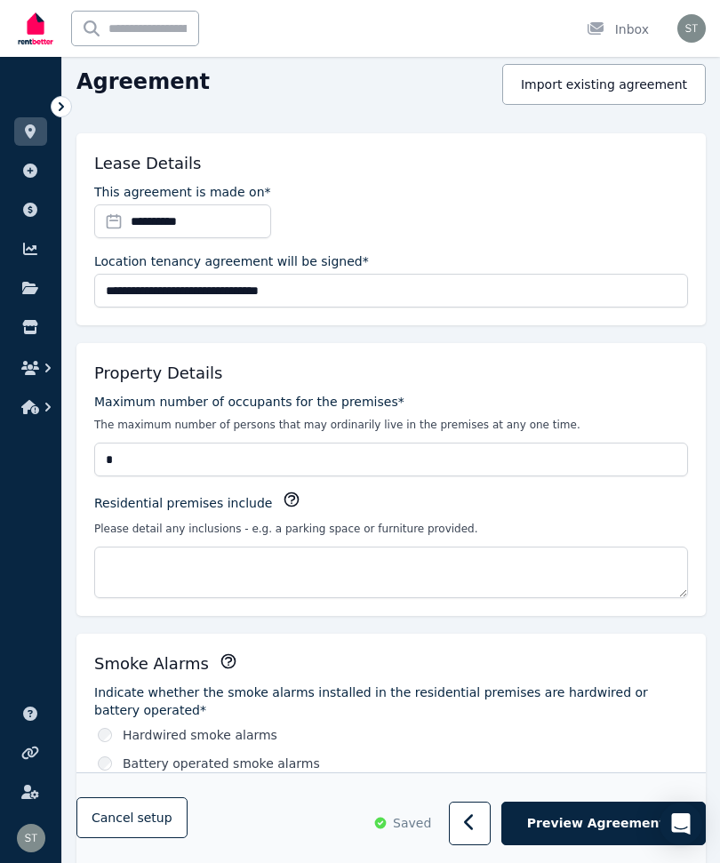
scroll to position [395, 0]
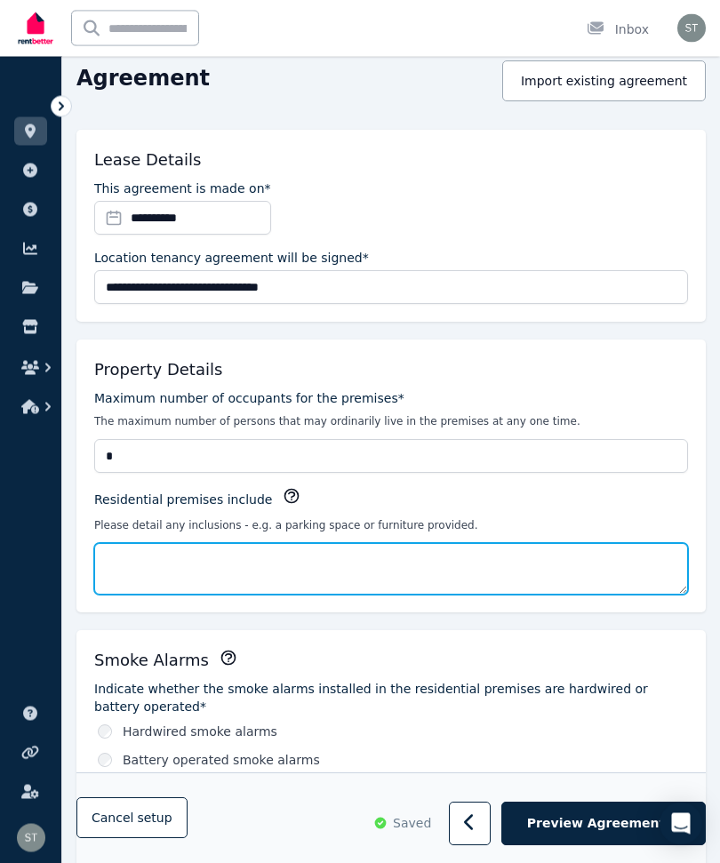
click at [167, 571] on textarea "Residential premises include" at bounding box center [391, 570] width 594 height 52
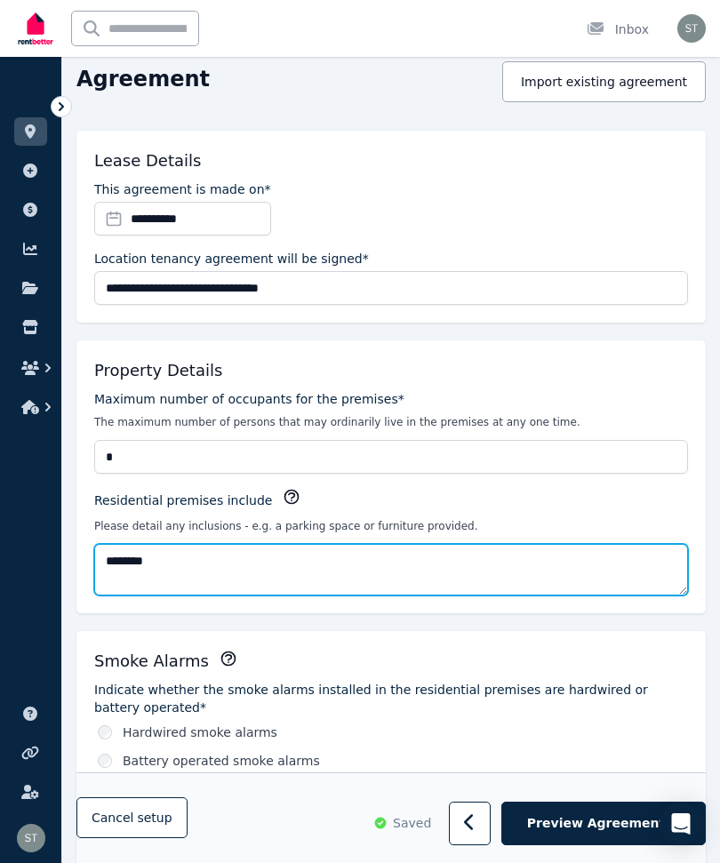
type textarea "*********"
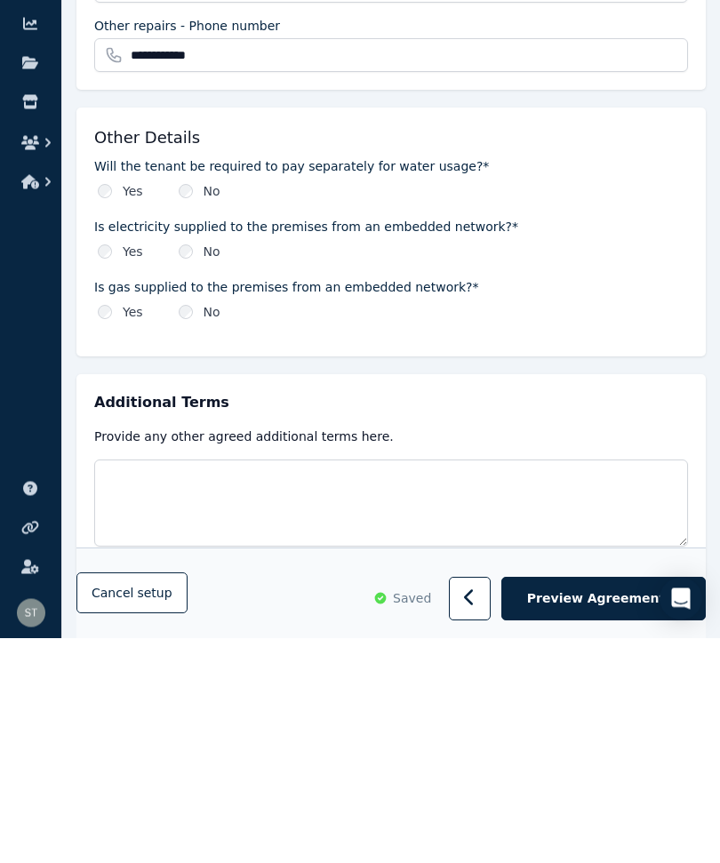
scroll to position [2212, 0]
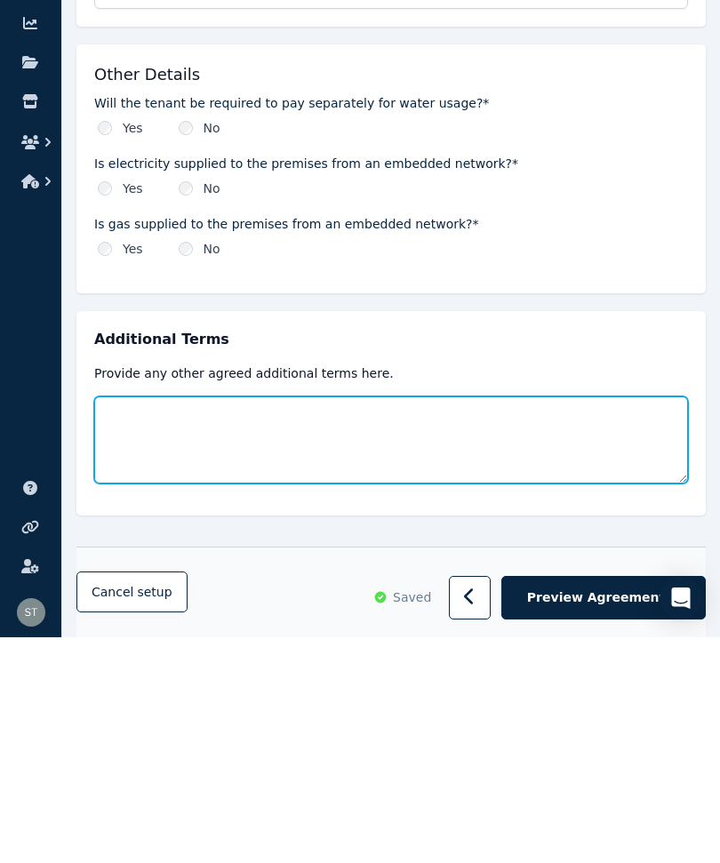
click at [164, 622] on textarea at bounding box center [391, 665] width 594 height 87
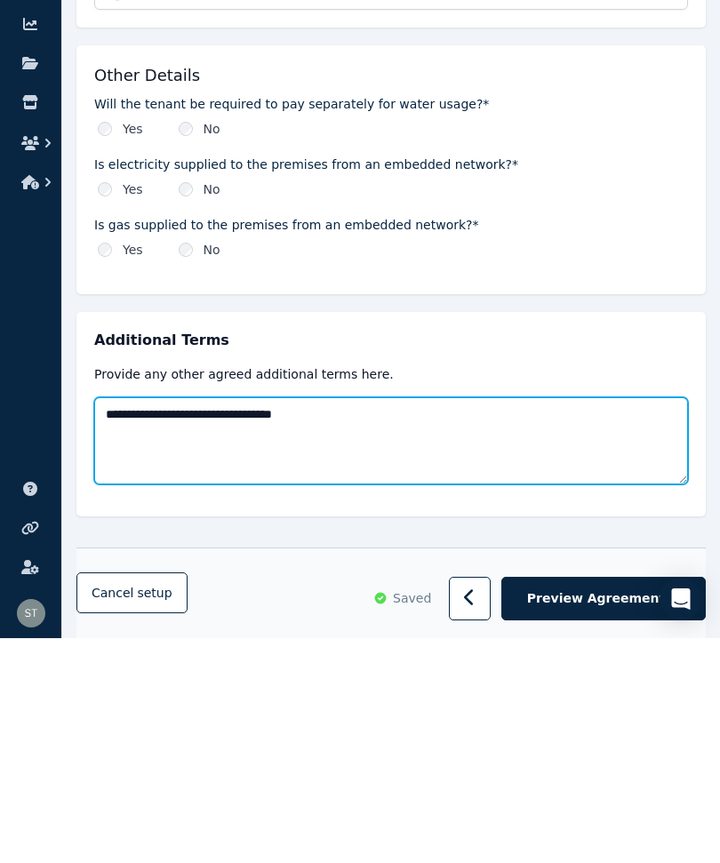
type textarea "**********"
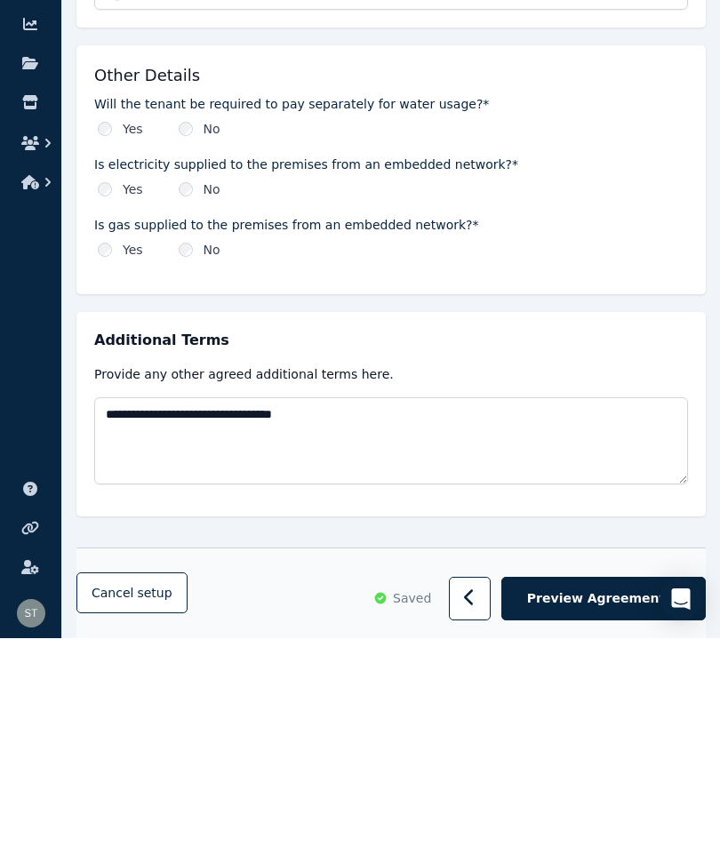
click at [587, 815] on span "Preview Agreement" at bounding box center [596, 824] width 138 height 18
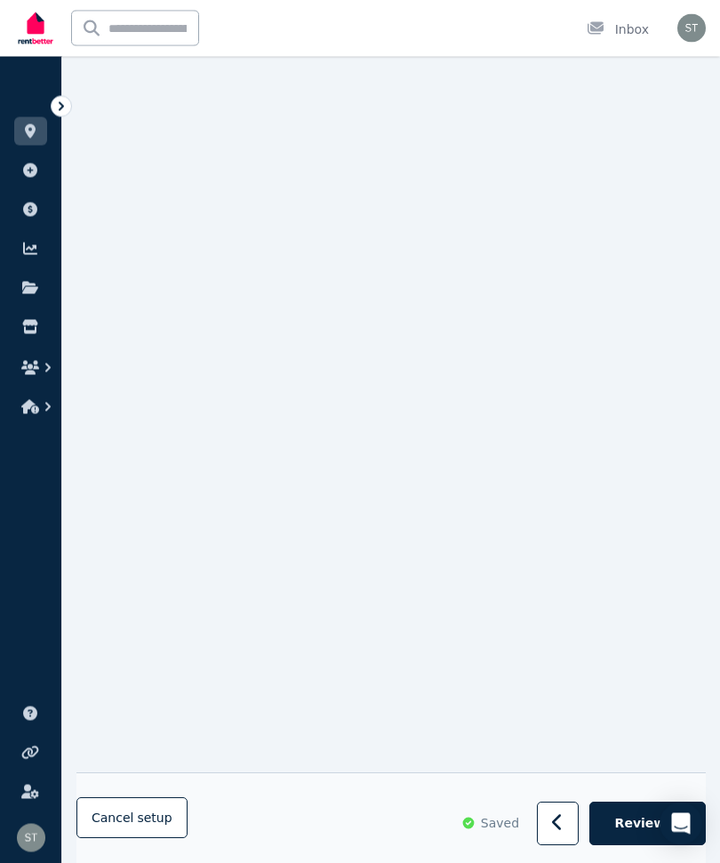
scroll to position [14610, 0]
click at [638, 823] on span "Review" at bounding box center [640, 824] width 51 height 18
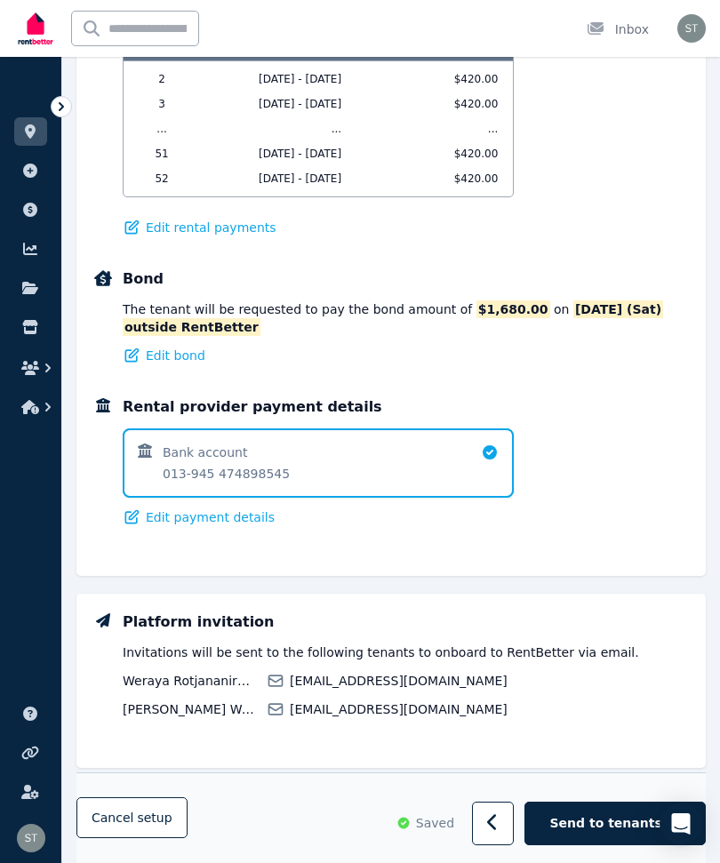
scroll to position [1477, 0]
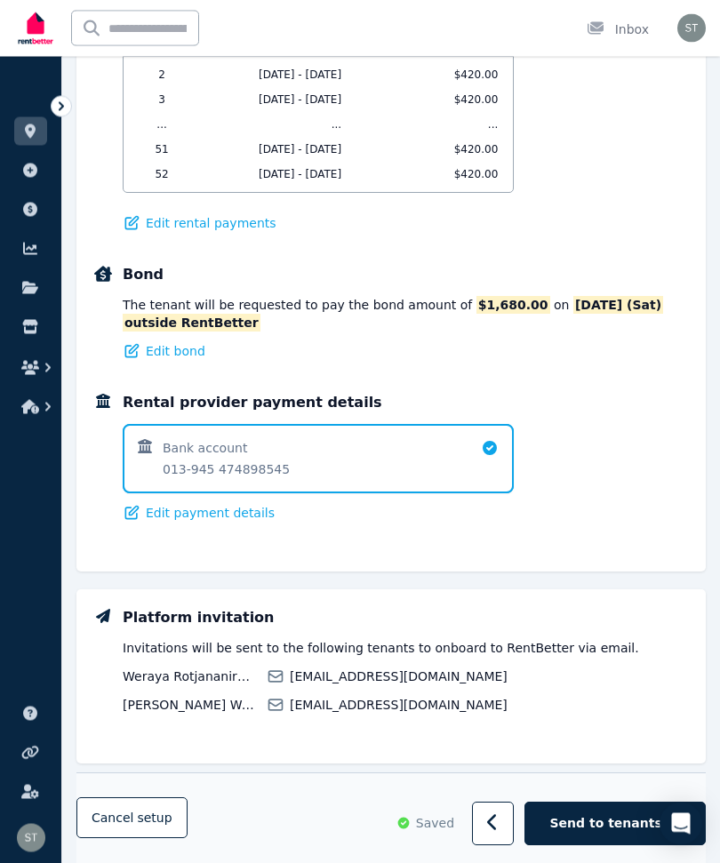
click at [611, 833] on span "Send to tenants" at bounding box center [606, 824] width 112 height 18
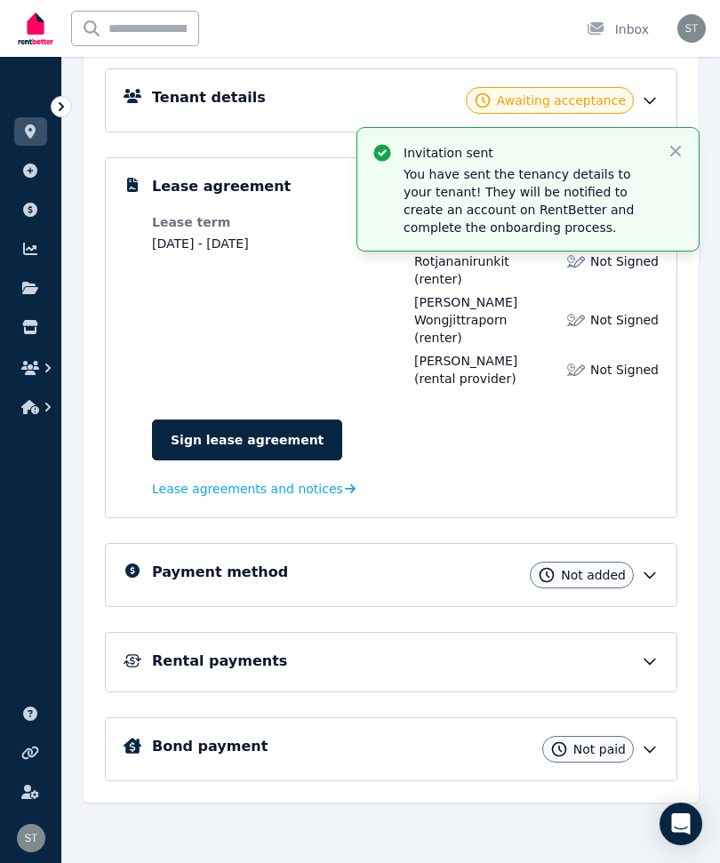
scroll to position [306, 0]
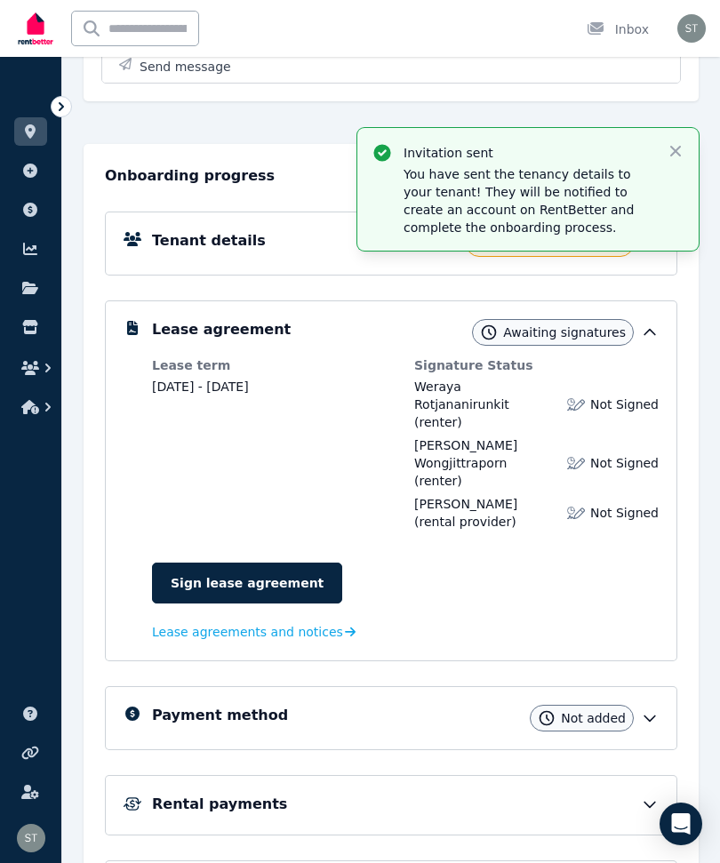
click at [394, 82] on button "Send message" at bounding box center [391, 67] width 578 height 32
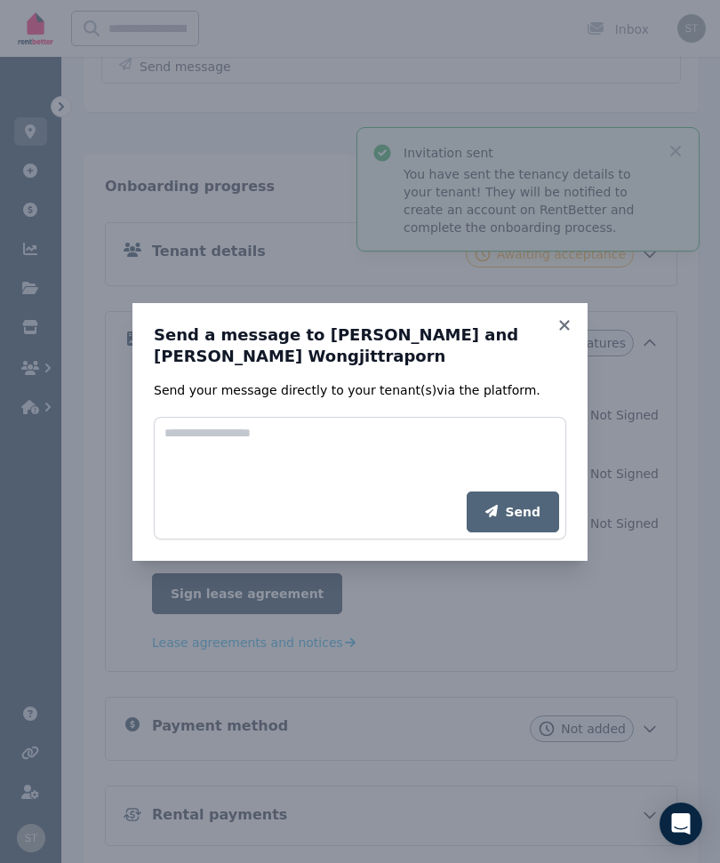
click at [555, 333] on icon at bounding box center [564, 325] width 18 height 16
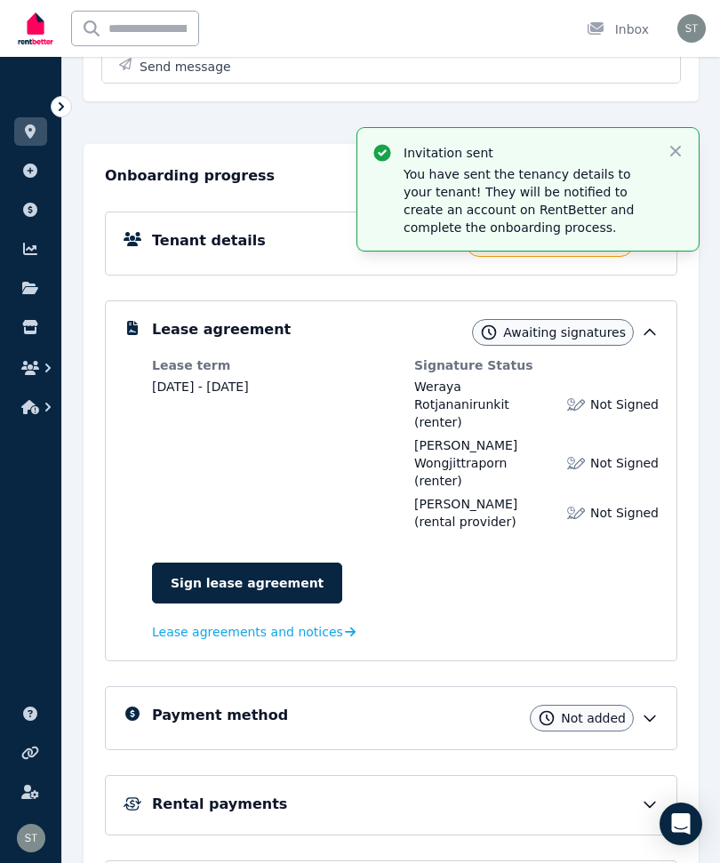
click at [208, 563] on link "Sign lease agreement" at bounding box center [247, 583] width 190 height 41
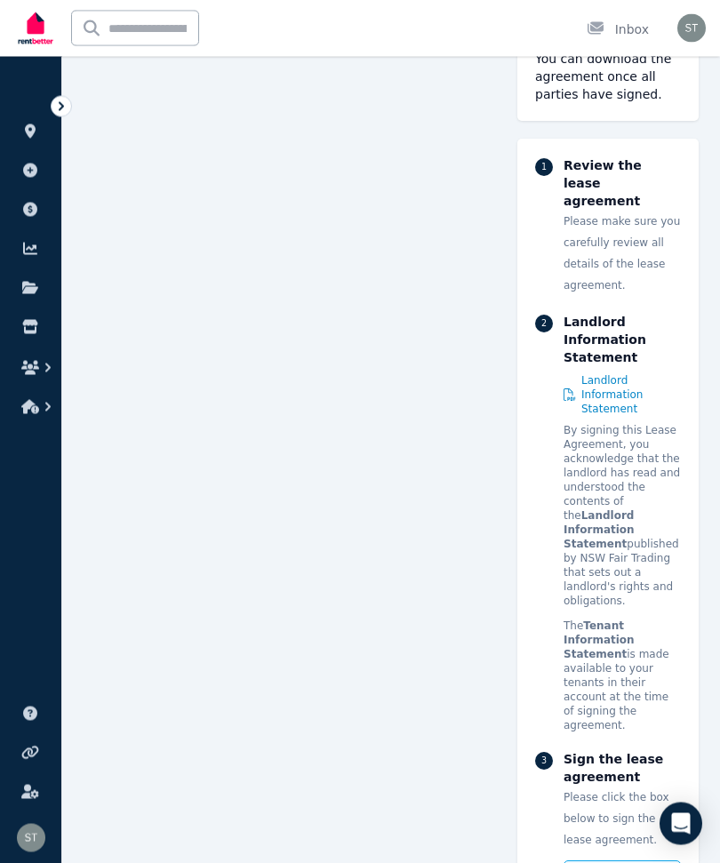
scroll to position [10377, 0]
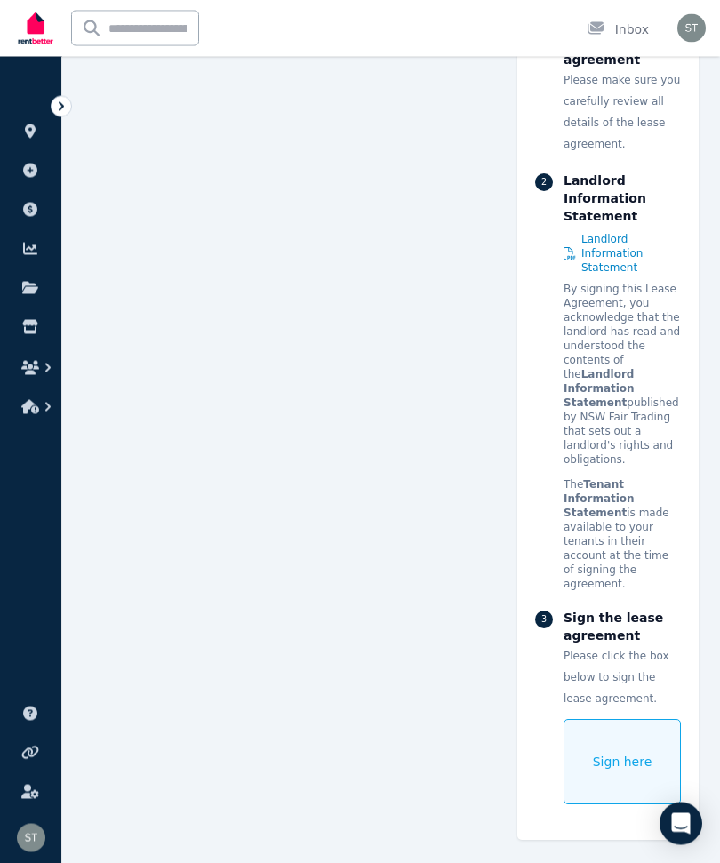
click at [612, 763] on span "Sign here" at bounding box center [623, 763] width 60 height 18
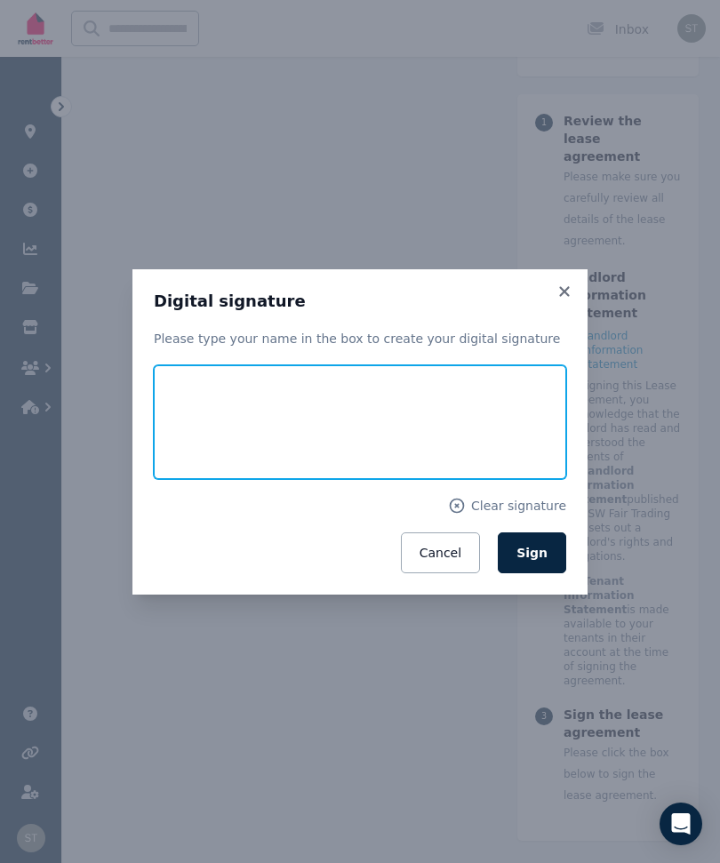
click at [256, 447] on input "text" at bounding box center [360, 422] width 412 height 114
type input "**********"
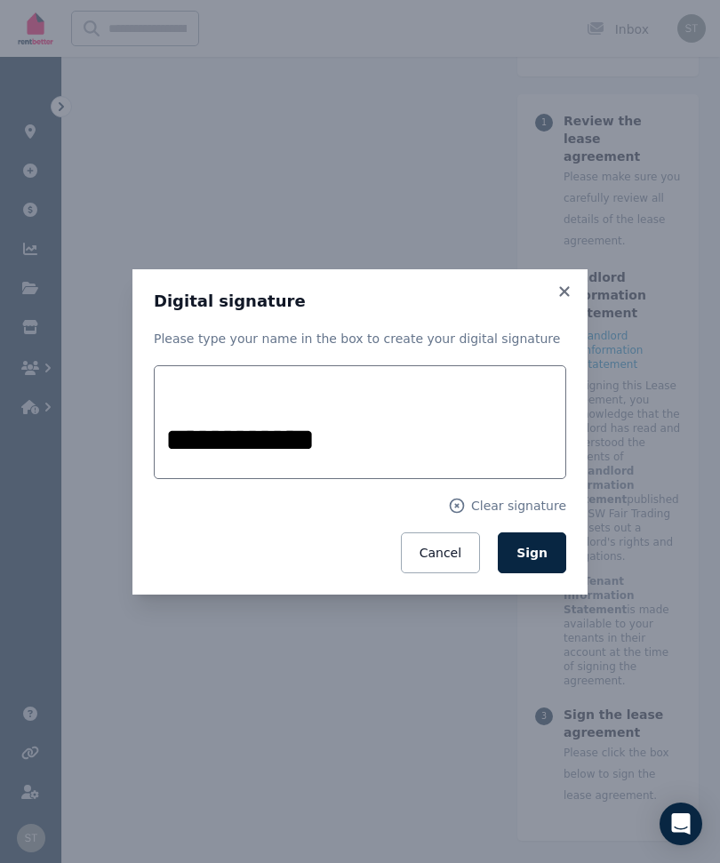
click at [534, 573] on button "Sign" at bounding box center [532, 552] width 68 height 41
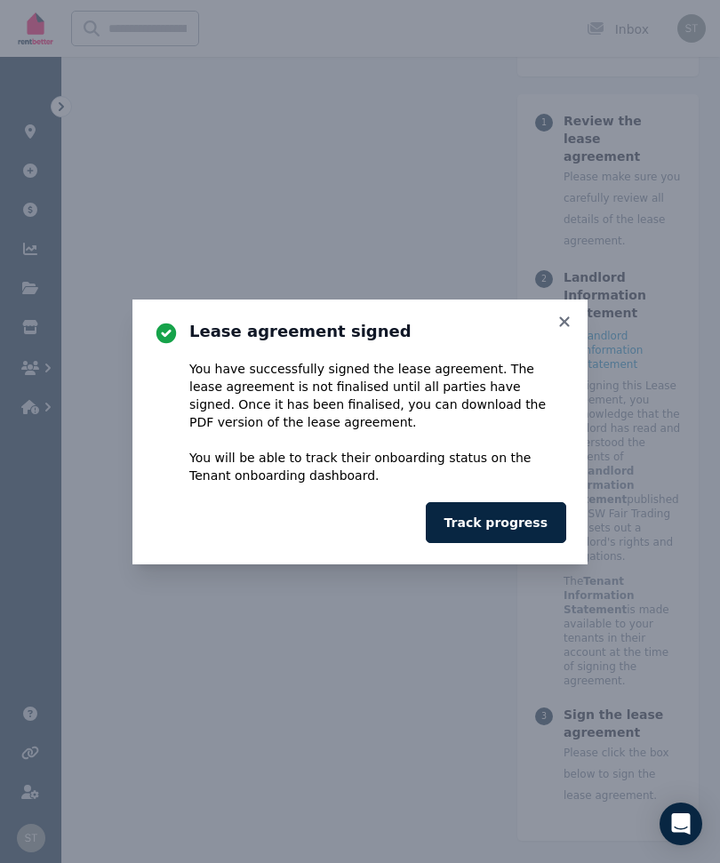
click at [485, 543] on button "Track progress" at bounding box center [496, 522] width 140 height 41
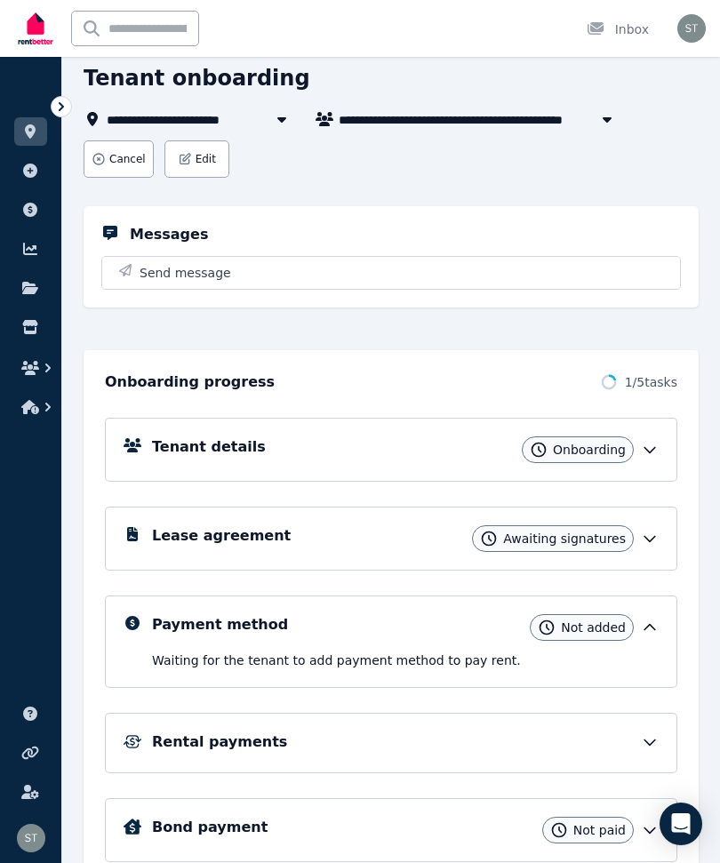
scroll to position [121, 0]
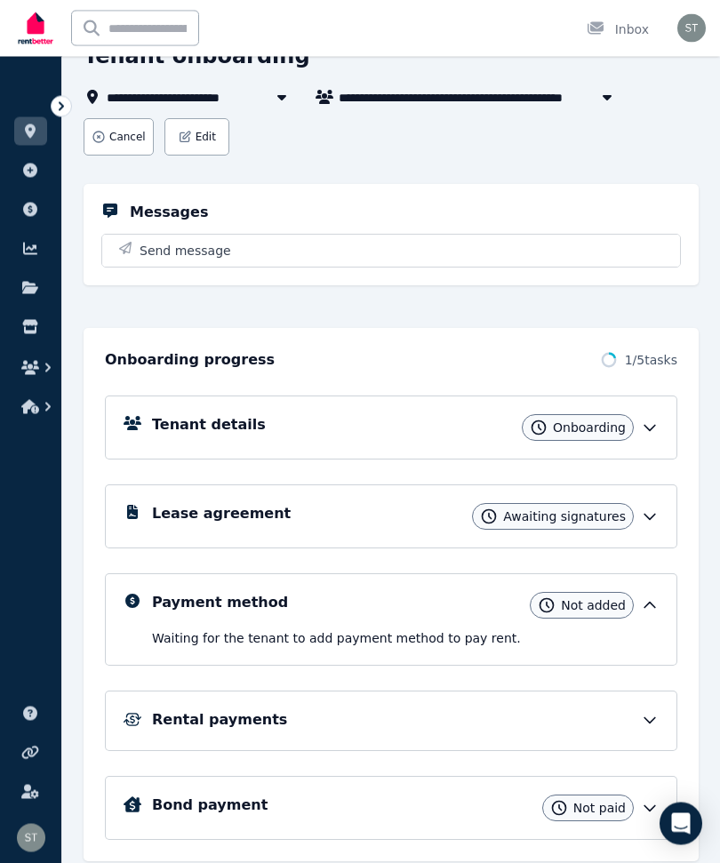
click at [648, 519] on icon at bounding box center [650, 517] width 18 height 18
